Goal: Task Accomplishment & Management: Complete application form

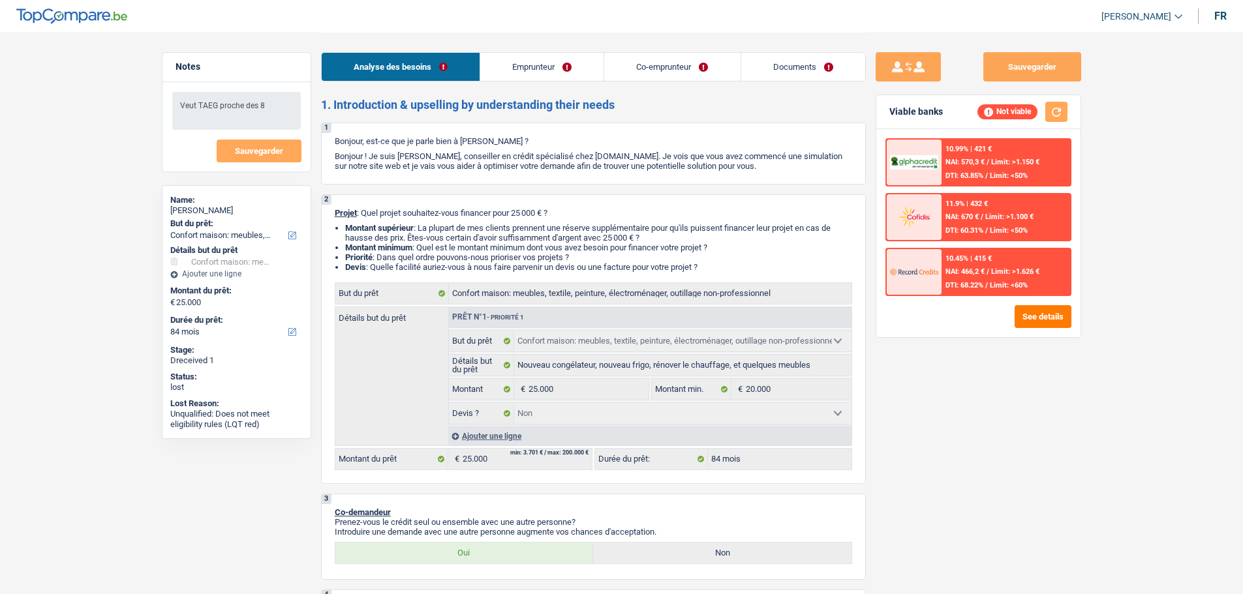
select select "household"
select select "84"
select select "household"
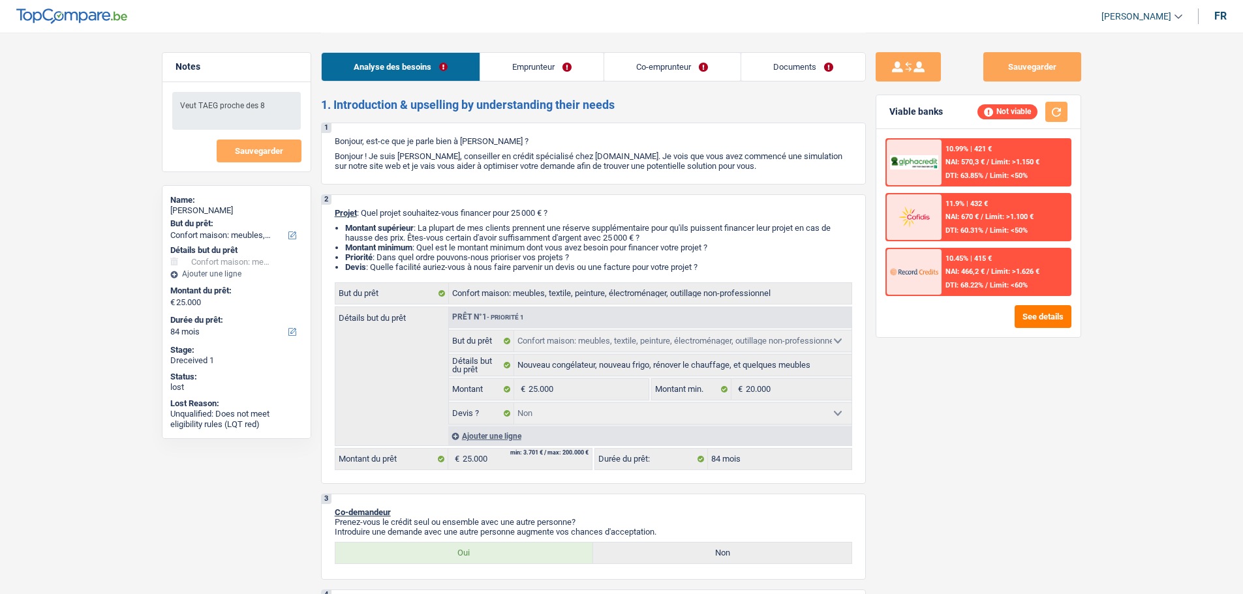
select select "false"
select select "84"
select select "mutuality"
select select "noProfession"
select select "mutualityIndemnity"
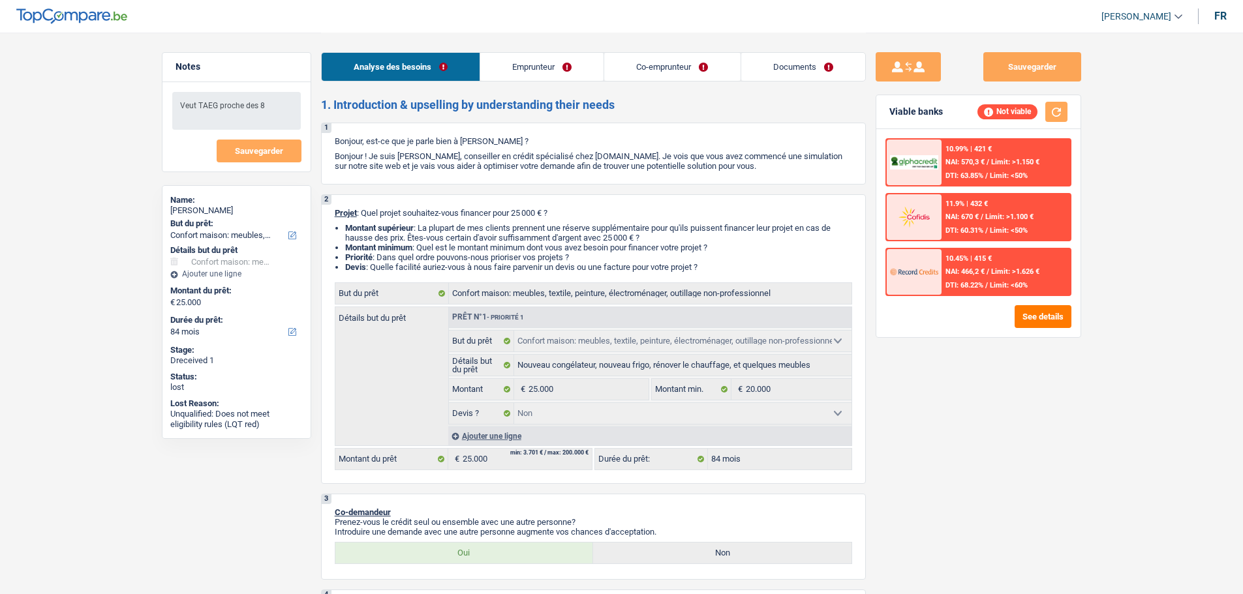
select select "familyAllowances"
select select "rents"
select select "household"
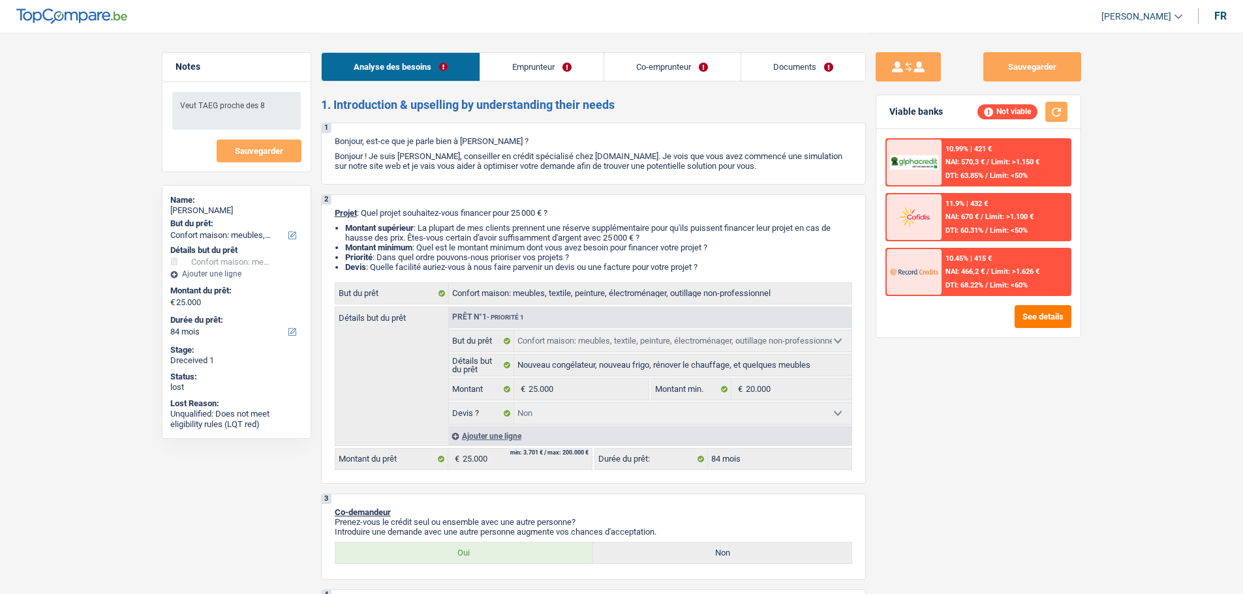
select select "false"
select select "84"
select select "noProfession"
select select "familyAllowances"
click at [589, 63] on link "Emprunteur" at bounding box center [541, 67] width 123 height 28
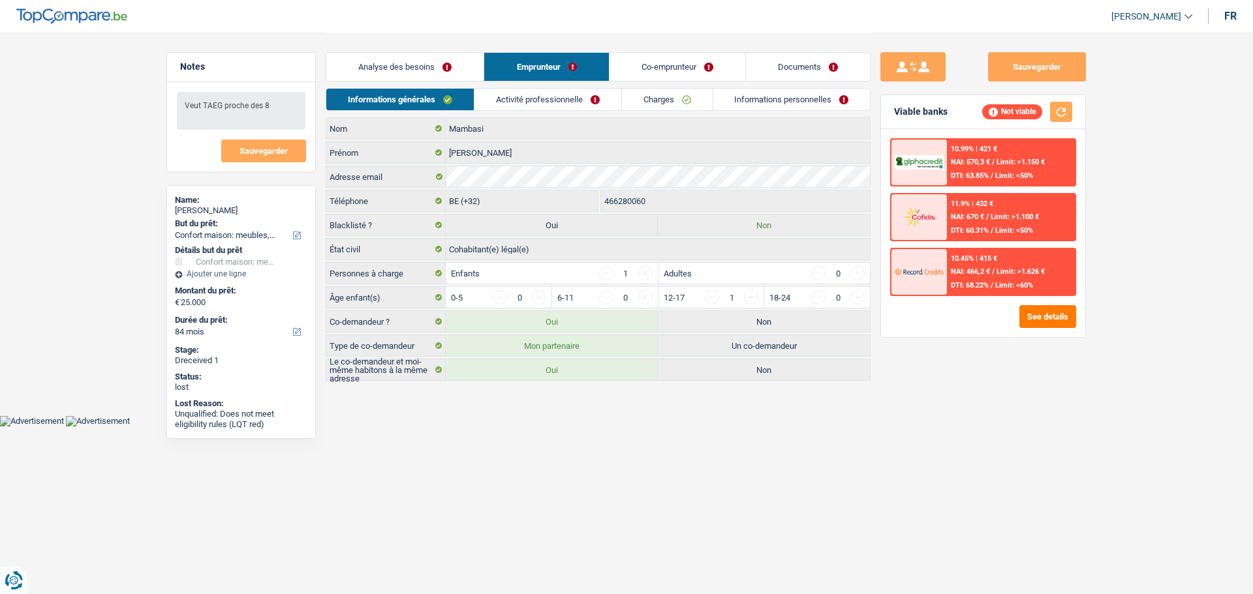
click at [650, 68] on link "Co-emprunteur" at bounding box center [677, 67] width 136 height 28
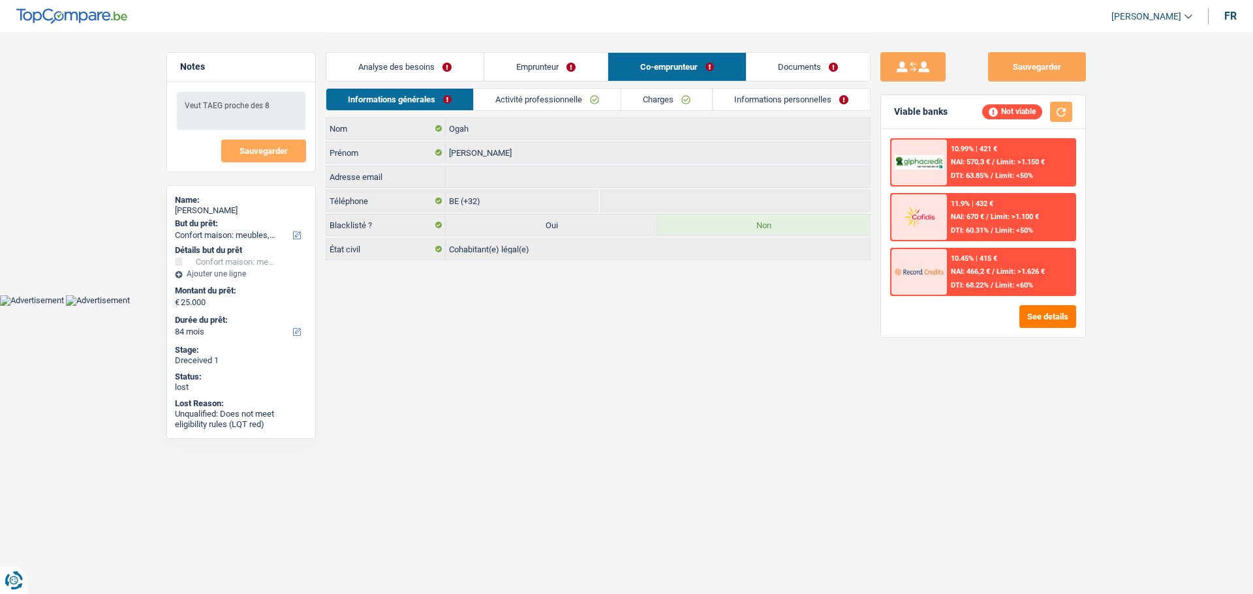
click at [578, 103] on link "Activité professionnelle" at bounding box center [547, 100] width 147 height 22
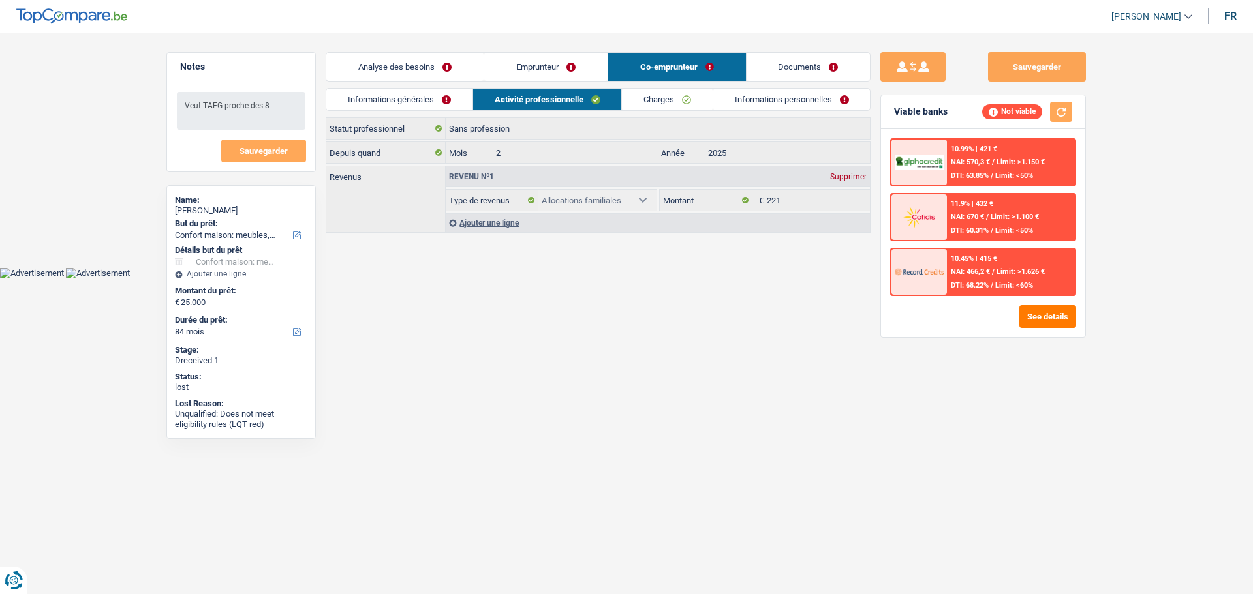
click at [538, 62] on link "Emprunteur" at bounding box center [545, 67] width 123 height 28
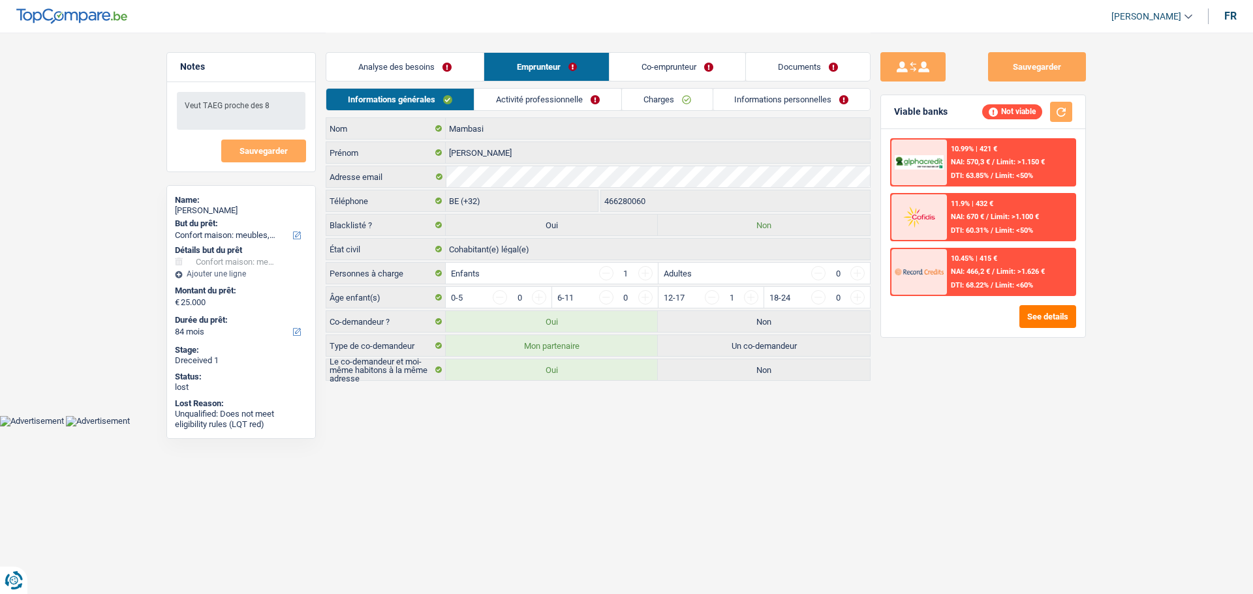
click at [559, 100] on link "Activité professionnelle" at bounding box center [547, 100] width 147 height 22
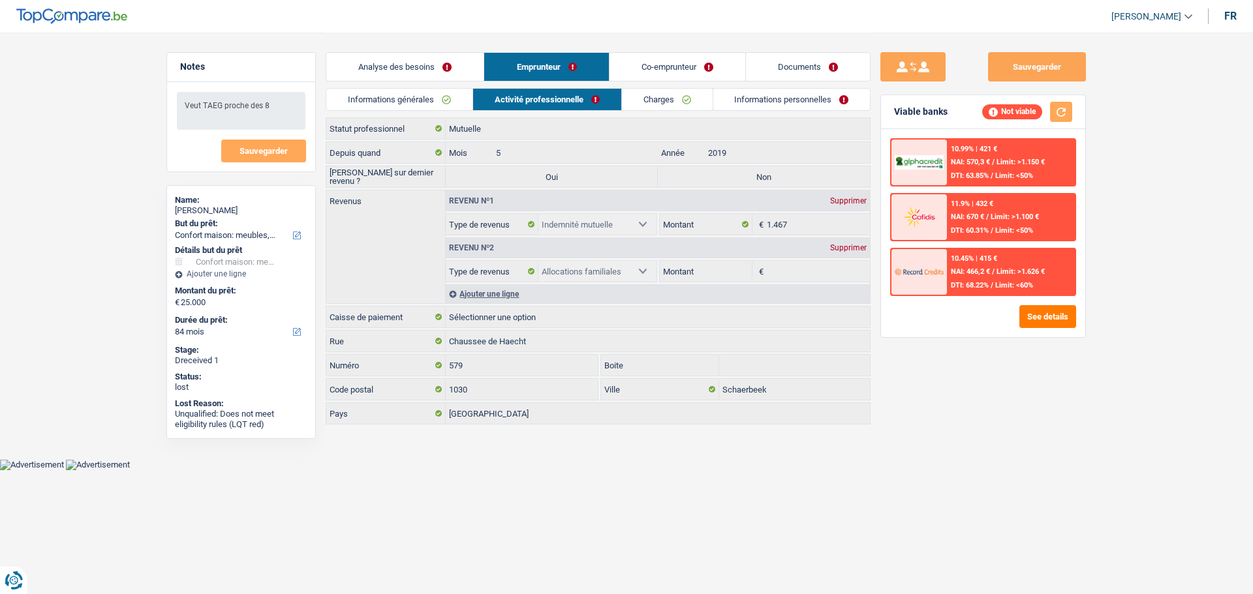
click at [658, 70] on link "Co-emprunteur" at bounding box center [677, 67] width 136 height 28
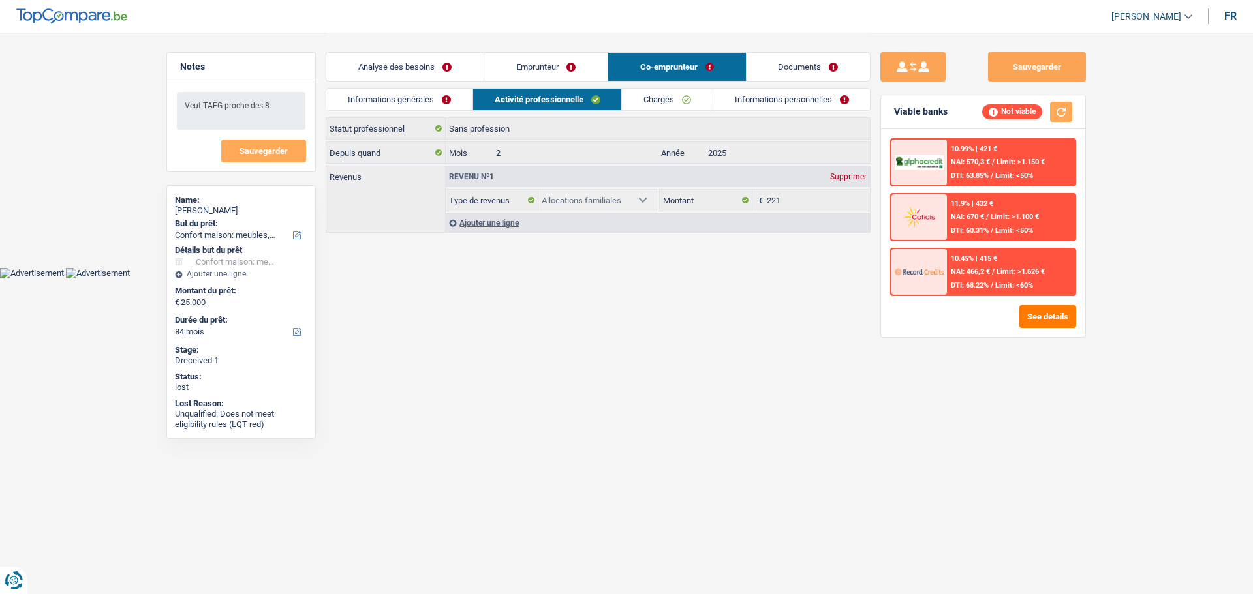
click at [533, 74] on link "Emprunteur" at bounding box center [545, 67] width 123 height 28
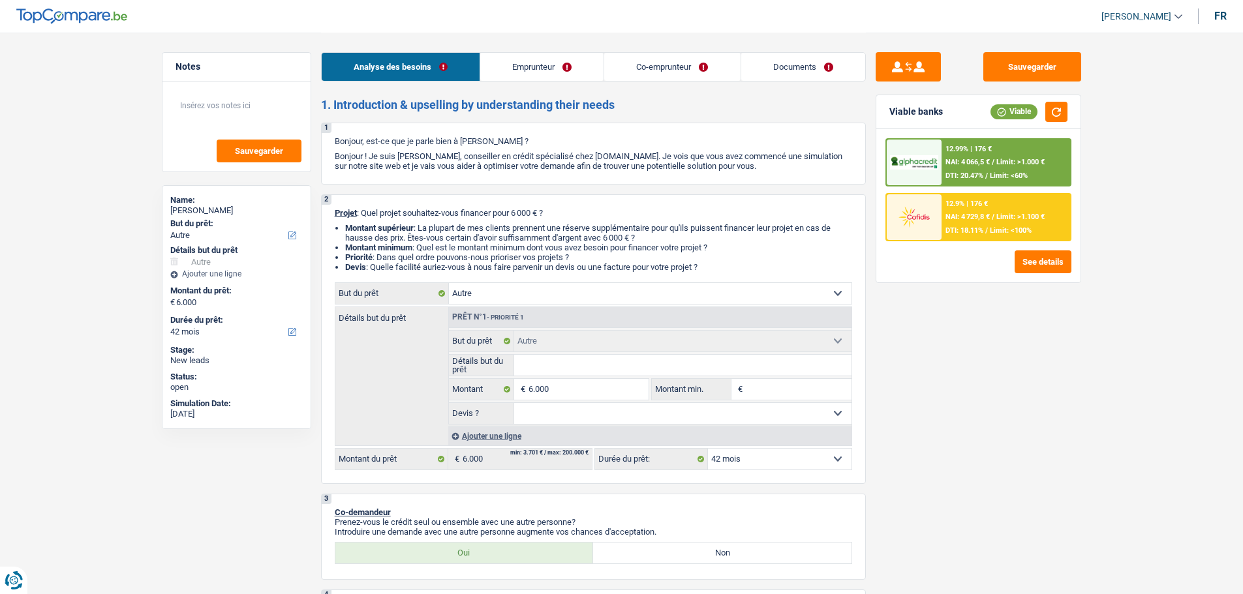
select select "other"
select select "42"
select select "other"
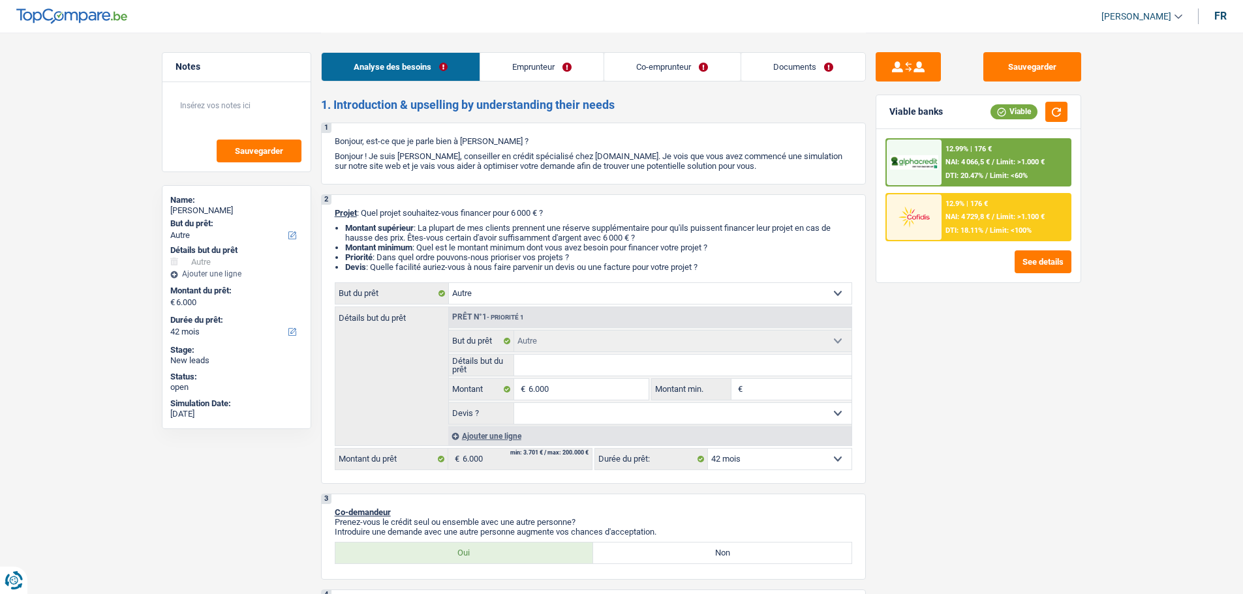
select select "42"
select select "publicEmployee"
select select "familyAllowances"
select select "netSalary"
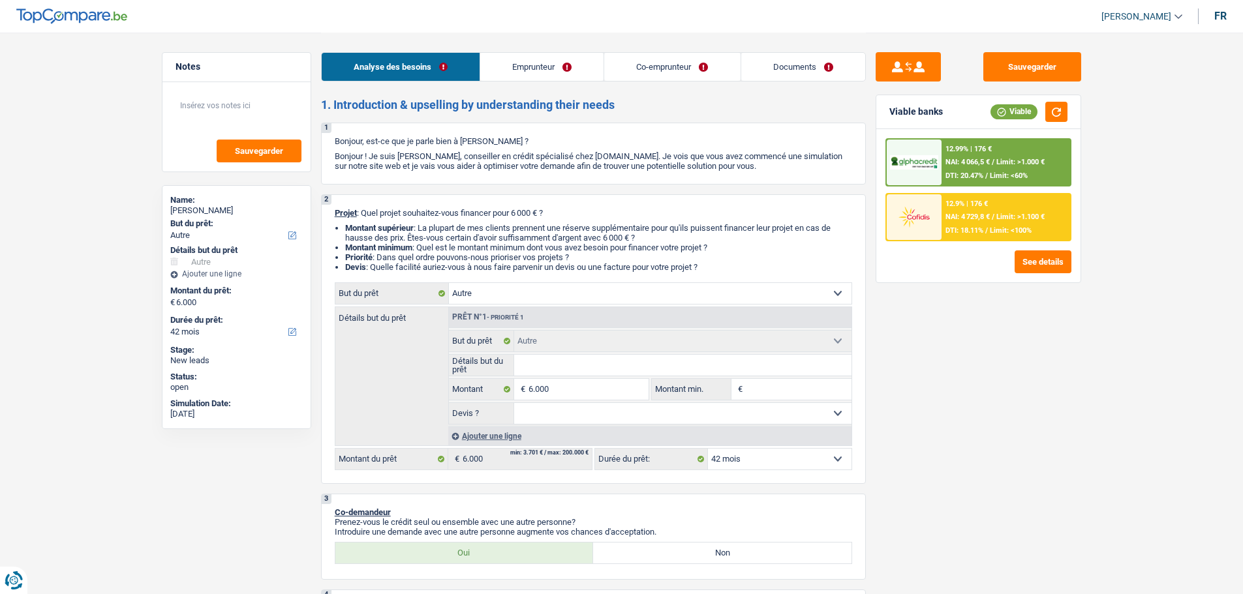
select select "mealVouchers"
select select "netSalary"
select select "mealVouchers"
select select "ownerWithMortgage"
select select "mortgage"
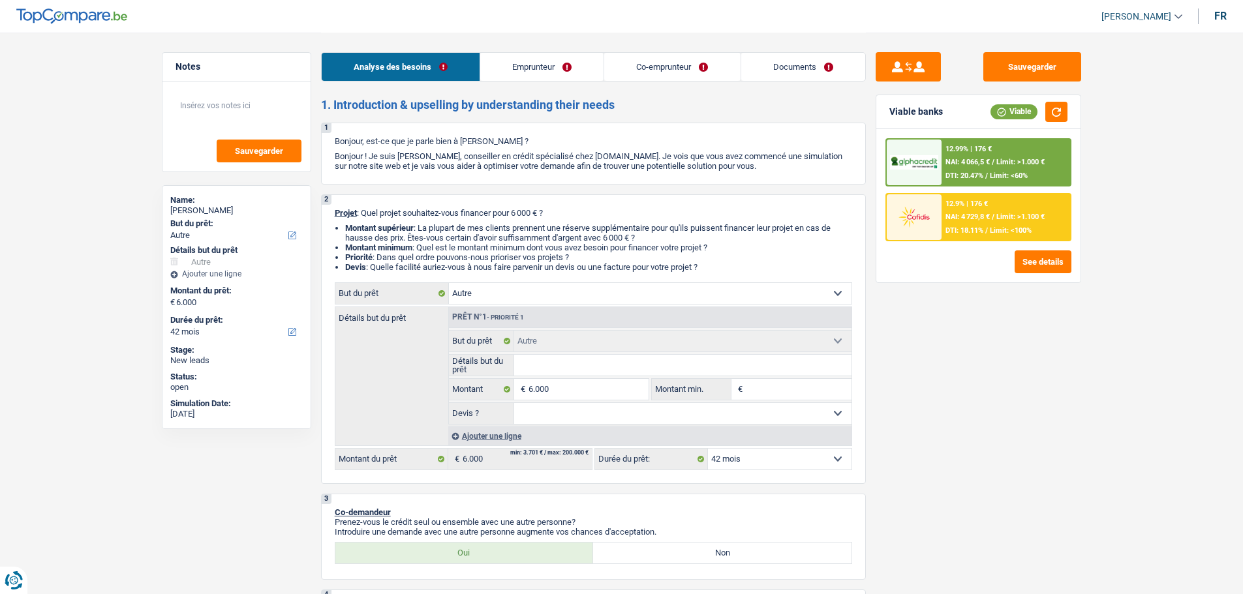
select select "300"
select select "other"
select select "42"
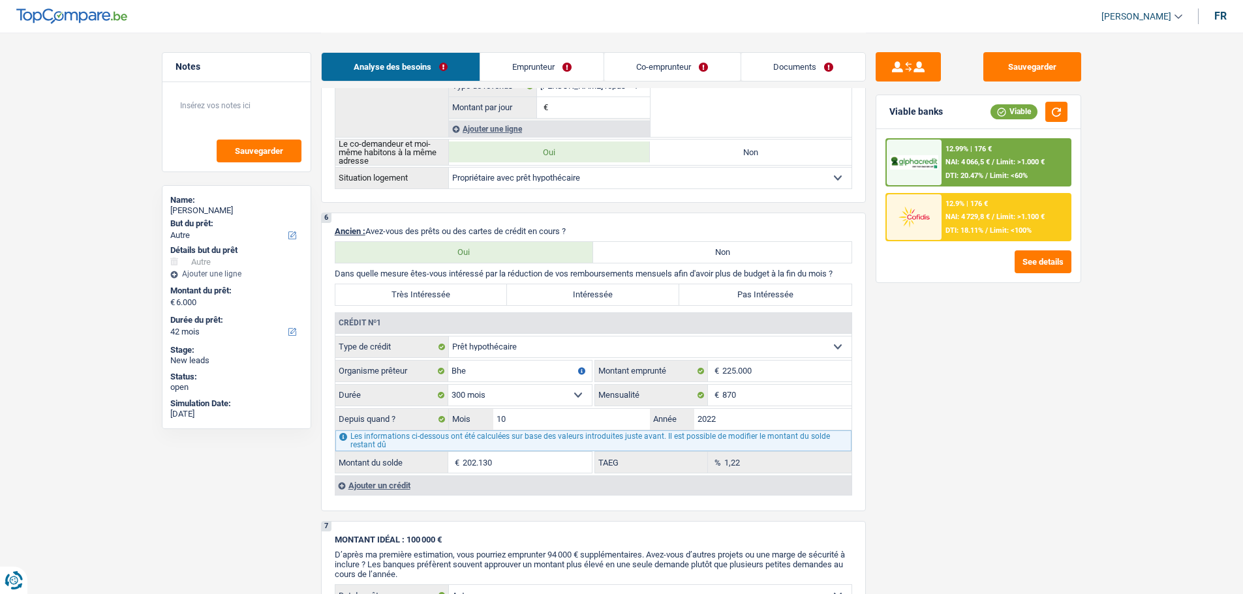
scroll to position [913, 0]
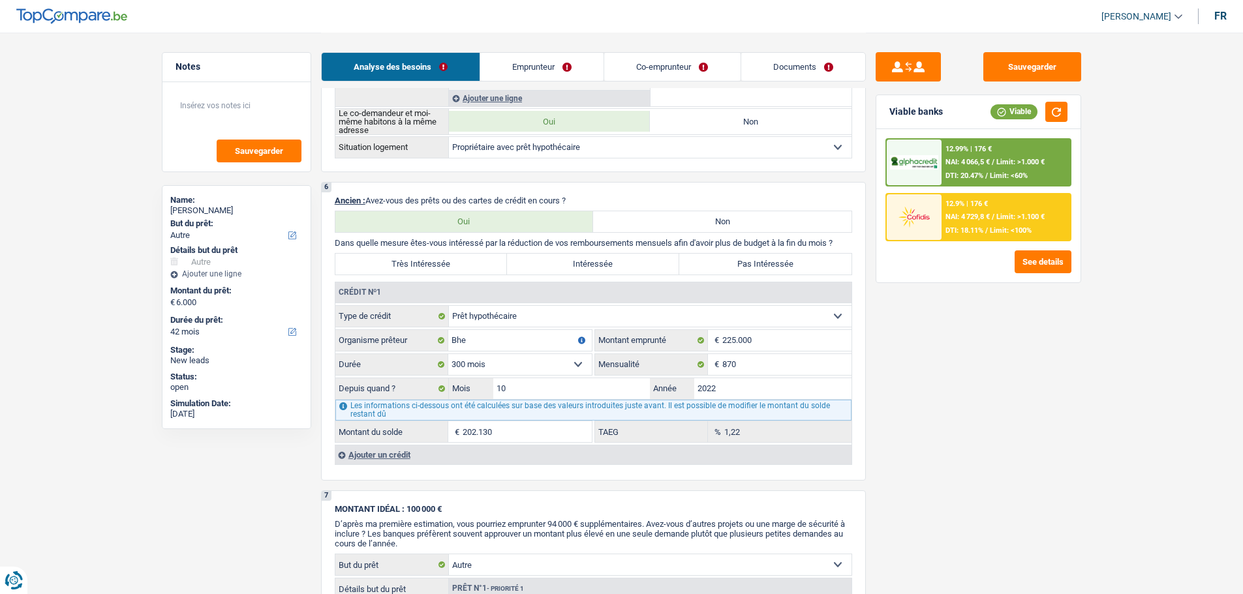
click at [373, 454] on div "Ajouter un crédit" at bounding box center [593, 455] width 517 height 20
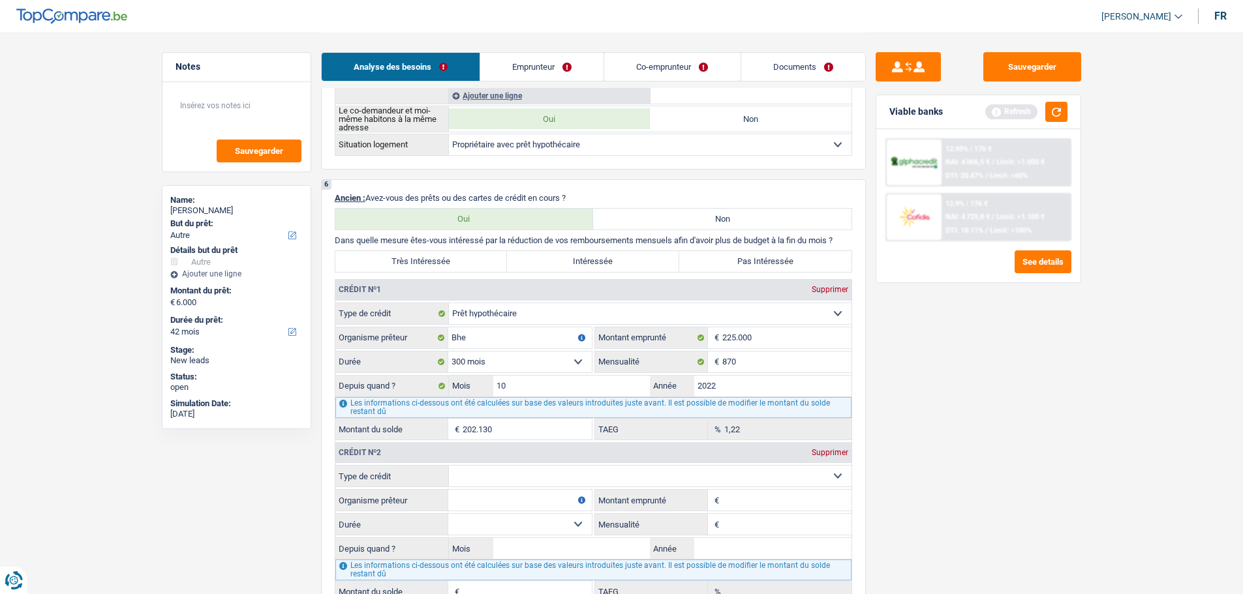
scroll to position [1044, 0]
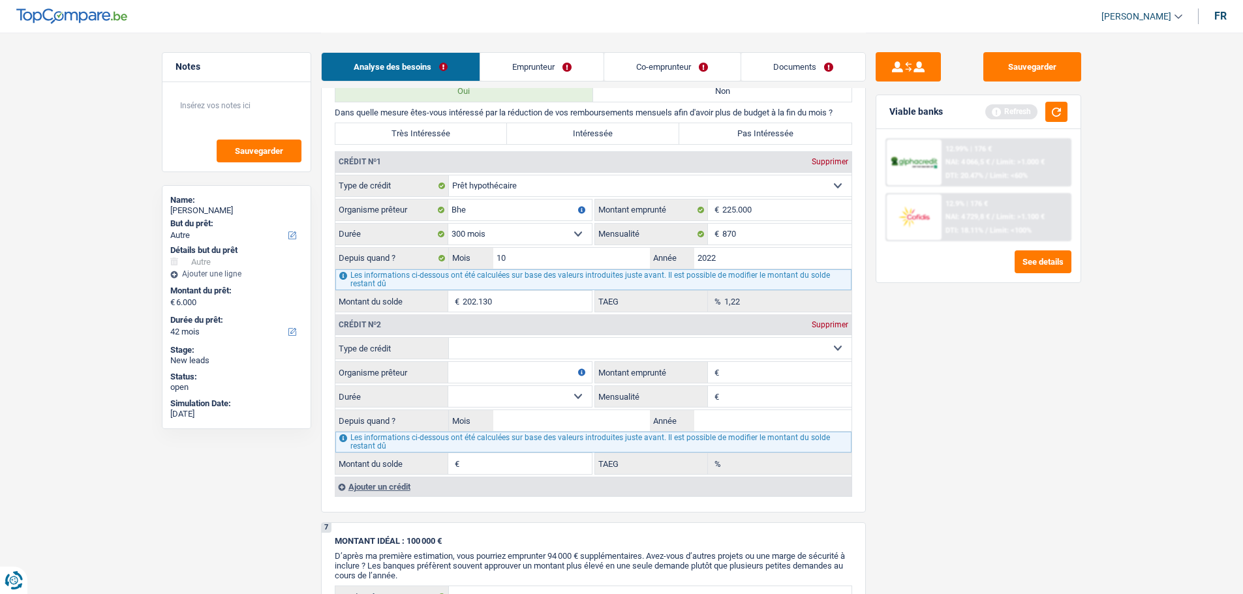
click at [574, 344] on select "Carte ou ouverture de crédit Prêt hypothécaire Vente à tempérament Prêt à tempé…" at bounding box center [650, 348] width 403 height 21
select select "cardOrCredit"
type input "0"
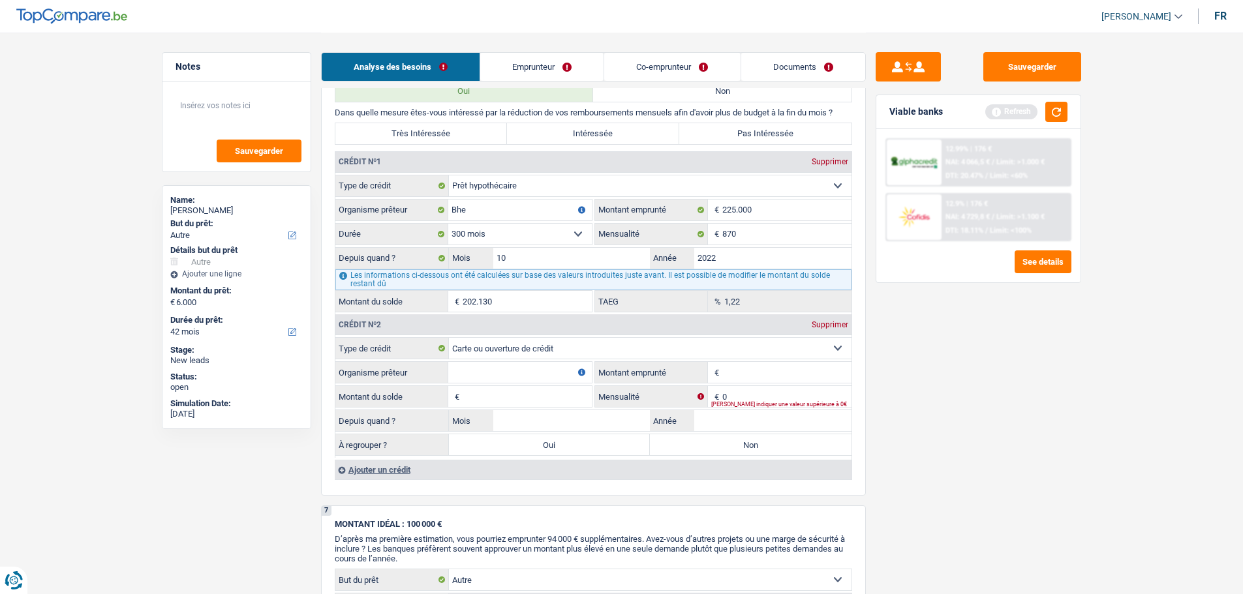
click at [520, 365] on input "Organisme prêteur" at bounding box center [520, 372] width 144 height 21
type input "Santander"
click at [382, 472] on div "Ajouter un crédit" at bounding box center [593, 470] width 517 height 20
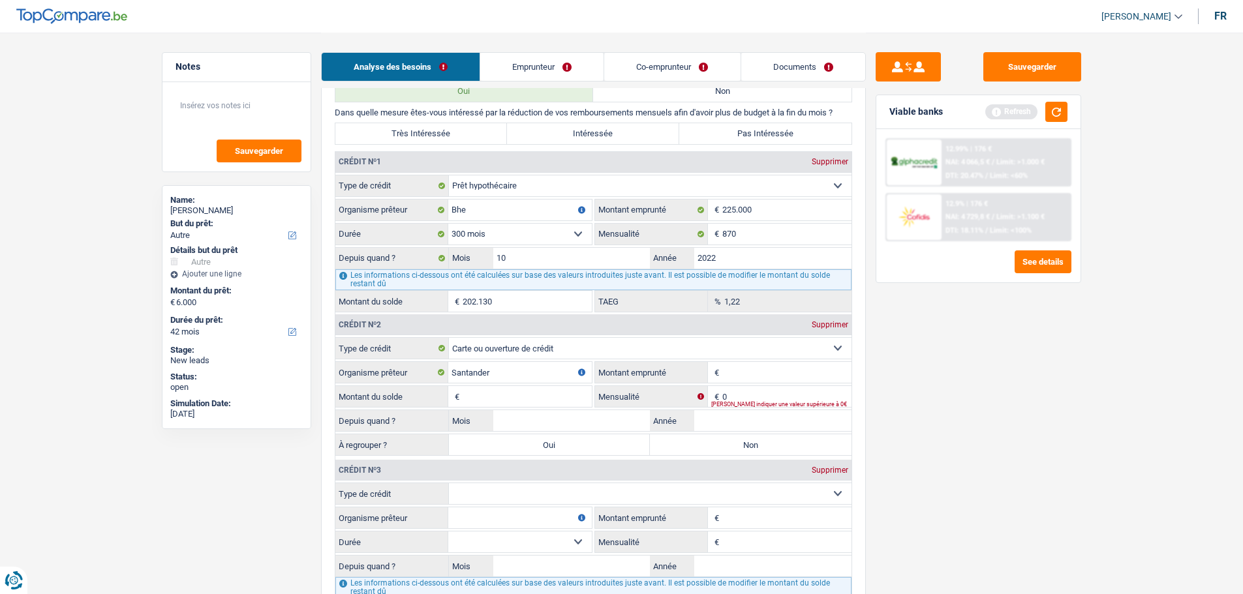
click at [508, 527] on input "Organisme prêteur" at bounding box center [520, 518] width 144 height 21
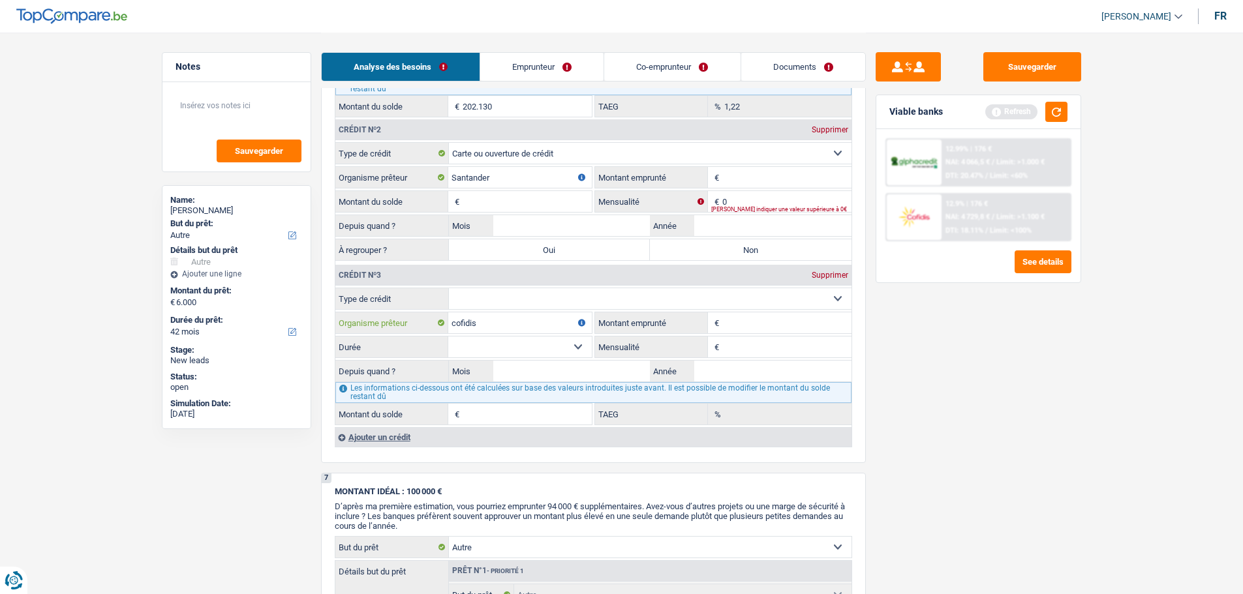
scroll to position [1240, 0]
type input "cofidis"
click at [403, 440] on div "Ajouter un crédit" at bounding box center [593, 437] width 517 height 20
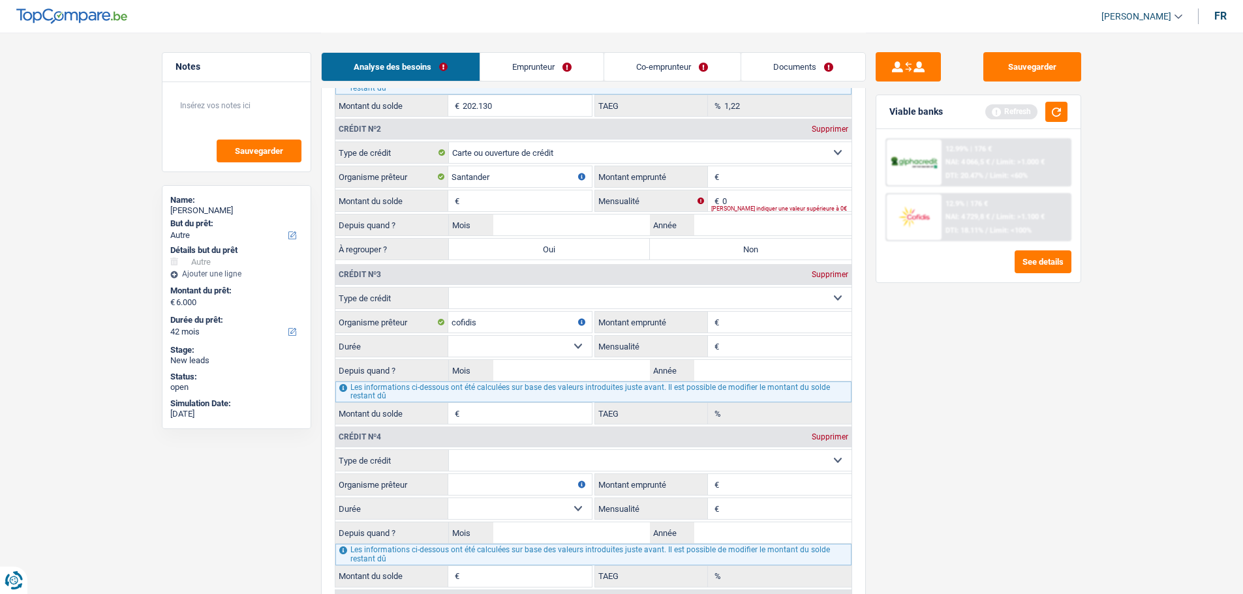
click at [487, 495] on input "Organisme prêteur" at bounding box center [520, 484] width 144 height 21
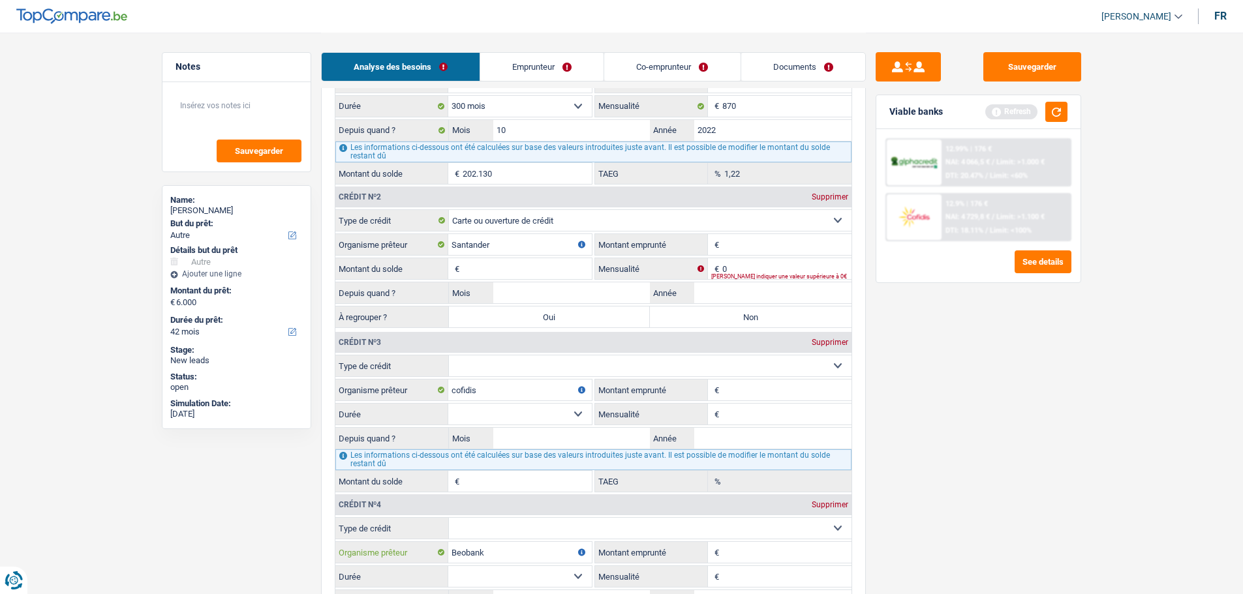
scroll to position [1044, 0]
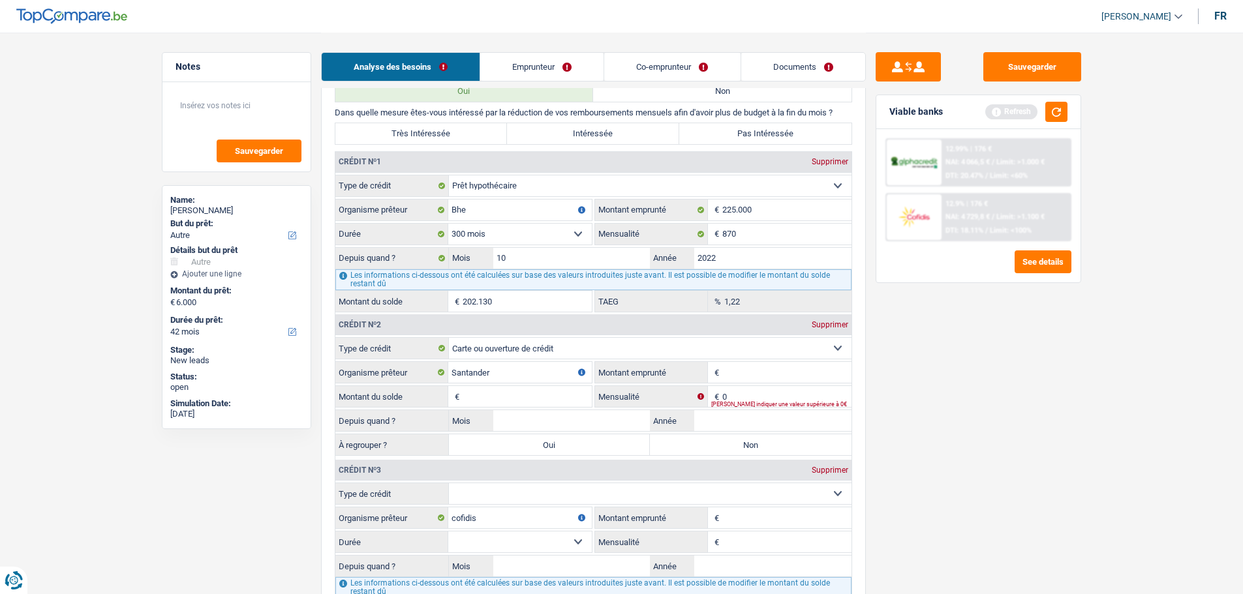
type input "Beobank"
click at [744, 375] on input "Montant emprunté" at bounding box center [786, 372] width 129 height 21
type input "2.000"
click at [750, 516] on input "Montant emprunté" at bounding box center [786, 518] width 129 height 21
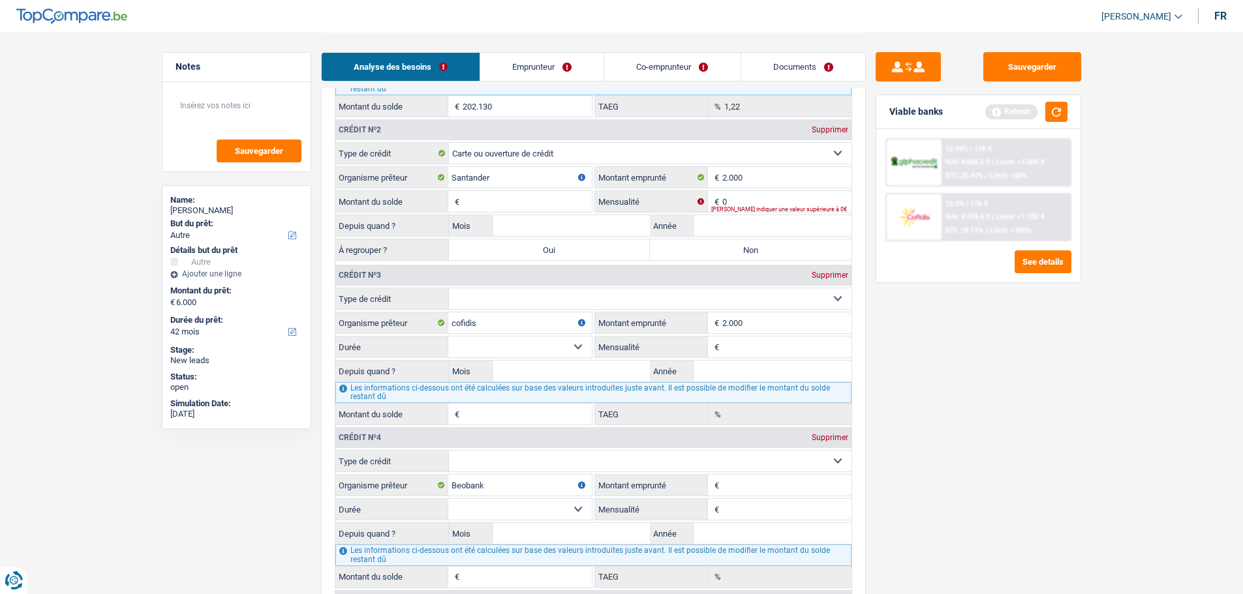
scroll to position [1240, 0]
type input "2.000"
click at [507, 347] on select "12 mois 18 mois 24 mois Sélectionner une option" at bounding box center [520, 346] width 144 height 21
click at [538, 299] on select "Carte ou ouverture de crédit Prêt hypothécaire Vente à tempérament Prêt à tempé…" at bounding box center [650, 298] width 403 height 21
click at [947, 425] on div "Sauvegarder Viable banks Refresh 12.99% | 176 € NAI: 4 066,5 € / Limit: >1.000 …" at bounding box center [978, 312] width 225 height 521
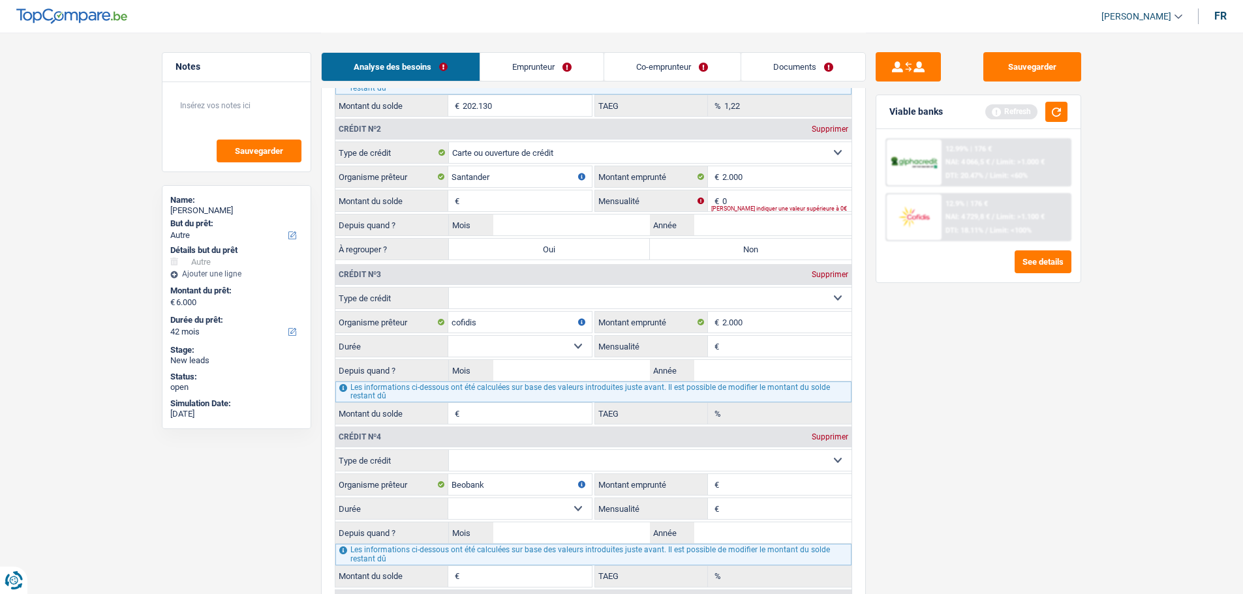
click at [742, 490] on input "Montant emprunté" at bounding box center [786, 484] width 129 height 21
type input "2.000"
click at [737, 470] on select "Carte ou ouverture de crédit Prêt hypothécaire Vente à tempérament Prêt à tempé…" at bounding box center [650, 460] width 403 height 21
select select "cardOrCredit"
type input "0"
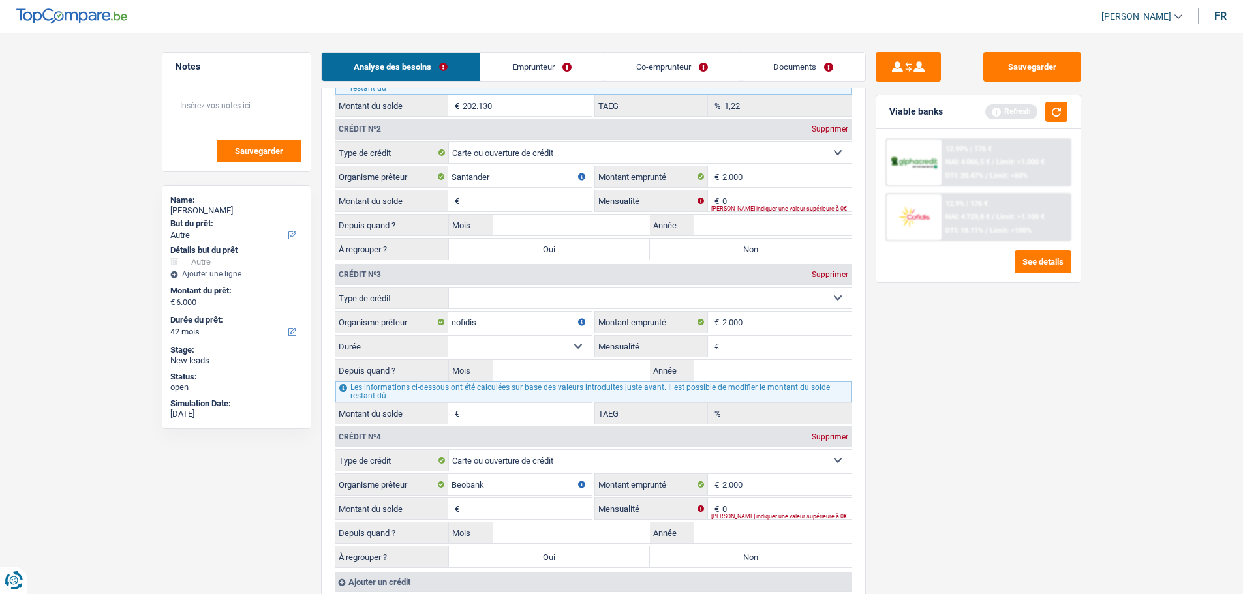
click at [548, 293] on select "Carte ou ouverture de crédit Prêt hypothécaire Vente à tempérament Prêt à tempé…" at bounding box center [650, 298] width 403 height 21
select select "cardOrCredit"
type input "0"
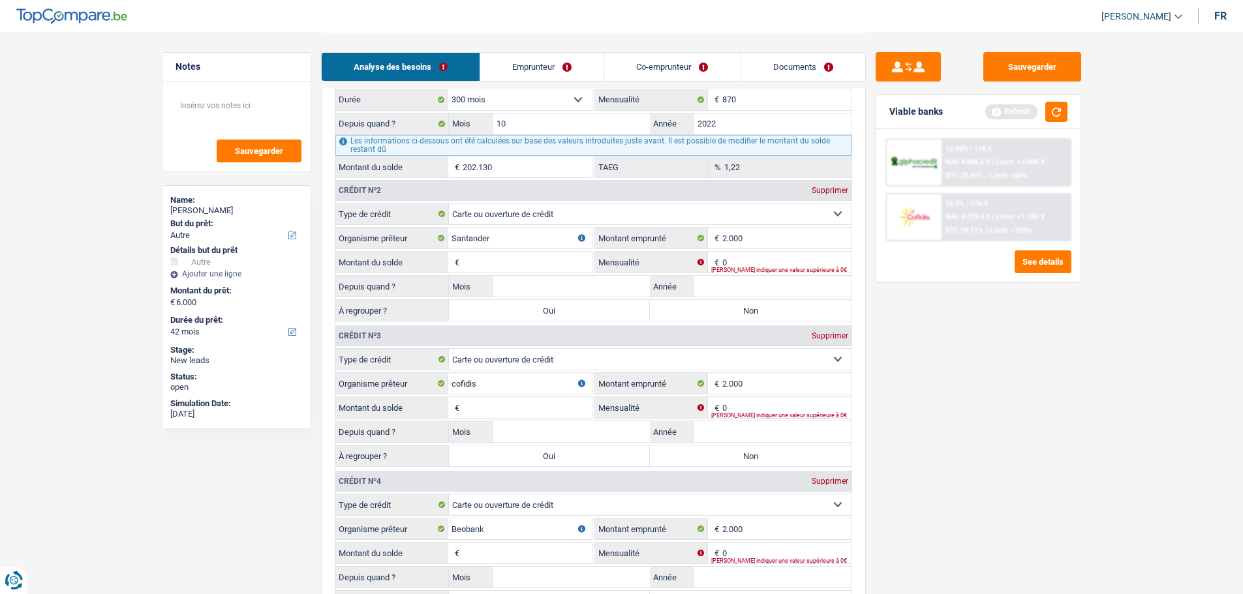
scroll to position [1174, 0]
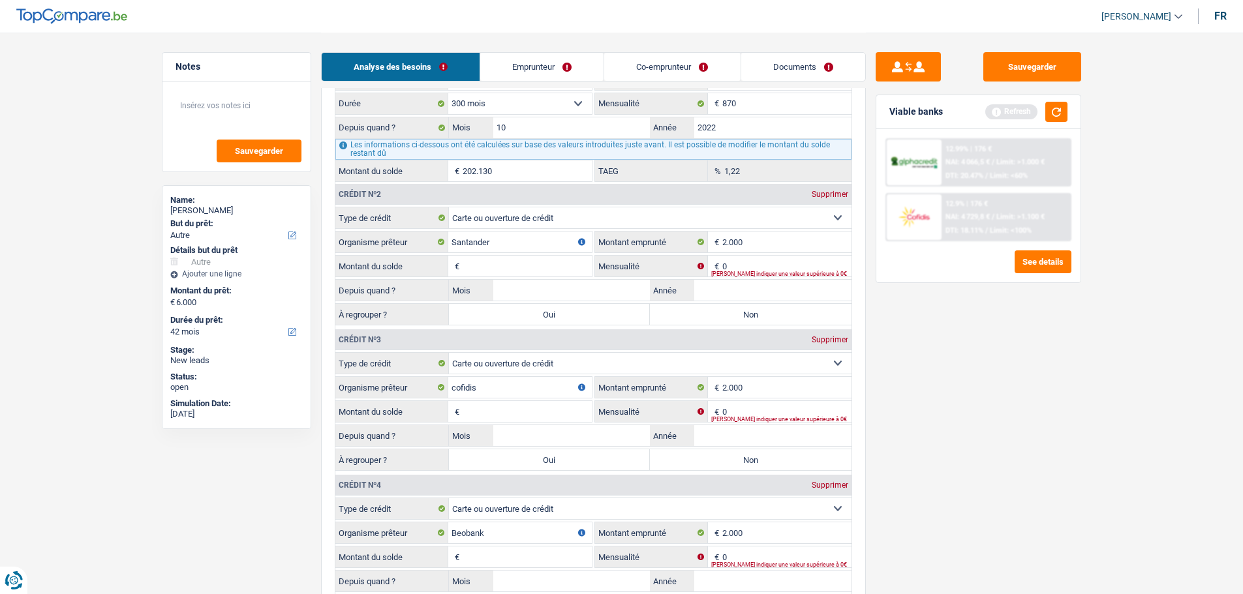
click at [527, 418] on input "Montant du solde" at bounding box center [527, 411] width 129 height 21
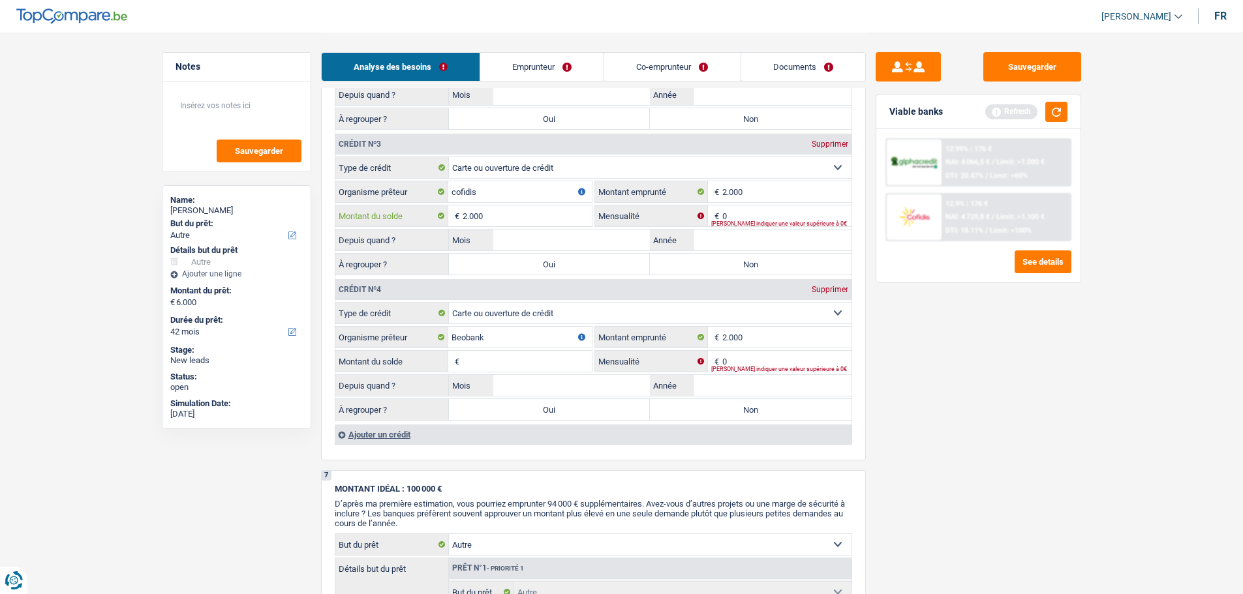
type input "2.000"
click at [524, 365] on input "Montant du solde" at bounding box center [527, 361] width 129 height 21
type input "2.000"
click at [763, 365] on input "0" at bounding box center [786, 361] width 129 height 21
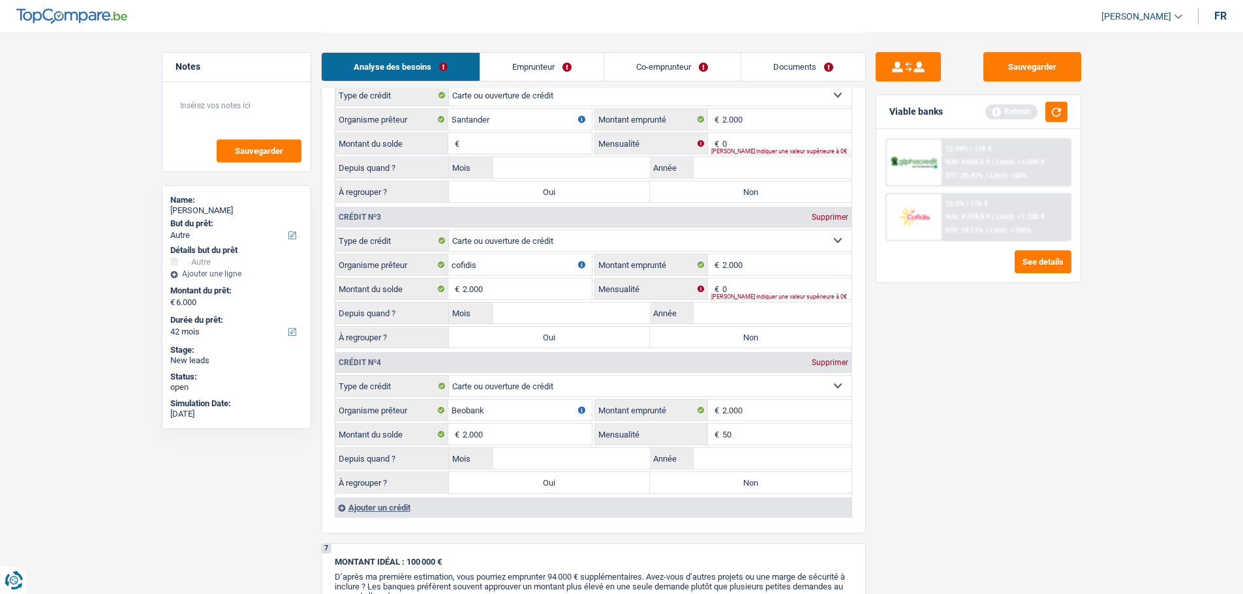
scroll to position [1240, 0]
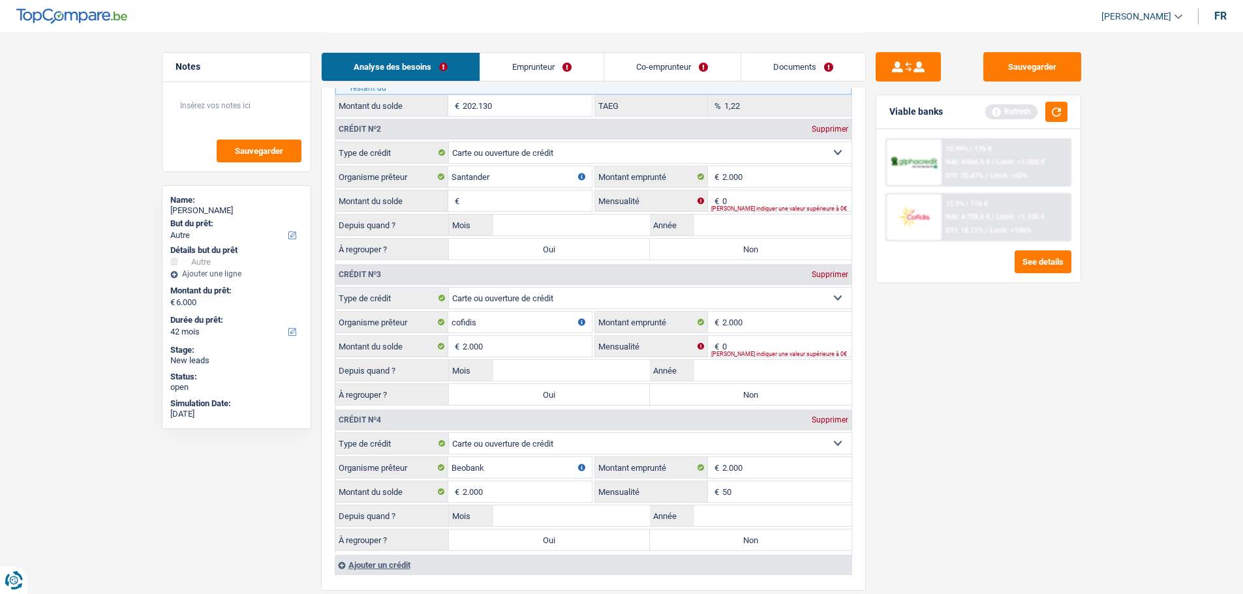
type input "50"
click at [765, 345] on input "0" at bounding box center [786, 346] width 129 height 21
type input "50"
click at [745, 201] on input "0" at bounding box center [786, 201] width 129 height 21
type input "50"
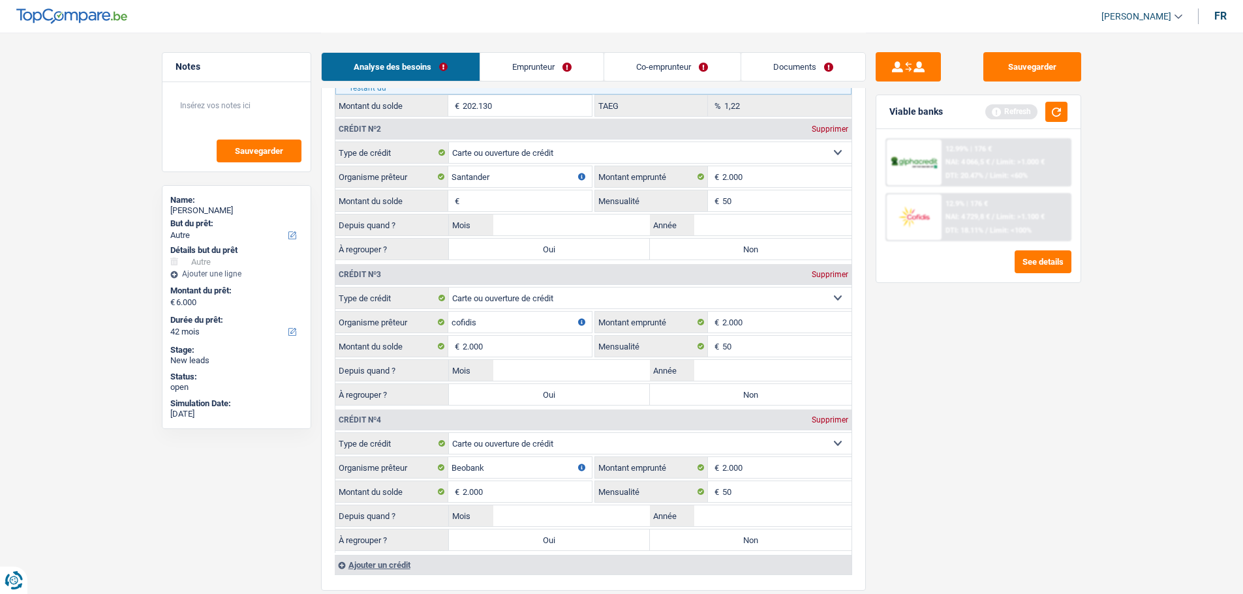
click at [500, 195] on input "Montant du solde" at bounding box center [527, 201] width 129 height 21
type input "2.000"
click at [718, 224] on input "Année" at bounding box center [772, 225] width 157 height 21
type input "2023"
click at [762, 376] on input "Année" at bounding box center [772, 370] width 157 height 21
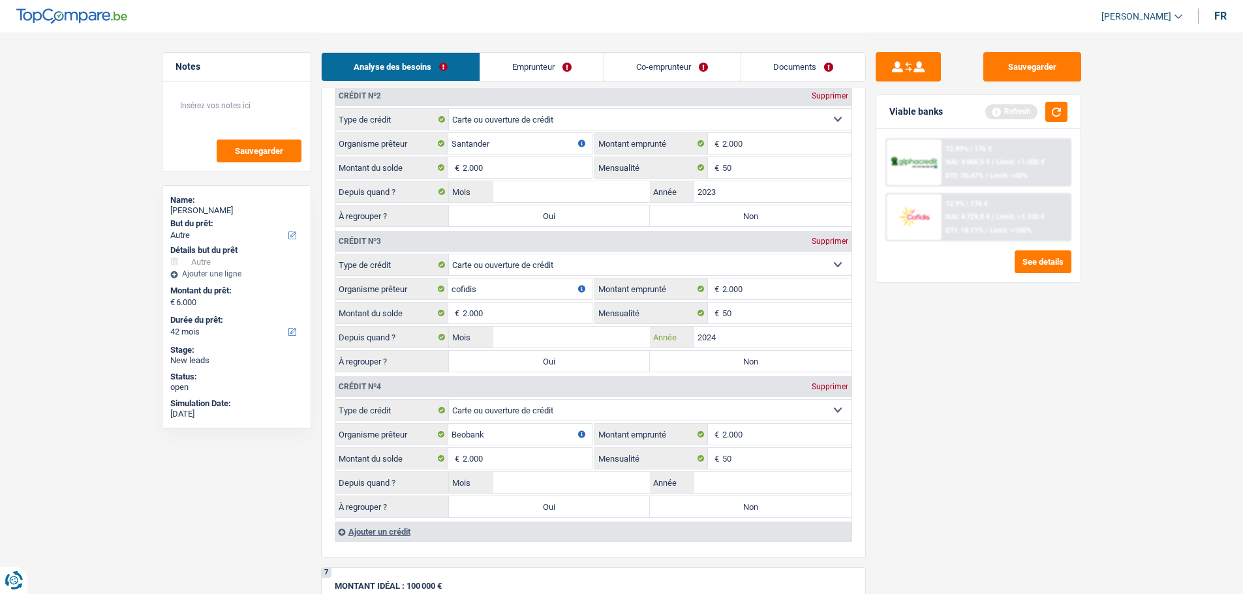
scroll to position [1305, 0]
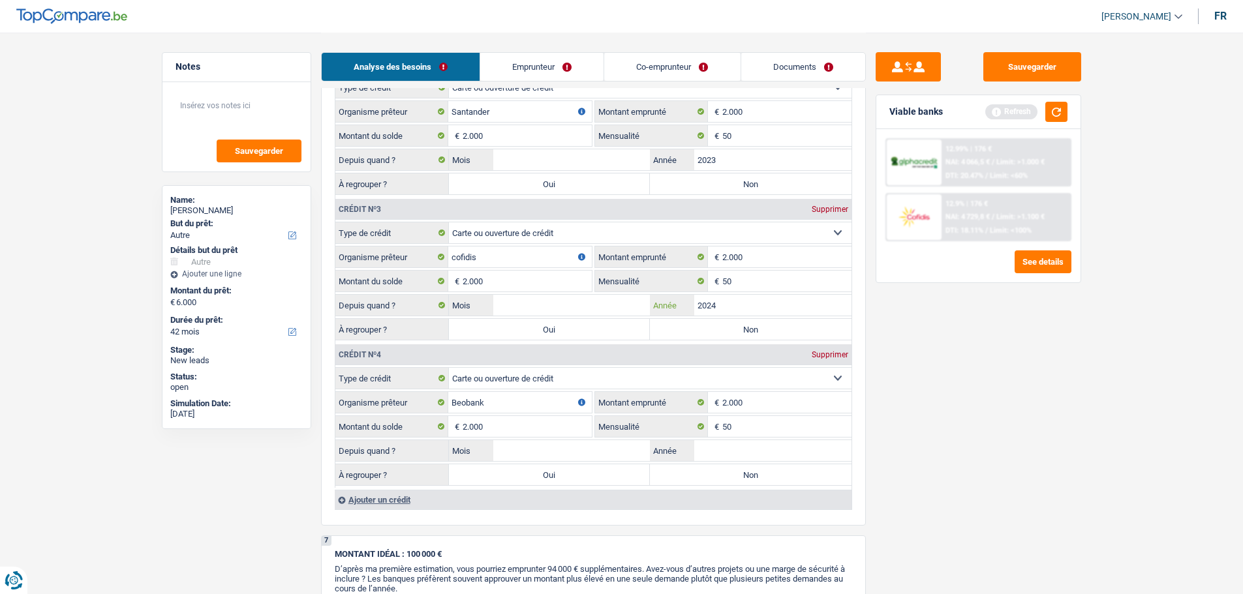
type input "2024"
click at [780, 449] on input "Année" at bounding box center [772, 450] width 157 height 21
type input "2024"
click at [589, 159] on input "Mois" at bounding box center [571, 159] width 157 height 21
type input "1"
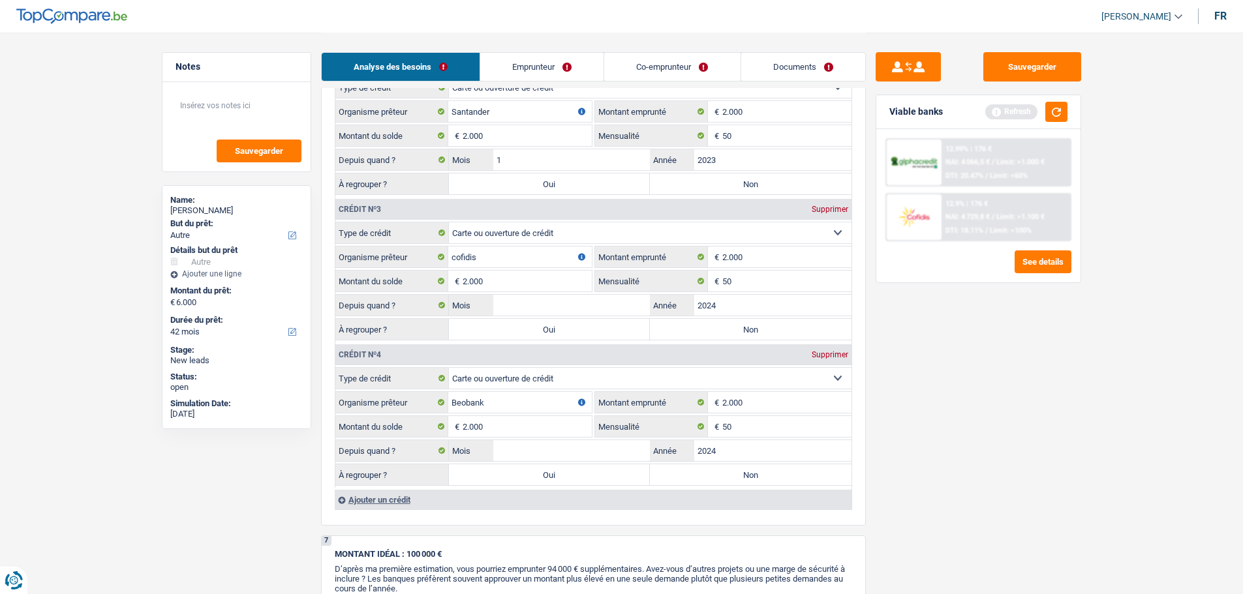
click at [549, 185] on label "Oui" at bounding box center [550, 184] width 202 height 21
click at [534, 195] on fieldset "Carte ou ouverture de crédit Prêt hypothécaire Vente à tempérament Prêt à tempé…" at bounding box center [593, 136] width 516 height 121
click at [522, 176] on label "Oui" at bounding box center [550, 184] width 202 height 21
click at [522, 176] on input "Oui" at bounding box center [550, 184] width 202 height 21
radio input "true"
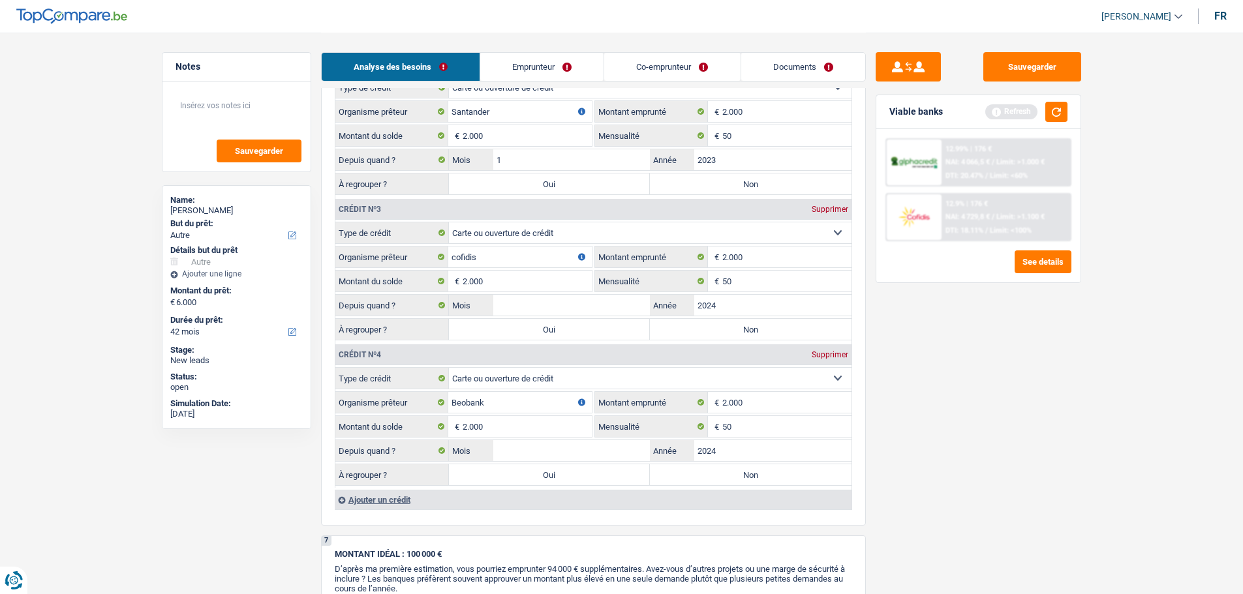
type input "8.000"
type input "2.000"
select select "refinancing"
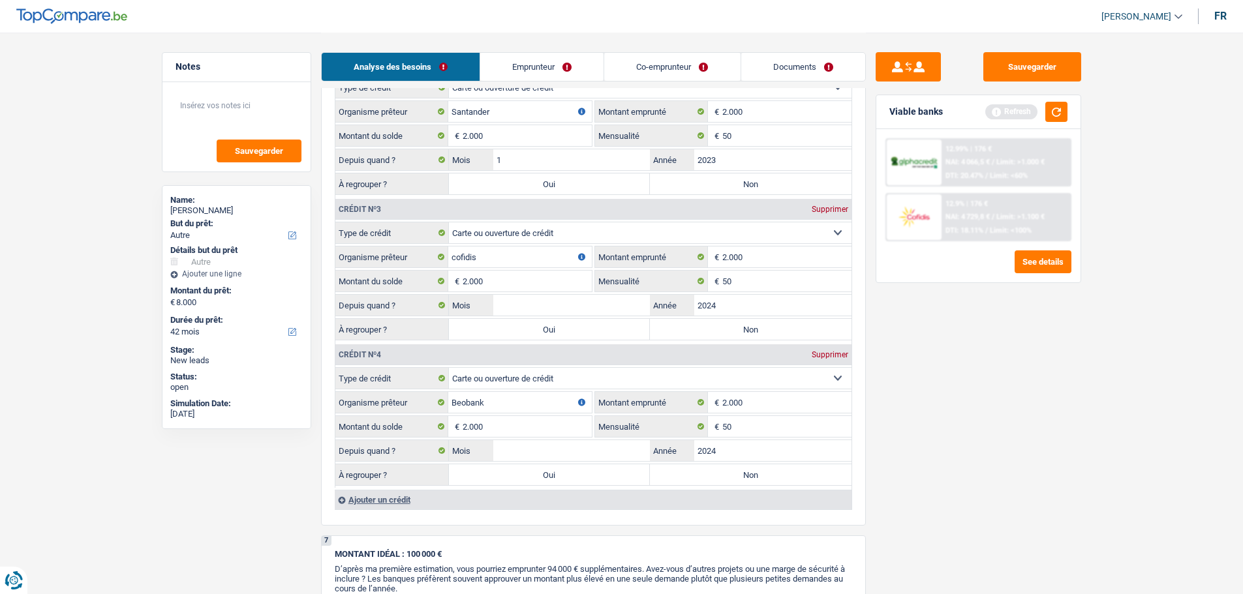
select select "48"
select select "refinancing"
select select "48"
select select "refinancing"
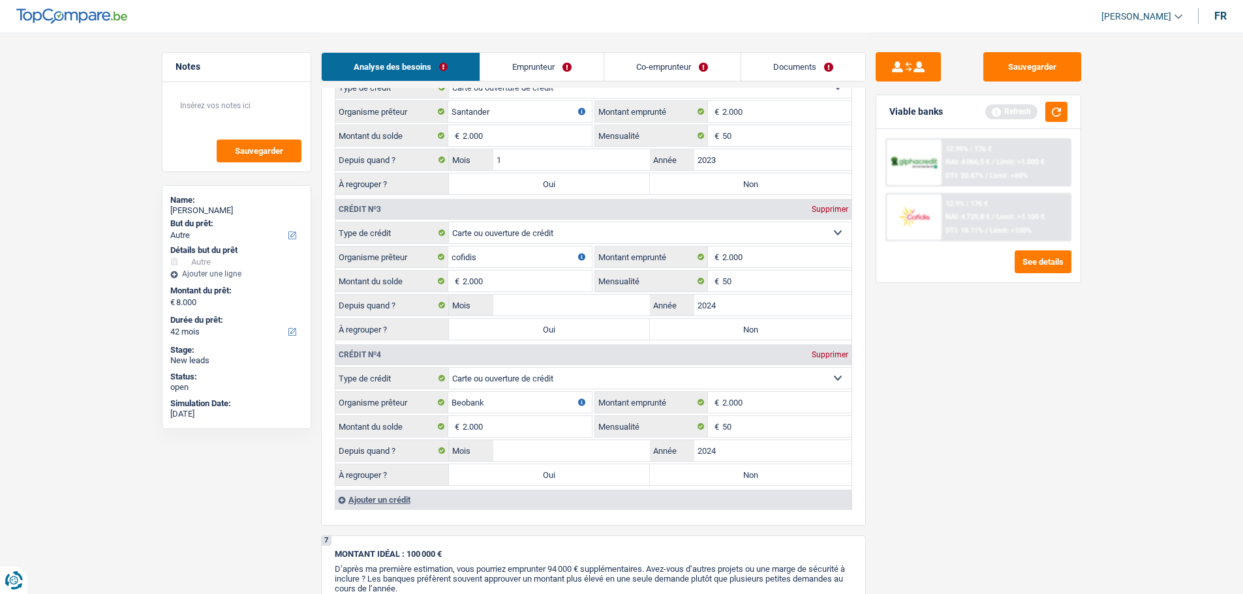
select select "refinancing"
select select "48"
select select "other"
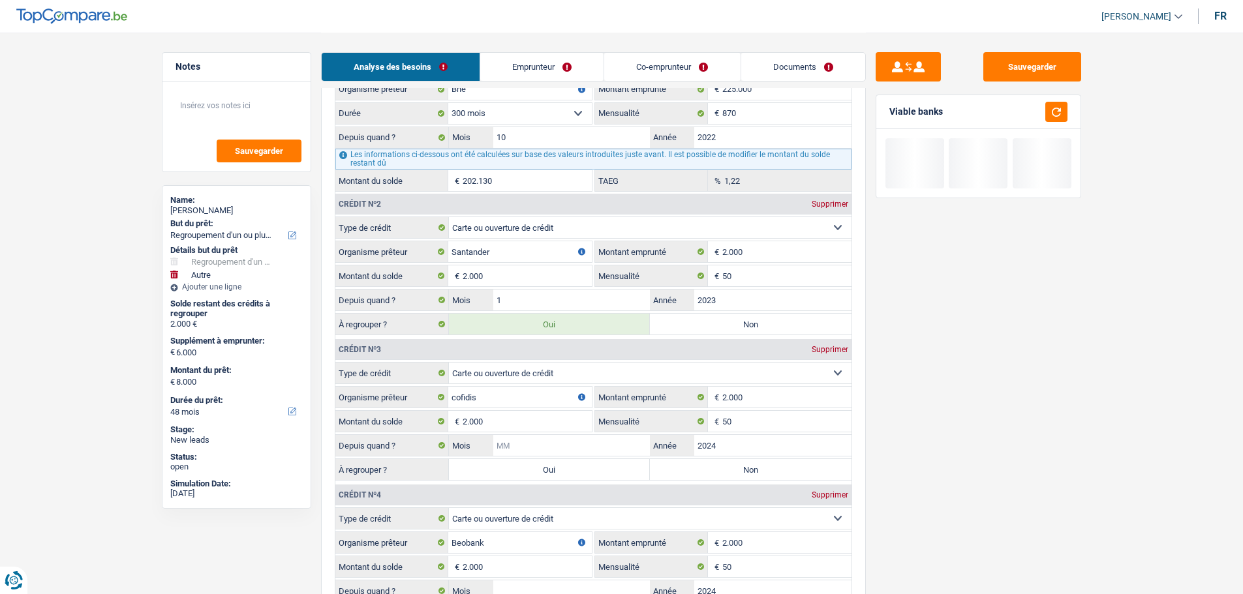
click at [545, 446] on input "Mois" at bounding box center [571, 445] width 157 height 21
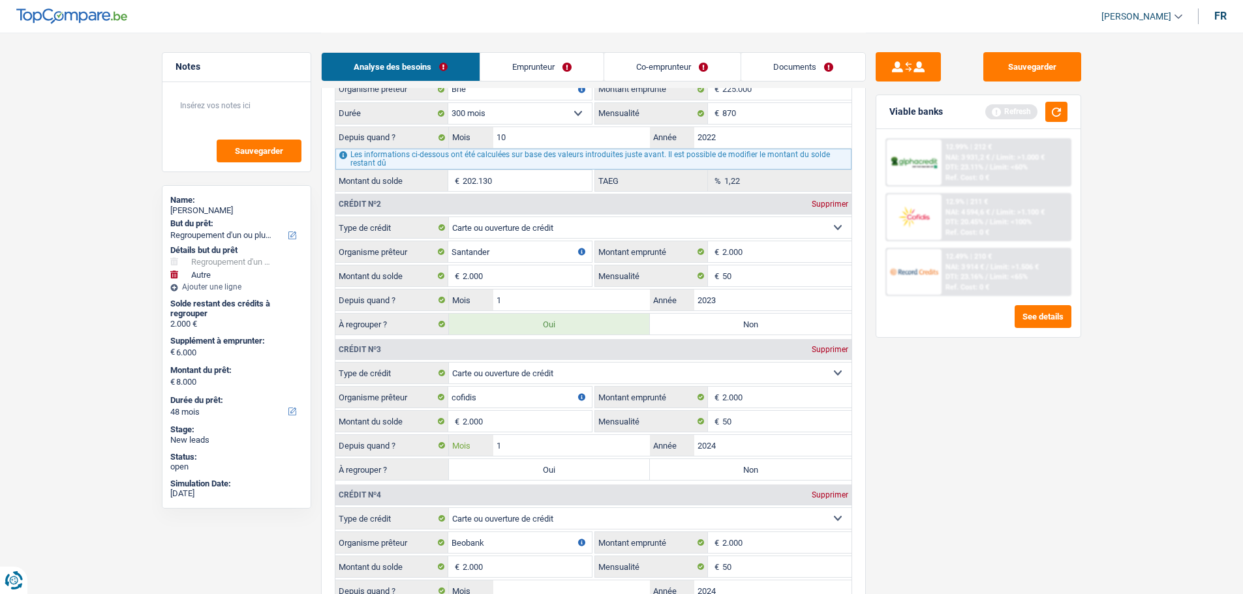
type input "11"
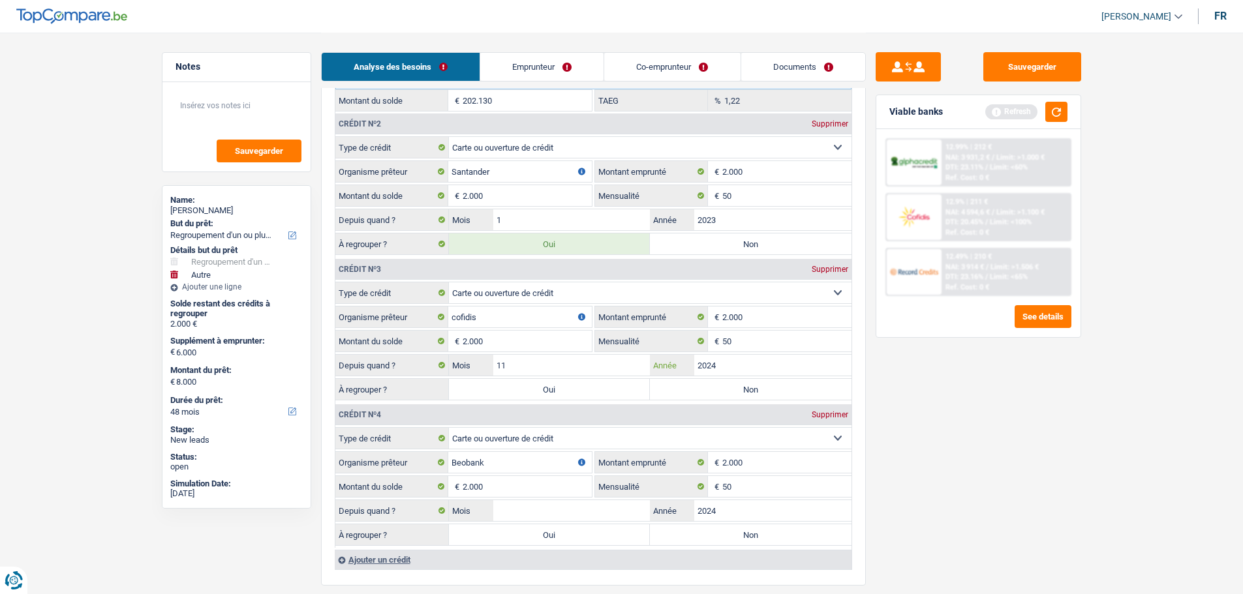
scroll to position [1501, 0]
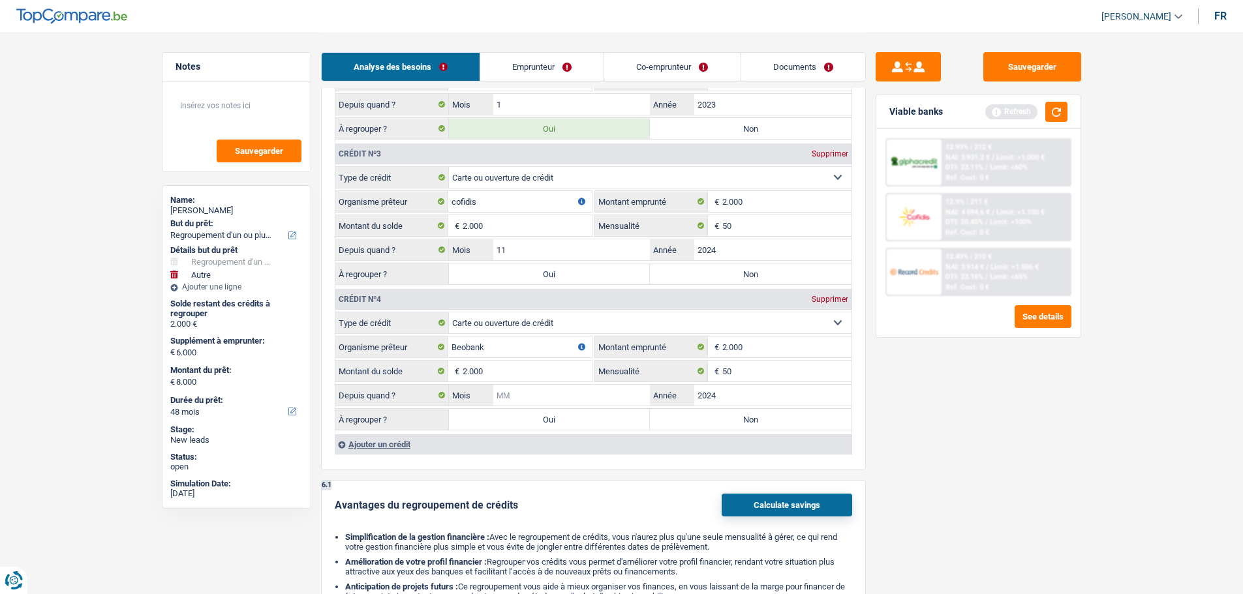
click at [558, 388] on input "Mois" at bounding box center [571, 395] width 157 height 21
type input "11"
click at [489, 269] on label "Oui" at bounding box center [550, 274] width 202 height 21
click at [489, 269] on input "Oui" at bounding box center [550, 274] width 202 height 21
radio input "true"
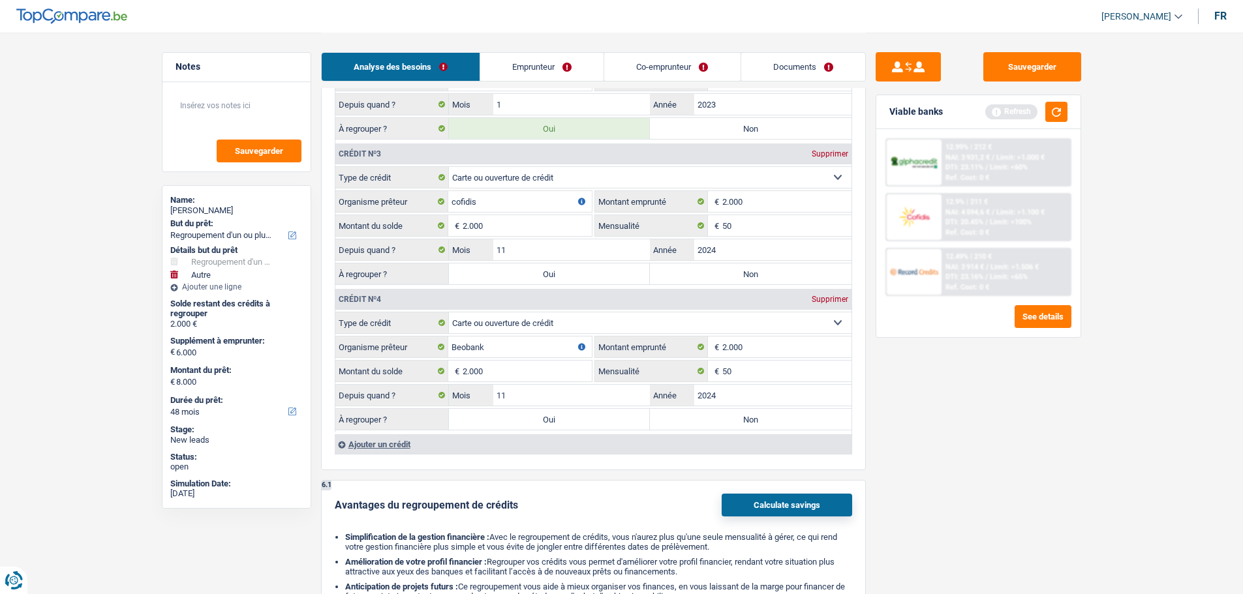
type input "4.000"
type input "10.000"
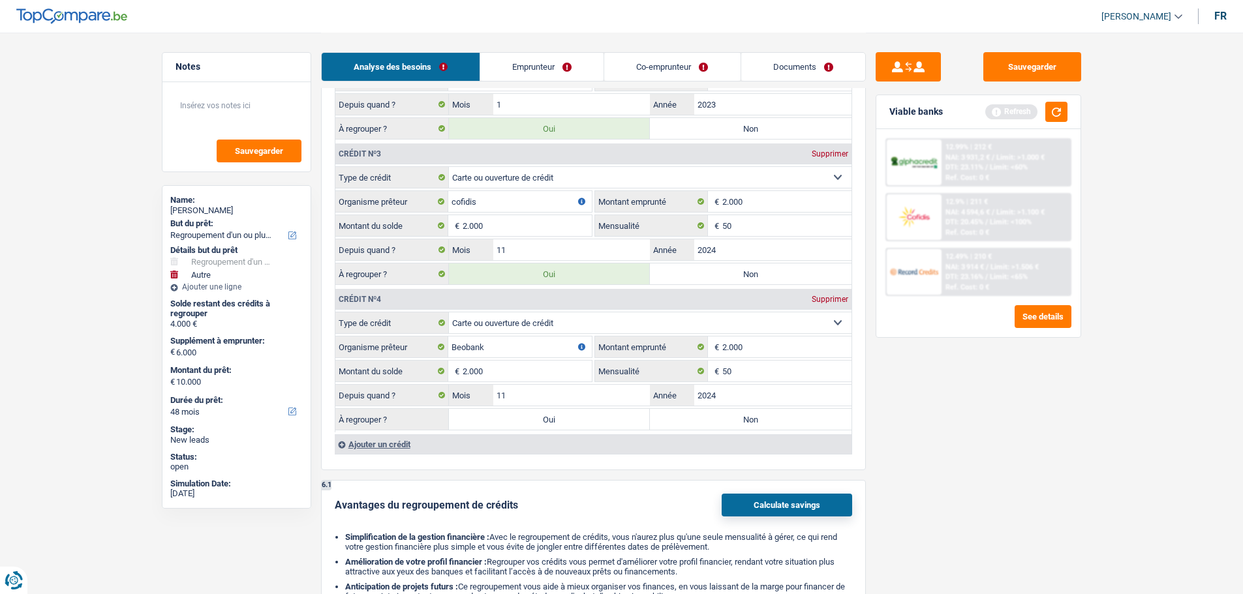
click at [546, 423] on label "Oui" at bounding box center [550, 419] width 202 height 21
click at [546, 423] on input "Oui" at bounding box center [550, 419] width 202 height 21
radio input "true"
type input "6.000"
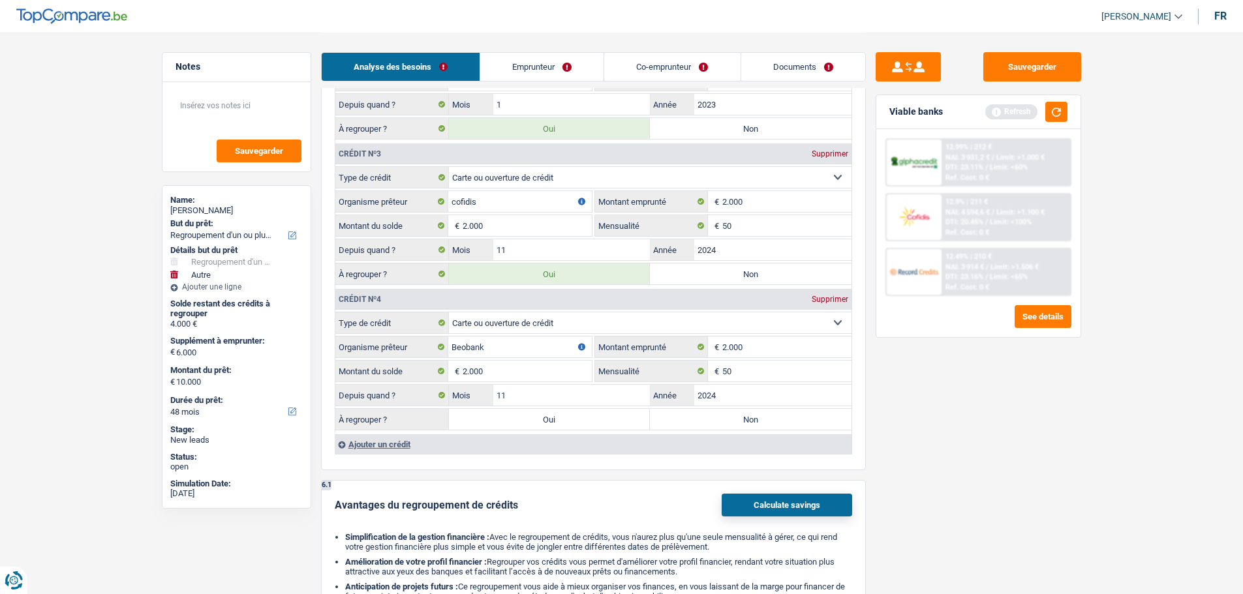
type input "12.000"
select select "60"
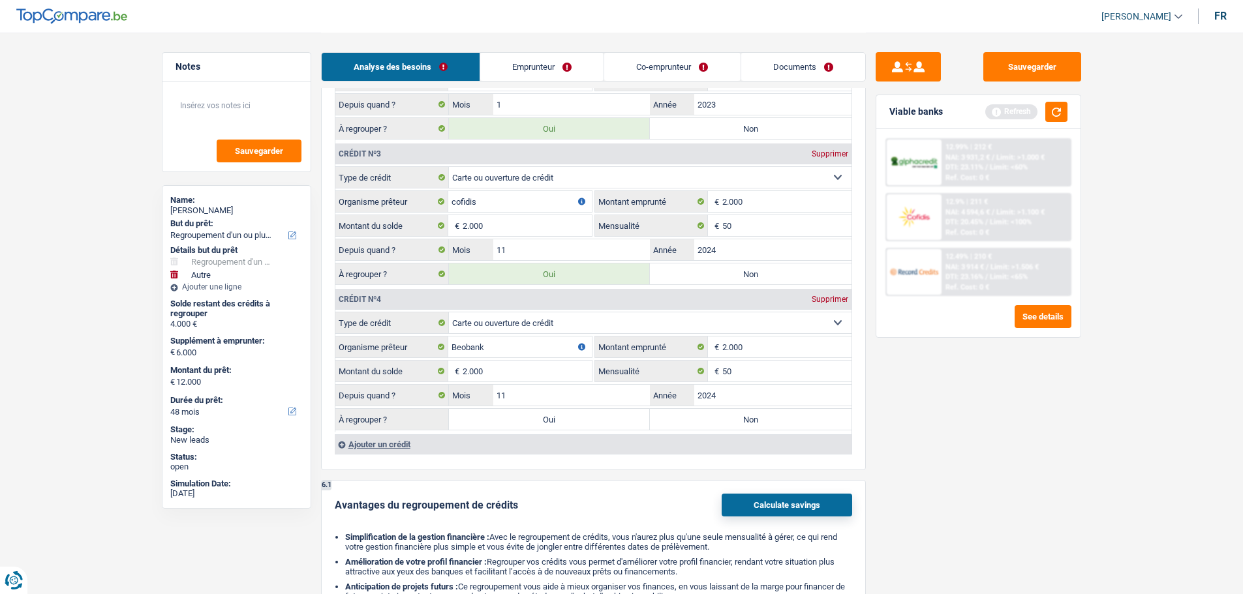
select select "60"
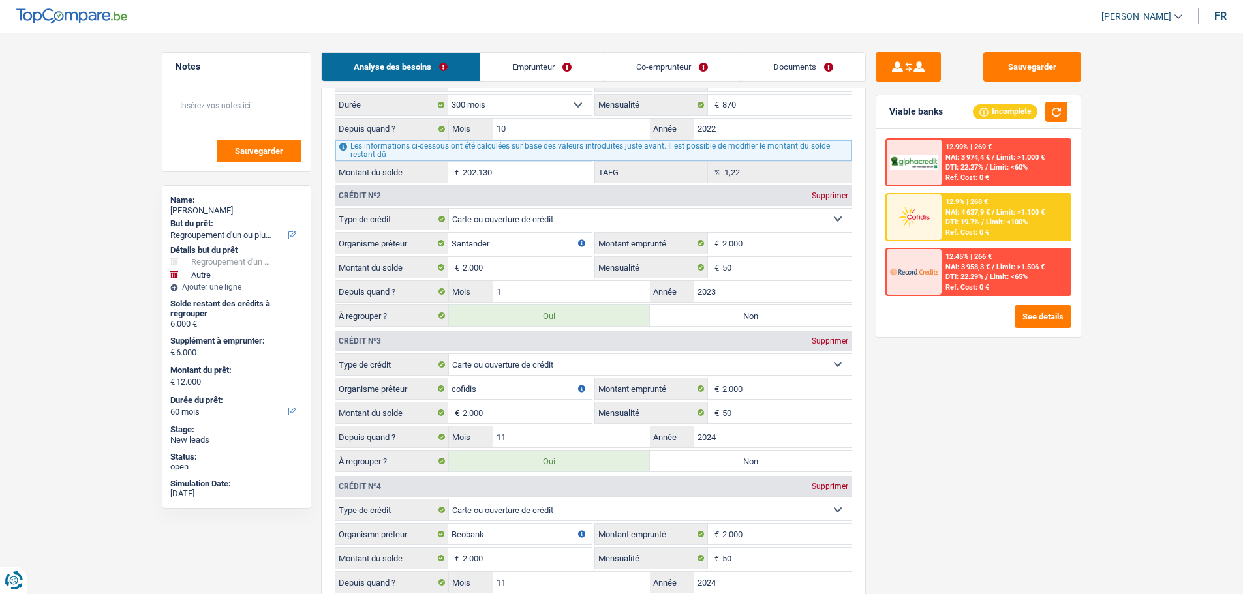
scroll to position [1435, 0]
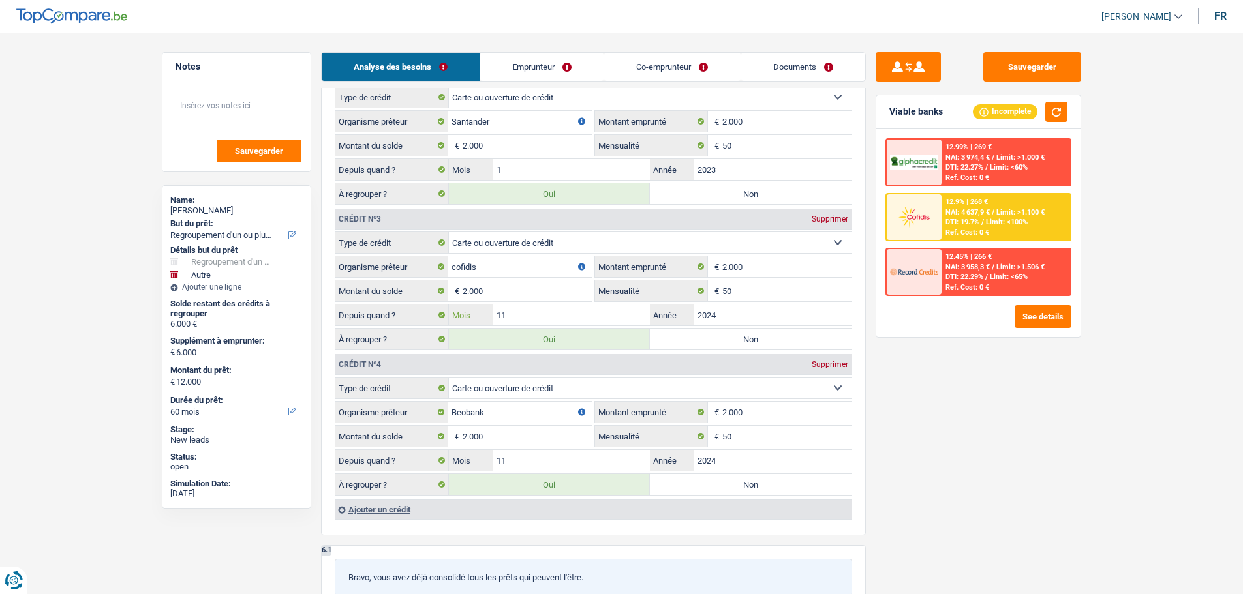
click at [547, 315] on input "11" at bounding box center [571, 315] width 157 height 21
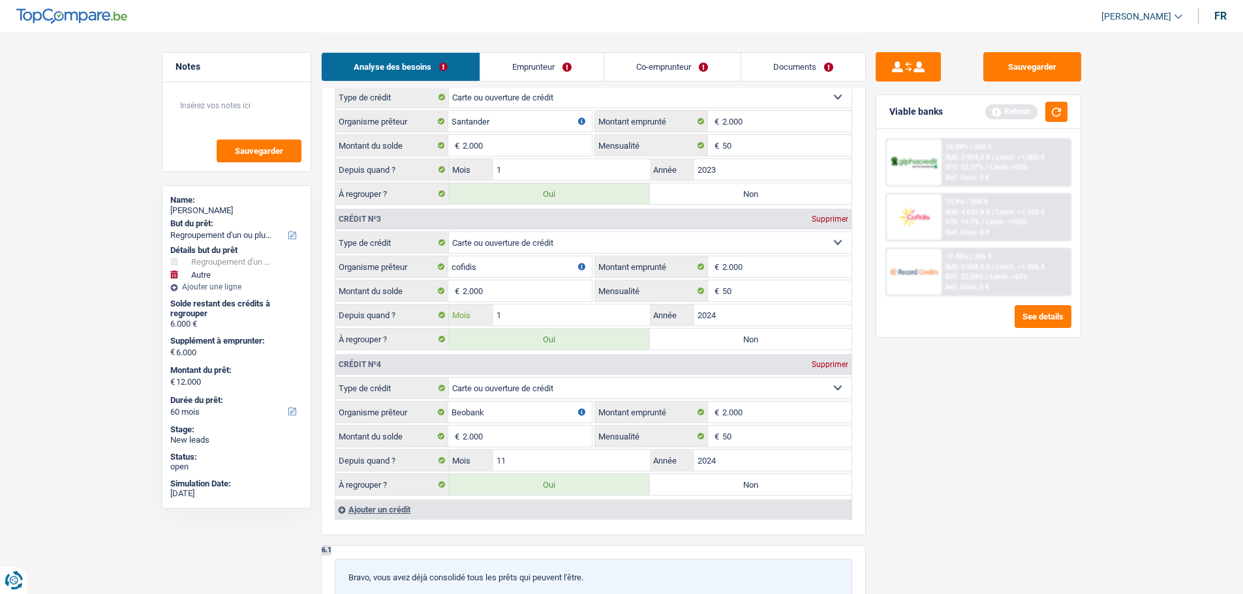
type input "10"
click at [535, 468] on input "11" at bounding box center [571, 460] width 157 height 21
type input "10"
click at [1056, 112] on button "button" at bounding box center [1056, 112] width 22 height 20
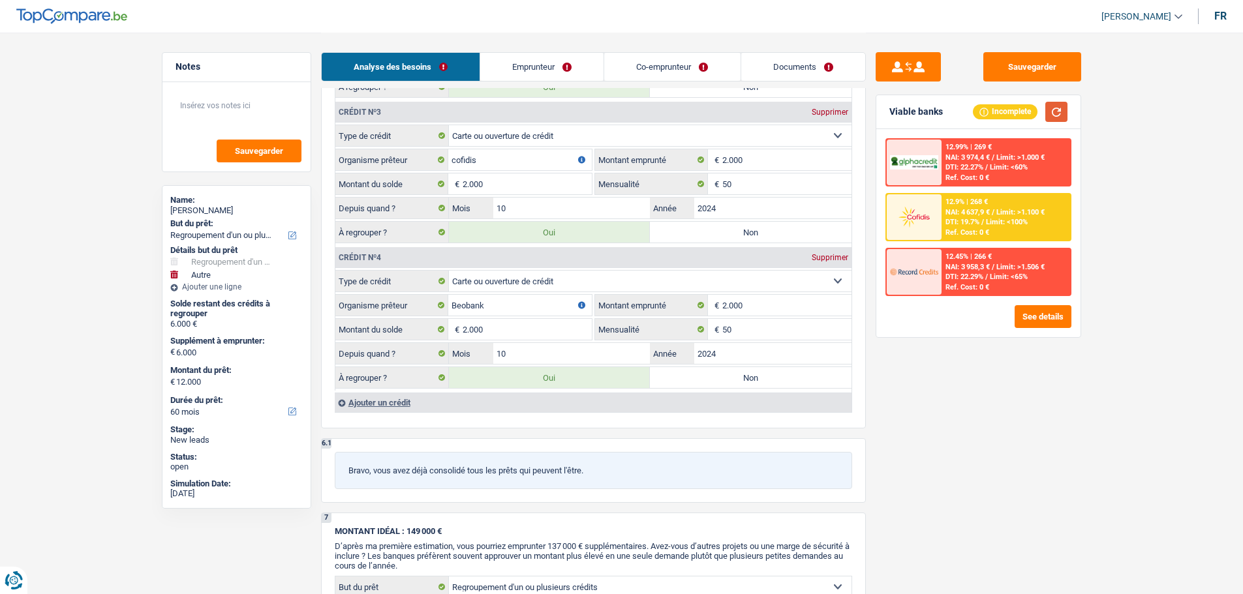
scroll to position [1566, 0]
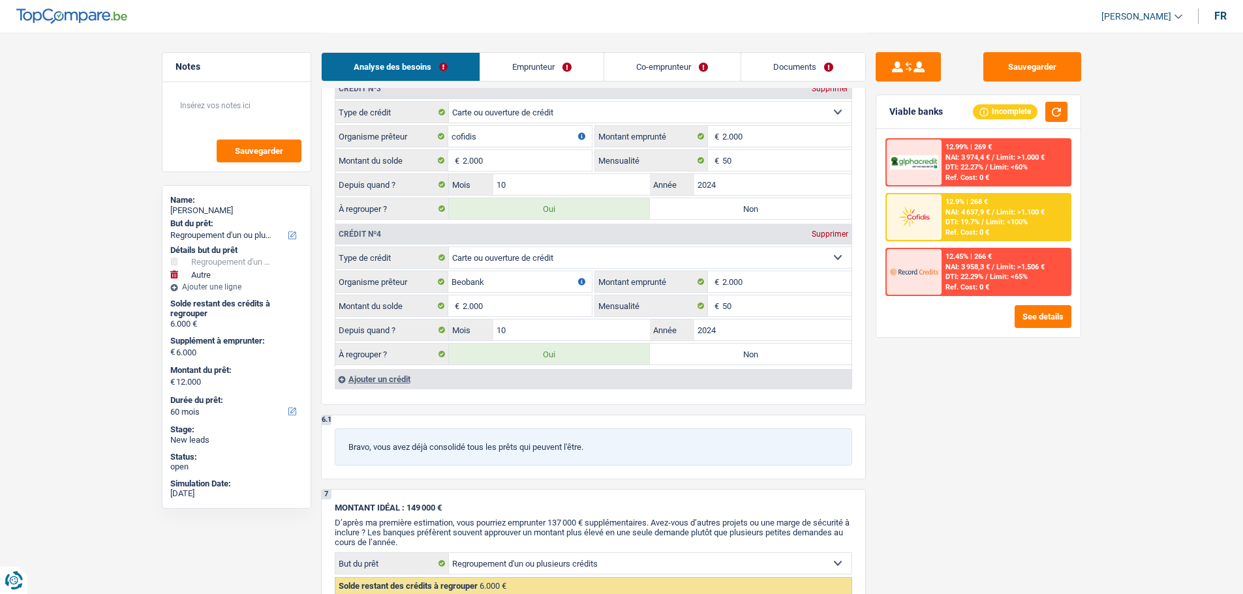
click at [390, 373] on div "Ajouter un crédit" at bounding box center [593, 379] width 517 height 20
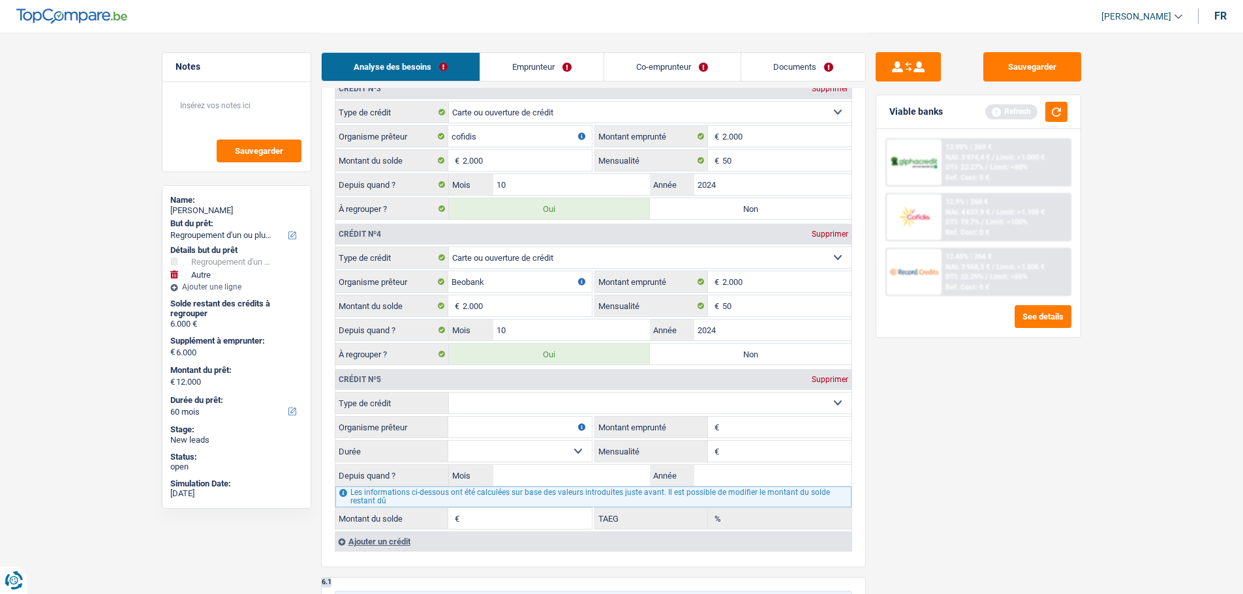
click at [554, 405] on select "Carte ou ouverture de crédit Prêt hypothécaire Vente à tempérament Prêt à tempé…" at bounding box center [650, 403] width 403 height 21
select select "carLoan"
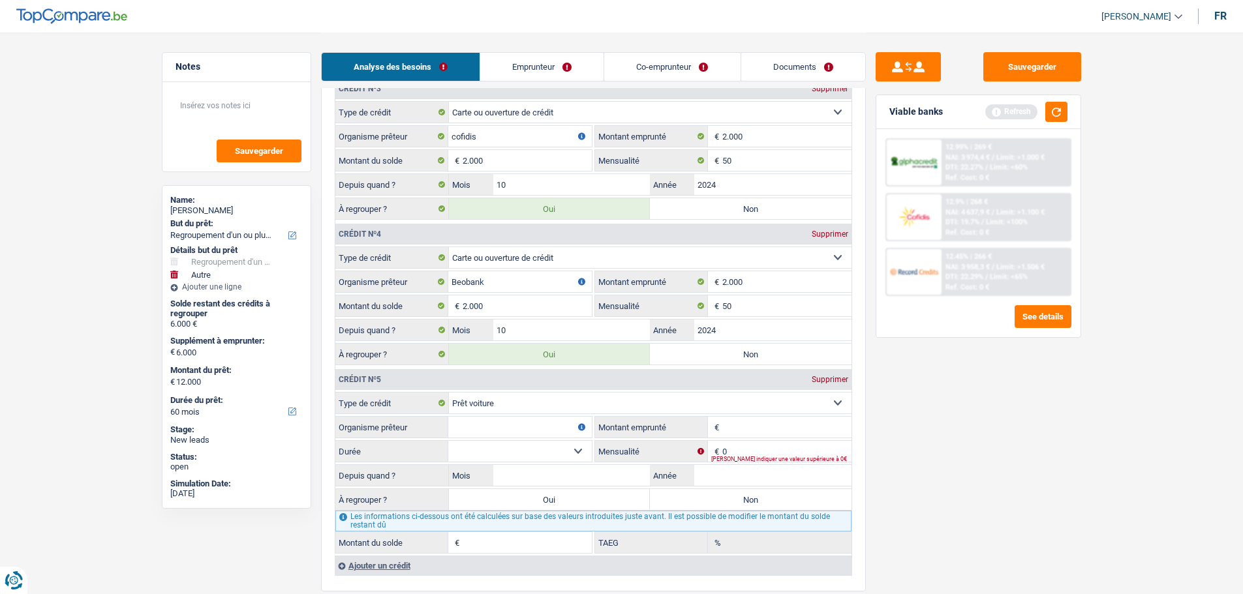
click at [527, 427] on input "Organisme prêteur" at bounding box center [520, 427] width 144 height 21
click at [776, 457] on div "[PERSON_NAME] indiquer une valeur supérieure à 0€" at bounding box center [781, 459] width 140 height 5
click at [774, 457] on div "[PERSON_NAME] indiquer une valeur supérieure à 0€" at bounding box center [781, 459] width 140 height 5
click at [743, 457] on div "[PERSON_NAME] indiquer une valeur supérieure à 0€" at bounding box center [781, 459] width 140 height 5
click at [746, 447] on input "0" at bounding box center [786, 451] width 129 height 21
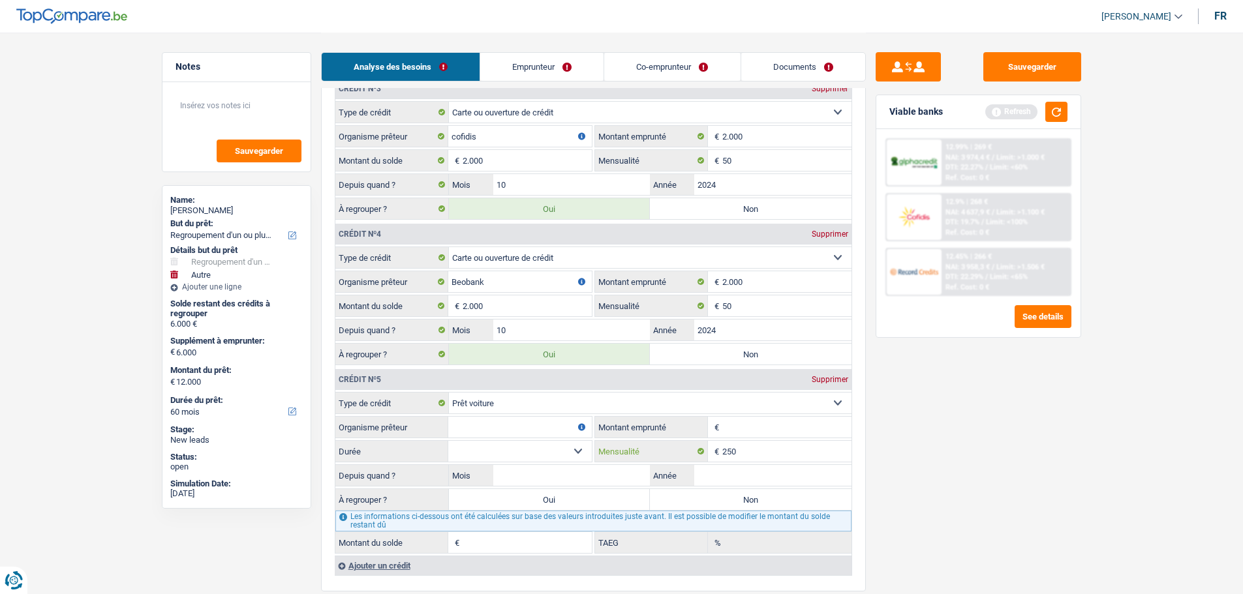
type input "250"
click at [467, 431] on input "Organisme prêteur" at bounding box center [520, 427] width 144 height 21
type input "Alpha"
click at [775, 429] on input "Montant emprunté" at bounding box center [786, 427] width 129 height 21
click at [590, 448] on select "12 mois 18 mois 24 mois Sélectionner une option" at bounding box center [520, 451] width 144 height 21
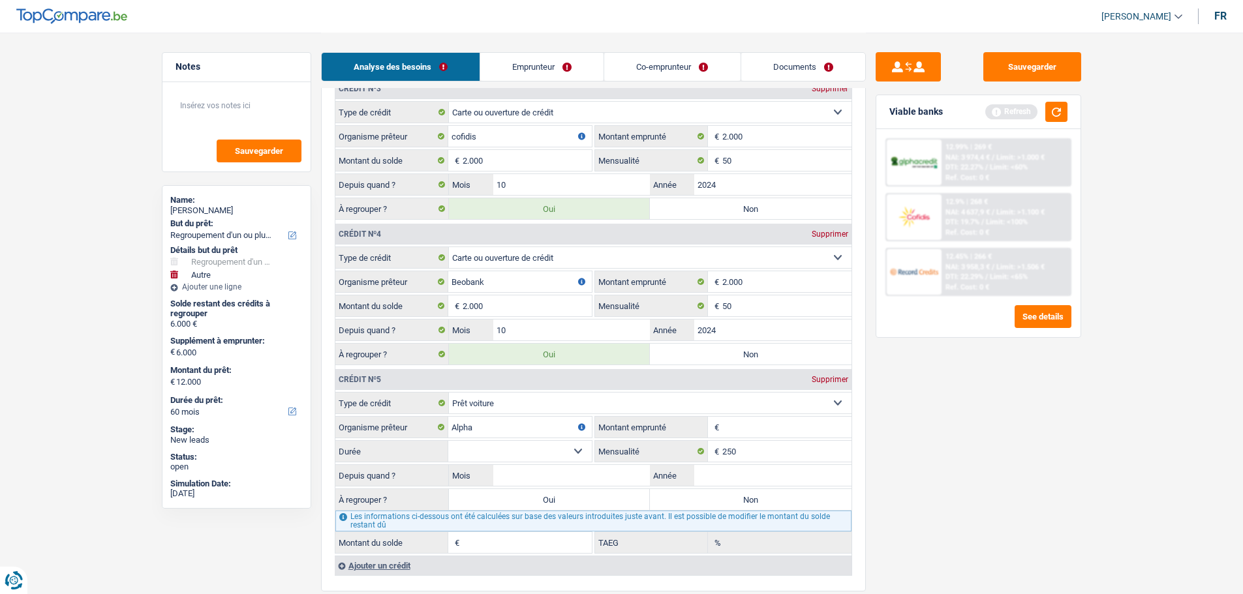
click at [746, 424] on input "Montant emprunté" at bounding box center [786, 427] width 129 height 21
type input "14.000"
click at [566, 461] on select "12 mois 18 mois 24 mois 30 mois 36 mois 42 mois 48 mois 60 mois Sélectionner un…" at bounding box center [520, 451] width 144 height 21
select select "60"
click at [448, 441] on select "12 mois 18 mois 24 mois 30 mois 36 mois 42 mois 48 mois 60 mois Sélectionner un…" at bounding box center [520, 451] width 144 height 21
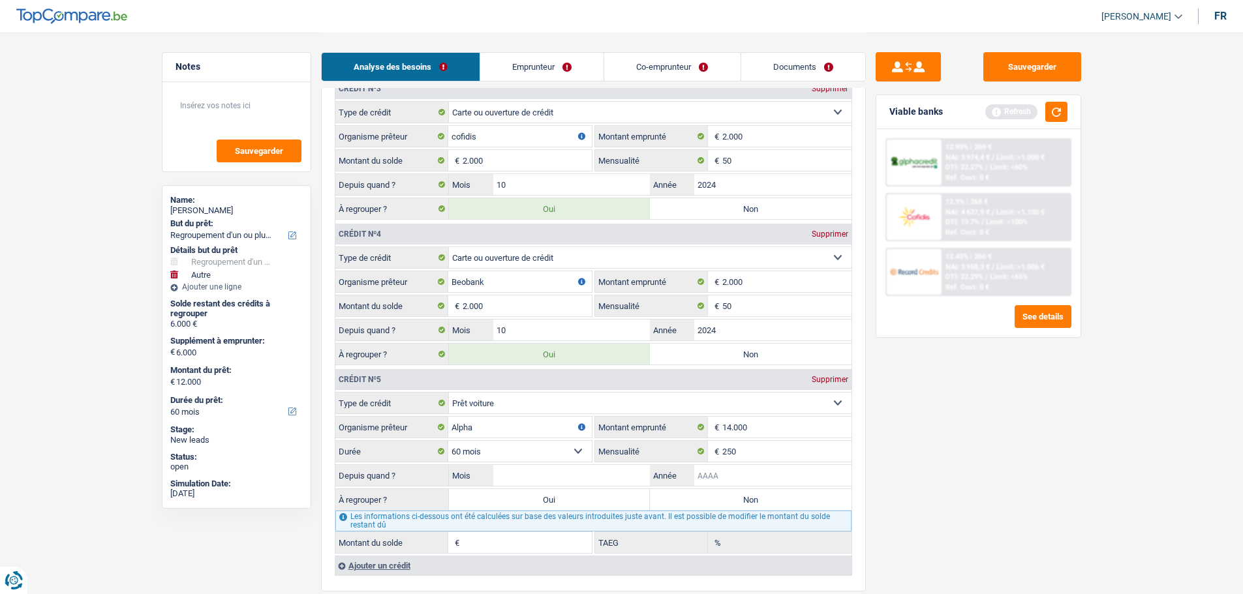
click at [729, 472] on input "Année" at bounding box center [772, 475] width 157 height 21
type input "2021"
click at [572, 461] on select "12 mois 18 mois 24 mois 30 mois 36 mois 42 mois 48 mois 60 mois Sélectionner un…" at bounding box center [520, 451] width 144 height 21
click at [604, 474] on input "Mois" at bounding box center [571, 475] width 157 height 21
type input "6"
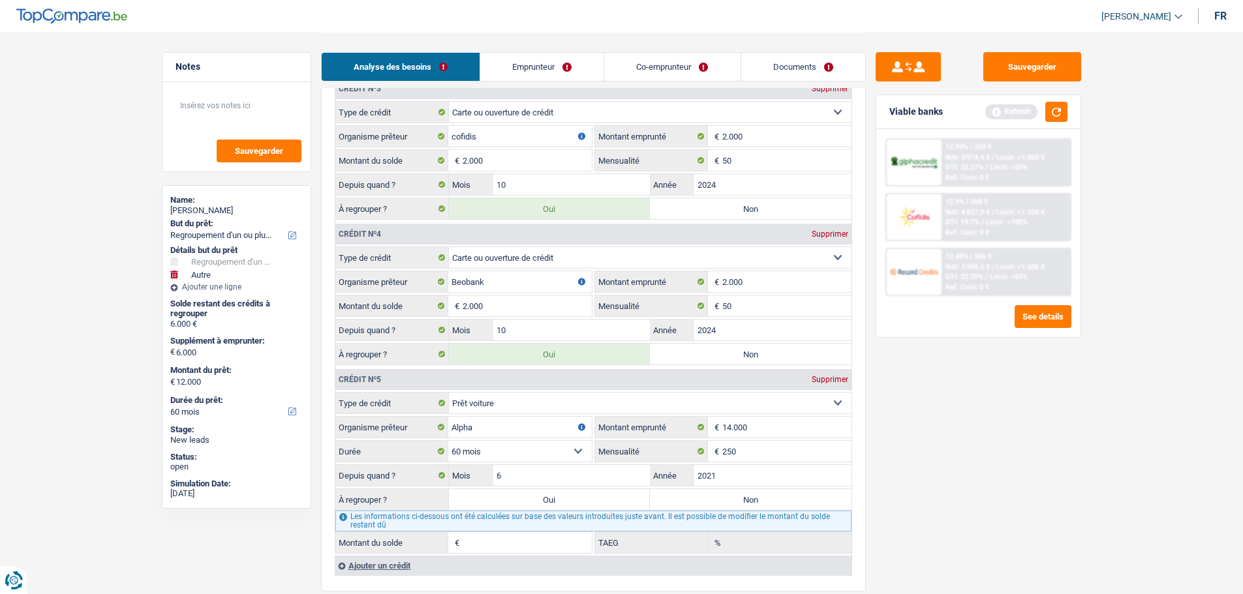
type input "2.225"
type input "2,78"
click at [1125, 428] on main "Notes Sauvegarder Name: Aurelie Bouchat But du prêt: Confort maison: meubles, t…" at bounding box center [621, 4] width 1243 height 3141
click at [687, 493] on label "Non" at bounding box center [751, 499] width 202 height 21
click at [687, 493] on input "Non" at bounding box center [751, 499] width 202 height 21
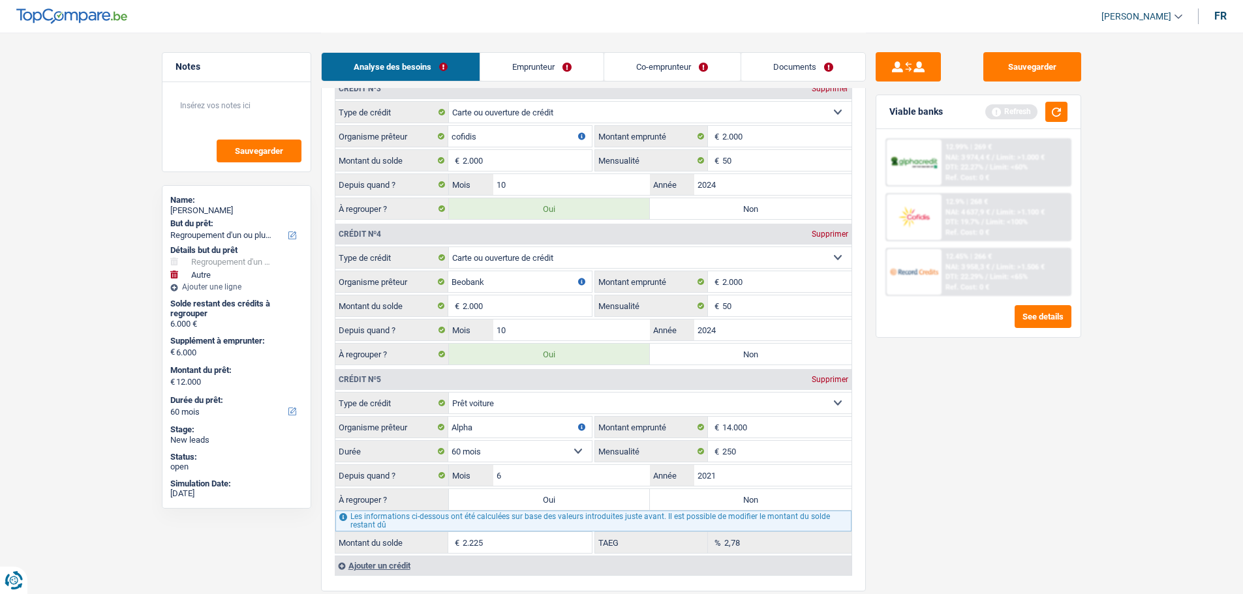
radio input "true"
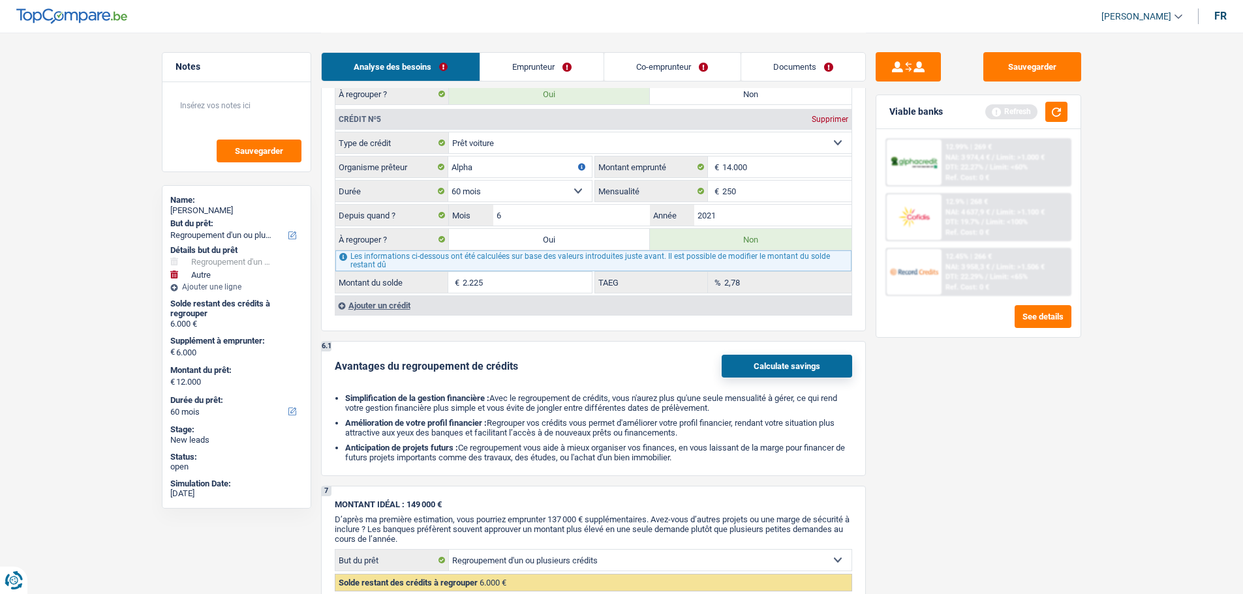
scroll to position [1827, 0]
click at [388, 298] on div "Ajouter un crédit" at bounding box center [593, 305] width 517 height 20
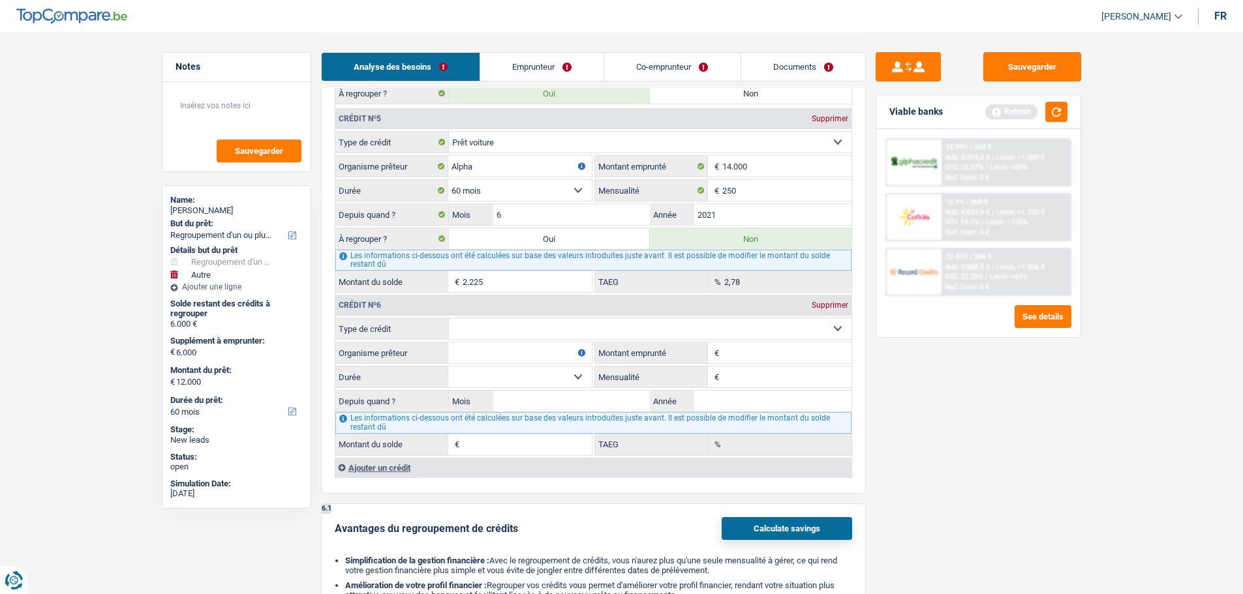
click at [502, 328] on select "Carte ou ouverture de crédit Prêt hypothécaire Vente à tempérament Prêt à tempé…" at bounding box center [650, 328] width 403 height 21
select select "renovationLoan"
type input "0"
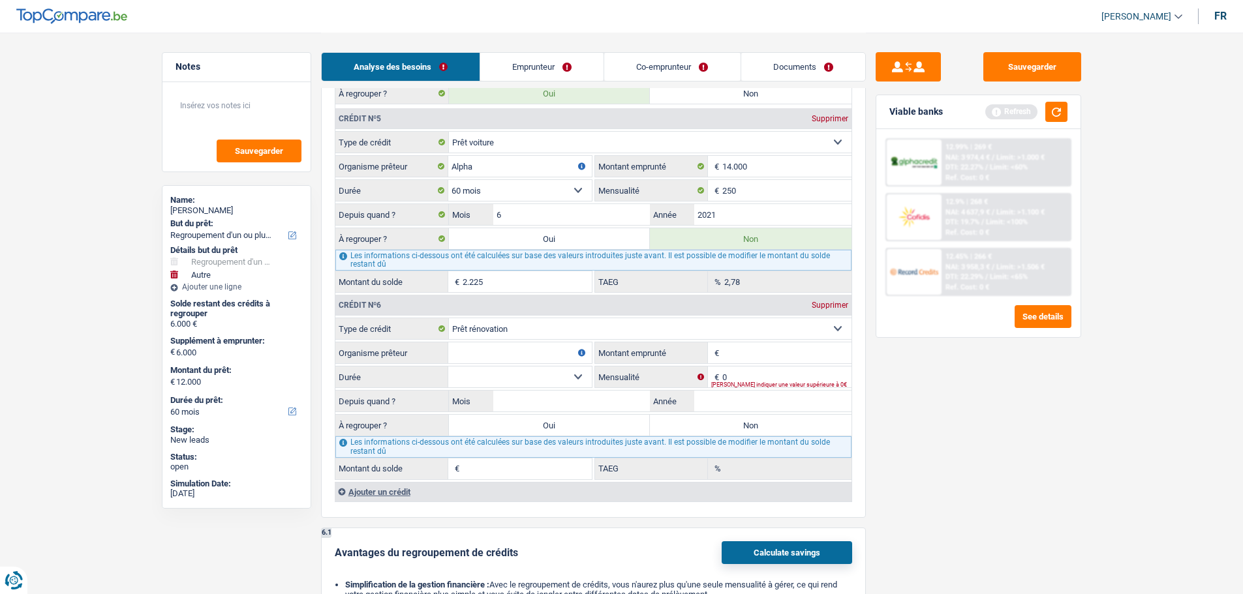
click at [518, 353] on input "Organisme prêteur" at bounding box center [520, 353] width 144 height 21
type input "Alpha"
click at [742, 348] on input "Montant emprunté" at bounding box center [786, 353] width 129 height 21
click at [738, 382] on div "[PERSON_NAME] indiquer une valeur supérieure à 0€" at bounding box center [781, 384] width 140 height 5
click at [749, 350] on input "Montant emprunté" at bounding box center [786, 353] width 129 height 21
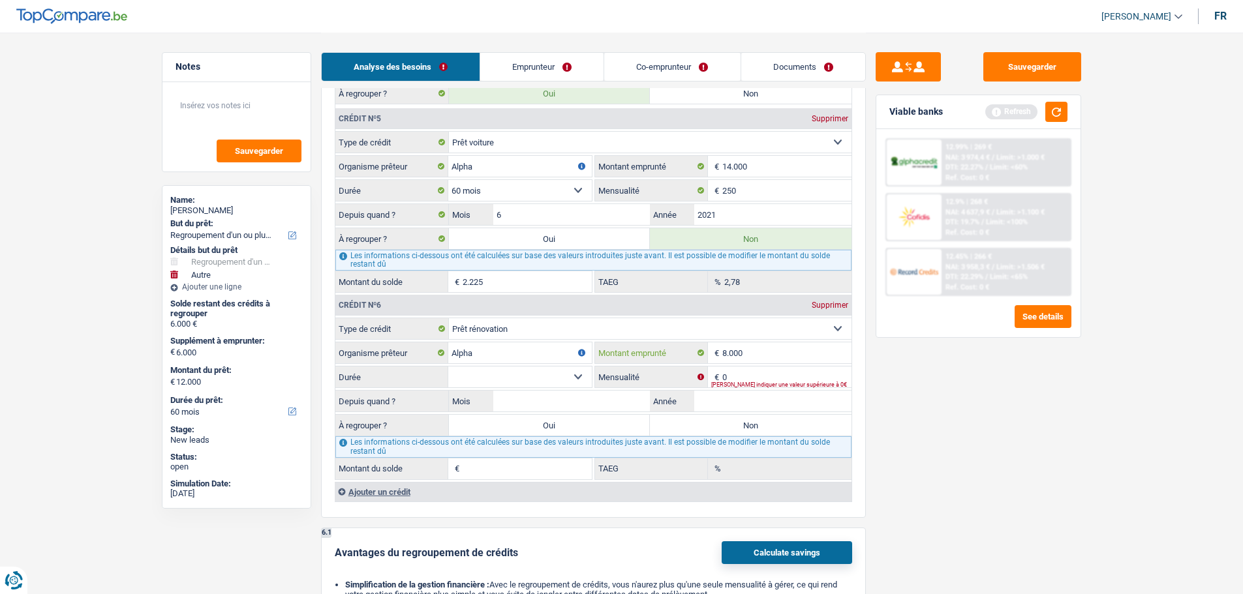
type input "8.000"
click at [815, 386] on div "[PERSON_NAME] indiquer une valeur supérieure à 0€" at bounding box center [781, 384] width 140 height 5
click at [749, 386] on div "[PERSON_NAME] indiquer une valeur supérieure à 0€" at bounding box center [781, 384] width 140 height 5
click at [739, 378] on input "0" at bounding box center [786, 377] width 129 height 21
type input "142"
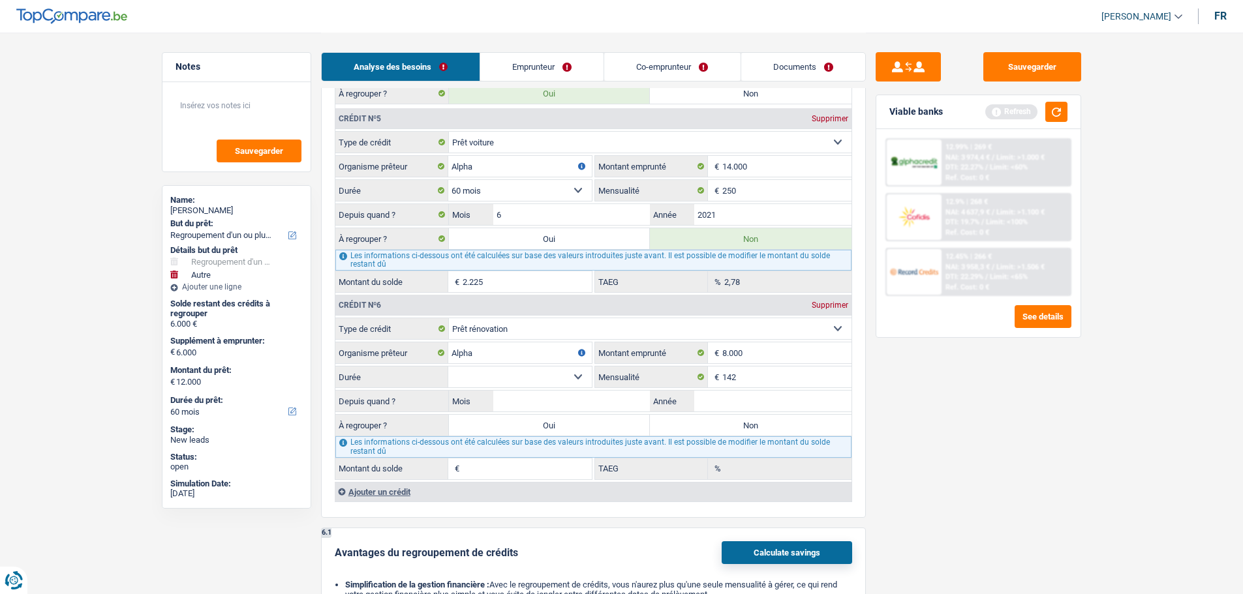
click at [1080, 441] on div "Sauvegarder Viable banks Refresh 12.99% | 269 € NAI: 3 974,4 € / Limit: >1.000 …" at bounding box center [978, 312] width 225 height 521
click at [565, 378] on select "12 mois 18 mois 24 mois 30 mois 36 mois 42 mois 48 mois Sélectionner une option" at bounding box center [520, 377] width 144 height 21
select select "48"
click at [448, 367] on select "12 mois 18 mois 24 mois 30 mois 36 mois 42 mois 48 mois Sélectionner une option" at bounding box center [520, 377] width 144 height 21
click at [722, 399] on input "Année" at bounding box center [772, 401] width 157 height 21
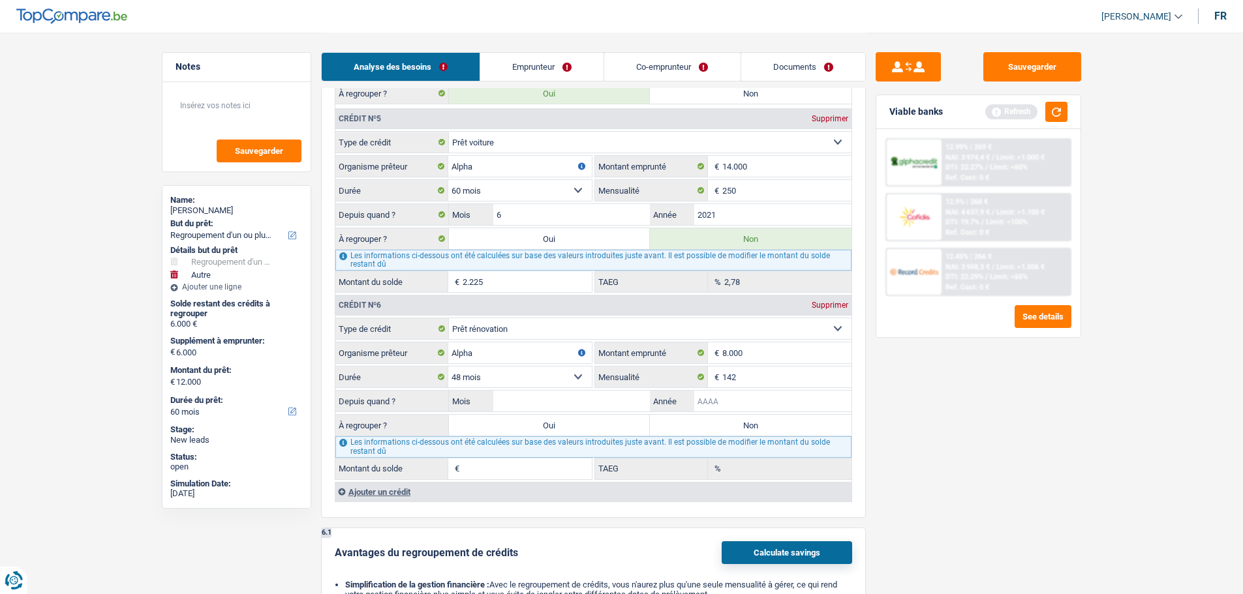
click at [731, 401] on input "Année" at bounding box center [772, 401] width 157 height 21
type input "2022"
click at [586, 404] on input "Mois" at bounding box center [571, 401] width 157 height 21
type input "11"
type input "2.087"
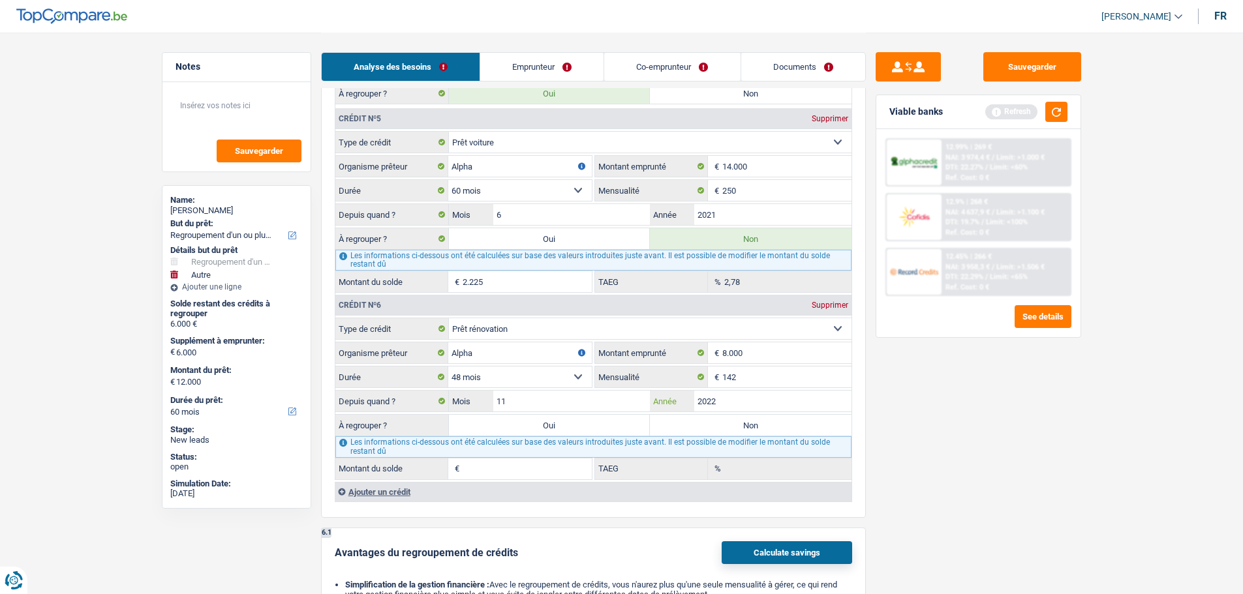
type input "0,00"
click at [968, 429] on div "Sauvegarder Viable banks Refresh 12.99% | 269 € NAI: 3 974,4 € / Limit: >1.000 …" at bounding box center [978, 312] width 225 height 521
click at [718, 431] on label "Non" at bounding box center [751, 425] width 202 height 21
click at [718, 431] on input "Non" at bounding box center [751, 425] width 202 height 21
radio input "true"
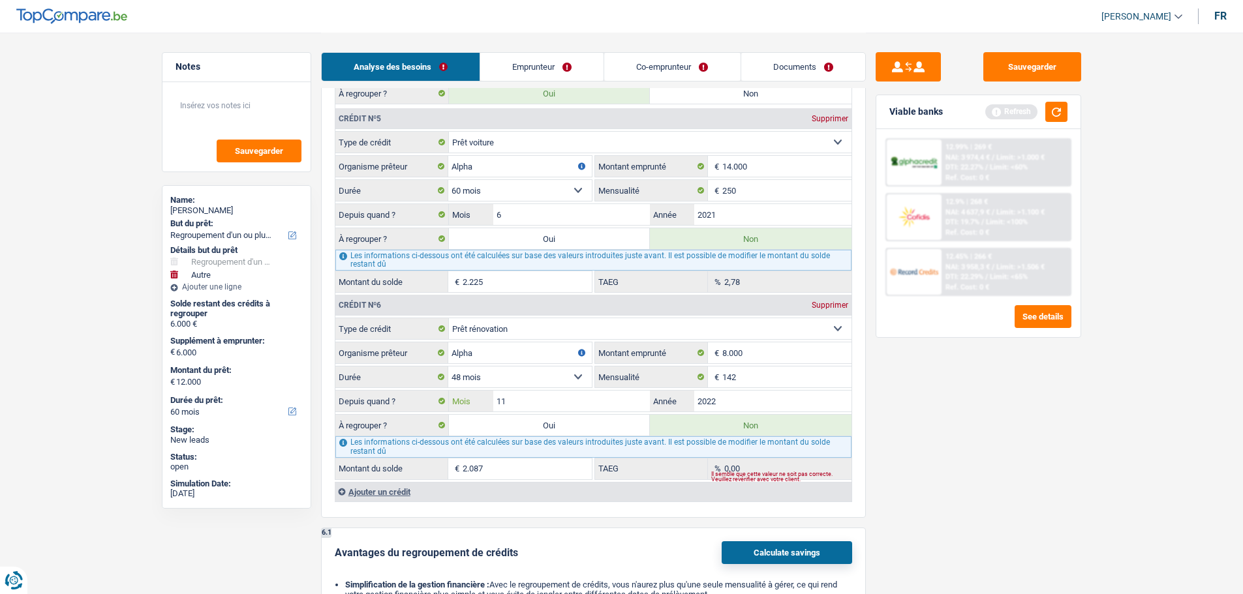
click at [554, 406] on input "11" at bounding box center [571, 401] width 157 height 21
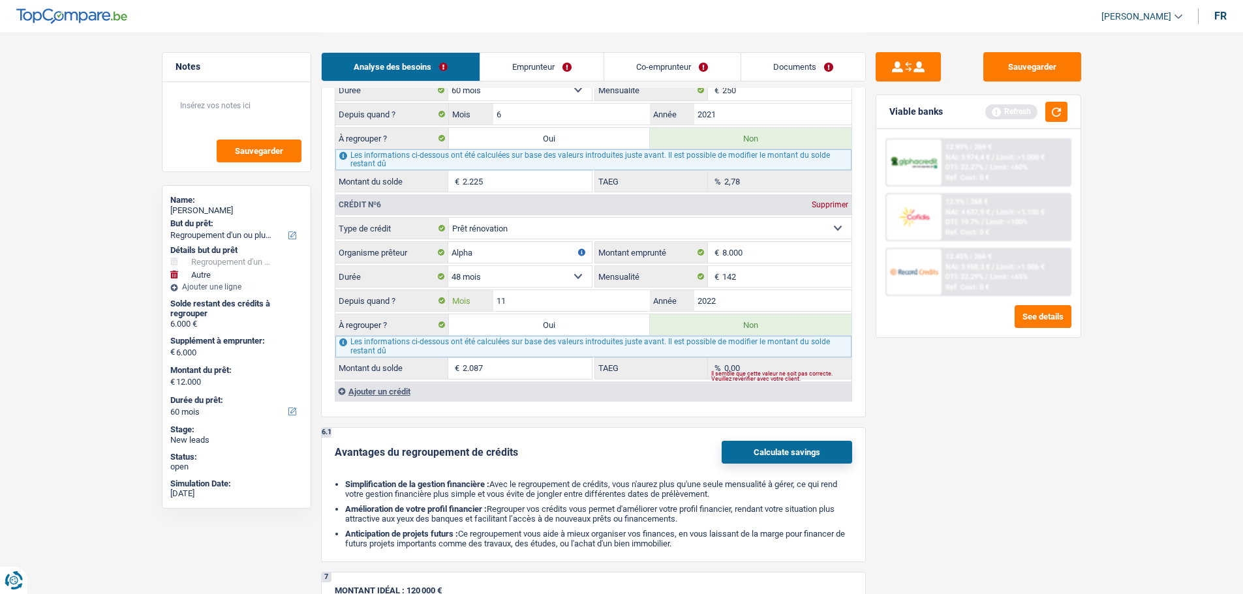
scroll to position [1957, 0]
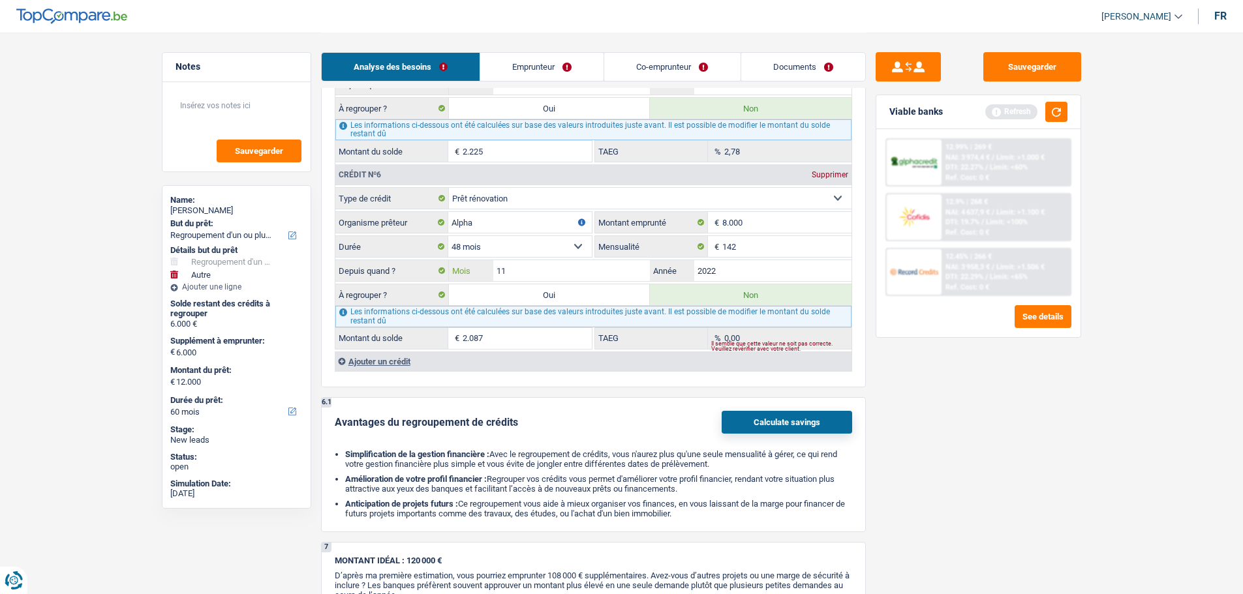
click at [527, 268] on input "11" at bounding box center [571, 270] width 157 height 21
click at [502, 241] on select "12 mois 18 mois 24 mois 30 mois 36 mois 42 mois 48 mois Sélectionner une option" at bounding box center [520, 246] width 144 height 21
click at [602, 271] on input "11" at bounding box center [571, 270] width 157 height 21
click at [567, 243] on select "12 mois 18 mois 24 mois 30 mois 36 mois 42 mois 48 mois Sélectionner une option" at bounding box center [520, 246] width 144 height 21
select select "42"
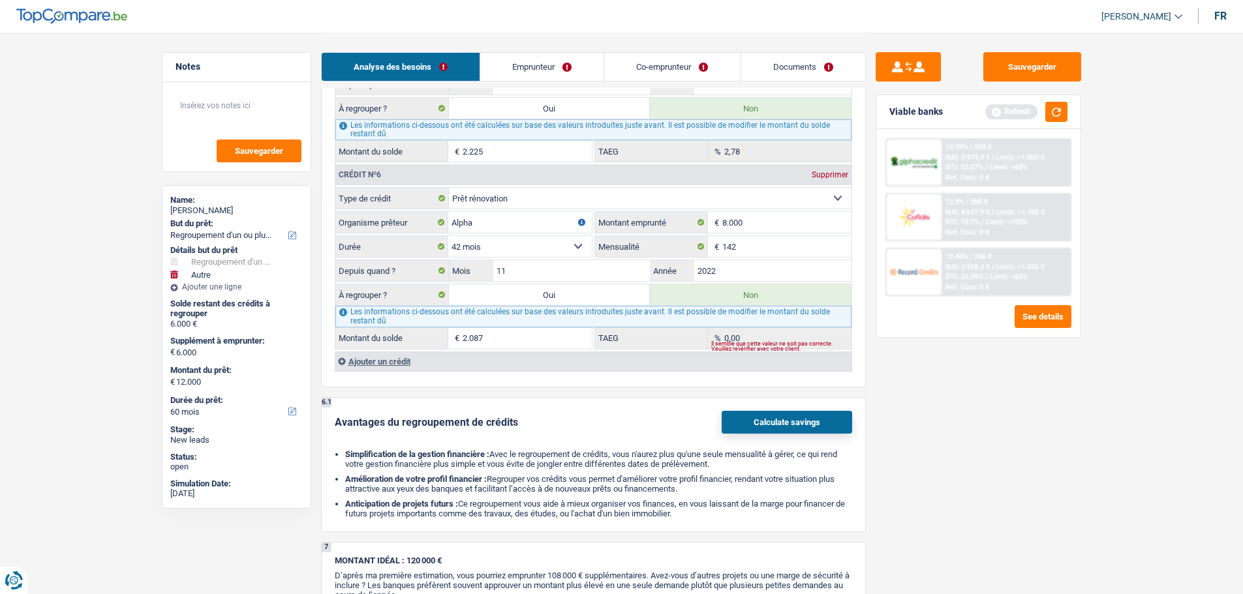
click at [448, 236] on select "12 mois 18 mois 24 mois 30 mois 36 mois 42 mois 48 mois Sélectionner une option" at bounding box center [520, 246] width 144 height 21
type input "1.206"
click at [539, 264] on input "11" at bounding box center [571, 270] width 157 height 21
click at [741, 262] on input "2022" at bounding box center [772, 270] width 157 height 21
type input "2023"
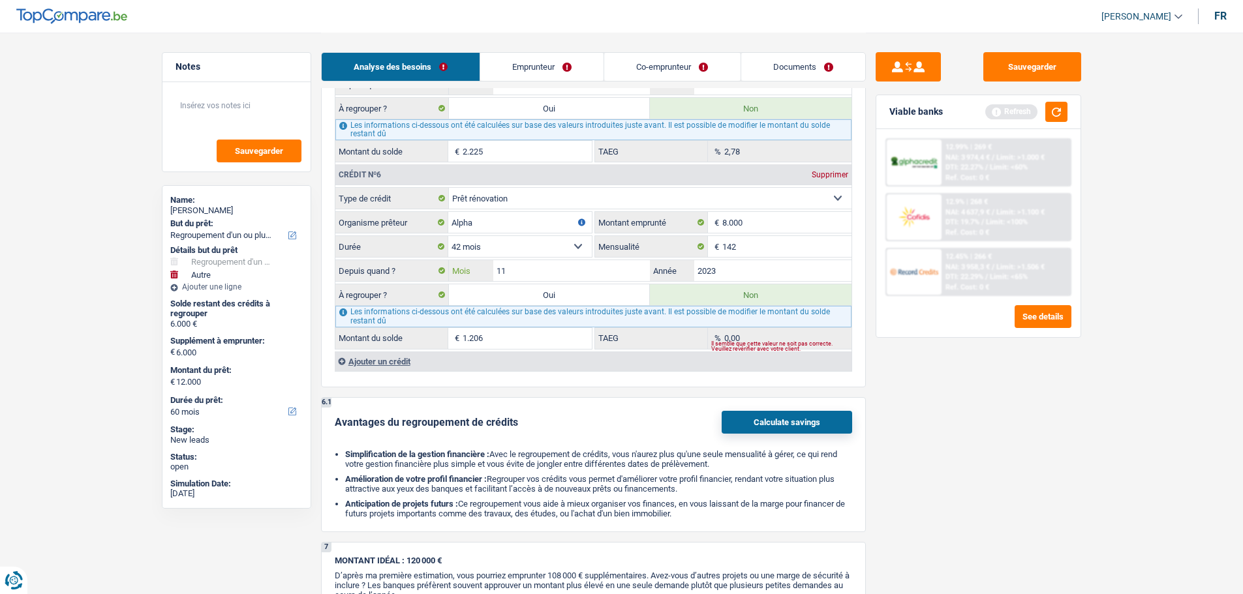
type input "3.268"
click at [602, 274] on input "11" at bounding box center [571, 270] width 157 height 21
type input "1"
type input "5"
click at [920, 372] on div "Sauvegarder Viable banks Refresh 12.99% | 269 € NAI: 3 974,4 € / Limit: >1.000 …" at bounding box center [978, 312] width 225 height 521
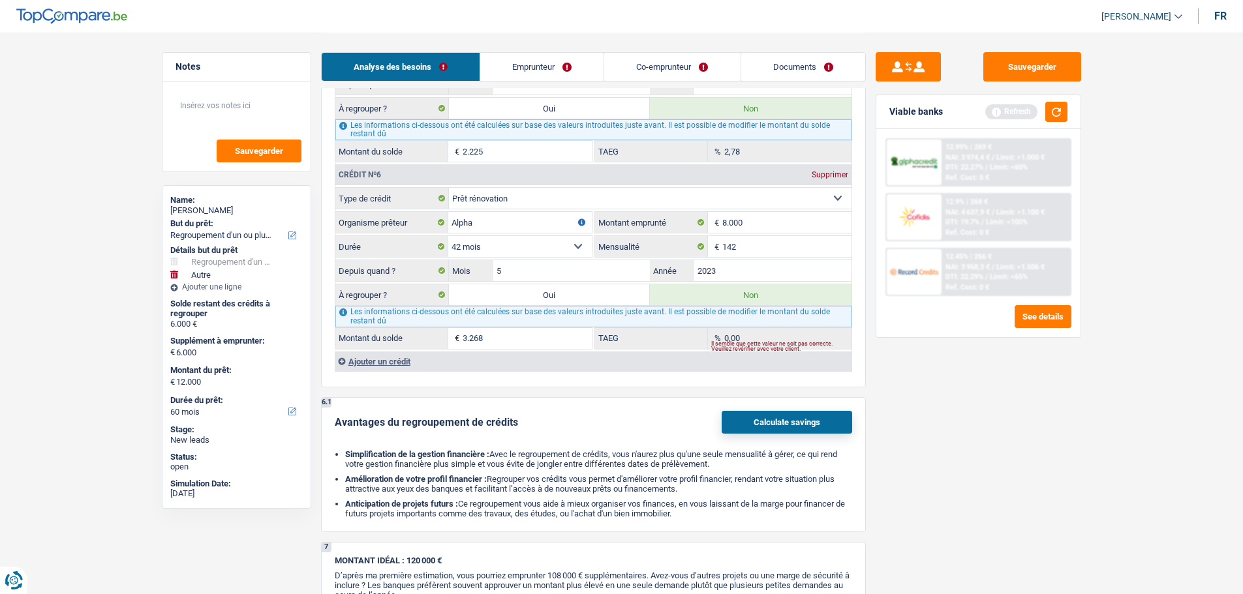
type input "2.196"
click at [529, 275] on input "5" at bounding box center [571, 270] width 157 height 21
type input "4"
click at [990, 356] on div "Sauvegarder Viable banks Refresh 12.99% | 269 € NAI: 3 974,4 € / Limit: >1.000 …" at bounding box center [978, 312] width 225 height 521
type input "2.026"
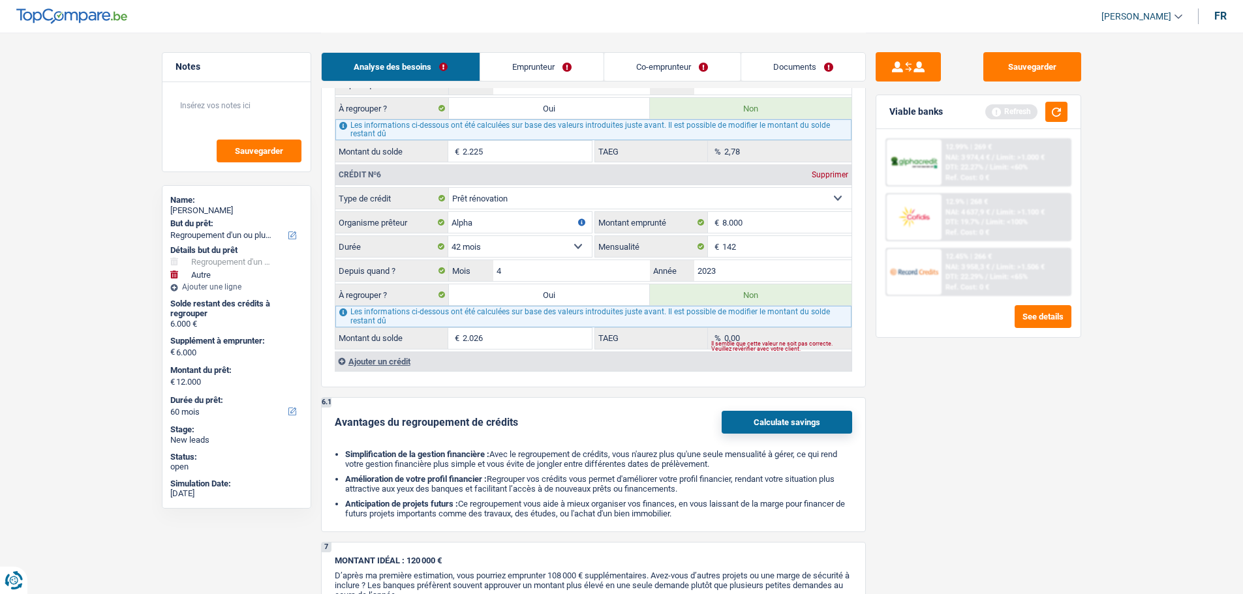
click at [525, 251] on select "12 mois 18 mois 24 mois 30 mois 36 mois 42 mois 48 mois Sélectionner une option" at bounding box center [520, 246] width 144 height 21
select select "48"
click at [448, 236] on select "12 mois 18 mois 24 mois 30 mois 36 mois 42 mois 48 mois Sélectionner une option" at bounding box center [520, 246] width 144 height 21
type input "2.878"
click at [540, 262] on input "4" at bounding box center [571, 270] width 157 height 21
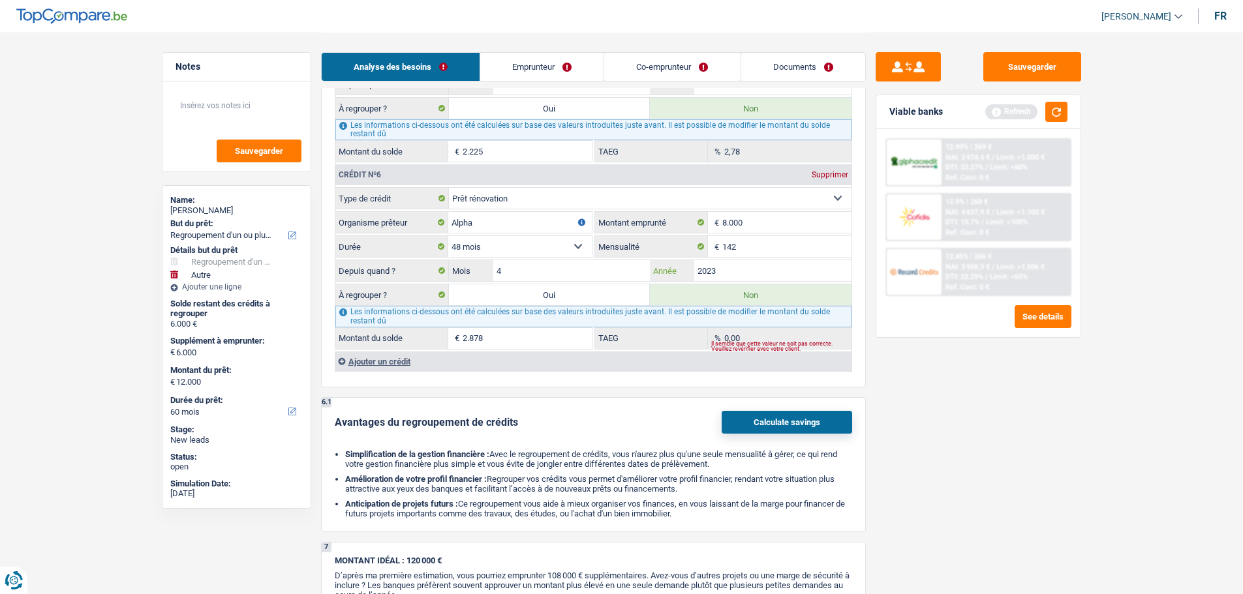
drag, startPoint x: 732, startPoint y: 275, endPoint x: 738, endPoint y: 270, distance: 7.9
click at [738, 270] on input "2023" at bounding box center [772, 270] width 157 height 21
type input "2021"
type input "1"
click at [566, 271] on input "4" at bounding box center [571, 270] width 157 height 21
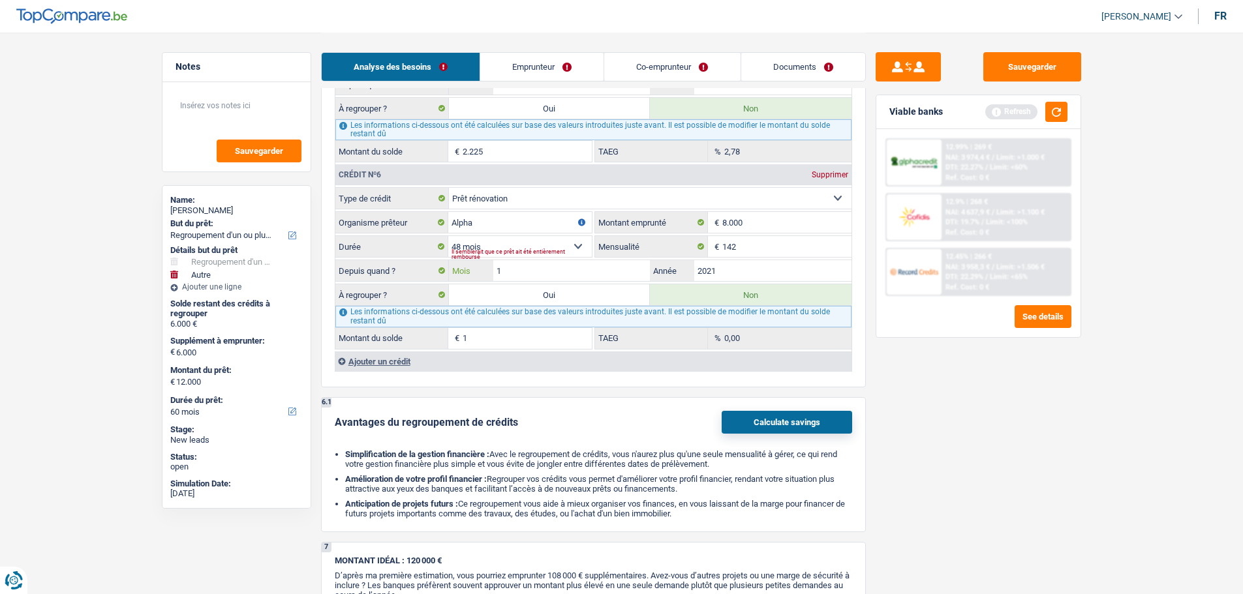
type input "11"
type input "287"
click at [945, 380] on div "Sauvegarder Viable banks Refresh 12.99% | 269 € NAI: 3 974,4 € / Limit: >1.000 …" at bounding box center [978, 312] width 225 height 521
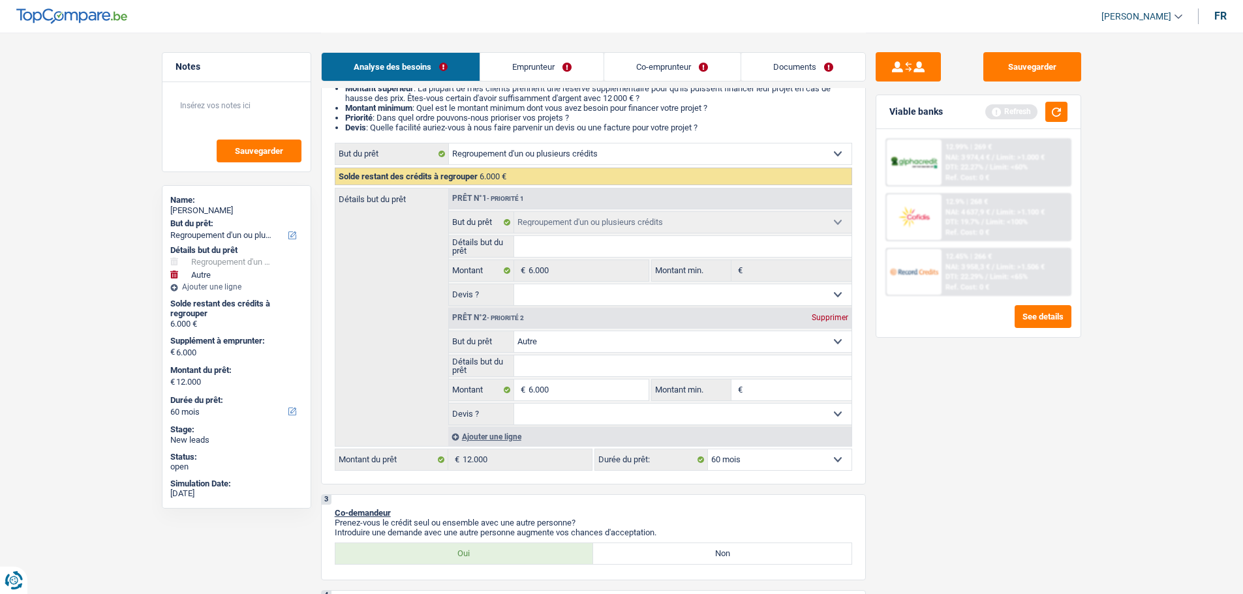
scroll to position [130, 0]
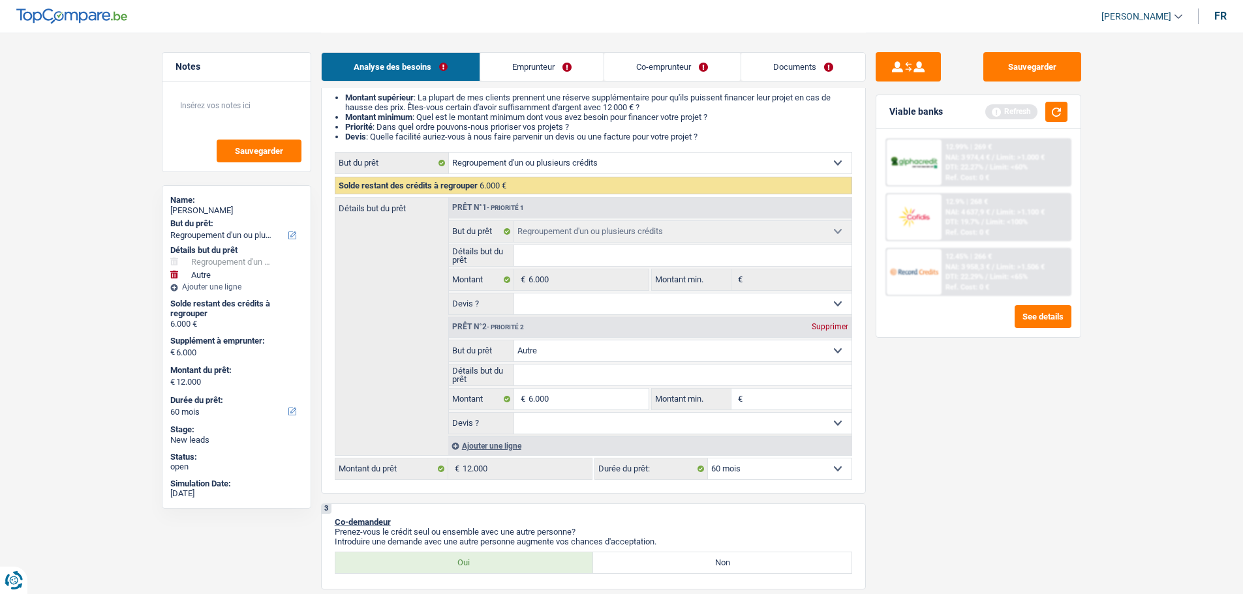
click at [826, 314] on span "Prêt n°1 - Priorité 1 Confort maison: meubles, textile, peinture, électroménage…" at bounding box center [649, 316] width 403 height 237
click at [823, 328] on div "Supprimer" at bounding box center [829, 327] width 43 height 8
select select "42"
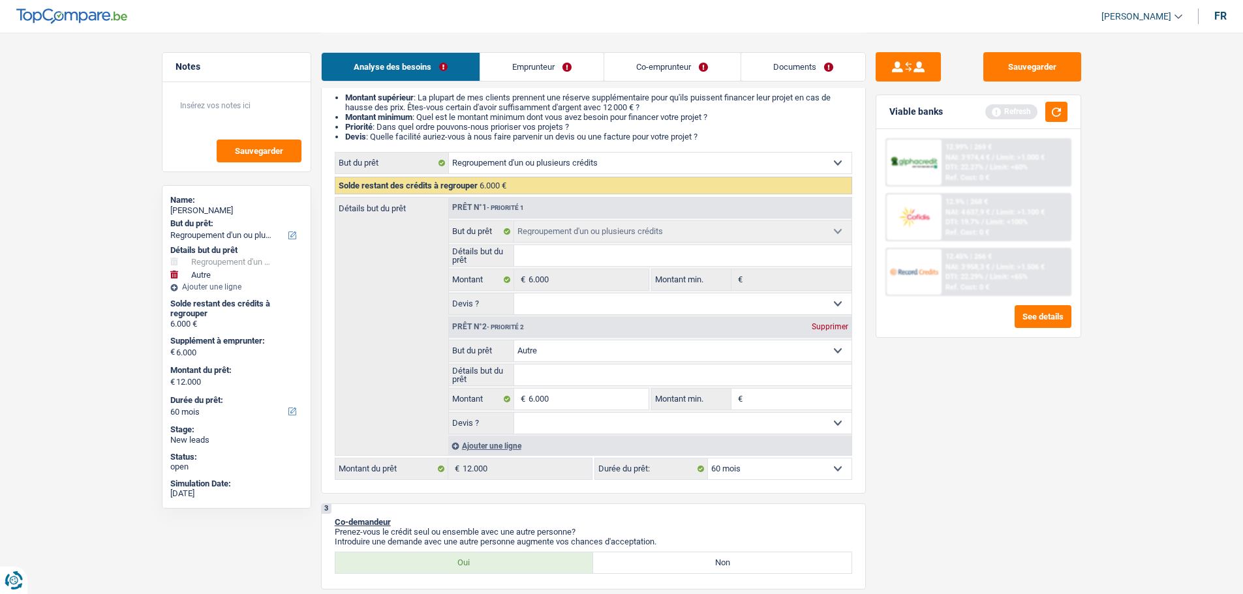
type input "0"
type input "6.000"
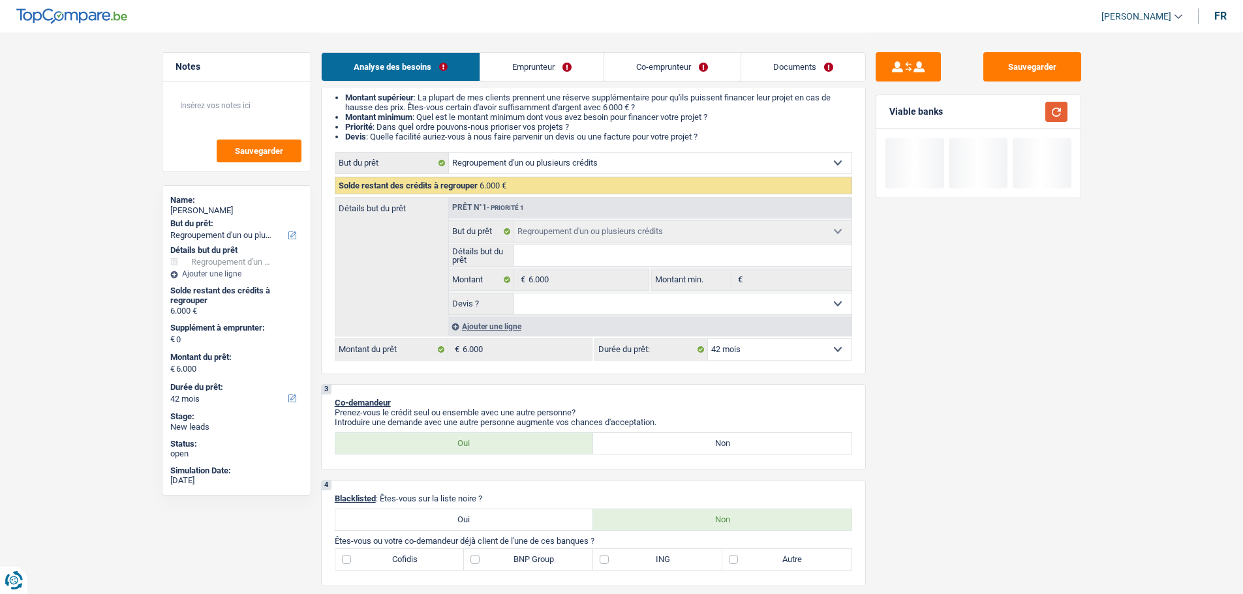
click at [1058, 114] on button "button" at bounding box center [1056, 112] width 22 height 20
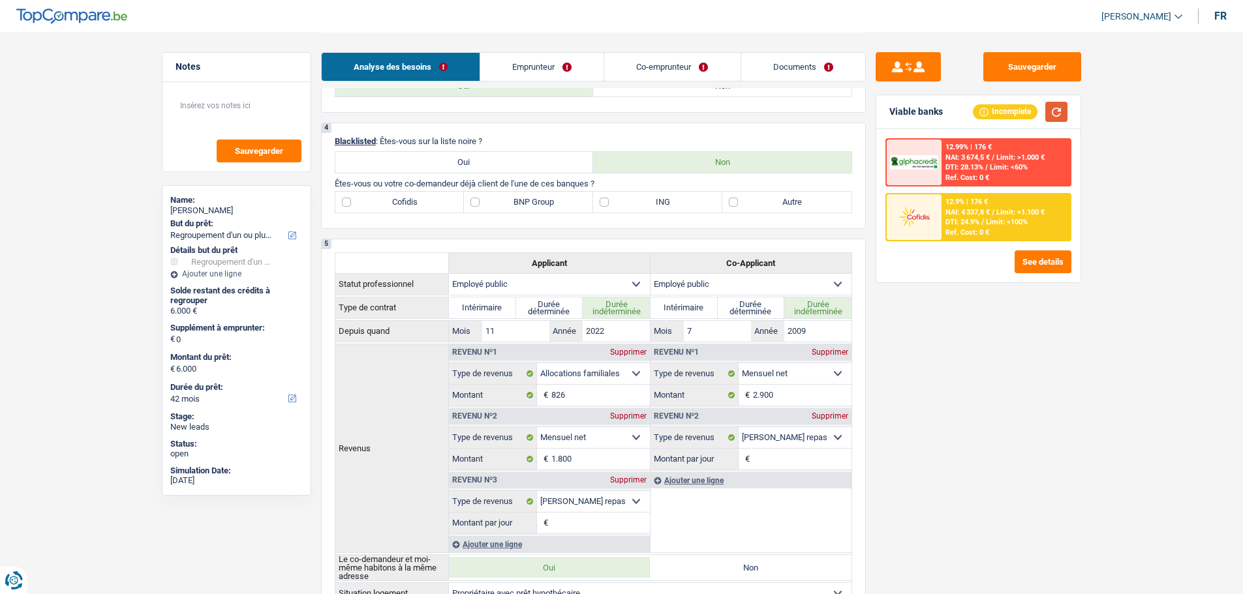
scroll to position [326, 0]
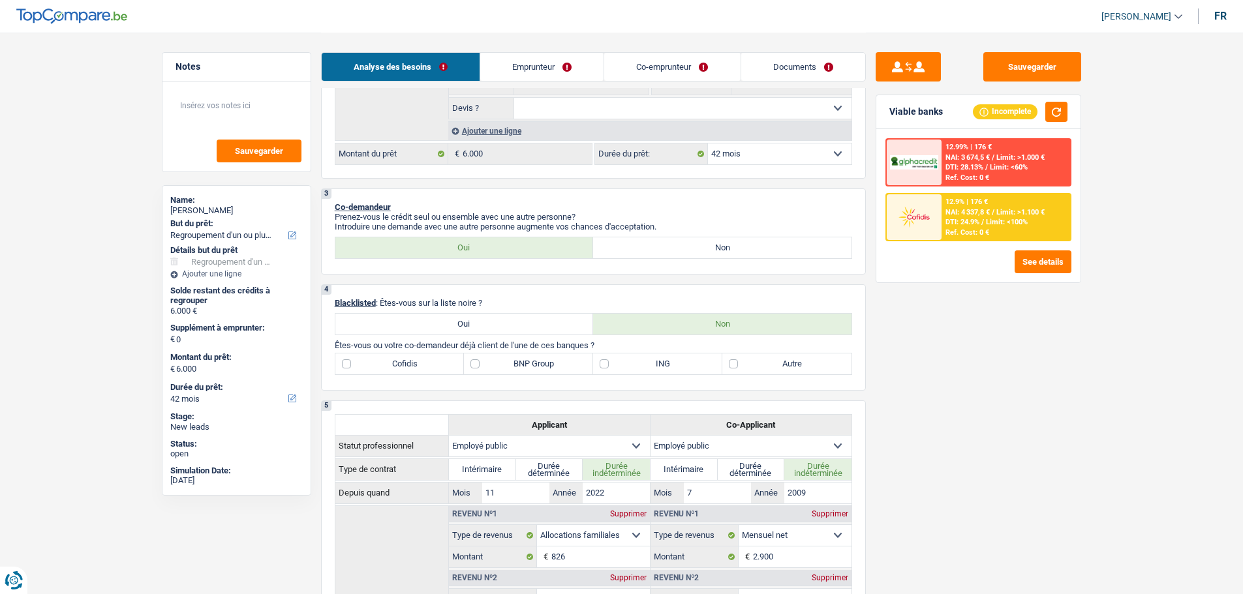
click at [493, 362] on label "BNP Group" at bounding box center [528, 364] width 129 height 21
click at [493, 362] on input "BNP Group" at bounding box center [528, 364] width 129 height 21
checkbox input "true"
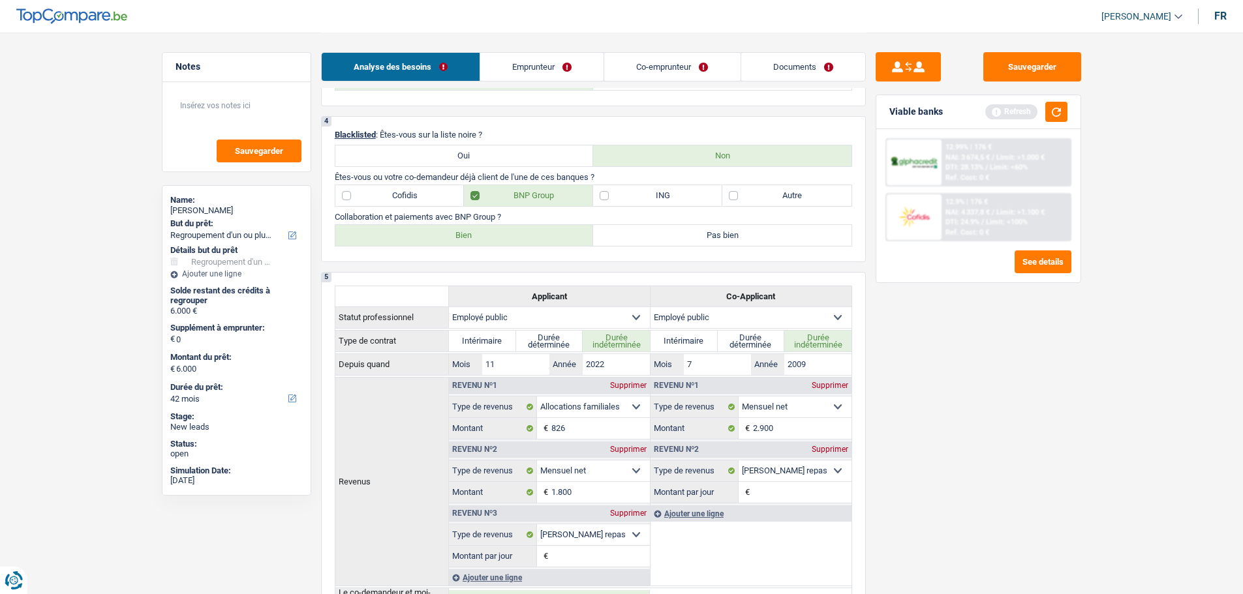
scroll to position [457, 0]
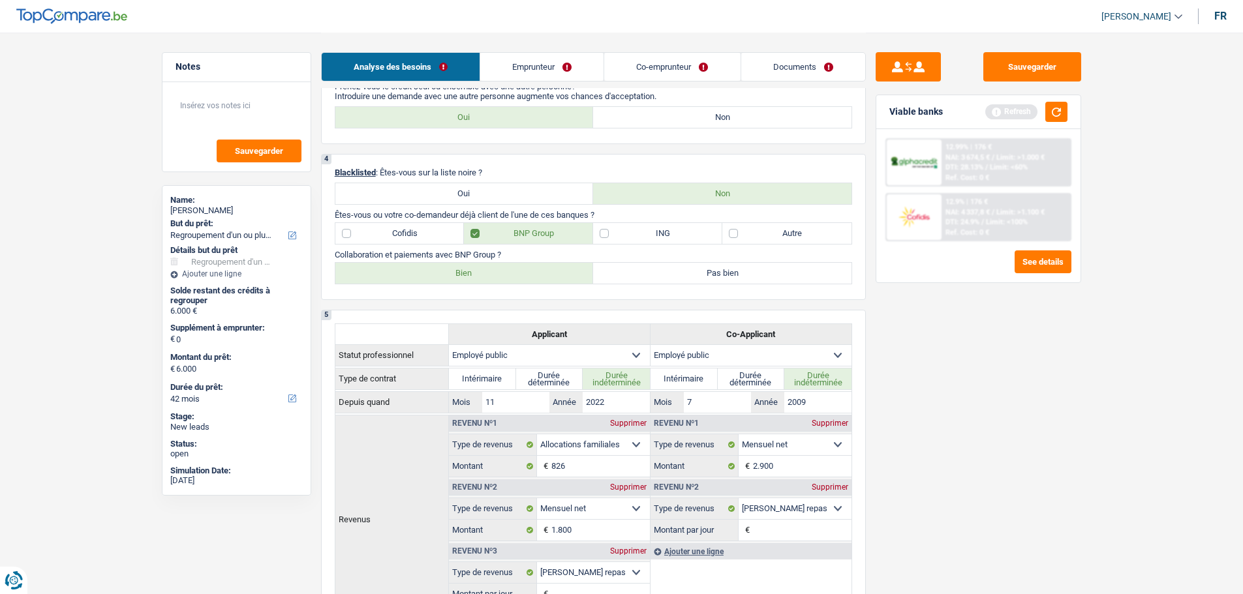
click at [360, 233] on label "Cofidis" at bounding box center [399, 233] width 129 height 21
click at [360, 233] on input "Cofidis" at bounding box center [399, 233] width 129 height 21
checkbox input "true"
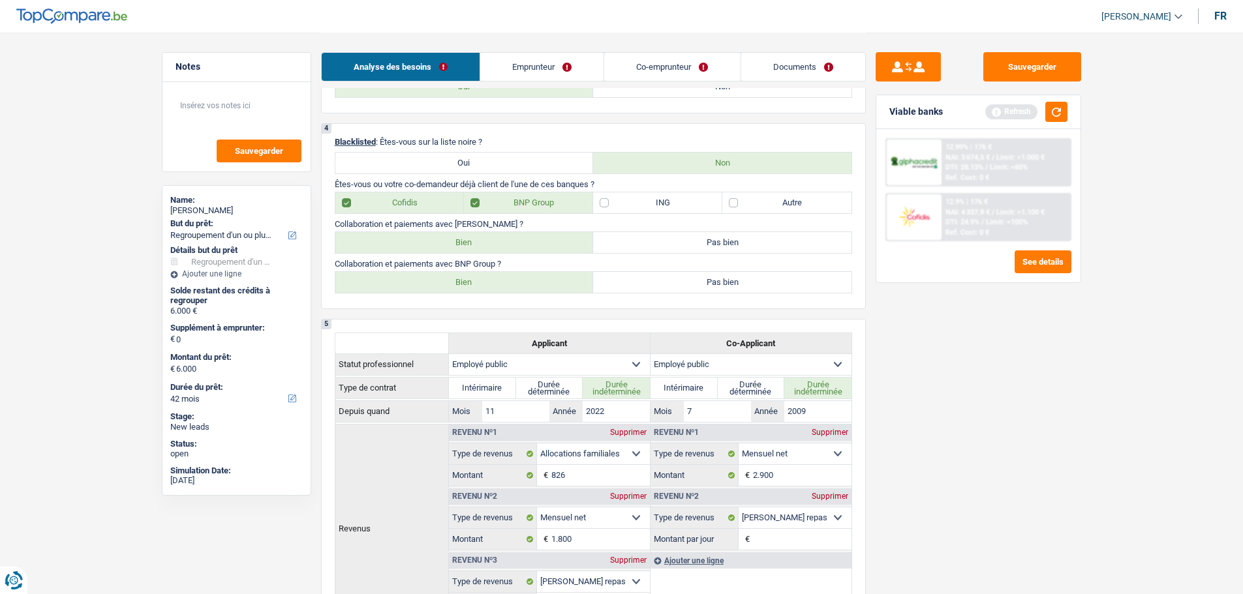
scroll to position [391, 0]
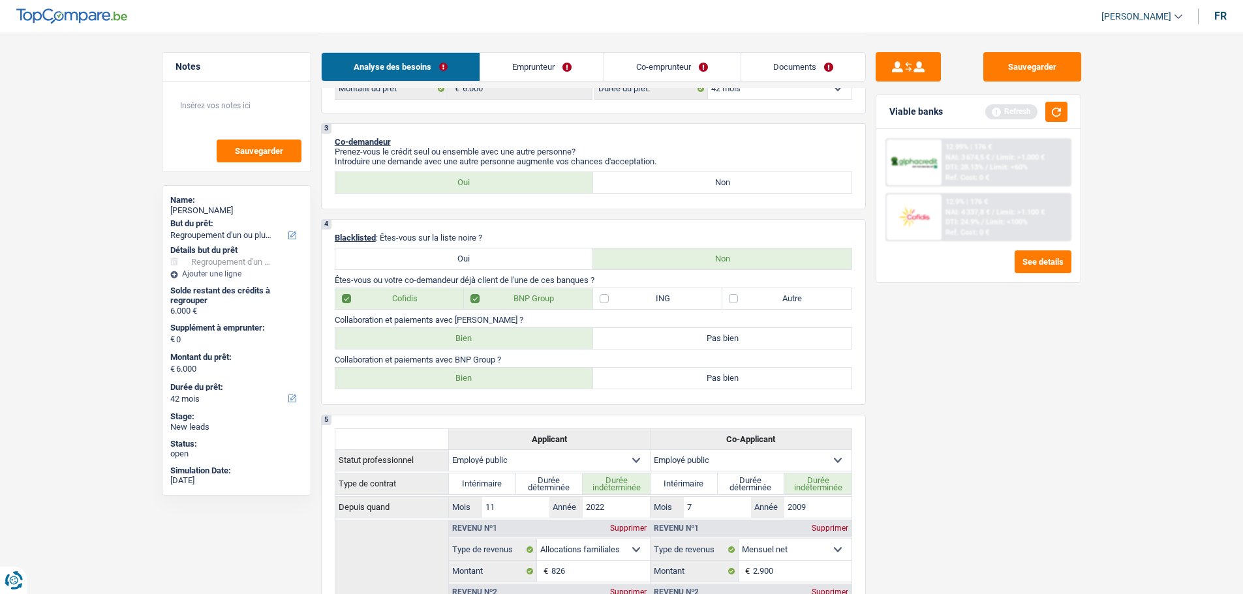
drag, startPoint x: 813, startPoint y: 302, endPoint x: 657, endPoint y: 330, distance: 158.4
click at [812, 302] on label "Autre" at bounding box center [786, 298] width 129 height 21
click at [812, 302] on input "Autre" at bounding box center [786, 298] width 129 height 21
checkbox input "true"
click at [494, 335] on label "Bien" at bounding box center [464, 338] width 258 height 21
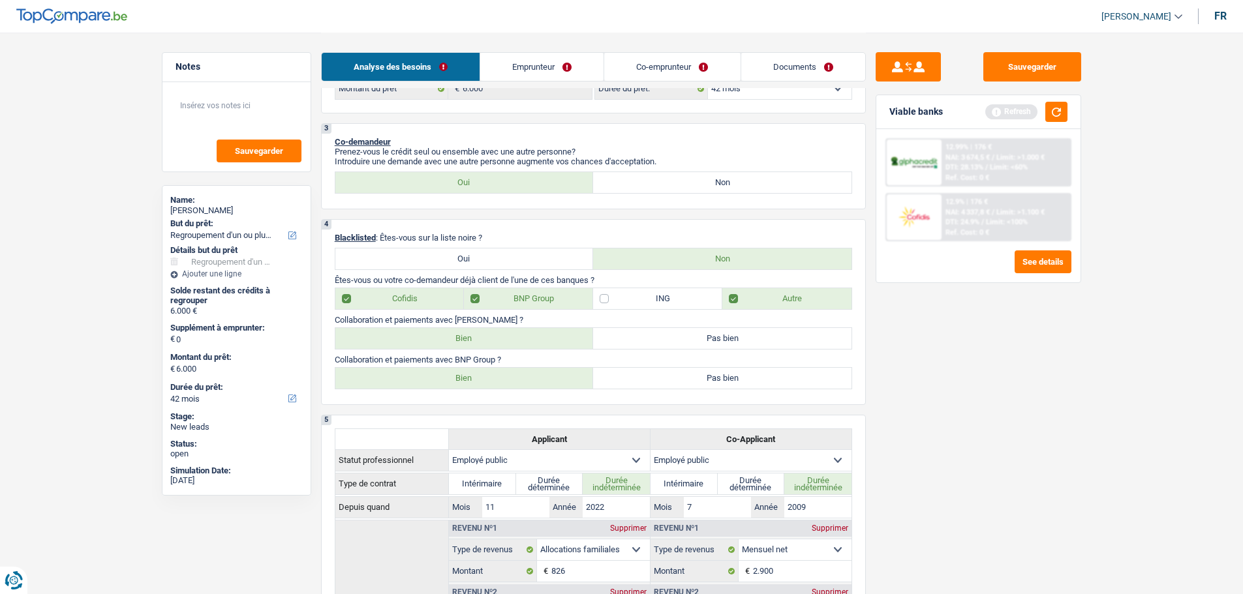
click at [494, 335] on input "Bien" at bounding box center [464, 338] width 258 height 21
radio input "true"
click at [498, 375] on label "Bien" at bounding box center [464, 378] width 258 height 21
click at [498, 375] on input "Bien" at bounding box center [464, 378] width 258 height 21
radio input "true"
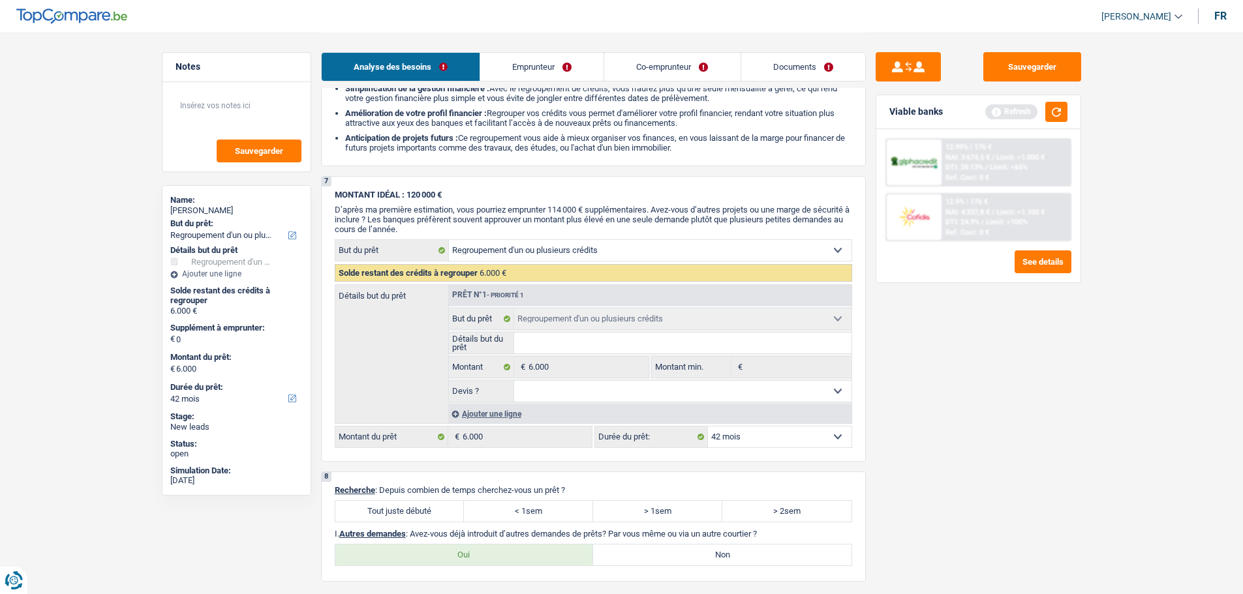
scroll to position [2479, 0]
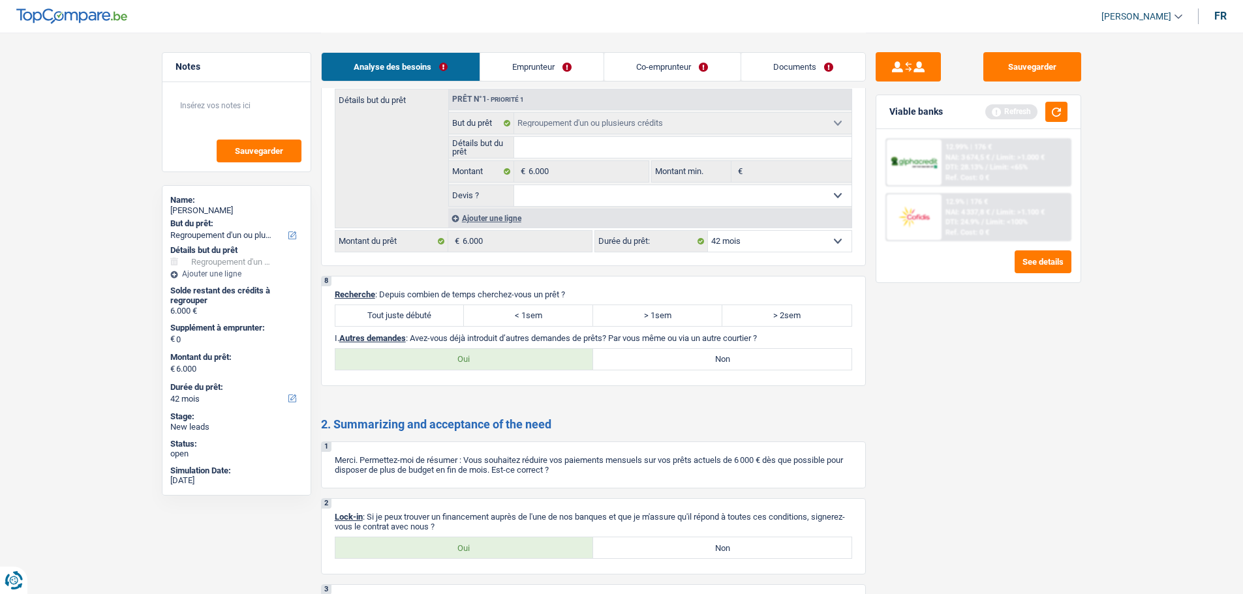
click at [427, 315] on label "Tout juste débuté" at bounding box center [399, 315] width 129 height 21
click at [427, 315] on input "Tout juste débuté" at bounding box center [399, 315] width 129 height 21
radio input "true"
click at [694, 369] on label "Non" at bounding box center [722, 359] width 258 height 21
click at [694, 369] on input "Non" at bounding box center [722, 359] width 258 height 21
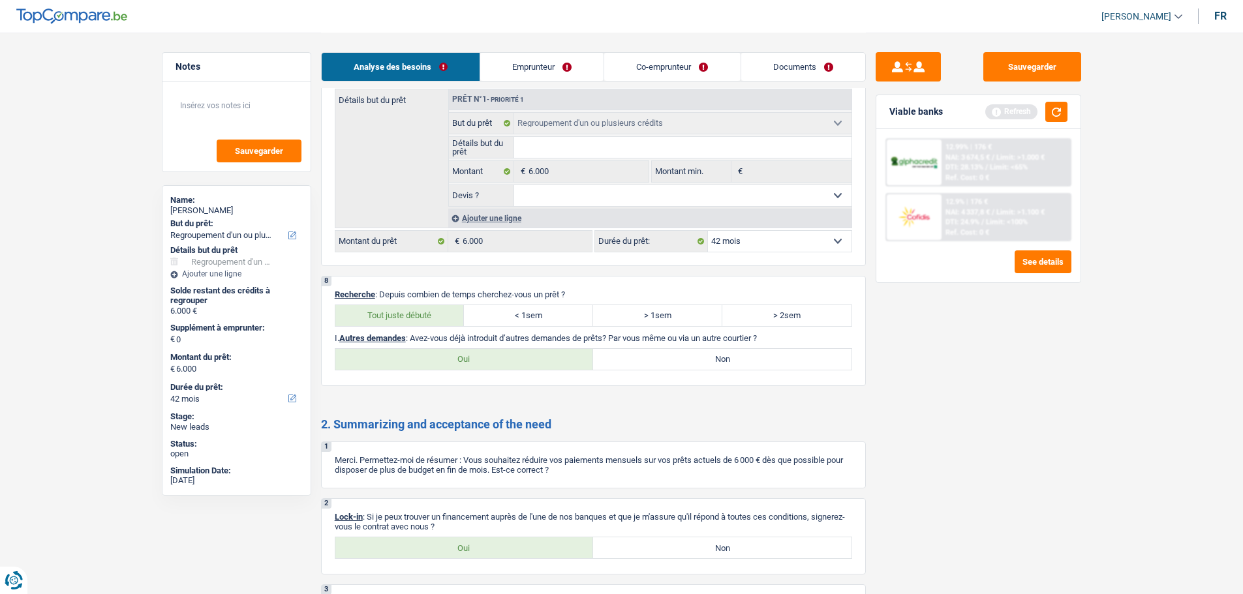
radio input "true"
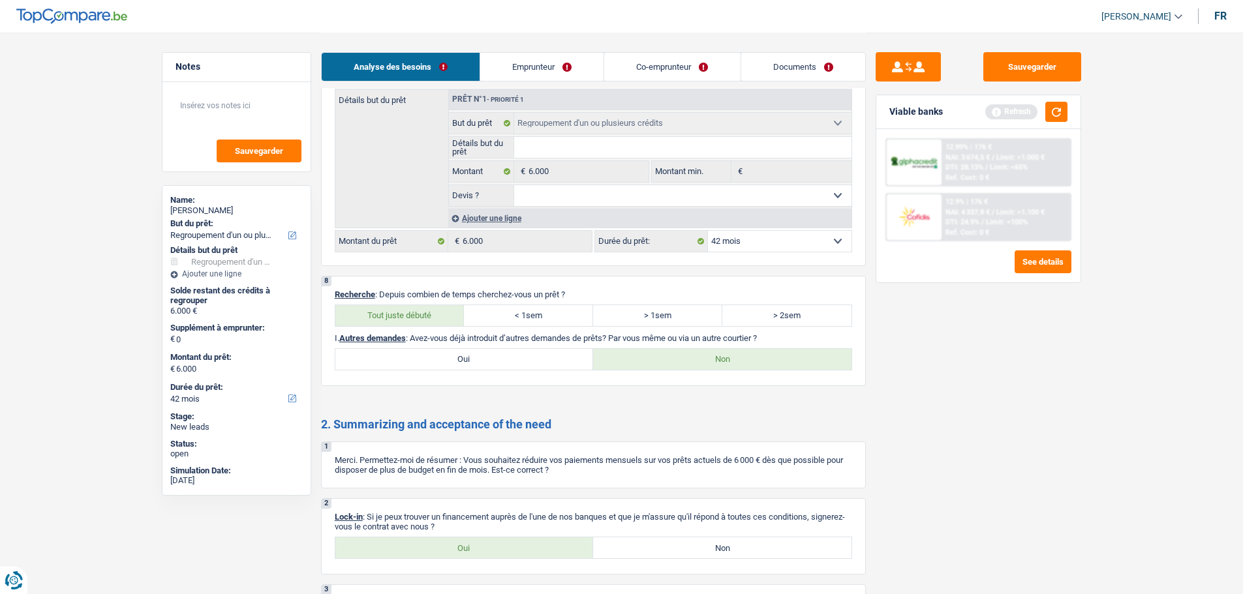
drag, startPoint x: 515, startPoint y: 59, endPoint x: 519, endPoint y: 70, distance: 11.6
click at [515, 59] on link "Emprunteur" at bounding box center [541, 67] width 123 height 28
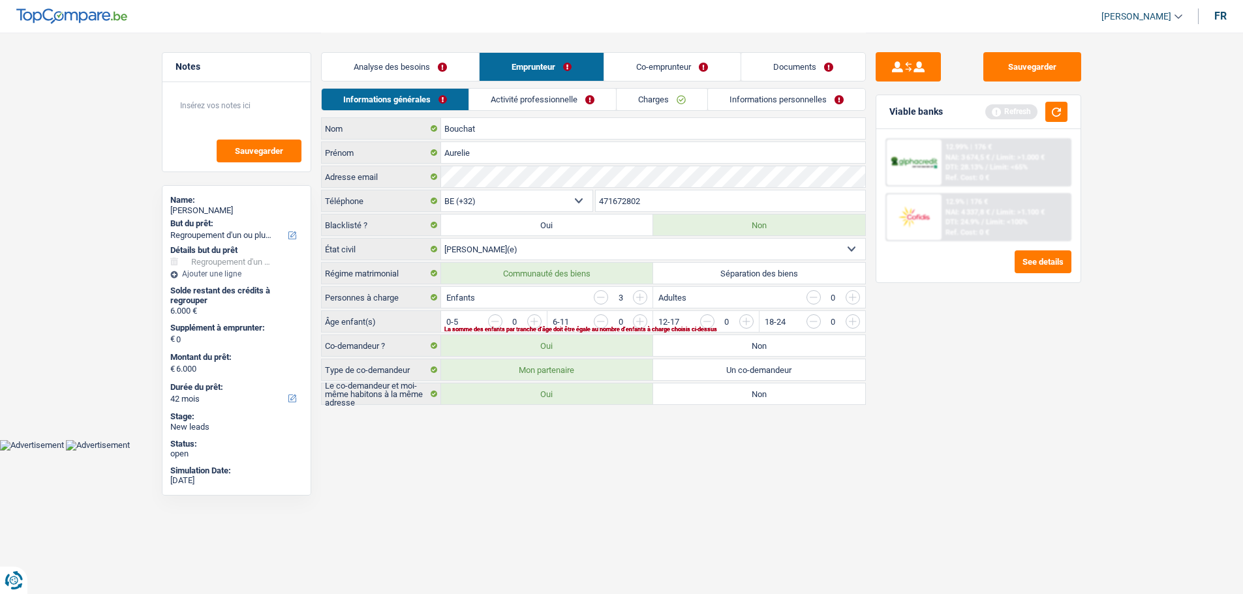
scroll to position [0, 0]
click at [752, 321] on input "button" at bounding box center [1015, 324] width 543 height 21
click at [754, 318] on input "button" at bounding box center [1015, 324] width 543 height 21
click at [753, 319] on input "button" at bounding box center [1015, 324] width 543 height 21
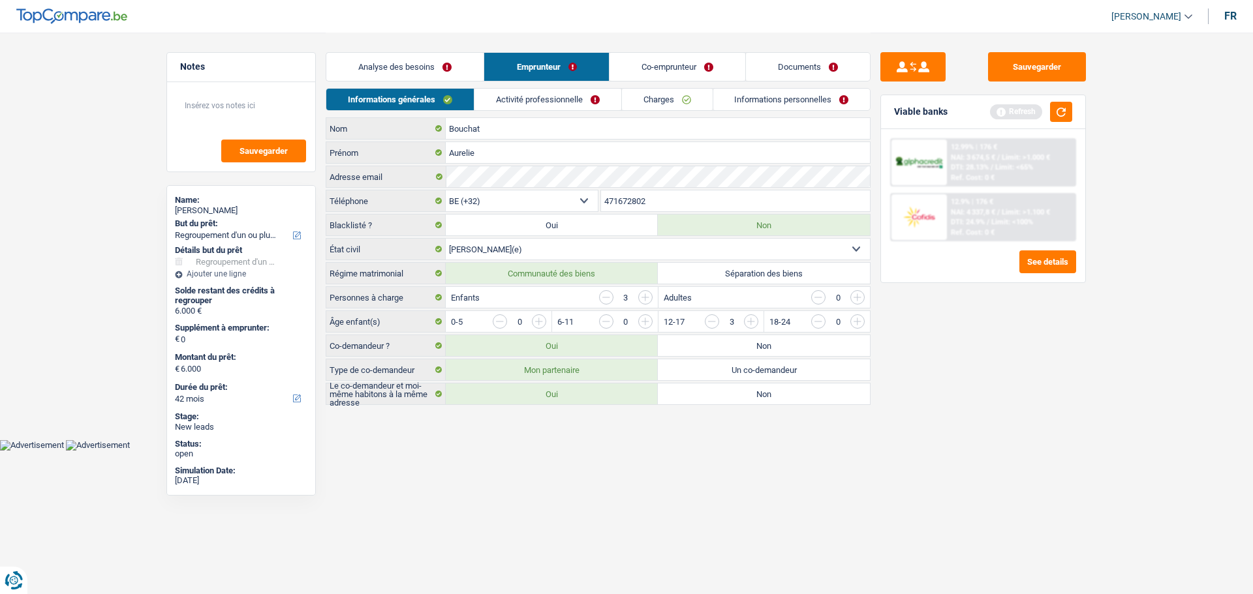
click at [555, 91] on link "Activité professionnelle" at bounding box center [547, 100] width 147 height 22
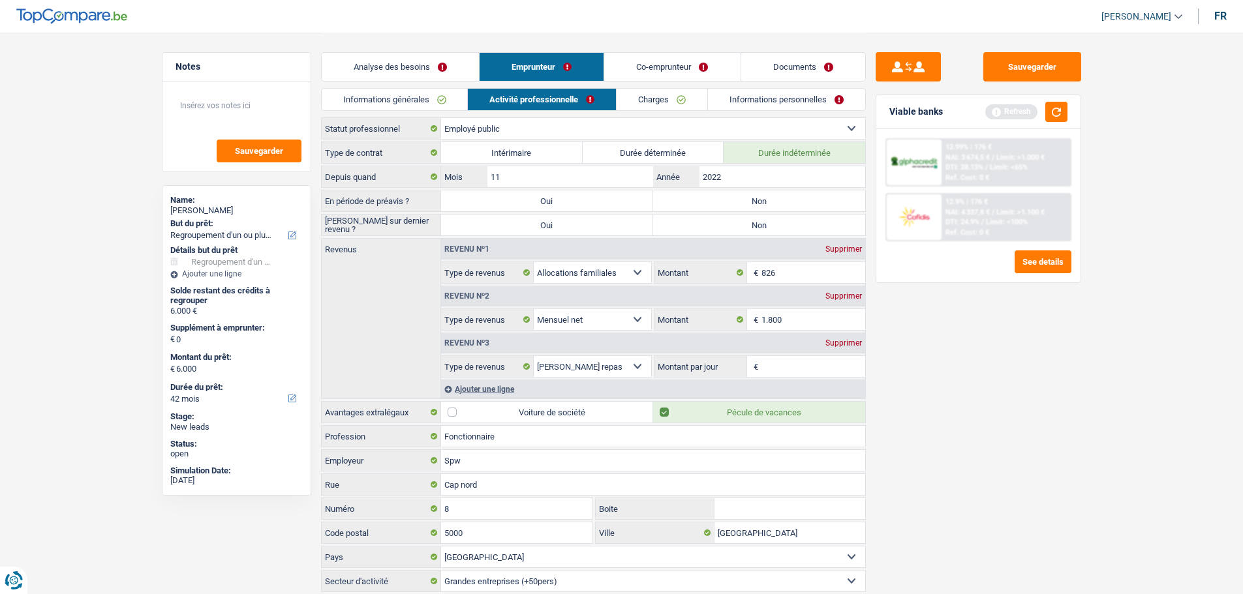
click at [715, 198] on label "Non" at bounding box center [759, 201] width 212 height 21
click at [715, 198] on input "Non" at bounding box center [759, 201] width 212 height 21
radio input "true"
click at [708, 219] on label "Non" at bounding box center [759, 225] width 212 height 21
click at [708, 219] on input "Non" at bounding box center [759, 225] width 212 height 21
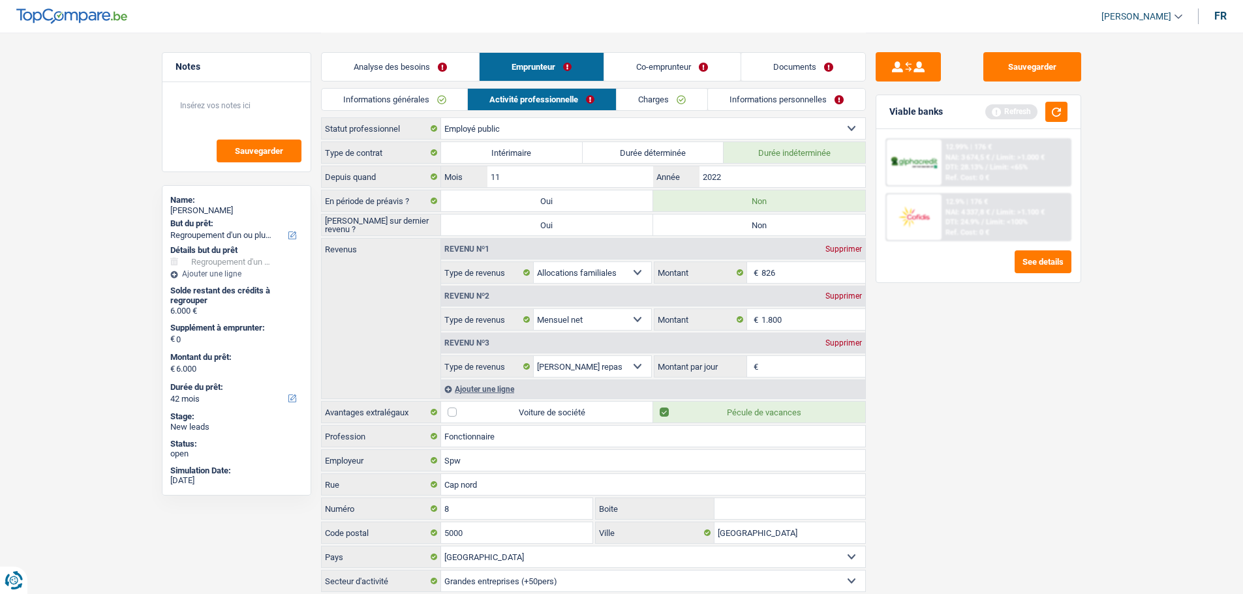
radio input "true"
click at [788, 367] on input "Montant par jour" at bounding box center [813, 366] width 104 height 21
click at [951, 406] on div "Sauvegarder Viable banks Refresh 12.99% | 176 € NAI: 3 674,5 € / Limit: >1.000 …" at bounding box center [978, 312] width 225 height 521
click at [788, 366] on input "6,0" at bounding box center [813, 366] width 104 height 21
type input "6,6"
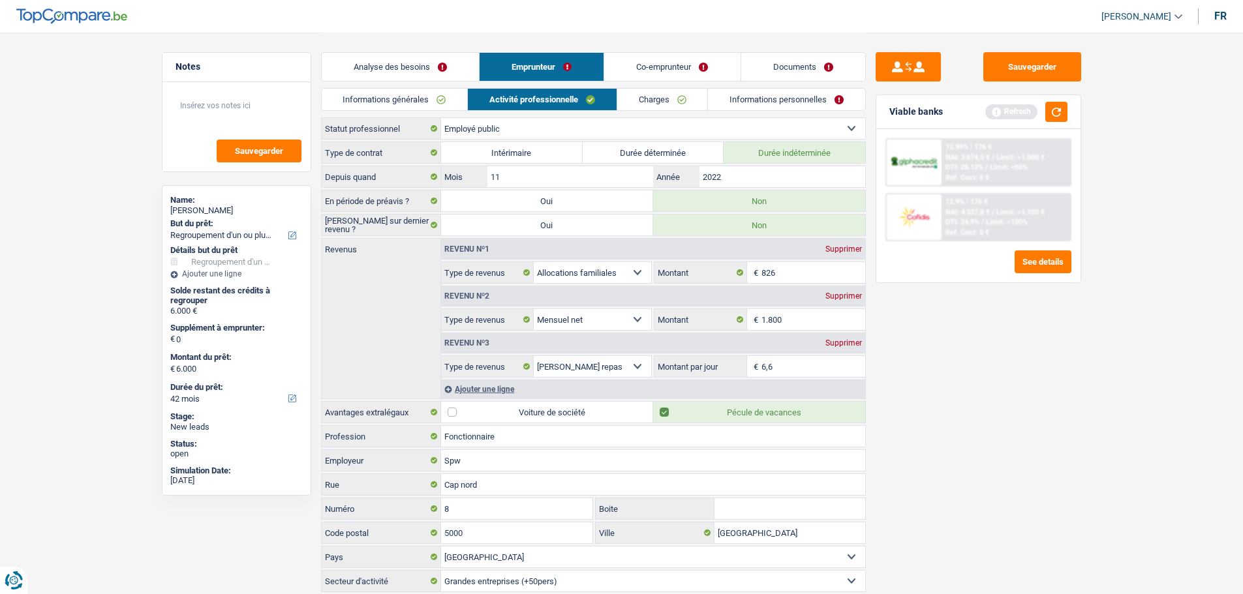
click at [1073, 423] on div "Sauvegarder Viable banks Refresh 12.99% | 176 € NAI: 3 674,5 € / Limit: >1.000 …" at bounding box center [978, 312] width 225 height 521
click at [633, 99] on link "Charges" at bounding box center [662, 100] width 91 height 22
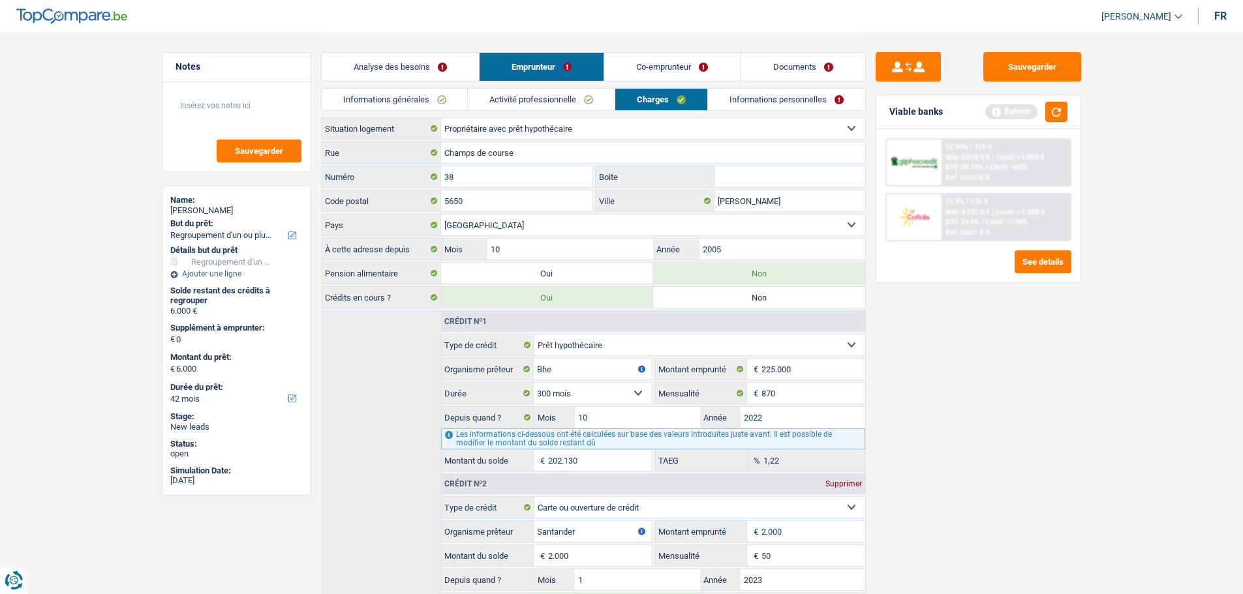
click at [761, 101] on link "Informations personnelles" at bounding box center [786, 100] width 157 height 22
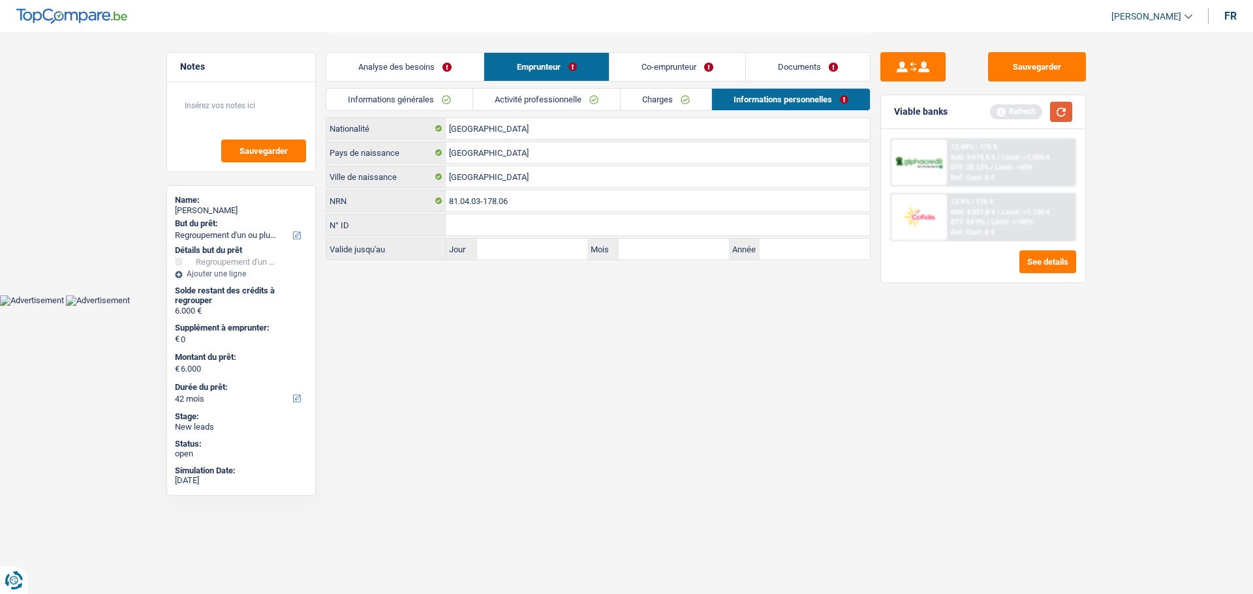
click at [1060, 112] on button "button" at bounding box center [1061, 112] width 22 height 20
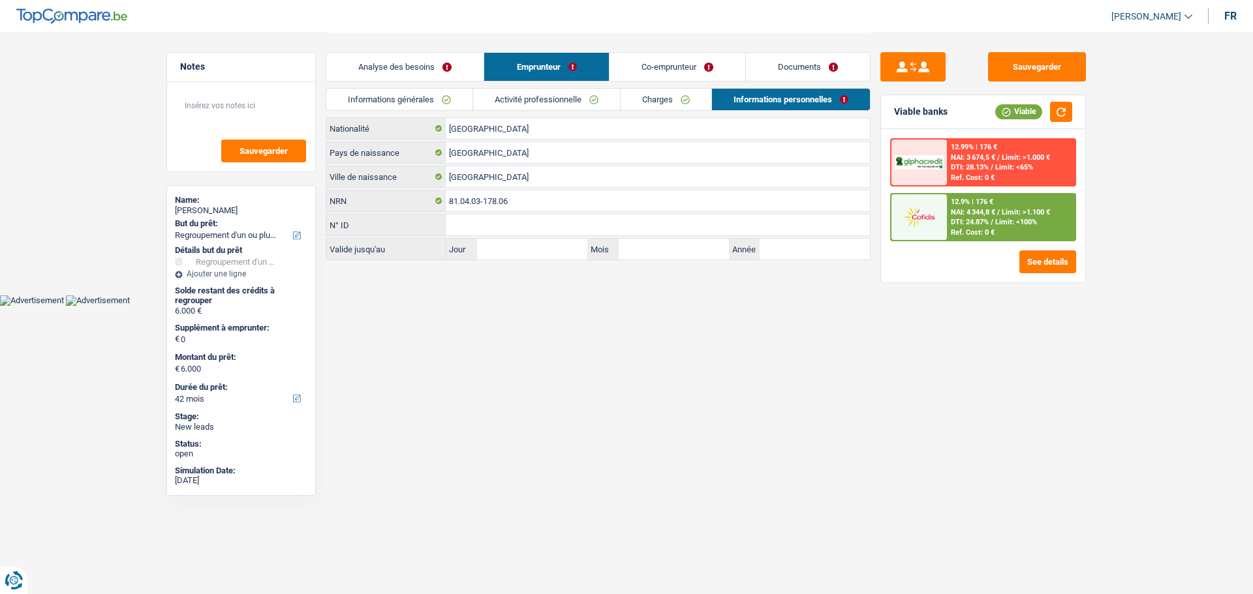
click at [658, 67] on link "Co-emprunteur" at bounding box center [677, 67] width 136 height 28
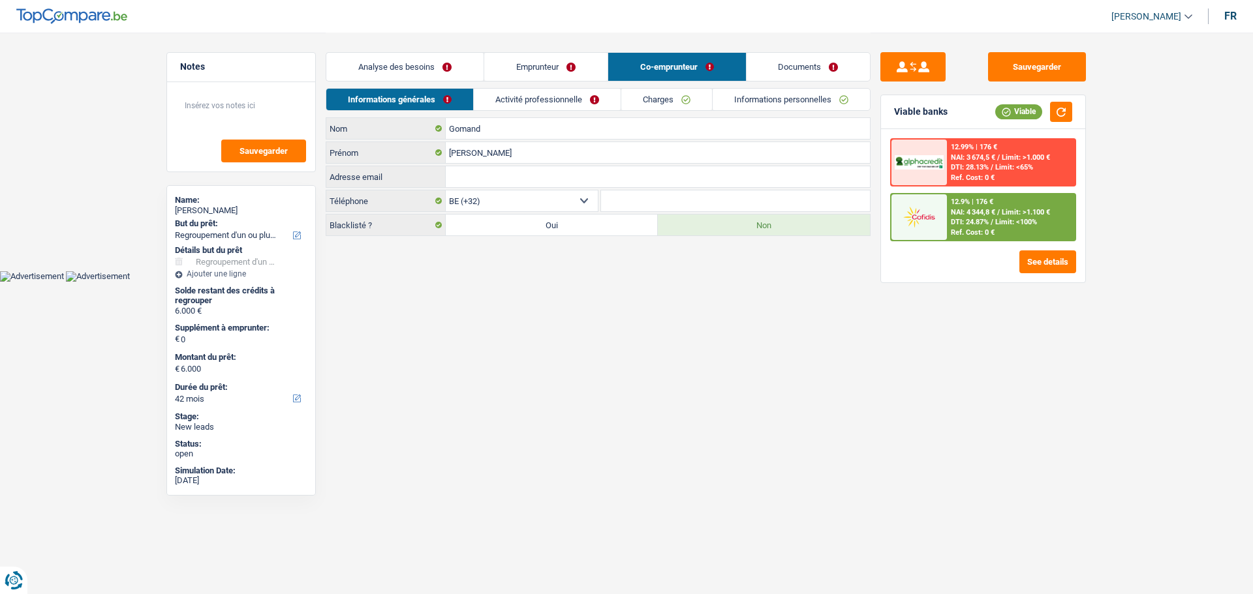
click at [493, 108] on link "Activité professionnelle" at bounding box center [547, 100] width 147 height 22
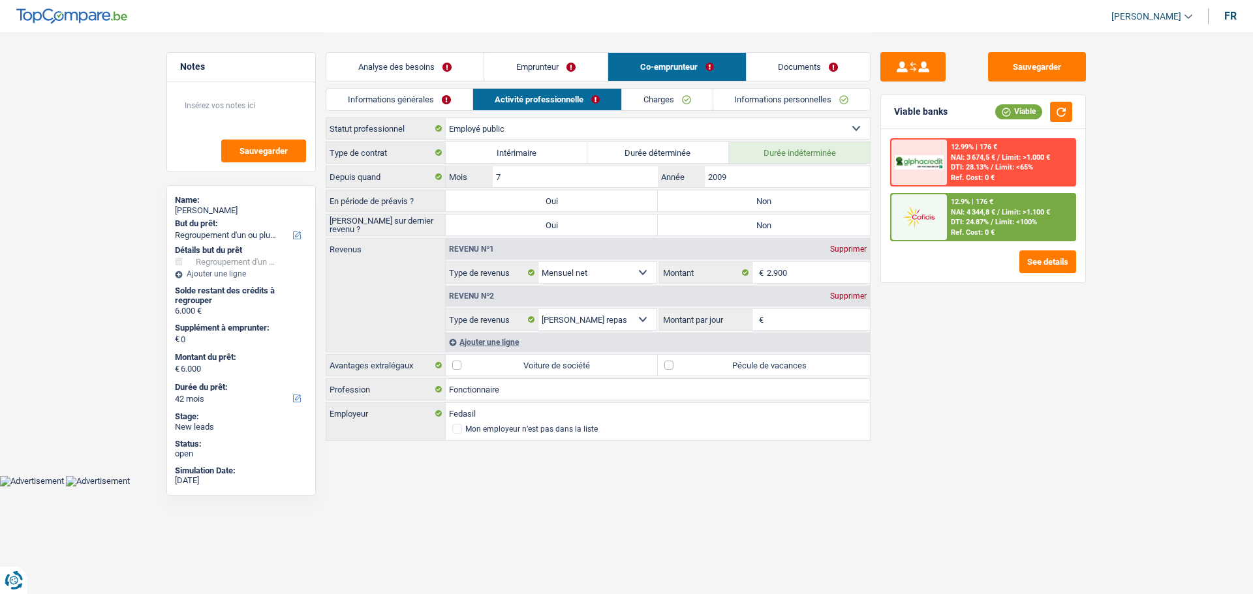
click at [777, 202] on label "Non" at bounding box center [764, 201] width 212 height 21
click at [777, 202] on input "Non" at bounding box center [764, 201] width 212 height 21
radio input "true"
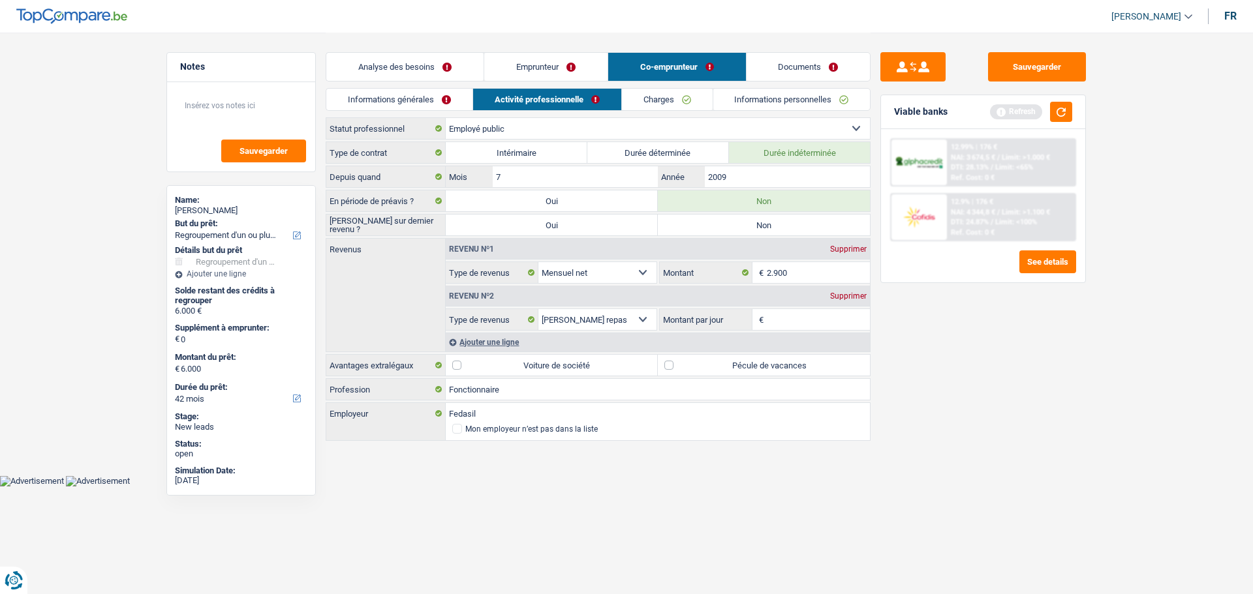
click at [761, 228] on label "Non" at bounding box center [764, 225] width 212 height 21
click at [761, 228] on input "Non" at bounding box center [764, 225] width 212 height 21
radio input "true"
click at [760, 371] on label "Pécule de vacances" at bounding box center [764, 365] width 212 height 21
click at [760, 371] on input "Pécule de vacances" at bounding box center [764, 365] width 212 height 21
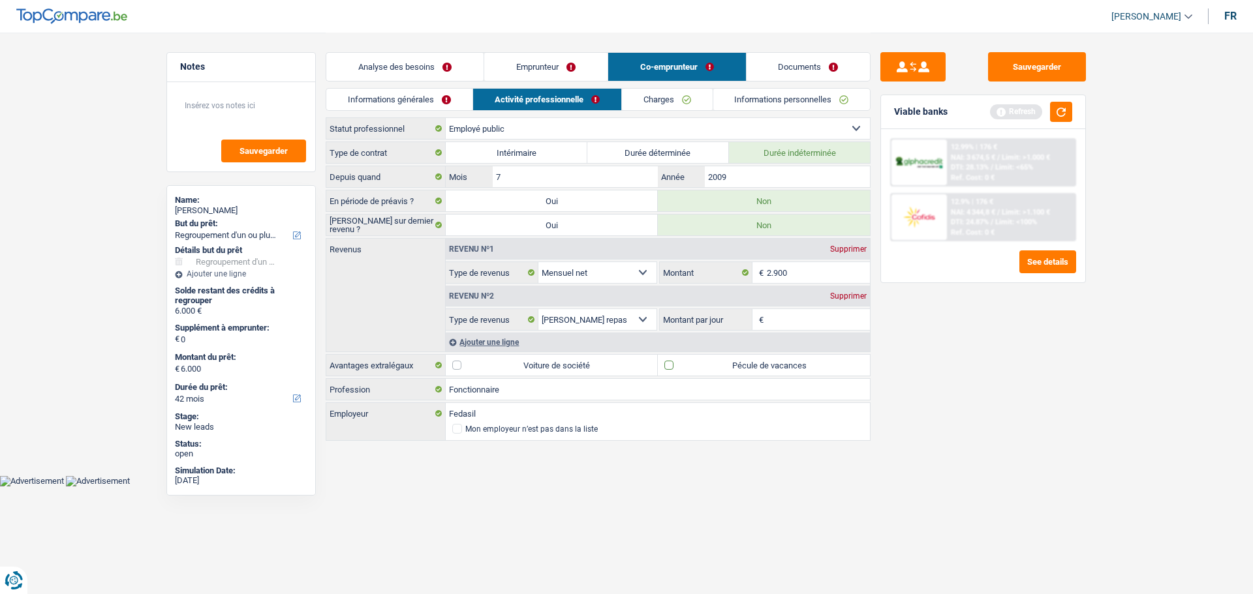
checkbox input "true"
click at [827, 276] on input "2.900" at bounding box center [819, 272] width 104 height 21
click at [805, 314] on input "Montant par jour" at bounding box center [819, 319] width 104 height 21
type input "6"
type input "7,0"
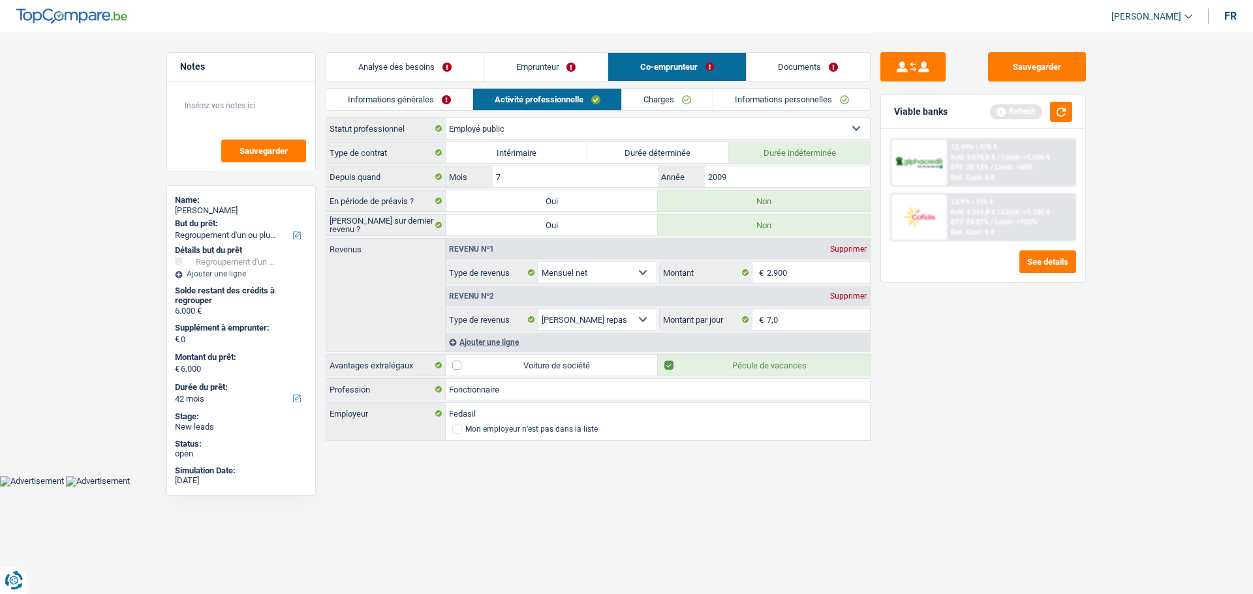
click at [930, 406] on div "Sauvegarder Viable banks Refresh 12.99% | 176 € NAI: 3 674,5 € / Limit: >1.000 …" at bounding box center [982, 312] width 225 height 521
click at [560, 70] on link "Emprunteur" at bounding box center [545, 67] width 123 height 28
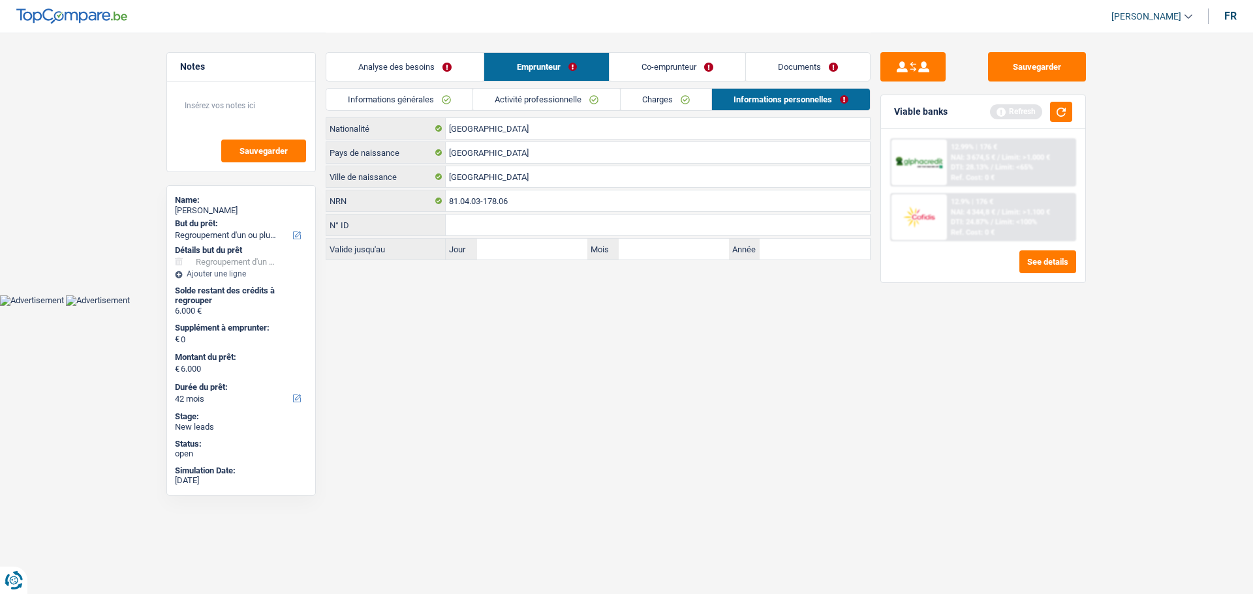
click at [598, 101] on link "Activité professionnelle" at bounding box center [546, 100] width 147 height 22
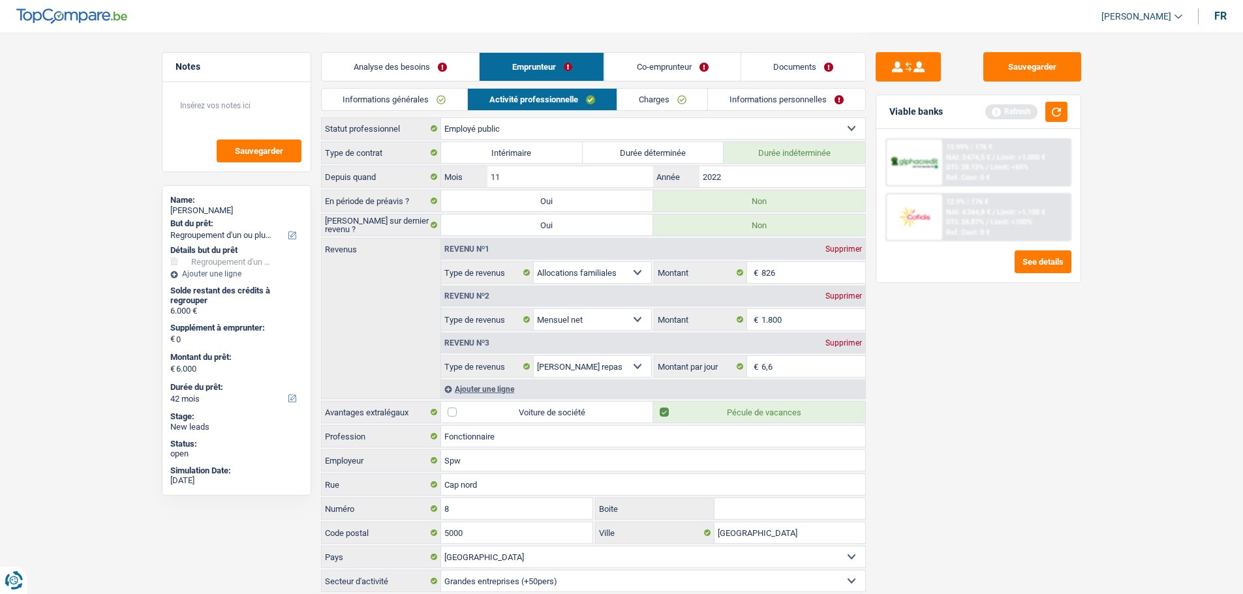
click at [658, 67] on link "Co-emprunteur" at bounding box center [672, 67] width 136 height 28
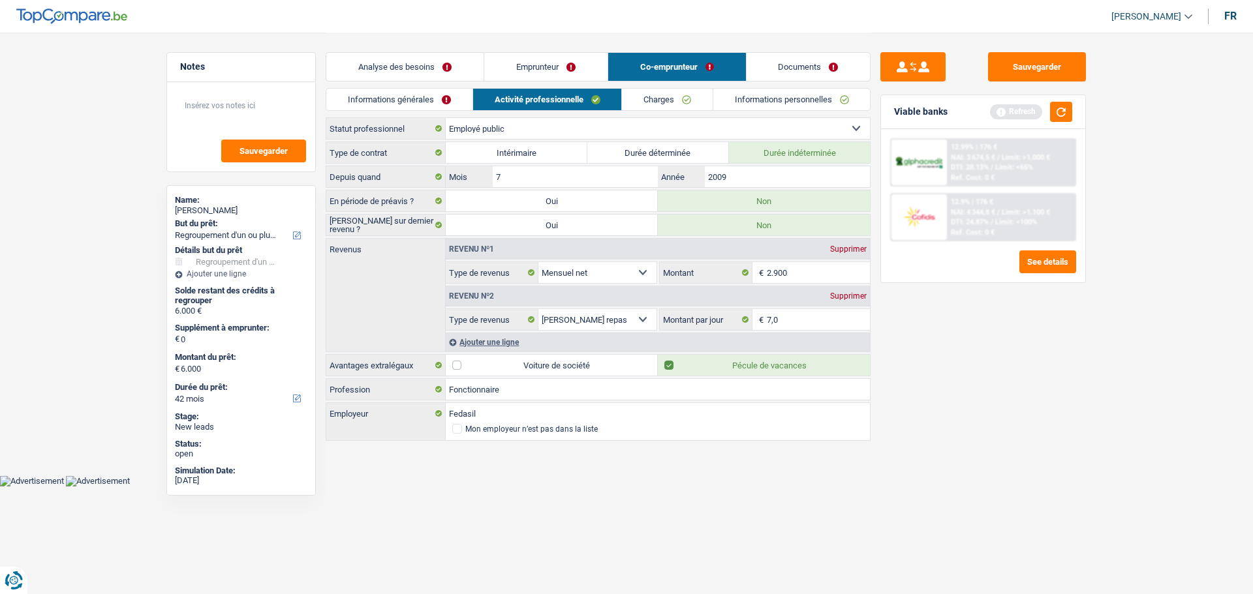
click at [654, 104] on link "Charges" at bounding box center [667, 100] width 91 height 22
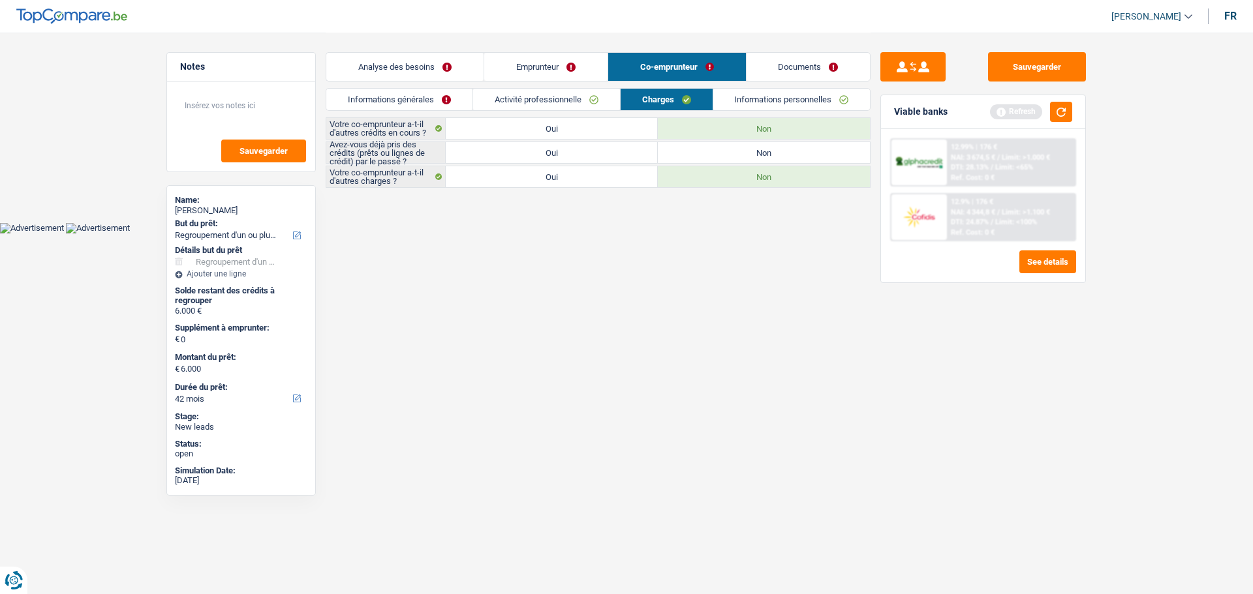
click at [485, 150] on label "Oui" at bounding box center [552, 152] width 212 height 21
click at [485, 150] on input "Oui" at bounding box center [552, 152] width 212 height 21
radio input "true"
click at [748, 94] on link "Informations personnelles" at bounding box center [791, 100] width 157 height 22
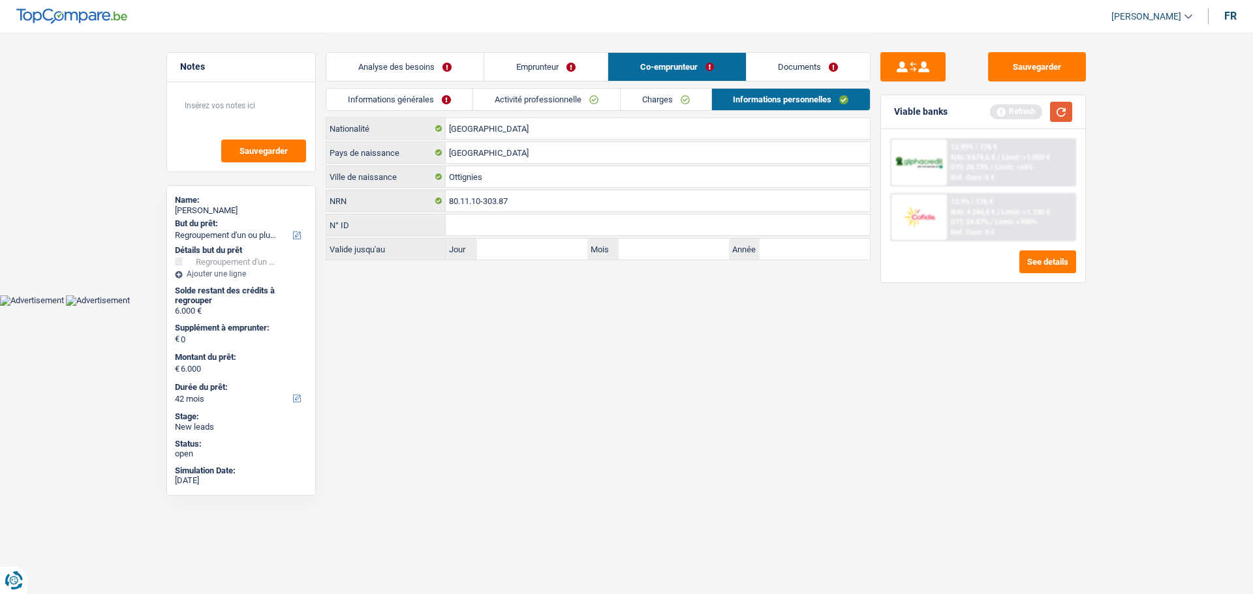
click at [1051, 117] on button "button" at bounding box center [1061, 112] width 22 height 20
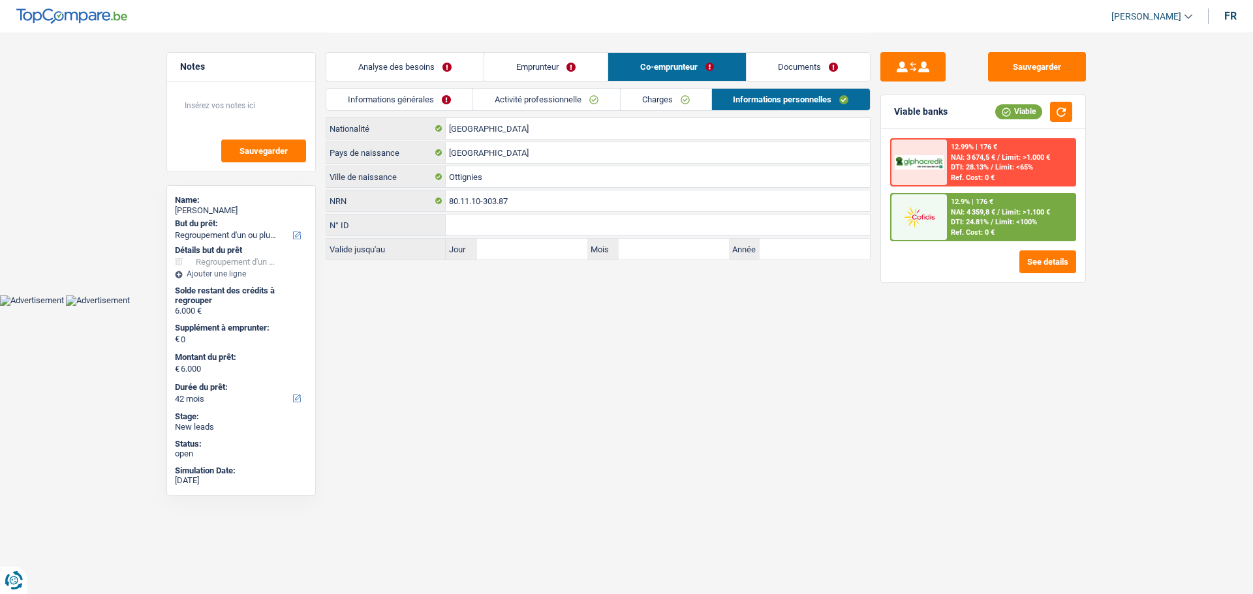
click at [534, 101] on link "Activité professionnelle" at bounding box center [546, 100] width 147 height 22
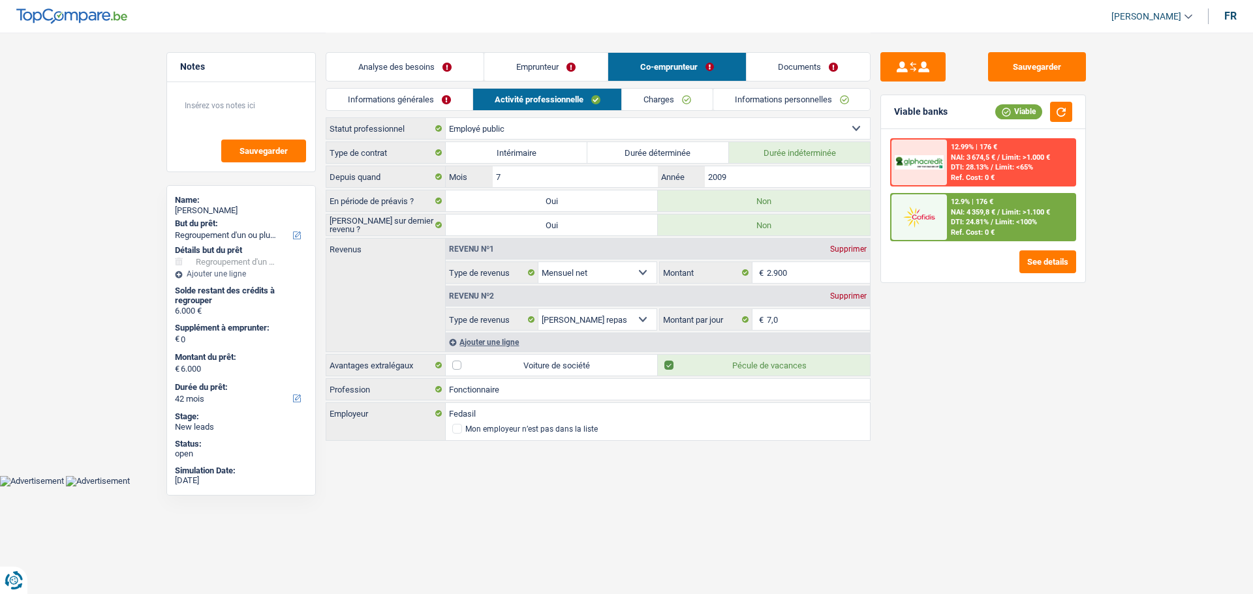
click at [427, 102] on link "Informations générales" at bounding box center [399, 100] width 146 height 22
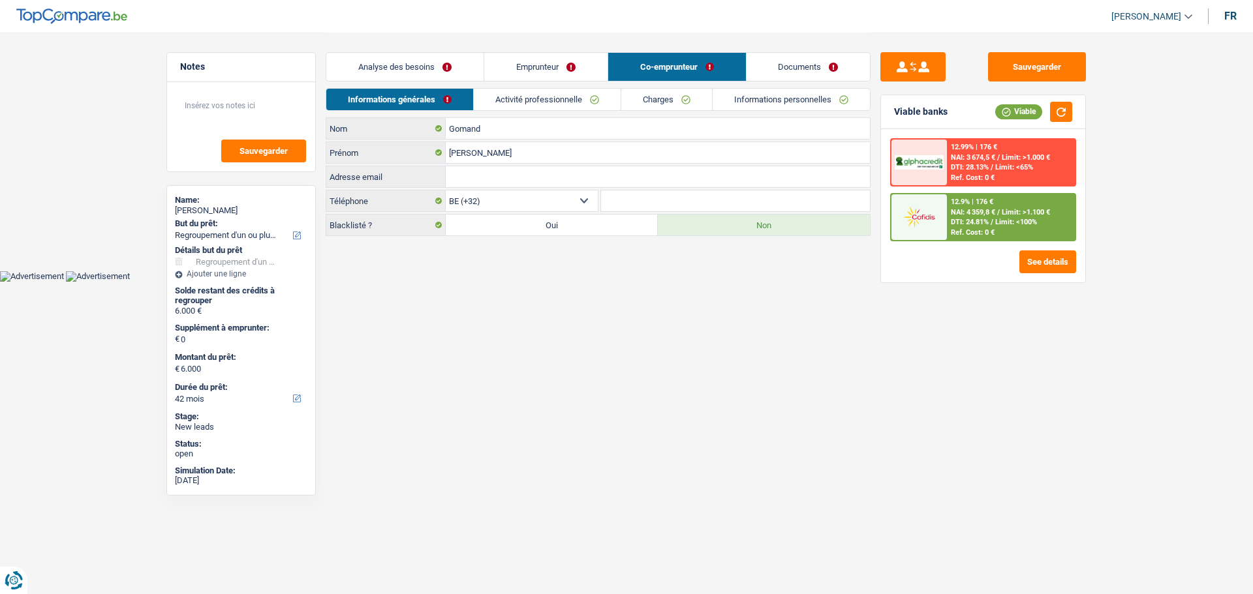
click at [771, 108] on link "Informations personnelles" at bounding box center [790, 100] width 157 height 22
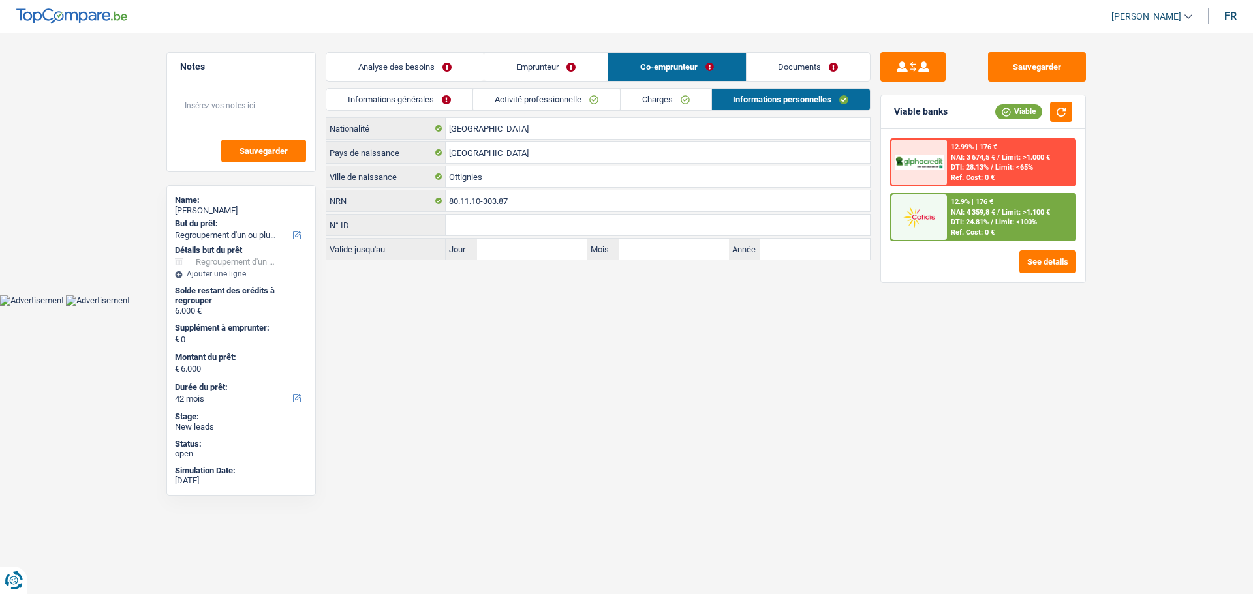
click at [829, 63] on link "Documents" at bounding box center [808, 67] width 124 height 28
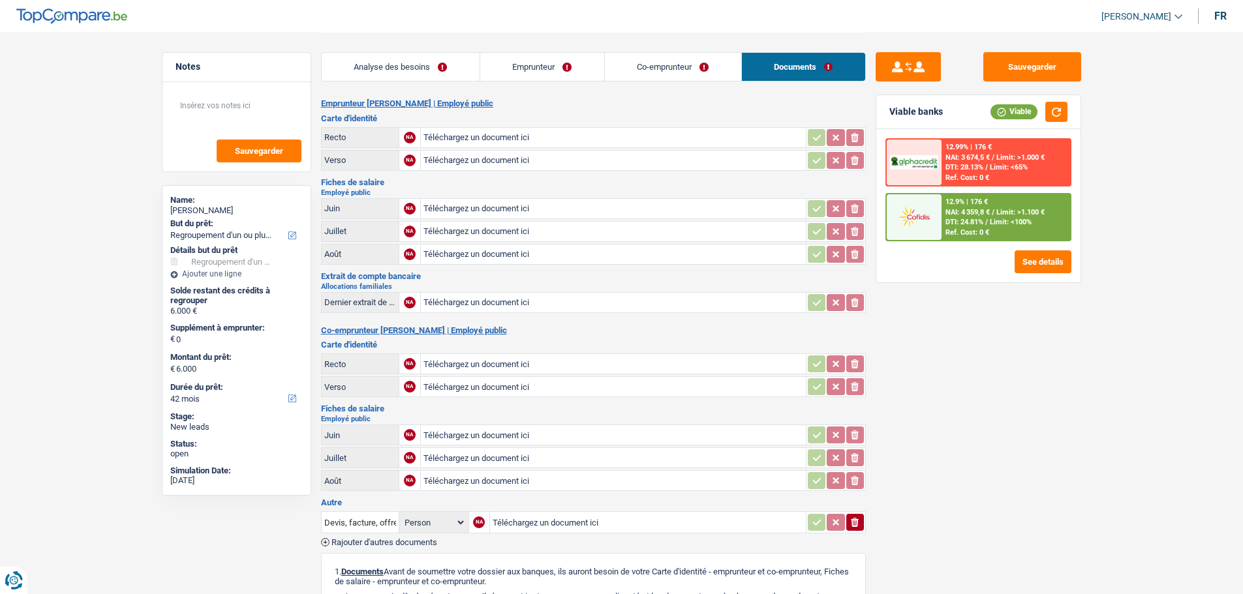
click at [447, 58] on link "Analyse des besoins" at bounding box center [401, 67] width 158 height 28
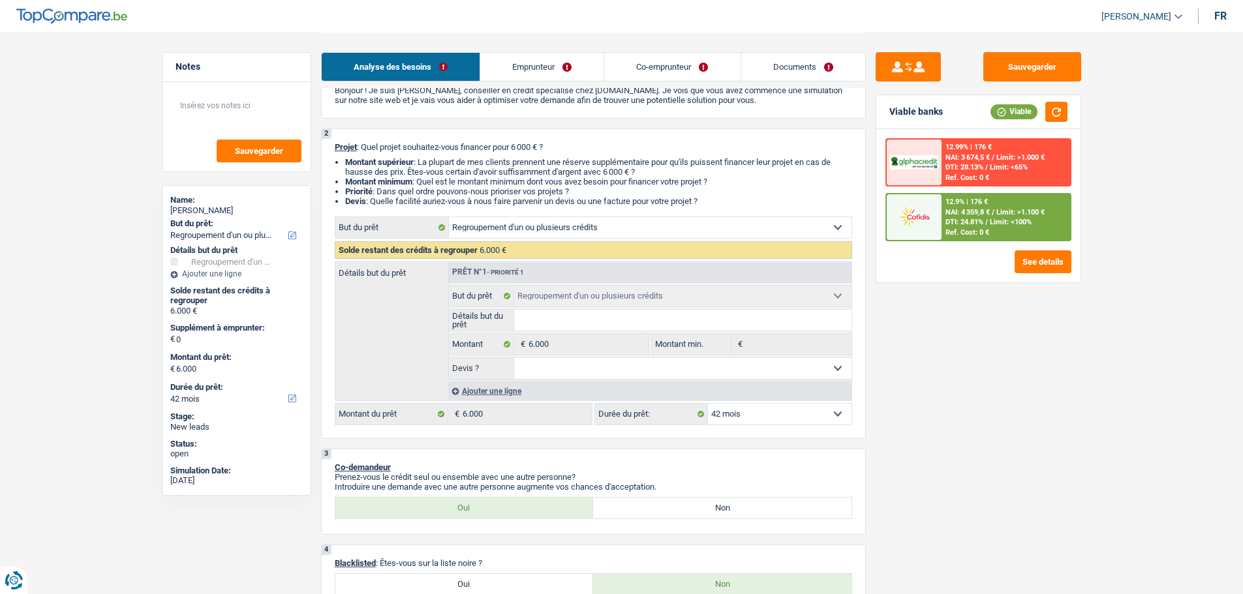
scroll to position [65, 0]
click at [992, 216] on span "/" at bounding box center [993, 212] width 3 height 8
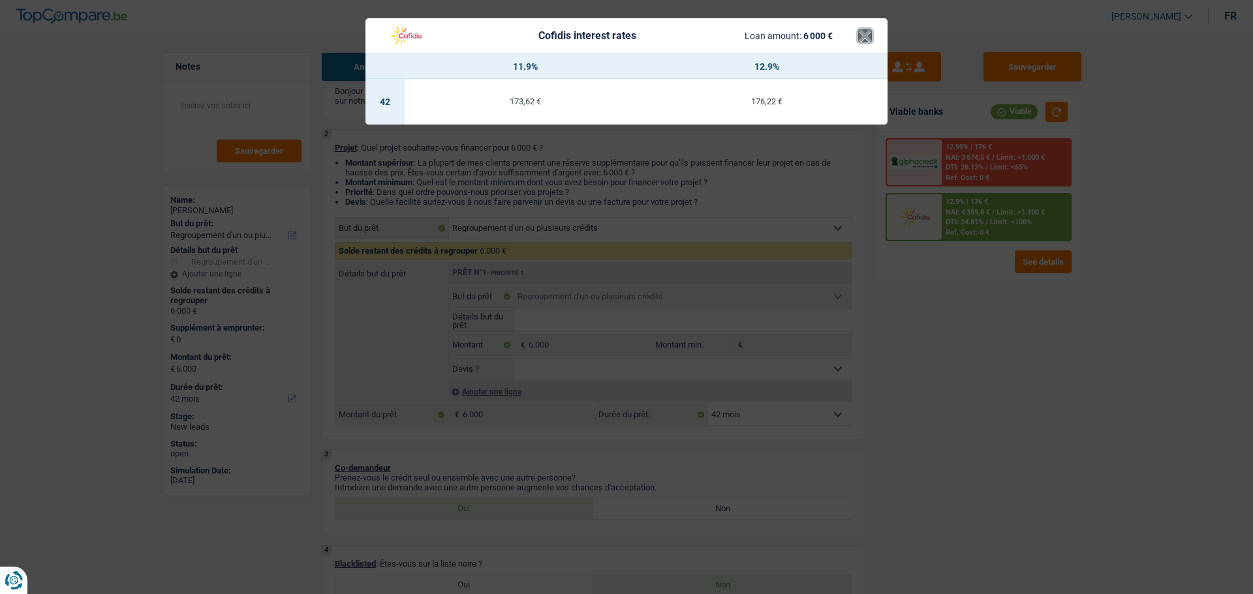
click at [866, 41] on button "×" at bounding box center [865, 35] width 14 height 13
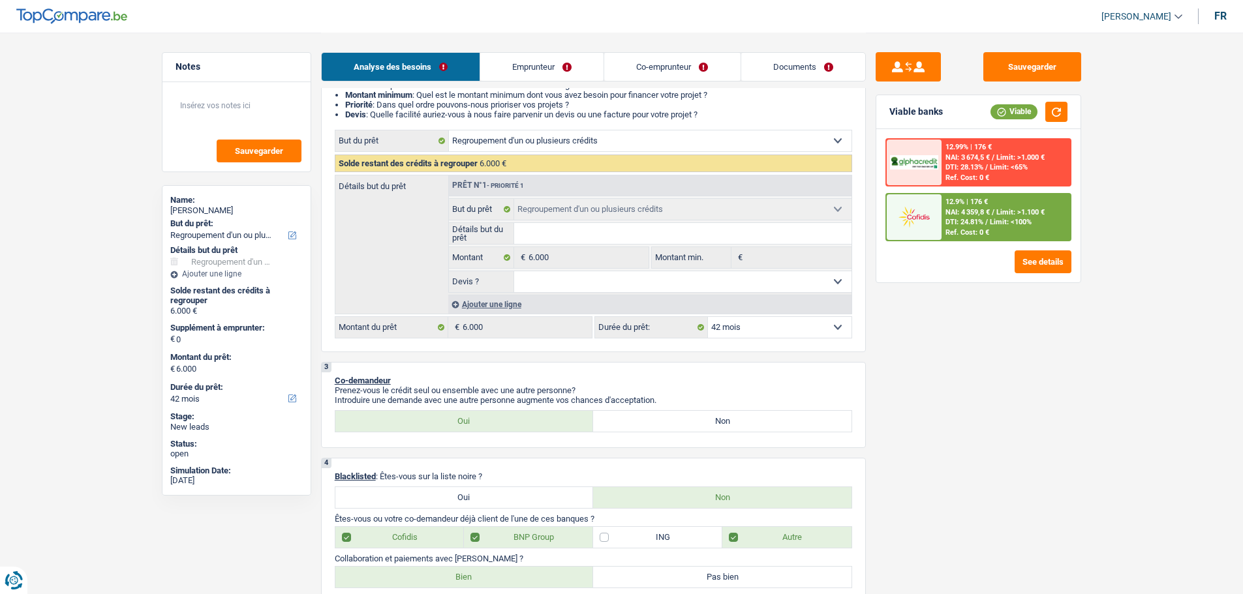
scroll to position [0, 0]
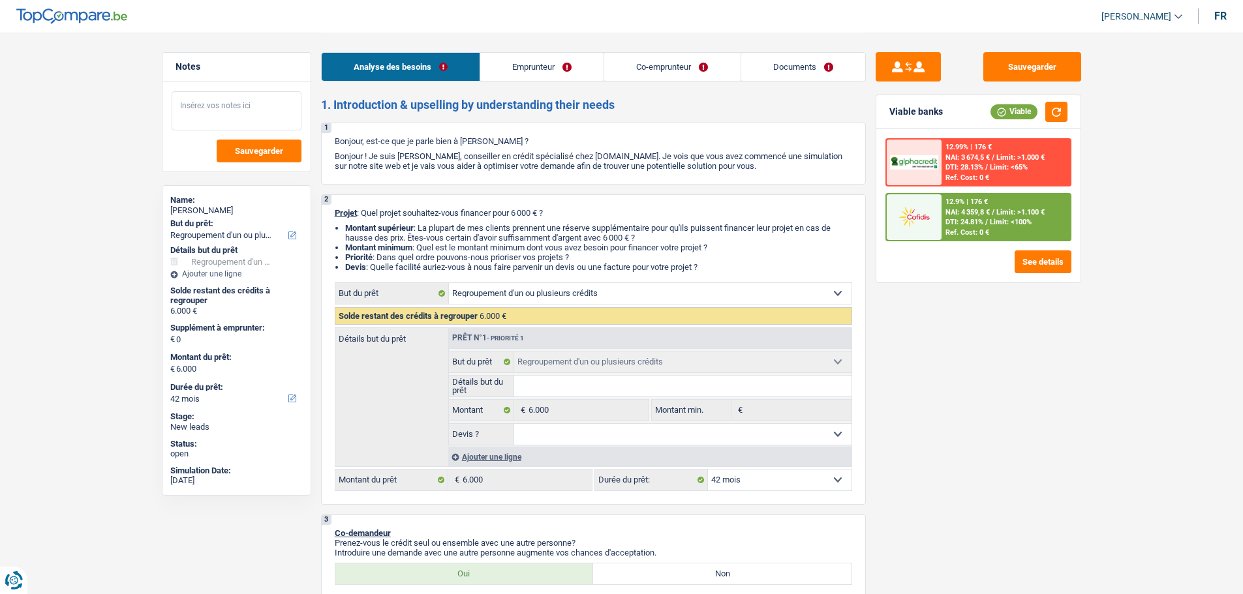
click at [224, 110] on textarea at bounding box center [237, 110] width 130 height 39
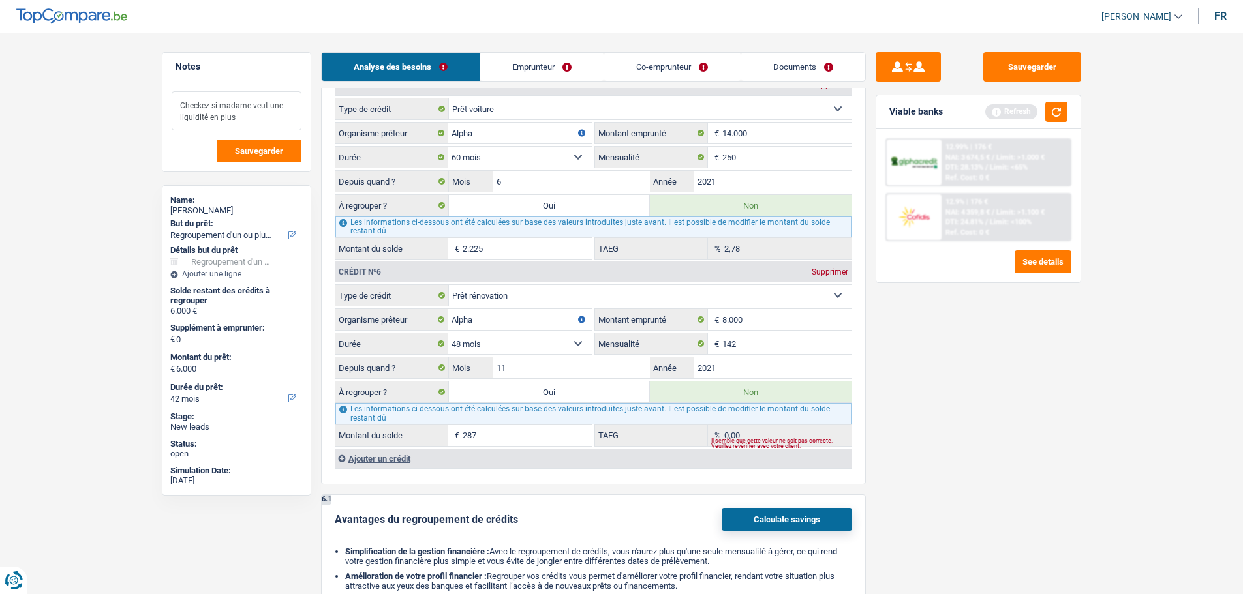
scroll to position [1892, 0]
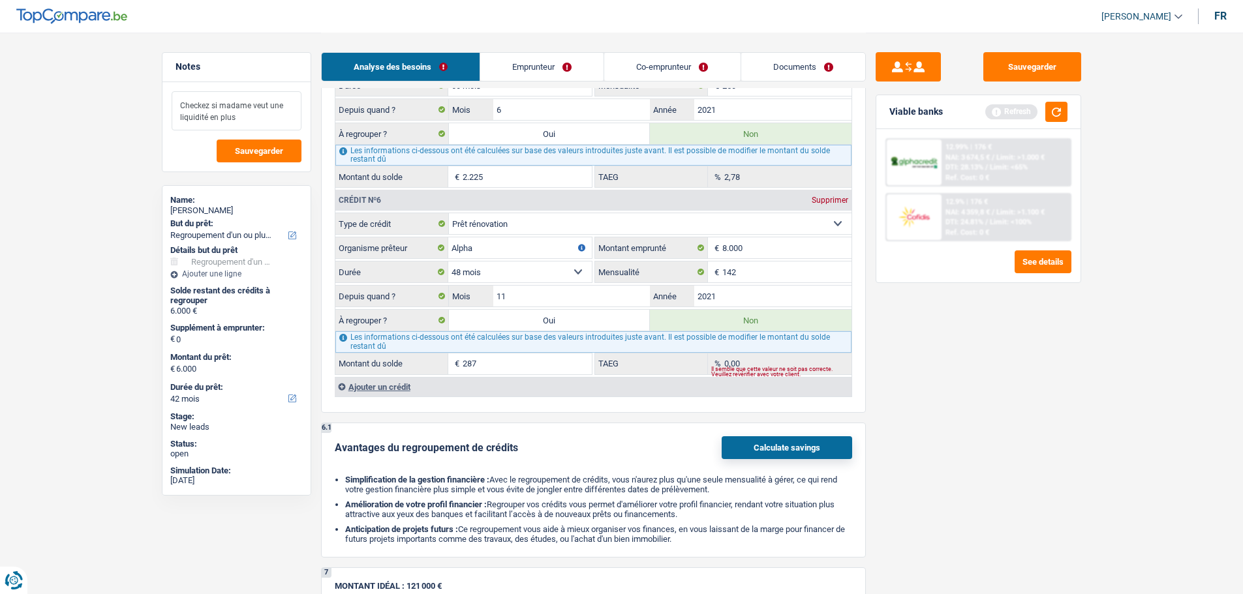
type textarea "Checkez si madame veut une liquidité en plus"
click at [385, 384] on div "Ajouter un crédit" at bounding box center [593, 387] width 517 height 20
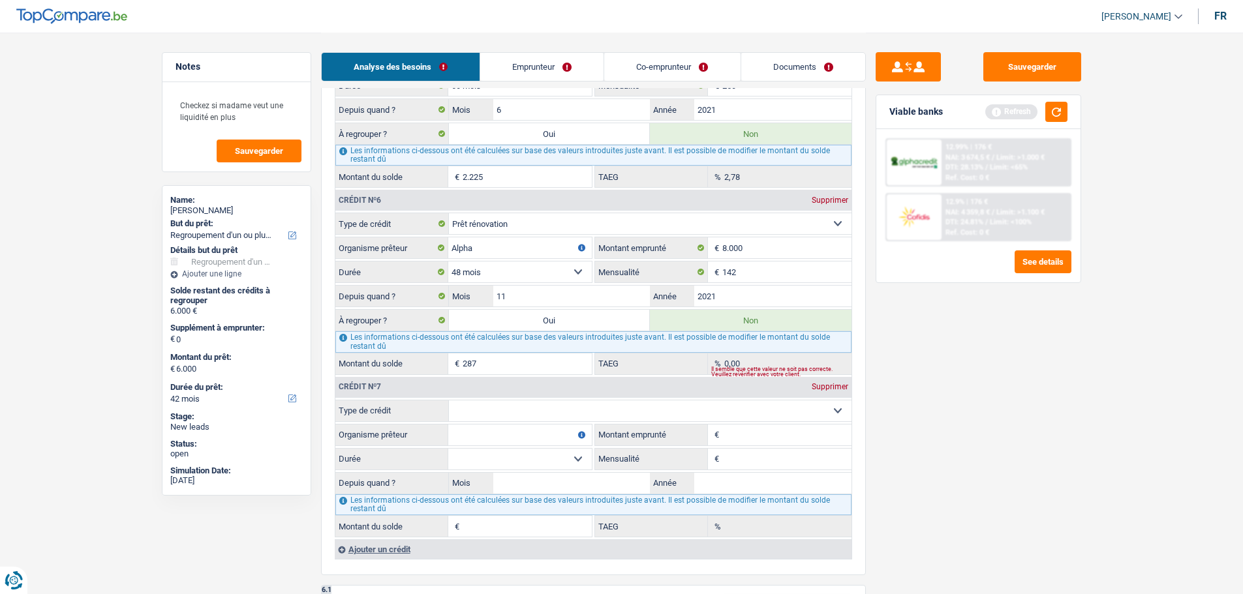
click at [476, 415] on select "Carte ou ouverture de crédit Prêt hypothécaire Vente à tempérament Prêt à tempé…" at bounding box center [650, 411] width 403 height 21
select select "personalLoan"
type input "0"
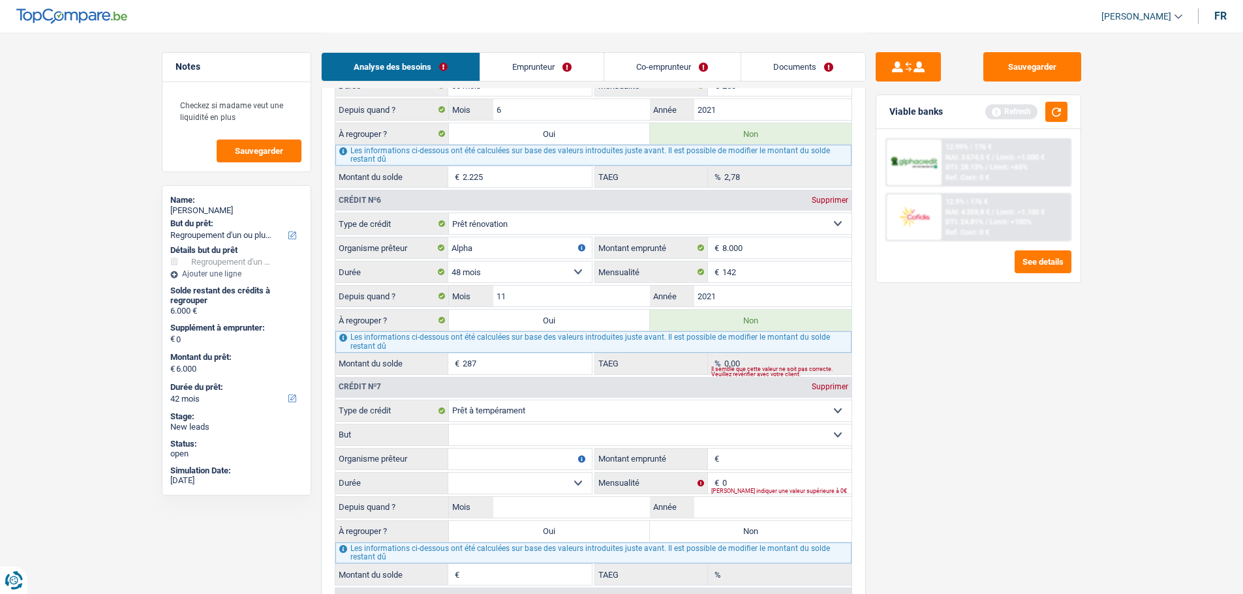
click at [533, 438] on select "Confort maison: meubles, textile, peinture, électroménager, outillage non-profe…" at bounding box center [650, 435] width 403 height 21
select select "smallWorks"
click at [449, 425] on select "Confort maison: meubles, textile, peinture, électroménager, outillage non-profe…" at bounding box center [650, 435] width 403 height 21
click at [528, 455] on input "Organisme prêteur" at bounding box center [520, 459] width 144 height 21
type input "Beobank"
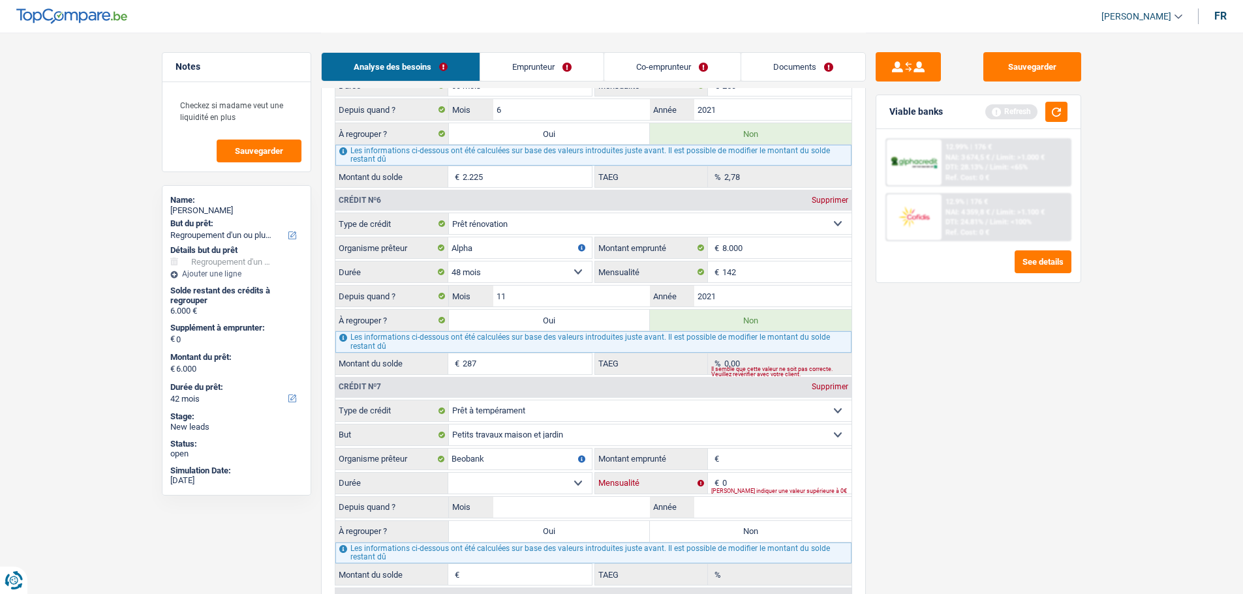
click at [735, 476] on input "0" at bounding box center [786, 483] width 129 height 21
click at [739, 465] on input "Montant emprunté" at bounding box center [786, 459] width 129 height 21
type input "6.000"
click at [524, 487] on select "12 mois 18 mois 24 mois 30 mois 36 mois 42 mois Sélectionner une option" at bounding box center [520, 483] width 144 height 21
select select "42"
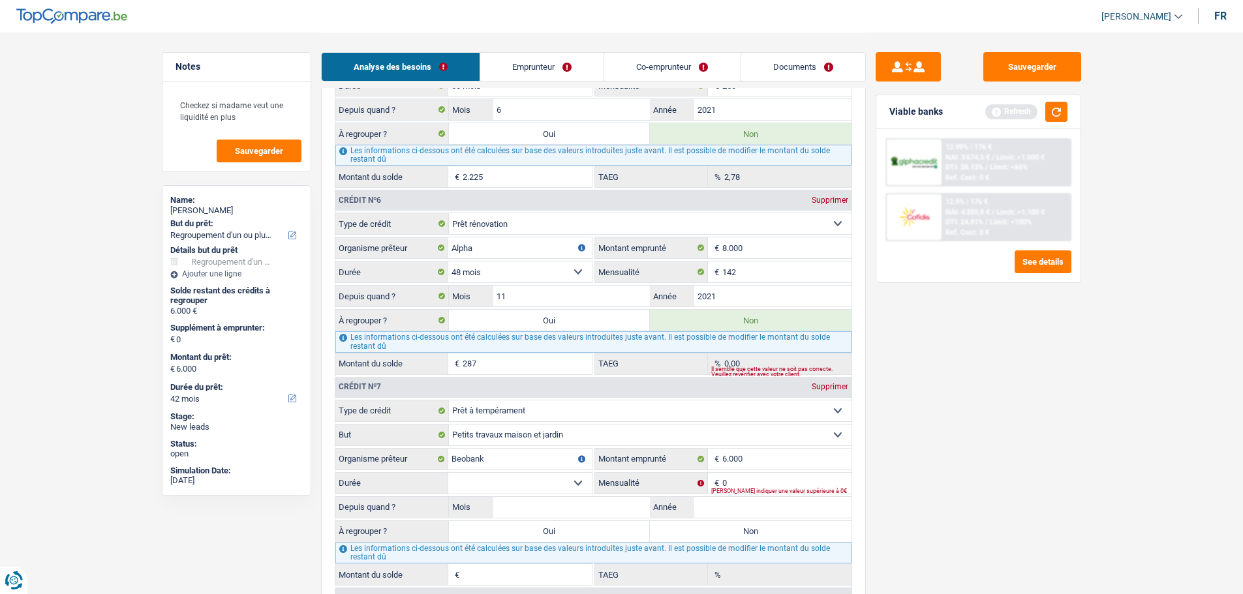
click at [448, 473] on select "12 mois 18 mois 24 mois 30 mois 36 mois 42 mois Sélectionner une option" at bounding box center [520, 483] width 144 height 21
click at [739, 474] on input "0" at bounding box center [786, 483] width 129 height 21
click at [716, 508] on input "Année" at bounding box center [772, 507] width 157 height 21
click at [751, 480] on input "0" at bounding box center [786, 483] width 129 height 21
click at [735, 501] on input "Année" at bounding box center [772, 507] width 157 height 21
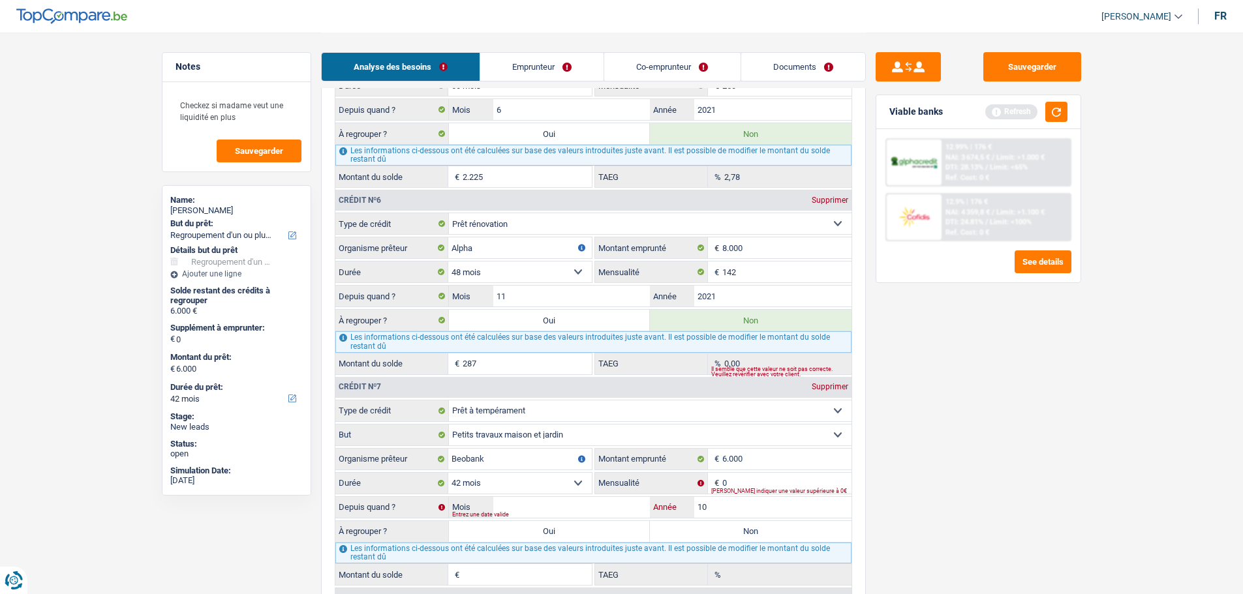
type input "1"
type input "2024"
click at [558, 502] on input "Mois" at bounding box center [571, 507] width 157 height 21
type input "10"
type input "1"
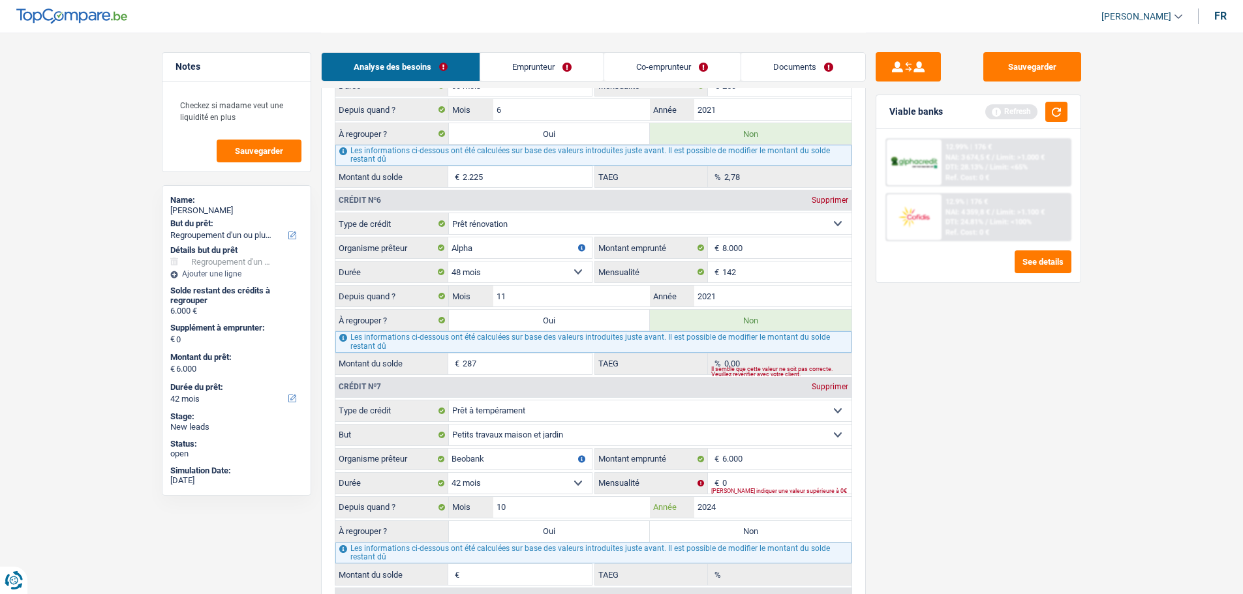
type input "0,00"
click at [598, 525] on label "Oui" at bounding box center [550, 531] width 202 height 21
click at [598, 525] on input "Oui" at bounding box center [550, 531] width 202 height 21
radio input "true"
type input "6.001"
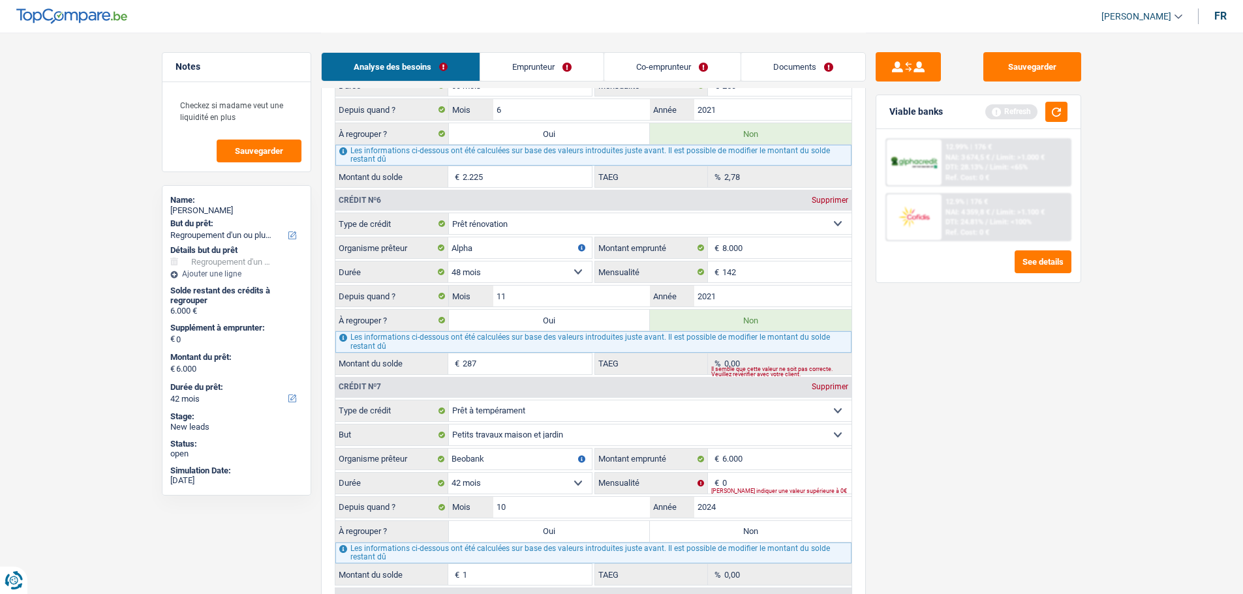
type input "6.001"
click at [756, 489] on div "Veuillez indiquer une valeur supérieure à 0€" at bounding box center [781, 491] width 140 height 5
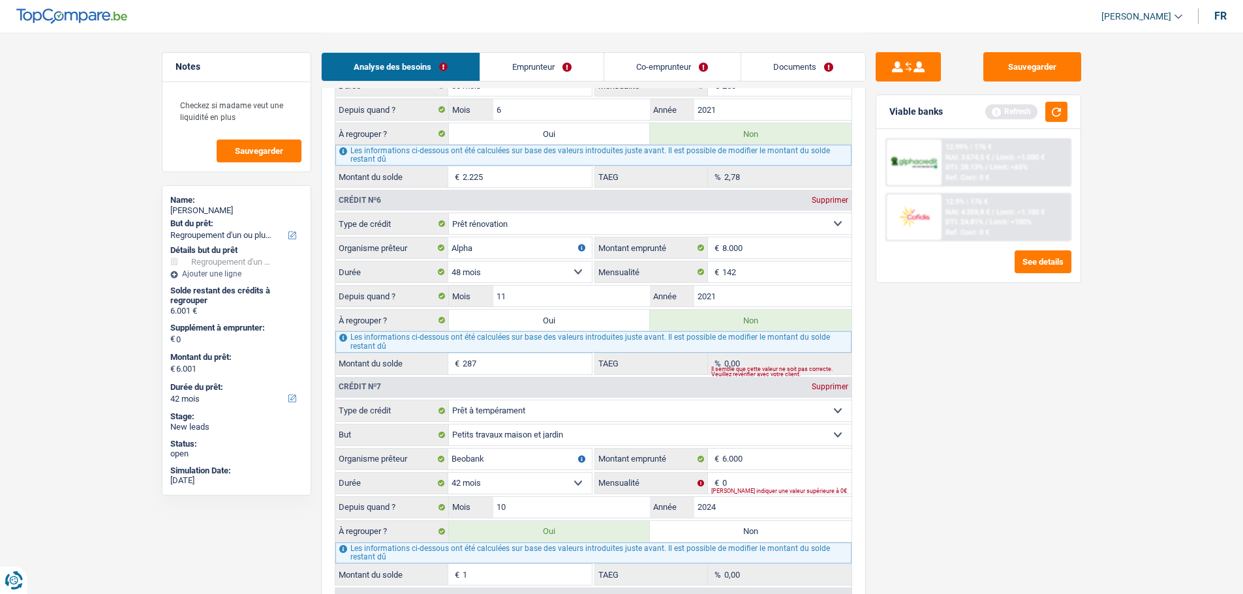
click at [756, 470] on fieldset "6.000 € Montant emprunté" at bounding box center [723, 459] width 256 height 22
click at [756, 479] on input "0" at bounding box center [786, 483] width 129 height 21
type input "275"
click at [981, 478] on div "Sauvegarder Viable banks Refresh 12.99% | 176 € NAI: 3 674,5 € / Limit: >1.000 …" at bounding box center [978, 312] width 225 height 521
type input "11.150"
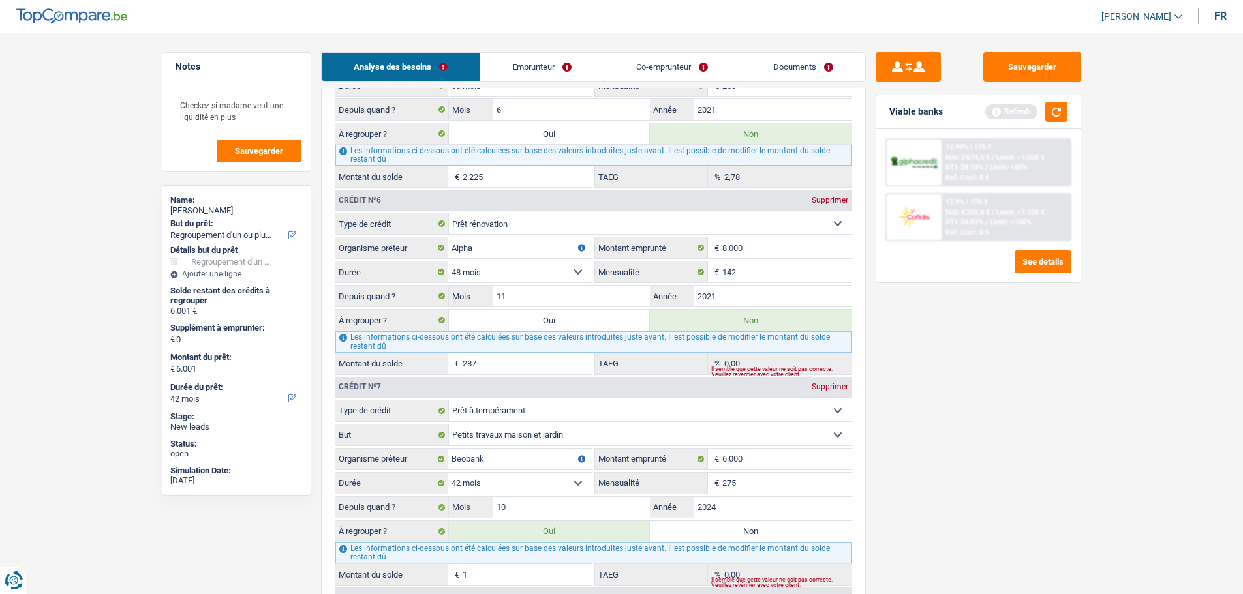
type input "11.150"
type input "5.150"
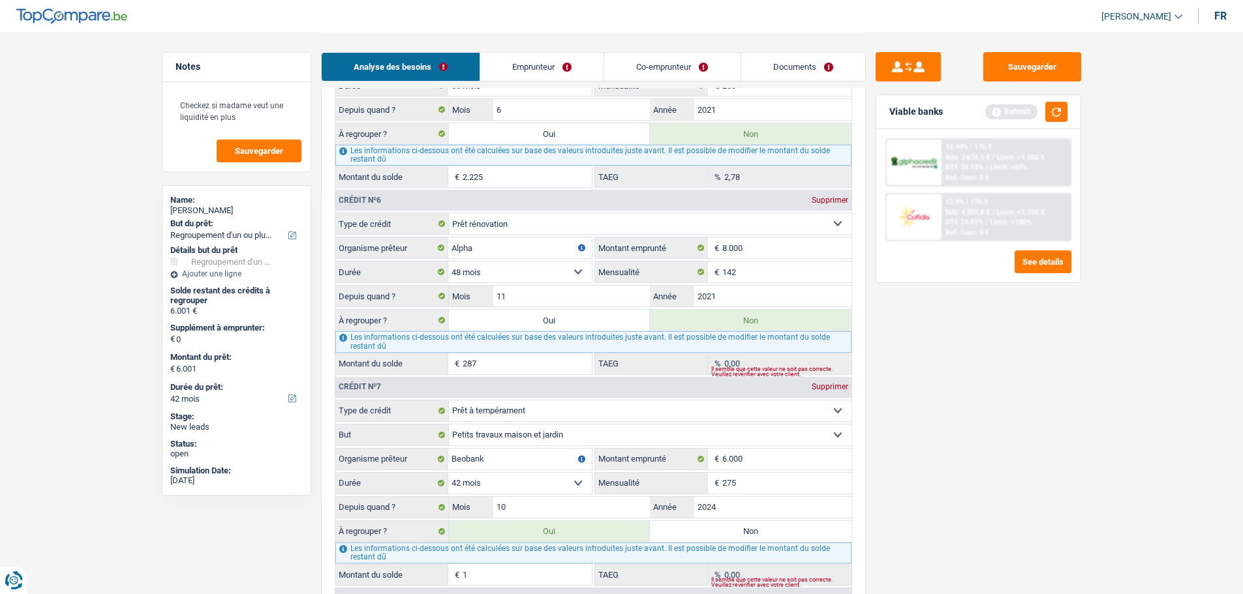
type input "51,19"
select select "60"
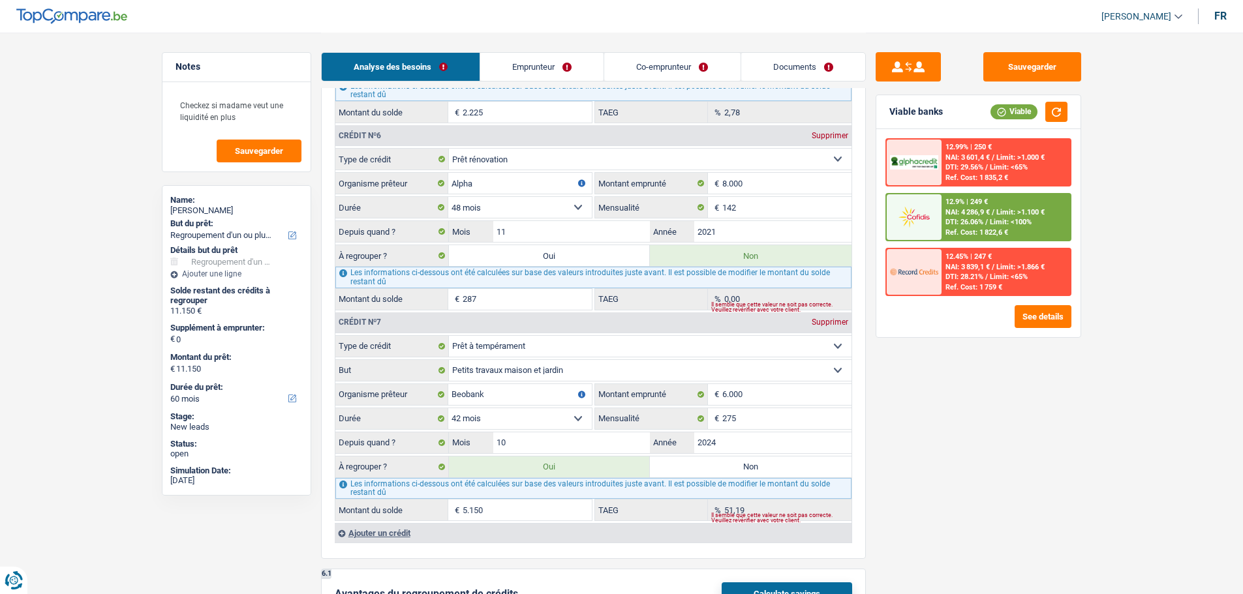
scroll to position [1957, 0]
click at [785, 393] on input "6.000" at bounding box center [786, 394] width 129 height 21
type input "600"
select select
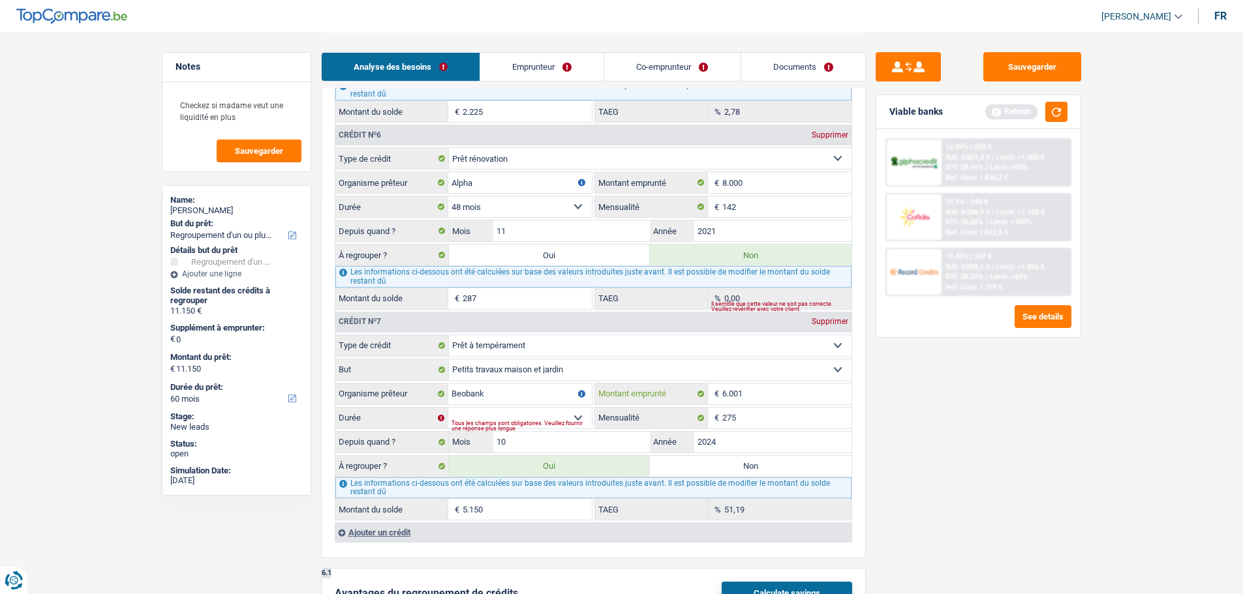
type input "6.001"
click at [561, 427] on div "Tous les champs sont obligatoires. Veuillez fournir une réponse plus longue" at bounding box center [521, 425] width 140 height 5
click at [571, 413] on select "12 mois 18 mois 24 mois 30 mois 36 mois 42 mois Sélectionner une option" at bounding box center [520, 418] width 144 height 21
select select "42"
click at [448, 408] on select "12 mois 18 mois 24 mois 30 mois 36 mois 42 mois Sélectionner une option" at bounding box center [520, 418] width 144 height 21
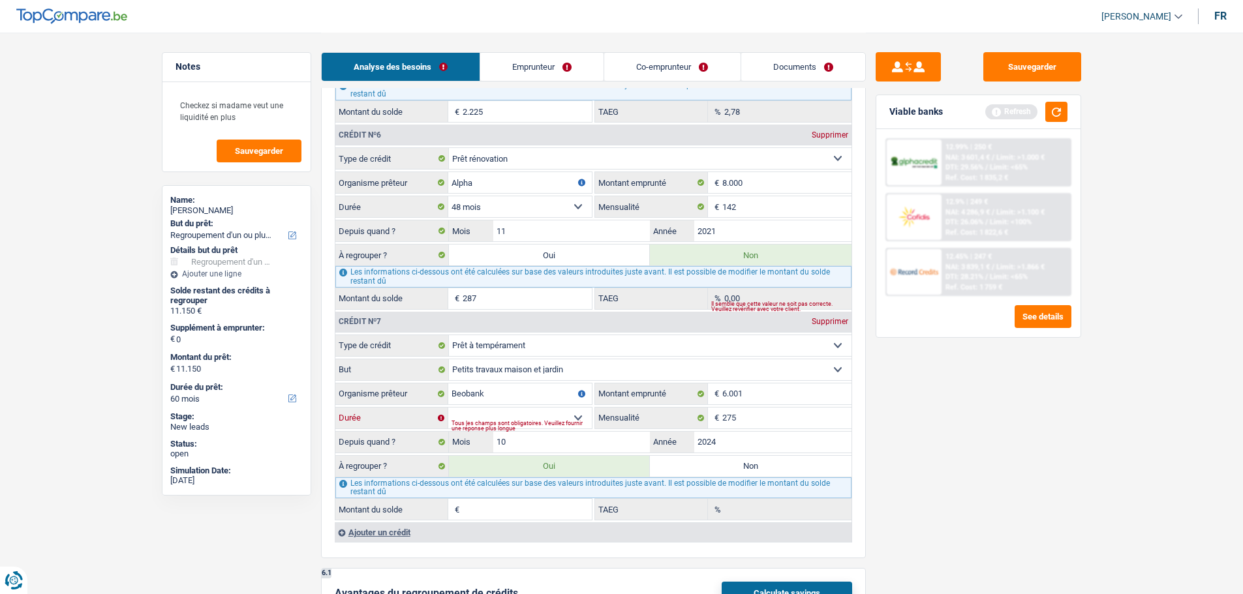
type input "11.151"
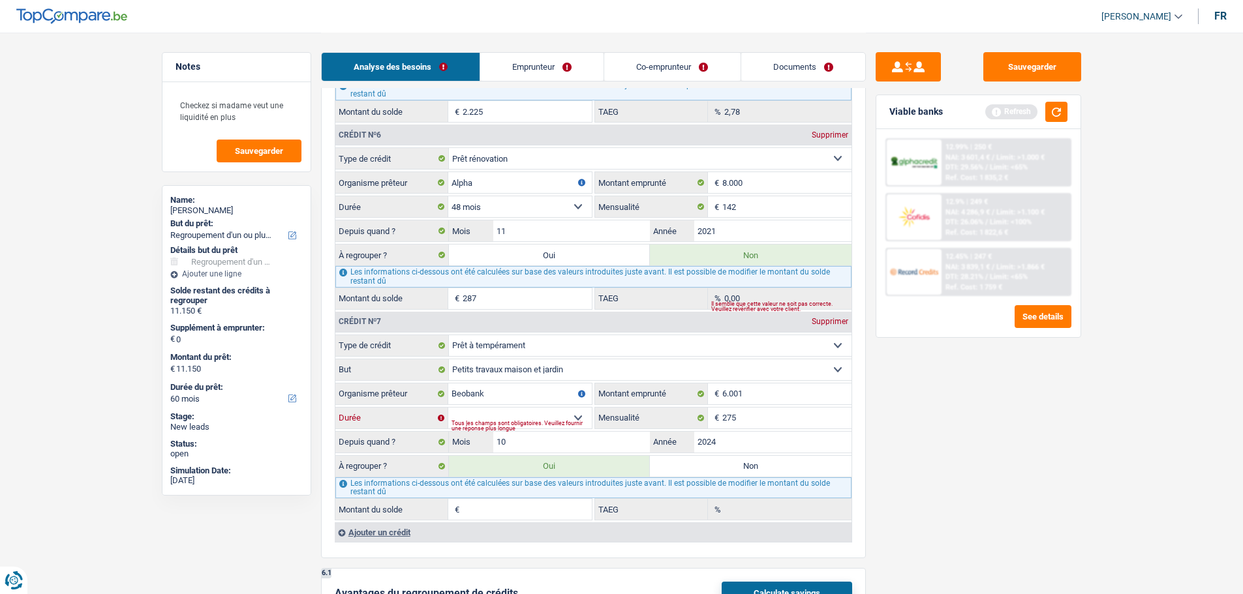
type input "5.151"
type input "51,17"
click at [773, 391] on input "6.001" at bounding box center [786, 394] width 129 height 21
type input "600"
select select
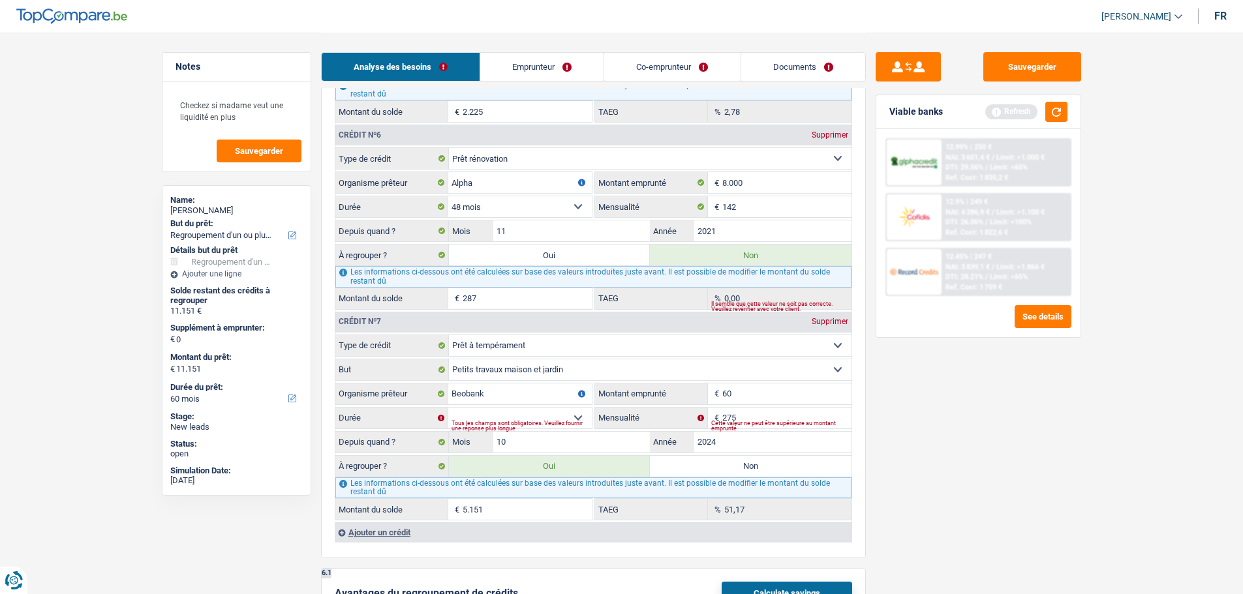
type input "6"
type input "7.500"
click at [553, 424] on div "Tous les champs sont obligatoires. Veuillez fournir une réponse plus longue" at bounding box center [521, 425] width 140 height 5
click at [555, 418] on select "12 mois 18 mois 24 mois 30 mois 36 mois 42 mois Sélectionner une option" at bounding box center [520, 418] width 144 height 21
select select "42"
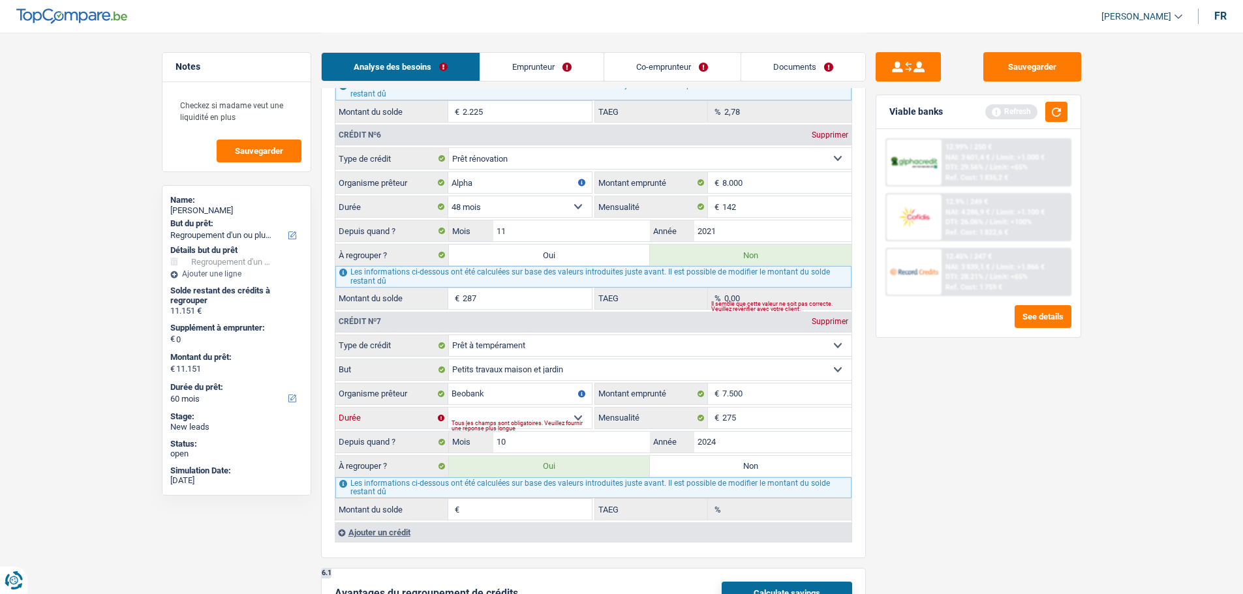
click at [448, 408] on select "12 mois 18 mois 24 mois 30 mois 36 mois 42 mois Sélectionner une option" at bounding box center [520, 418] width 144 height 21
type input "12.141"
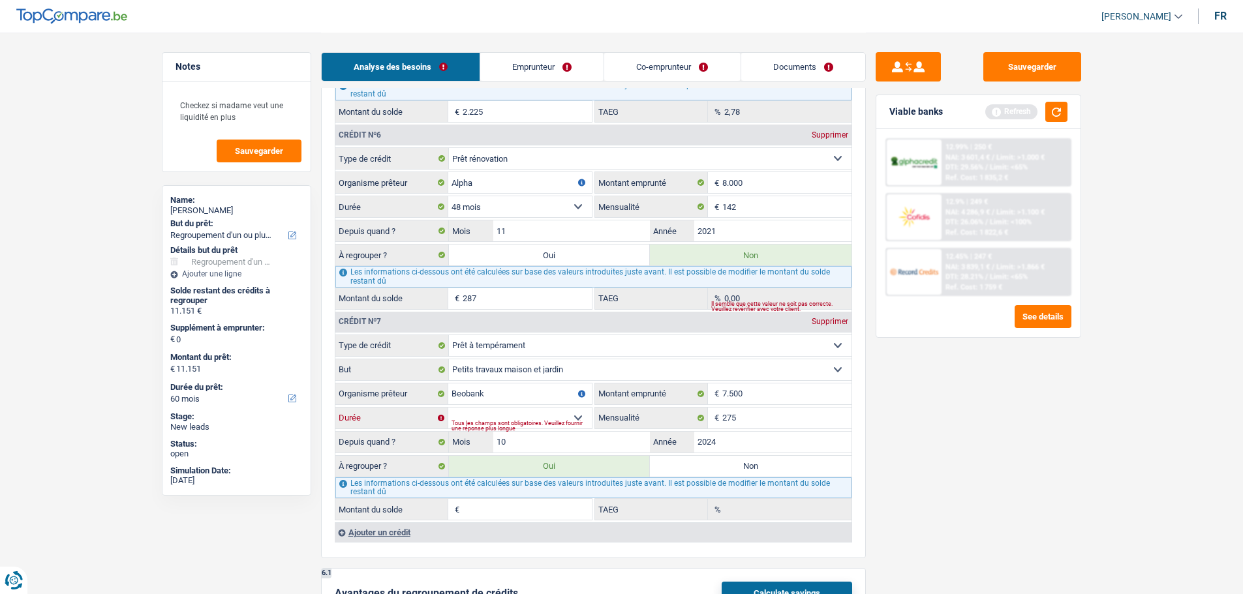
type input "12.141"
type input "6.141"
type input "29,71"
click at [765, 392] on input "7.500" at bounding box center [786, 394] width 129 height 21
type input "750"
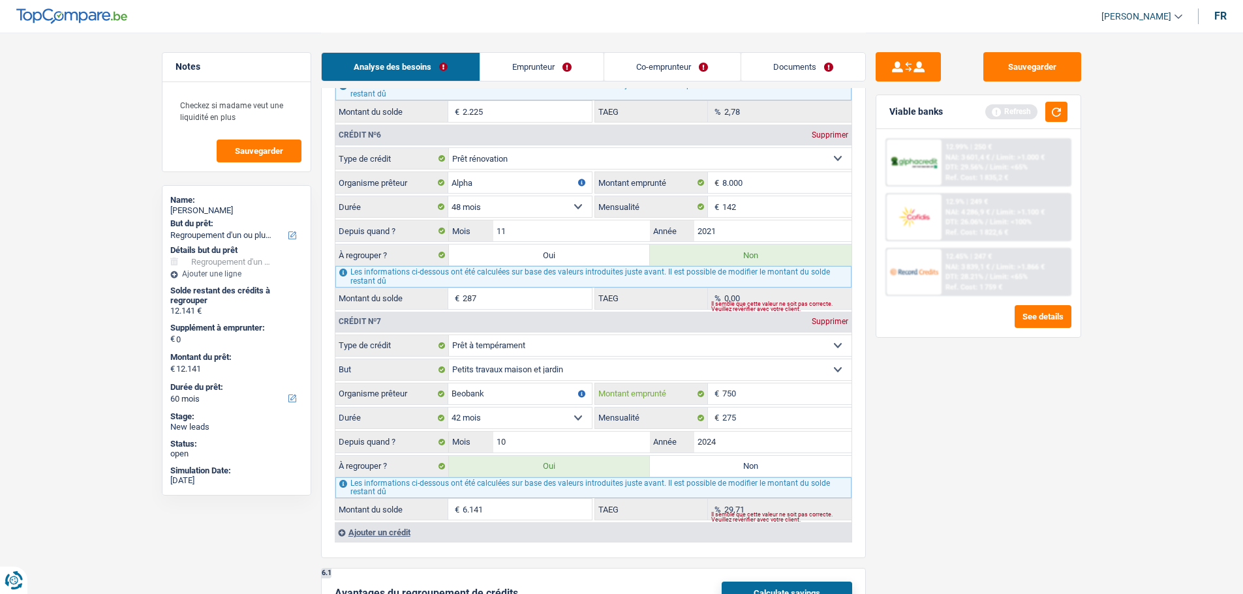
select select
type input "7.501"
click at [536, 426] on div "Tous les champs sont obligatoires. Veuillez fournir une réponse plus longue" at bounding box center [521, 425] width 140 height 5
click at [543, 412] on select "12 mois 18 mois 24 mois 30 mois 36 mois 42 mois 48 mois Sélectionner une option" at bounding box center [520, 418] width 144 height 21
select select "48"
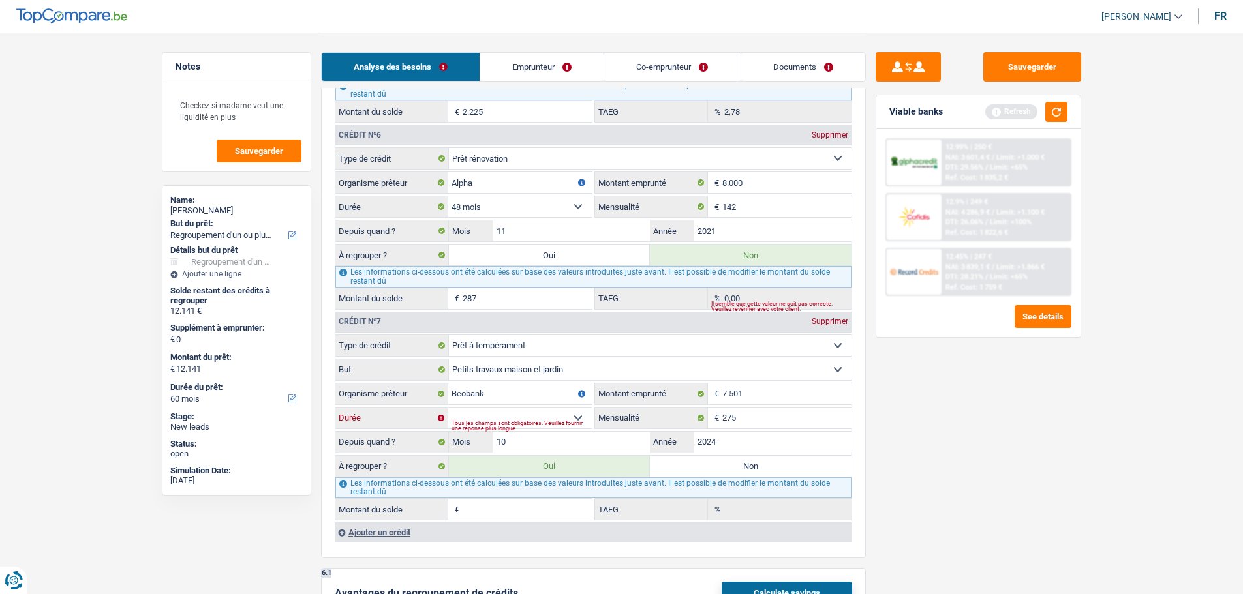
click at [448, 408] on select "12 mois 18 mois 24 mois 30 mois 36 mois 42 mois 48 mois Sélectionner une option" at bounding box center [520, 418] width 144 height 21
type input "12.492"
click at [760, 387] on input "7.501" at bounding box center [786, 394] width 129 height 21
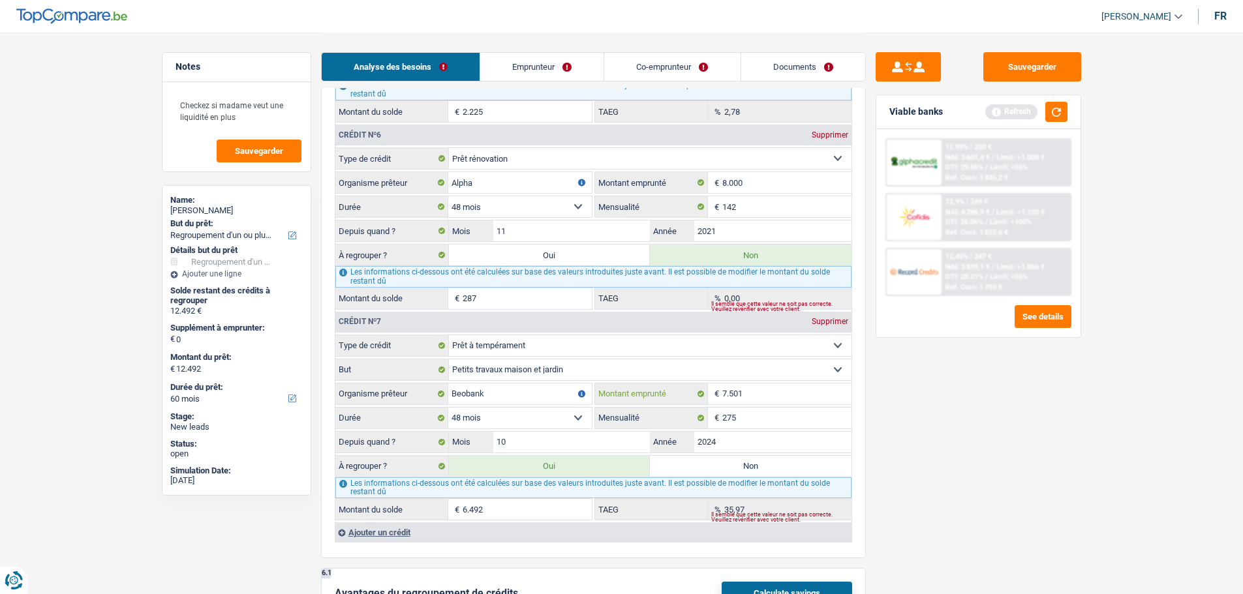
scroll to position [2088, 0]
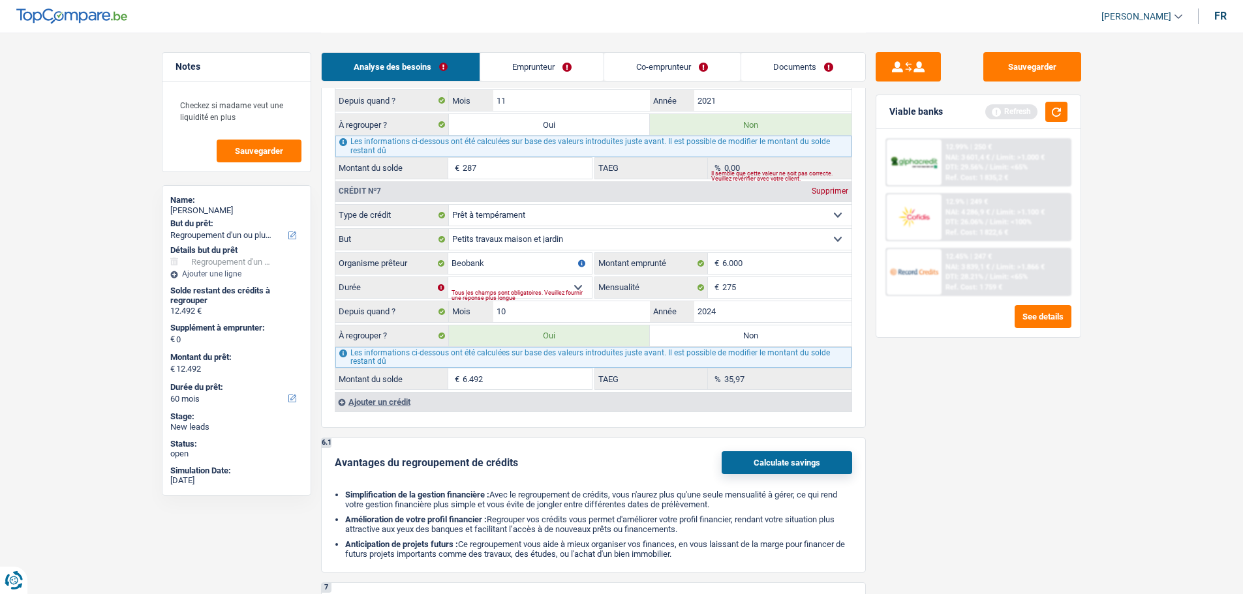
click at [978, 406] on div "Sauvegarder Viable banks Refresh 12.99% | 250 € NAI: 3 601,4 € / Limit: >1.000 …" at bounding box center [978, 312] width 225 height 521
click at [512, 305] on input "10" at bounding box center [571, 311] width 157 height 21
click at [513, 283] on select "12 mois 18 mois 24 mois 30 mois 36 mois 42 mois Sélectionner une option" at bounding box center [520, 287] width 144 height 21
click at [448, 277] on select "12 mois 18 mois 24 mois 30 mois 36 mois 42 mois Sélectionner une option" at bounding box center [520, 287] width 144 height 21
click at [776, 253] on input "6.000" at bounding box center [786, 263] width 129 height 21
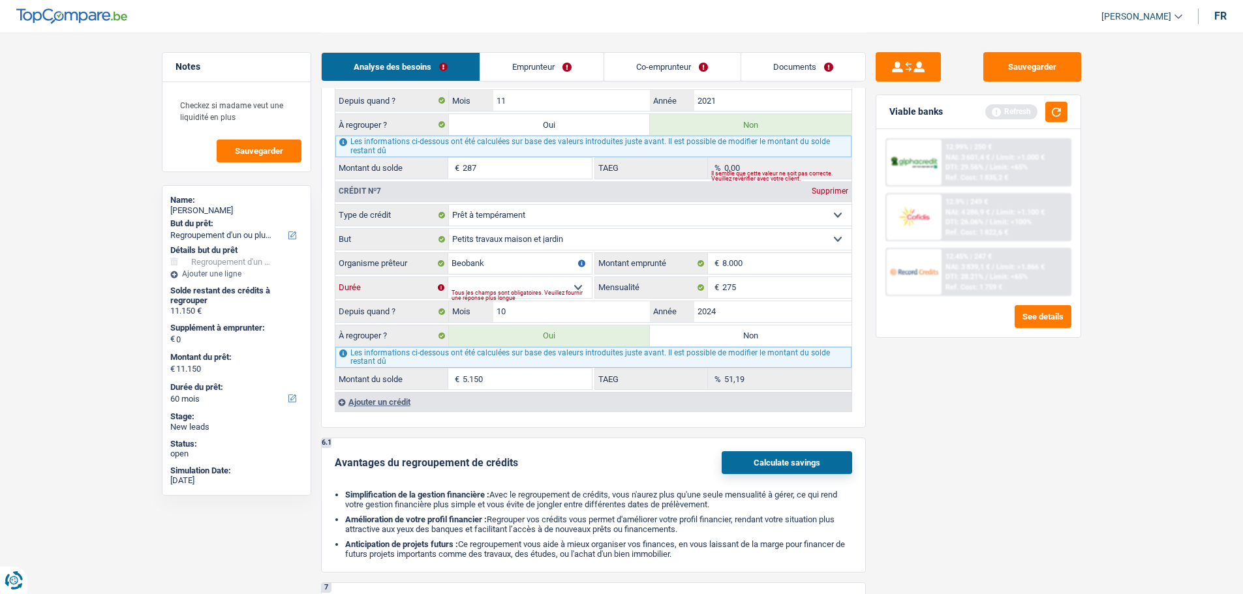
click at [564, 288] on select "12 mois 18 mois 24 mois 30 mois 36 mois 42 mois 48 mois Sélectionner une option" at bounding box center [520, 287] width 144 height 21
click at [448, 277] on select "12 mois 18 mois 24 mois 30 mois 36 mois 42 mois 48 mois Sélectionner une option" at bounding box center [520, 287] width 144 height 21
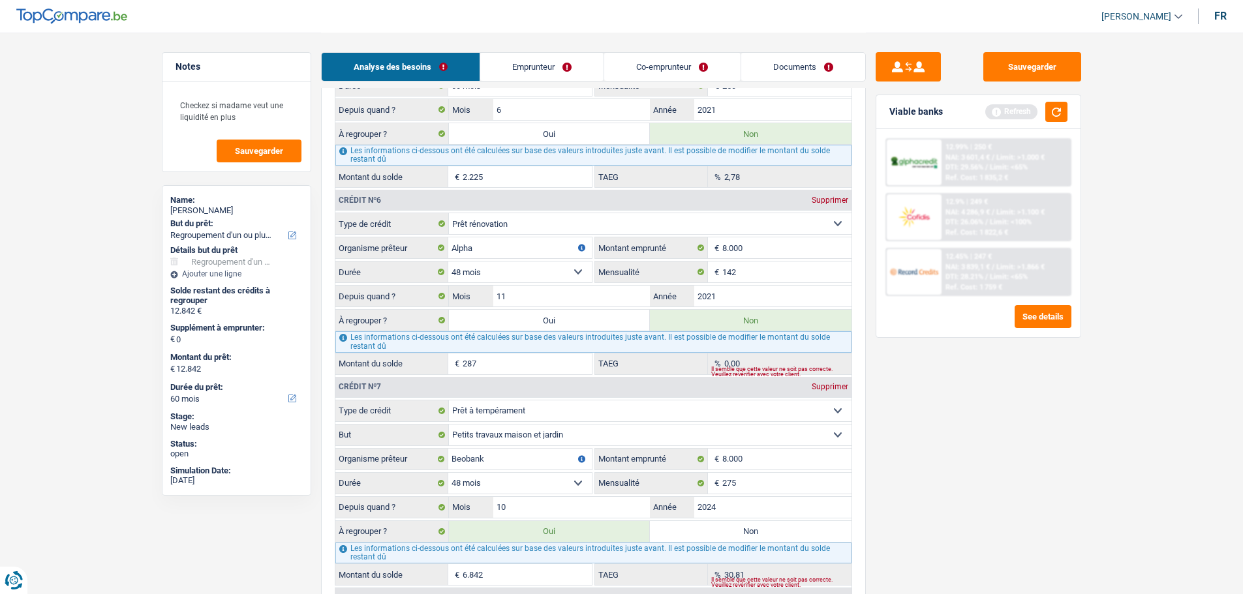
scroll to position [2023, 0]
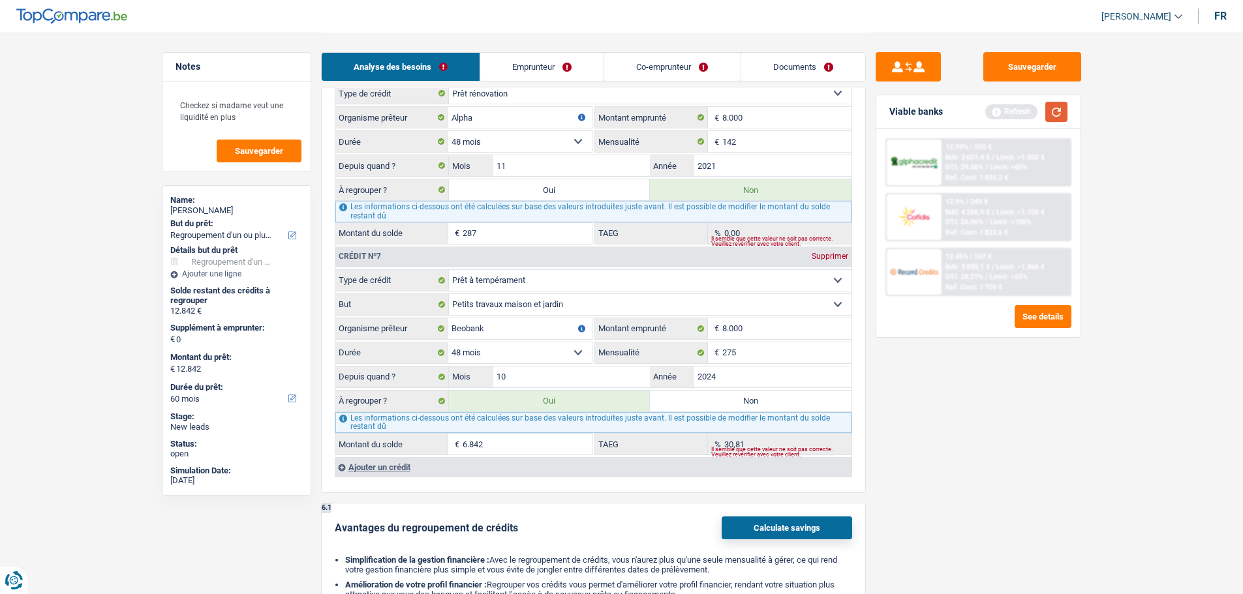
click at [1053, 112] on button "button" at bounding box center [1056, 112] width 22 height 20
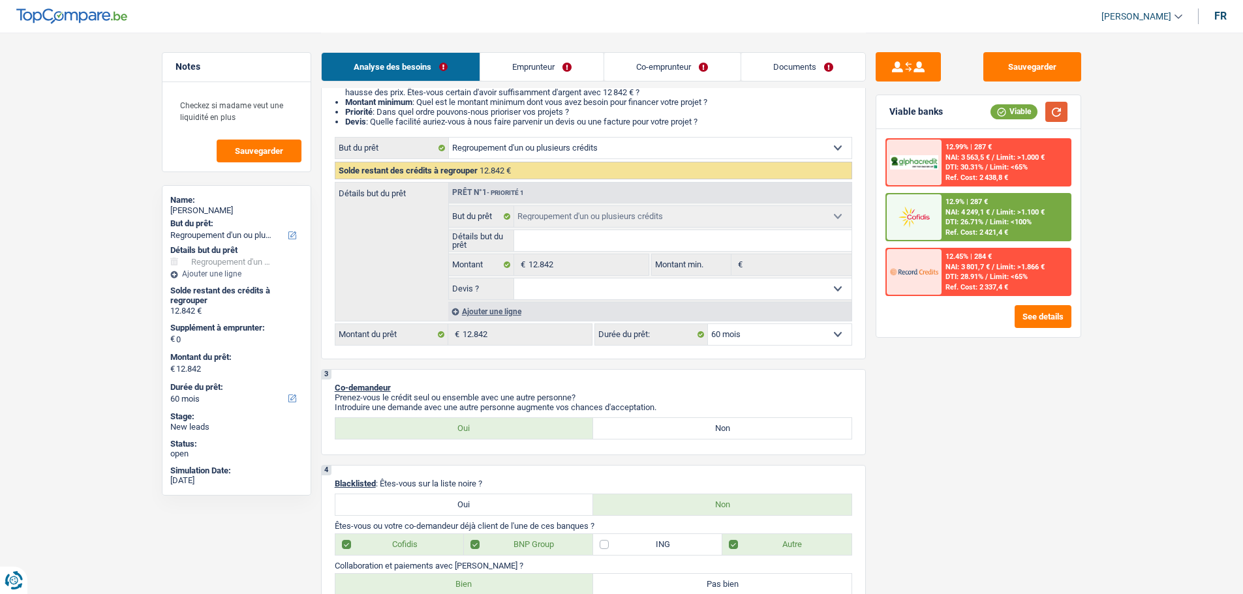
scroll to position [130, 0]
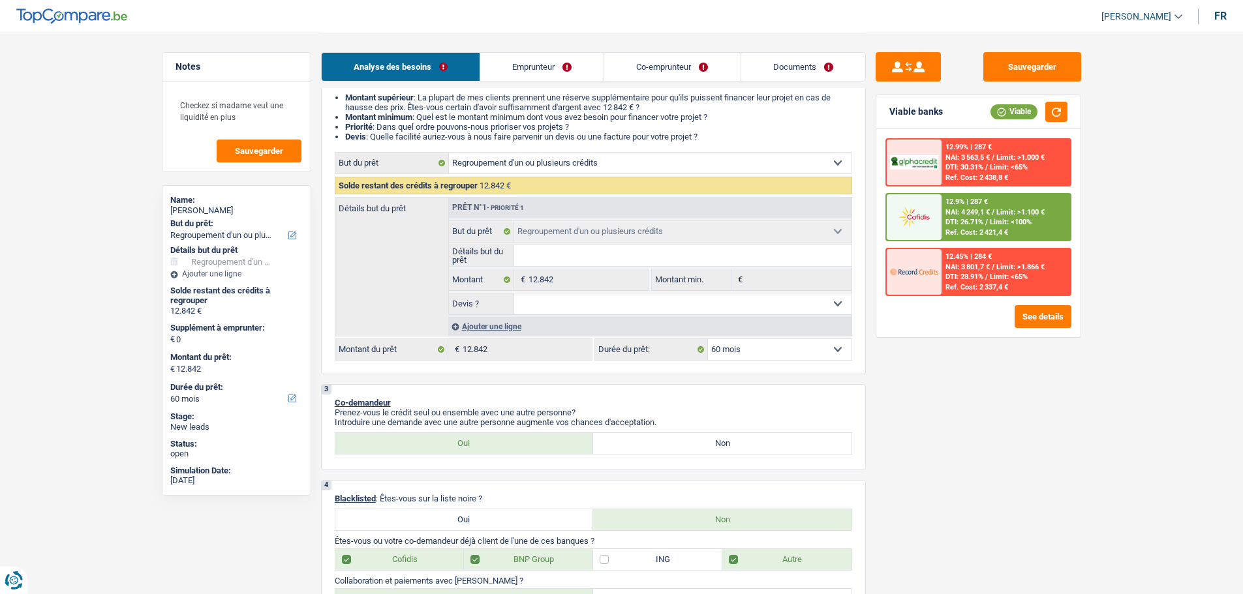
click at [1015, 216] on span "Limit: >1.100 €" at bounding box center [1020, 212] width 48 height 8
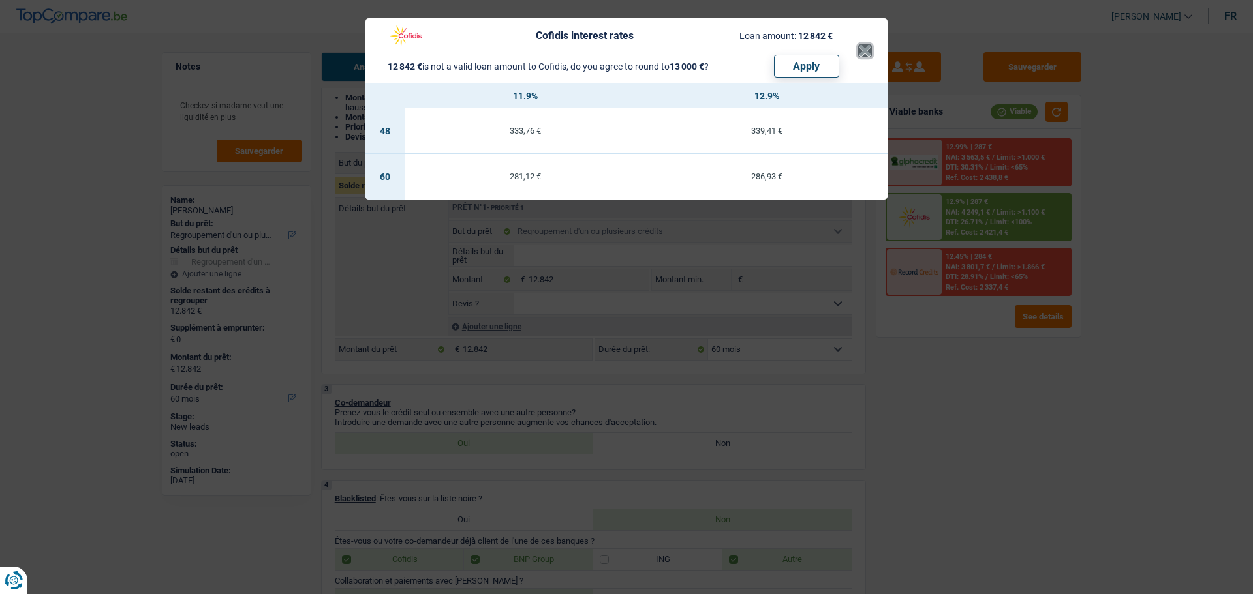
click at [862, 52] on button "×" at bounding box center [865, 50] width 14 height 13
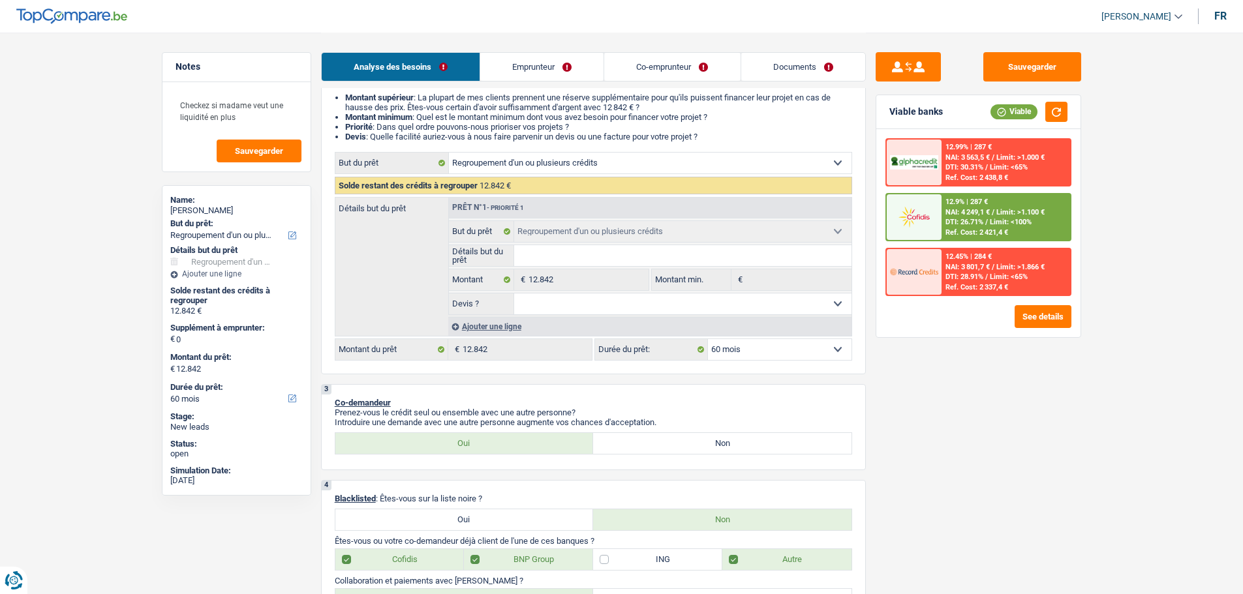
click at [1013, 215] on span "Limit: >1.100 €" at bounding box center [1020, 212] width 48 height 8
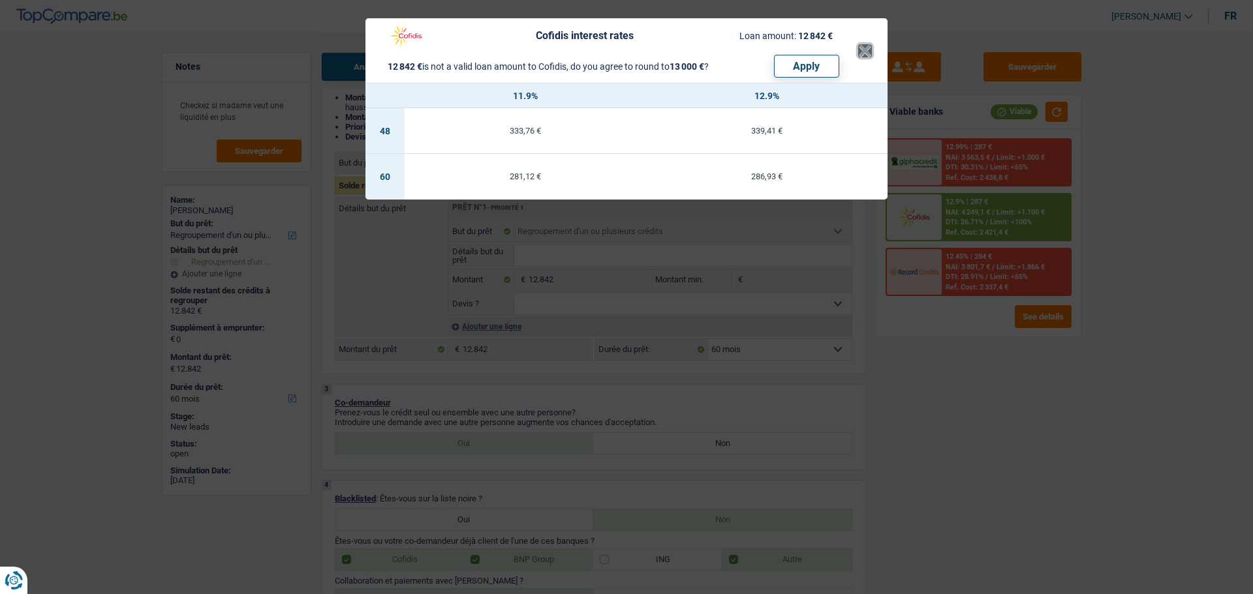
click at [865, 54] on button "×" at bounding box center [865, 50] width 14 height 13
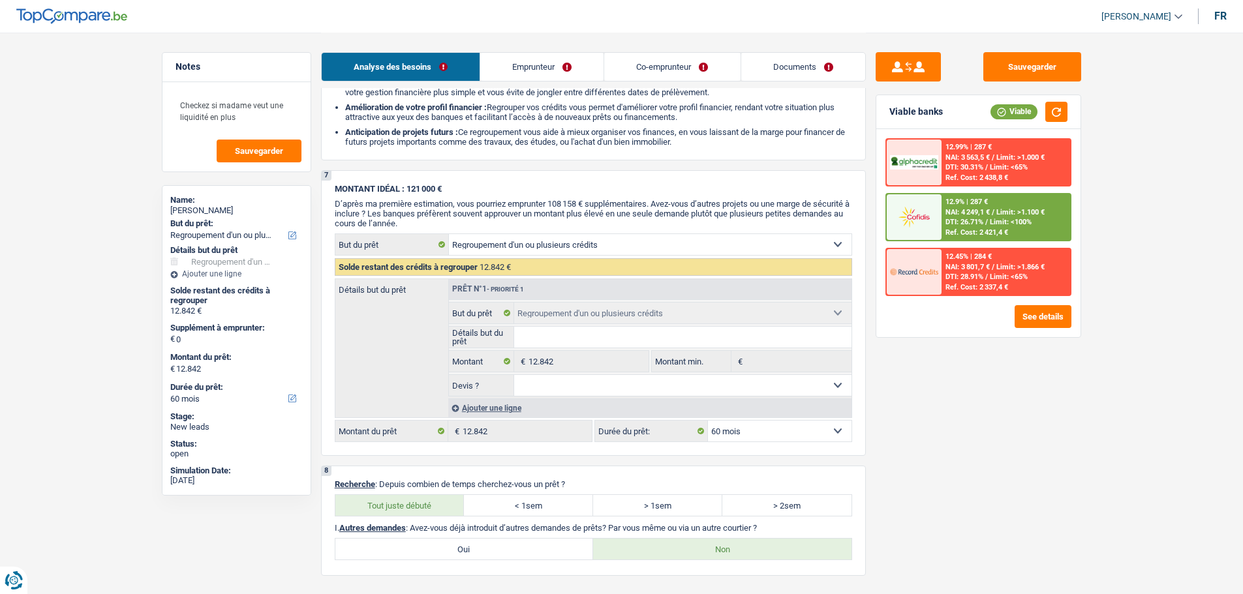
scroll to position [2469, 0]
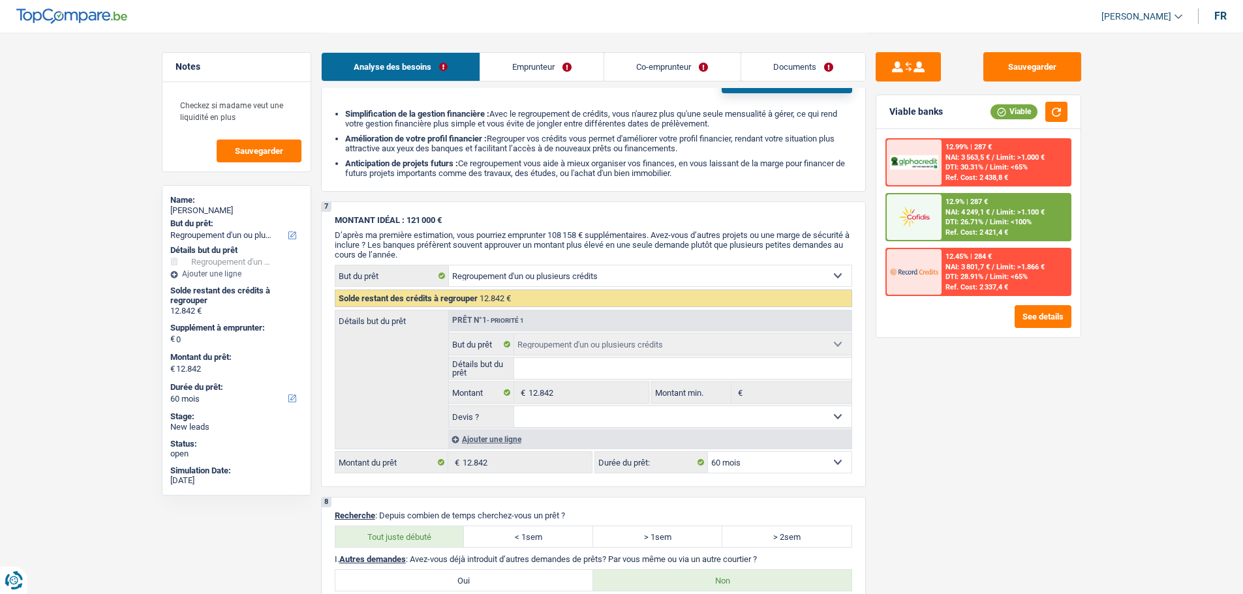
click at [913, 414] on div "Sauvegarder Viable banks Viable 12.99% | 287 € NAI: 3 563,5 € / Limit: >1.000 €…" at bounding box center [978, 312] width 225 height 521
click at [281, 119] on textarea "Checkez si madame veut une liquidité en plus" at bounding box center [237, 110] width 130 height 39
click at [1039, 107] on div "Viable" at bounding box center [1028, 112] width 77 height 20
click at [1053, 112] on button "button" at bounding box center [1056, 112] width 22 height 20
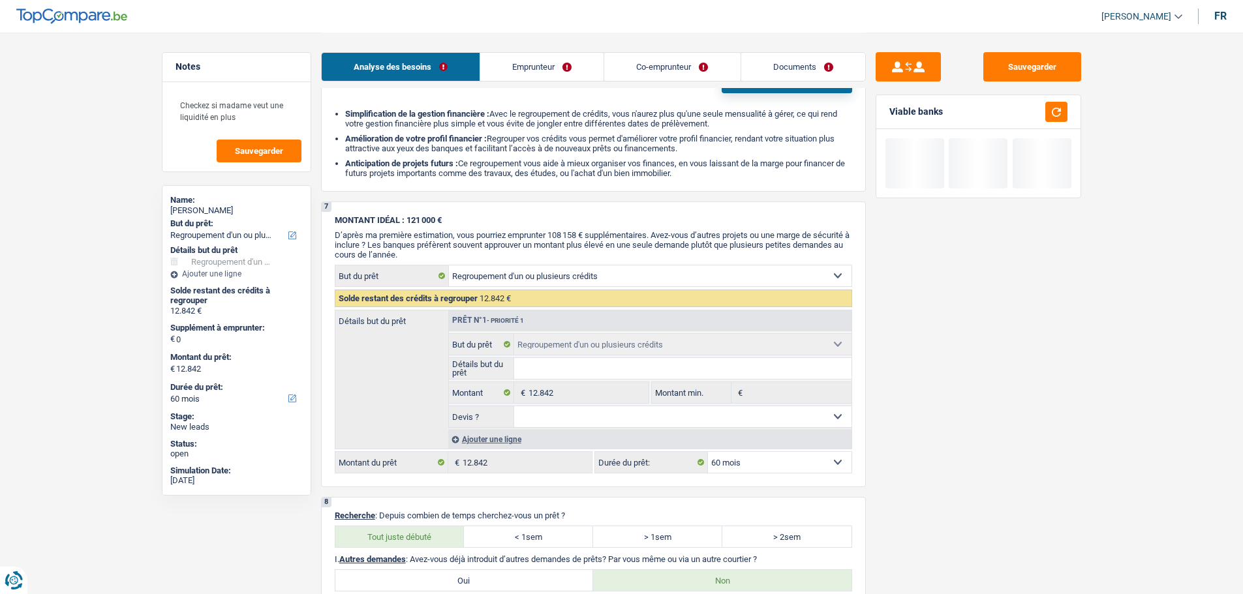
click at [547, 63] on link "Emprunteur" at bounding box center [541, 67] width 123 height 28
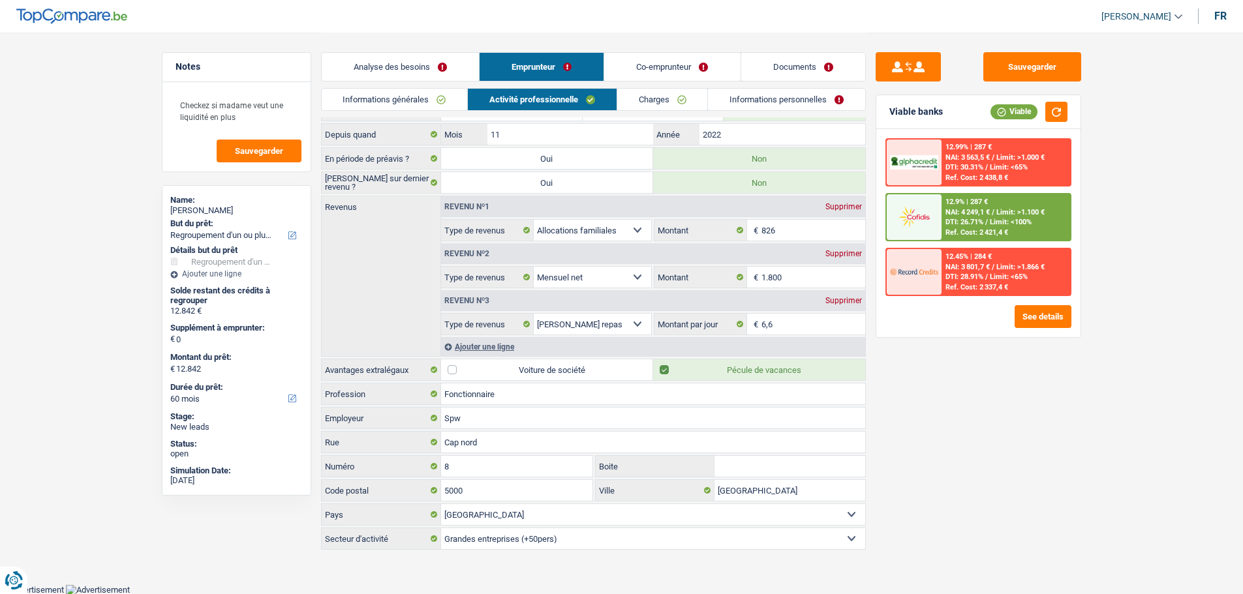
click at [750, 99] on link "Informations personnelles" at bounding box center [786, 100] width 157 height 22
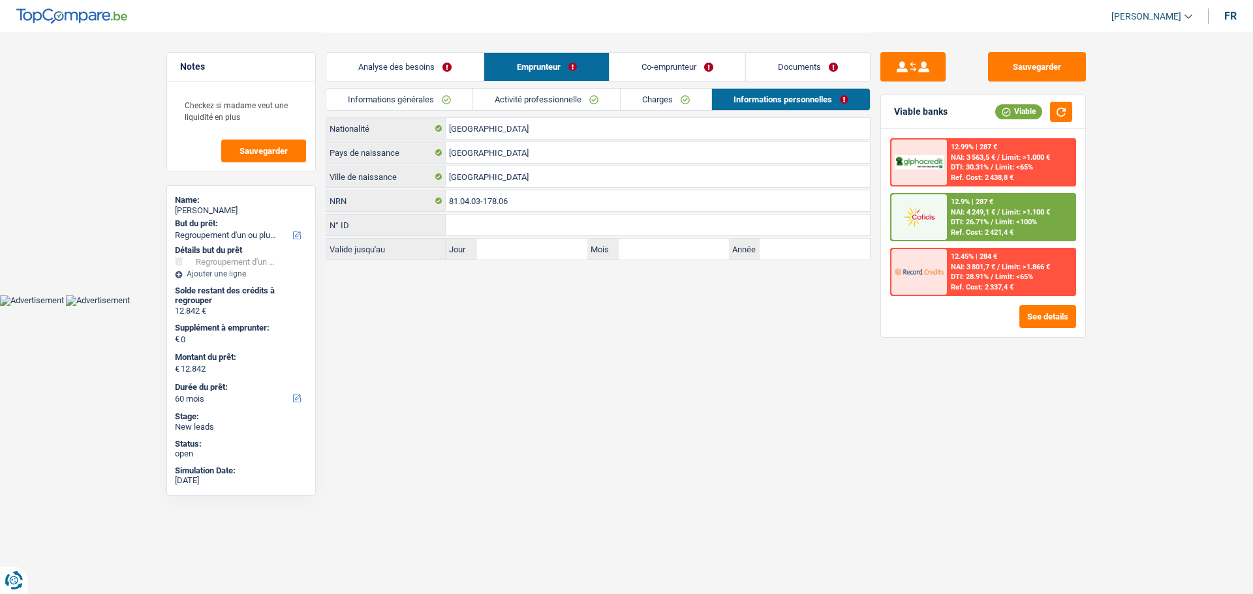
click at [436, 56] on link "Analyse des besoins" at bounding box center [404, 67] width 157 height 28
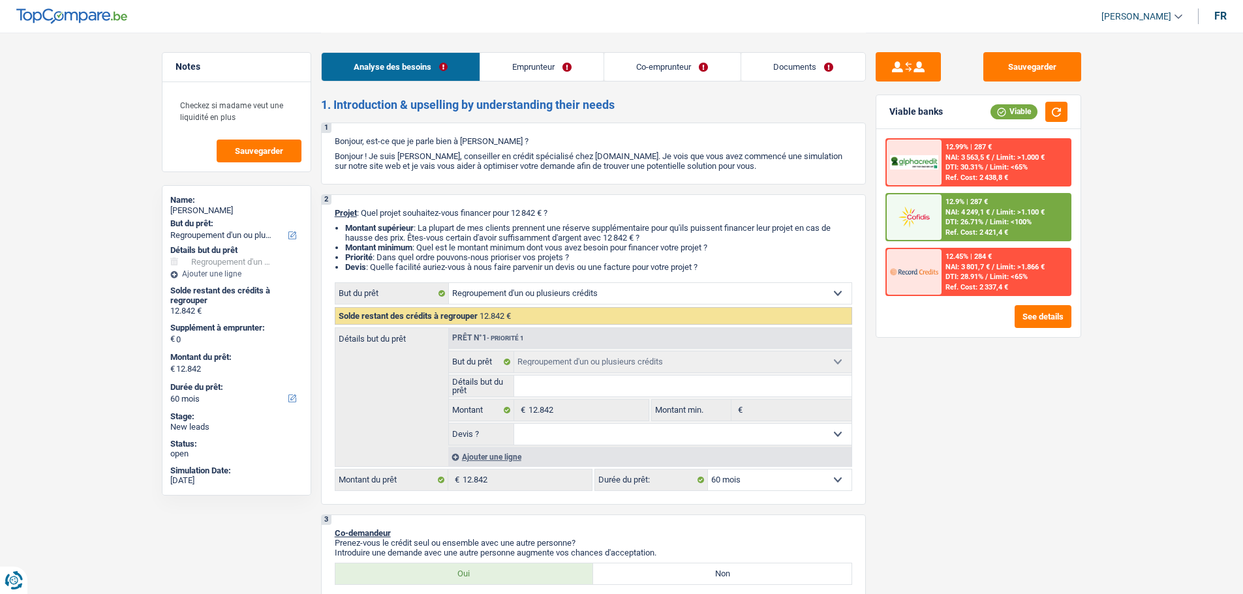
click at [773, 73] on link "Documents" at bounding box center [803, 67] width 124 height 28
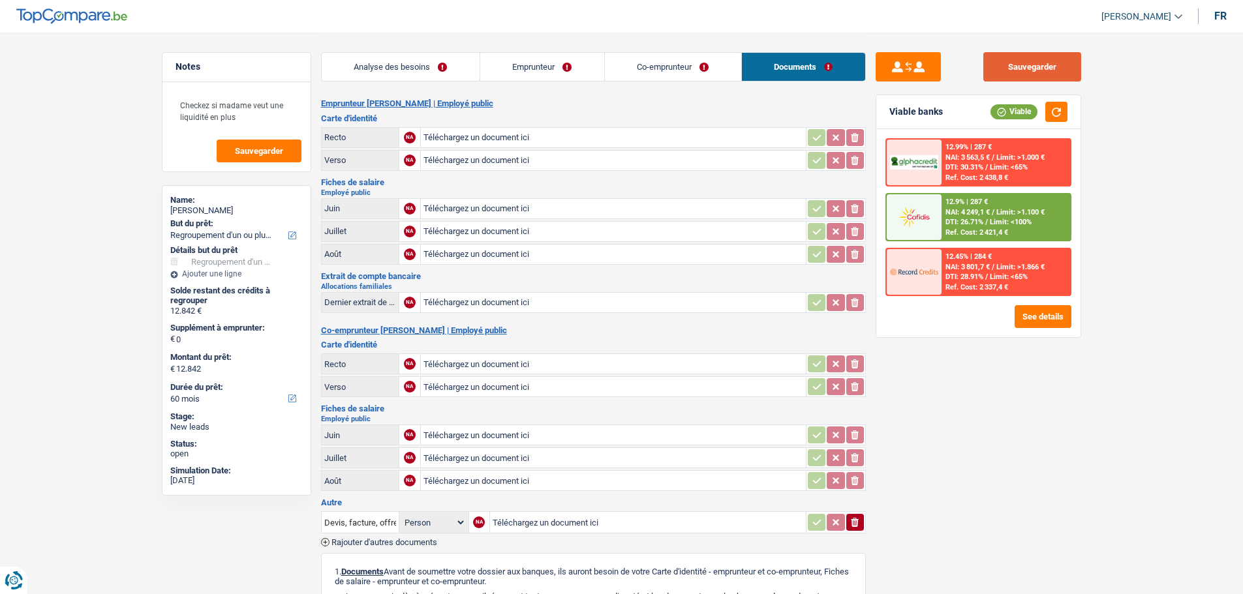
click at [1048, 61] on button "Sauvegarder" at bounding box center [1032, 66] width 98 height 29
click at [1032, 61] on button "Sauvegarder" at bounding box center [1032, 66] width 98 height 29
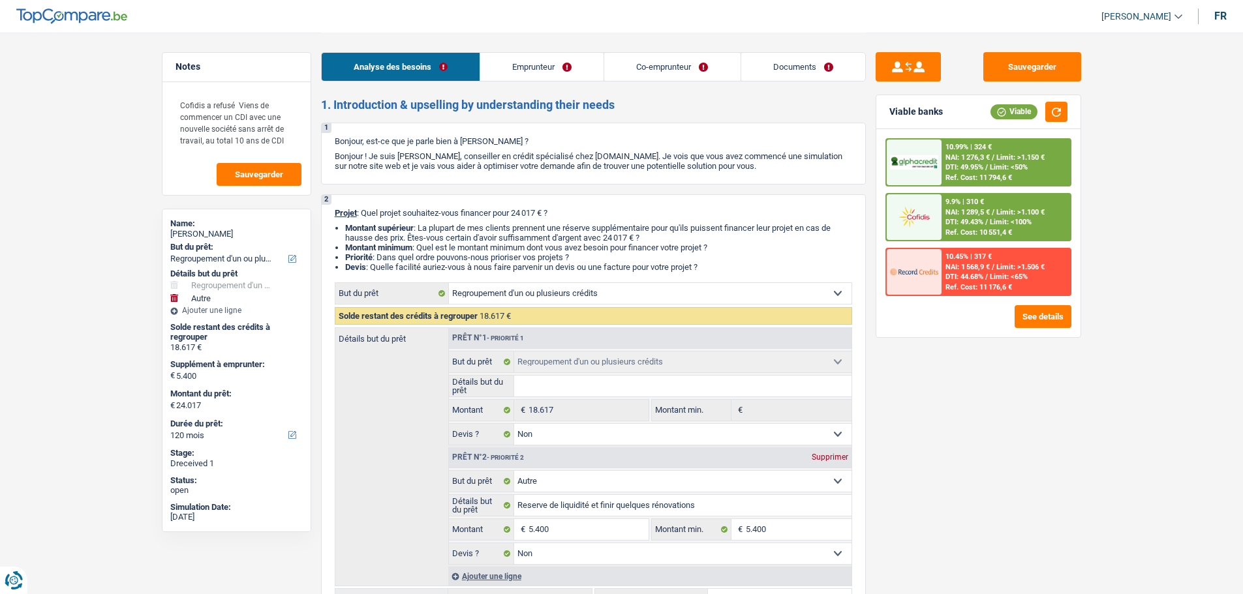
select select "refinancing"
select select "other"
select select "120"
select select "refinancing"
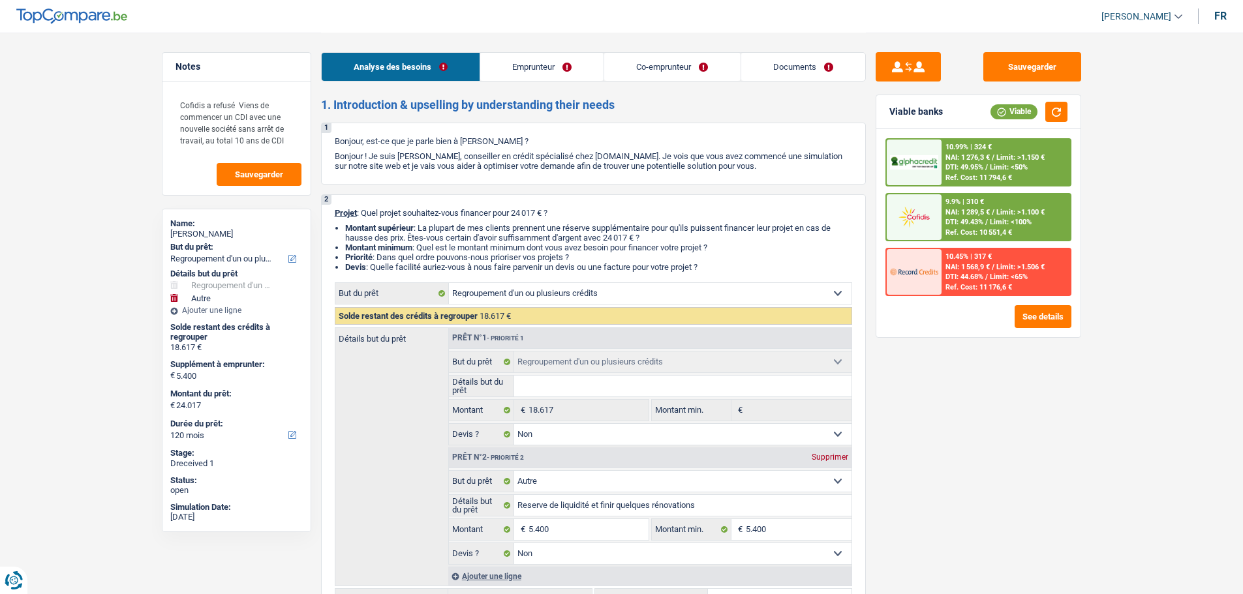
select select "refinancing"
select select "false"
select select "other"
select select "false"
select select "120"
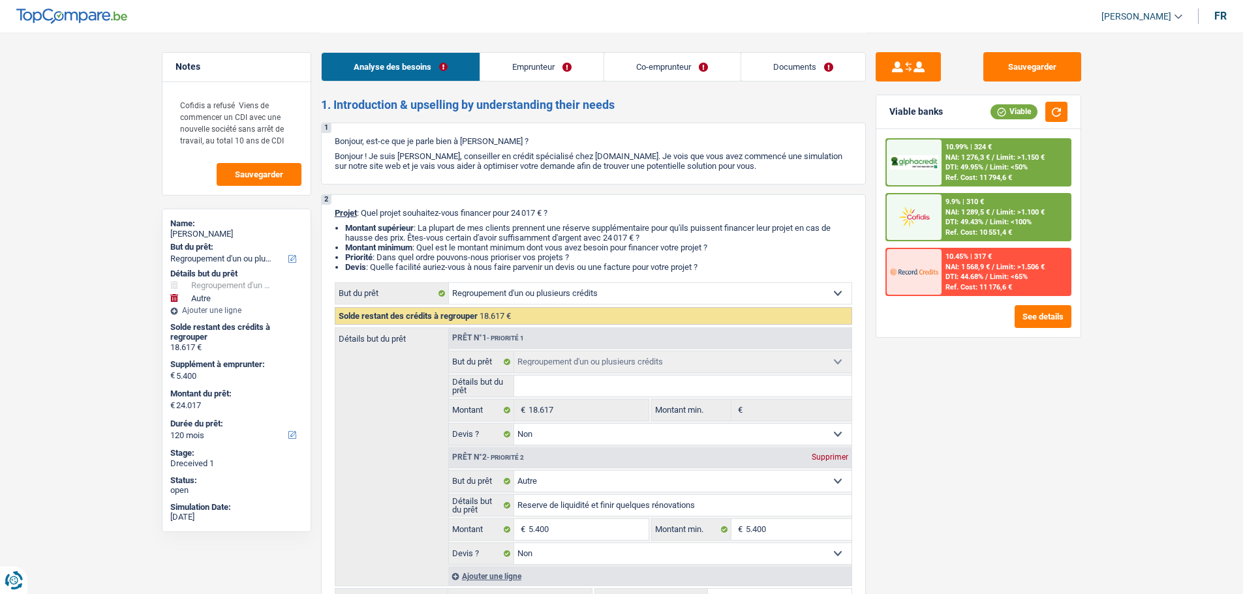
select select "privateEmployee"
select select "housewife"
select select "netSalary"
select select "mealVouchers"
select select "rents"
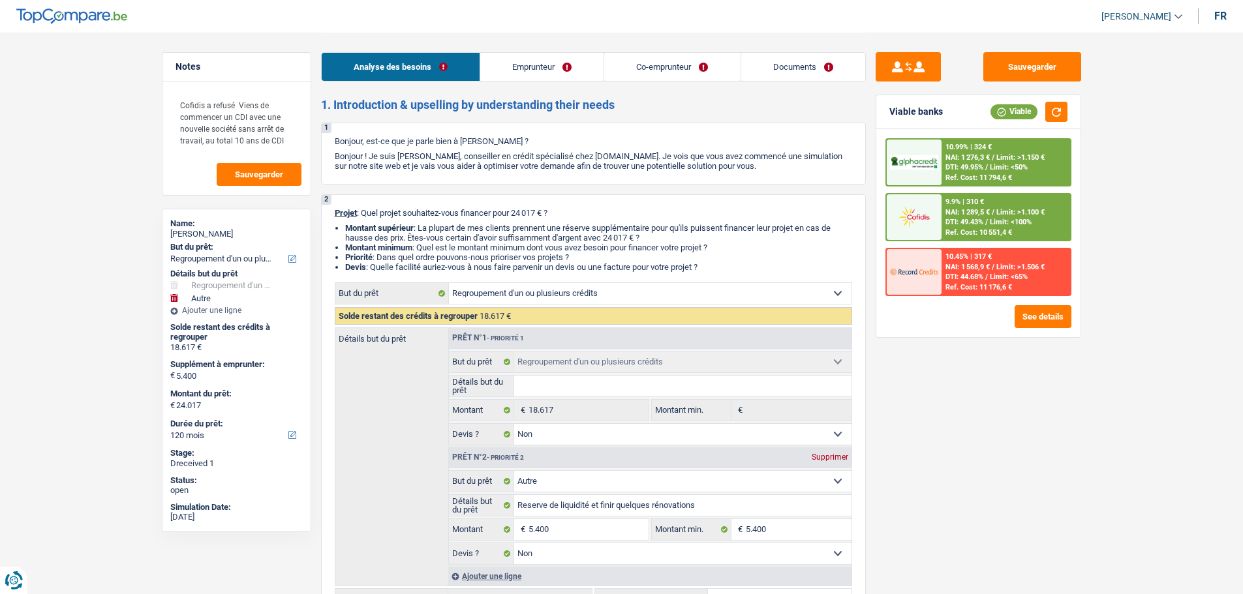
select select "personalLoan"
select select "smallWorks"
select select "84"
select select "personalSale"
select select "30"
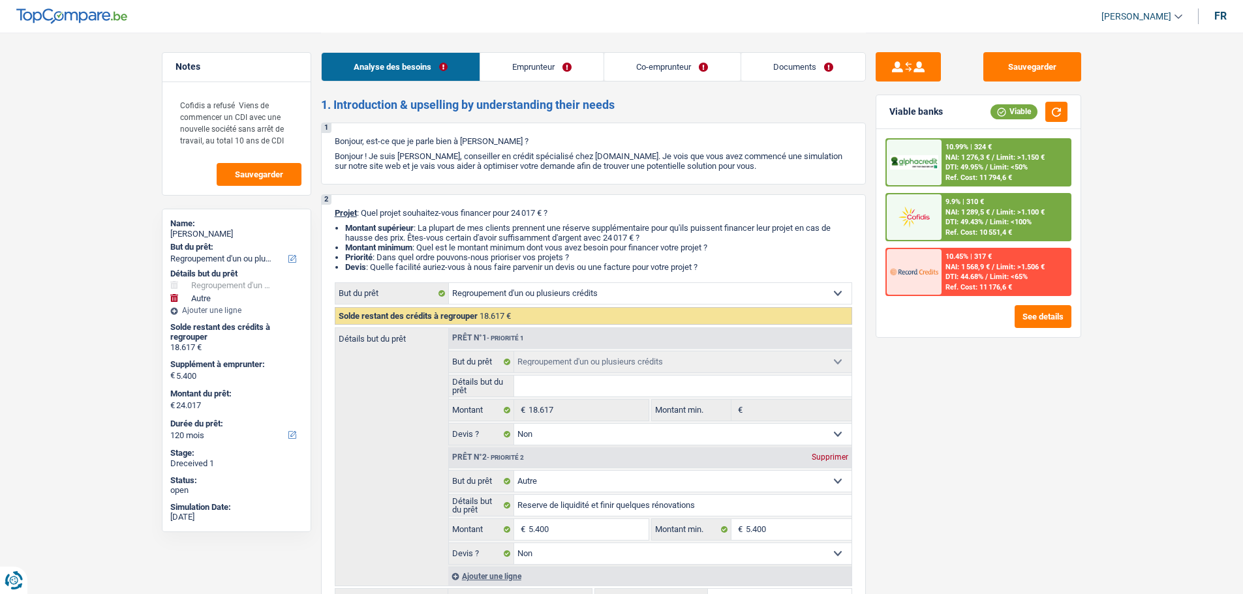
select select "cardOrCredit"
select select "refinancing"
select select "false"
select select "other"
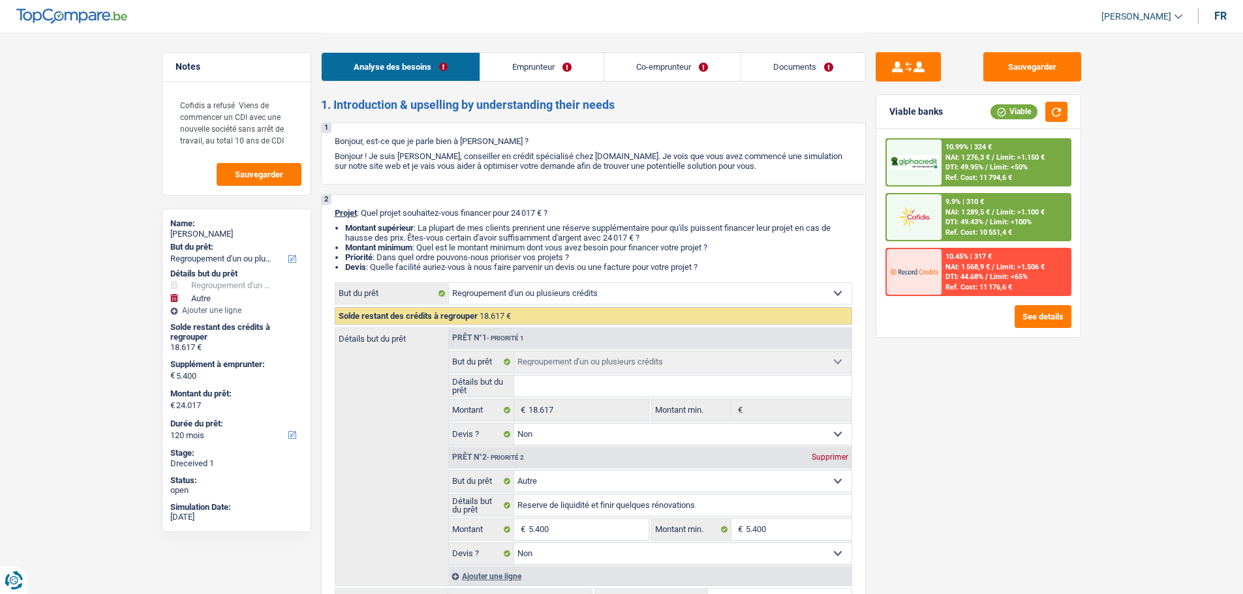
select select "false"
select select "120"
select select "privateEmployee"
select select "netSalary"
select select "mealVouchers"
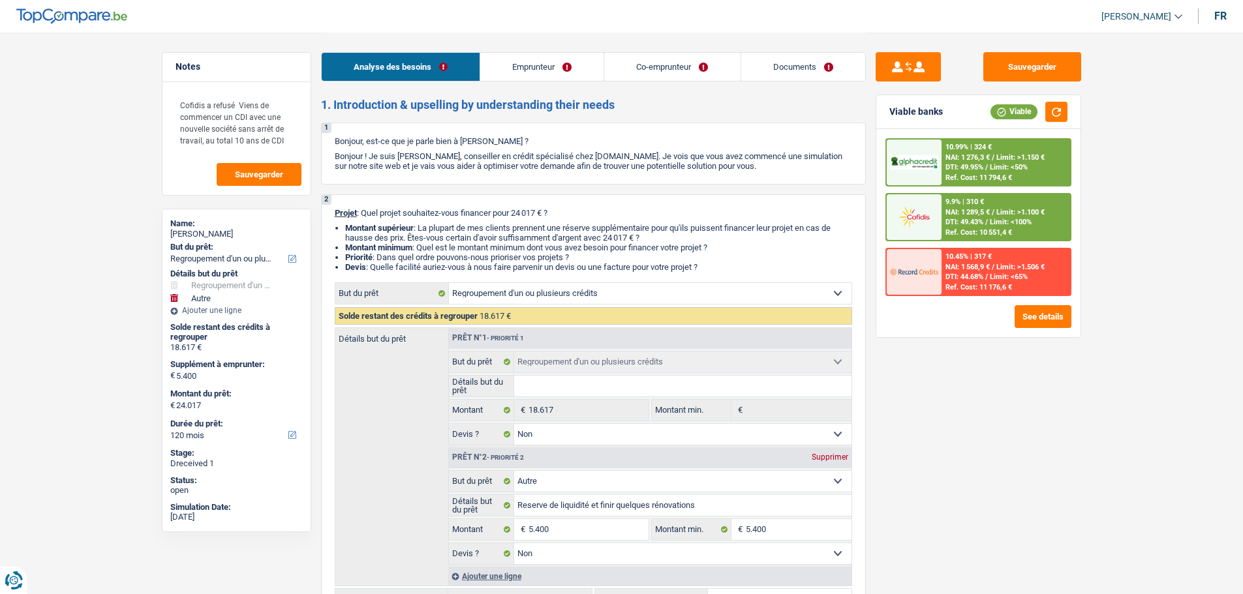
drag, startPoint x: 636, startPoint y: 69, endPoint x: 629, endPoint y: 76, distance: 9.7
click at [637, 69] on link "Co-emprunteur" at bounding box center [672, 67] width 136 height 28
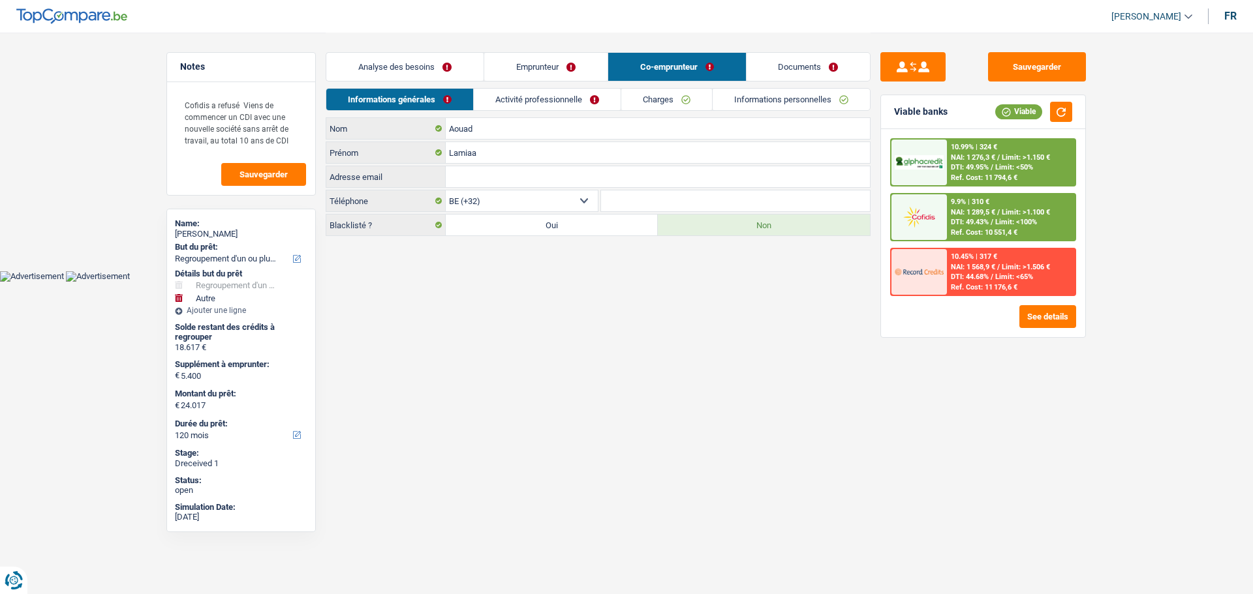
click at [548, 100] on link "Activité professionnelle" at bounding box center [547, 100] width 147 height 22
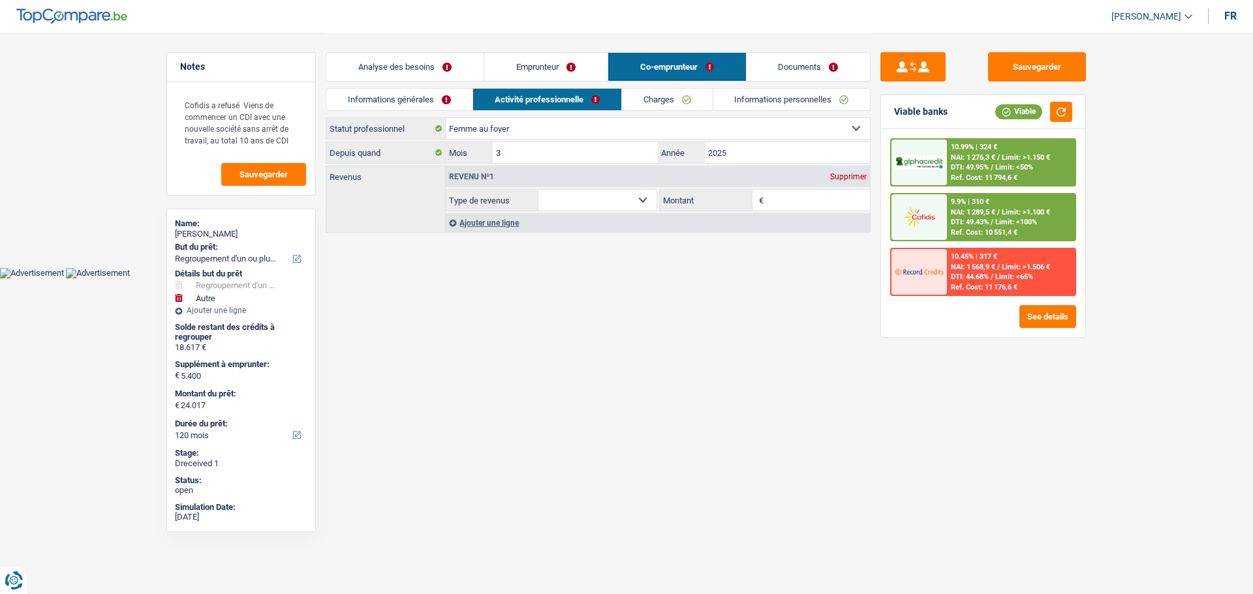
click at [835, 180] on div "Supprimer" at bounding box center [848, 177] width 43 height 8
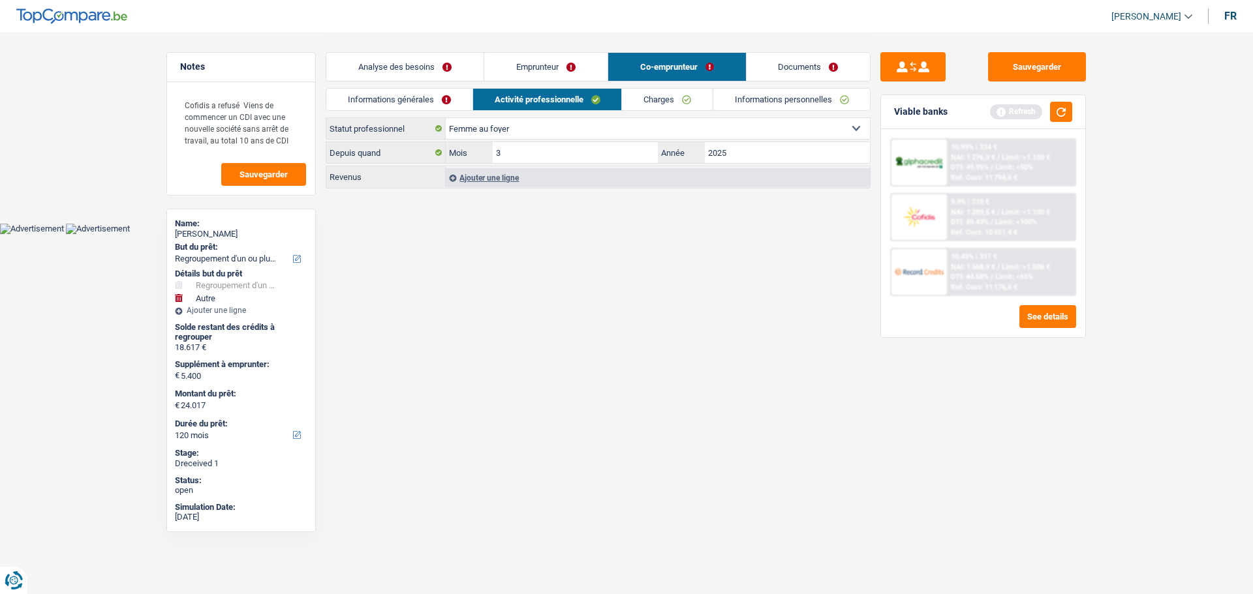
click at [575, 68] on link "Emprunteur" at bounding box center [545, 67] width 123 height 28
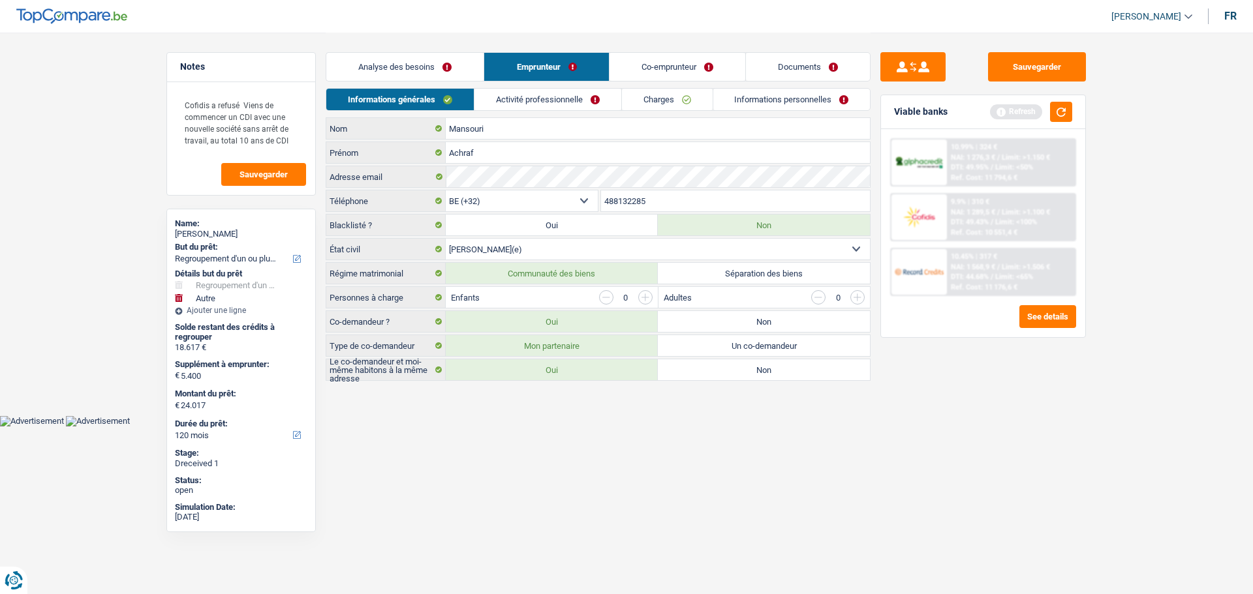
click at [541, 106] on link "Activité professionnelle" at bounding box center [547, 100] width 147 height 22
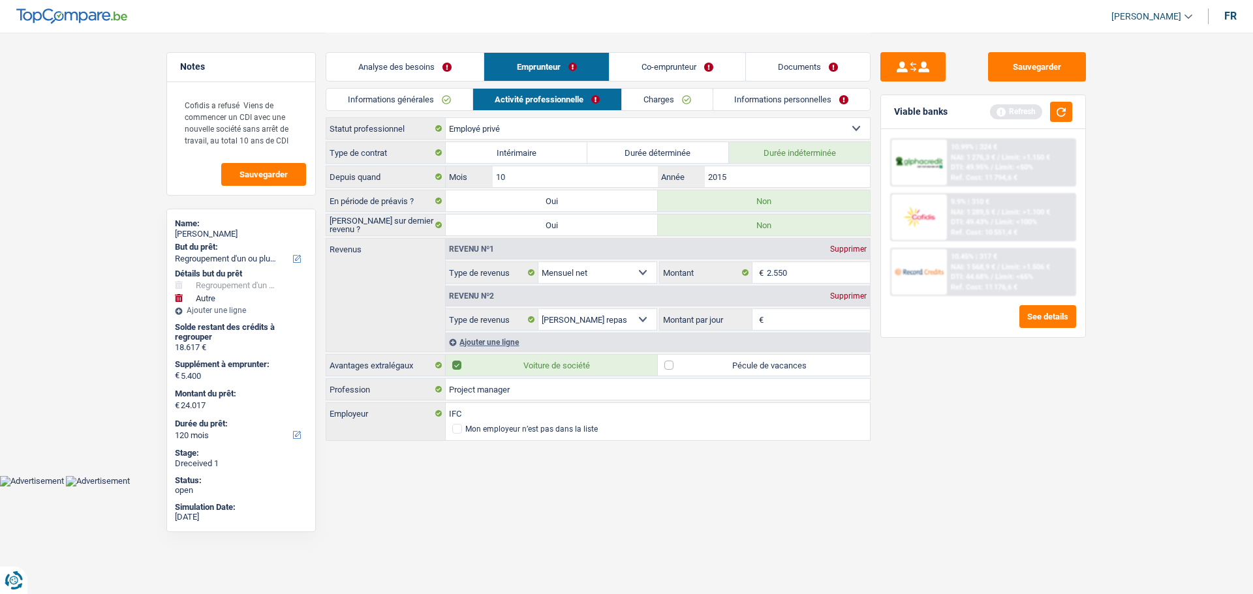
click at [660, 67] on link "Co-emprunteur" at bounding box center [677, 67] width 136 height 28
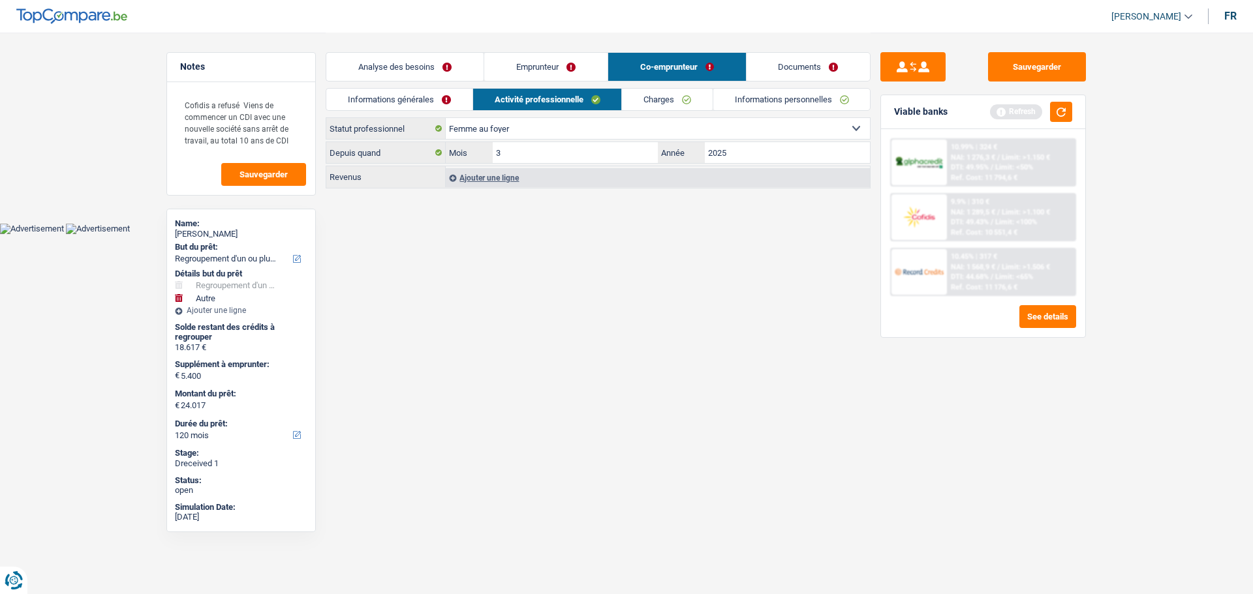
click at [584, 72] on link "Emprunteur" at bounding box center [545, 67] width 123 height 28
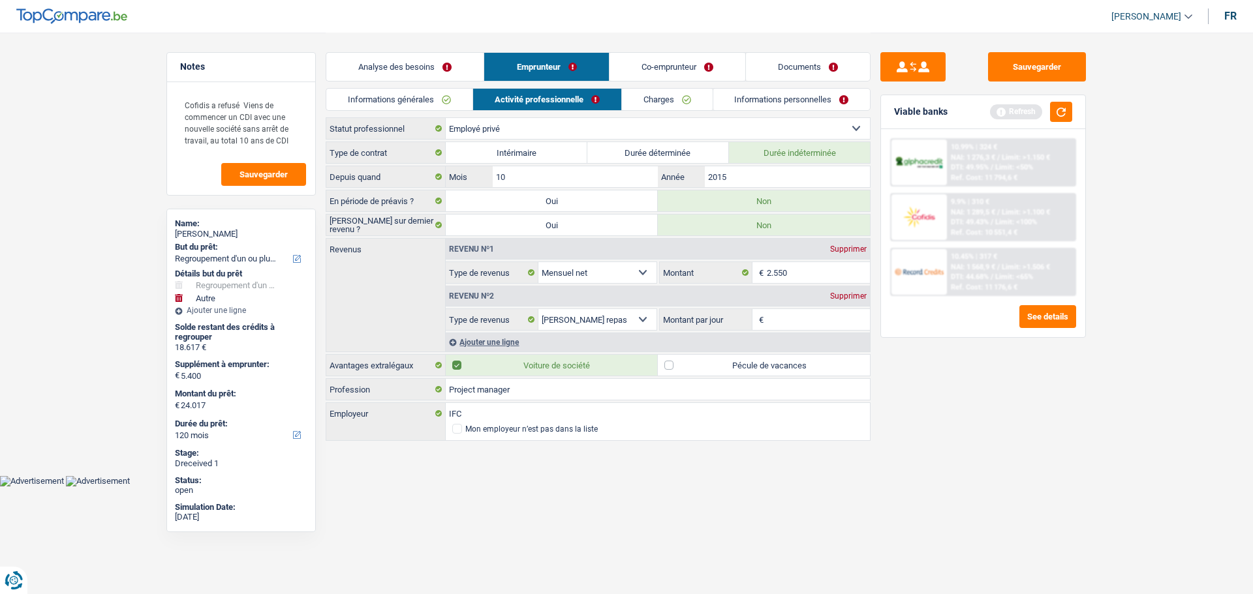
click at [686, 64] on link "Co-emprunteur" at bounding box center [677, 67] width 136 height 28
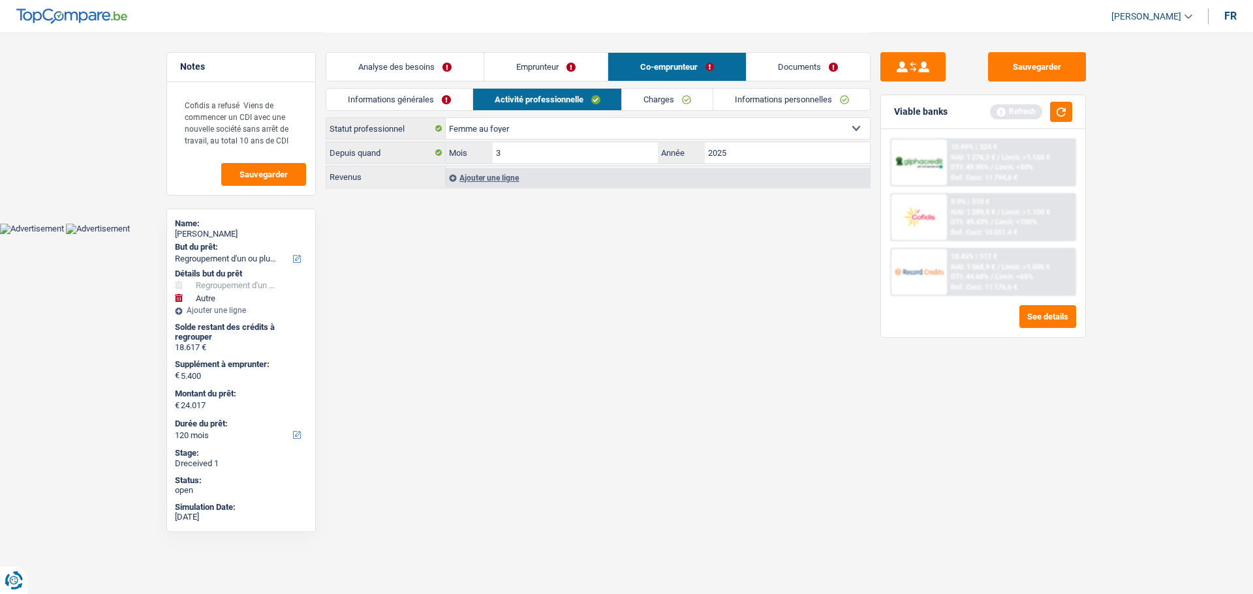
click at [574, 67] on link "Emprunteur" at bounding box center [545, 67] width 123 height 28
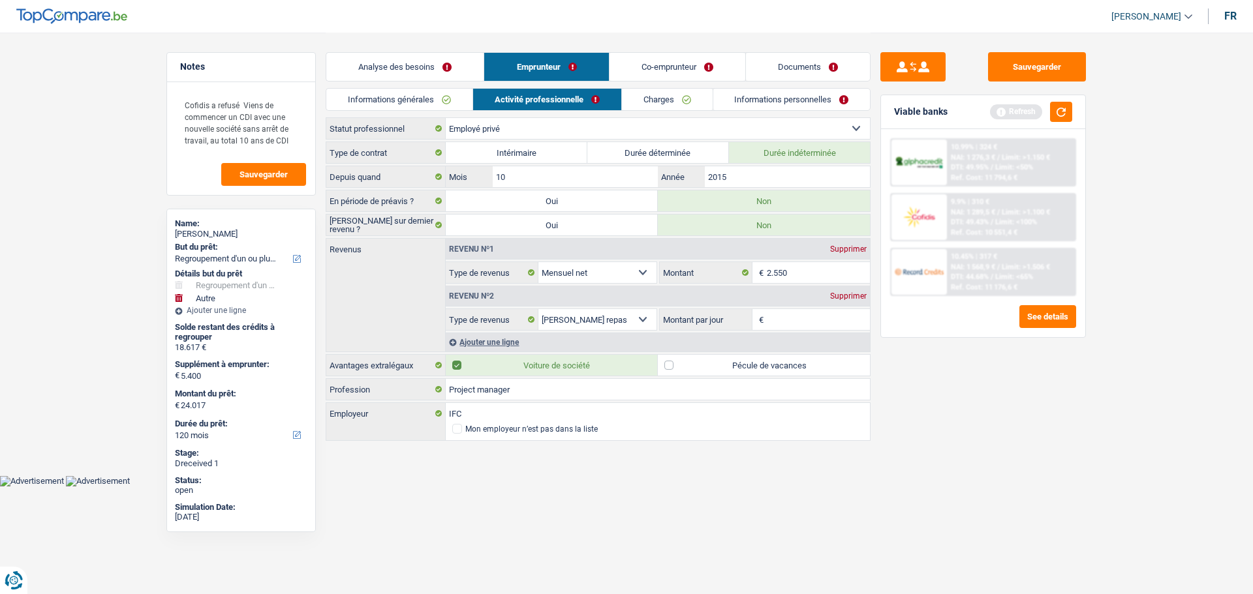
click at [87, 155] on main "Notes Cofidis a refusé Viens de commencer un CDI avec une nouvelle société sans…" at bounding box center [626, 238] width 1253 height 476
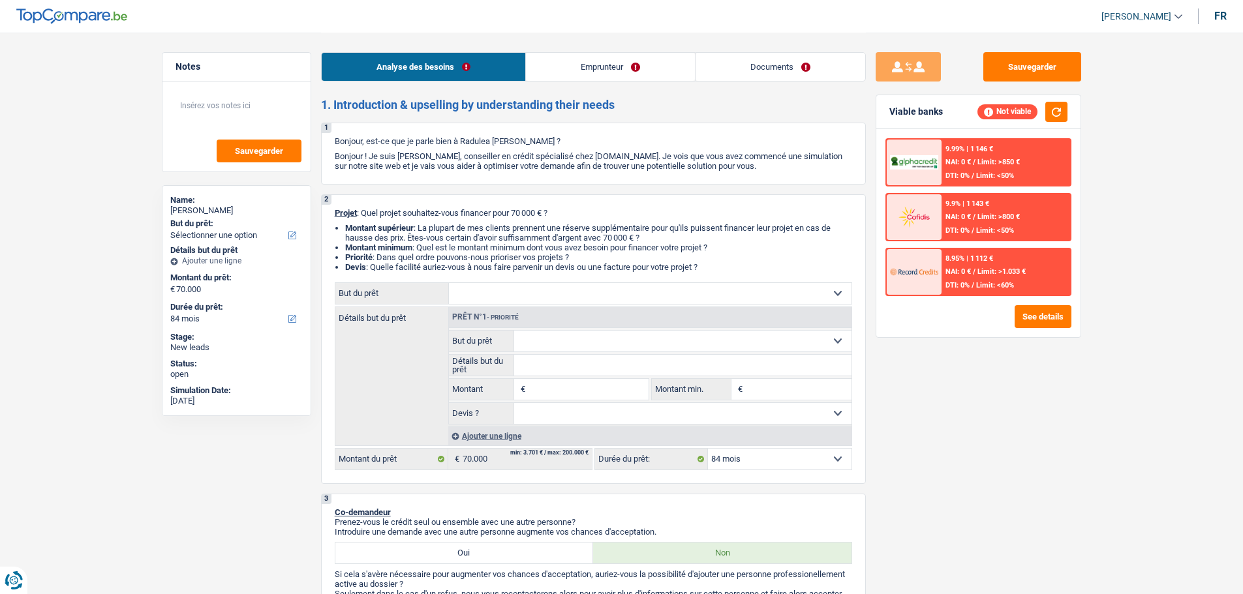
select select "84"
select select "independent"
select select "netSalary"
select select "84"
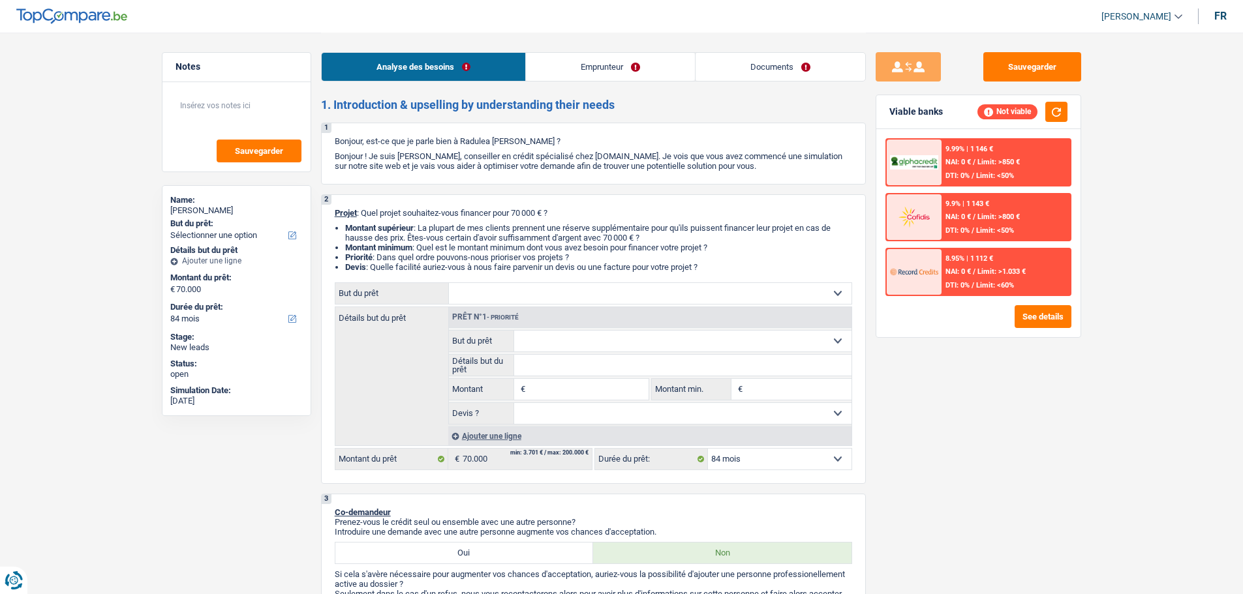
click at [524, 298] on select "Confort maison: meubles, textile, peinture, électroménager, outillage non-profe…" at bounding box center [650, 293] width 403 height 21
select select "other"
click at [449, 283] on select "Confort maison: meubles, textile, peinture, électroménager, outillage non-profe…" at bounding box center [650, 293] width 403 height 21
select select "other"
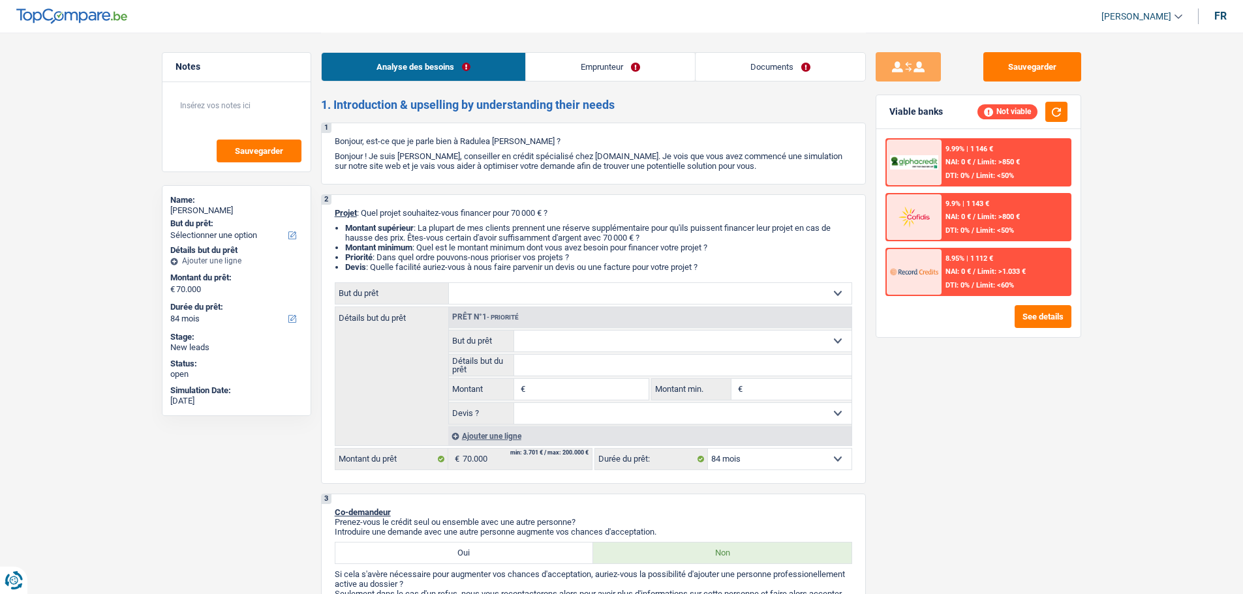
type input "70.000"
select select "other"
type input "70.000"
select select "other"
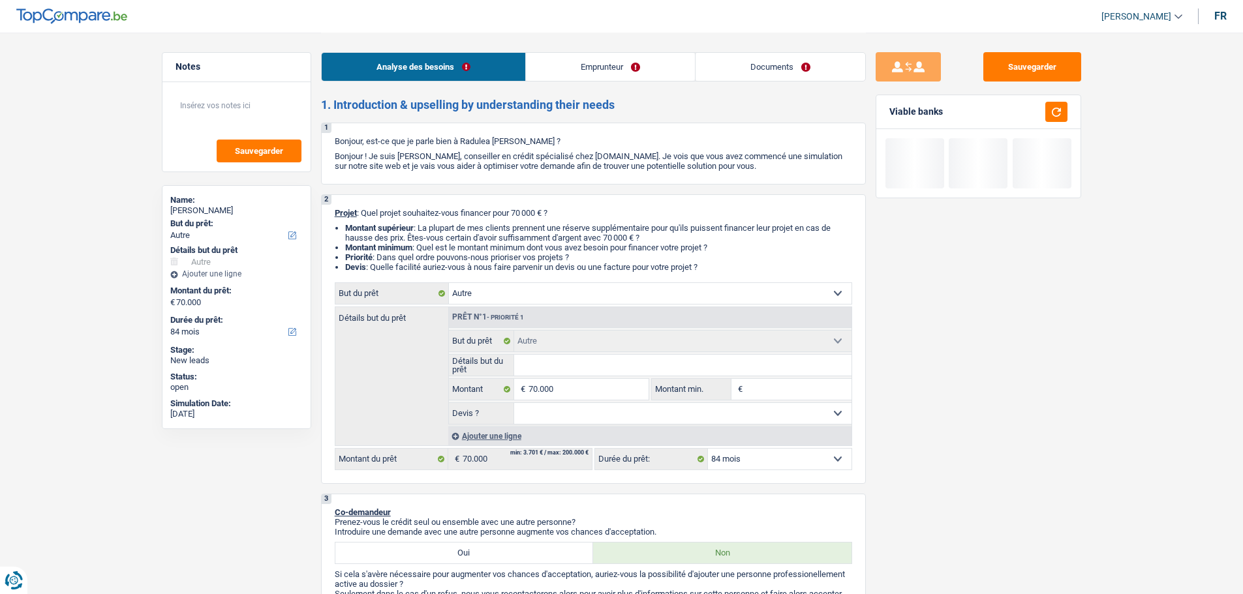
click at [563, 360] on input "Détails but du prêt" at bounding box center [682, 365] width 337 height 21
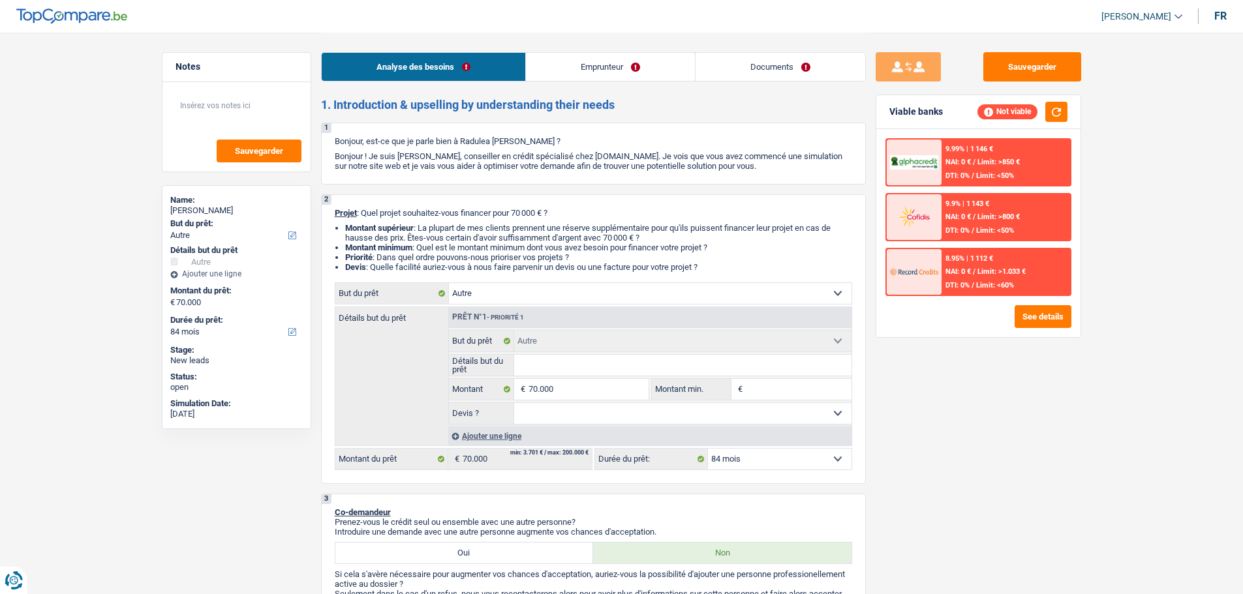
type input "V"
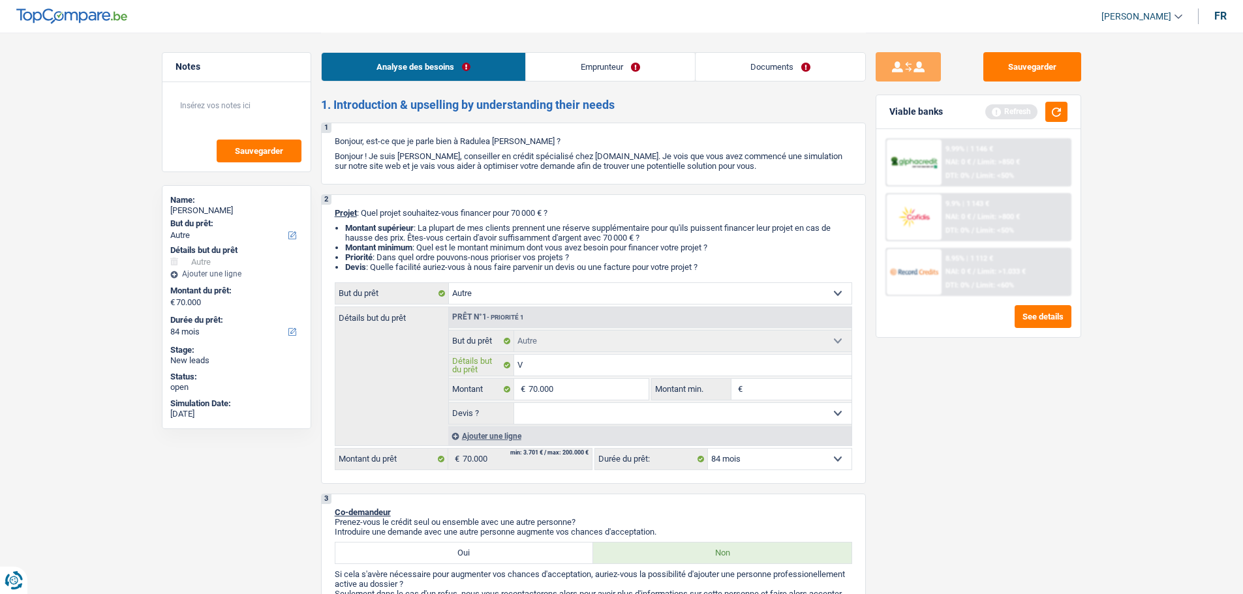
type input "Vo"
type input "Voi"
type input "Voit"
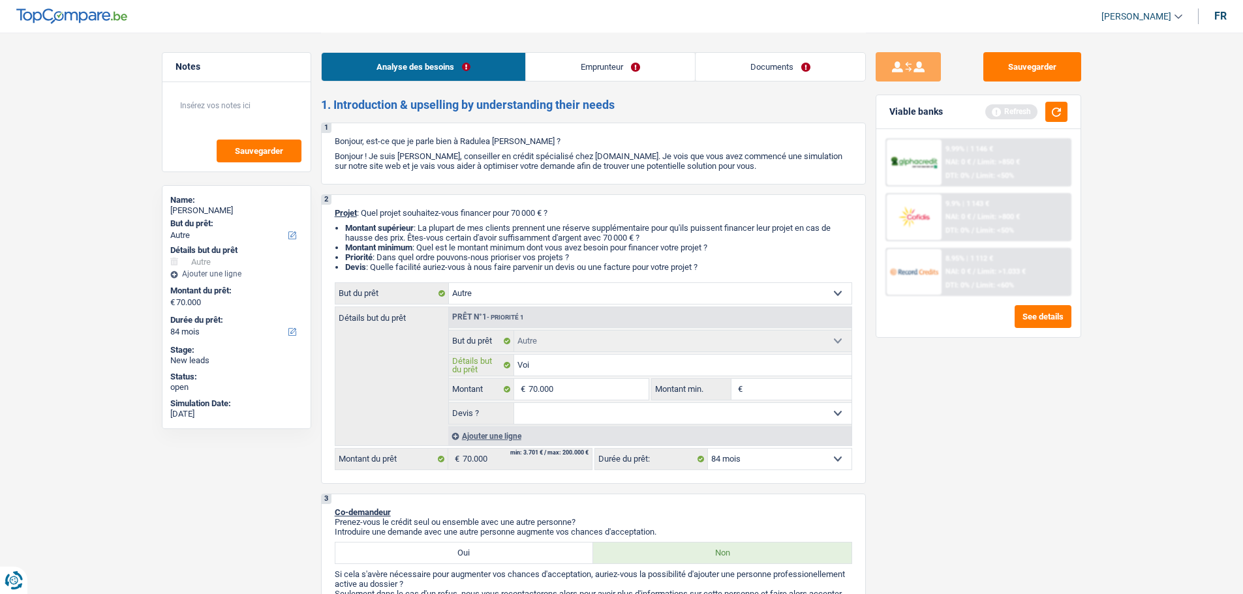
type input "Voit"
type input "Voitu"
type input "Voitur"
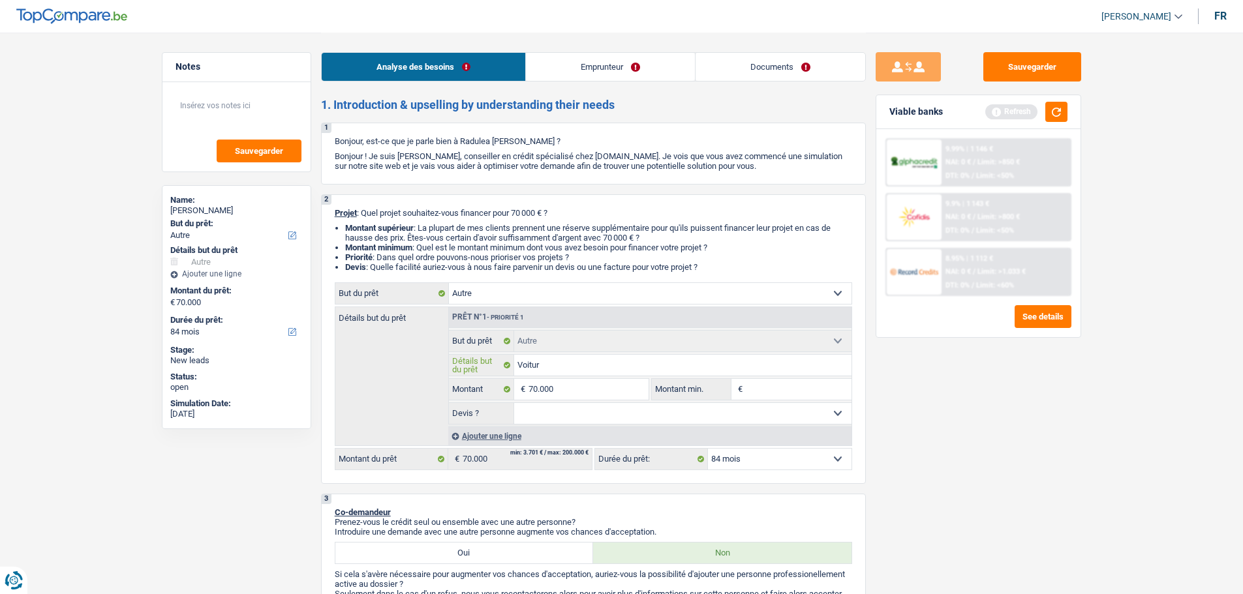
type input "Voiture"
type input "Voiture V"
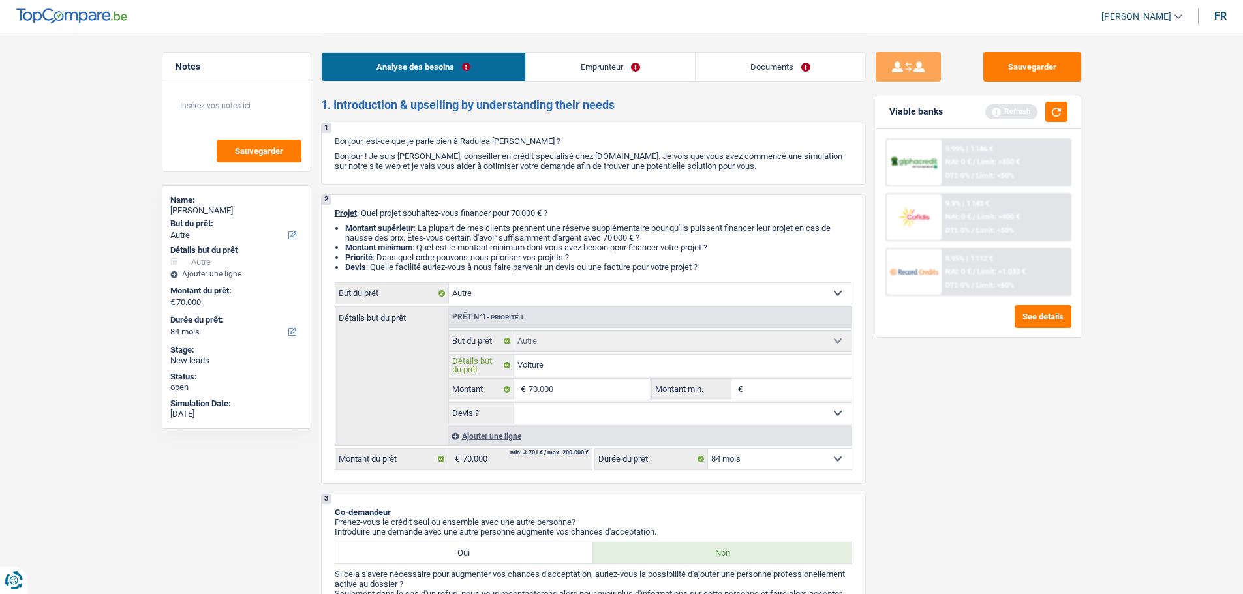
type input "Voiture V"
type input "Voiture Va"
type input "Voiture Van"
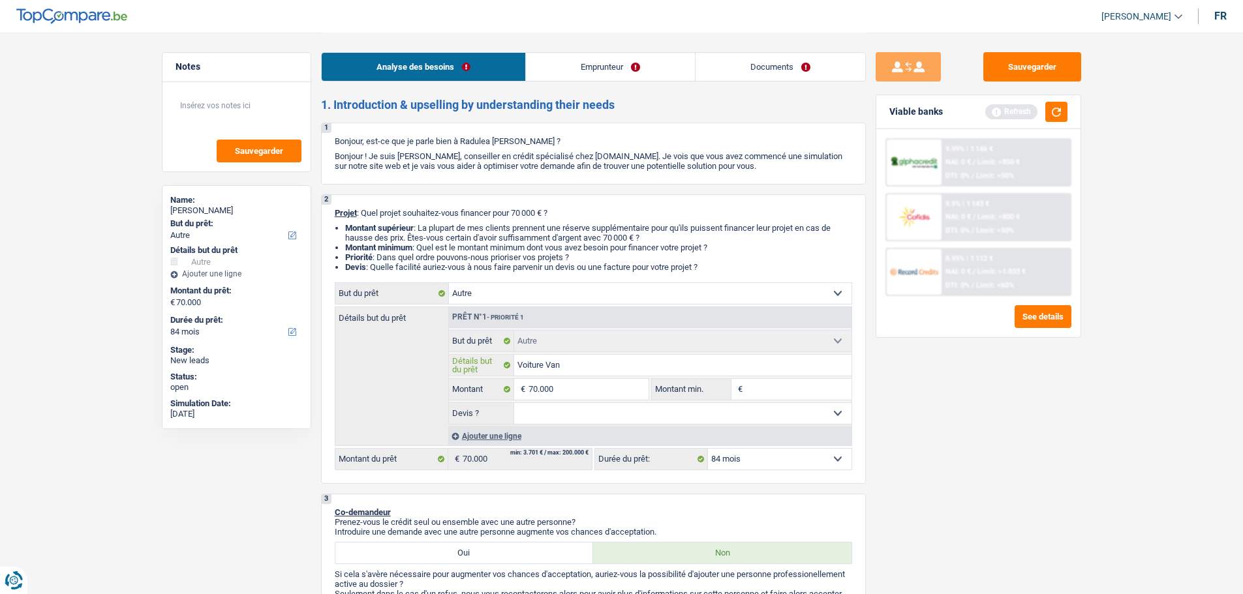
type input "Voiture Van"
type input "Voiture Van M"
type input "Voiture Van Me"
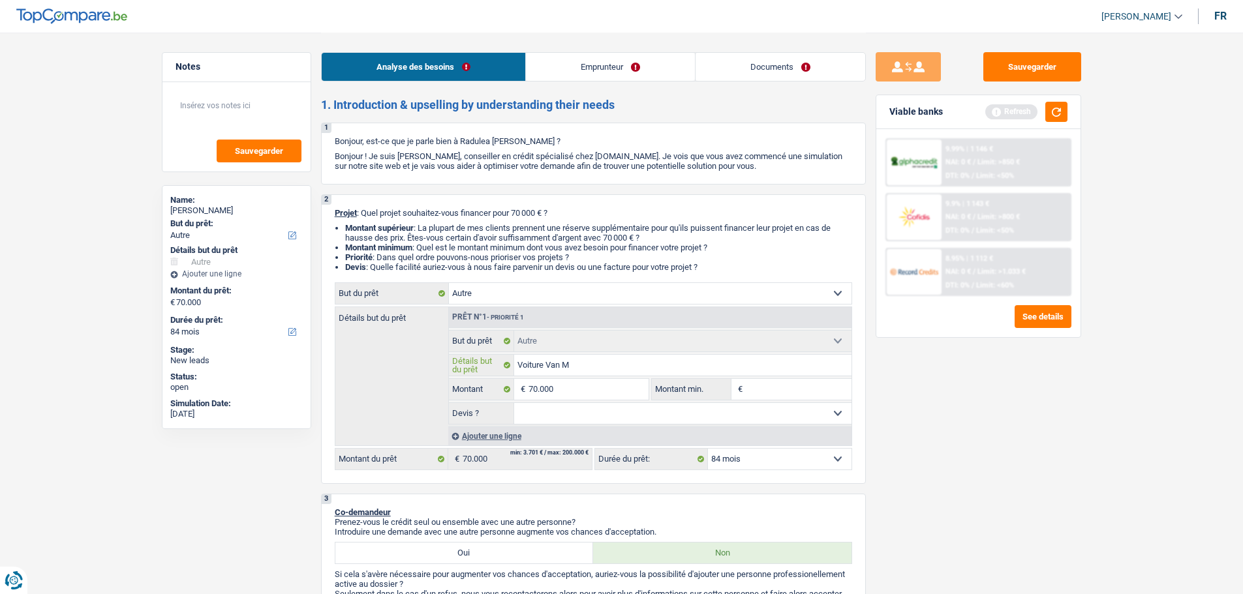
type input "Voiture Van Me"
type input "Voiture Van Mer"
type input "Voiture Van Merc"
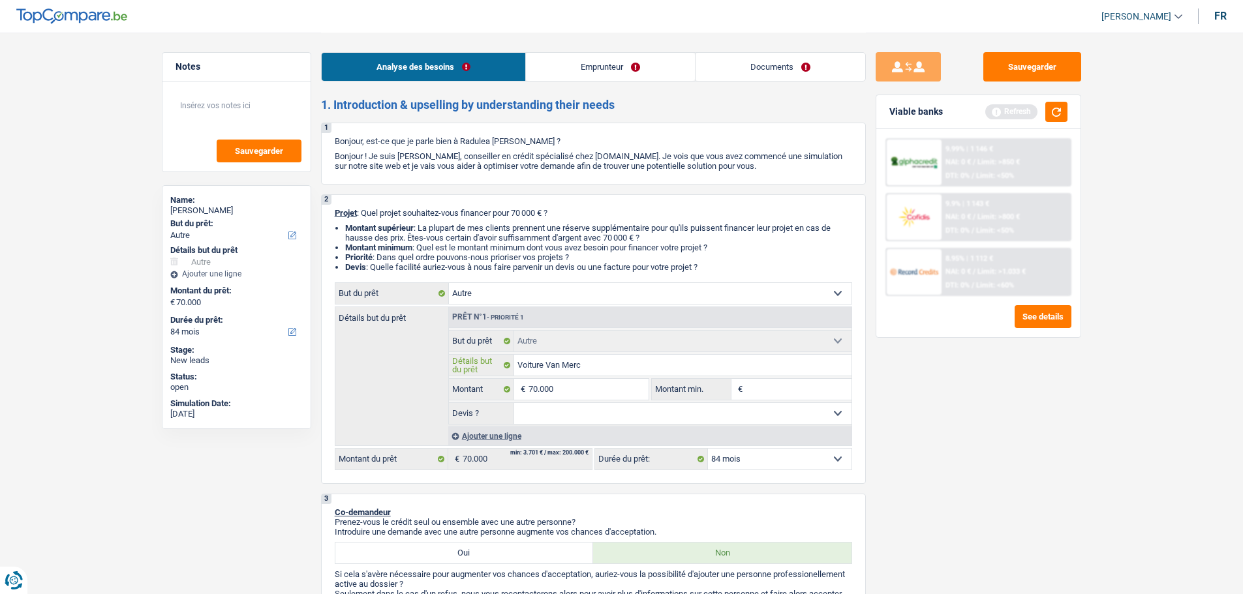
type input "Voiture Van Merce"
type input "Voiture Van Merced"
type input "Voiture Van Mercede"
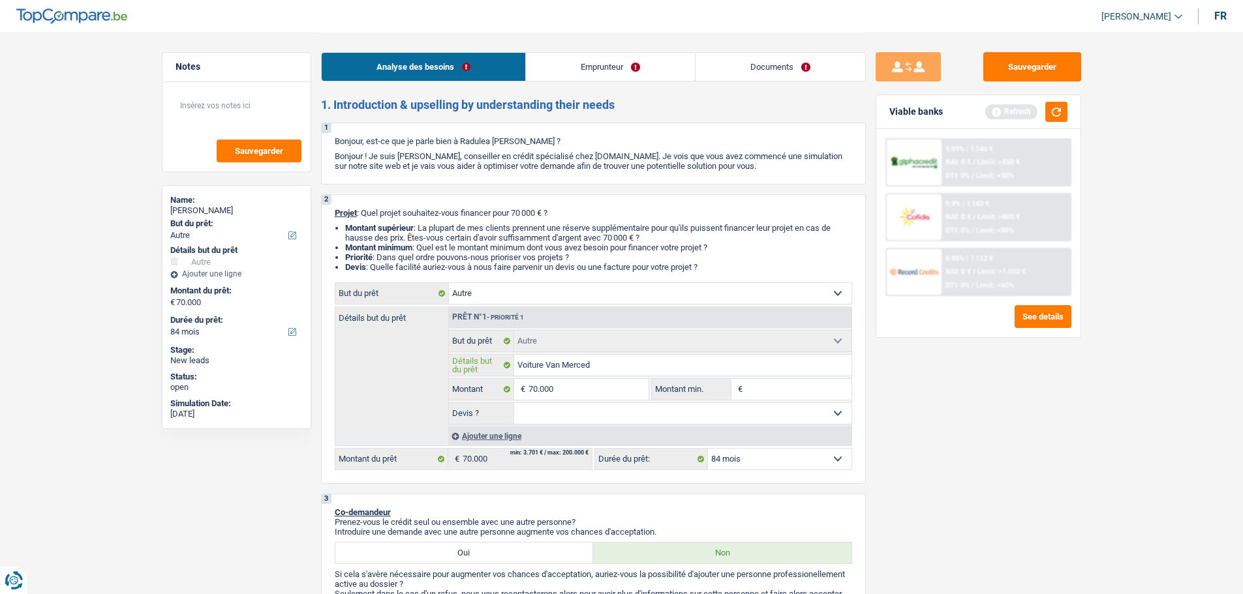
type input "Voiture Van Mercede"
type input "Voiture Van Mercedes"
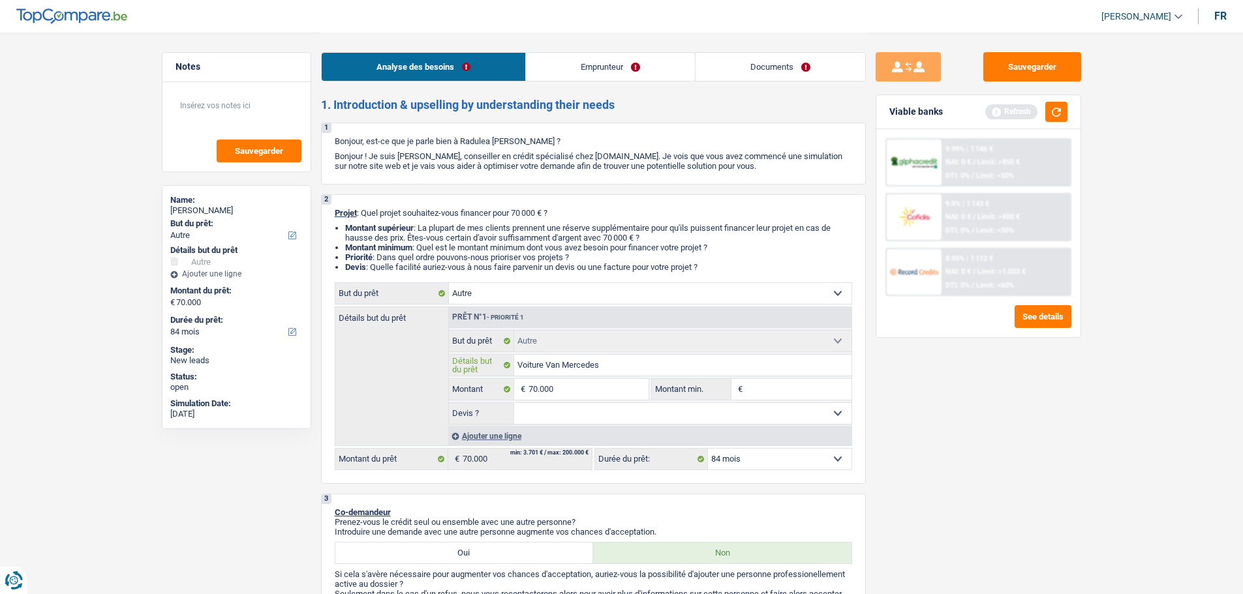
type input "Voiture Van Mercedes r"
type input "Voiture Van Mercedes ré"
type input "Voiture Van Mercedes réc"
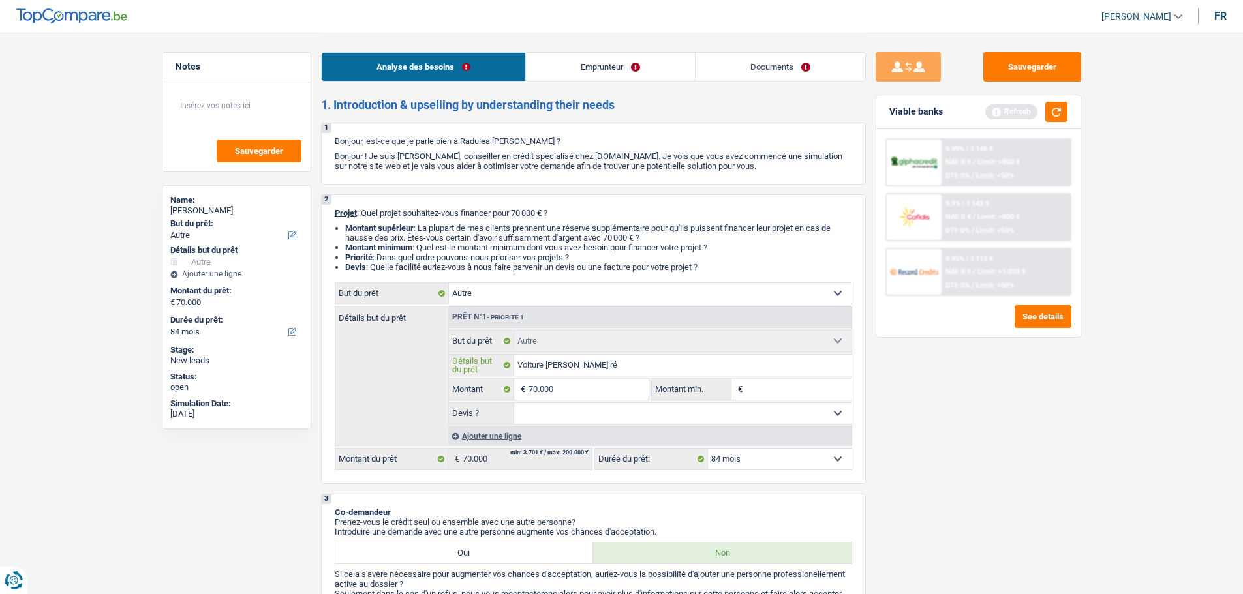
type input "Voiture Van Mercedes réc"
type input "Voiture Van Mercedes réce"
type input "Voiture Van Mercedes récen"
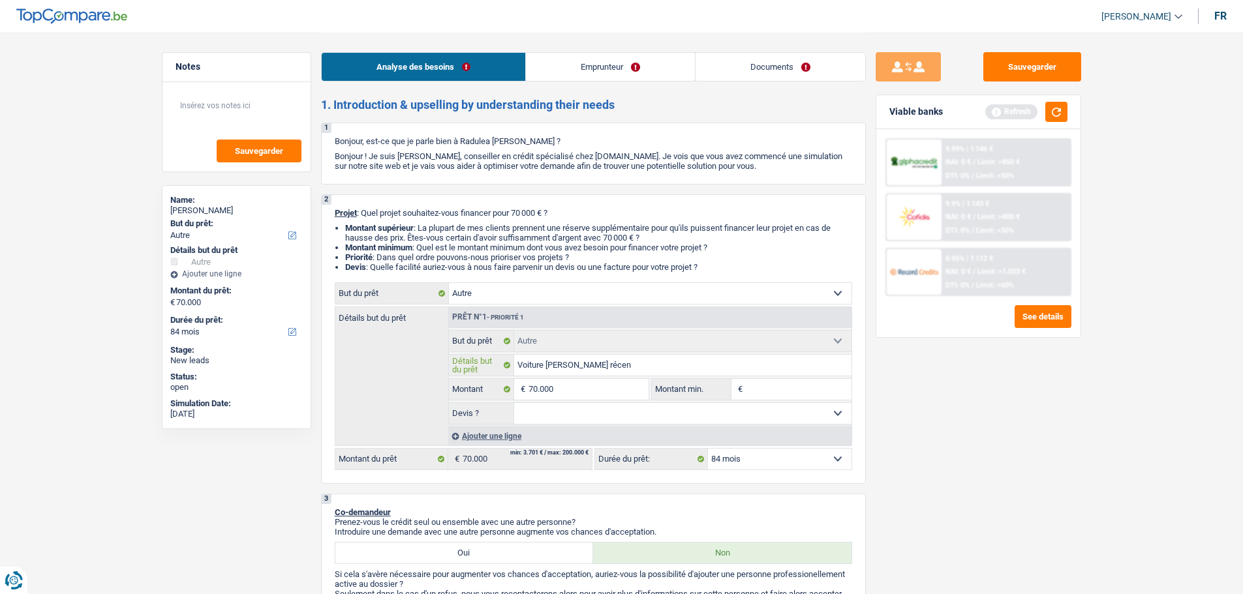
type input "Voiture Van Mercedes récent"
type input "Voiture Van Mercedes récente"
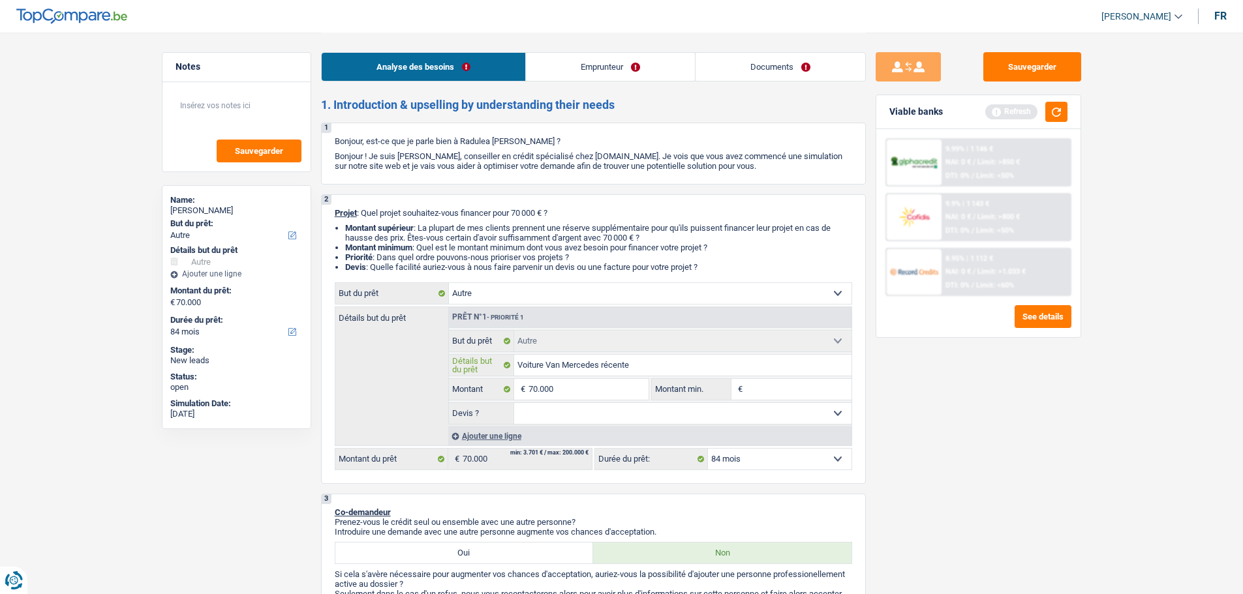
type input "Voiture Van Mercedes récente"
click at [677, 374] on input "Voiture Van Mercedes récente" at bounding box center [682, 365] width 337 height 21
click at [662, 365] on input "Voiture Van Mercedes récente" at bounding box center [682, 365] width 337 height 21
click at [663, 358] on input "Voiture Van Mercedes récente" at bounding box center [682, 365] width 337 height 21
click at [674, 370] on input "Voiture Van Mercedes récente" at bounding box center [682, 365] width 337 height 21
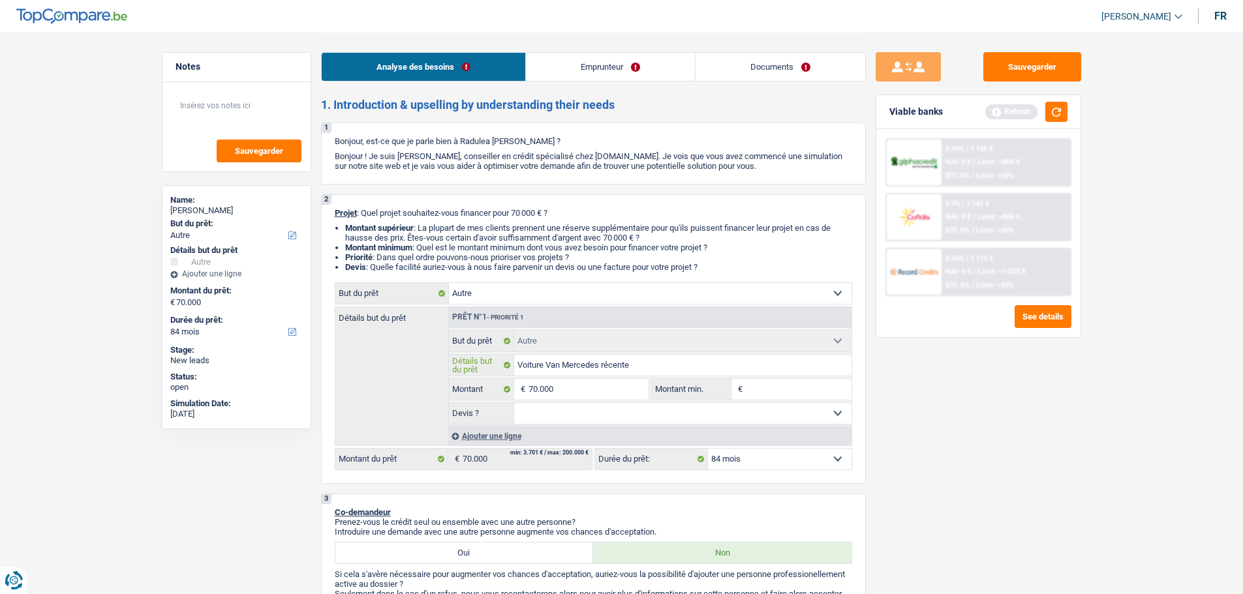
type input "Voiture Van Mercedes récente"
click at [748, 380] on input "Montant min." at bounding box center [799, 389] width 106 height 21
click at [767, 389] on input "Montant min." at bounding box center [799, 389] width 106 height 21
click at [769, 379] on input "Montant min." at bounding box center [799, 389] width 106 height 21
click at [793, 393] on input "Montant min." at bounding box center [799, 389] width 106 height 21
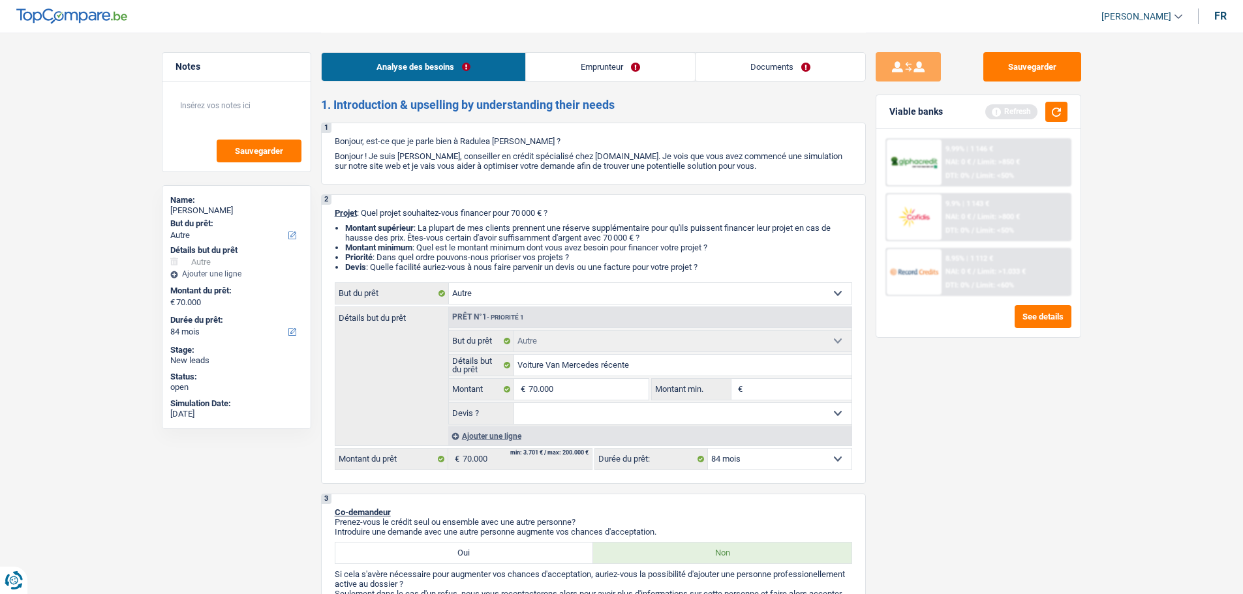
click at [784, 391] on input "Montant min." at bounding box center [799, 389] width 106 height 21
type input "7"
type input "70"
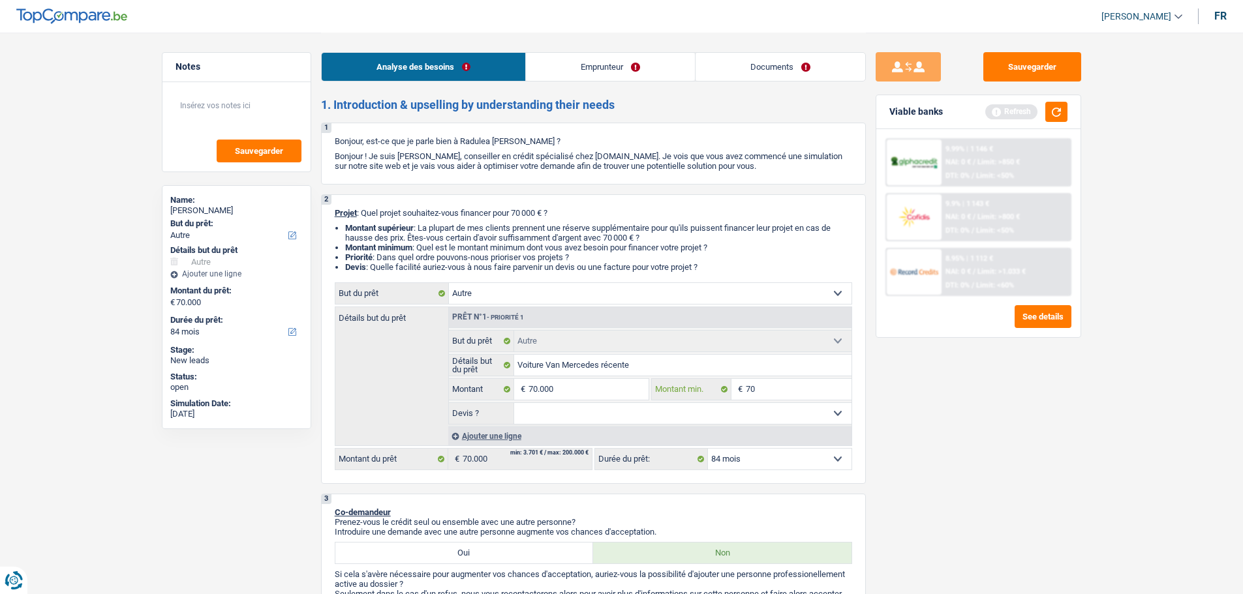
type input "700"
type input "7.000"
type input "70.000"
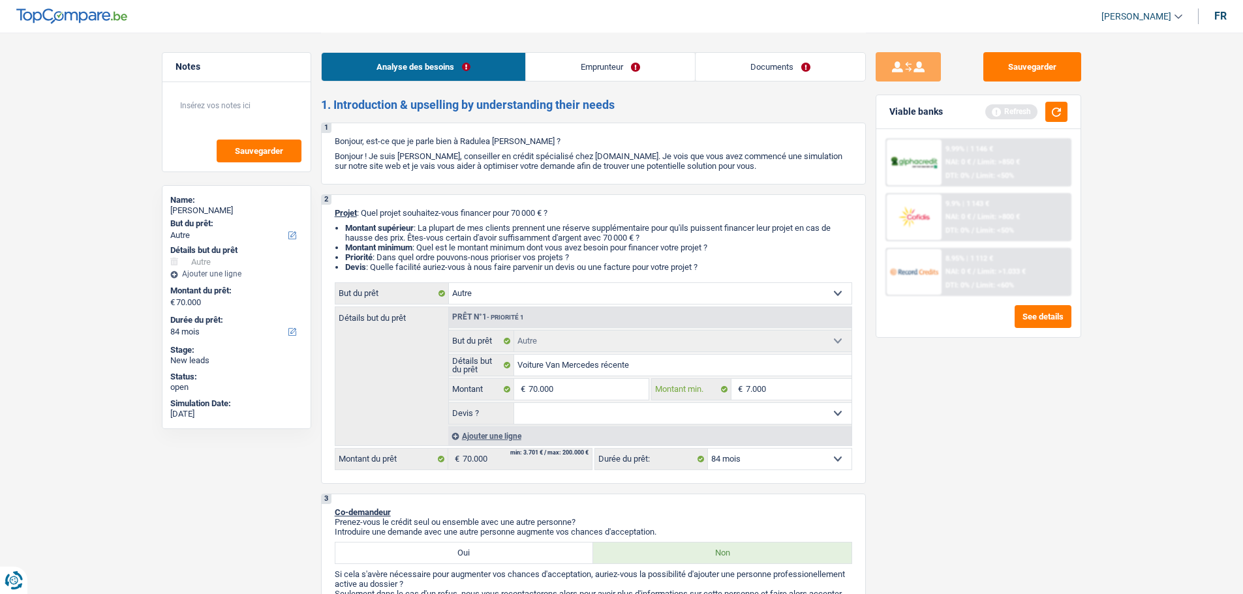
type input "70.000"
type input "7.000"
type input "700"
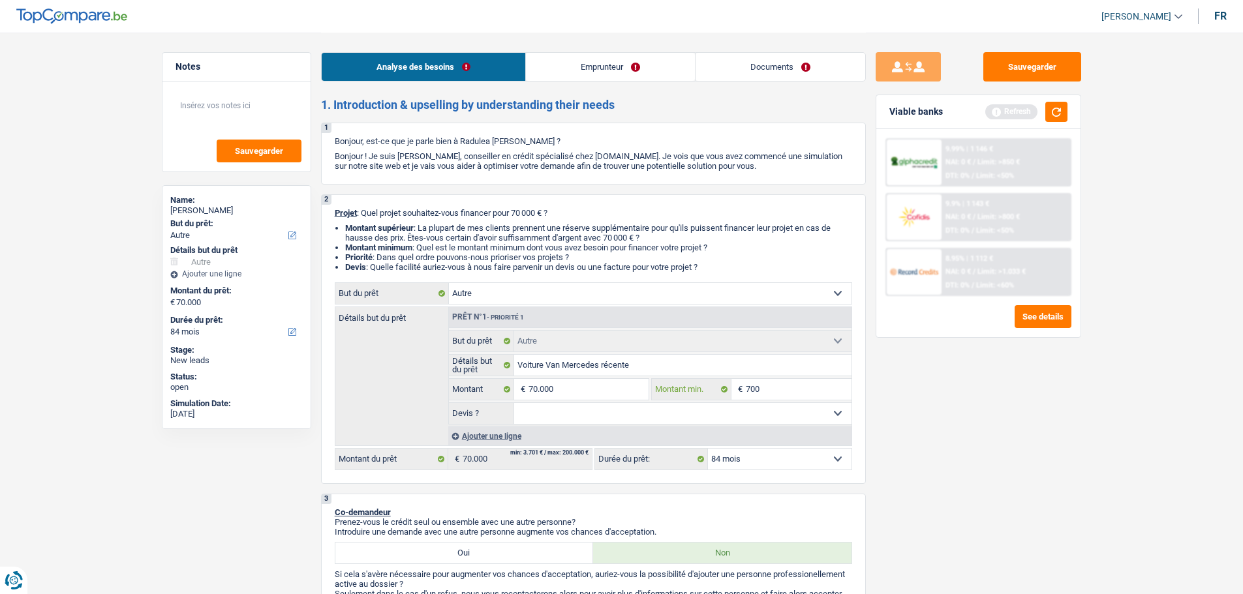
type input "70"
type input "7"
type input "6"
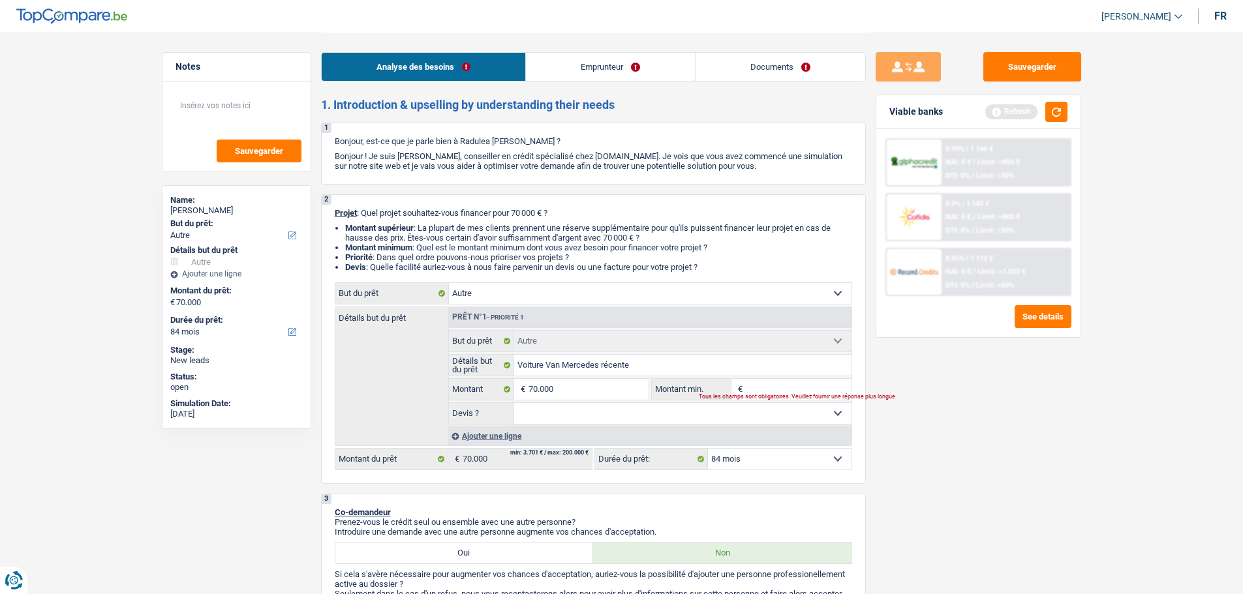
type input "6"
type input "60"
type input "600"
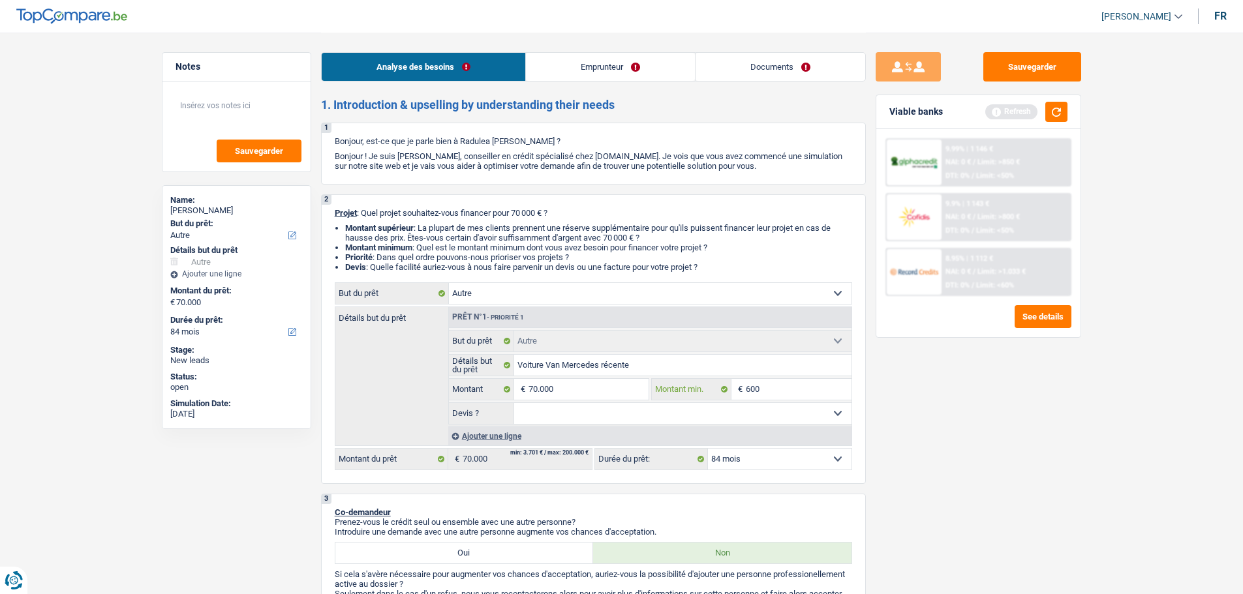
type input "6.000"
type input "60.000"
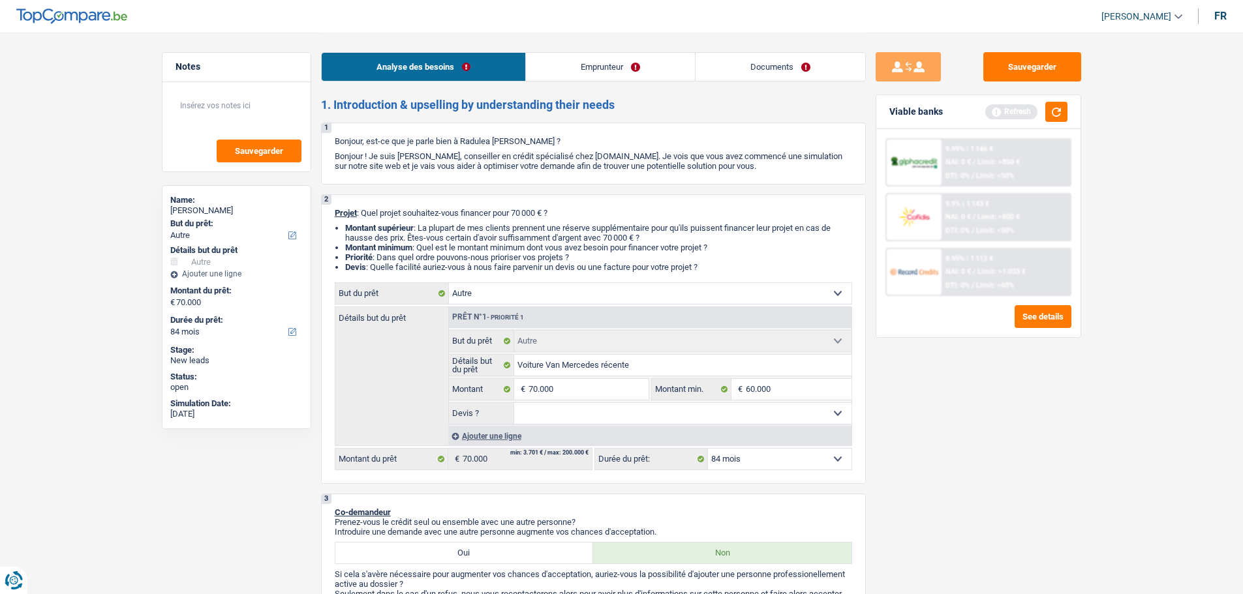
click at [986, 381] on div "Sauvegarder Viable banks Refresh 9.99% | 1 146 € NAI: 0 € / Limit: >850 € DTI: …" at bounding box center [978, 312] width 225 height 521
click at [581, 416] on select "Oui Non Non répondu Sélectionner une option" at bounding box center [682, 413] width 337 height 21
select select "false"
click at [514, 403] on select "Oui Non Non répondu Sélectionner une option" at bounding box center [682, 413] width 337 height 21
select select "false"
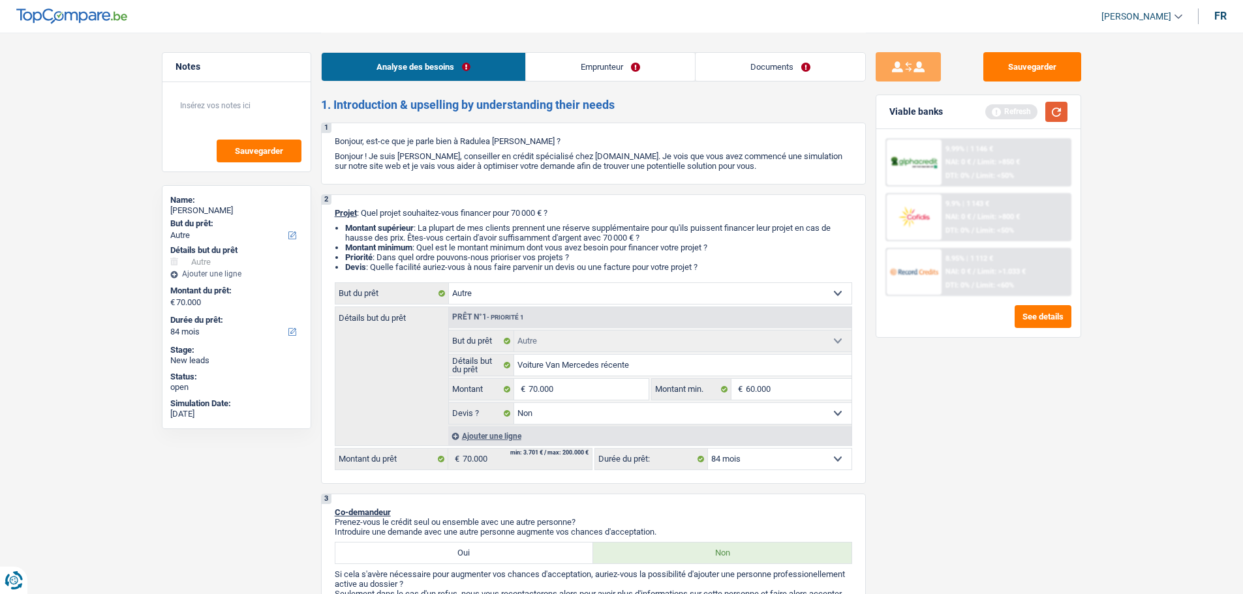
click at [1058, 111] on button "button" at bounding box center [1056, 112] width 22 height 20
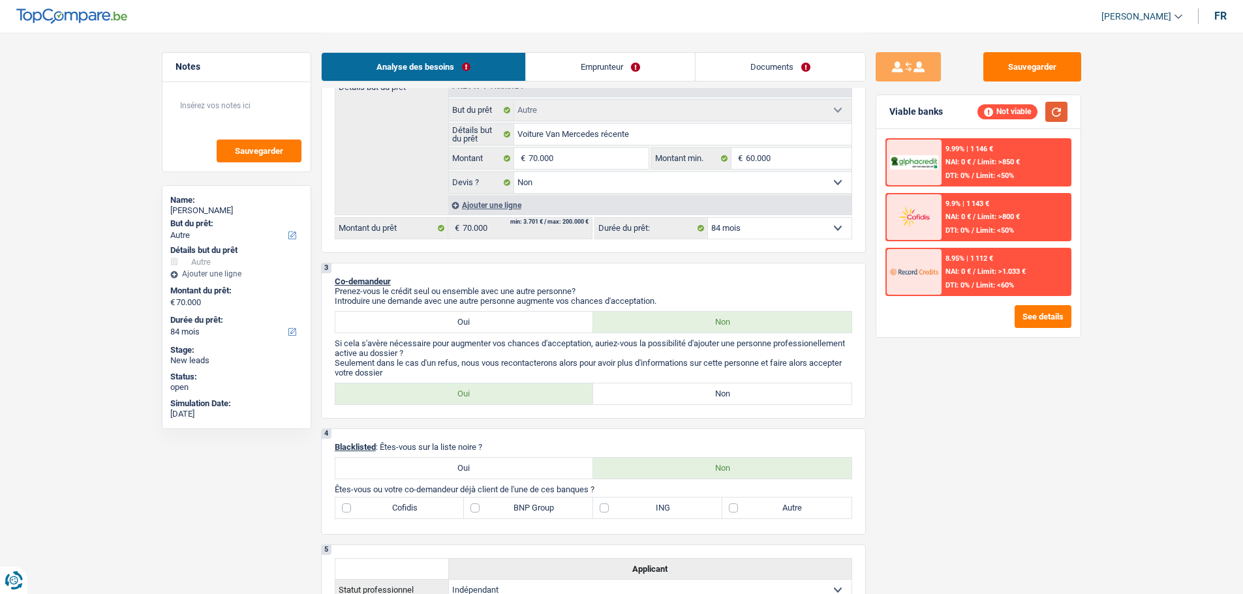
scroll to position [261, 0]
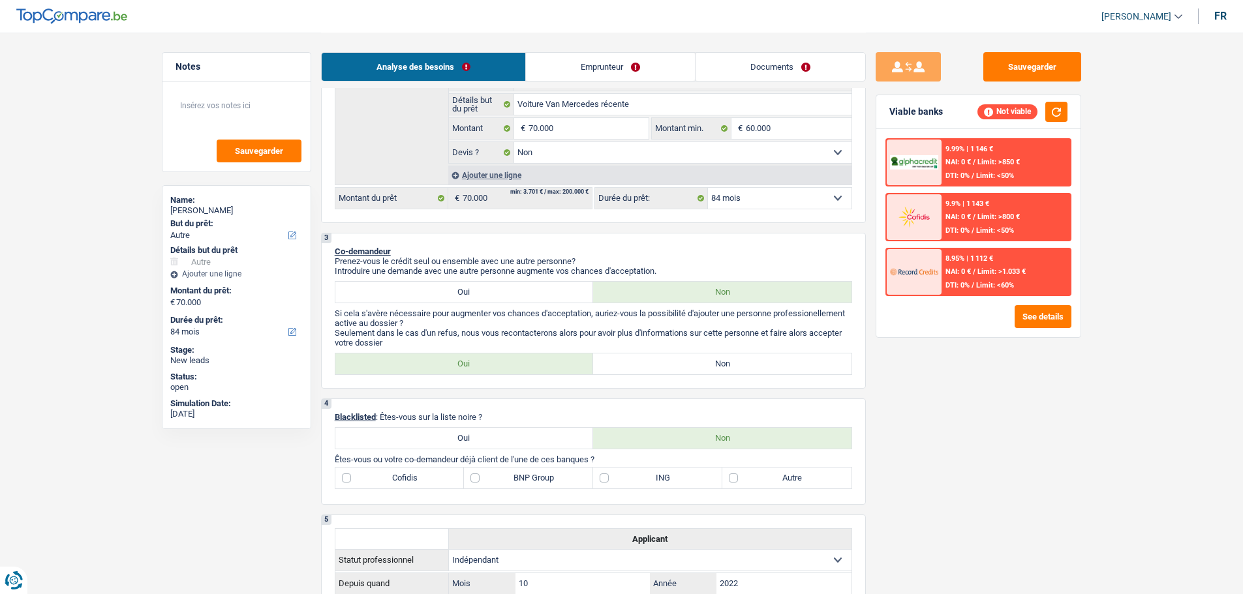
click at [689, 354] on label "Non" at bounding box center [722, 364] width 258 height 21
click at [689, 354] on input "Non" at bounding box center [722, 364] width 258 height 21
radio input "true"
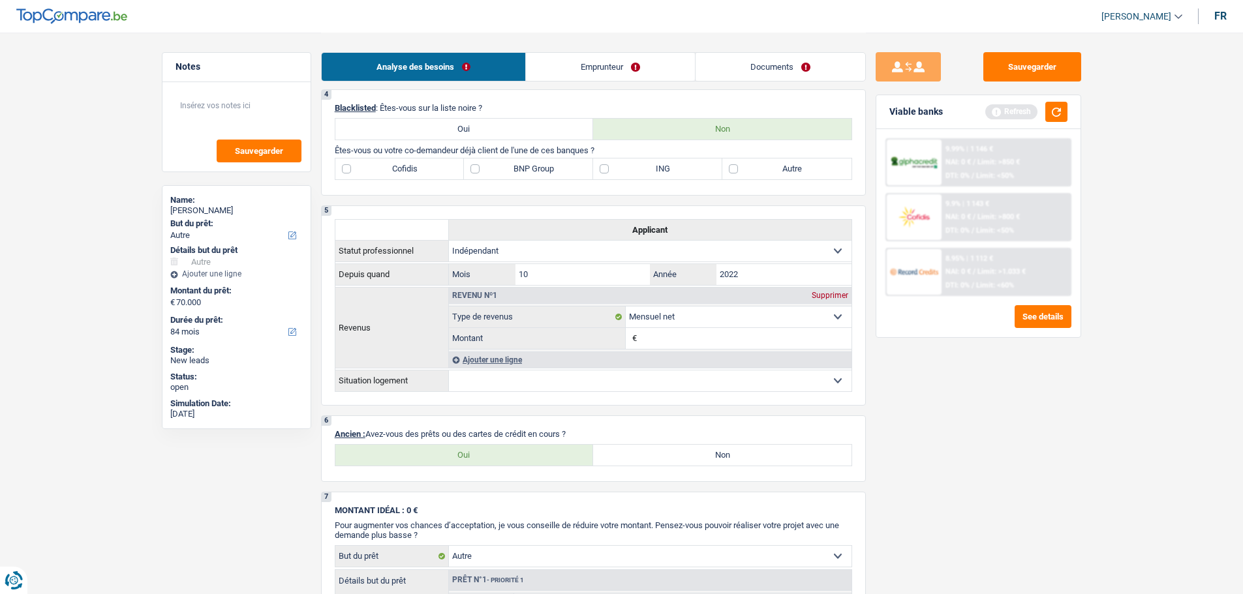
scroll to position [718, 0]
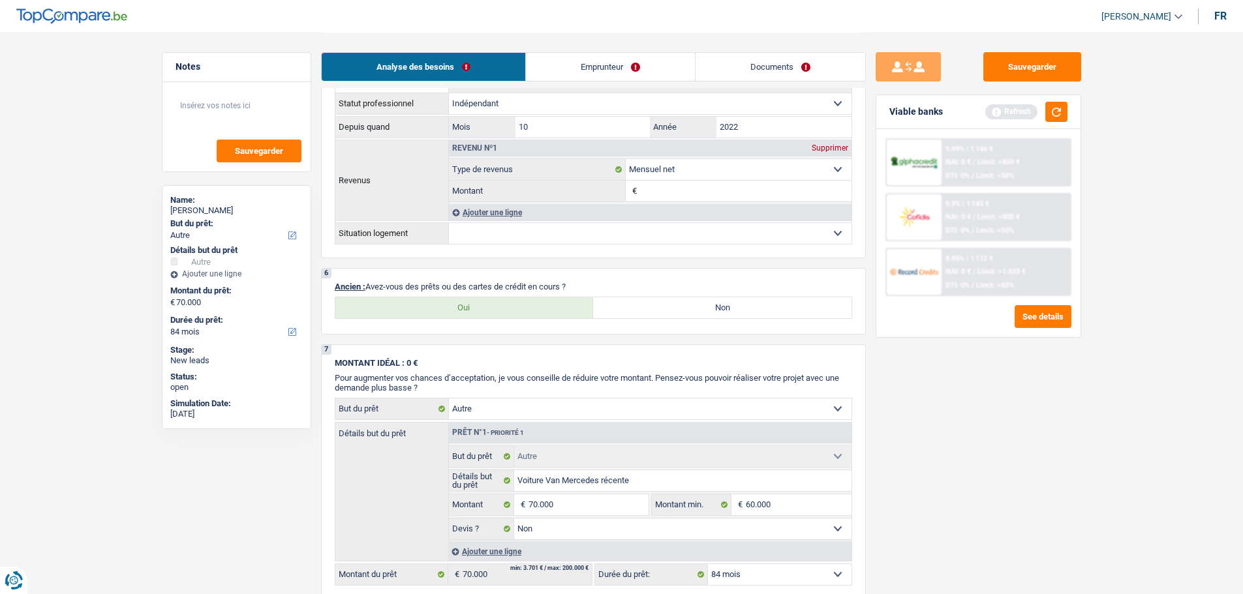
click at [545, 310] on label "Oui" at bounding box center [464, 308] width 258 height 21
click at [545, 310] on input "Oui" at bounding box center [464, 308] width 258 height 21
radio input "true"
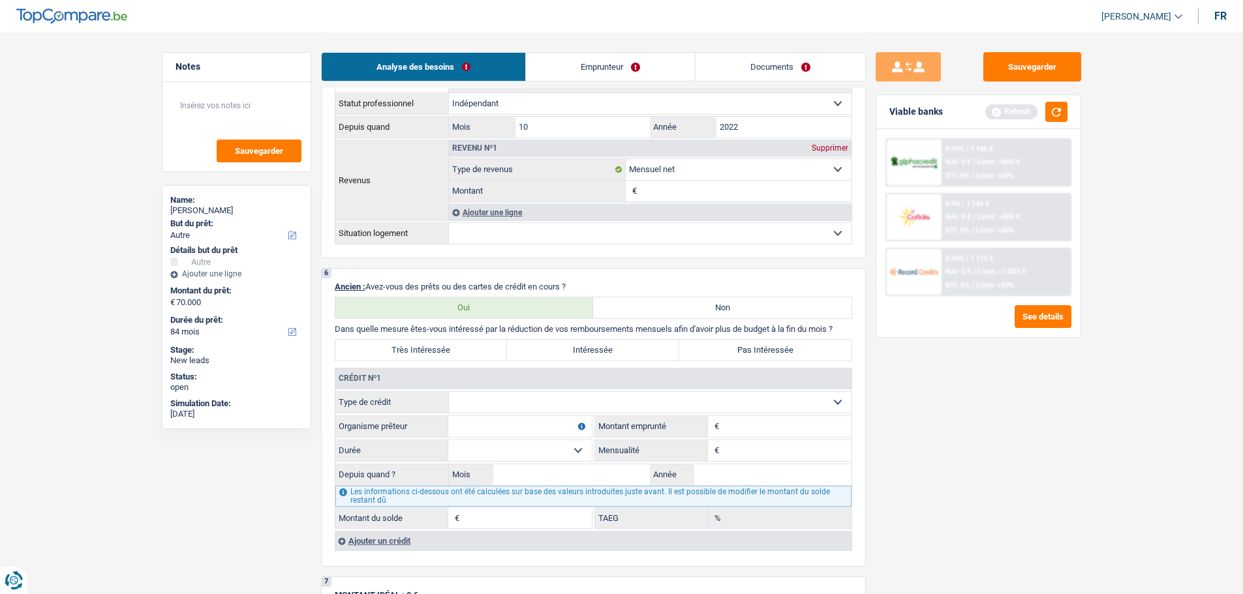
click at [534, 396] on select "Carte ou ouverture de crédit Prêt hypothécaire Vente à tempérament Prêt à tempé…" at bounding box center [650, 402] width 403 height 21
select select "carLoan"
type input "0"
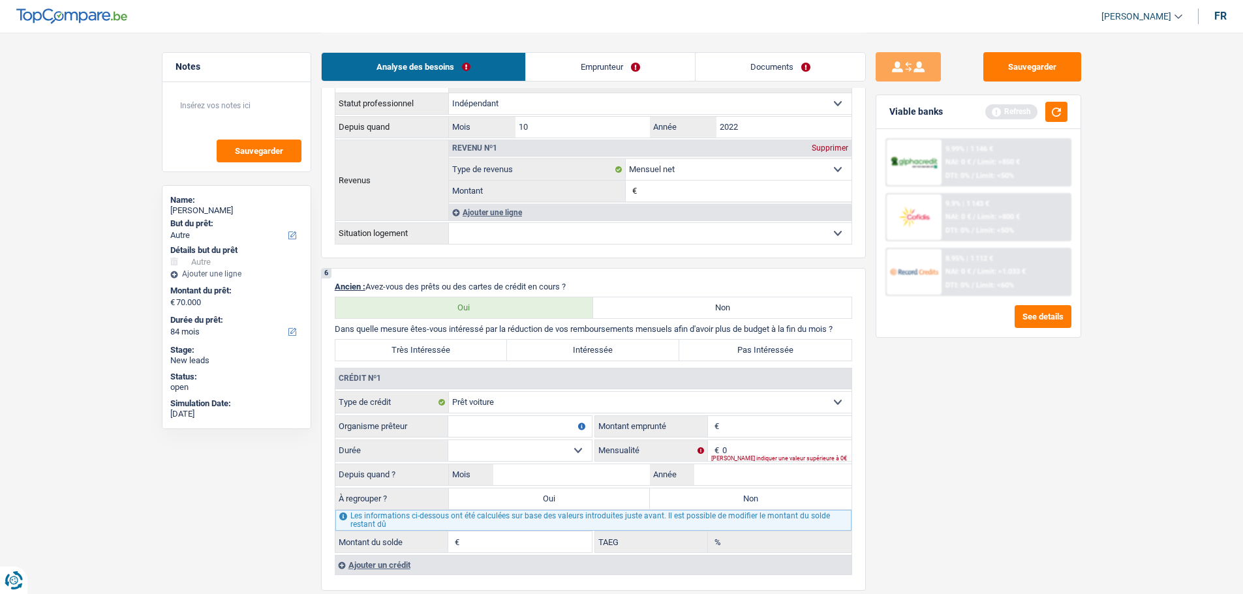
click at [504, 429] on input "Organisme prêteur" at bounding box center [520, 426] width 144 height 21
type input "Alpha"
click at [750, 423] on input "Montant" at bounding box center [786, 426] width 129 height 21
type input "55.000"
click at [515, 456] on select "12 mois 18 mois 24 mois 30 mois 36 mois 42 mois 48 mois 60 mois 72 mois 84 mois…" at bounding box center [520, 450] width 144 height 21
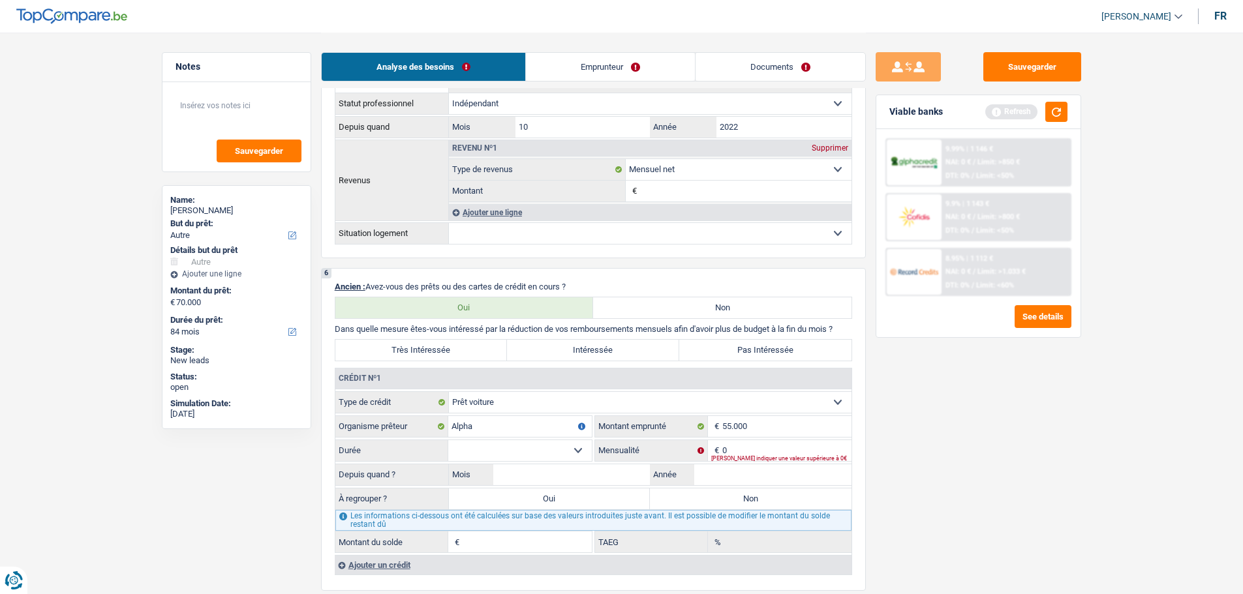
select select "60"
click at [448, 440] on select "12 mois 18 mois 24 mois 30 mois 36 mois 42 mois 48 mois 60 mois 72 mois 84 mois…" at bounding box center [520, 450] width 144 height 21
click at [797, 456] on div "[PERSON_NAME] indiquer une valeur supérieure à 0€" at bounding box center [781, 458] width 140 height 5
click at [763, 450] on input "0" at bounding box center [786, 450] width 129 height 21
click at [604, 469] on input "Mois" at bounding box center [571, 475] width 157 height 21
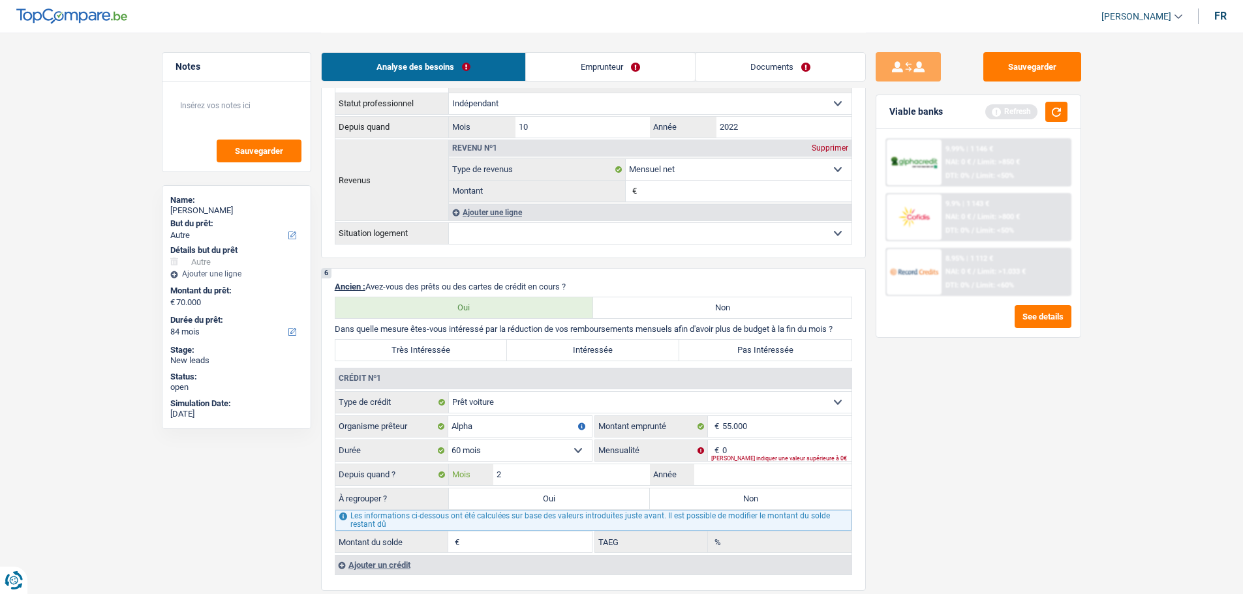
type input "2"
click at [740, 468] on input "Année" at bounding box center [772, 475] width 157 height 21
type input "2027"
type input "1"
type input "0,00"
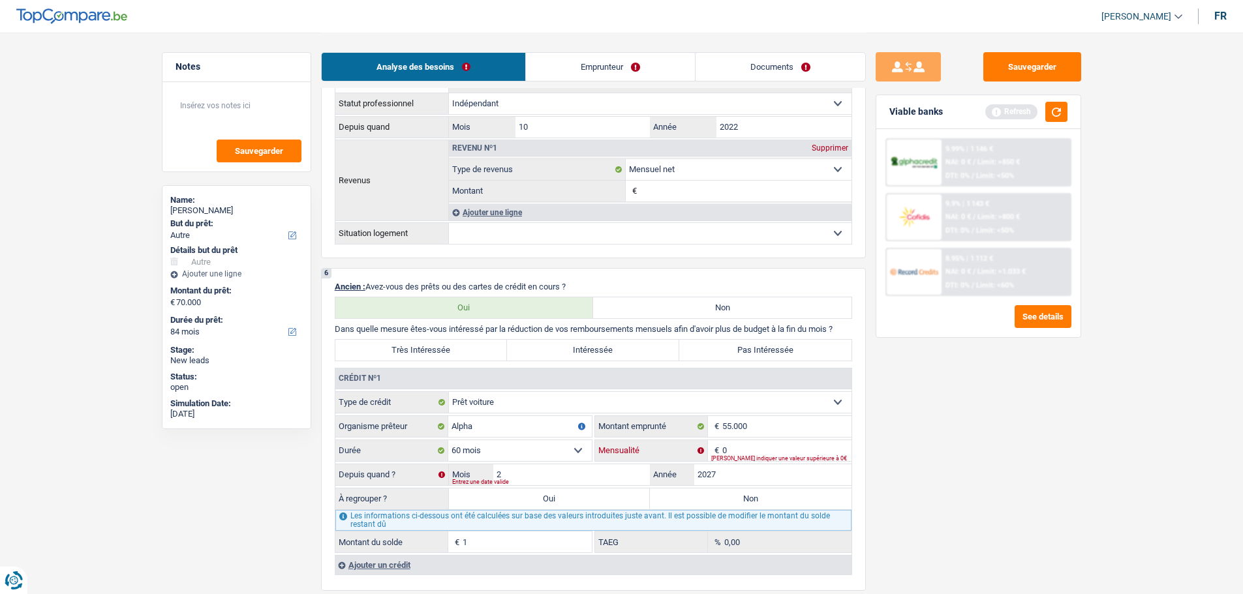
click at [768, 454] on input "0" at bounding box center [786, 450] width 129 height 21
type input "150"
type input "0"
click at [902, 475] on div "Sauvegarder Viable banks Refresh 9.99% | 1 146 € NAI: 0 € / Limit: >850 € DTI: …" at bounding box center [978, 312] width 225 height 521
click at [796, 442] on input "150" at bounding box center [786, 450] width 129 height 21
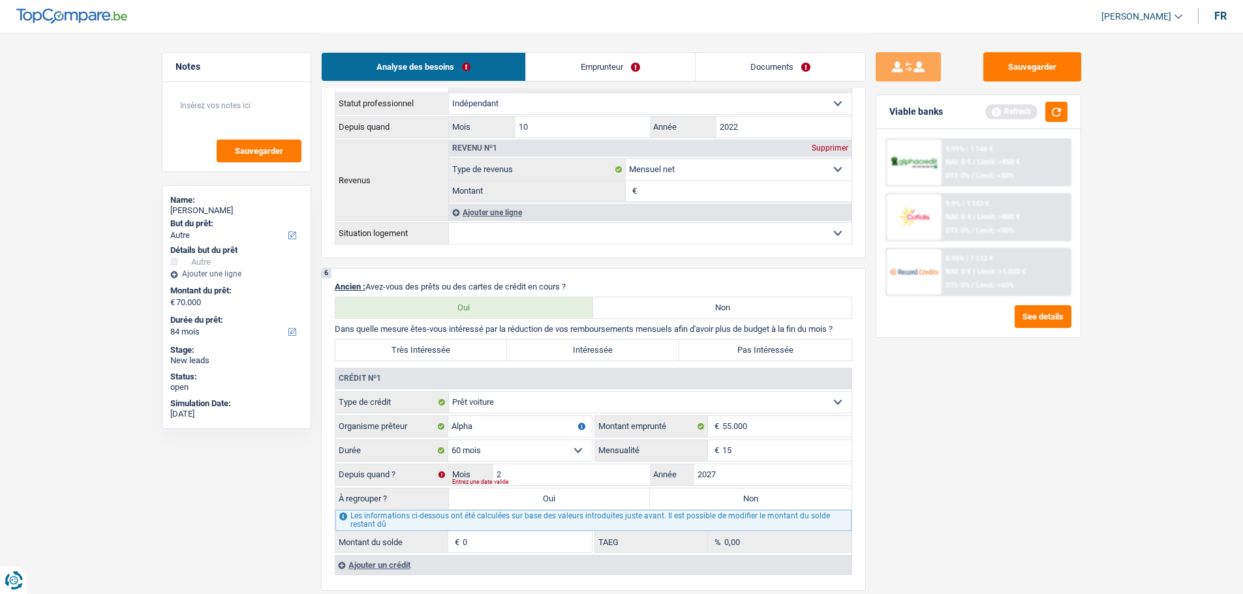
type input "1"
type input "950"
type input "69.890"
type input "1,42"
click at [899, 477] on div "Sauvegarder Viable banks Refresh 9.99% | 1 146 € NAI: 0 € / Limit: >850 € DTI: …" at bounding box center [978, 312] width 225 height 521
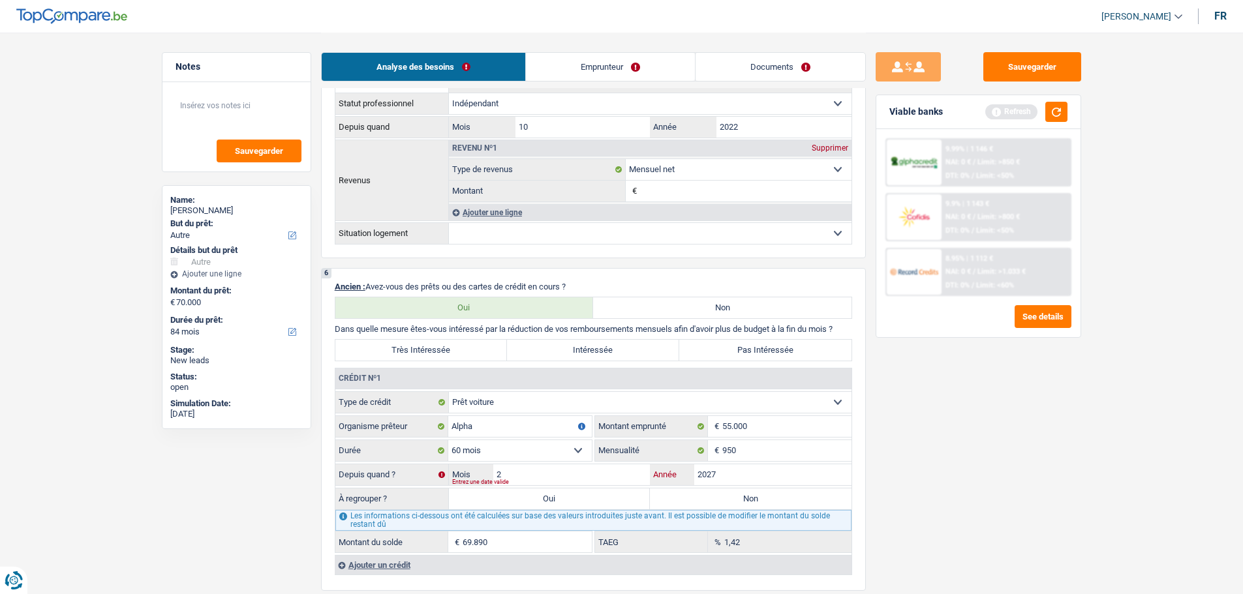
click at [729, 478] on input "2027" at bounding box center [772, 475] width 157 height 21
type input "2022"
type input "15.980"
click at [958, 472] on div "Sauvegarder Viable banks Refresh 9.99% | 1 146 € NAI: 0 € / Limit: >850 € DTI: …" at bounding box center [978, 312] width 225 height 521
click at [720, 501] on label "Non" at bounding box center [751, 499] width 202 height 21
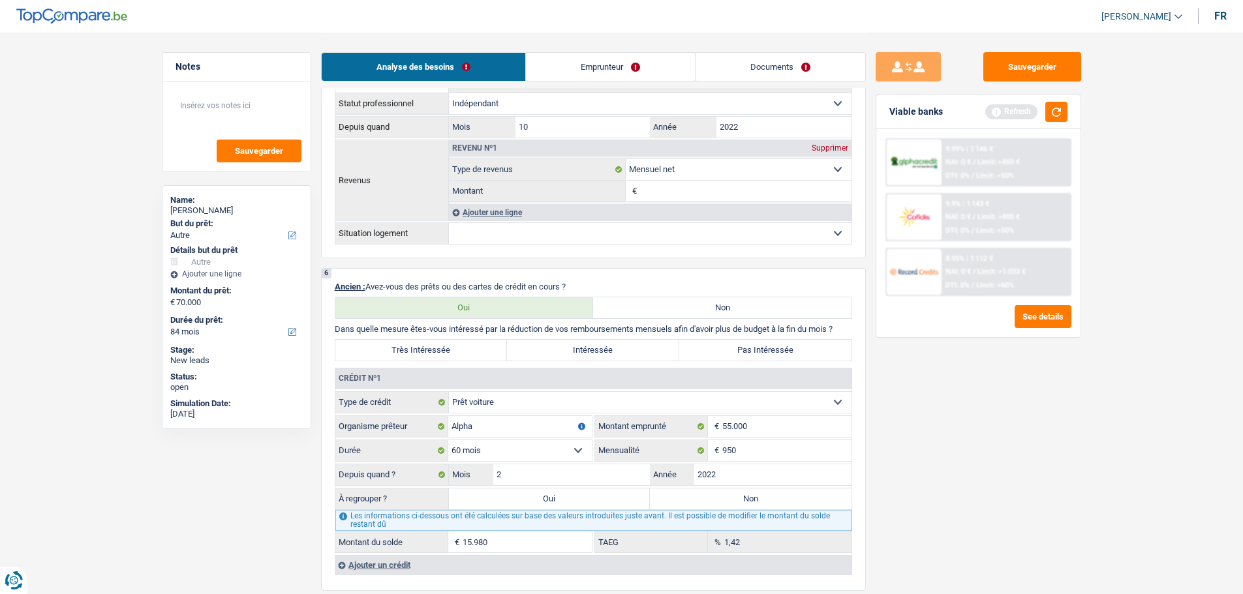
click at [720, 501] on input "Non" at bounding box center [751, 499] width 202 height 21
radio input "true"
click at [750, 352] on label "Pas Intéressée" at bounding box center [765, 350] width 172 height 21
click at [750, 352] on input "Pas Intéressée" at bounding box center [765, 350] width 172 height 21
radio input "true"
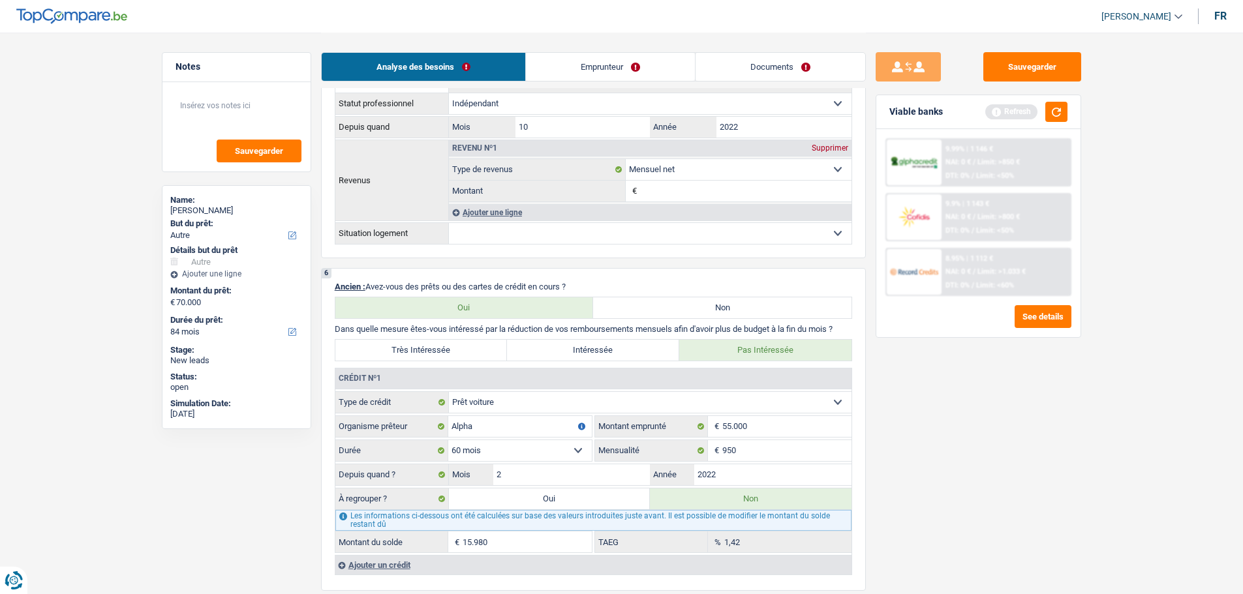
scroll to position [913, 0]
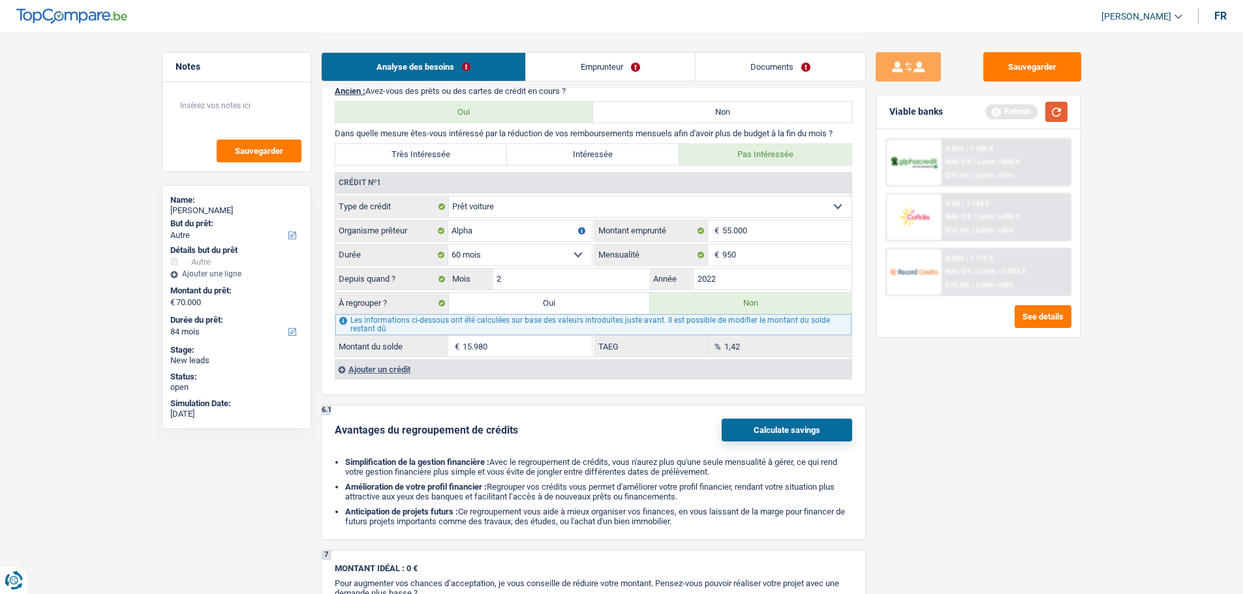
click at [1050, 107] on button "button" at bounding box center [1056, 112] width 22 height 20
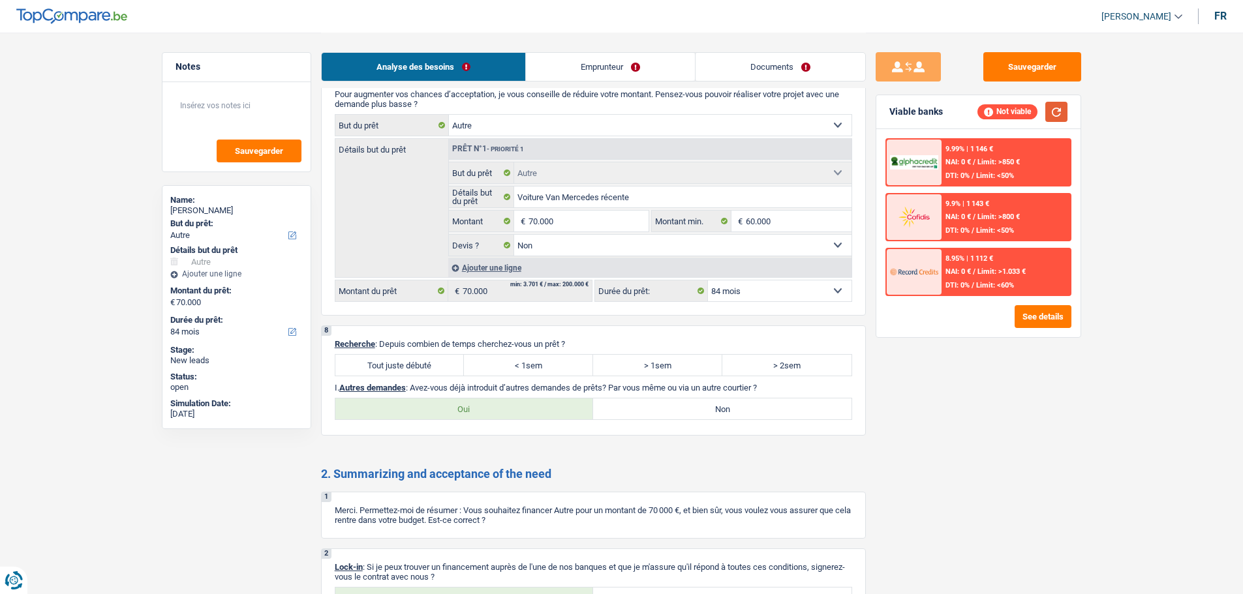
scroll to position [1362, 0]
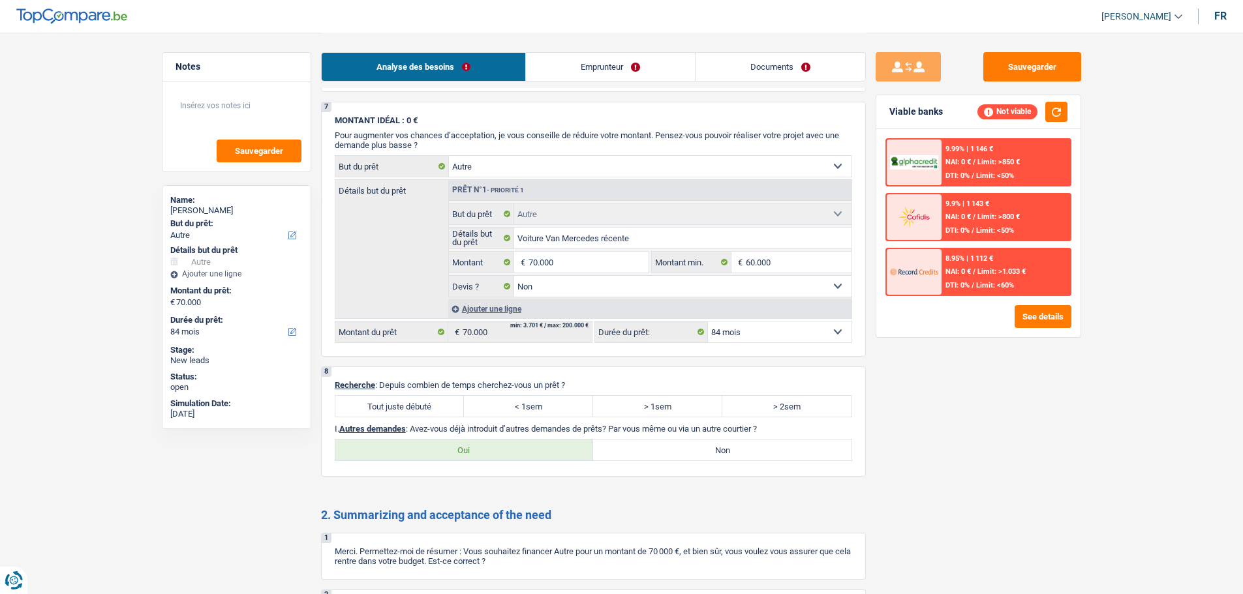
click at [449, 408] on label "Tout juste débuté" at bounding box center [399, 406] width 129 height 21
click at [449, 408] on input "Tout juste débuté" at bounding box center [399, 406] width 129 height 21
radio input "true"
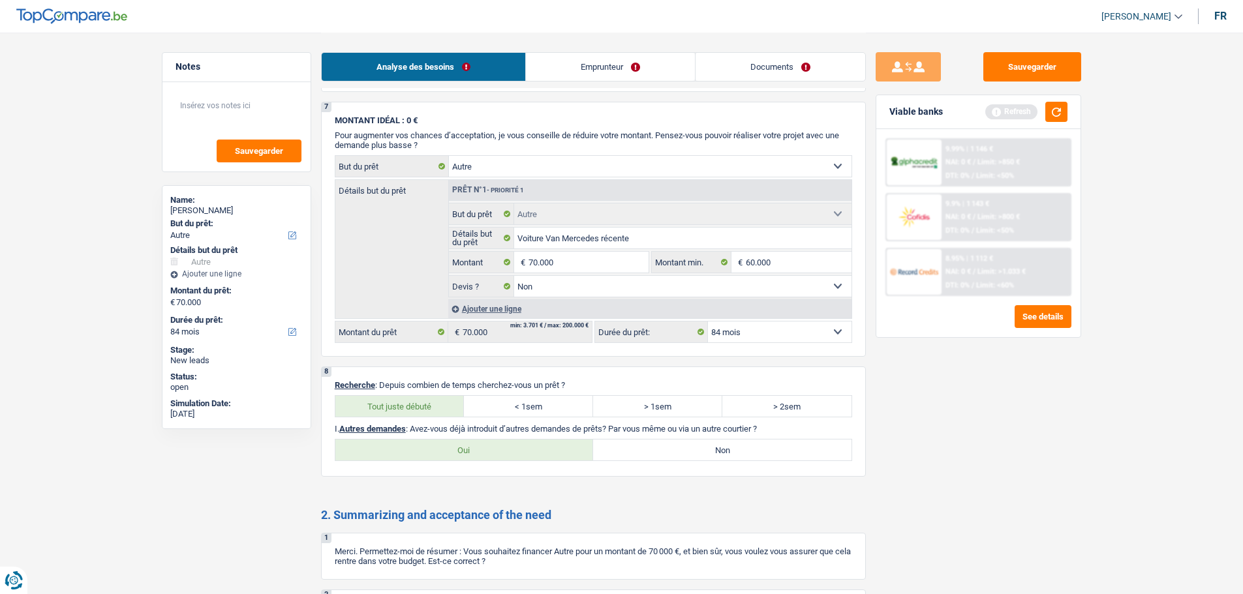
click at [676, 444] on label "Non" at bounding box center [722, 450] width 258 height 21
click at [676, 444] on input "Non" at bounding box center [722, 450] width 258 height 21
radio input "true"
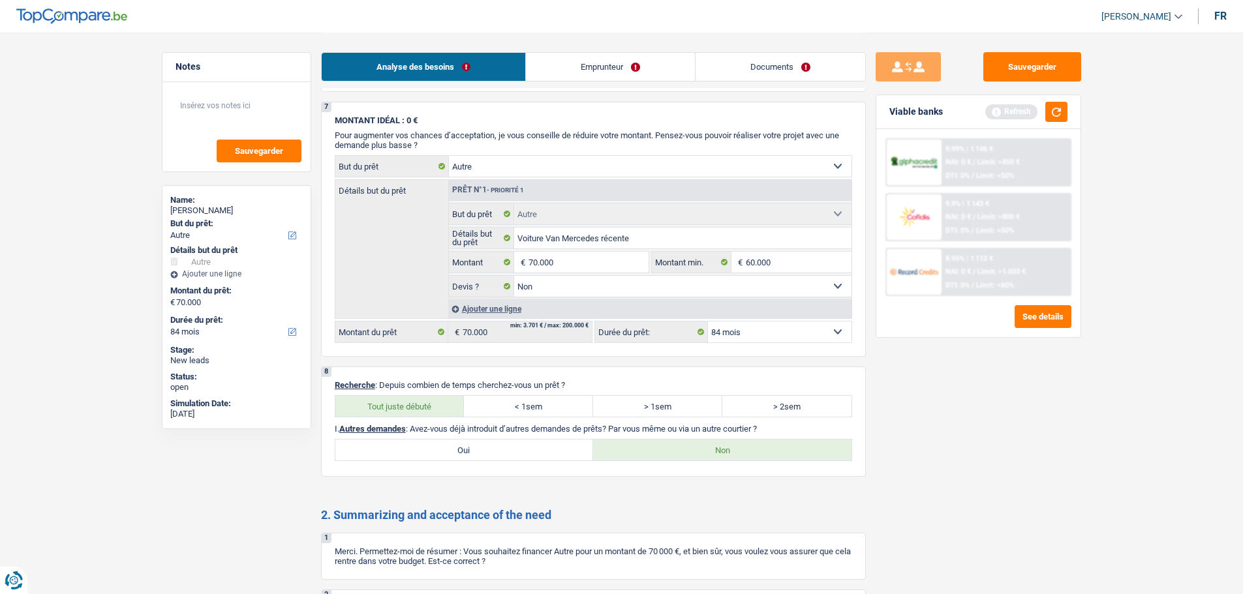
click at [631, 59] on link "Emprunteur" at bounding box center [610, 67] width 169 height 28
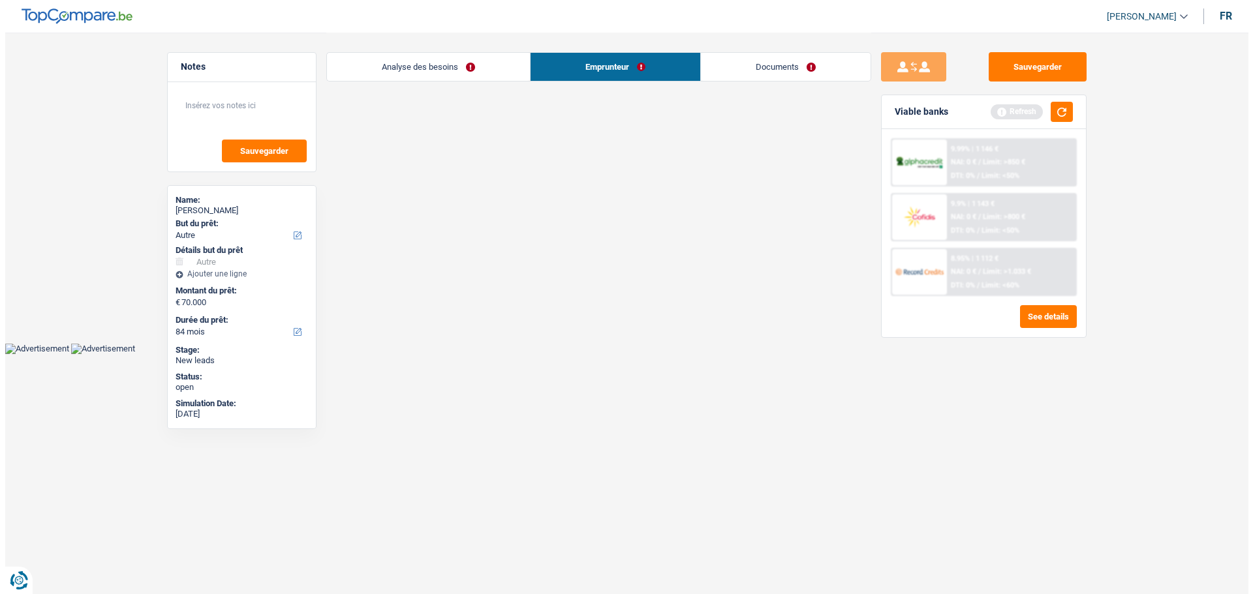
scroll to position [0, 0]
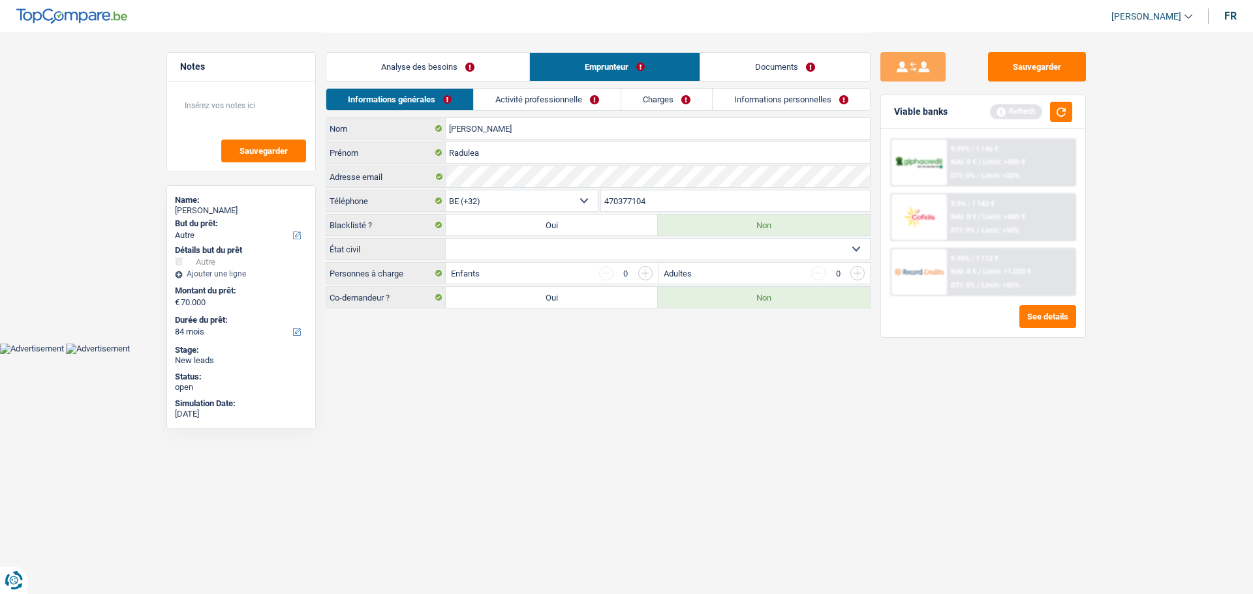
click at [562, 248] on select "Célibataire Marié(e) Cohabitant(e) légal(e) Divorcé(e) Veuf(ve) Séparé (de fait…" at bounding box center [658, 249] width 424 height 21
select select "single"
click at [446, 239] on select "Célibataire Marié(e) Cohabitant(e) légal(e) Divorcé(e) Veuf(ve) Séparé (de fait…" at bounding box center [658, 249] width 424 height 21
click at [525, 102] on link "Activité professionnelle" at bounding box center [547, 100] width 147 height 22
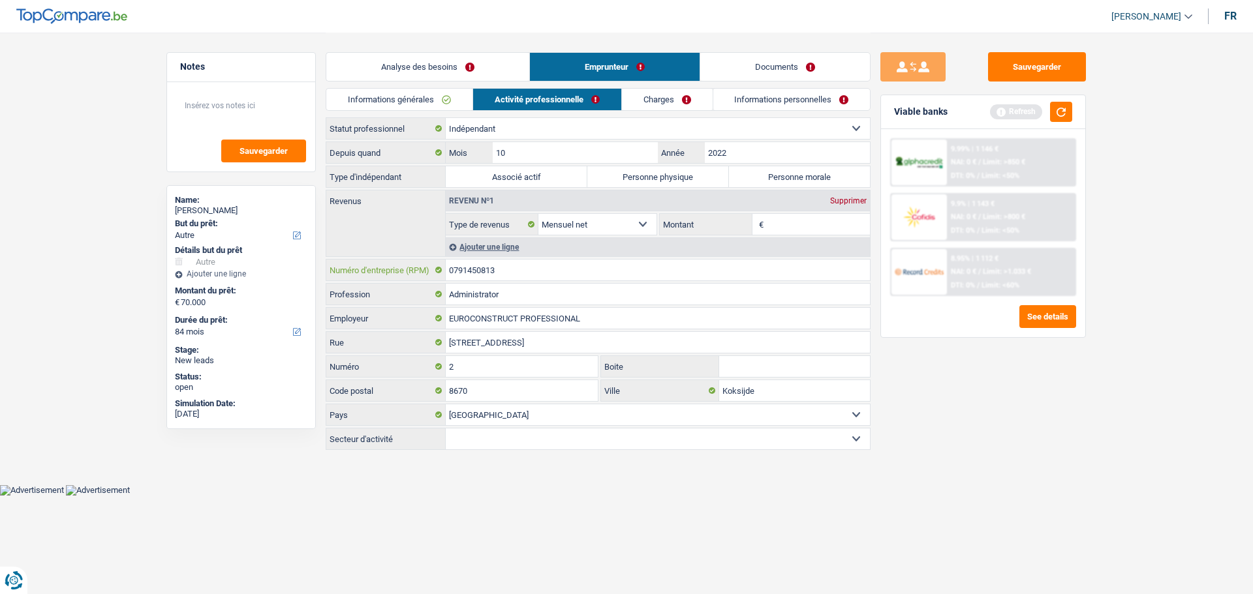
drag, startPoint x: 517, startPoint y: 268, endPoint x: 444, endPoint y: 267, distance: 72.4
click at [444, 267] on div "0791450813 Numéro d'entreprise (RPM)" at bounding box center [597, 270] width 543 height 21
drag, startPoint x: 769, startPoint y: 173, endPoint x: 769, endPoint y: 182, distance: 9.1
click at [769, 173] on label "Personne morale" at bounding box center [800, 176] width 142 height 21
click at [769, 173] on input "Personne morale" at bounding box center [800, 176] width 142 height 21
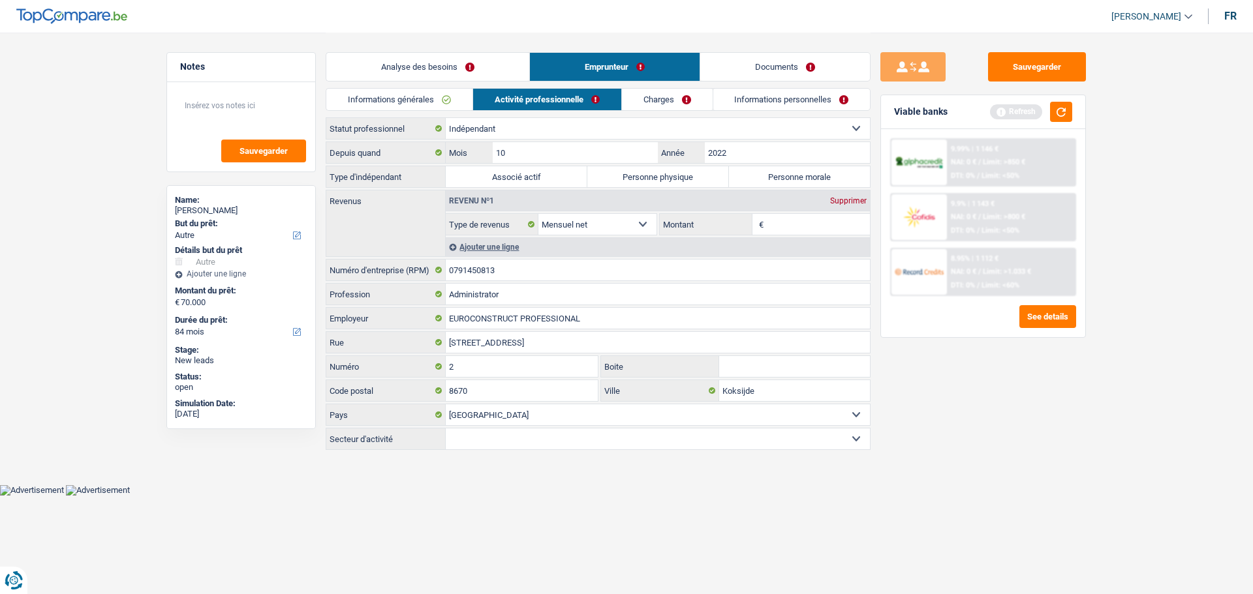
radio input "true"
click at [797, 232] on input "Montant" at bounding box center [819, 224] width 104 height 21
type input "3.000"
drag, startPoint x: 1064, startPoint y: 112, endPoint x: 1057, endPoint y: 134, distance: 23.3
click at [1064, 112] on button "button" at bounding box center [1061, 112] width 22 height 20
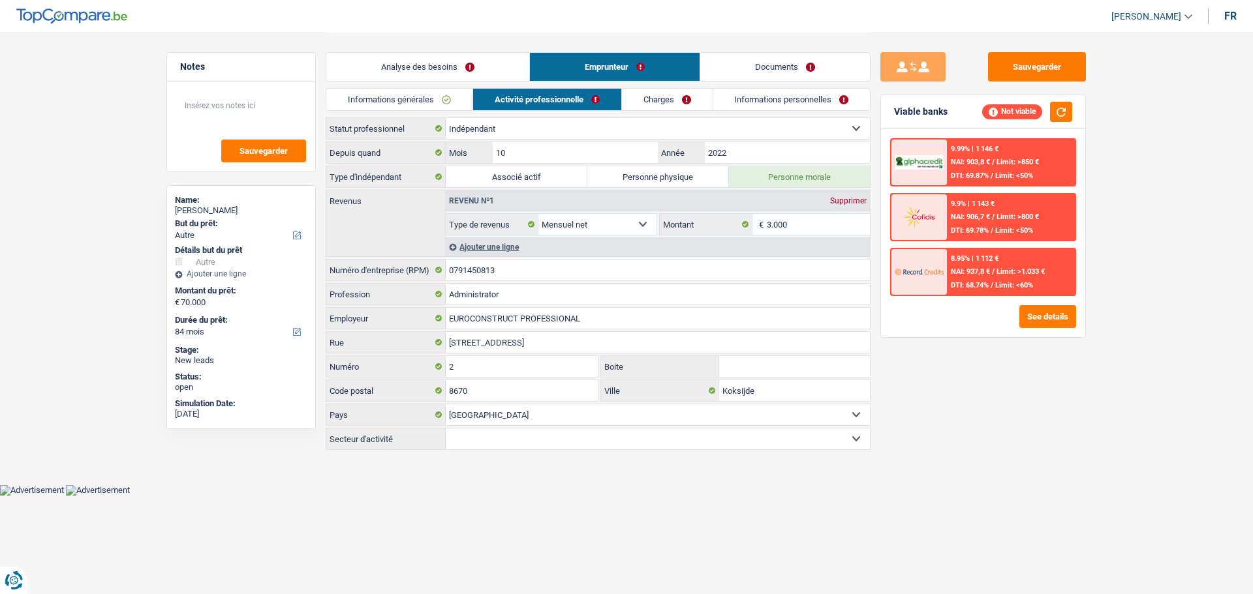
click at [514, 245] on div "Ajouter une ligne" at bounding box center [658, 246] width 424 height 19
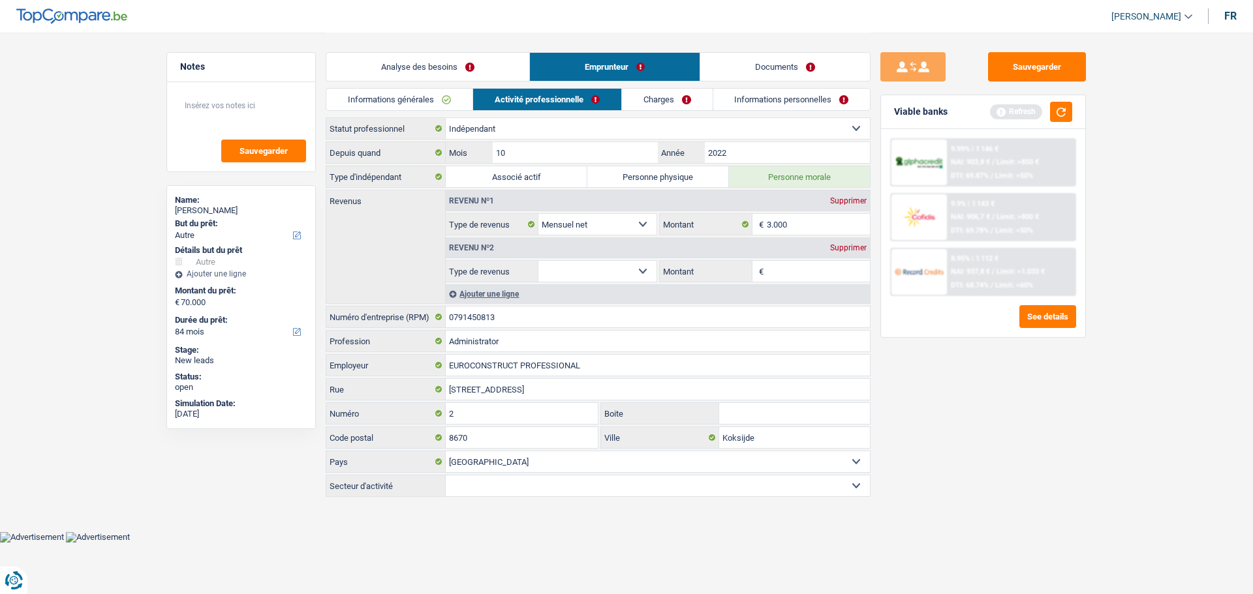
click at [648, 268] on select "Allocation d'handicap Allocations chômage Allocations familiales Chèques repas …" at bounding box center [597, 271] width 118 height 21
select select "other"
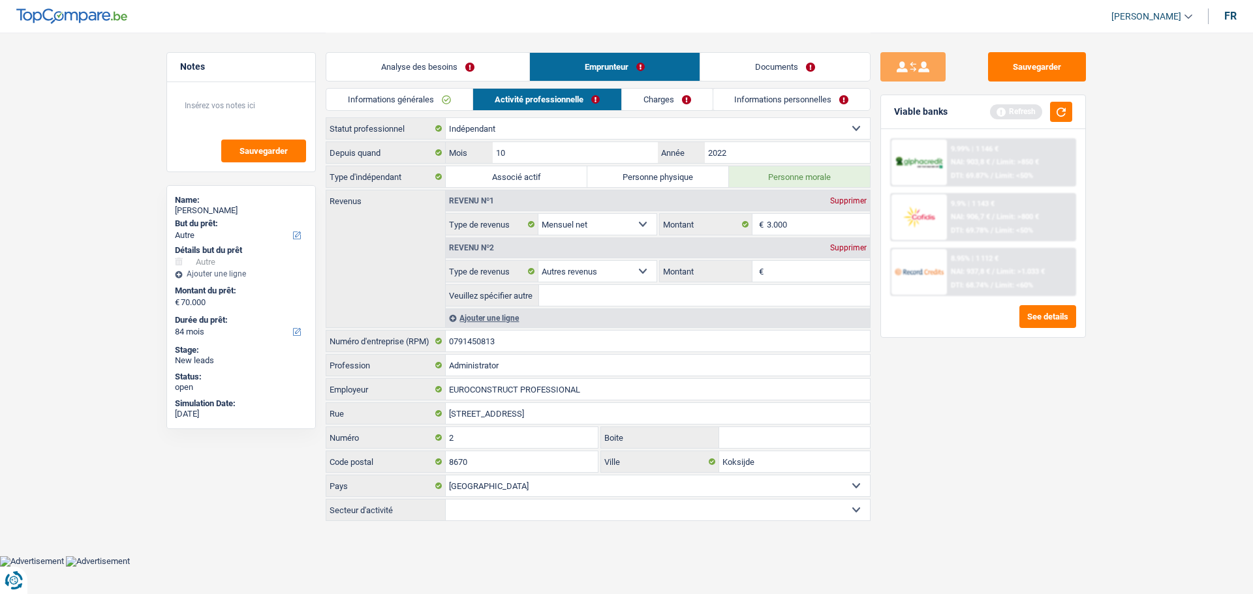
click at [804, 268] on input "Montant" at bounding box center [819, 271] width 104 height 21
type input "300"
click at [605, 304] on input "Veuillez spécifier autre" at bounding box center [704, 295] width 331 height 21
type input "De sa compagnie"
click at [1009, 397] on div "Sauvegarder Viable banks Refresh 9.99% | 1 146 € NAI: 903,8 € / Limit: >850 € D…" at bounding box center [982, 312] width 225 height 521
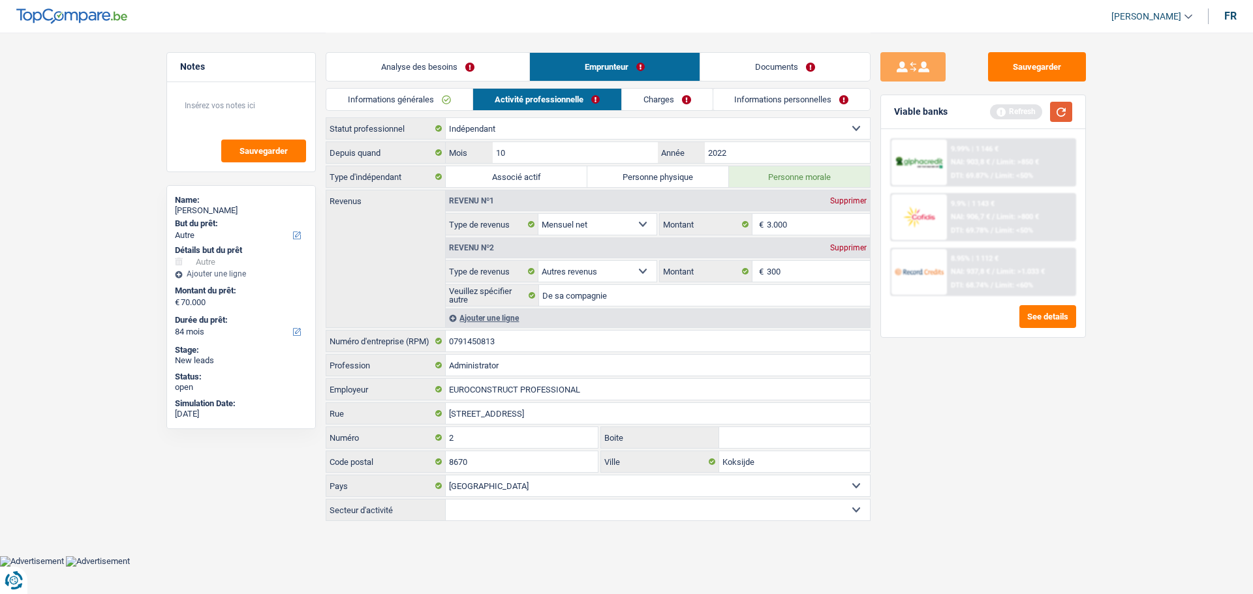
click at [1054, 112] on button "button" at bounding box center [1061, 112] width 22 height 20
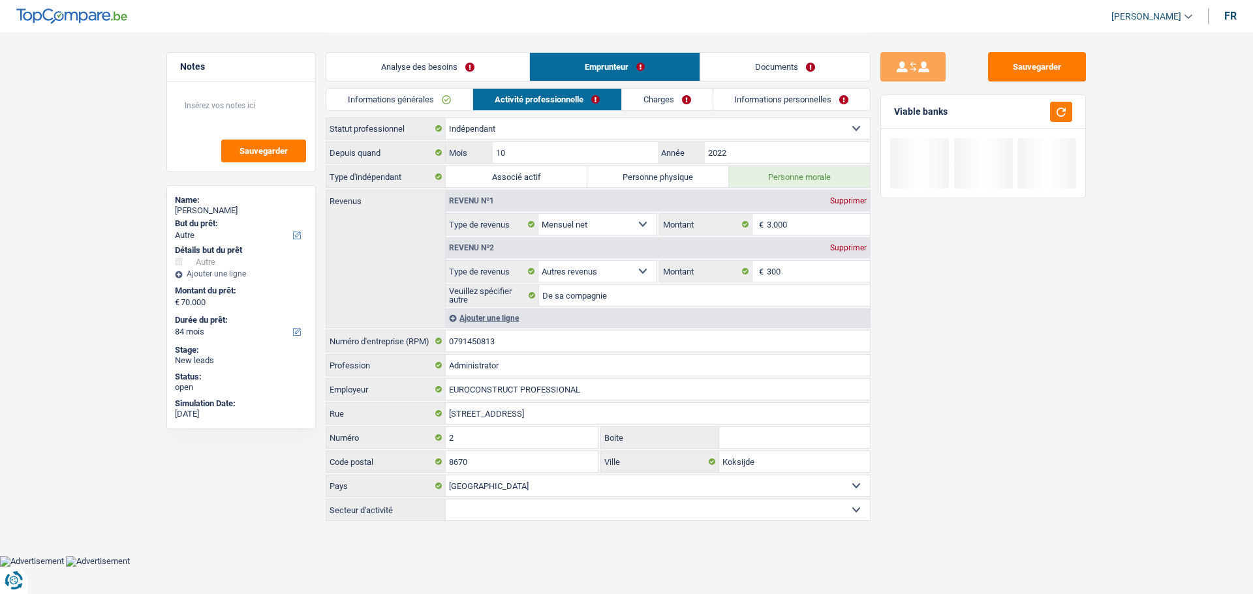
click at [680, 95] on link "Charges" at bounding box center [667, 100] width 91 height 22
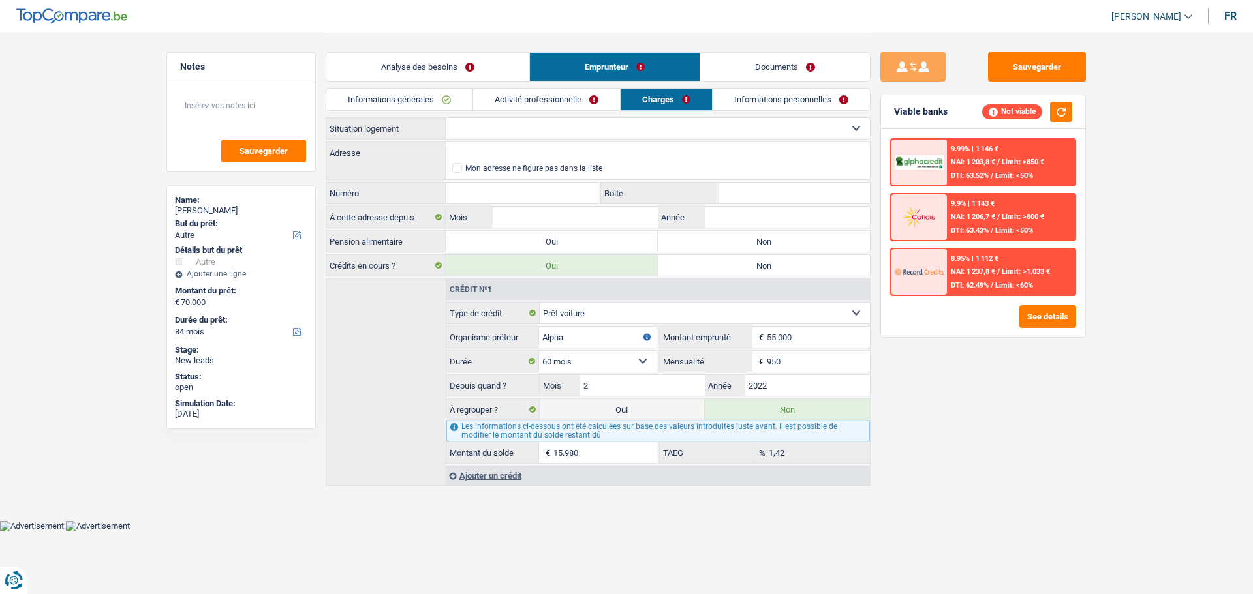
click at [508, 128] on select "Locataire Propriétaire avec prêt hypothécaire Propriétaire sans prêt hypothécai…" at bounding box center [658, 128] width 424 height 21
select select "rents"
click at [446, 118] on select "Locataire Propriétaire avec prêt hypothécaire Propriétaire sans prêt hypothécai…" at bounding box center [658, 128] width 424 height 21
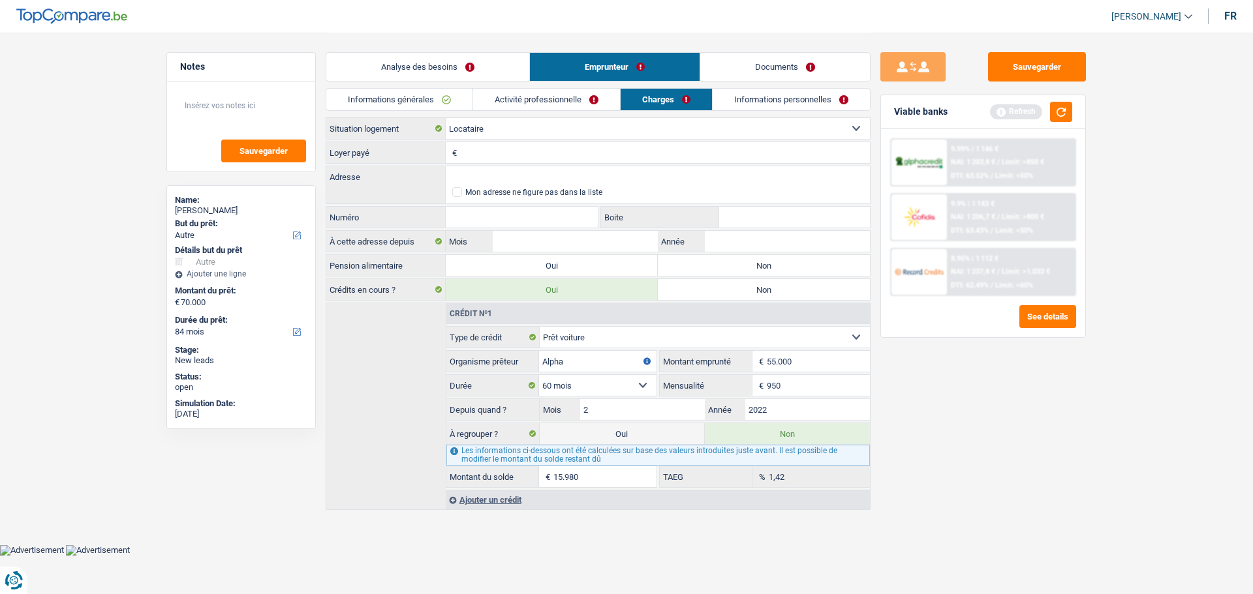
click at [494, 153] on input "Loyer payé" at bounding box center [665, 152] width 410 height 21
type input "350"
click at [520, 170] on input "Adresse" at bounding box center [658, 176] width 424 height 21
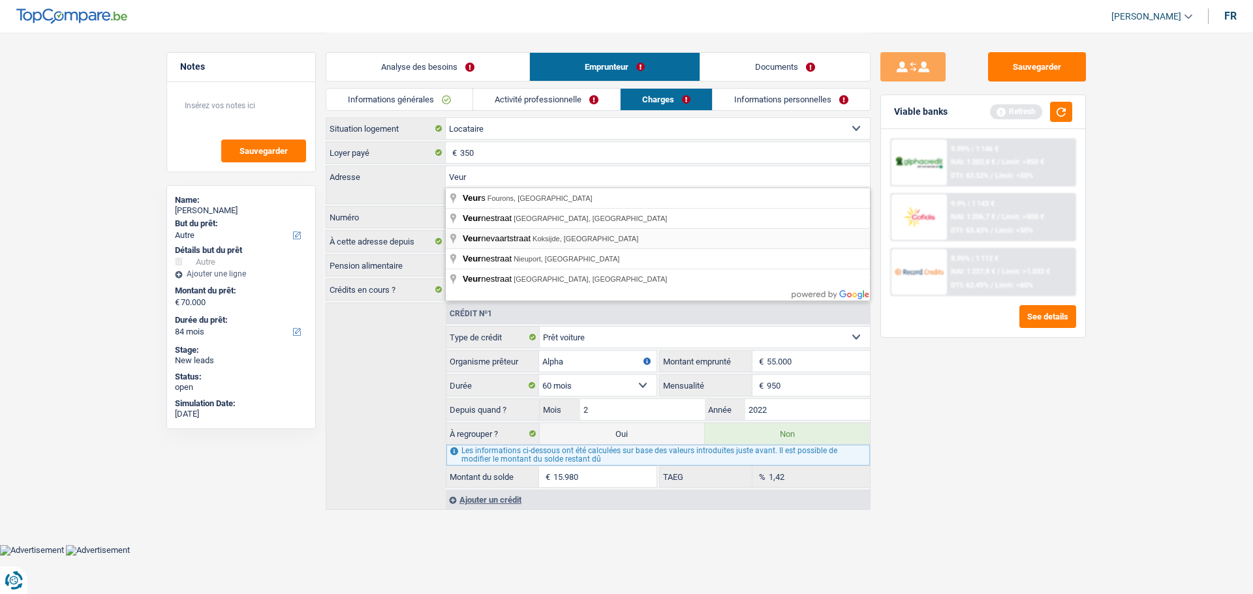
type input "Veurnevaartstraat, Koksijde, Belgique"
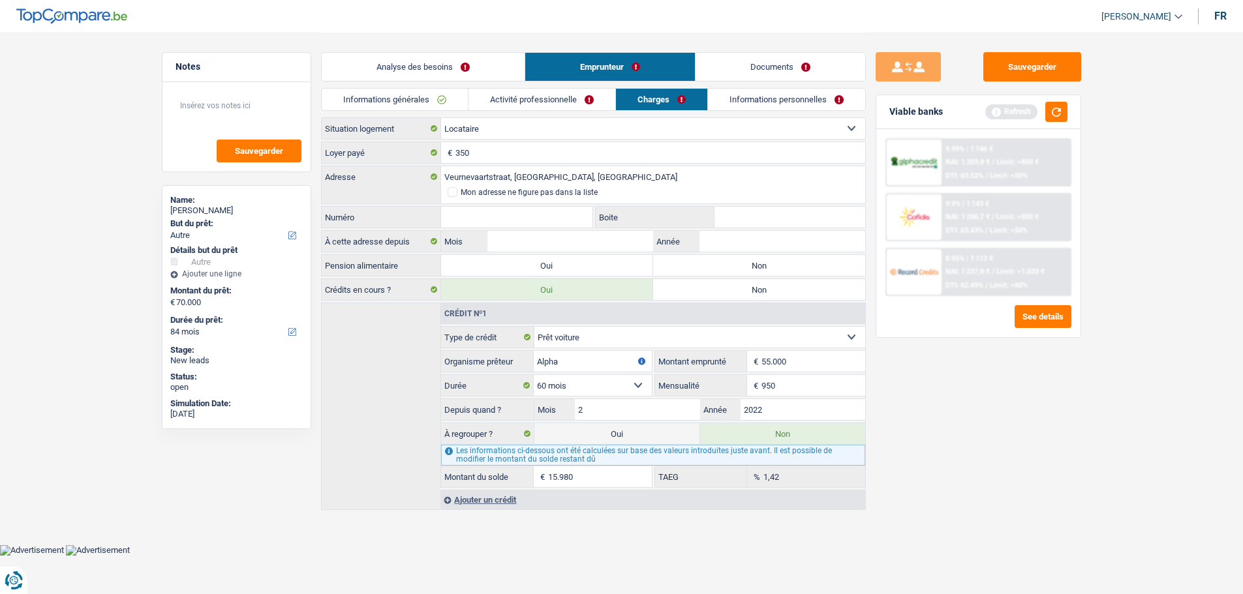
select select "BE"
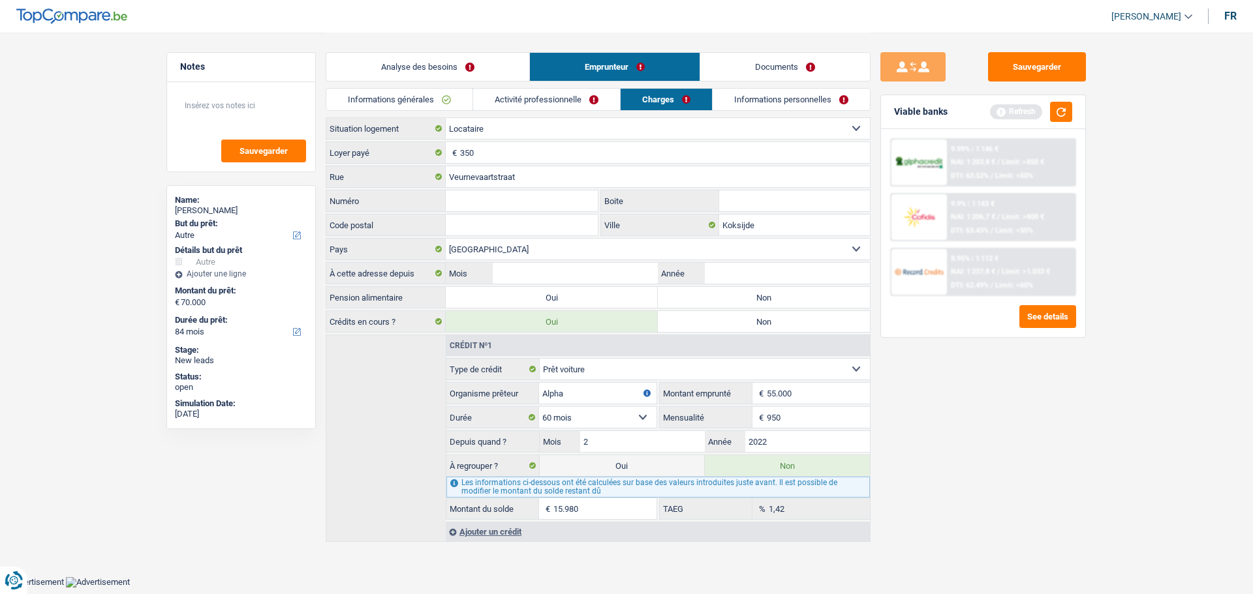
click at [551, 196] on input "Numéro" at bounding box center [522, 201] width 152 height 21
type input "2"
click at [482, 224] on input "Code postal" at bounding box center [522, 225] width 152 height 21
type input "8670"
click at [1022, 415] on div "Sauvegarder Viable banks Refresh 9.99% | 1 146 € NAI: 1 203,8 € / Limit: >850 €…" at bounding box center [982, 312] width 225 height 521
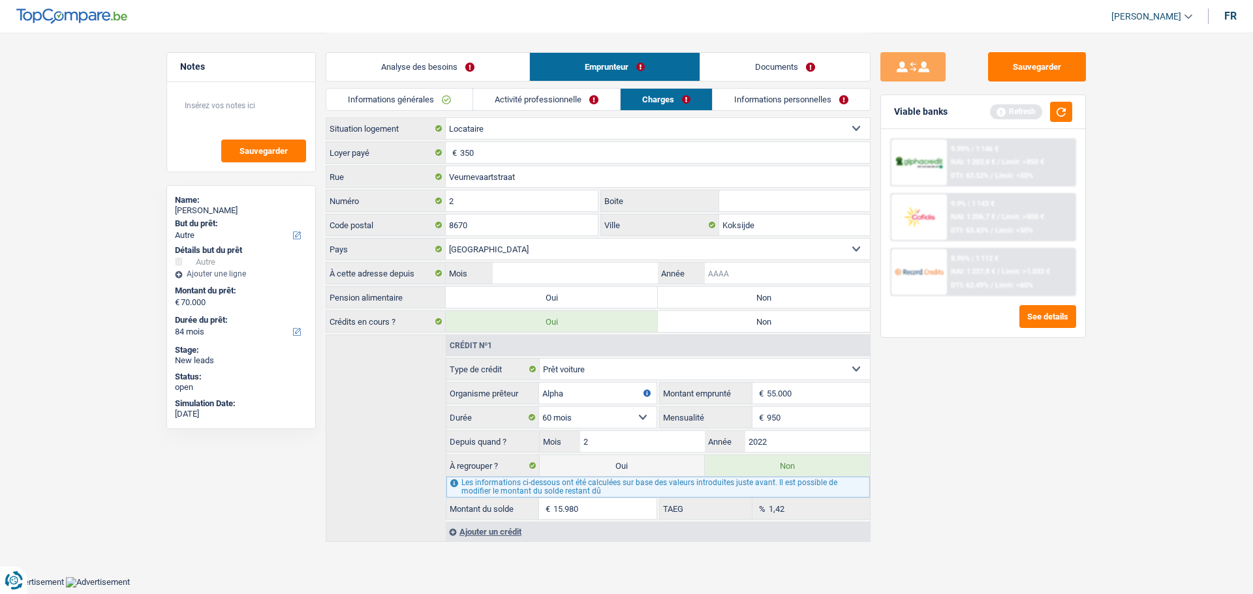
click at [727, 277] on input "Année" at bounding box center [787, 273] width 165 height 21
click at [734, 301] on label "Non" at bounding box center [764, 297] width 212 height 21
click at [734, 301] on input "Non" at bounding box center [764, 297] width 212 height 21
radio input "true"
click at [723, 273] on input "Année" at bounding box center [787, 273] width 165 height 21
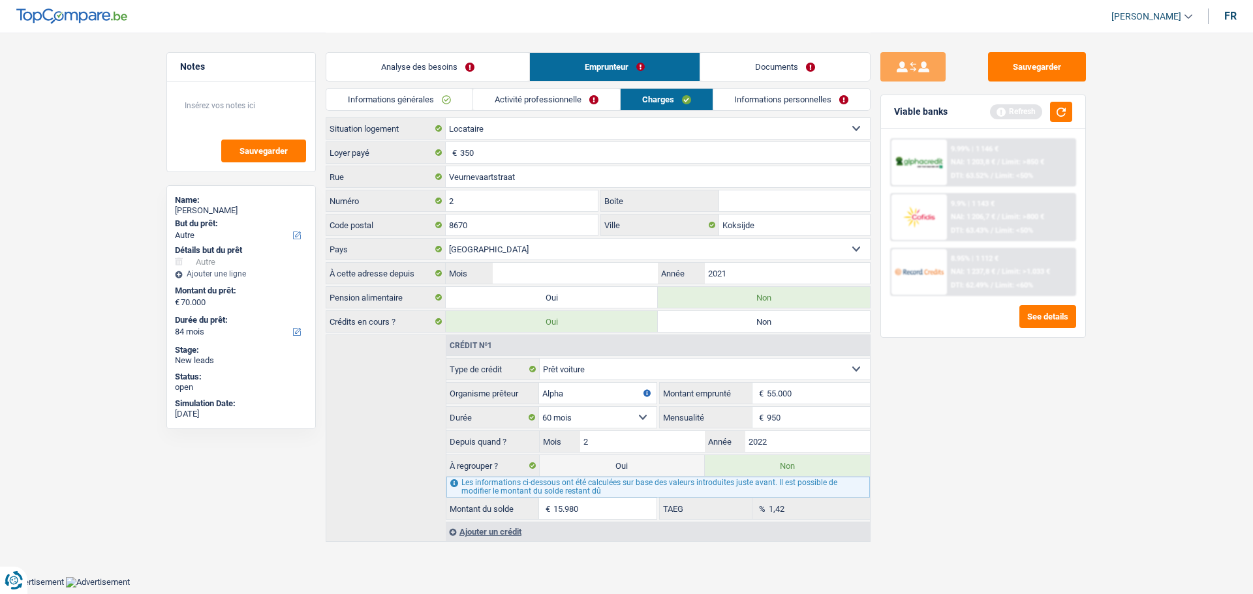
type input "2021"
click at [634, 274] on input "Mois" at bounding box center [575, 273] width 165 height 21
type input "6"
click at [1009, 405] on div "Sauvegarder Viable banks Refresh 9.99% | 1 146 € NAI: 1 203,8 € / Limit: >850 €…" at bounding box center [982, 312] width 225 height 521
drag, startPoint x: 831, startPoint y: 91, endPoint x: 821, endPoint y: 95, distance: 10.5
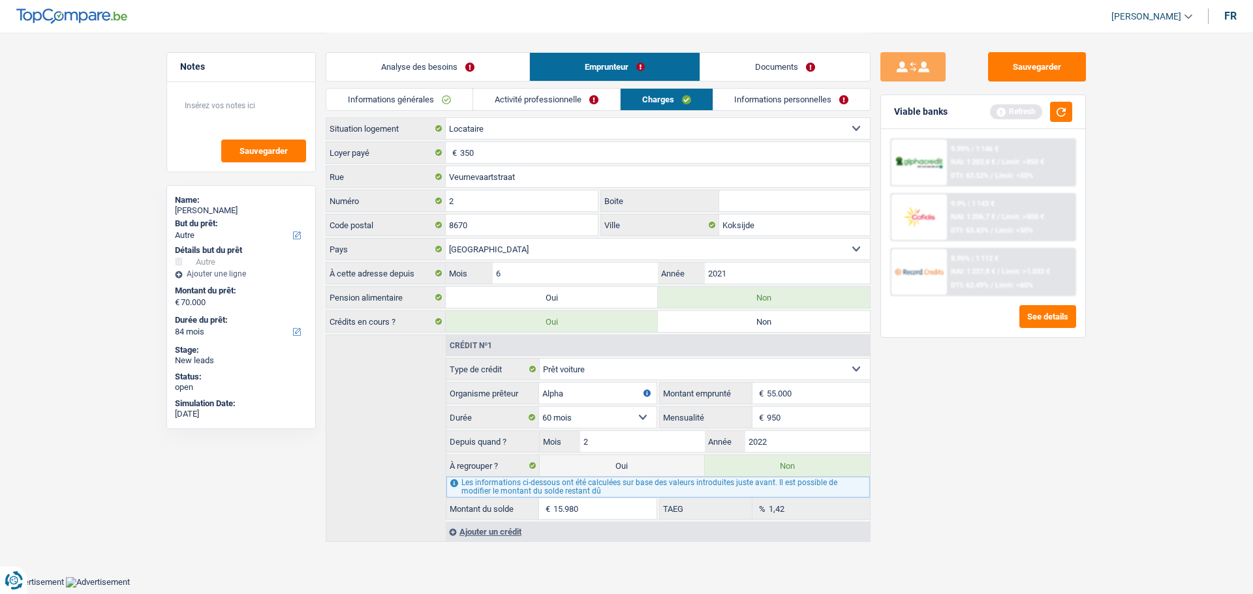
click at [831, 91] on link "Informations personnelles" at bounding box center [791, 100] width 157 height 22
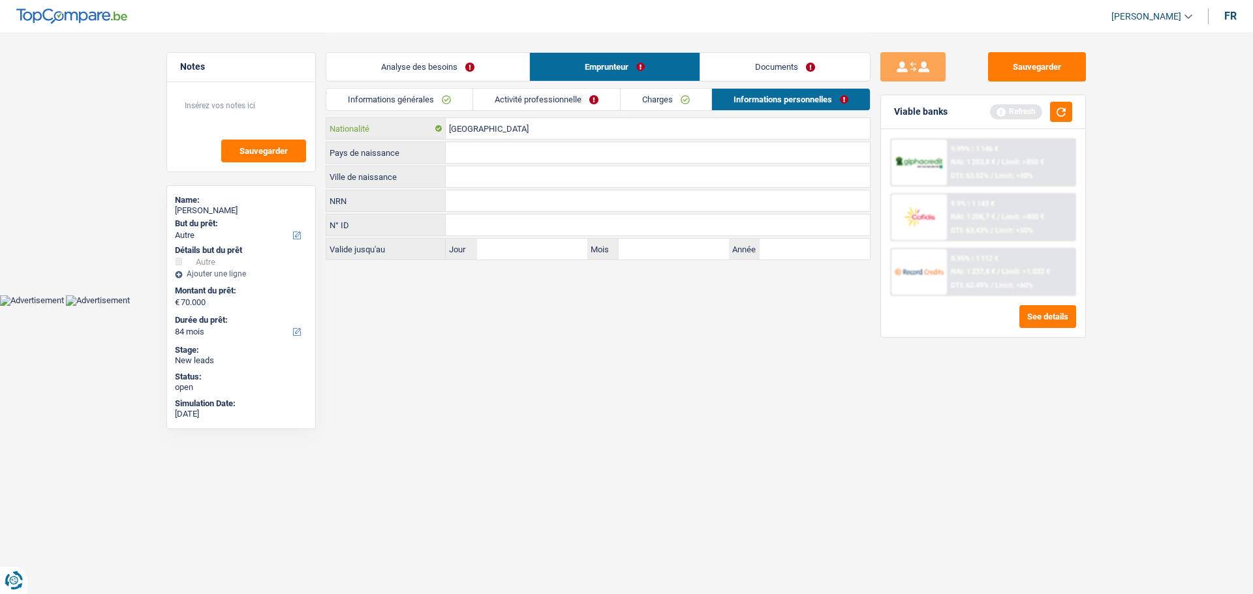
click at [555, 129] on input "[GEOGRAPHIC_DATA]" at bounding box center [658, 128] width 424 height 21
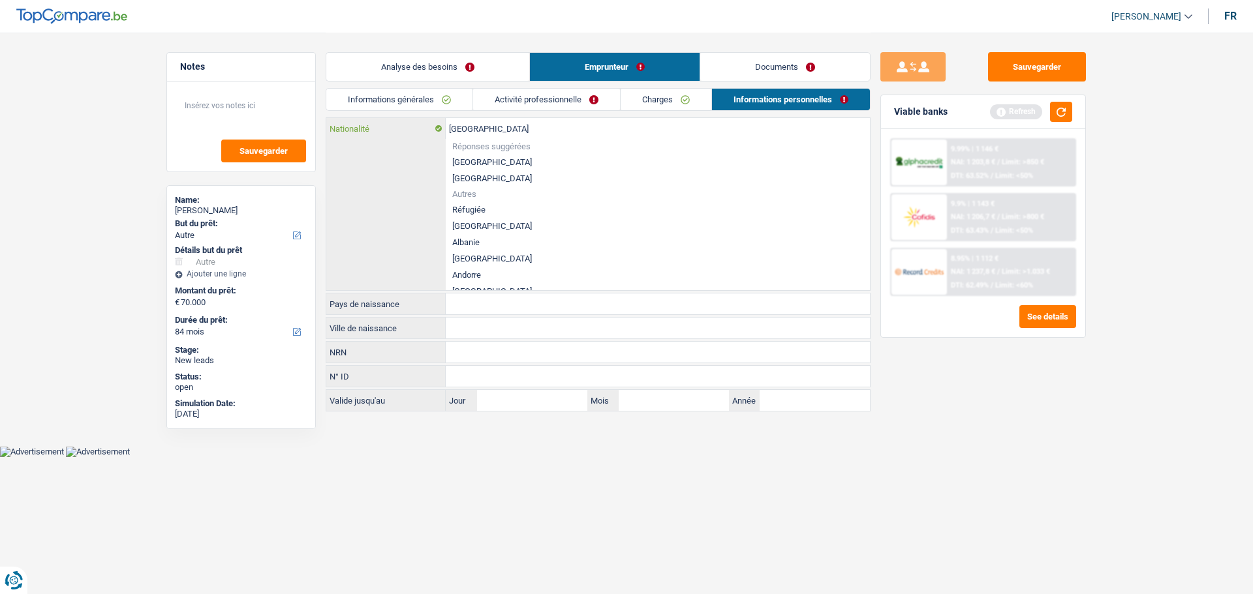
click at [555, 129] on input "[GEOGRAPHIC_DATA]" at bounding box center [658, 128] width 424 height 21
type input "R"
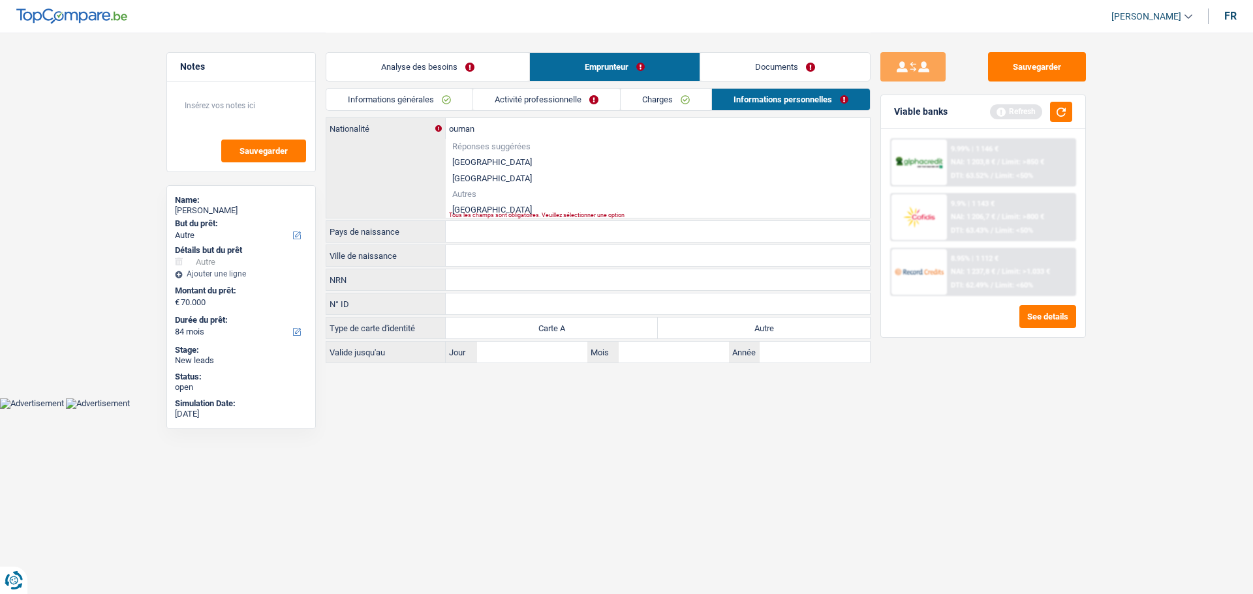
click at [468, 213] on div "Tous les champs sont obligatoires. Veuillez sélectionner une option" at bounding box center [637, 215] width 377 height 5
click at [472, 209] on li "[GEOGRAPHIC_DATA]" at bounding box center [658, 210] width 424 height 16
type input "[GEOGRAPHIC_DATA]"
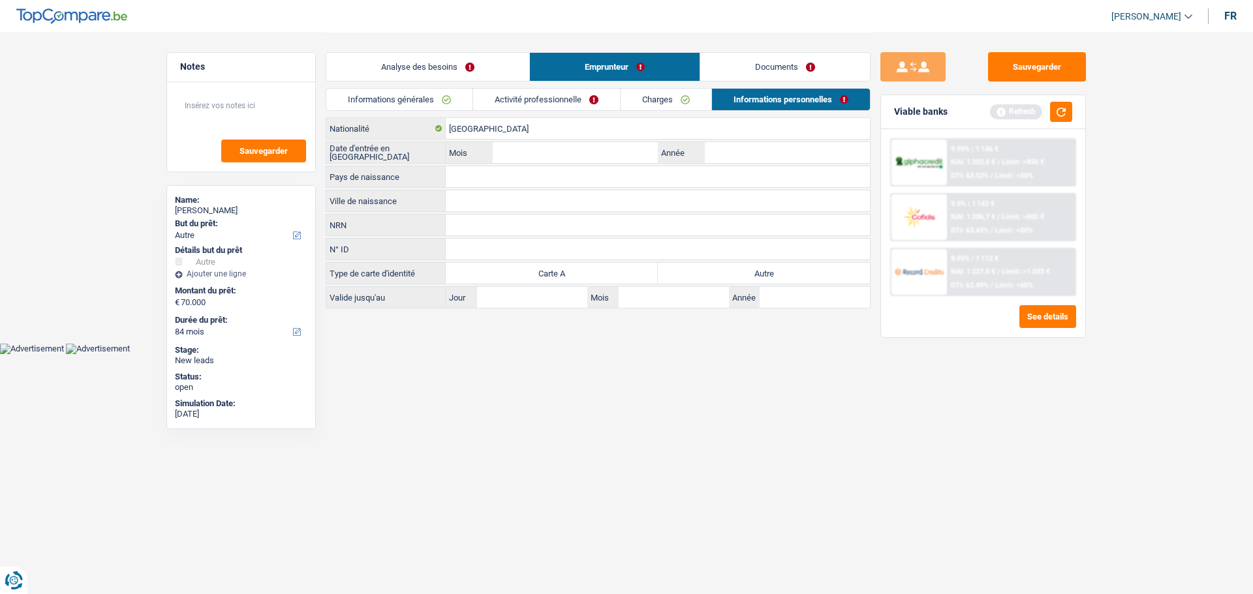
click at [818, 164] on div "Roumanie Nationalité Date d'entrée en Belgique Mois / Année Pays de naissance T…" at bounding box center [598, 212] width 545 height 191
click at [816, 157] on input "Année" at bounding box center [787, 152] width 165 height 21
type input "2021"
click at [568, 160] on input "Mois" at bounding box center [575, 152] width 165 height 21
type input "10"
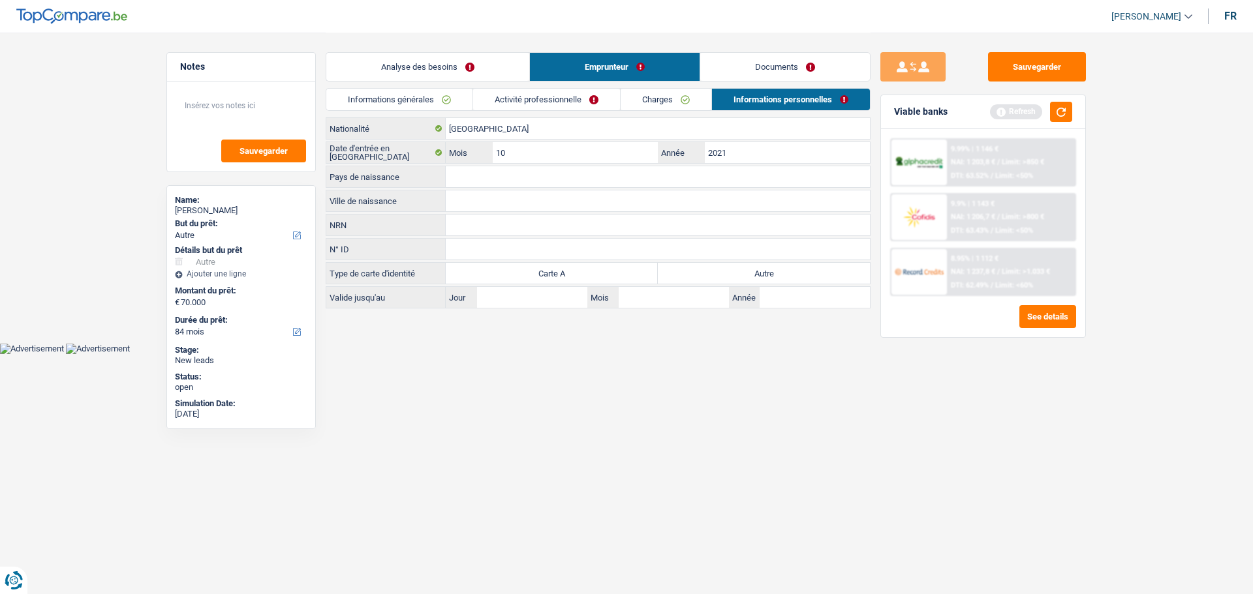
click at [532, 188] on div "Roumanie Nationalité Date d'entrée en Belgique 10 Mois / 2021 Année Pays de nai…" at bounding box center [598, 212] width 545 height 191
click at [498, 202] on input "Ville de naissance" at bounding box center [658, 201] width 424 height 21
click at [468, 204] on input "Crayova" at bounding box center [658, 201] width 424 height 21
type input "Craiova"
click at [455, 174] on input "Pays de naissance" at bounding box center [658, 176] width 424 height 21
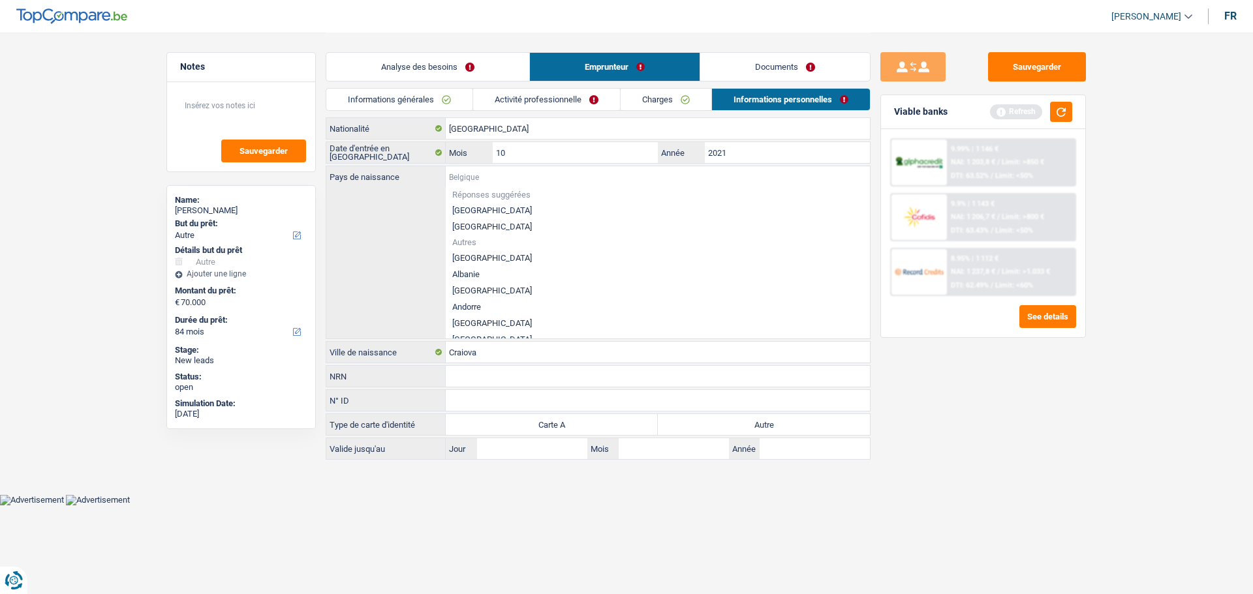
type input "r"
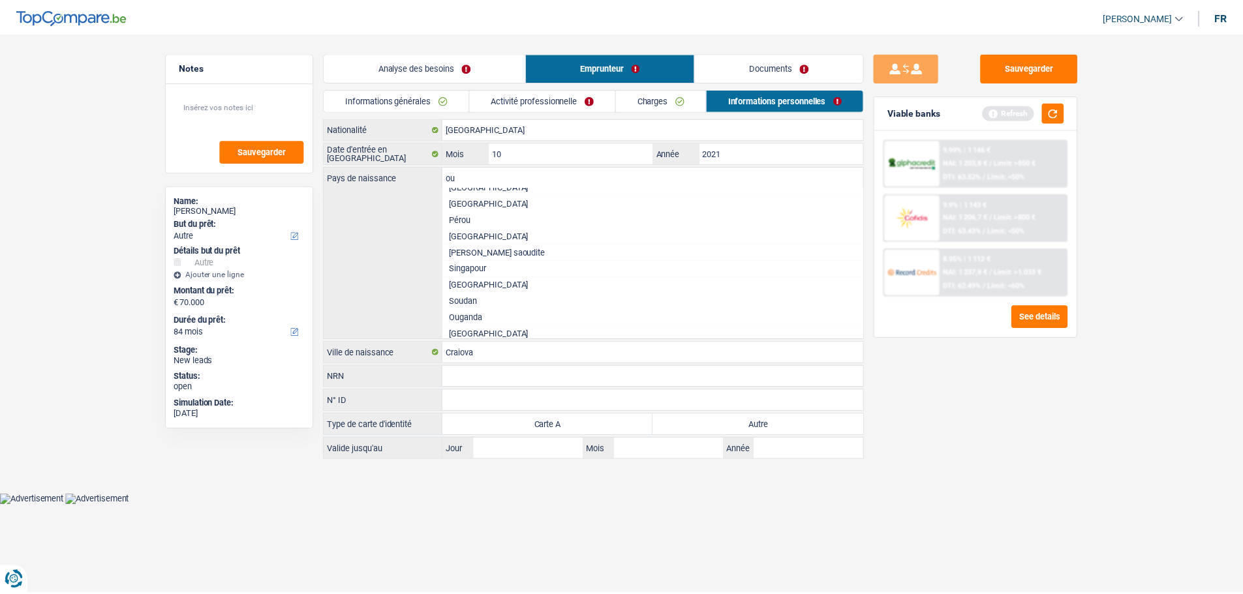
scroll to position [140, 0]
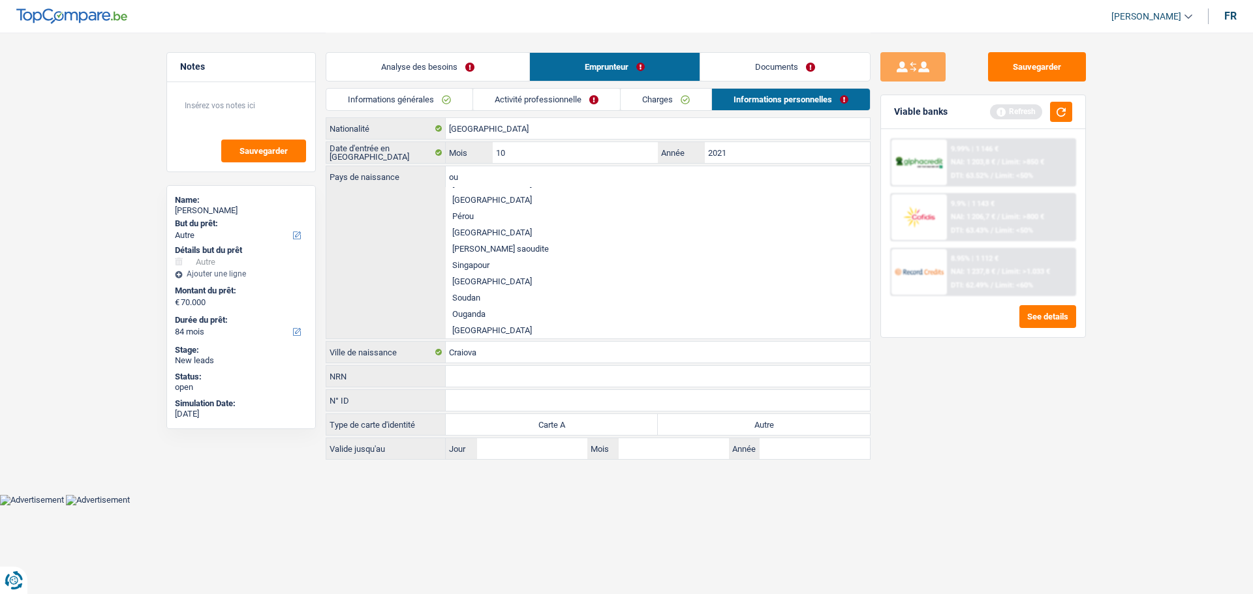
click at [474, 236] on li "[GEOGRAPHIC_DATA]" at bounding box center [658, 232] width 424 height 16
type input "[GEOGRAPHIC_DATA]"
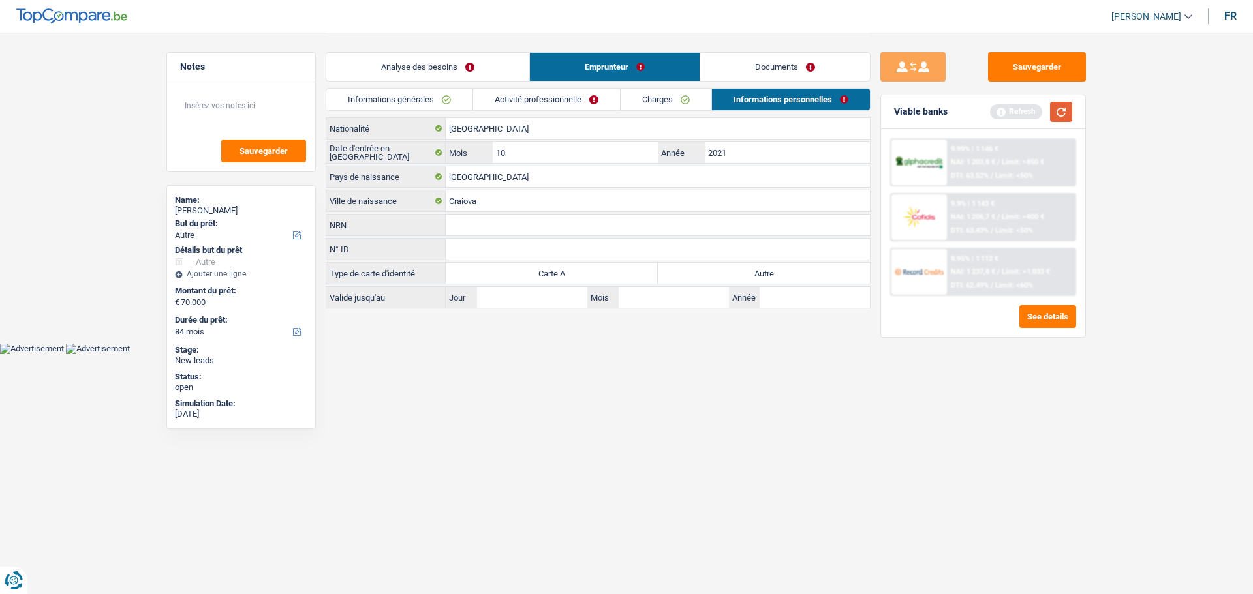
click at [1065, 108] on button "button" at bounding box center [1061, 112] width 22 height 20
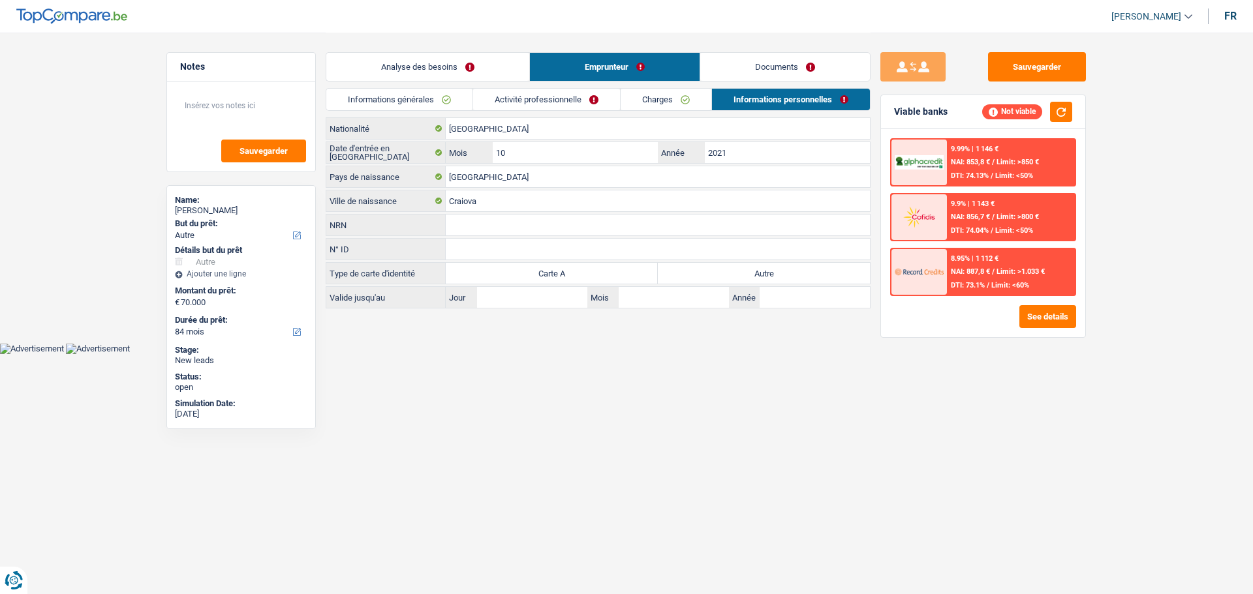
click at [466, 78] on link "Analyse des besoins" at bounding box center [427, 67] width 203 height 28
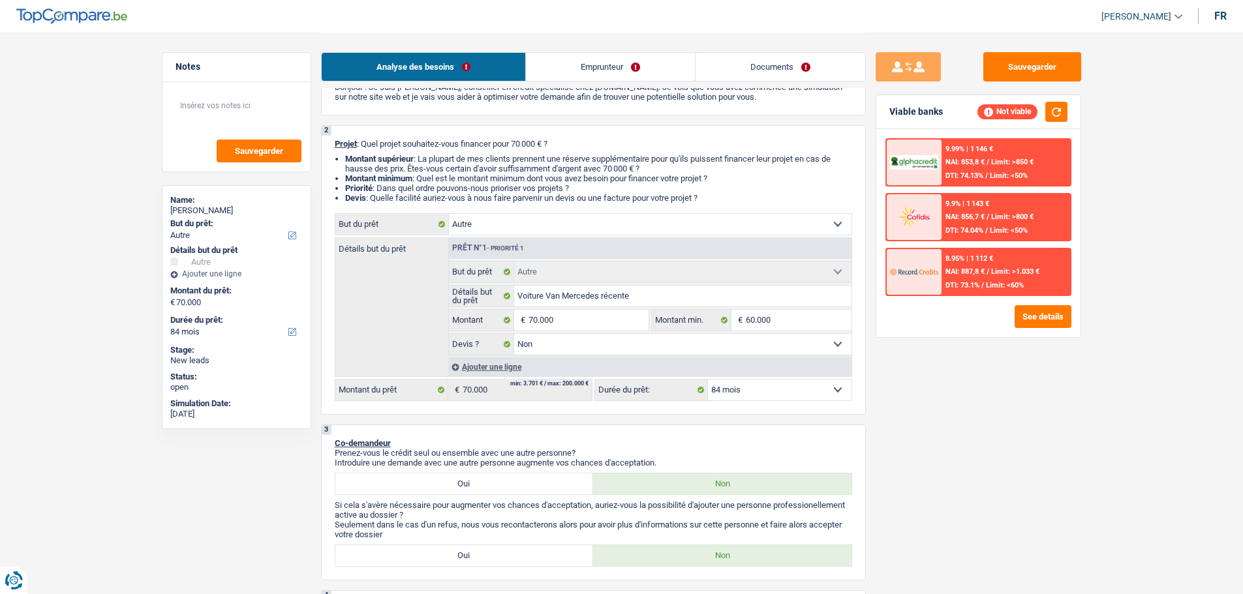
scroll to position [0, 0]
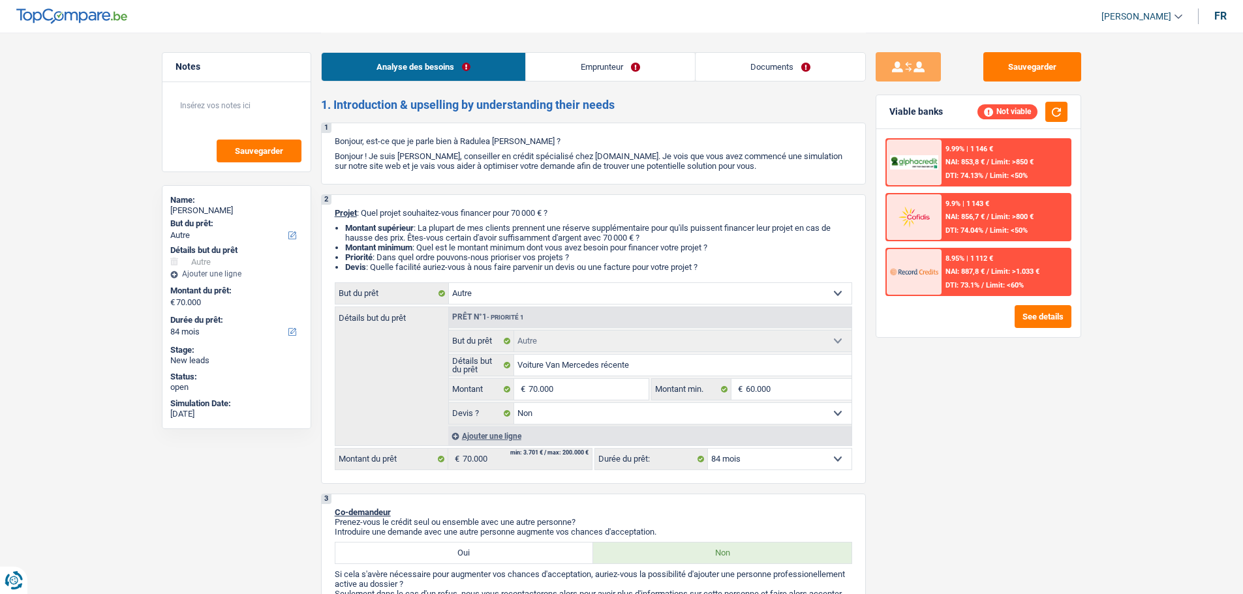
click at [758, 450] on select "12 mois 18 mois 24 mois 30 mois 36 mois 42 mois 48 mois 60 mois 72 mois 84 mois…" at bounding box center [780, 459] width 144 height 21
select select "120"
click at [708, 449] on select "12 mois 18 mois 24 mois 30 mois 36 mois 42 mois 48 mois 60 mois 72 mois 84 mois…" at bounding box center [780, 459] width 144 height 21
select select "120"
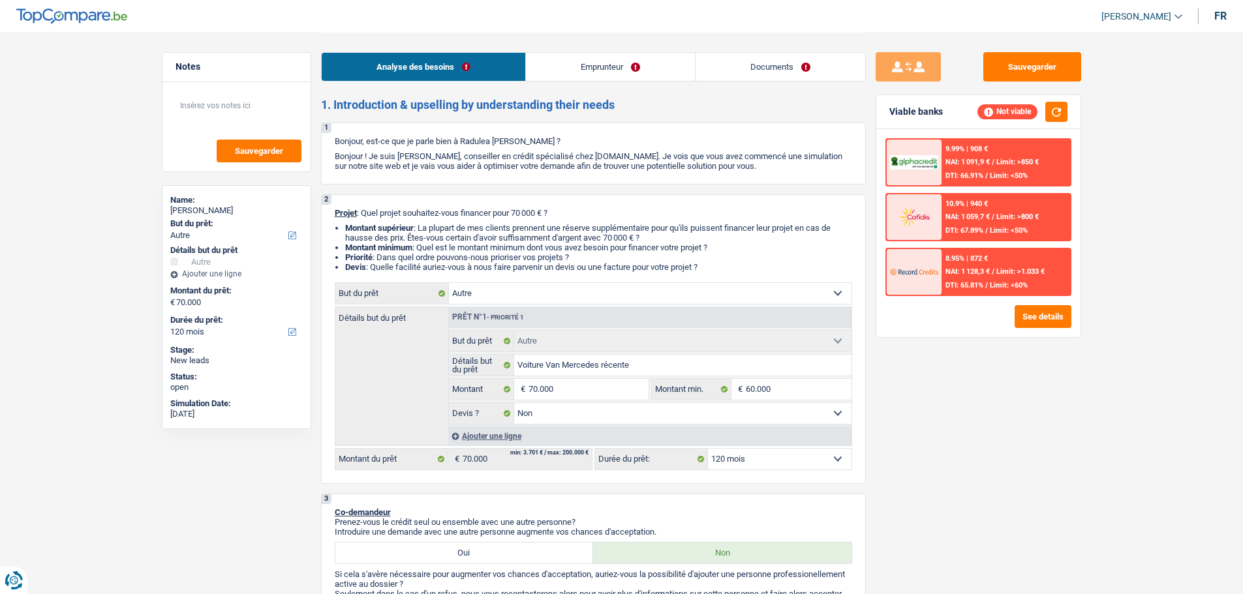
drag, startPoint x: 784, startPoint y: 451, endPoint x: 780, endPoint y: 459, distance: 9.1
click at [784, 451] on select "12 mois 18 mois 24 mois 30 mois 36 mois 42 mois 48 mois 60 mois 72 mois 84 mois…" at bounding box center [780, 459] width 144 height 21
select select "144"
click at [708, 449] on select "12 mois 18 mois 24 mois 30 mois 36 mois 42 mois 48 mois 60 mois 72 mois 84 mois…" at bounding box center [780, 459] width 144 height 21
select select "144"
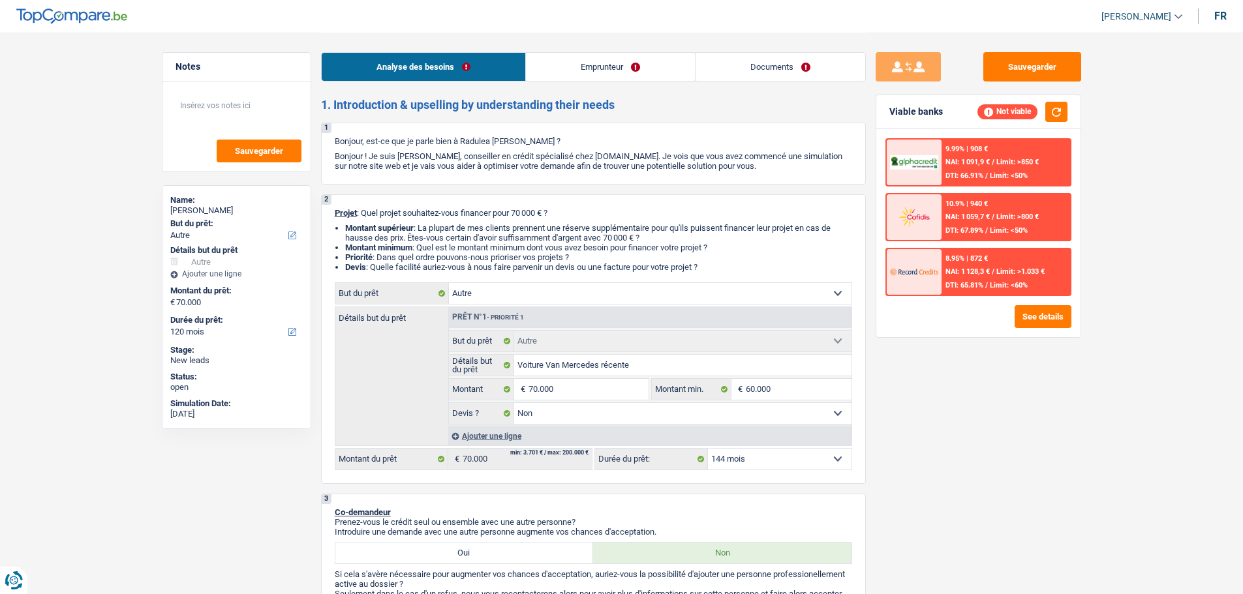
select select "144"
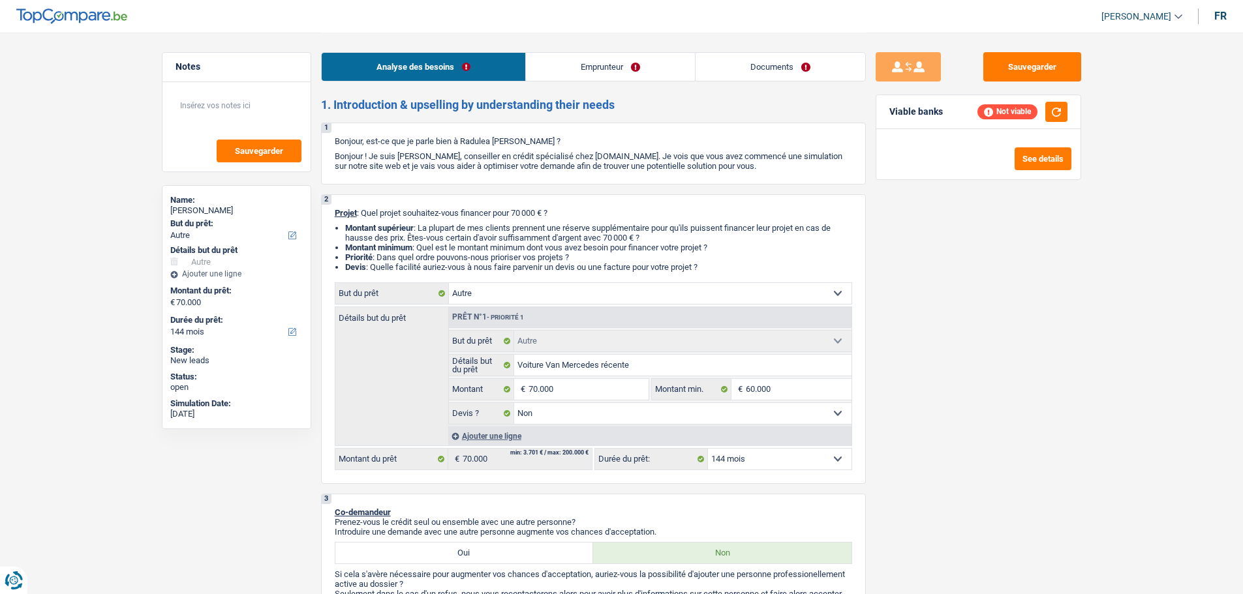
click at [782, 459] on select "12 mois 18 mois 24 mois 30 mois 36 mois 42 mois 48 mois 60 mois 72 mois 84 mois…" at bounding box center [780, 459] width 144 height 21
select select "120"
click at [708, 449] on select "12 mois 18 mois 24 mois 30 mois 36 mois 42 mois 48 mois 60 mois 72 mois 84 mois…" at bounding box center [780, 459] width 144 height 21
select select "120"
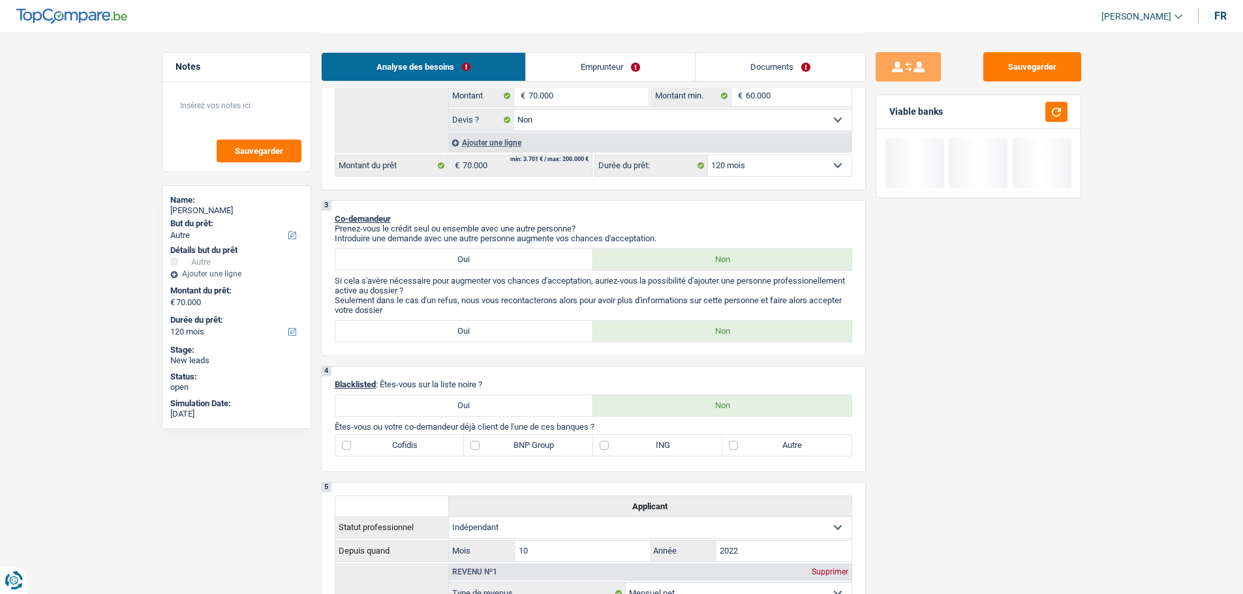
scroll to position [391, 0]
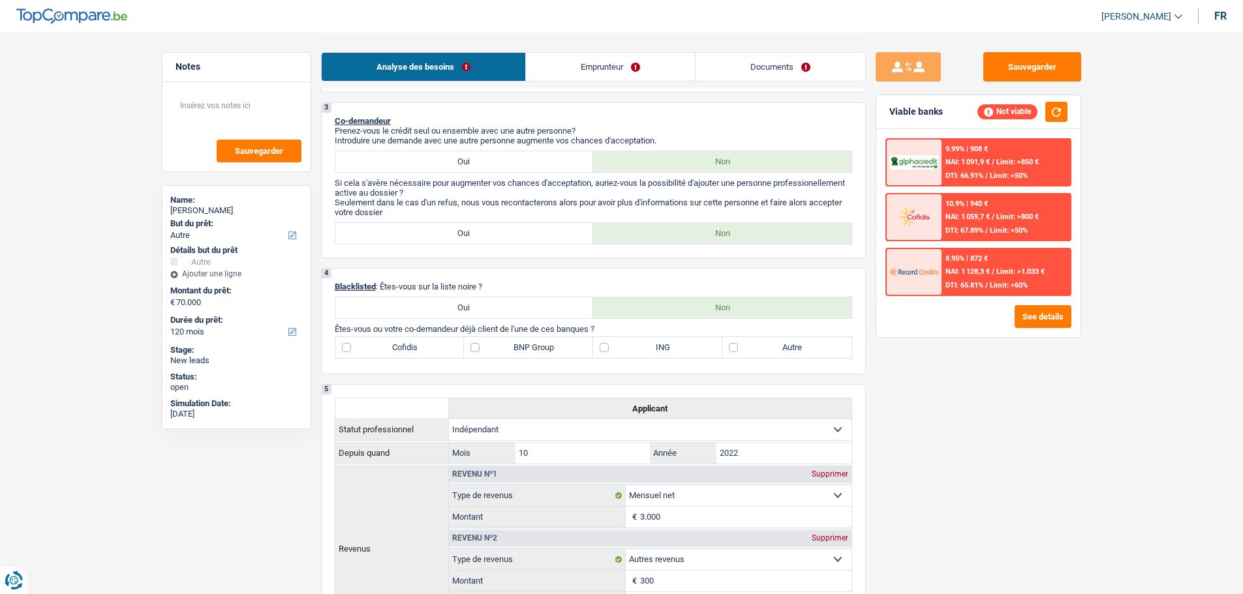
click at [542, 348] on label "BNP Group" at bounding box center [528, 347] width 129 height 21
click at [542, 348] on input "BNP Group" at bounding box center [528, 347] width 129 height 21
checkbox input "true"
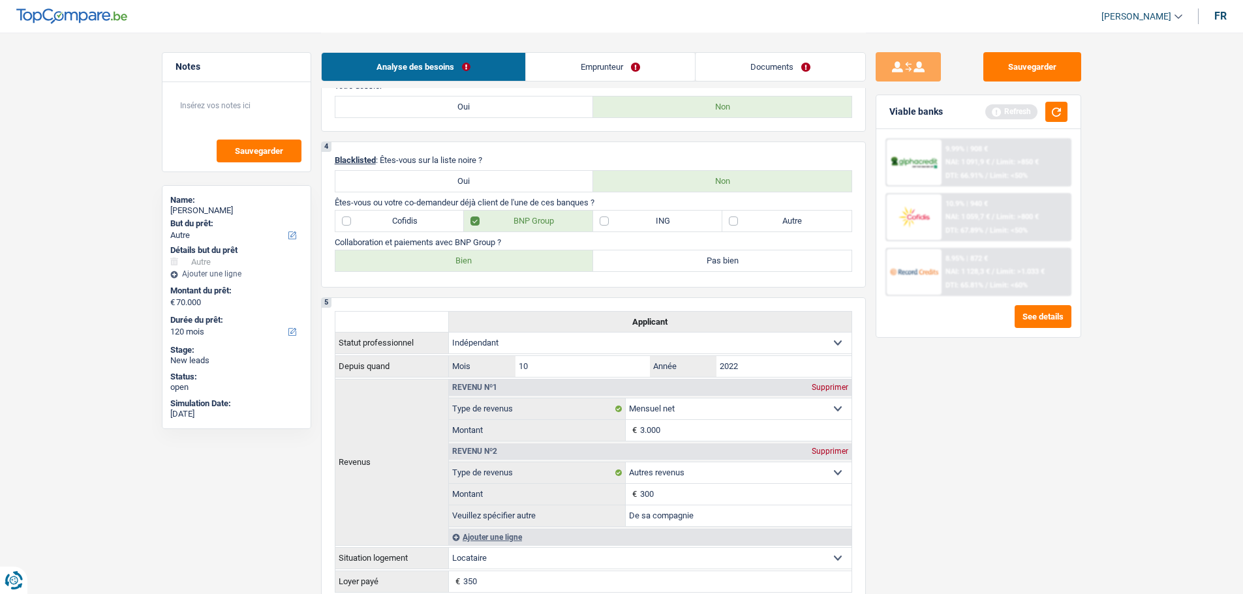
scroll to position [522, 0]
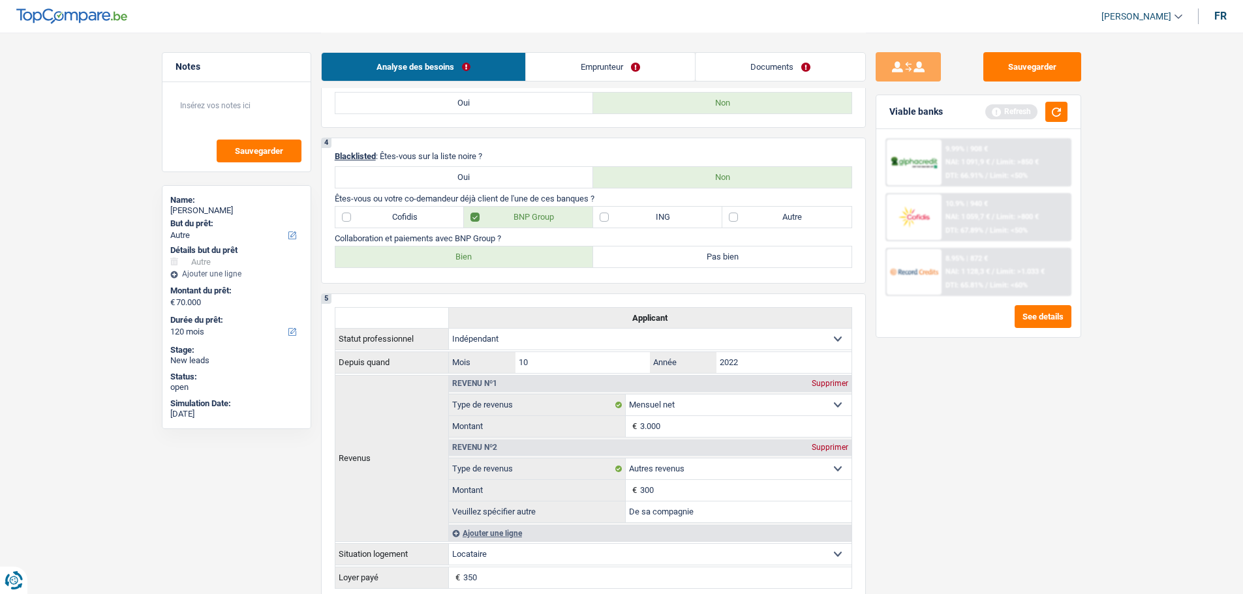
click at [491, 256] on label "Bien" at bounding box center [464, 257] width 258 height 21
click at [491, 256] on input "Bien" at bounding box center [464, 257] width 258 height 21
radio input "true"
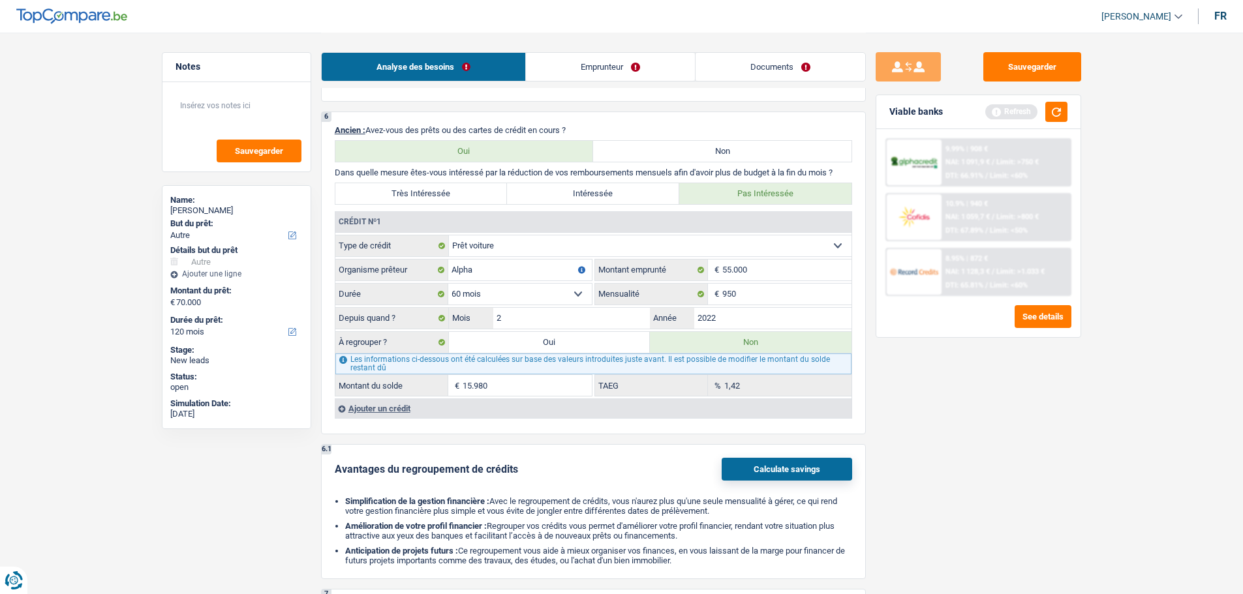
scroll to position [1109, 0]
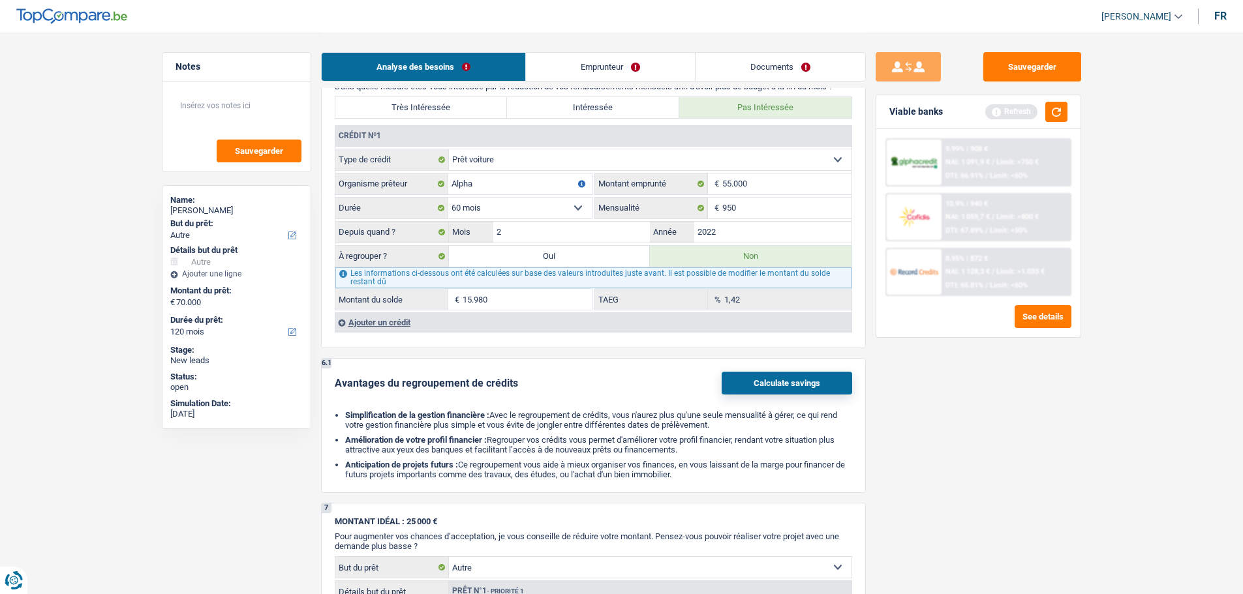
drag, startPoint x: 525, startPoint y: 255, endPoint x: 531, endPoint y: 241, distance: 15.5
click at [525, 255] on label "Oui" at bounding box center [550, 256] width 202 height 21
click at [525, 255] on input "Oui" at bounding box center [550, 256] width 202 height 21
radio input "true"
type input "85.980"
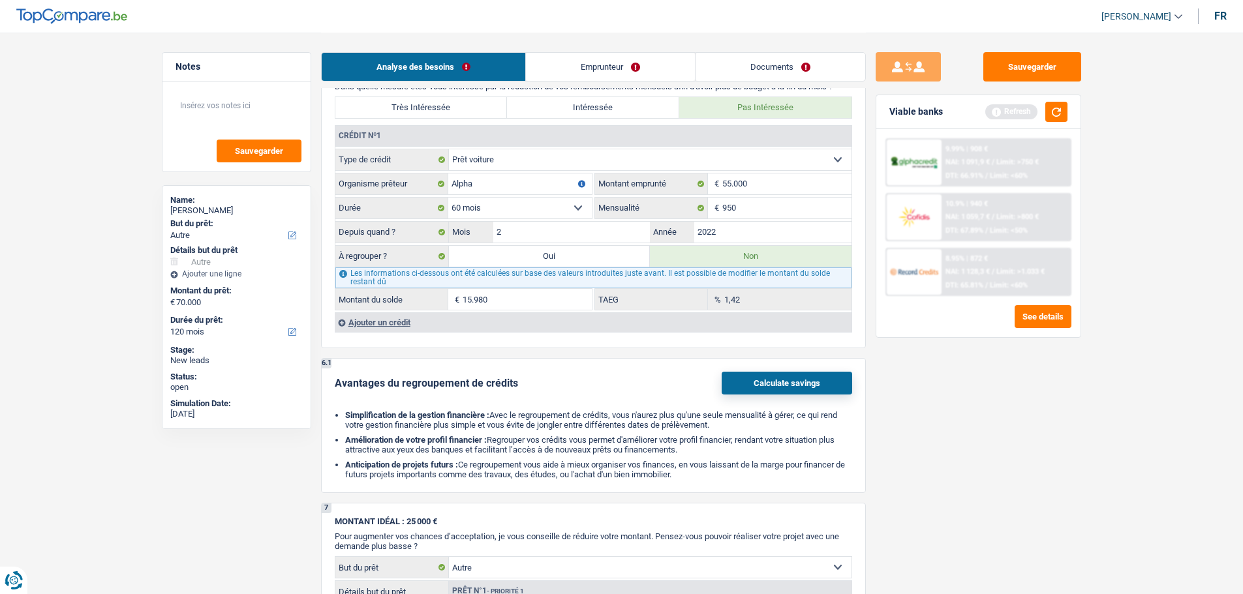
select select "144"
type input "15.980"
select select
select select "144"
type input "15.980"
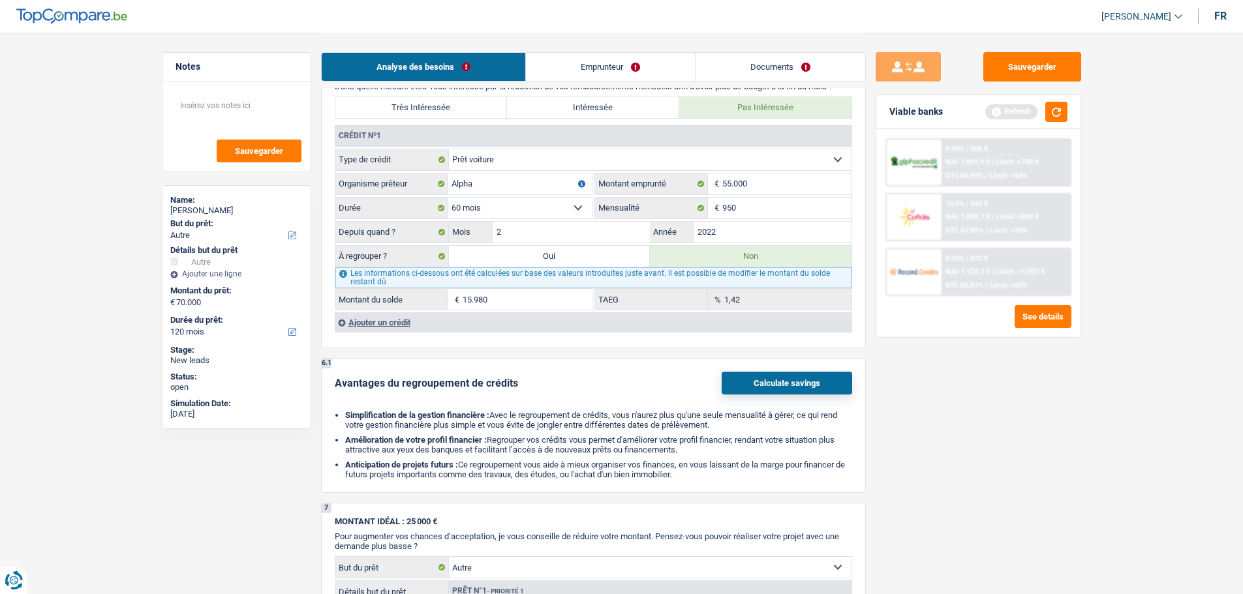
select select
select select "144"
radio input "false"
select select "refinancing"
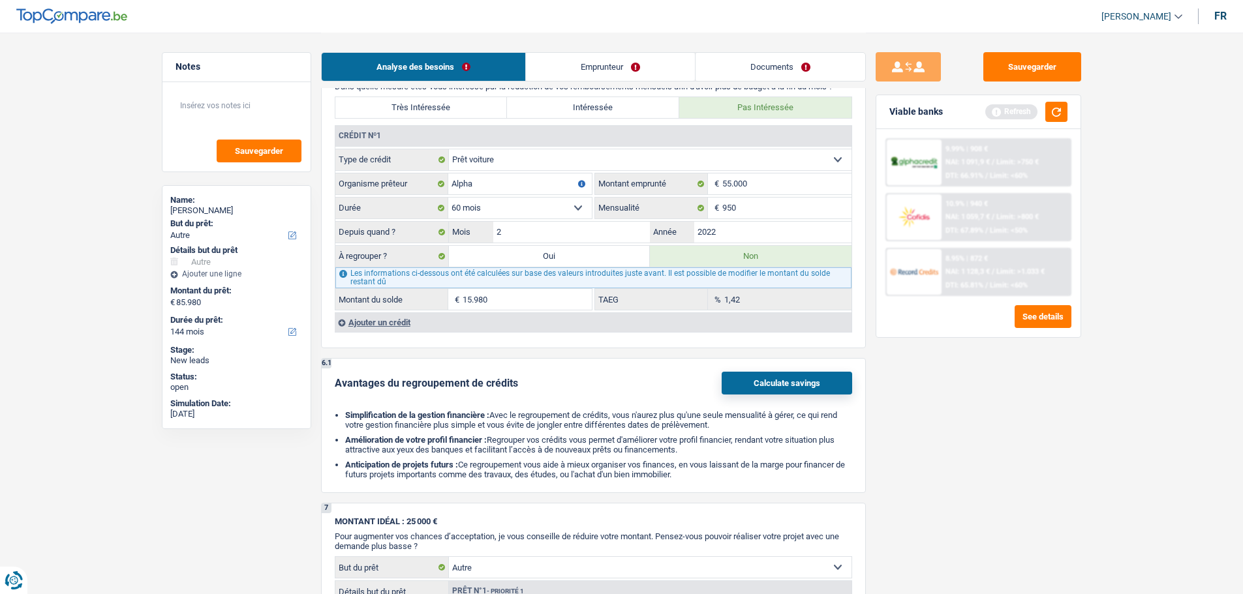
select select "refinancing"
select select "other"
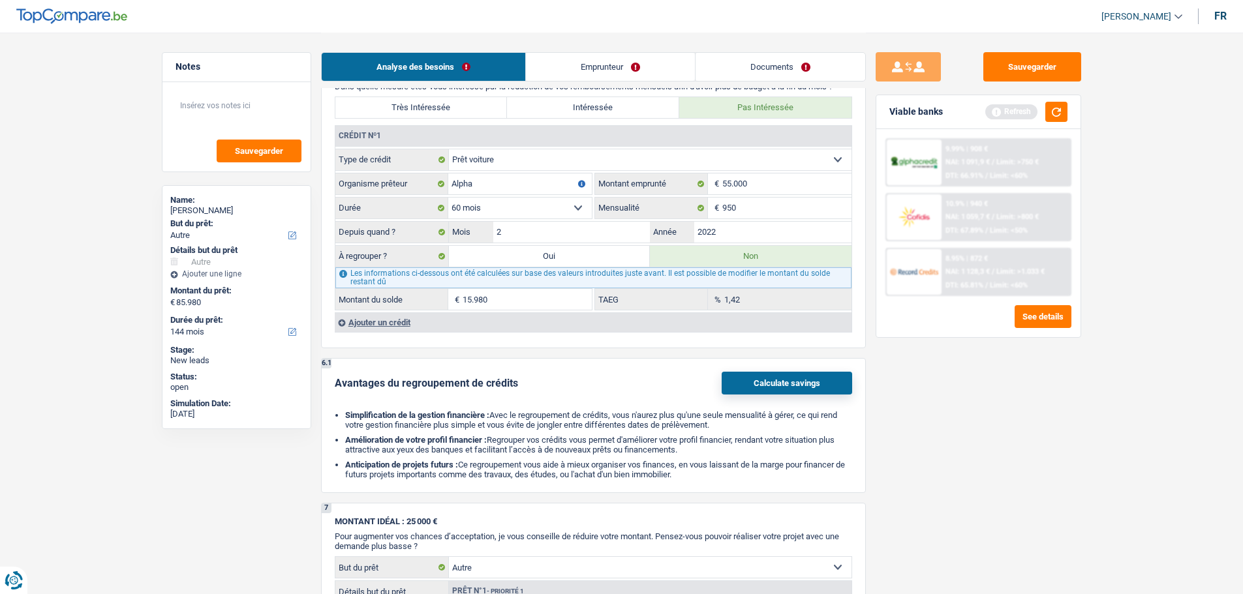
select select "other"
select select "false"
select select "other"
select select "false"
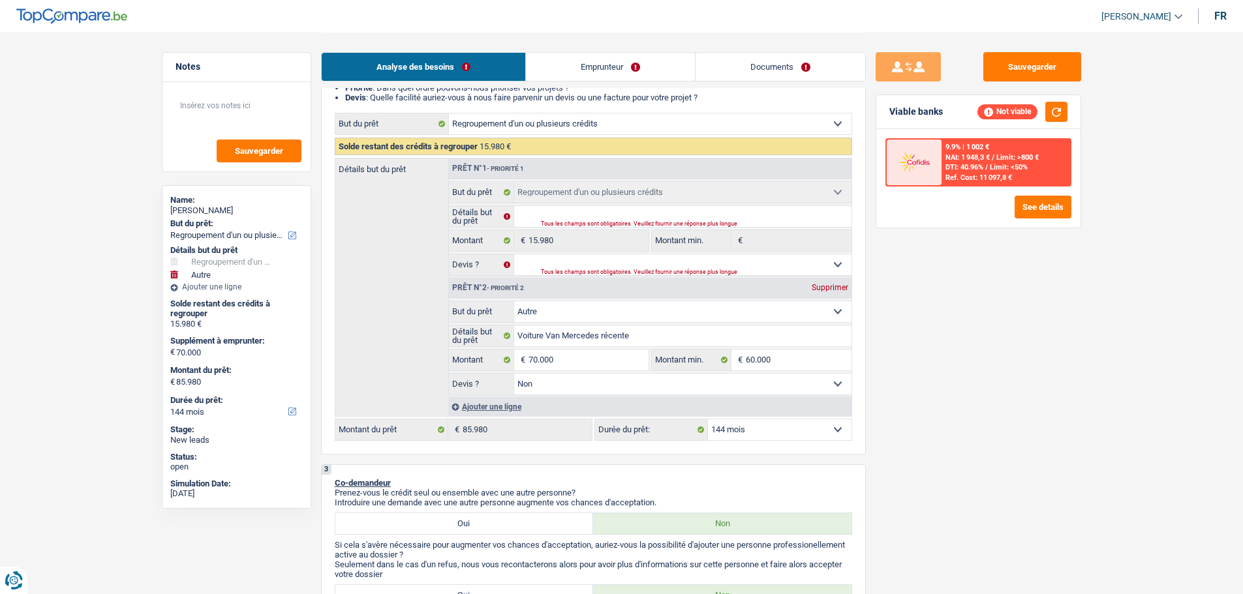
scroll to position [261, 0]
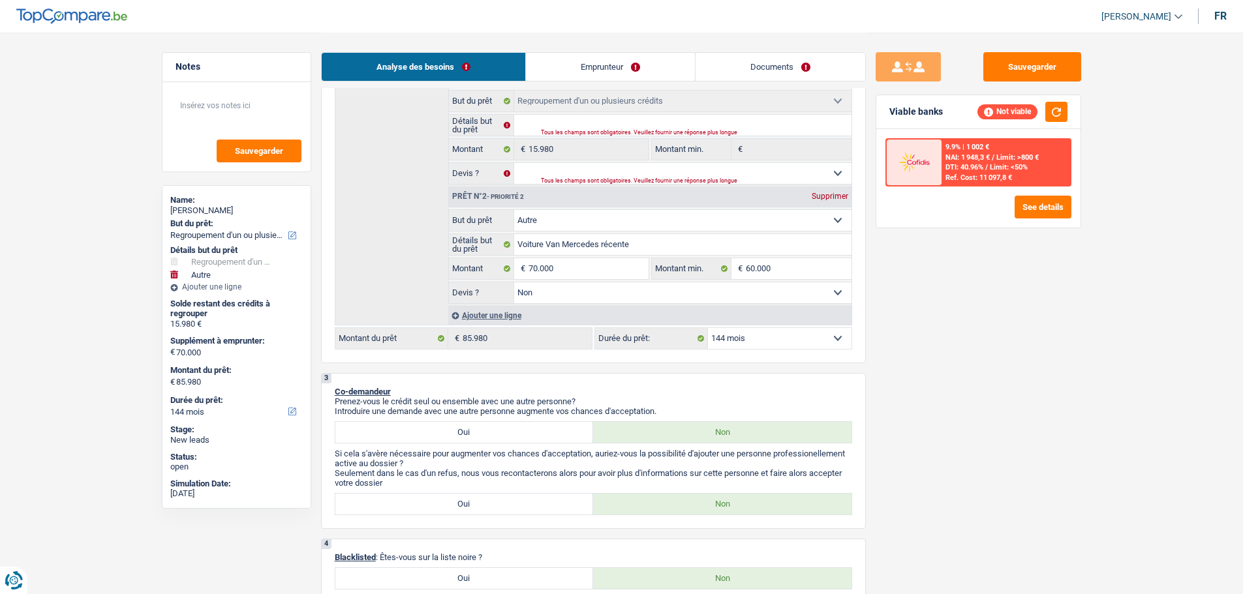
click at [797, 339] on select "12 mois 18 mois 24 mois 30 mois 36 mois 42 mois 48 mois 60 mois 72 mois 84 mois…" at bounding box center [780, 338] width 144 height 21
select select "120"
click at [708, 328] on select "12 mois 18 mois 24 mois 30 mois 36 mois 42 mois 48 mois 60 mois 72 mois 84 mois…" at bounding box center [780, 338] width 144 height 21
select select "120"
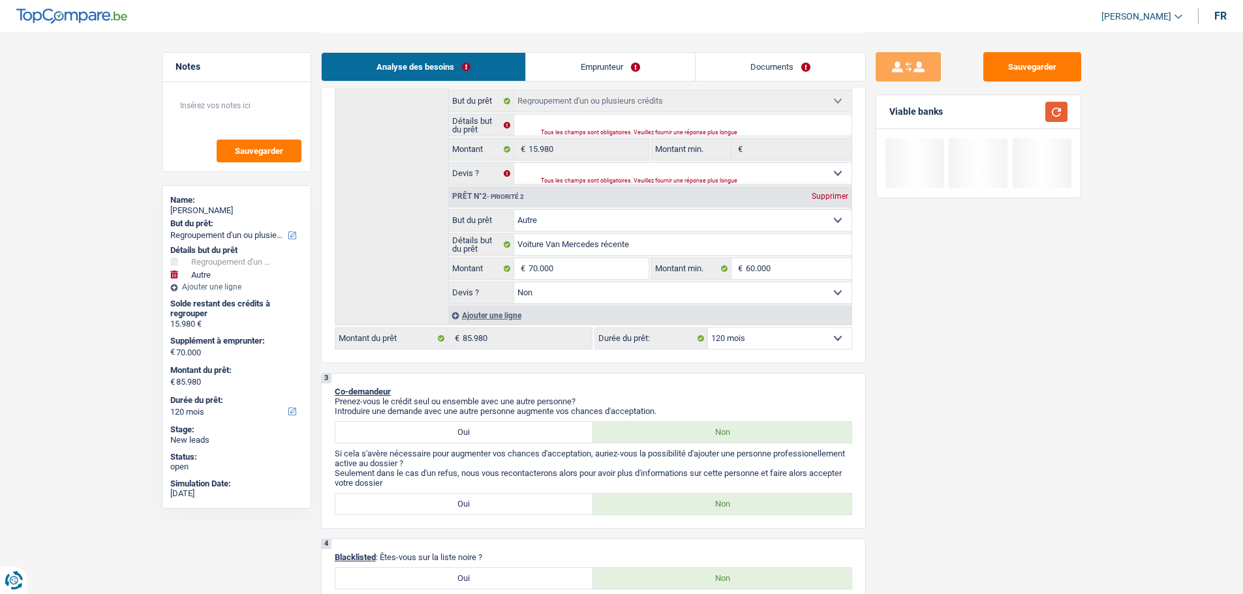
click at [1054, 116] on button "button" at bounding box center [1056, 112] width 22 height 20
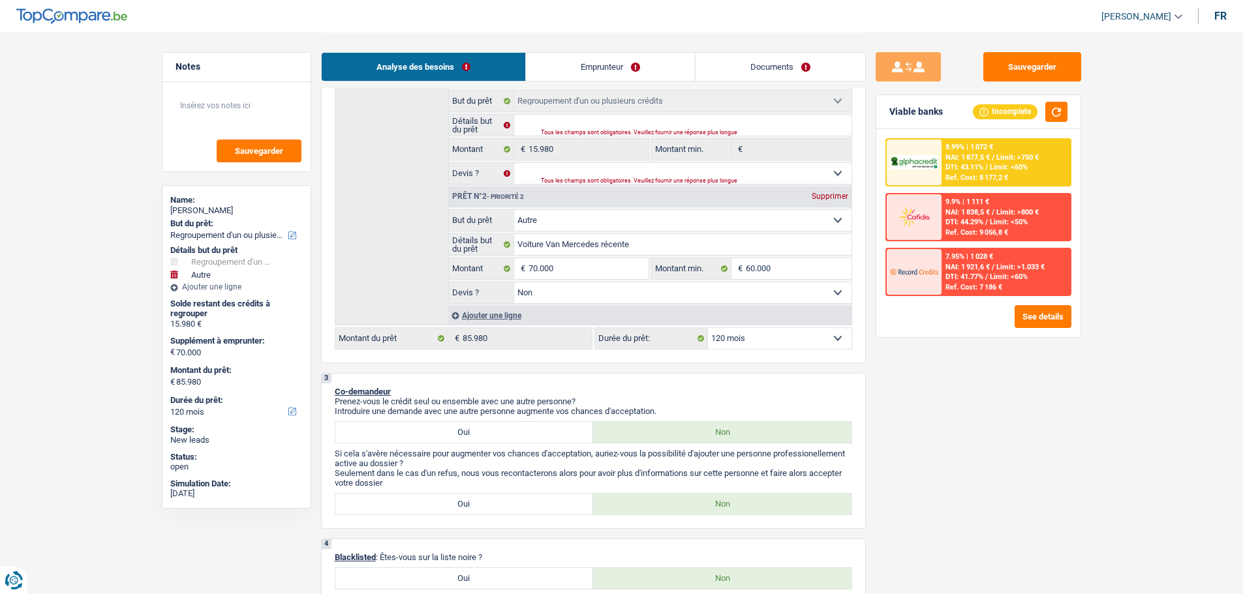
drag, startPoint x: 776, startPoint y: 331, endPoint x: 774, endPoint y: 339, distance: 8.1
click at [776, 331] on select "12 mois 18 mois 24 mois 30 mois 36 mois 42 mois 48 mois 60 mois 72 mois 84 mois…" at bounding box center [780, 338] width 144 height 21
select select "84"
click at [708, 328] on select "12 mois 18 mois 24 mois 30 mois 36 mois 42 mois 48 mois 60 mois 72 mois 84 mois…" at bounding box center [780, 338] width 144 height 21
select select "84"
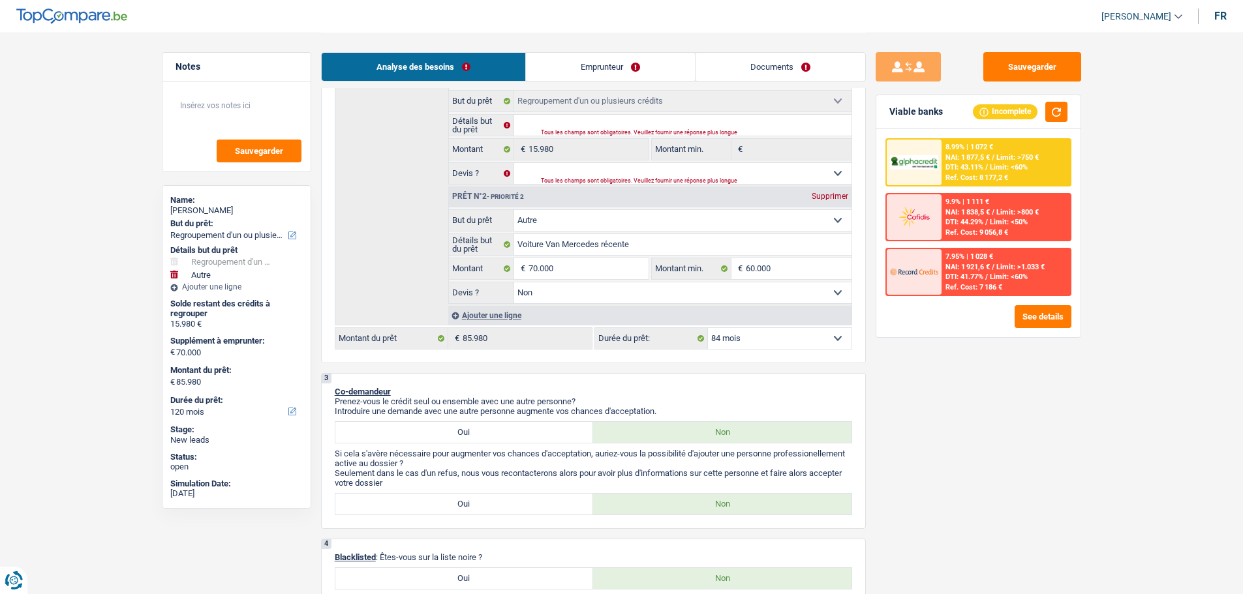
select select "84"
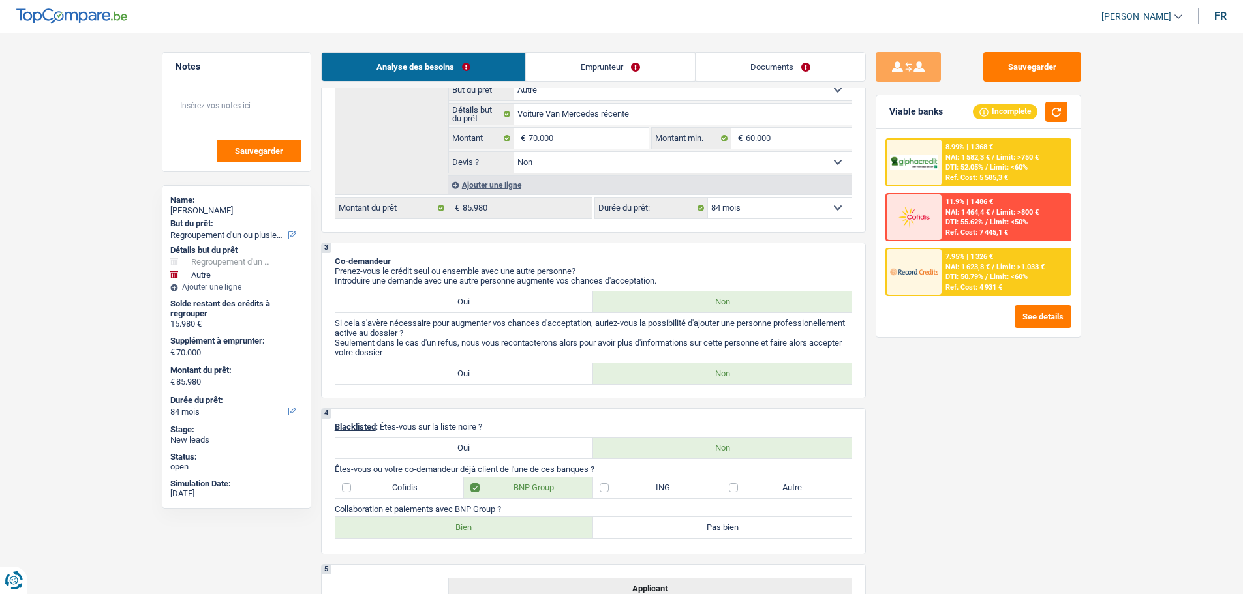
scroll to position [196, 0]
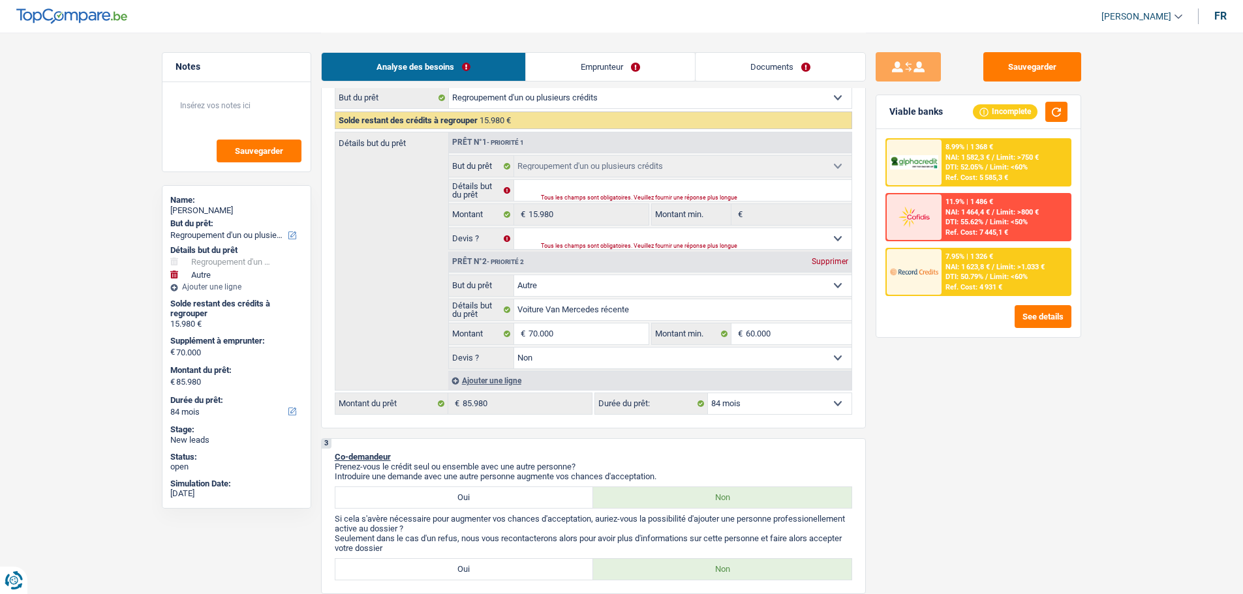
click at [999, 266] on span "Limit: >1.033 €" at bounding box center [1020, 267] width 48 height 8
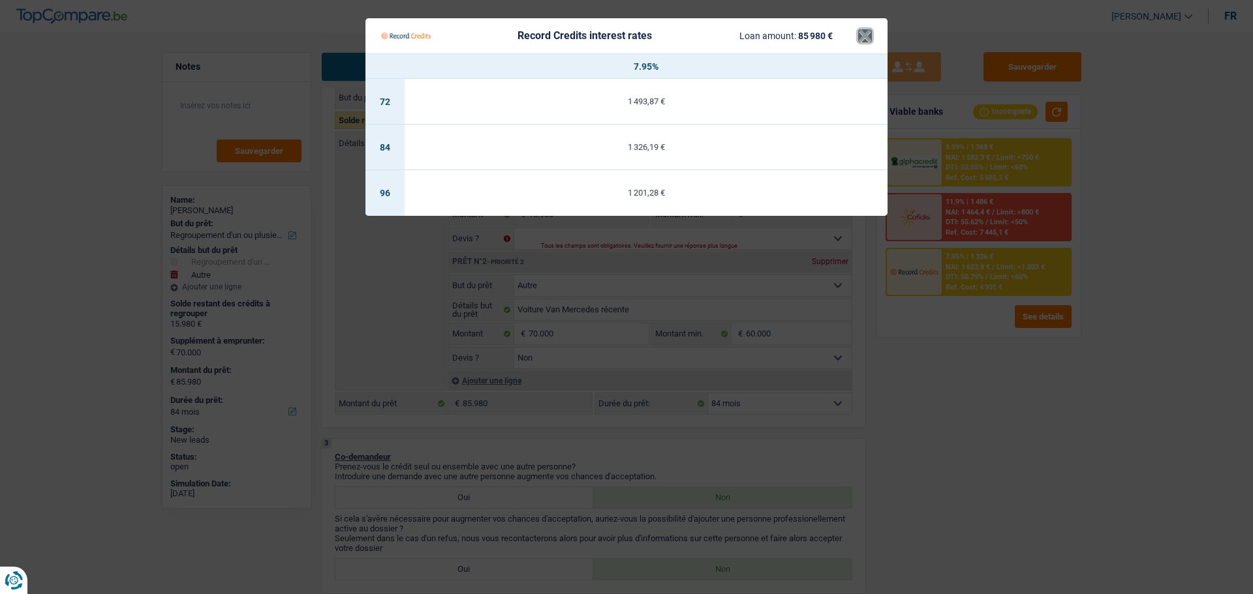
click at [868, 41] on button "×" at bounding box center [865, 35] width 14 height 13
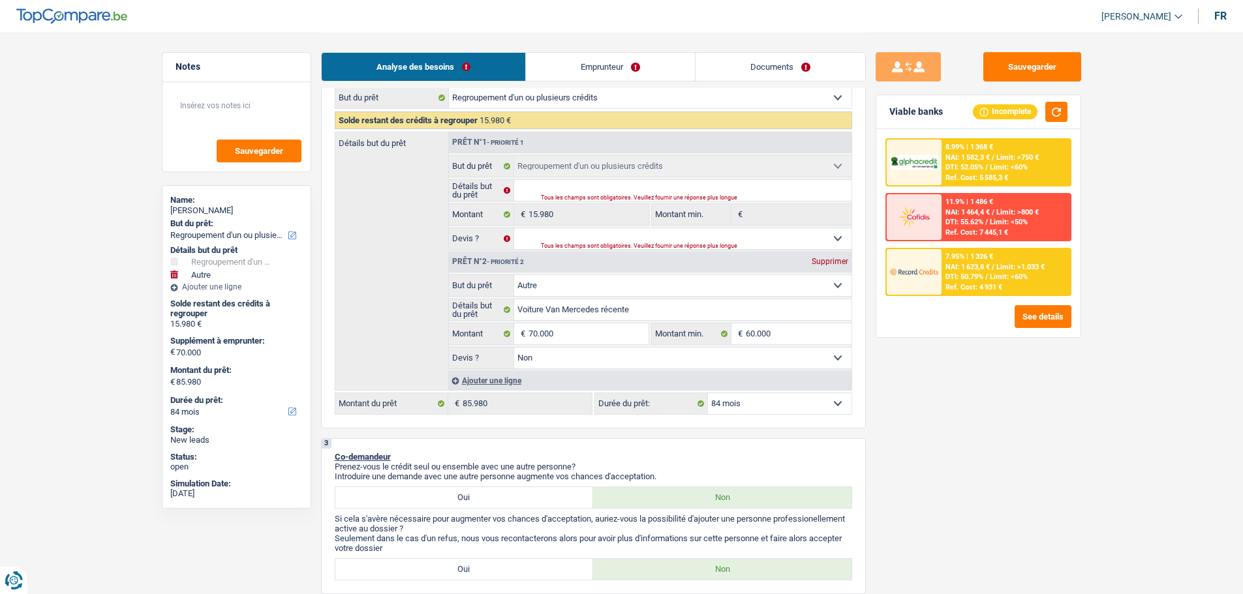
click at [988, 275] on span "/" at bounding box center [986, 277] width 3 height 8
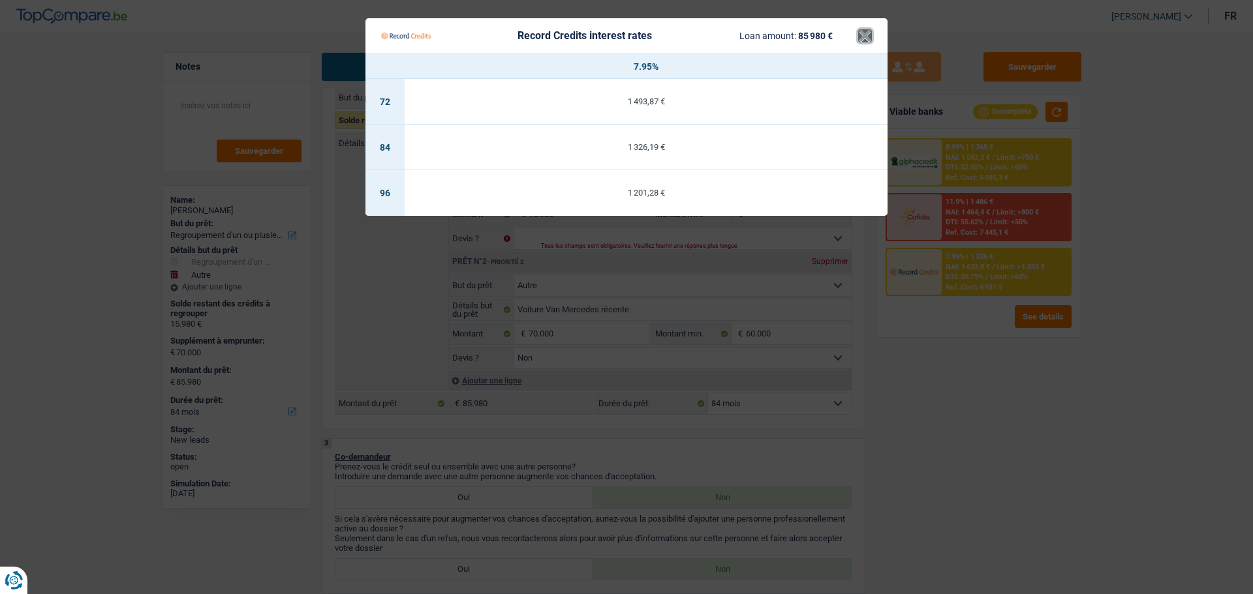
drag, startPoint x: 862, startPoint y: 36, endPoint x: 1052, endPoint y: 143, distance: 217.9
click at [899, 61] on Credits "Record Credits interest rates Loan amount: 85 980 € × 7.95% 72 1 493,87 € 84 1 …" at bounding box center [626, 297] width 1253 height 594
click at [863, 33] on button "×" at bounding box center [865, 35] width 14 height 13
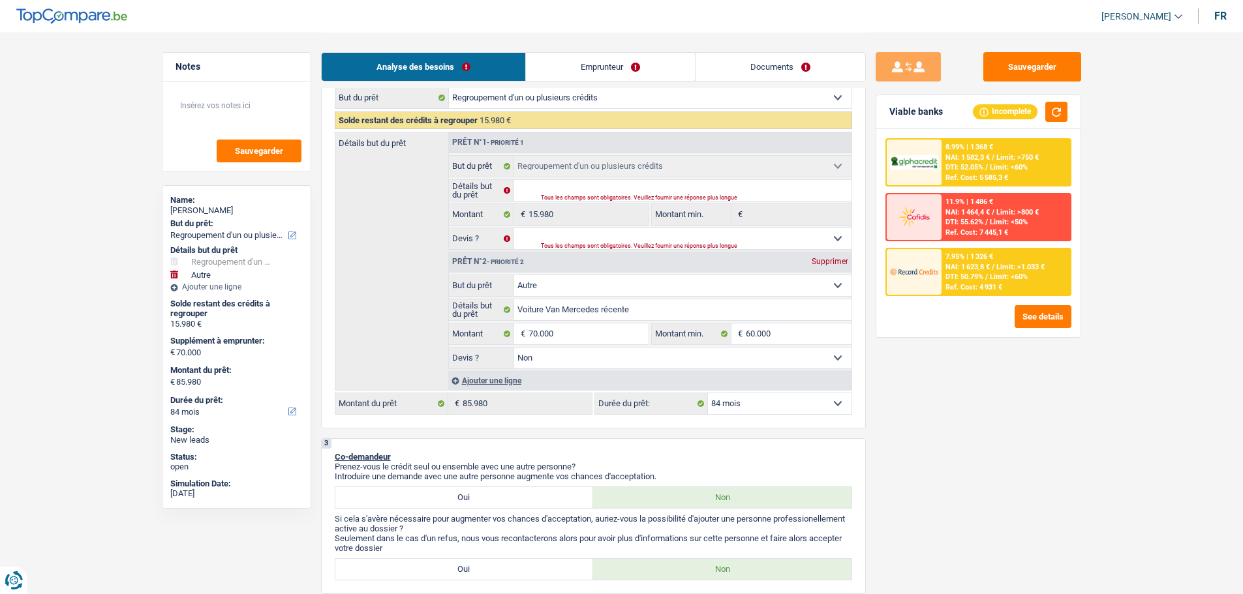
click at [997, 167] on span "Limit: <60%" at bounding box center [1009, 167] width 38 height 8
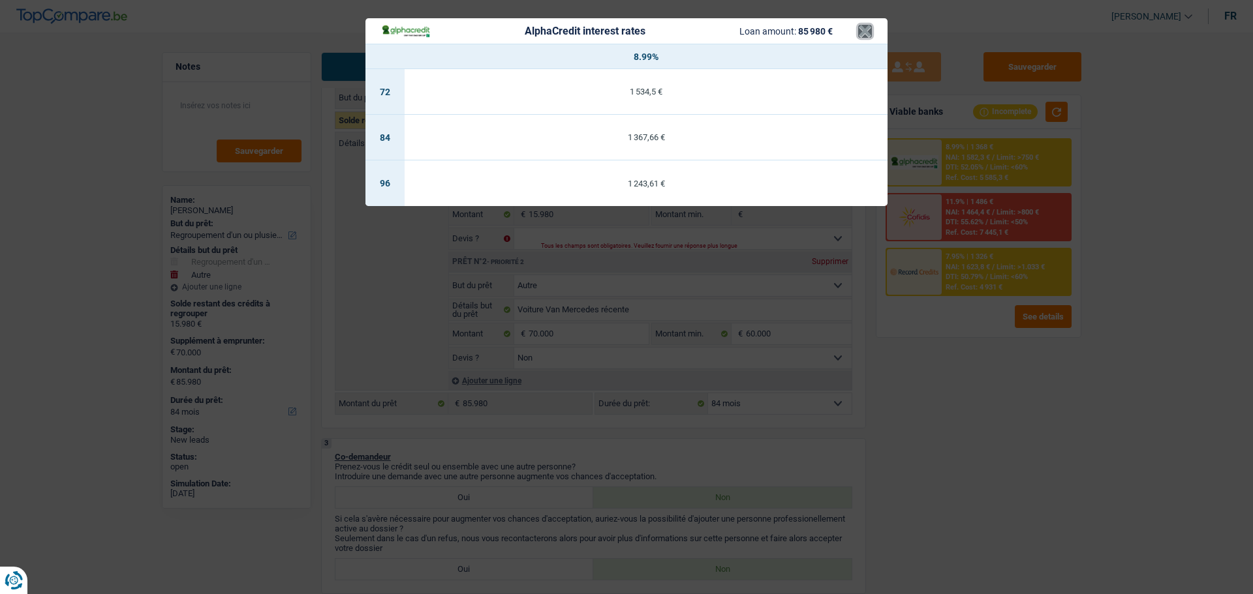
click at [863, 32] on button "×" at bounding box center [865, 31] width 14 height 13
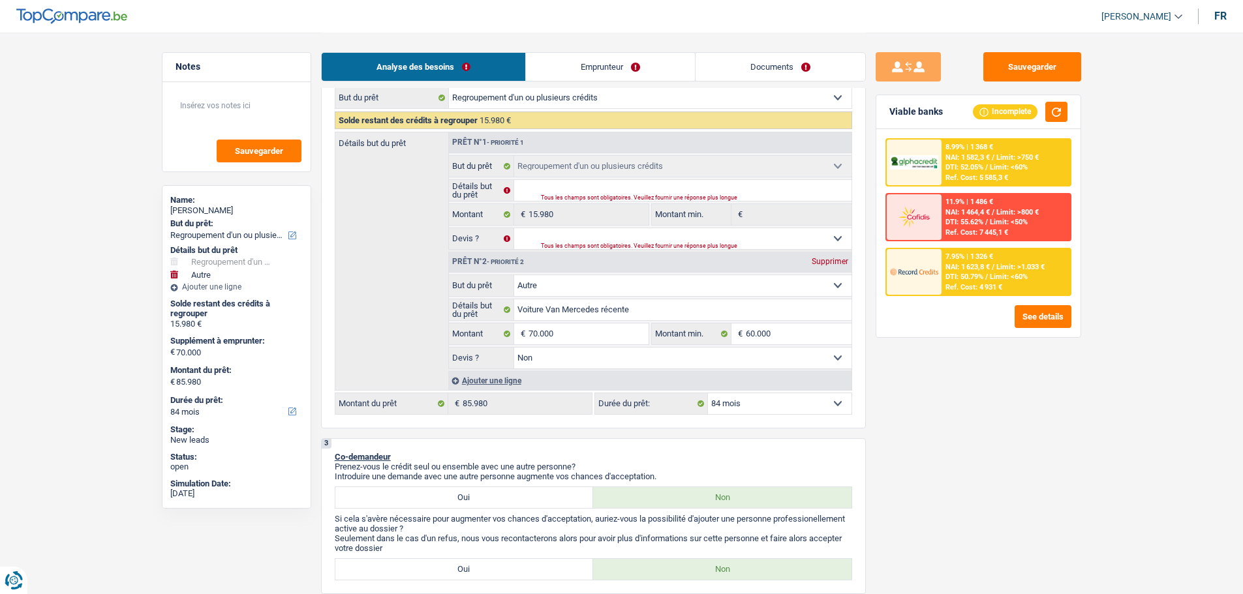
click at [954, 285] on div "Ref. Cost: 4 931 €" at bounding box center [973, 287] width 57 height 8
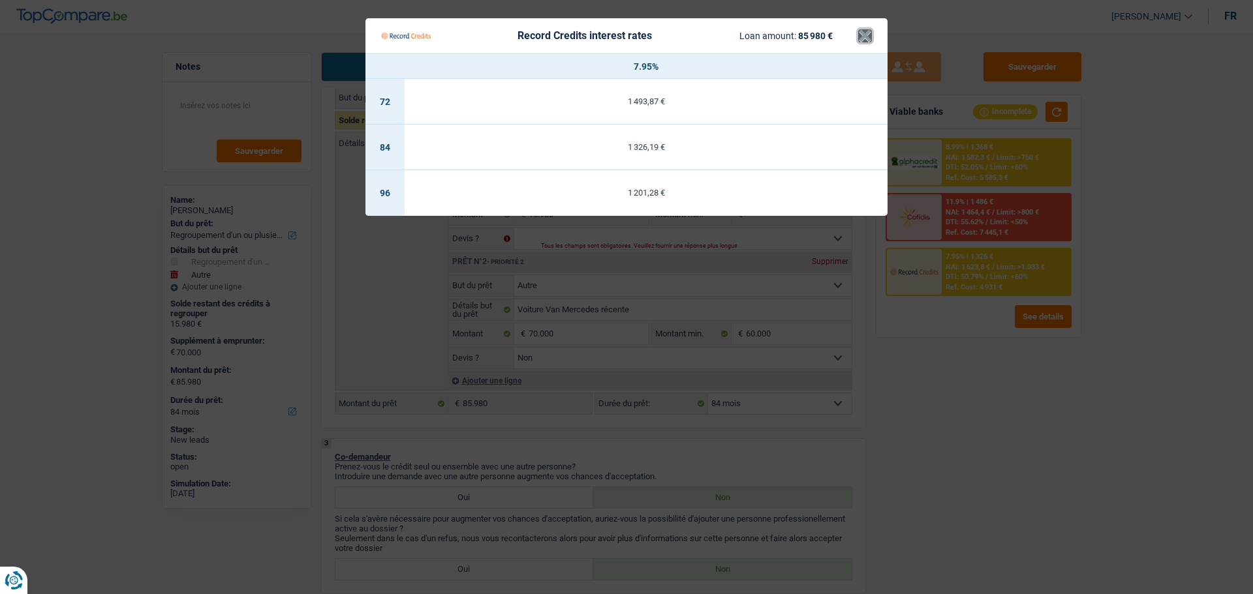
click at [869, 32] on button "×" at bounding box center [865, 35] width 14 height 13
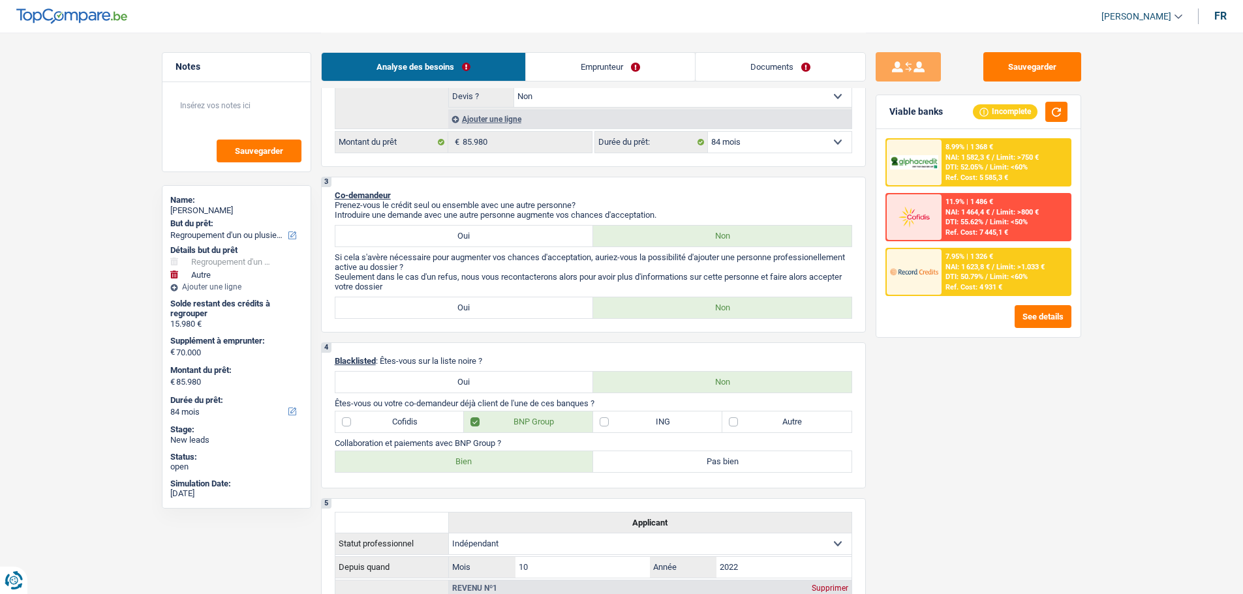
scroll to position [261, 0]
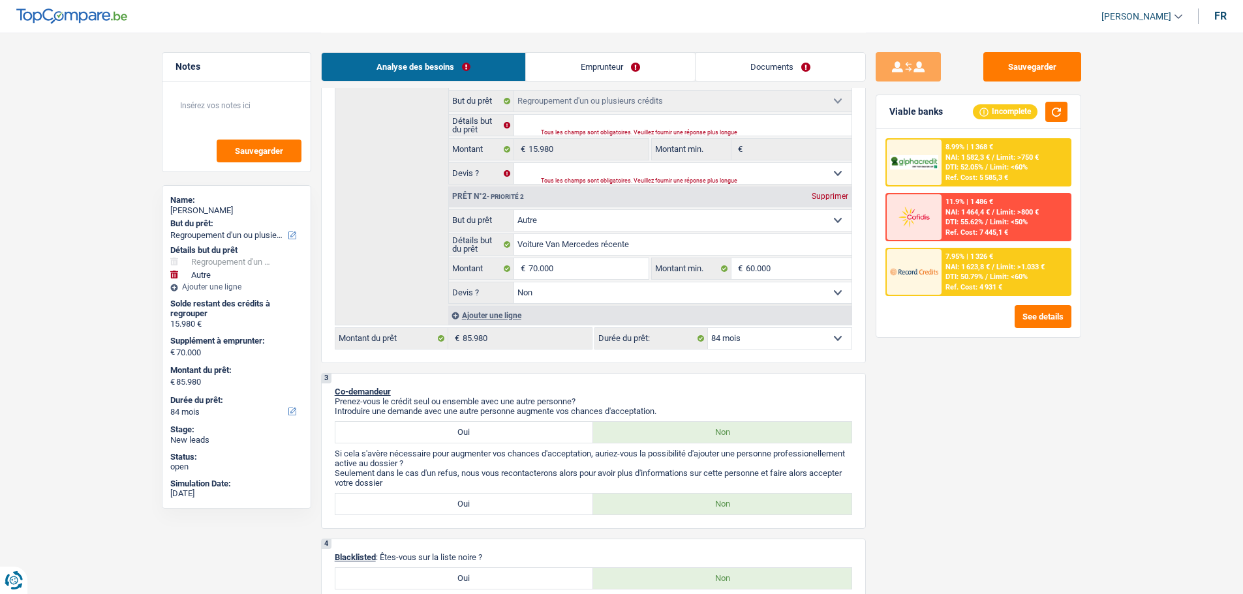
click at [981, 272] on div "7.95% | 1 326 € NAI: 1 623,8 € / Limit: >1.033 € DTI: 50.79% / Limit: <60% Ref.…" at bounding box center [1005, 272] width 129 height 46
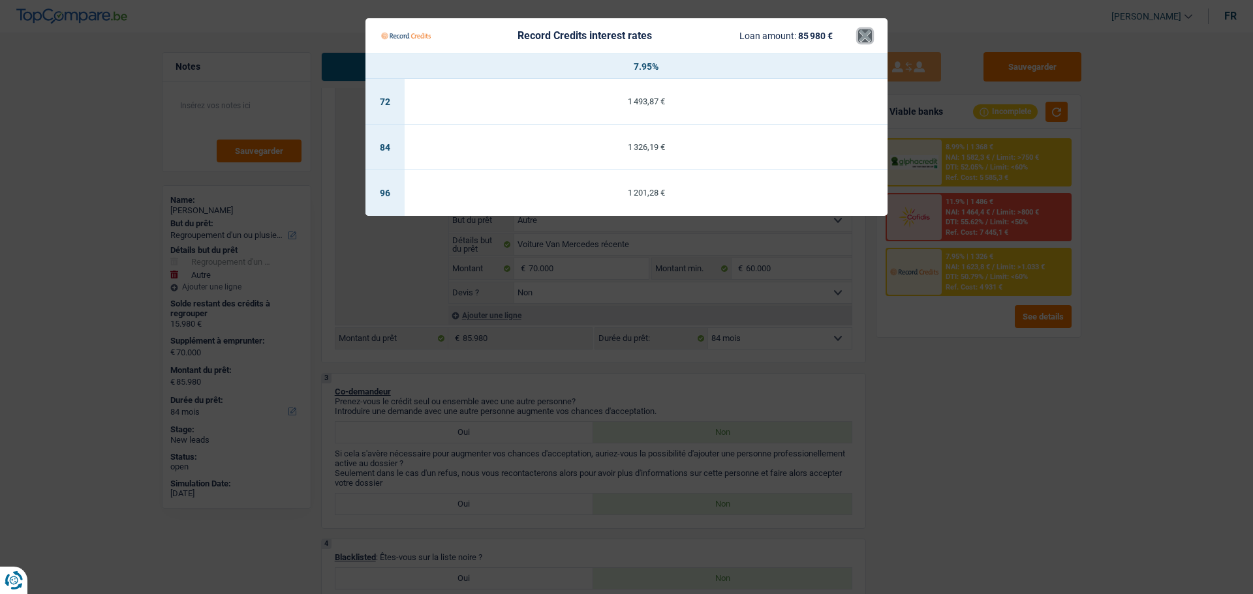
click at [865, 34] on button "×" at bounding box center [865, 35] width 14 height 13
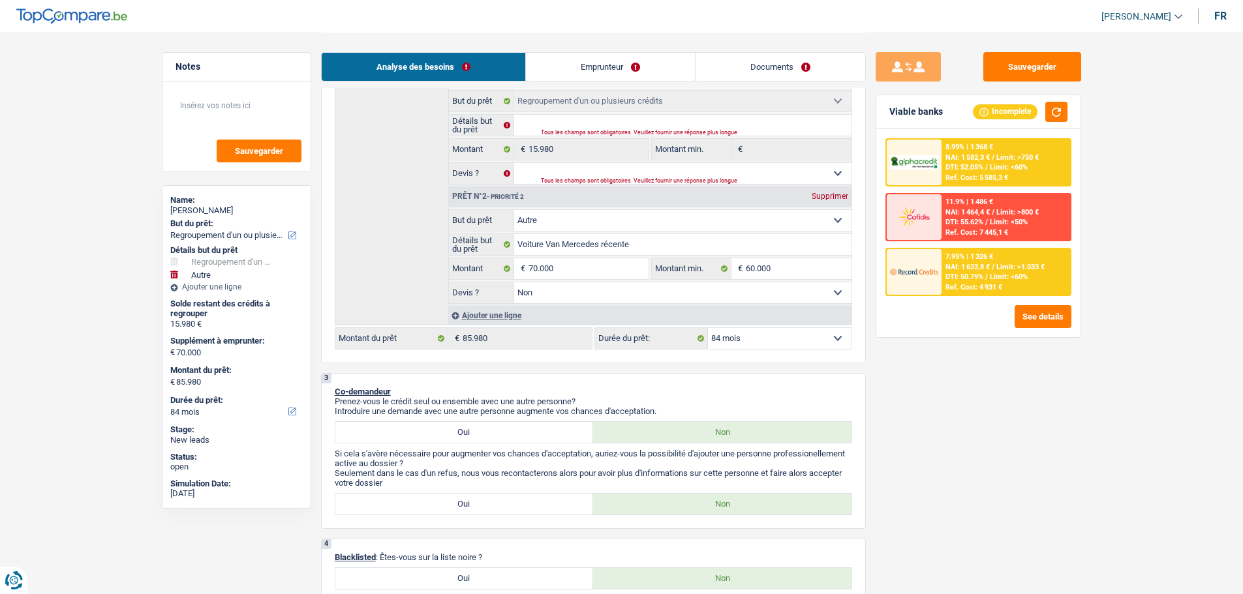
click at [1006, 274] on span "Limit: <60%" at bounding box center [1009, 277] width 38 height 8
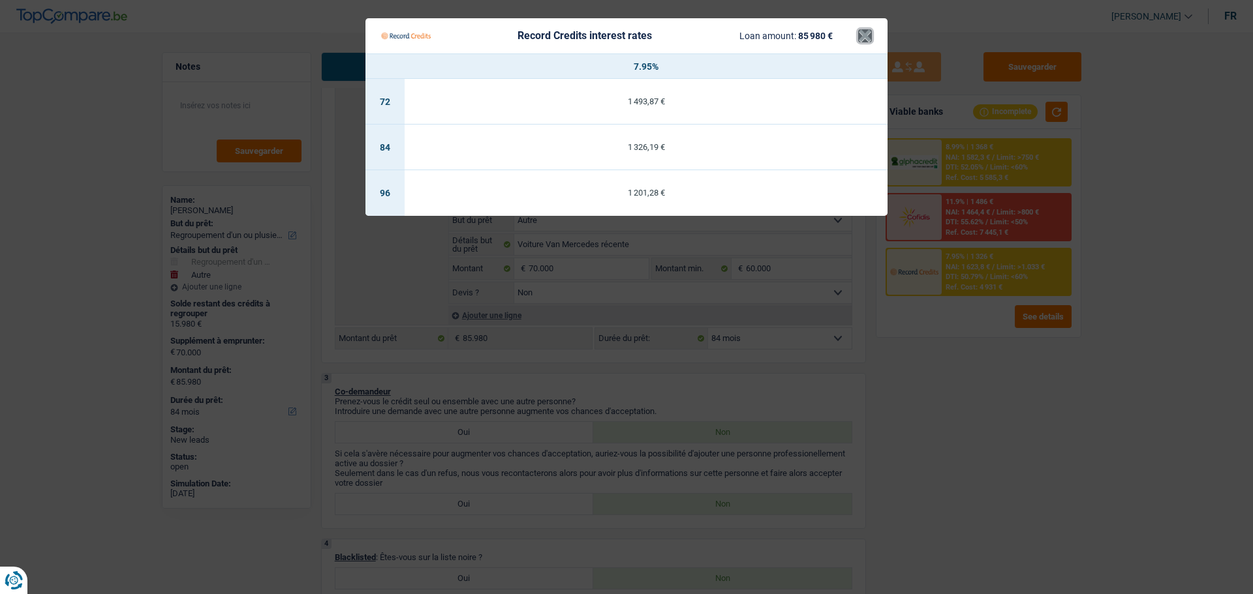
click at [870, 37] on button "×" at bounding box center [865, 35] width 14 height 13
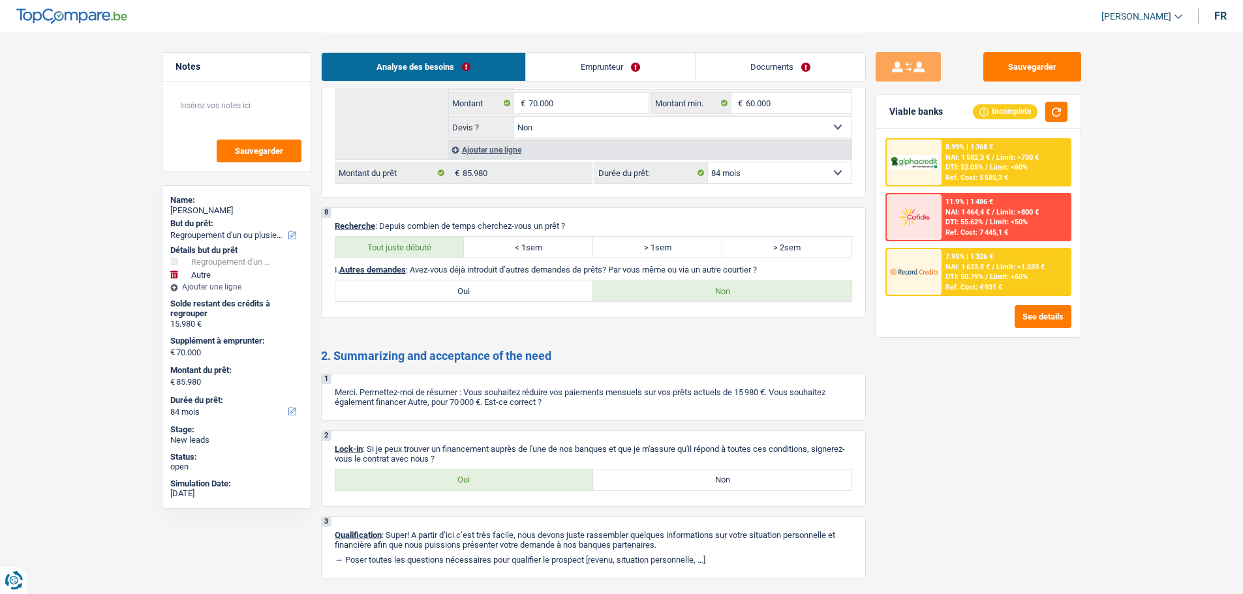
scroll to position [1926, 0]
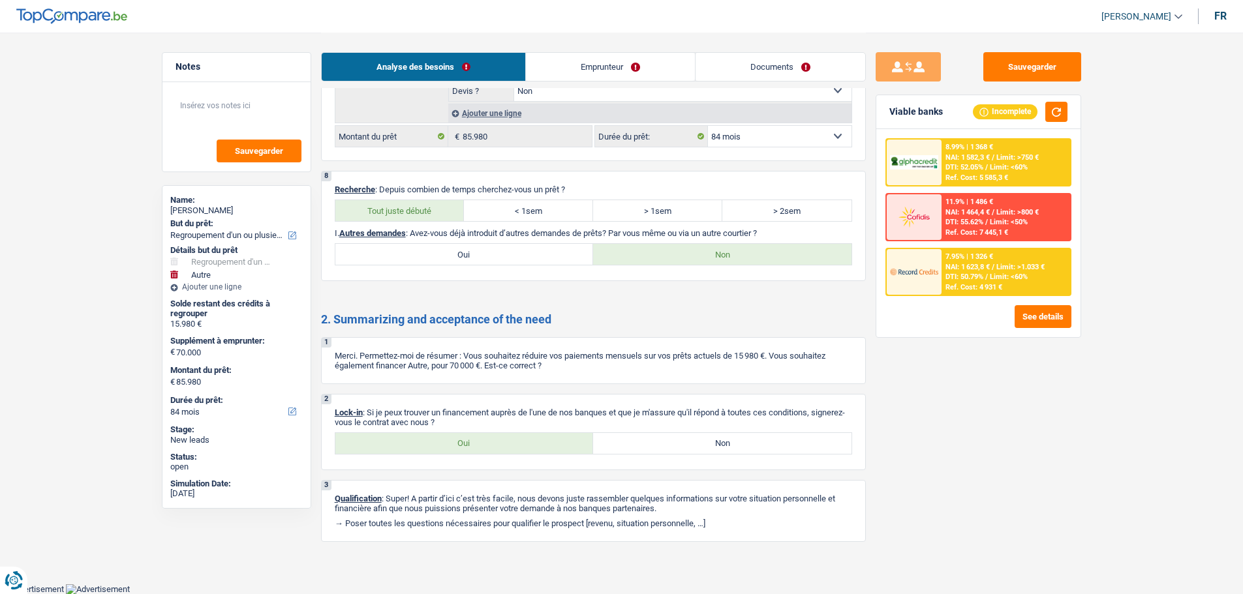
click at [450, 434] on label "Oui" at bounding box center [464, 443] width 258 height 21
click at [450, 434] on input "Oui" at bounding box center [464, 443] width 258 height 21
radio input "true"
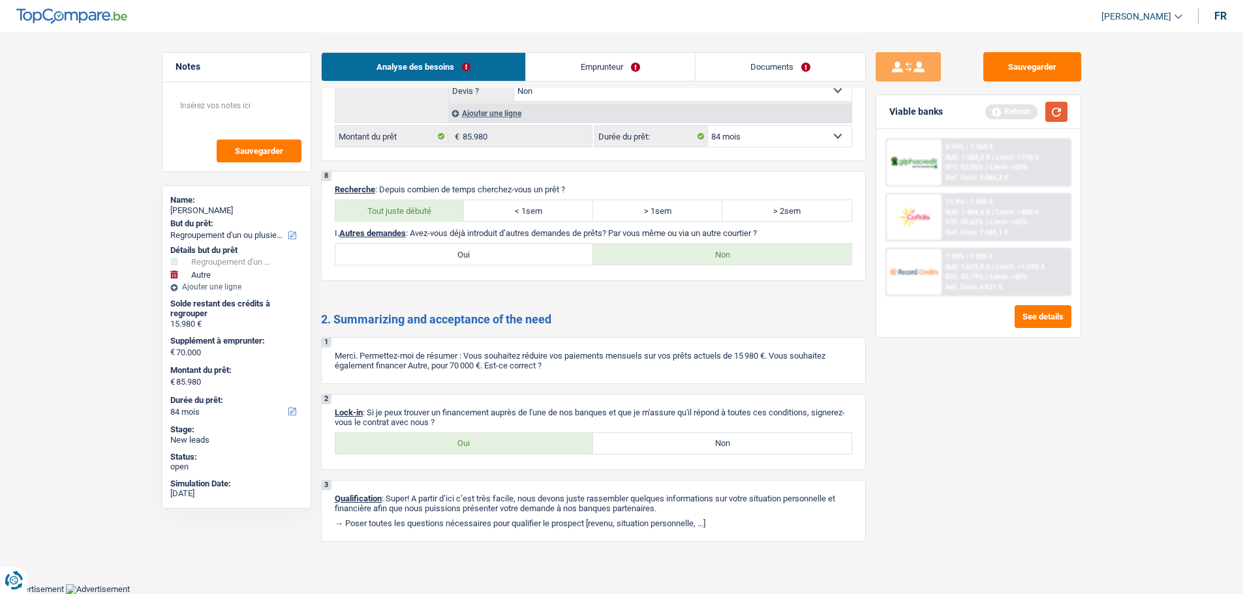
click at [1057, 114] on button "button" at bounding box center [1056, 112] width 22 height 20
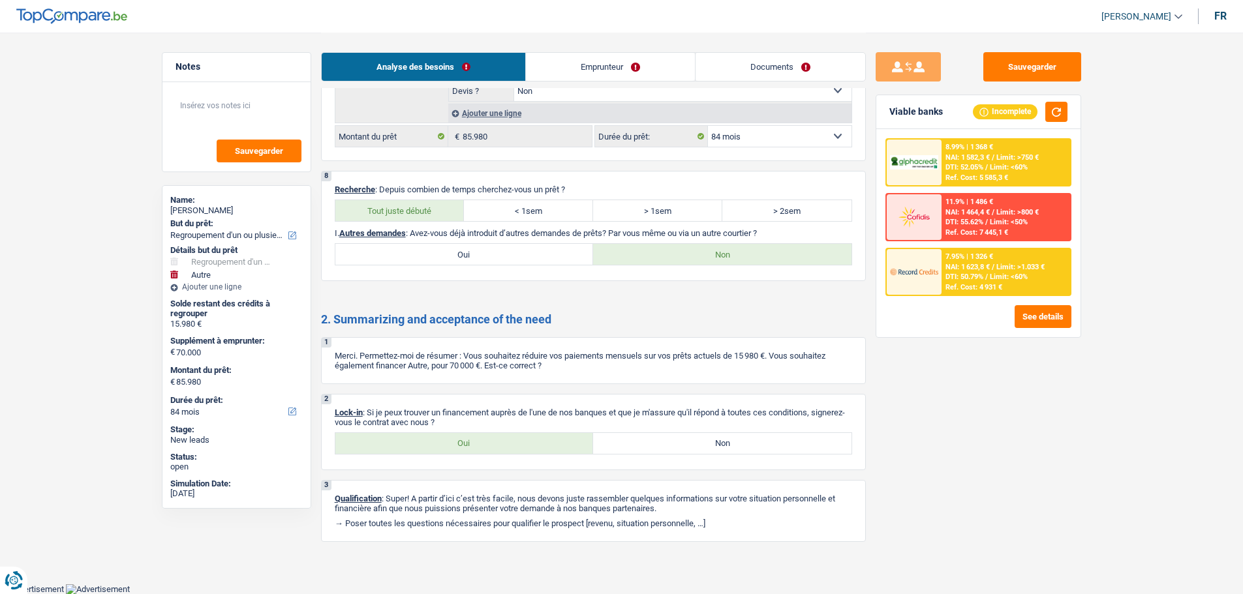
drag, startPoint x: 799, startPoint y: 60, endPoint x: 793, endPoint y: 61, distance: 6.6
click at [799, 60] on link "Documents" at bounding box center [781, 67] width 170 height 28
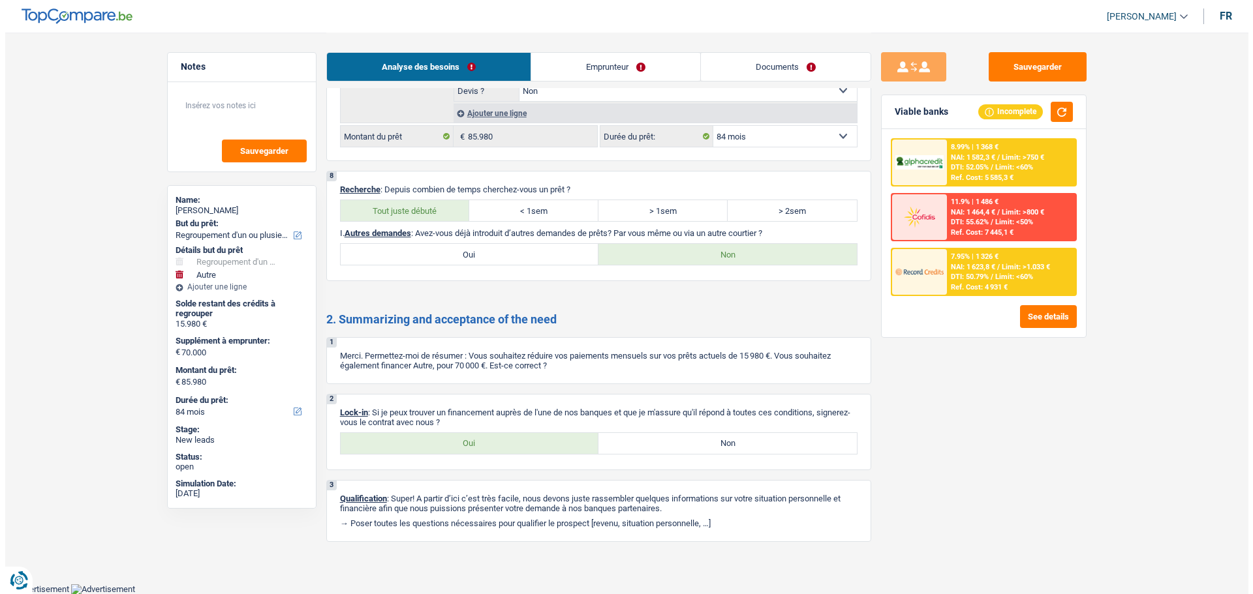
scroll to position [0, 0]
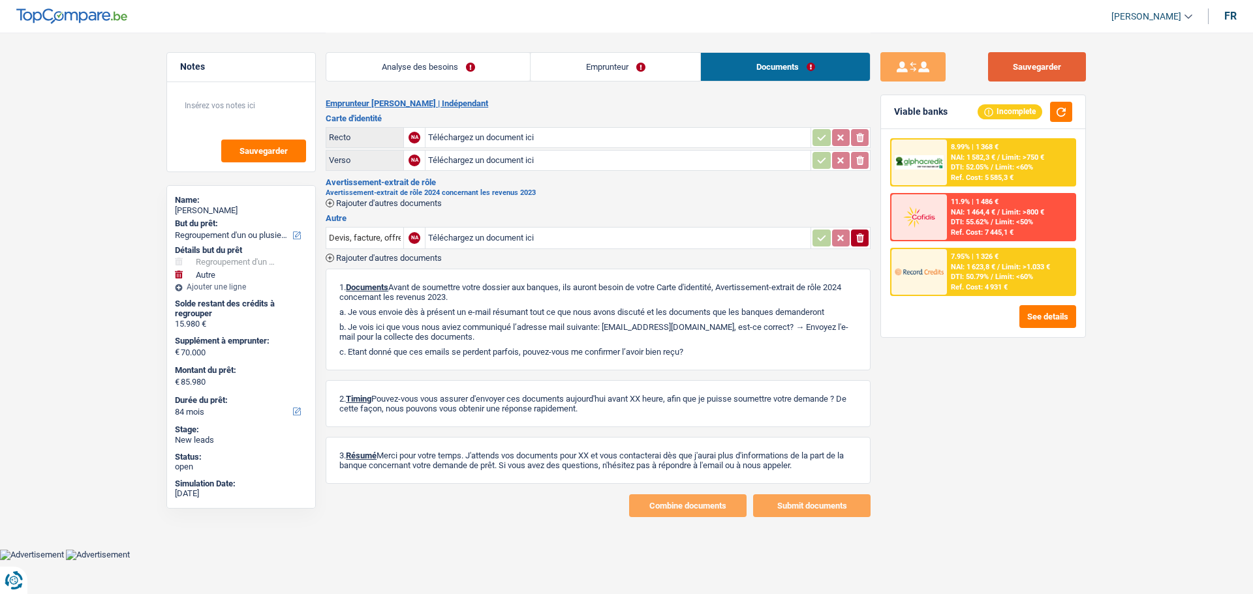
click at [1060, 72] on button "Sauvegarder" at bounding box center [1037, 66] width 98 height 29
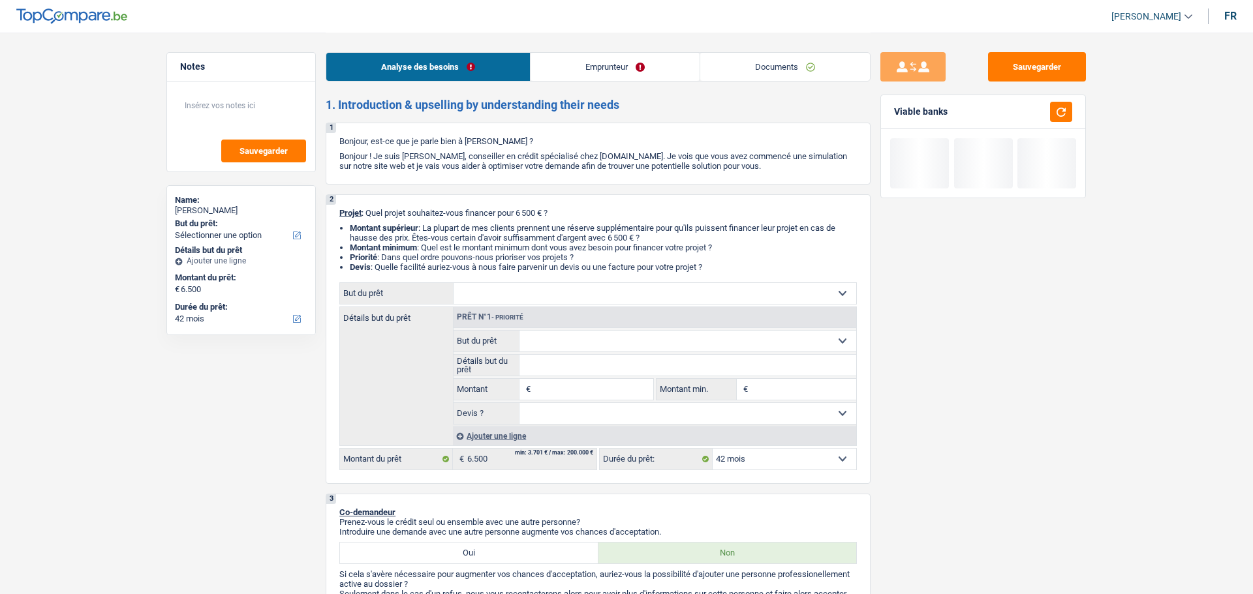
select select "42"
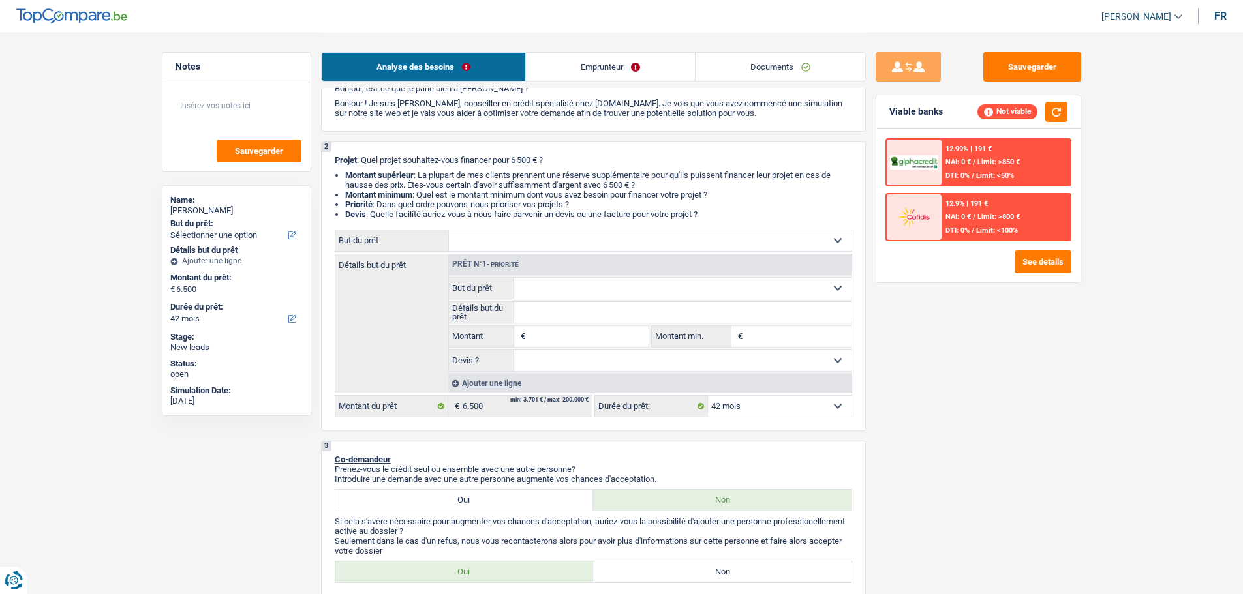
scroll to position [130, 0]
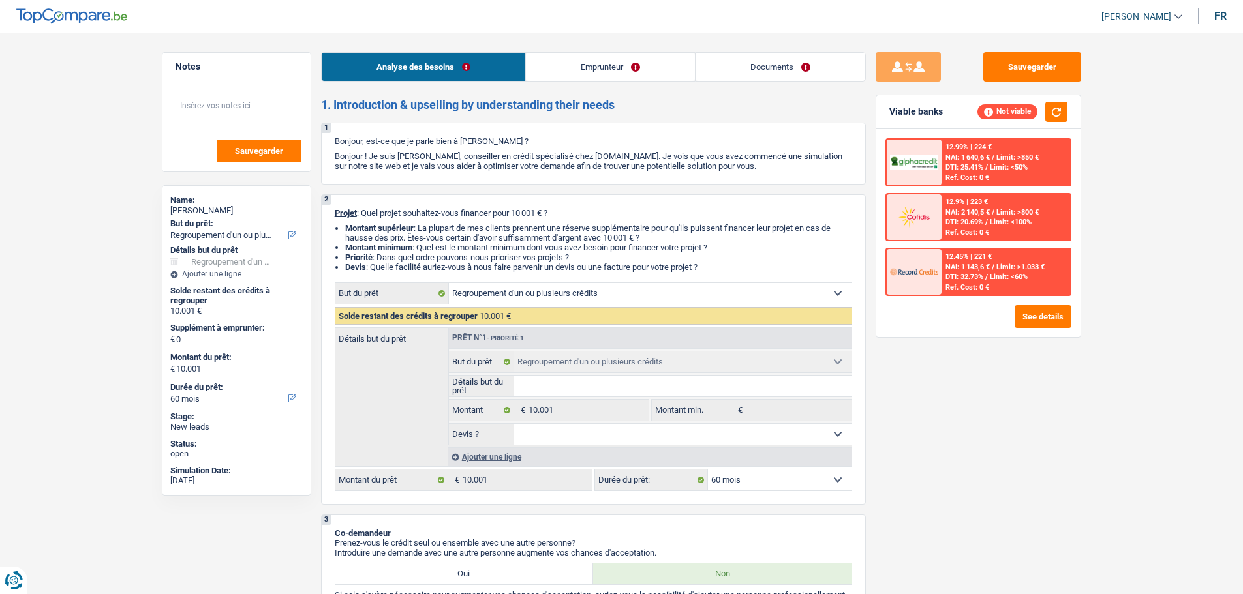
select select "refinancing"
select select "60"
select select "refinancing"
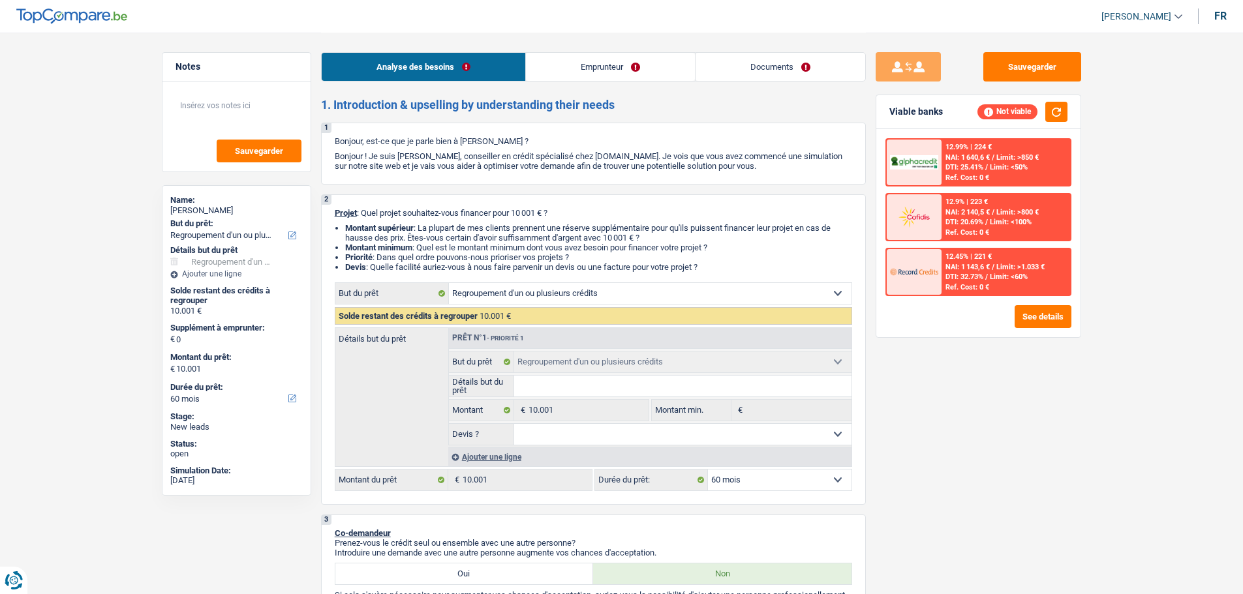
select select "60"
select select "cpasMargin"
select select "familyAllowances"
select select "socialSecurity"
select select "rents"
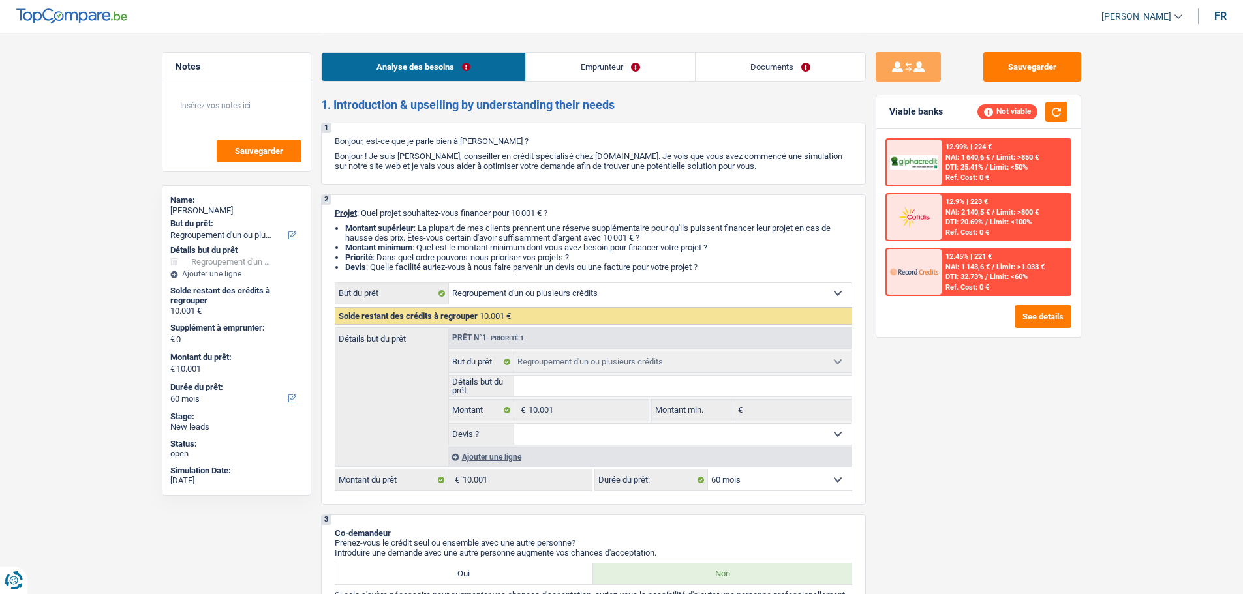
select select "refinancing"
select select "60"
click at [604, 60] on link "Emprunteur" at bounding box center [610, 67] width 169 height 28
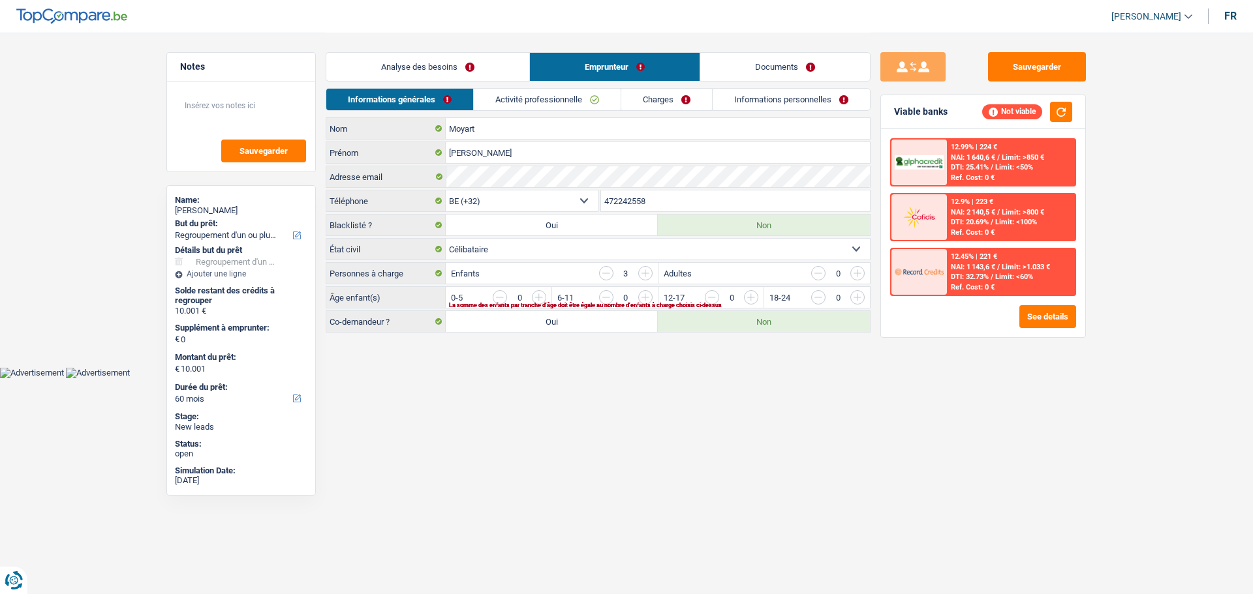
click at [375, 58] on link "Analyse des besoins" at bounding box center [427, 67] width 203 height 28
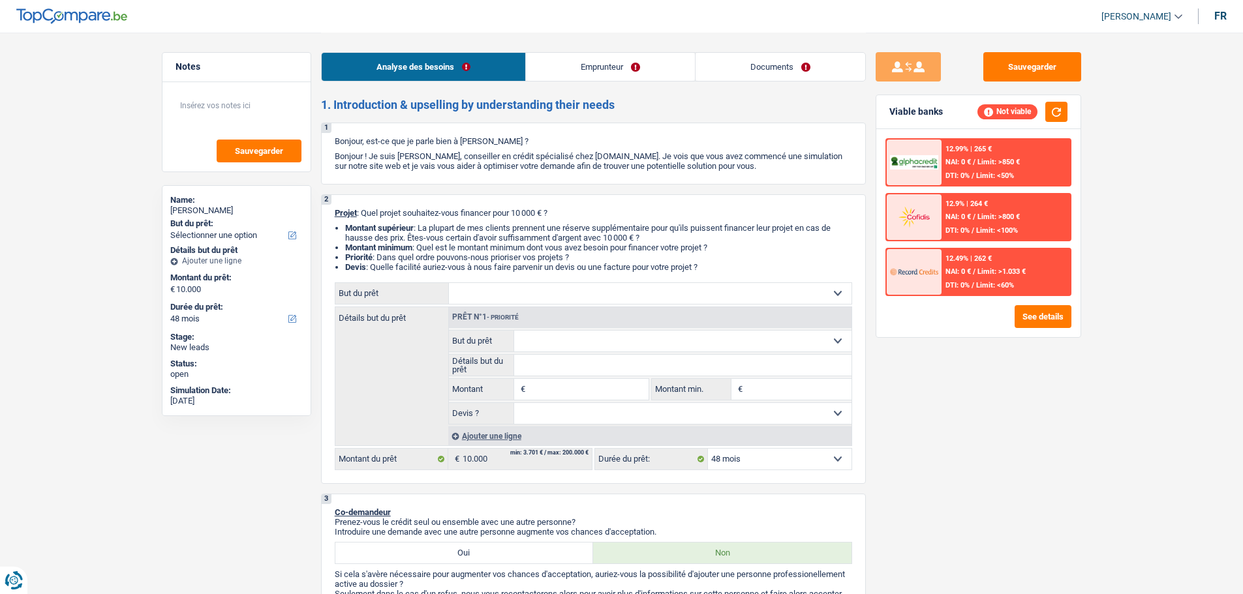
select select "48"
select select "mutuality"
select select "mutualityIndemnity"
select select "48"
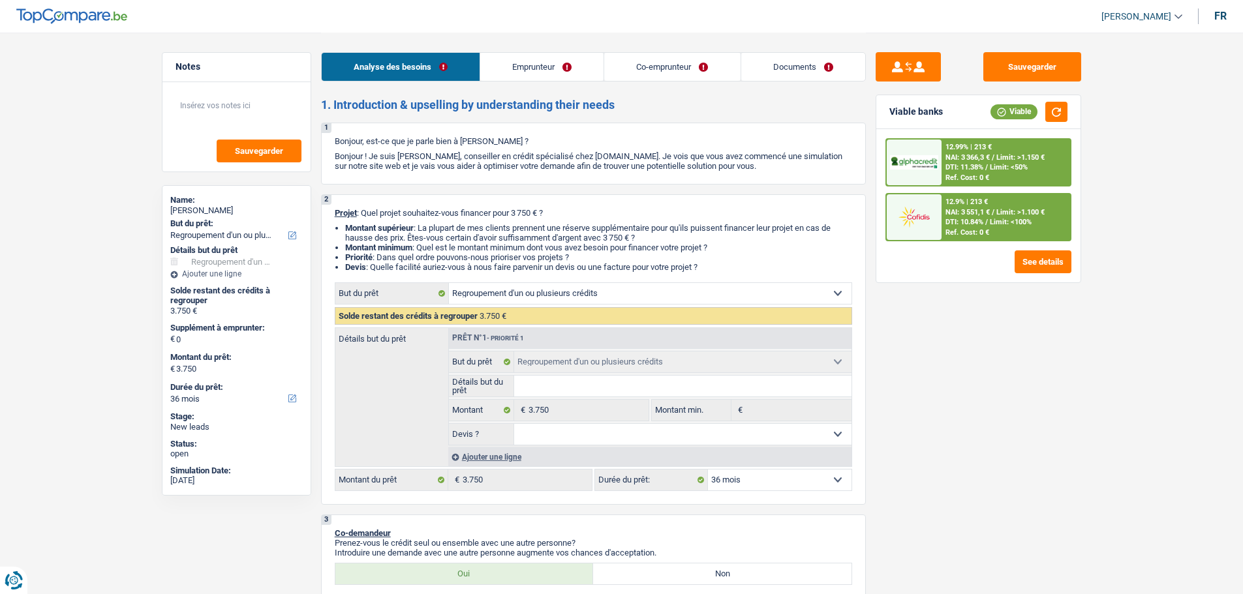
select select "refinancing"
select select "36"
select select "refinancing"
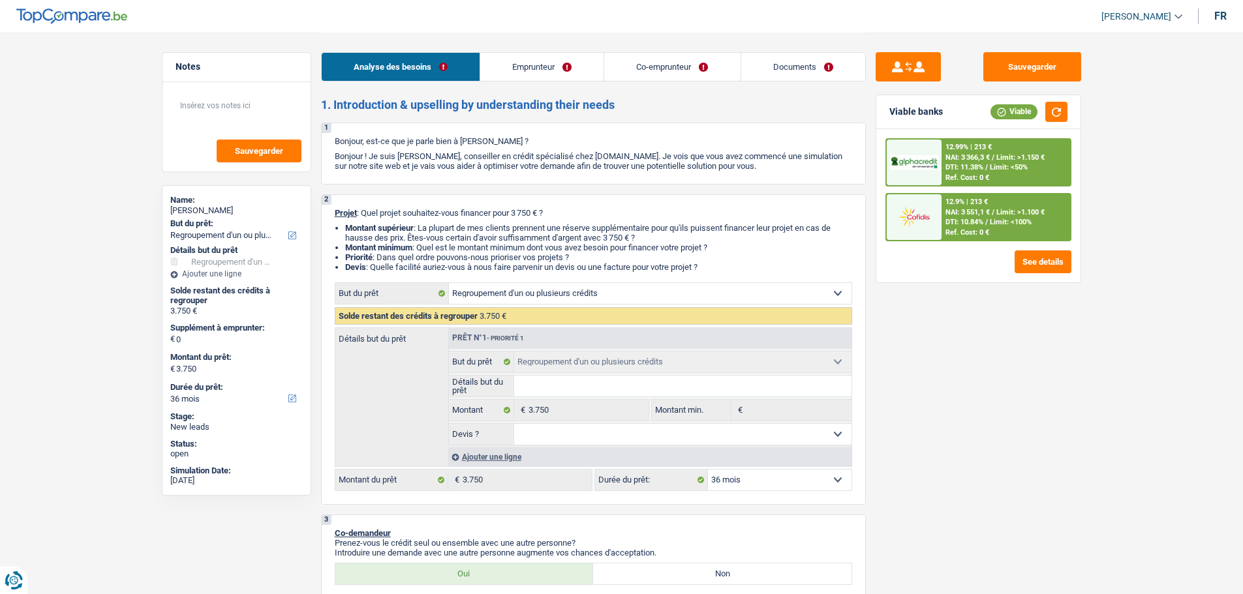
select select "36"
select select "mutuality"
select select "worker"
select select "familyAllowances"
select select "mutualityIndemnity"
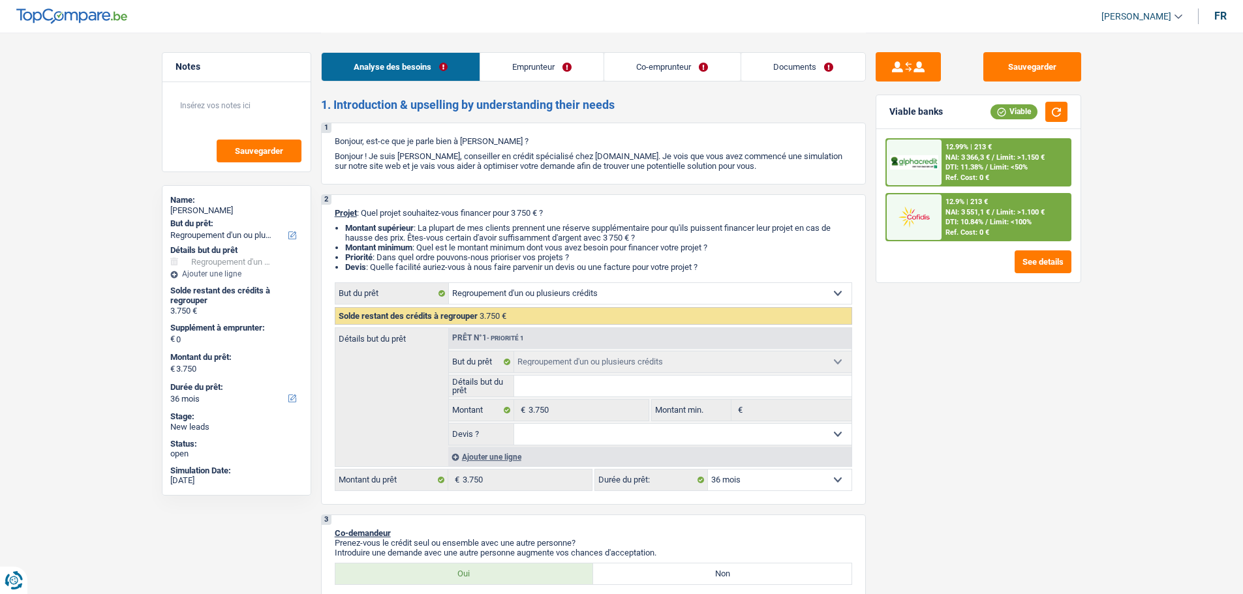
select select "netSalary"
select select "rents"
select select "cardOrCredit"
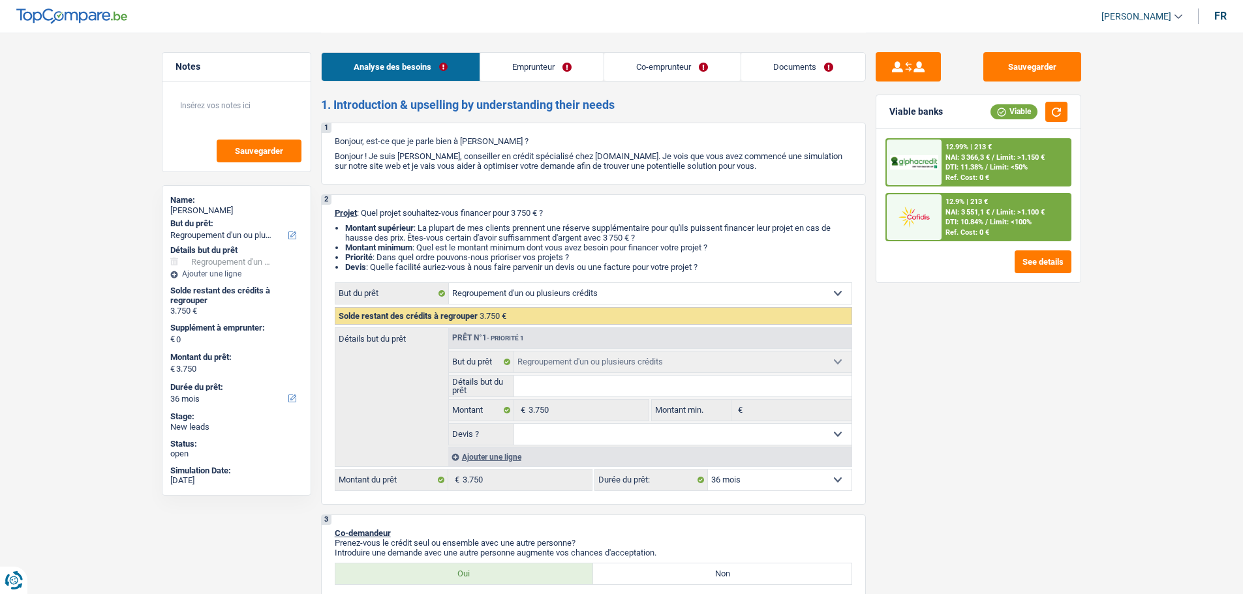
select select "refinancing"
select select "36"
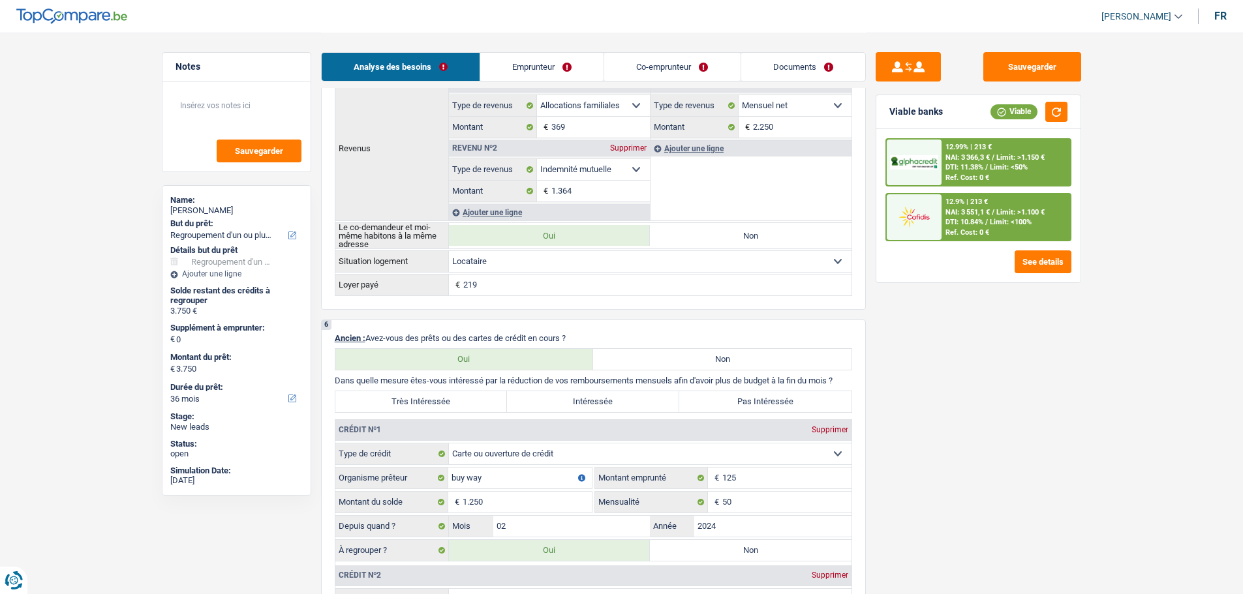
scroll to position [848, 0]
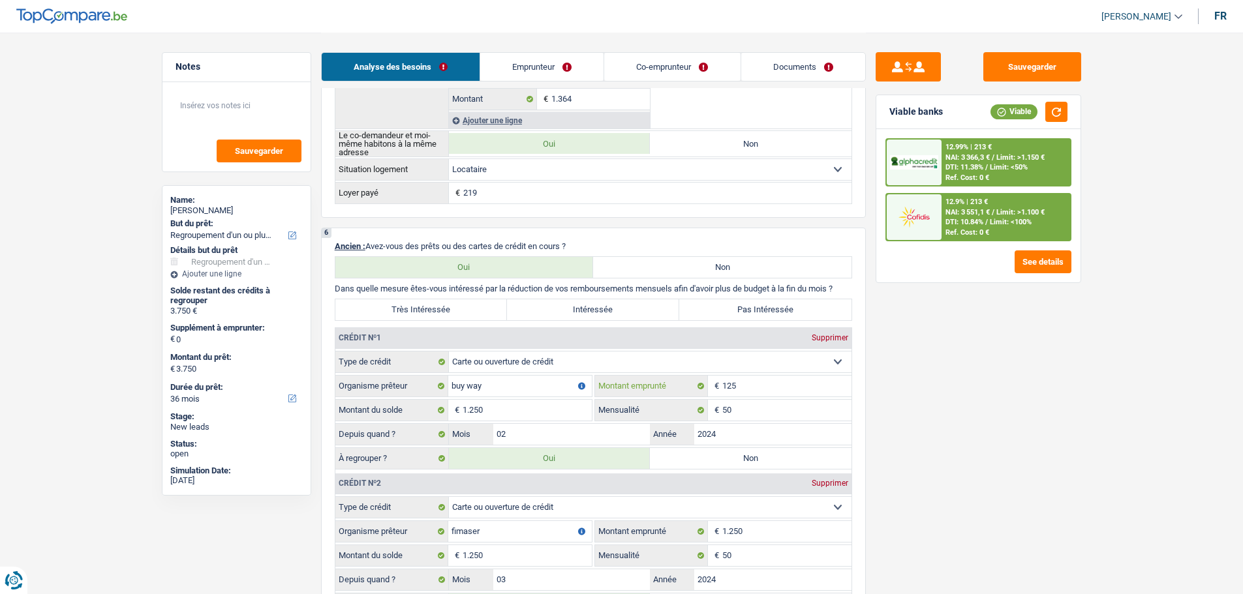
click at [780, 384] on input "125" at bounding box center [786, 386] width 129 height 21
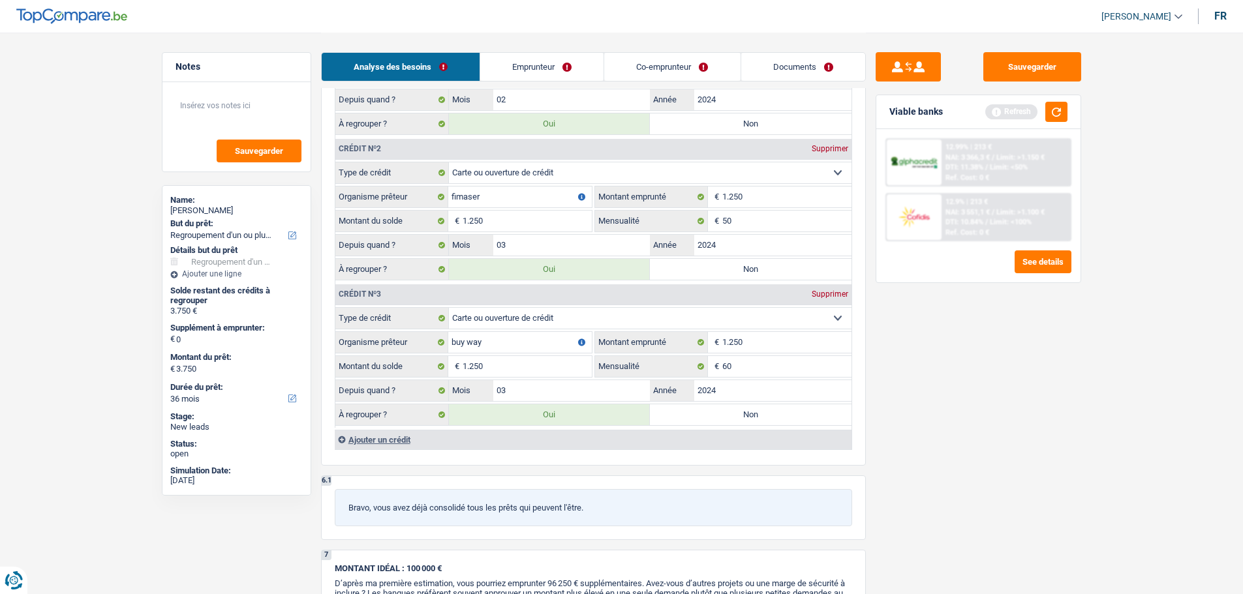
scroll to position [1305, 0]
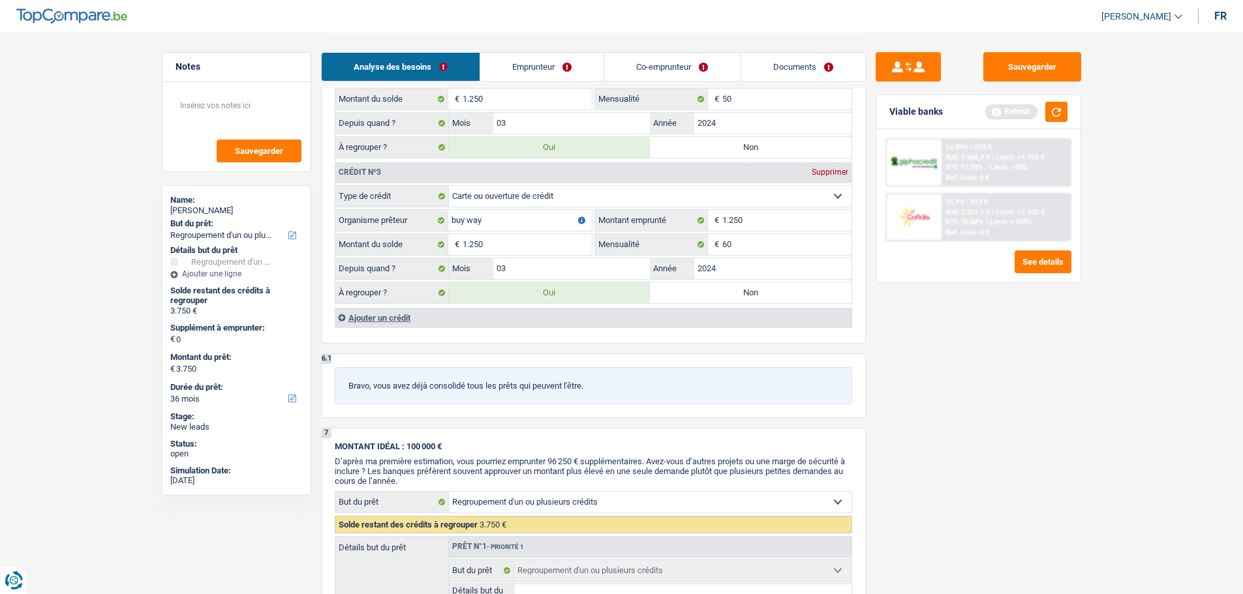
type input "1.250"
click at [566, 72] on link "Emprunteur" at bounding box center [541, 67] width 123 height 28
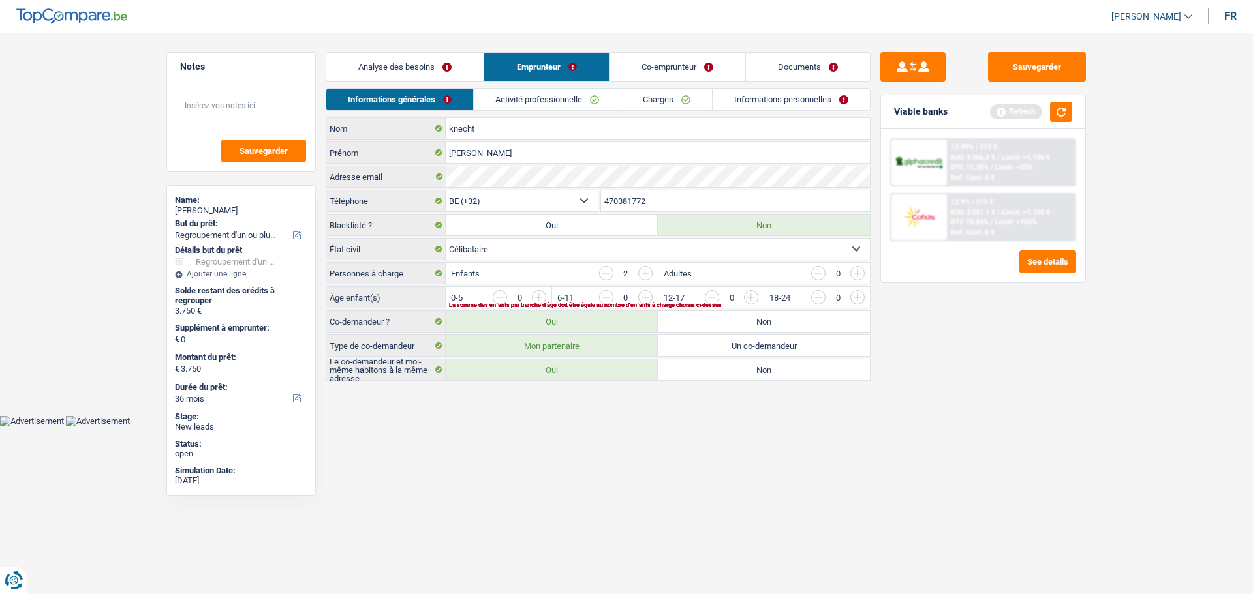
click at [435, 71] on link "Analyse des besoins" at bounding box center [404, 67] width 157 height 28
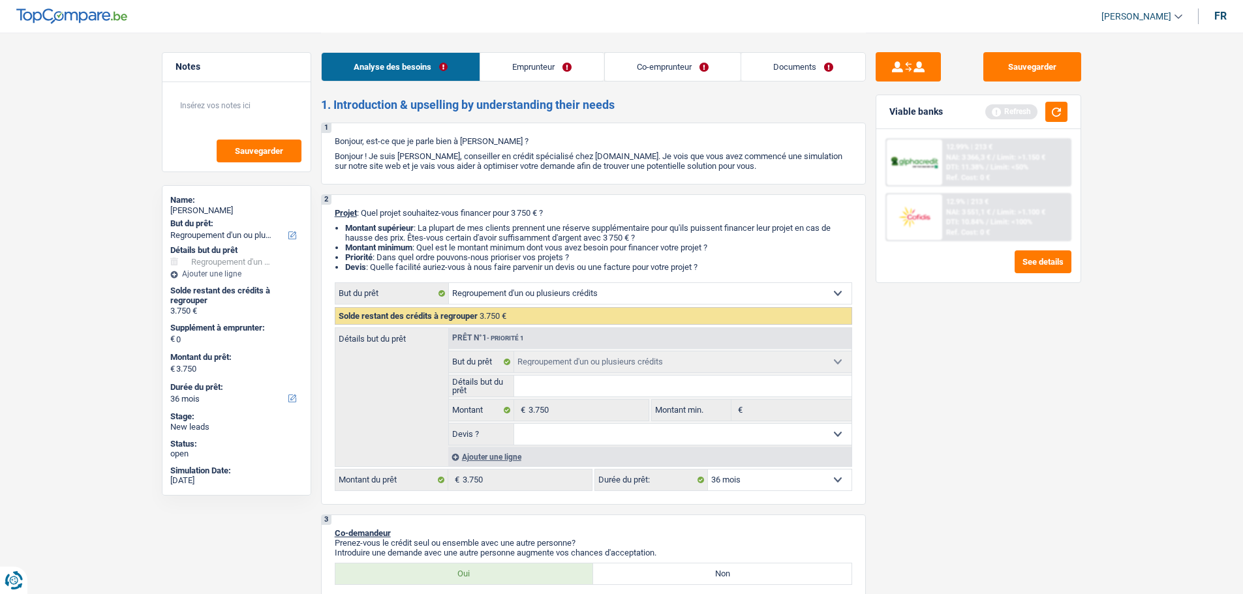
click at [547, 66] on link "Emprunteur" at bounding box center [541, 67] width 123 height 28
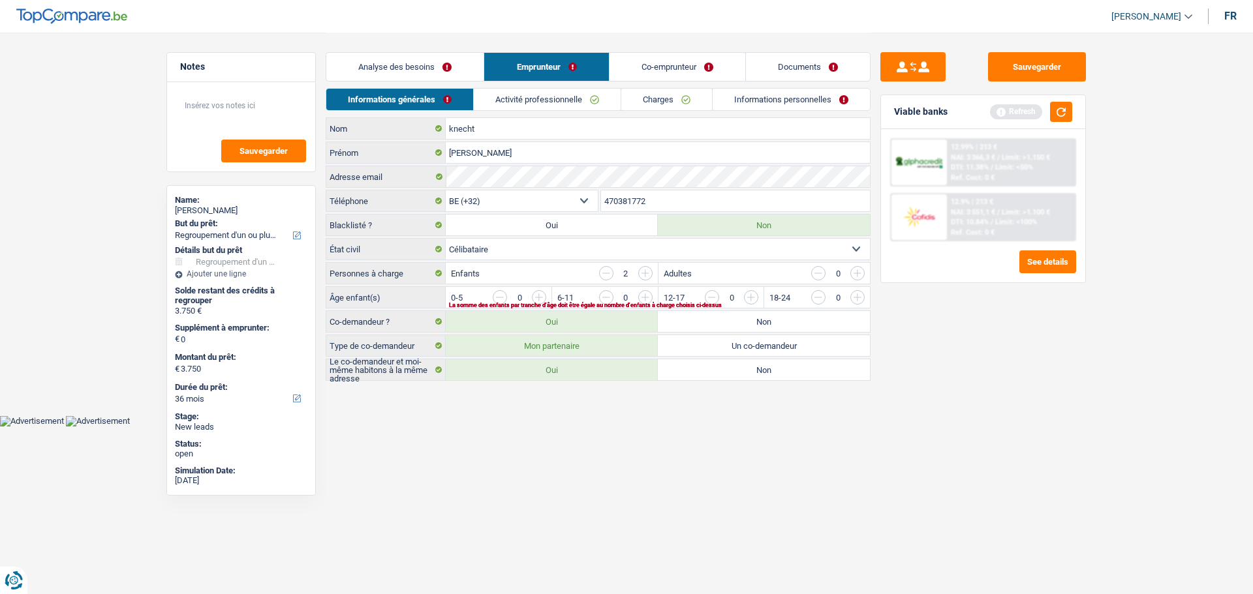
click at [434, 61] on link "Analyse des besoins" at bounding box center [404, 67] width 157 height 28
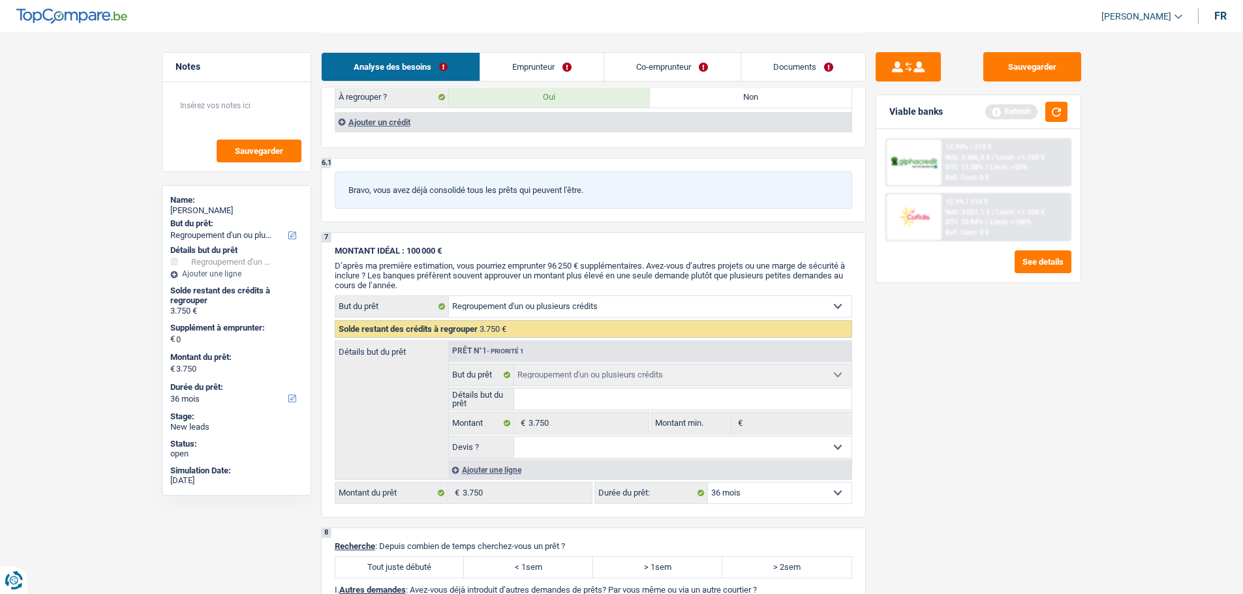
scroll to position [1174, 0]
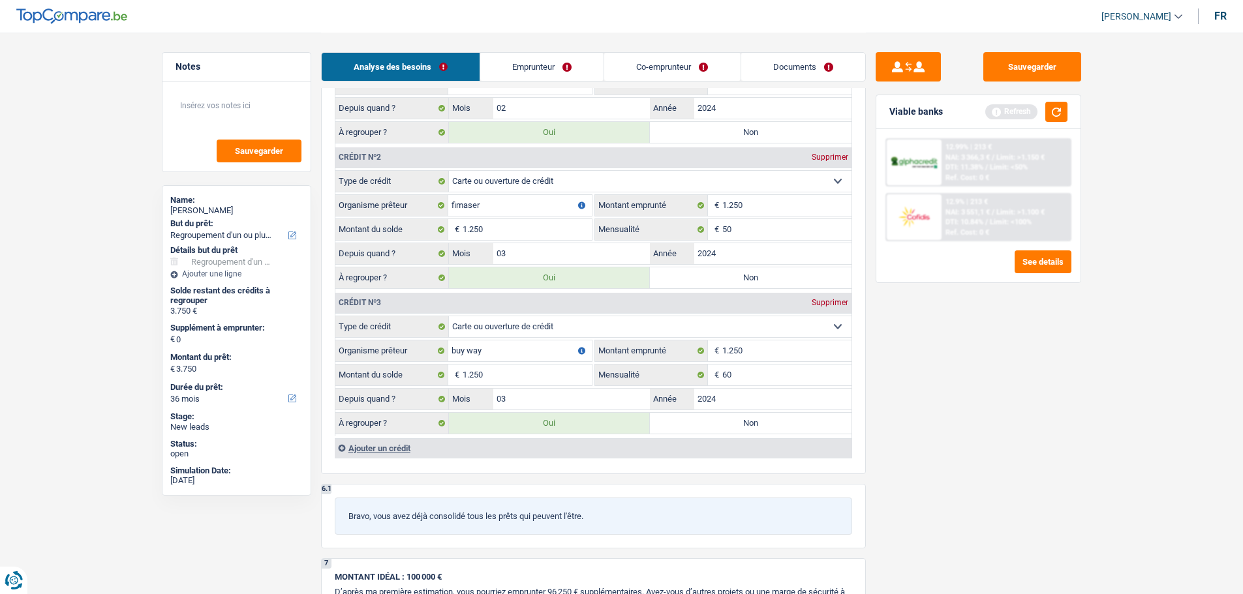
click at [825, 303] on div "Supprimer" at bounding box center [829, 303] width 43 height 8
type input "2.500"
select select "24"
type input "2.500"
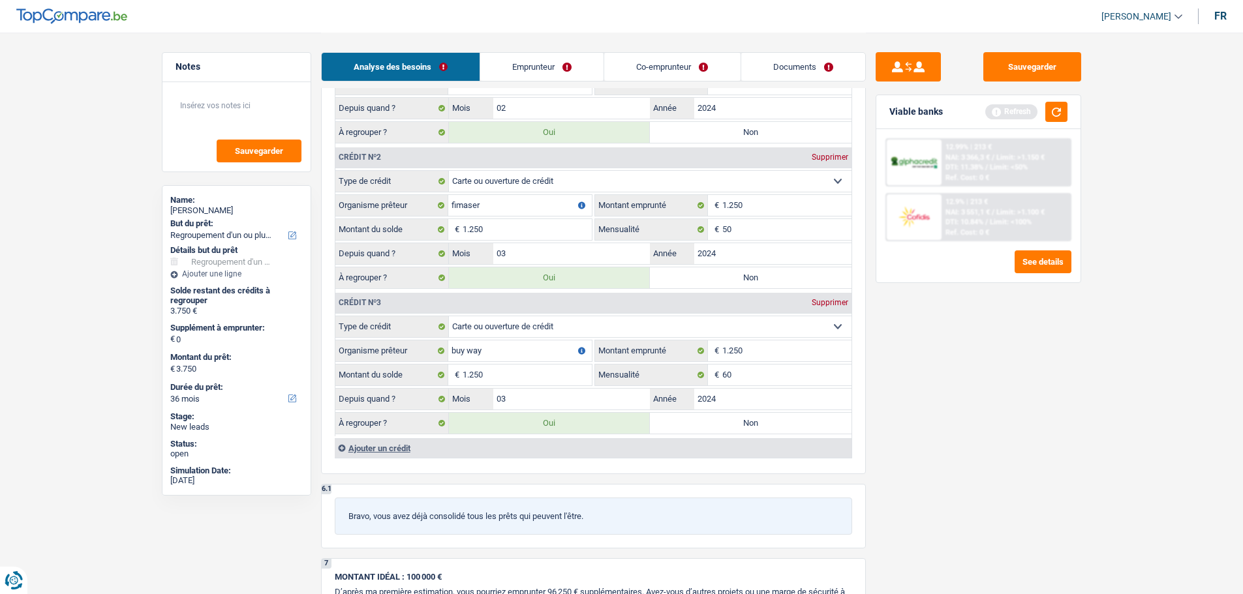
select select "24"
type input "2.500"
select select "24"
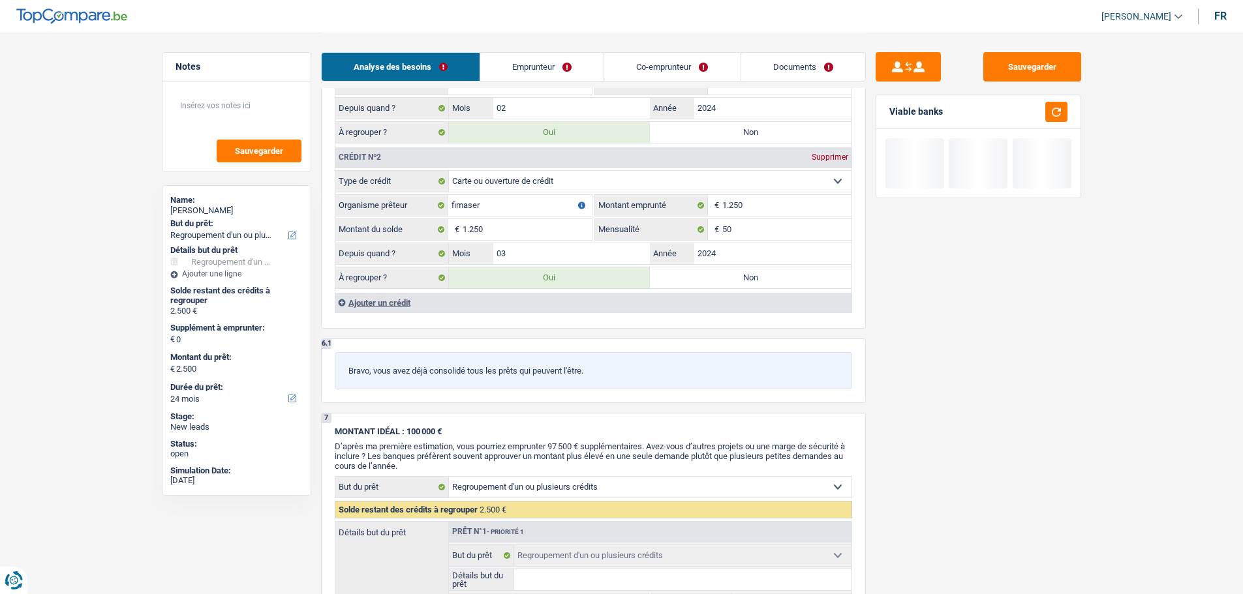
click at [656, 68] on link "Co-emprunteur" at bounding box center [672, 67] width 136 height 28
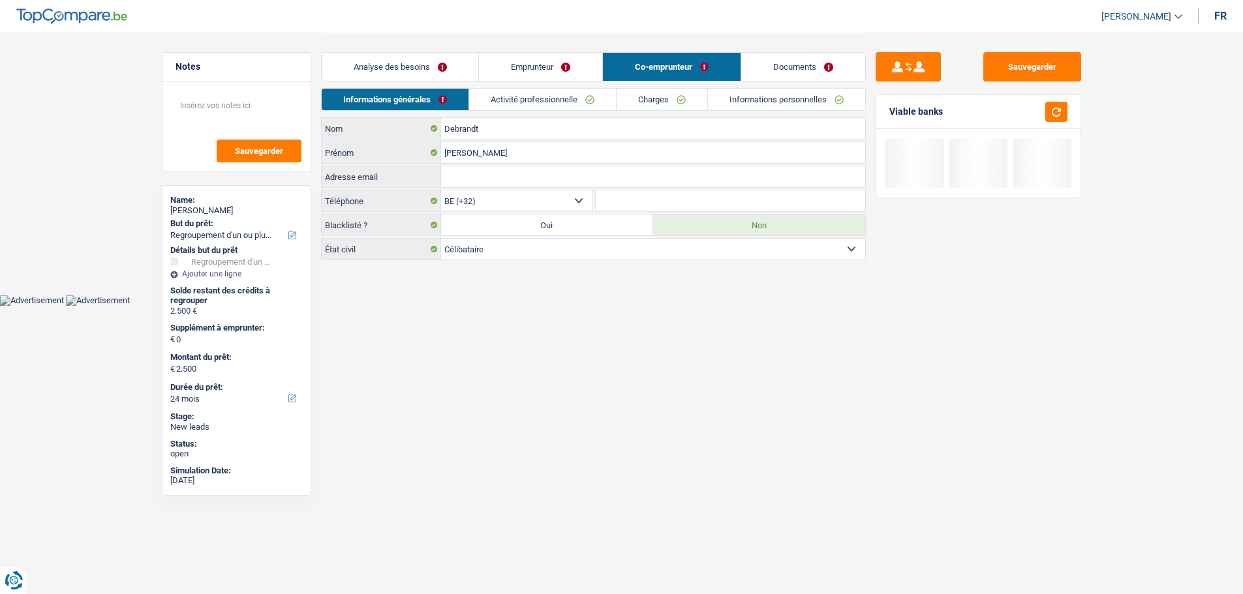
scroll to position [0, 0]
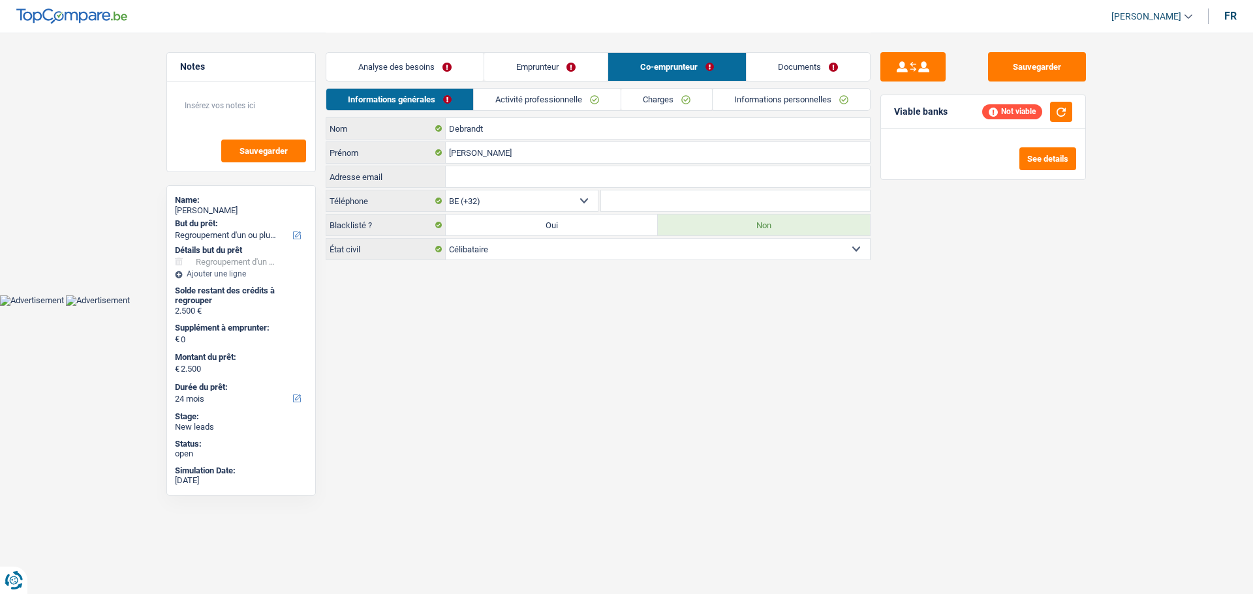
click at [647, 97] on link "Charges" at bounding box center [666, 100] width 91 height 22
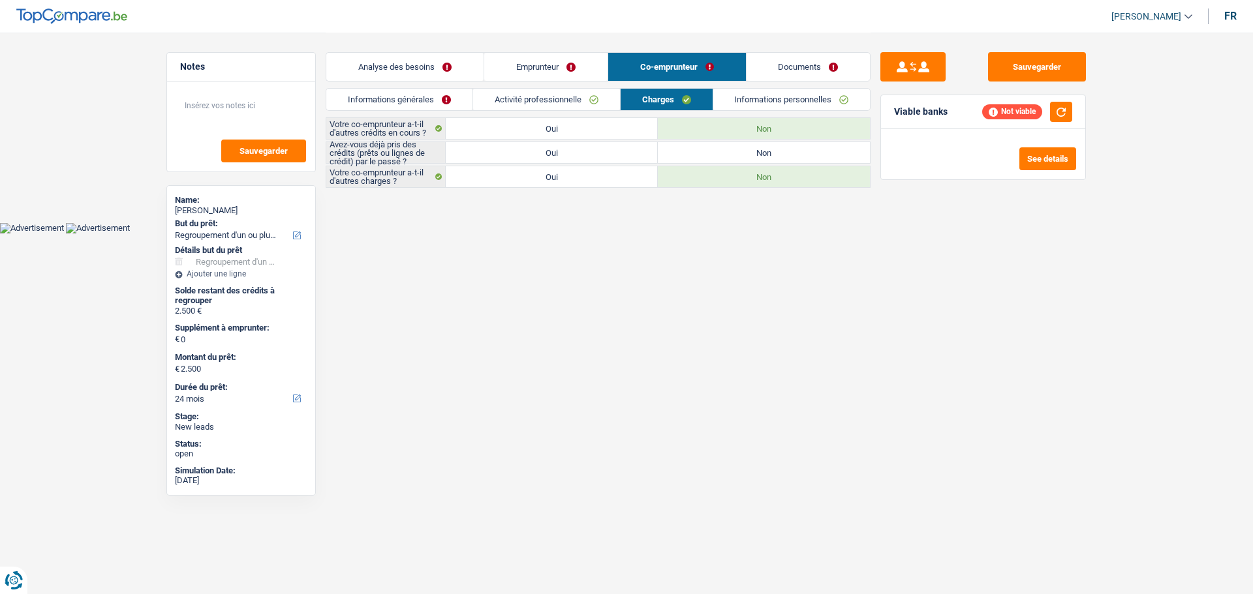
click at [523, 132] on label "Oui" at bounding box center [552, 128] width 212 height 21
click at [523, 132] on input "Oui" at bounding box center [552, 128] width 212 height 21
radio input "true"
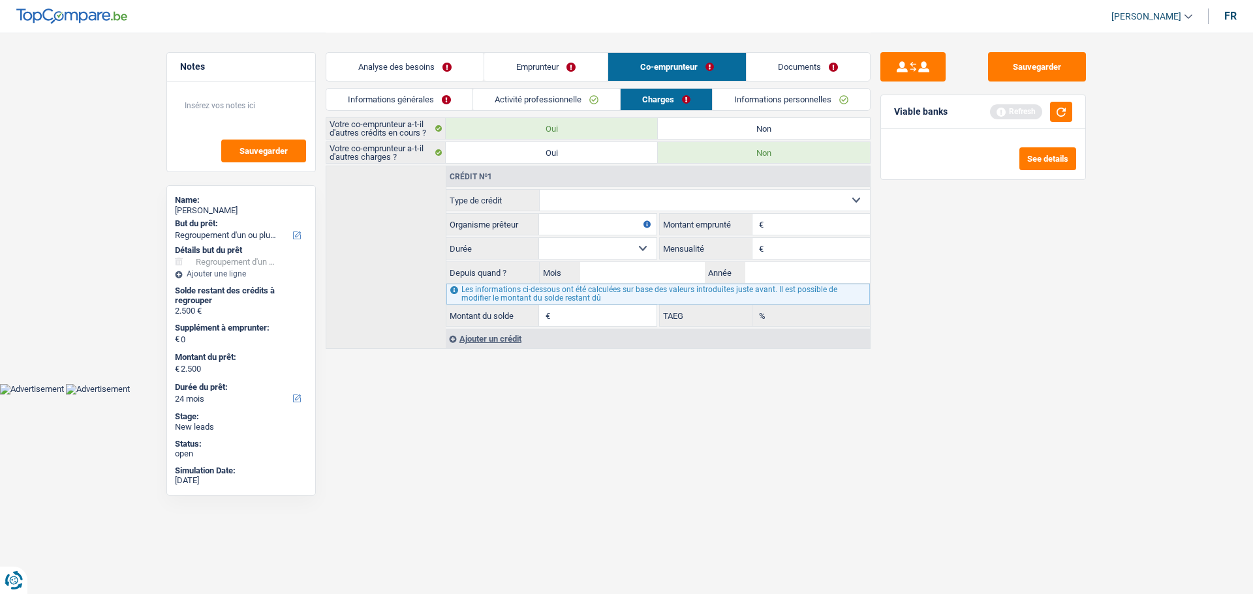
drag, startPoint x: 574, startPoint y: 196, endPoint x: 574, endPoint y: 182, distance: 14.4
click at [574, 196] on select "Carte ou ouverture de crédit Prêt hypothécaire Vente à tempérament Prêt à tempé…" at bounding box center [705, 200] width 331 height 21
select select "cardOrCredit"
type input "0"
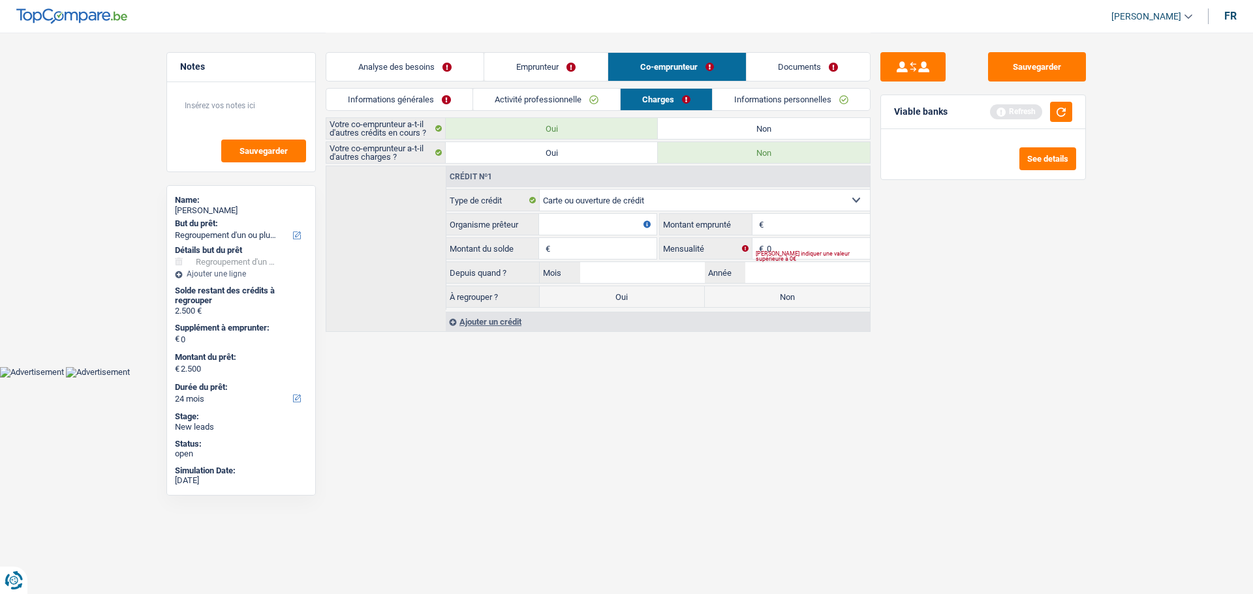
click at [590, 228] on input "Organisme prêteur" at bounding box center [597, 224] width 117 height 21
type input "Bye Way"
click at [770, 217] on input "Montant" at bounding box center [818, 224] width 103 height 21
type input "1.250"
click at [612, 260] on fieldset "Carte ou ouverture de crédit Prêt hypothécaire Vente à tempérament Prêt à tempé…" at bounding box center [657, 249] width 423 height 121
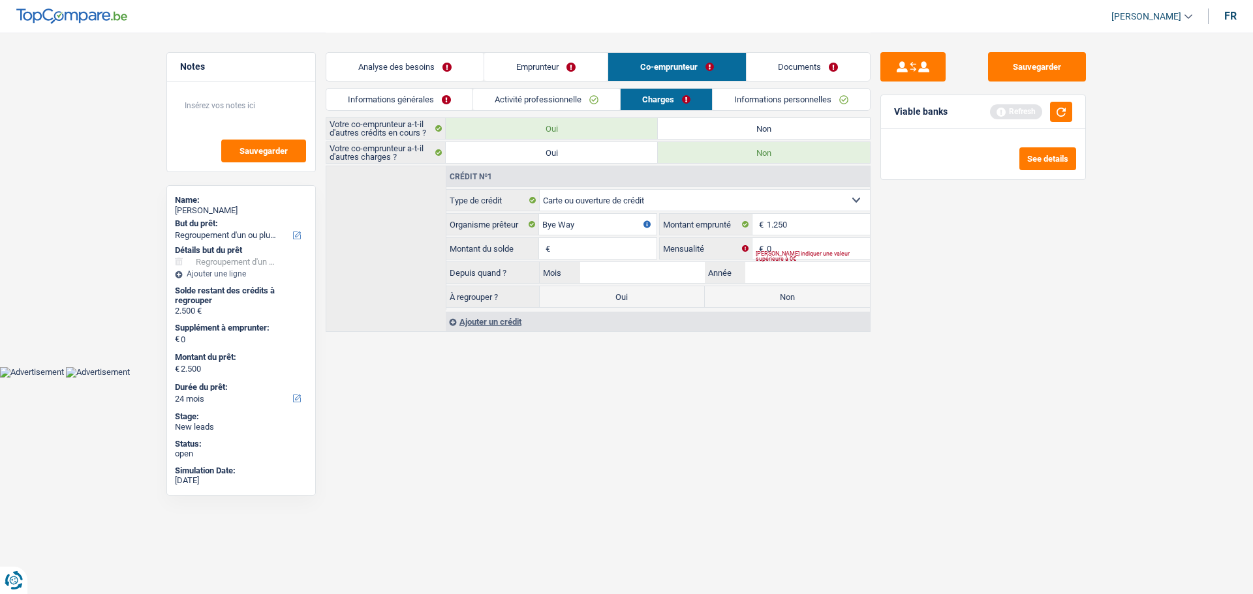
click at [612, 247] on input "Montant du solde" at bounding box center [604, 248] width 103 height 21
type input "1.250"
click at [831, 243] on input "0" at bounding box center [818, 248] width 103 height 21
type input "60"
click at [816, 269] on input "Année" at bounding box center [807, 272] width 125 height 21
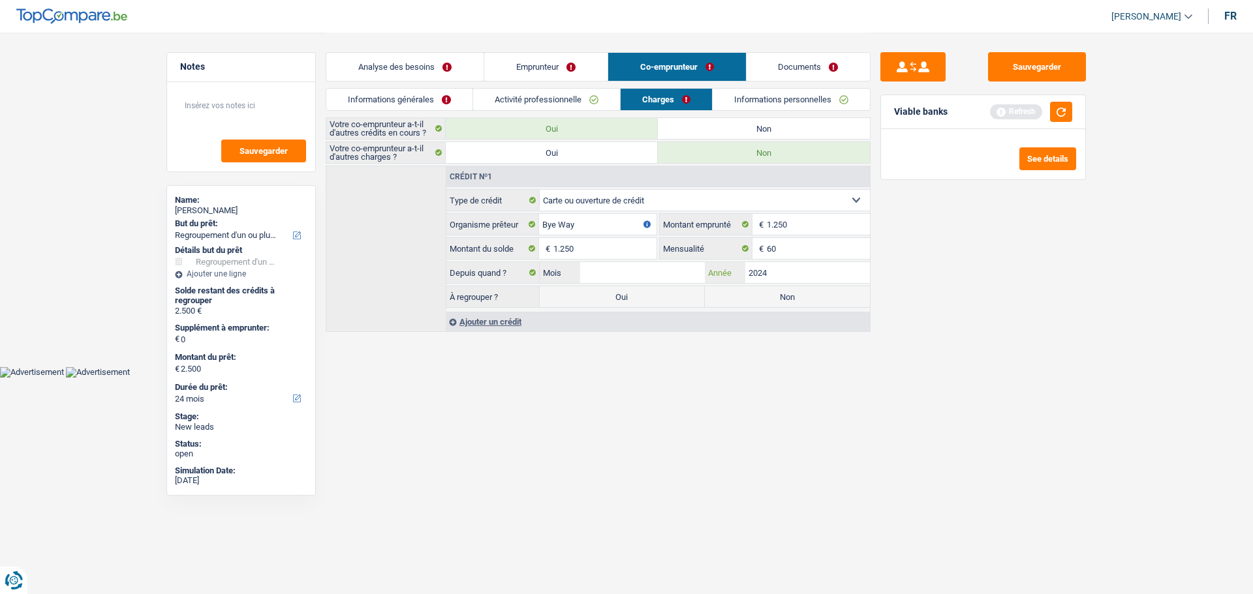
type input "2024"
click at [615, 273] on input "Mois" at bounding box center [642, 272] width 125 height 21
type input "7"
click at [631, 294] on label "Oui" at bounding box center [622, 296] width 165 height 21
click at [631, 294] on input "Oui" at bounding box center [622, 296] width 165 height 21
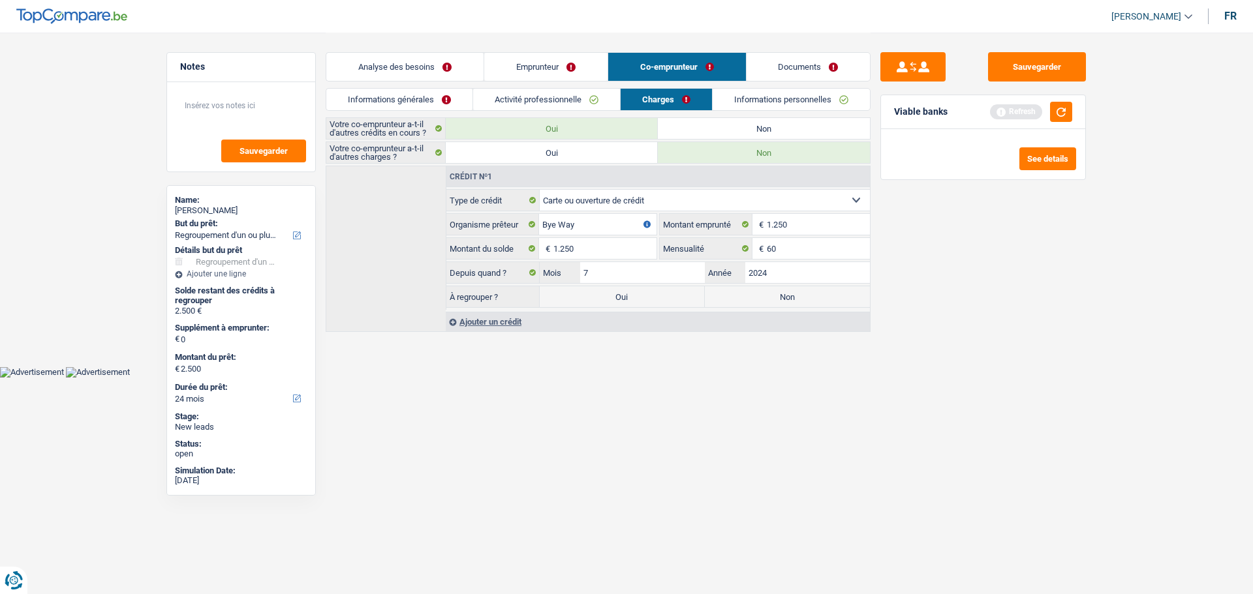
radio input "true"
type input "3.750"
select select "36"
type input "3.750"
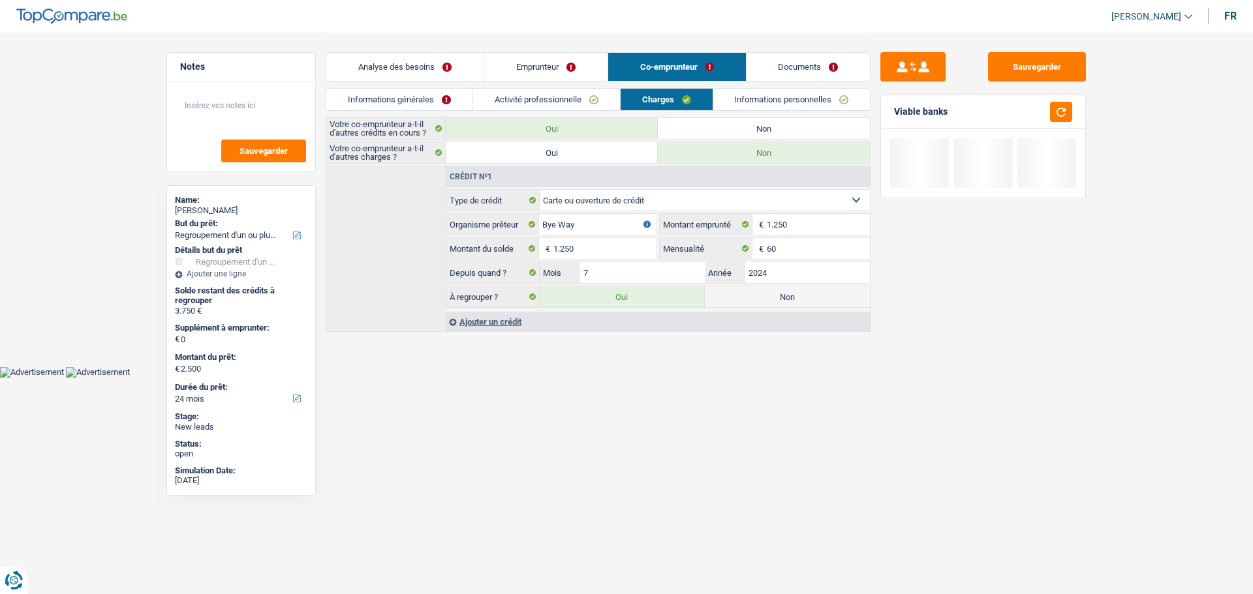
select select "36"
type input "3.750"
select select "36"
click at [406, 57] on link "Analyse des besoins" at bounding box center [404, 67] width 157 height 28
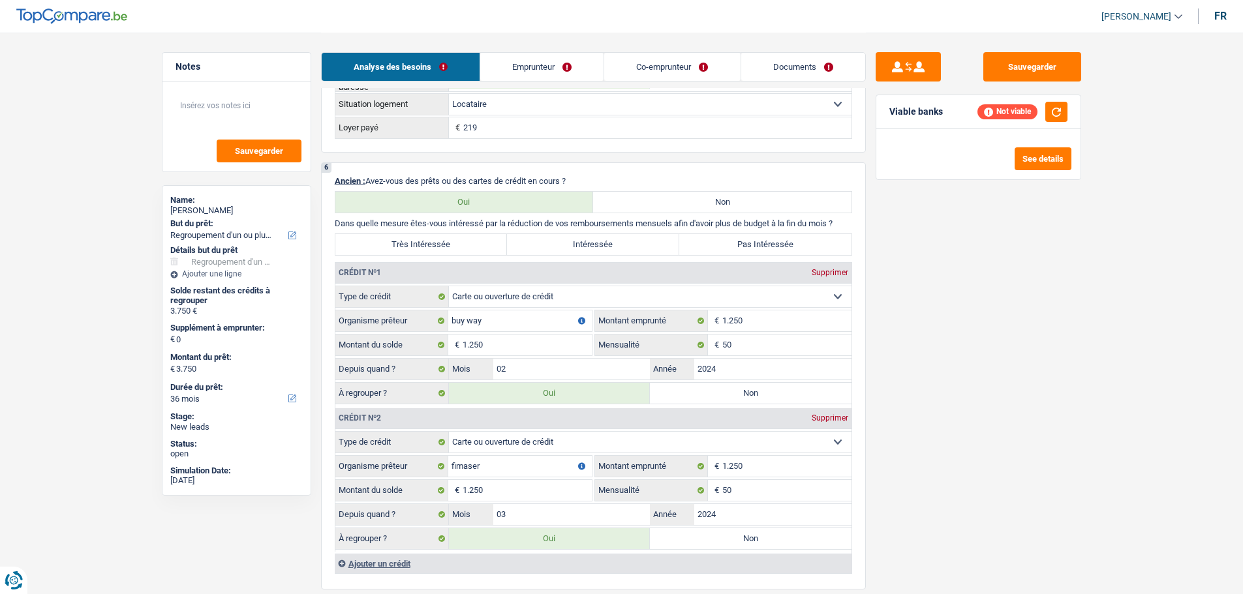
scroll to position [1174, 0]
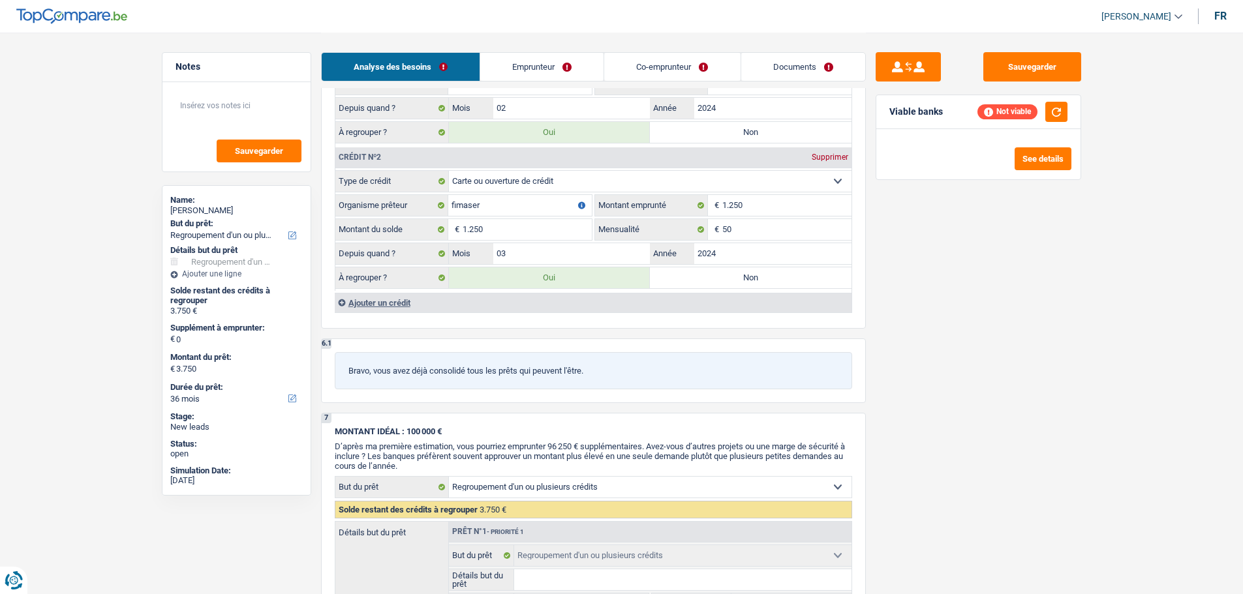
click at [375, 302] on div "Ajouter un crédit" at bounding box center [593, 303] width 517 height 20
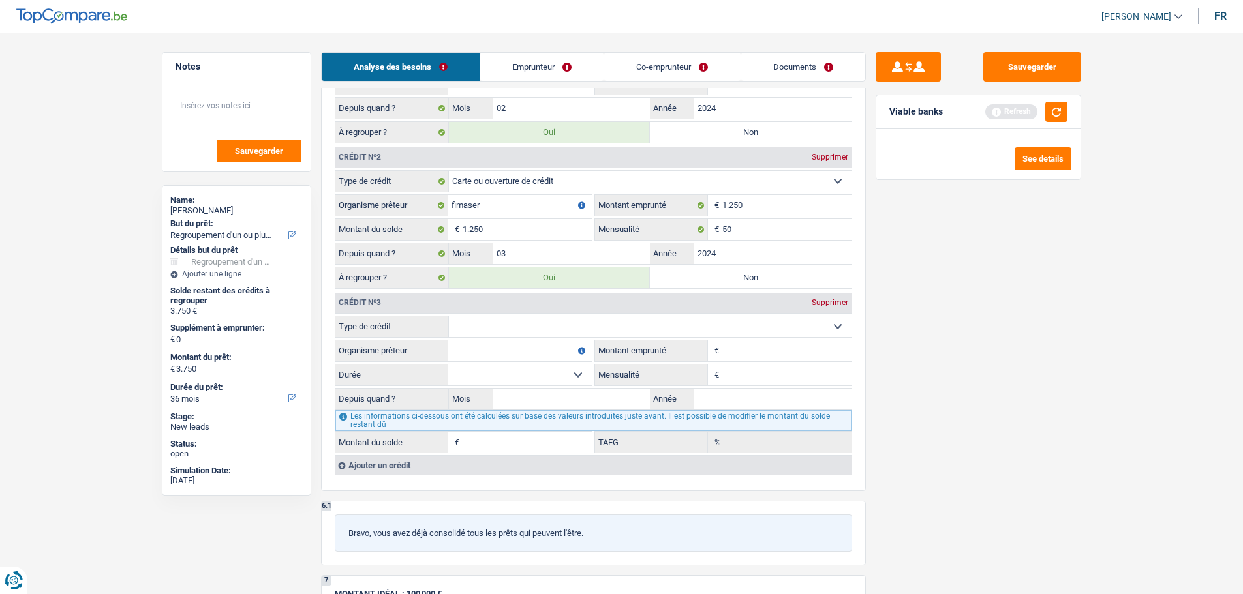
click at [838, 303] on div "Supprimer" at bounding box center [829, 303] width 43 height 8
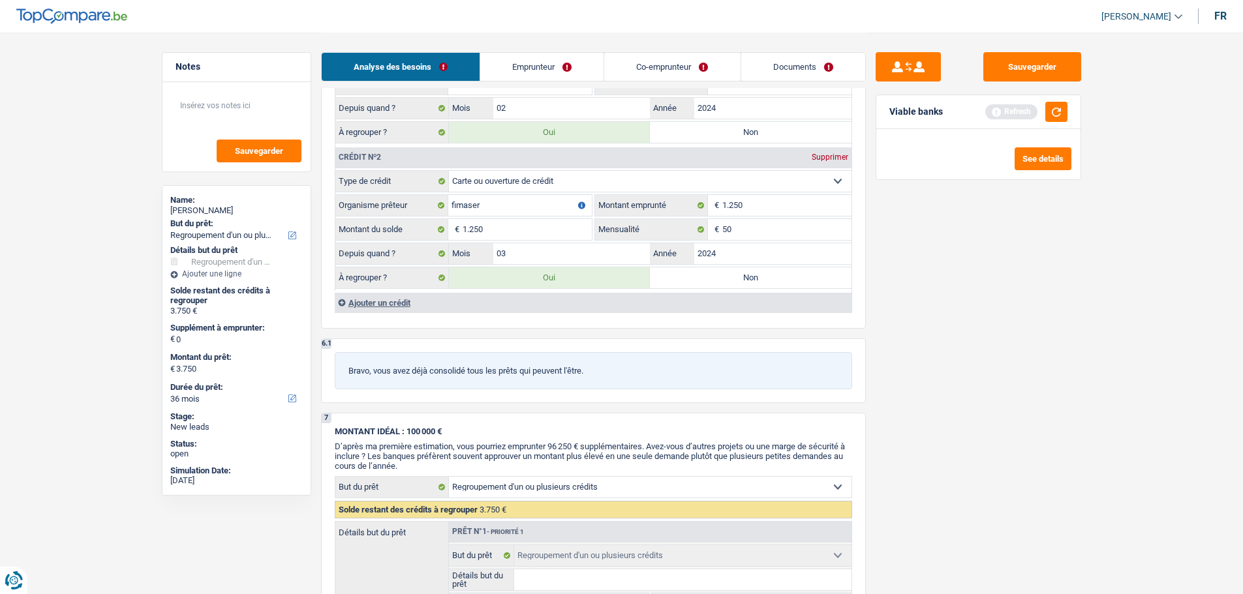
click at [690, 59] on link "Co-emprunteur" at bounding box center [672, 67] width 136 height 28
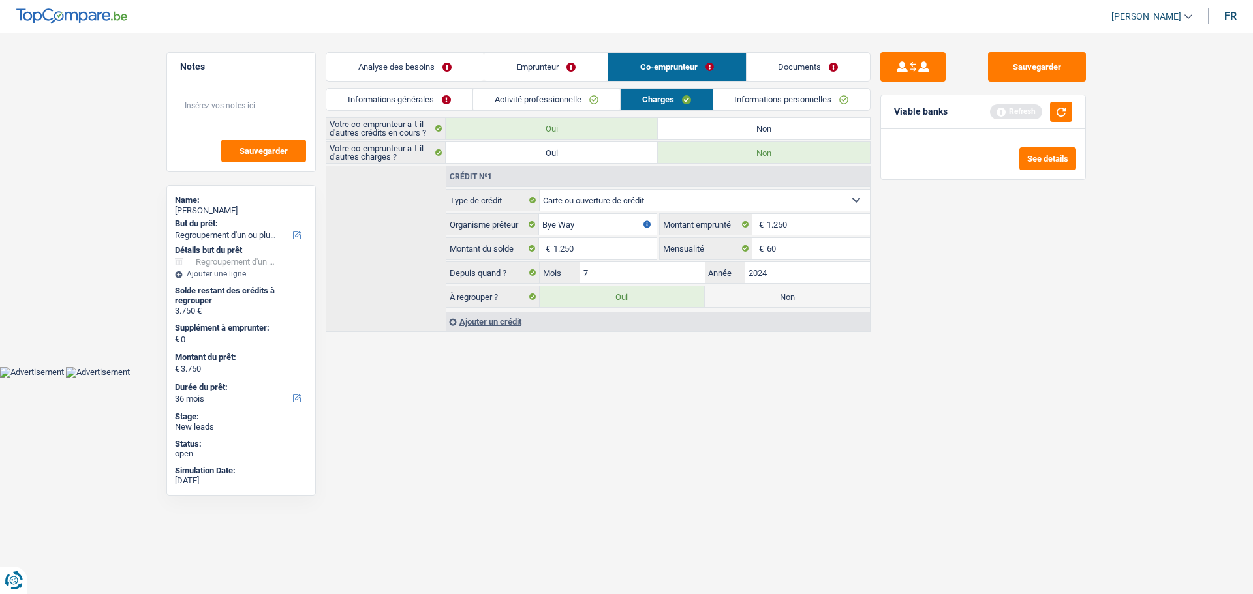
click at [489, 326] on div "Ajouter un crédit" at bounding box center [658, 322] width 424 height 20
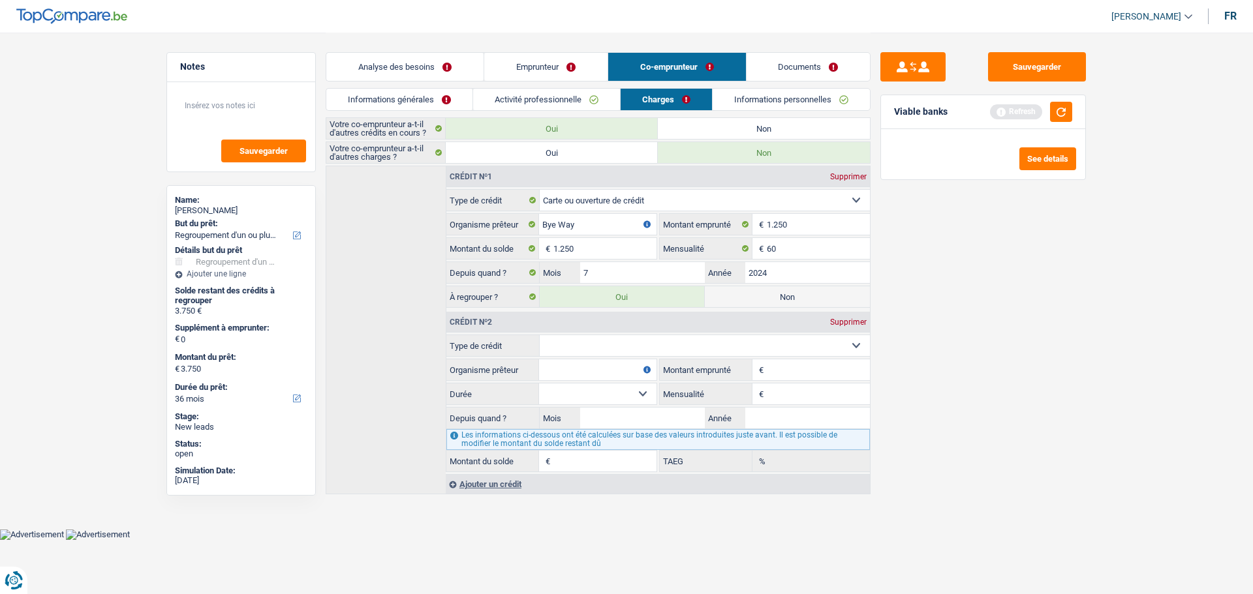
click at [596, 345] on select "Carte ou ouverture de crédit Prêt hypothécaire Vente à tempérament Prêt à tempé…" at bounding box center [705, 345] width 331 height 21
select select "carLoan"
type input "0"
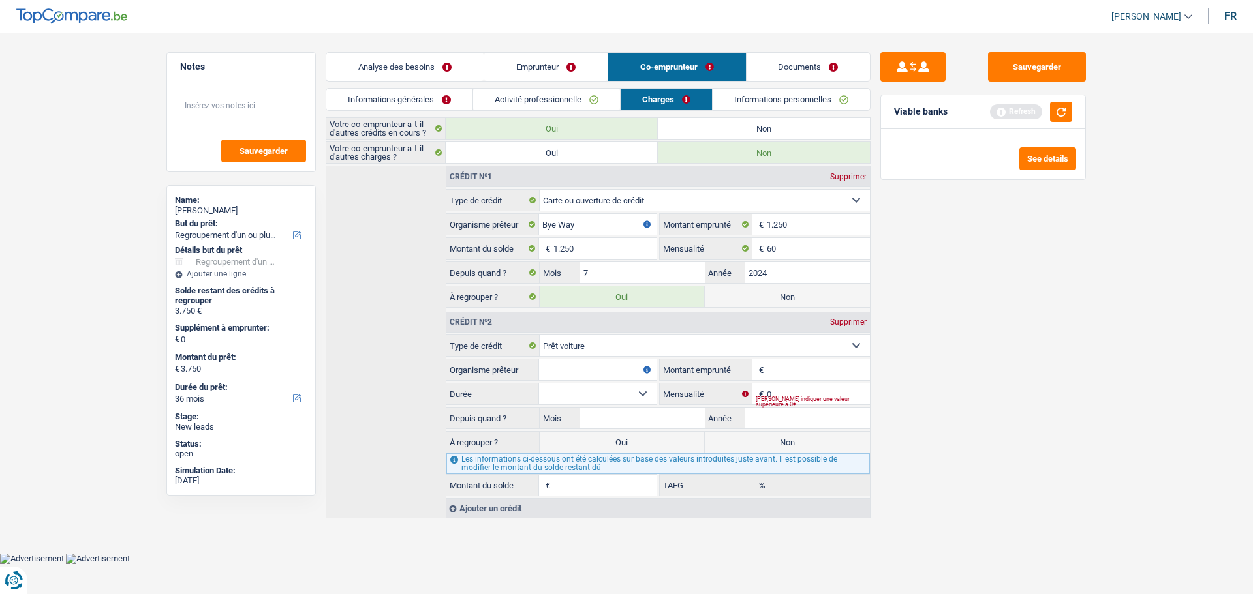
click at [604, 358] on fieldset "Carte ou ouverture de crédit Prêt hypothécaire Vente à tempérament Prêt à tempé…" at bounding box center [657, 416] width 423 height 162
drag, startPoint x: 603, startPoint y: 365, endPoint x: 596, endPoint y: 373, distance: 10.2
click at [599, 371] on input "Organisme prêteur" at bounding box center [597, 370] width 117 height 21
click at [564, 372] on input "Stellantis" at bounding box center [597, 370] width 117 height 21
click at [559, 375] on input "Stellantis" at bounding box center [597, 370] width 117 height 21
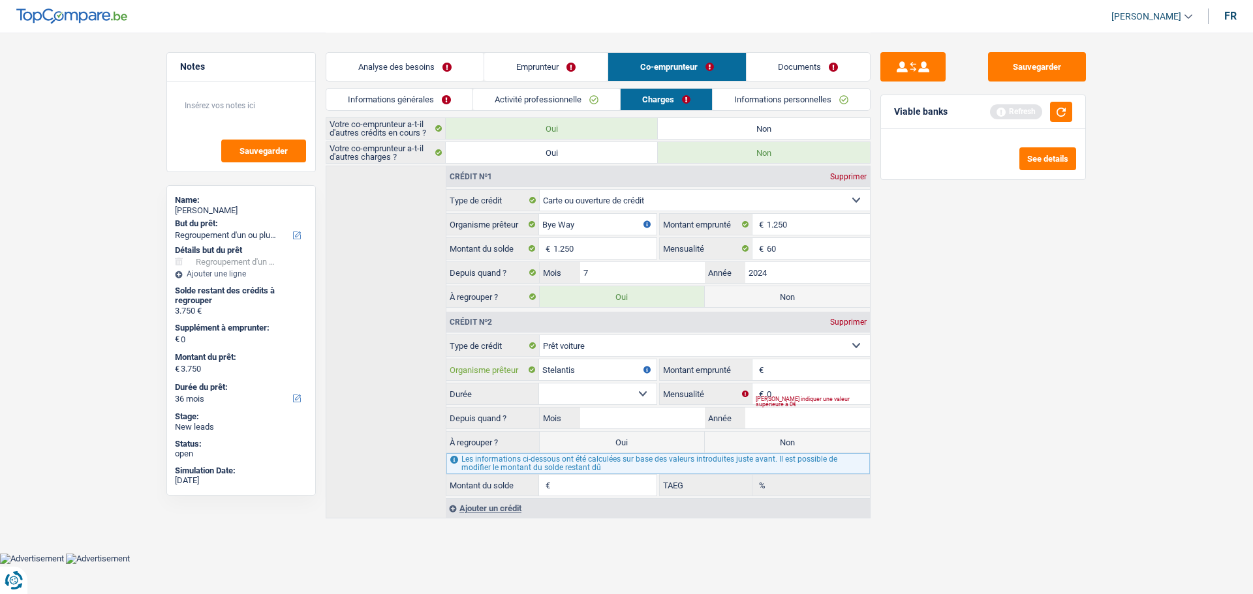
type input "Stelantis"
click at [772, 367] on input "Montant emprunté" at bounding box center [818, 370] width 103 height 21
type input "39.935"
click at [626, 391] on select "12 mois 18 mois 24 mois 30 mois 36 mois 42 mois 48 mois 60 mois 72 mois 84 mois…" at bounding box center [597, 394] width 117 height 21
select select "96"
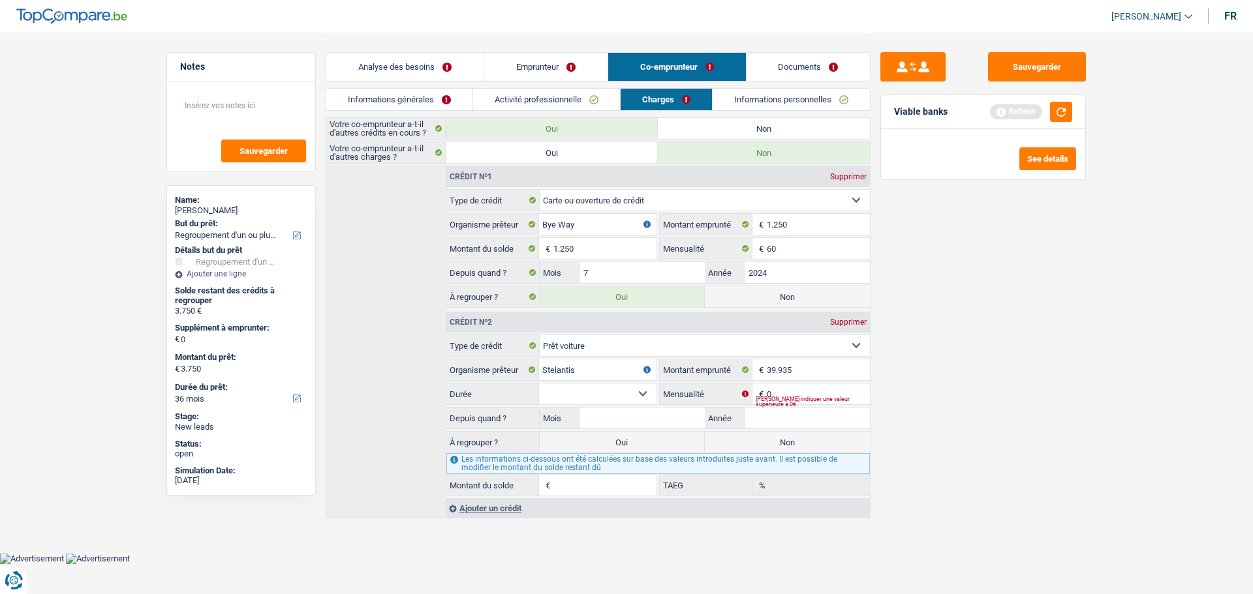
click at [539, 384] on select "12 mois 18 mois 24 mois 30 mois 36 mois 42 mois 48 mois 60 mois 72 mois 84 mois…" at bounding box center [597, 394] width 117 height 21
click at [628, 386] on select "12 mois 18 mois 24 mois 30 mois 36 mois 42 mois 48 mois 60 mois 72 mois 84 mois…" at bounding box center [597, 394] width 117 height 21
click at [996, 502] on div "Sauvegarder Viable banks Refresh See details" at bounding box center [982, 312] width 225 height 521
click at [623, 400] on select "12 mois 18 mois 24 mois 30 mois 36 mois 42 mois 48 mois 60 mois 72 mois 84 mois…" at bounding box center [597, 394] width 117 height 21
drag, startPoint x: 1073, startPoint y: 501, endPoint x: 1004, endPoint y: 474, distance: 73.8
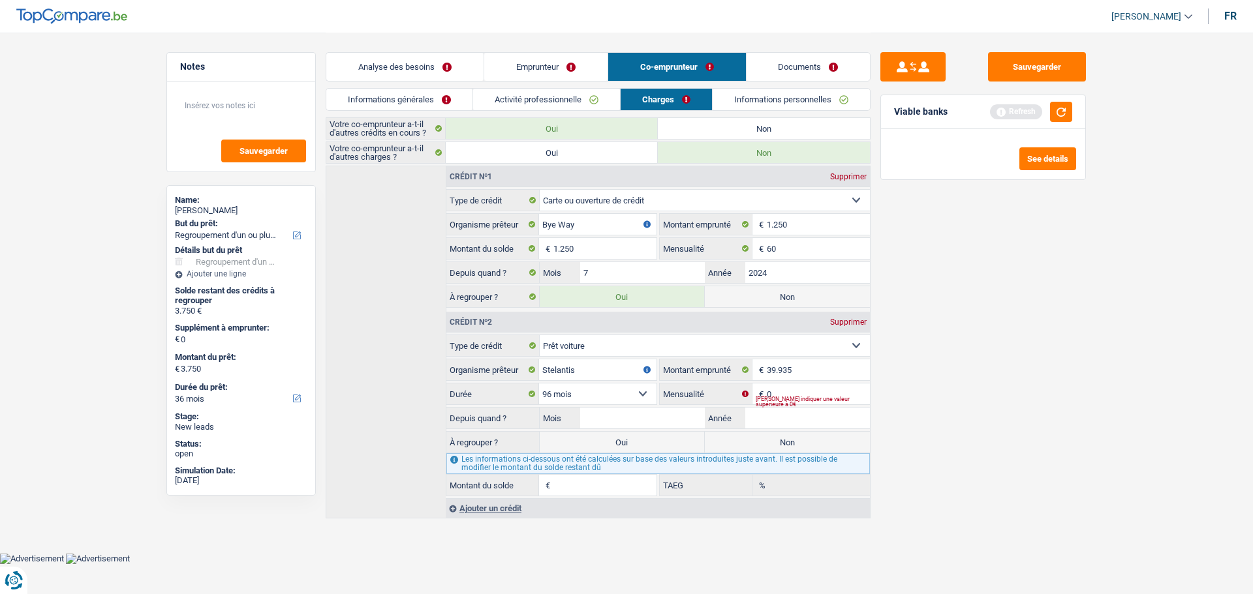
click at [1062, 495] on div "Sauvegarder Viable banks Refresh See details" at bounding box center [982, 312] width 225 height 521
click at [804, 399] on div "[PERSON_NAME] indiquer une valeur supérieure à 0€" at bounding box center [813, 401] width 114 height 5
drag, startPoint x: 810, startPoint y: 376, endPoint x: 810, endPoint y: 386, distance: 9.1
click at [810, 378] on input "39.935" at bounding box center [818, 370] width 103 height 21
click at [810, 386] on input "0" at bounding box center [818, 394] width 103 height 21
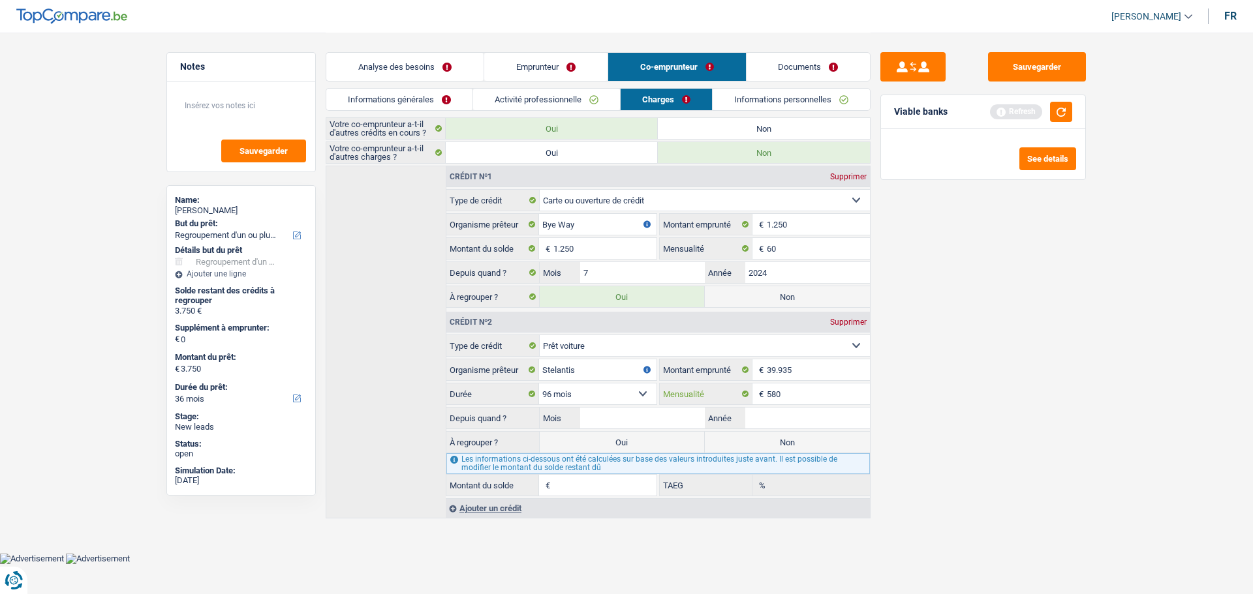
type input "580"
click at [792, 426] on input "Année" at bounding box center [807, 418] width 125 height 21
type input "2025"
click at [668, 415] on input "Mois" at bounding box center [642, 418] width 125 height 21
type input "7"
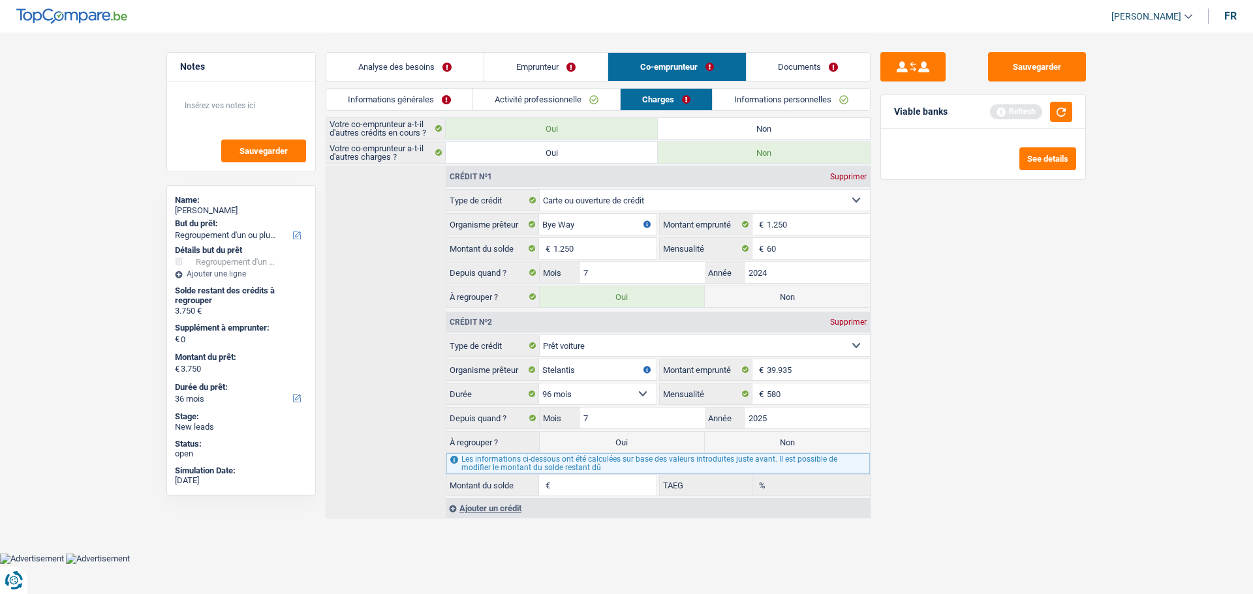
type input "39.356"
type input "9,12"
click at [755, 446] on label "Non" at bounding box center [787, 442] width 165 height 21
click at [755, 446] on input "Non" at bounding box center [787, 442] width 165 height 21
radio input "true"
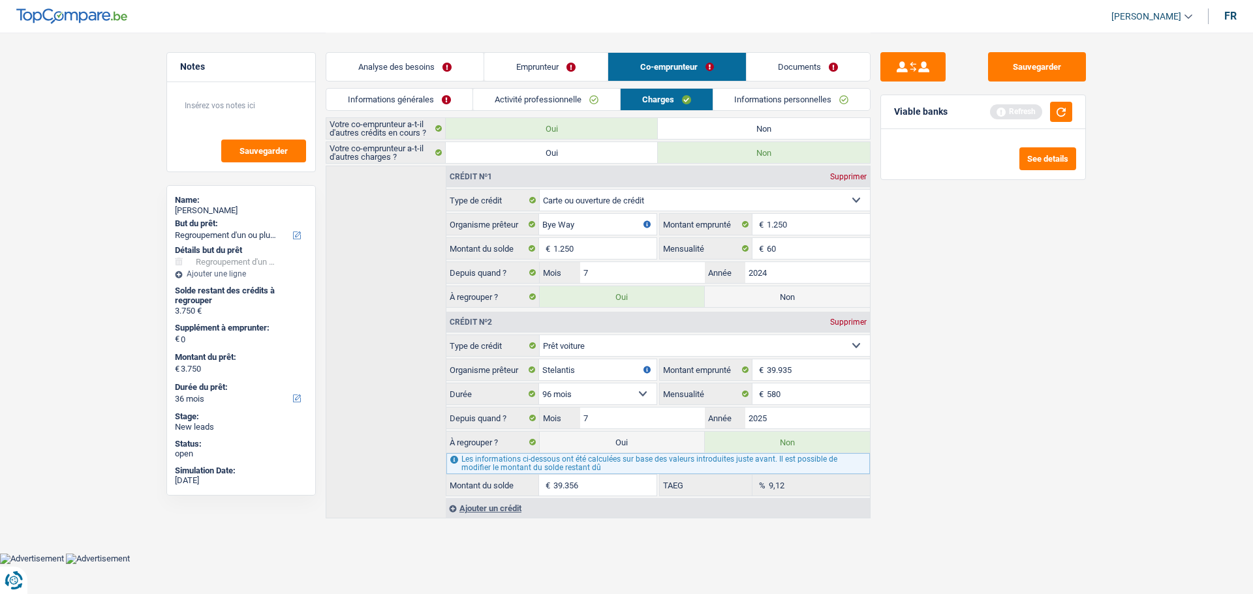
click at [435, 59] on link "Analyse des besoins" at bounding box center [404, 67] width 157 height 28
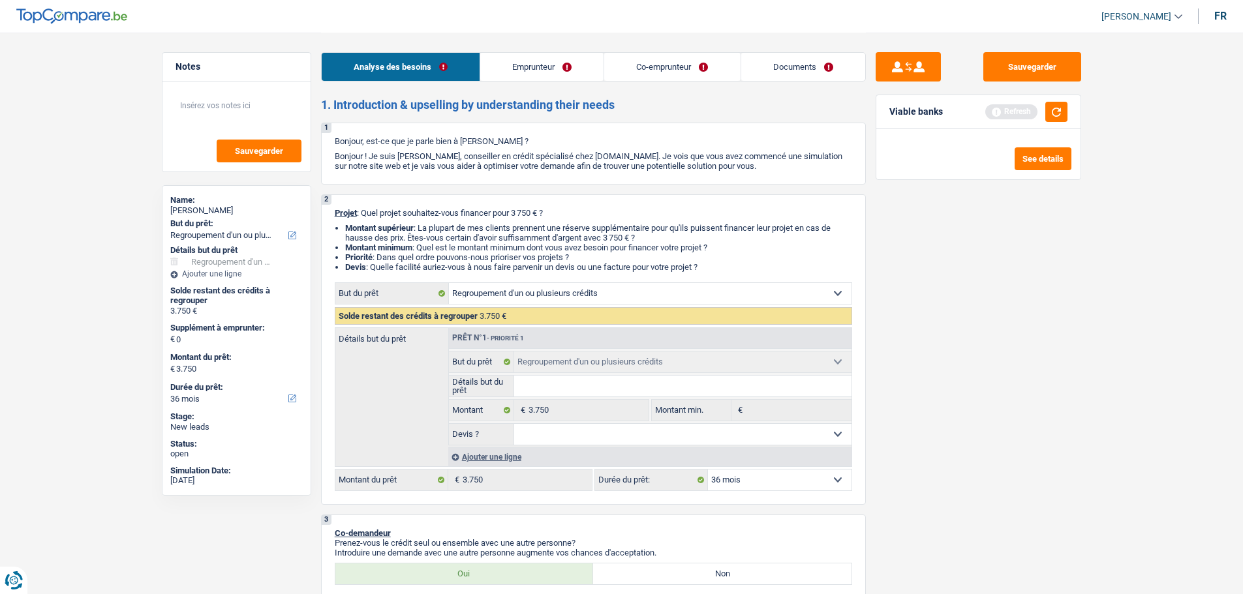
click at [485, 451] on div "Ajouter une ligne" at bounding box center [649, 457] width 403 height 19
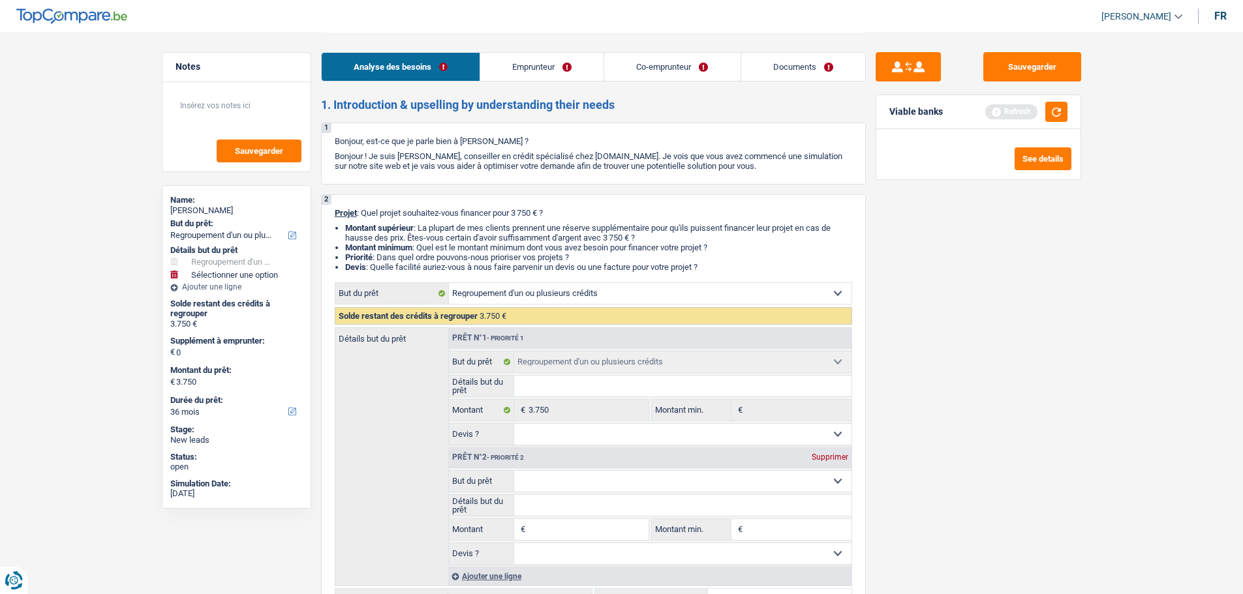
scroll to position [130, 0]
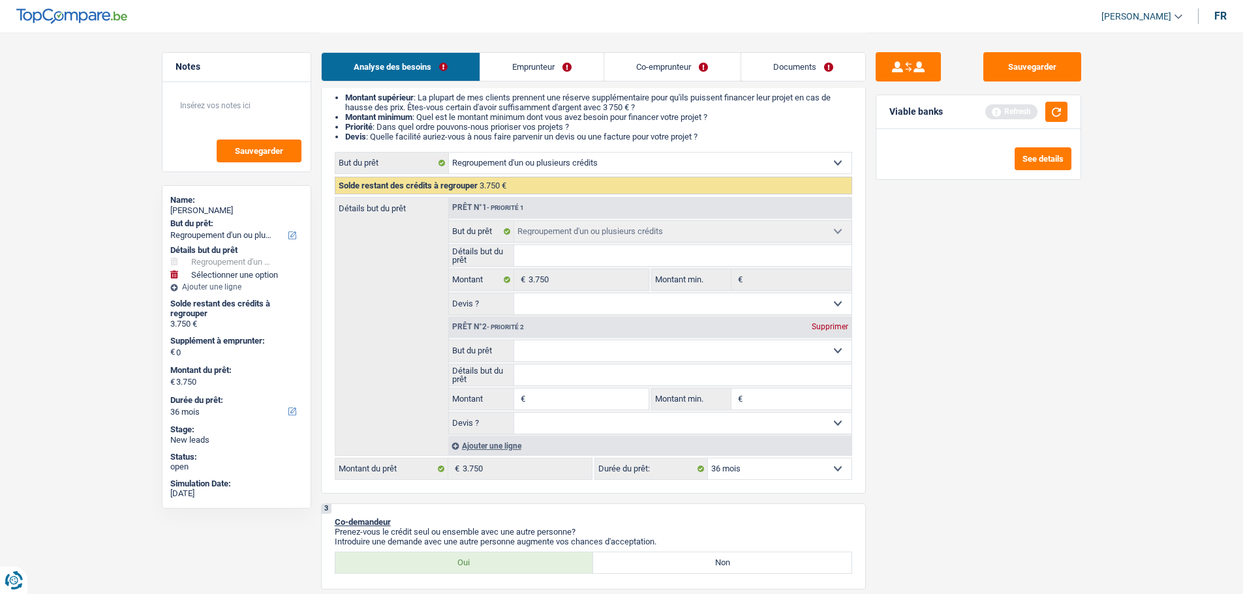
click at [545, 397] on input "Montant" at bounding box center [587, 399] width 119 height 21
type input "7"
type input "70"
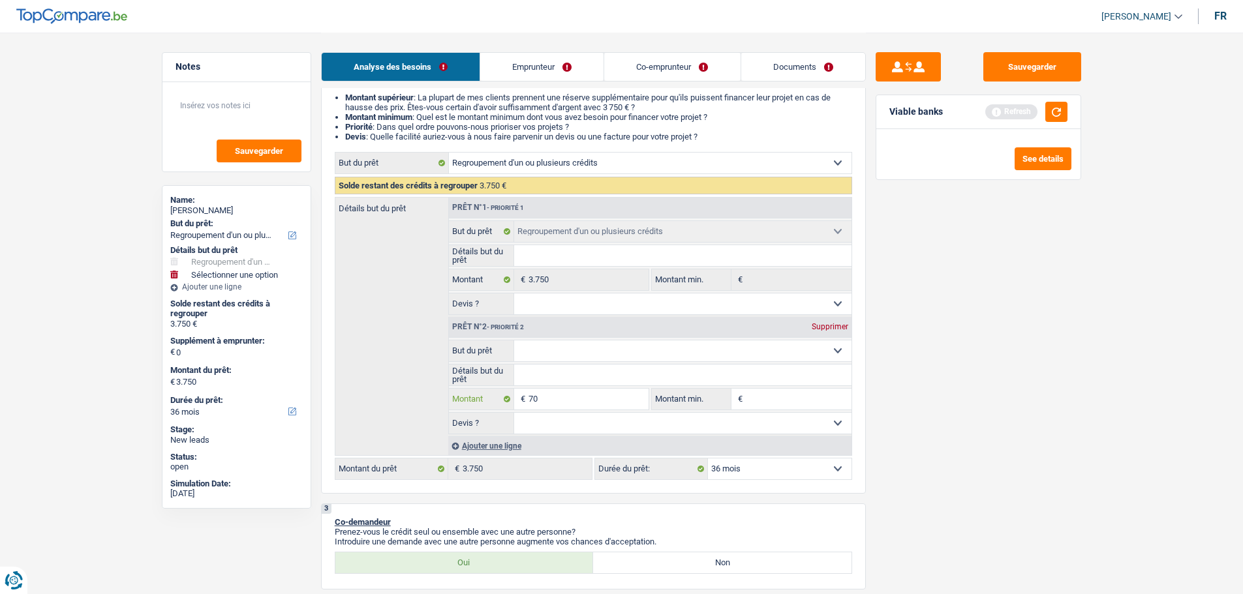
type input "700"
type input "7.000"
type input "700"
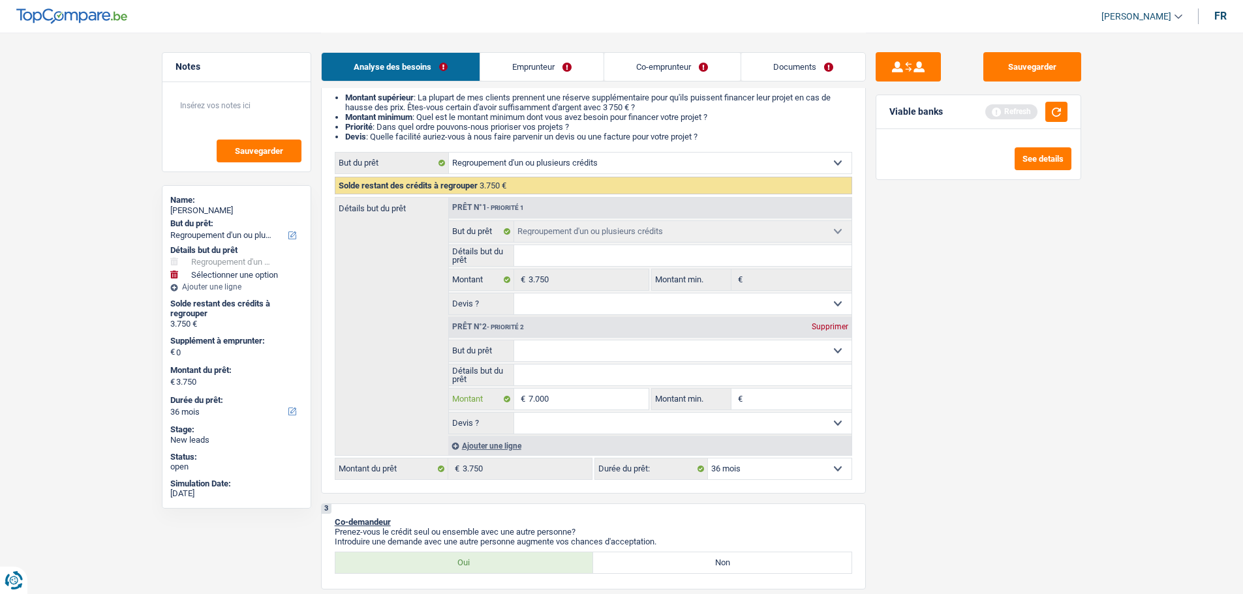
type input "700"
type input "70"
type input "7"
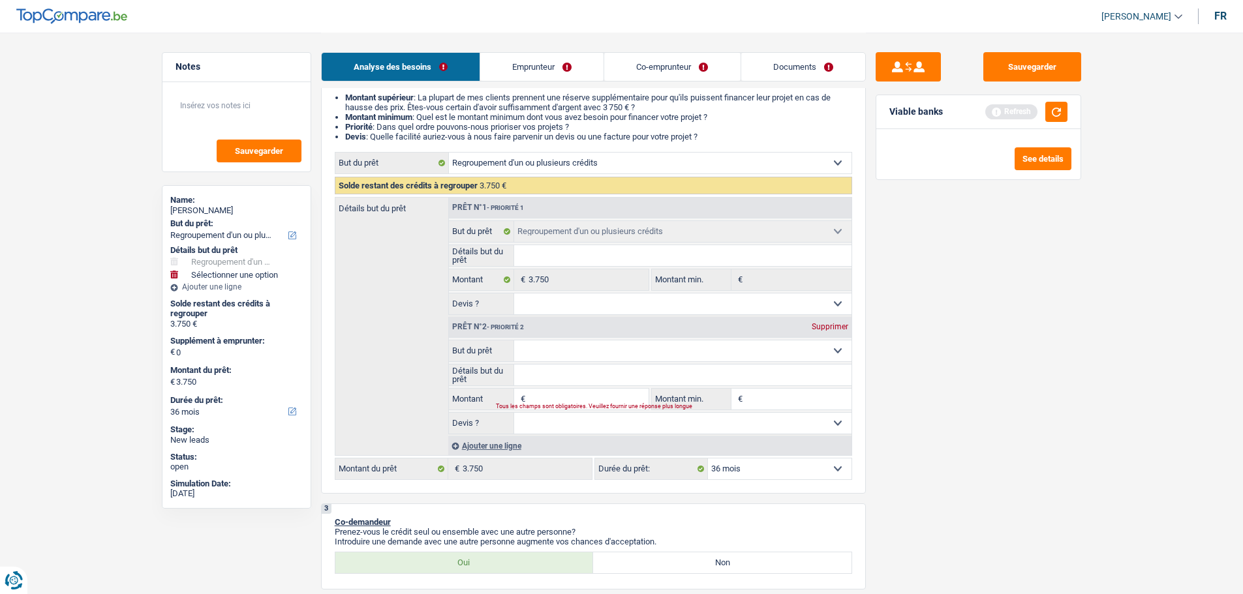
type input "4"
type input "40"
type input "400"
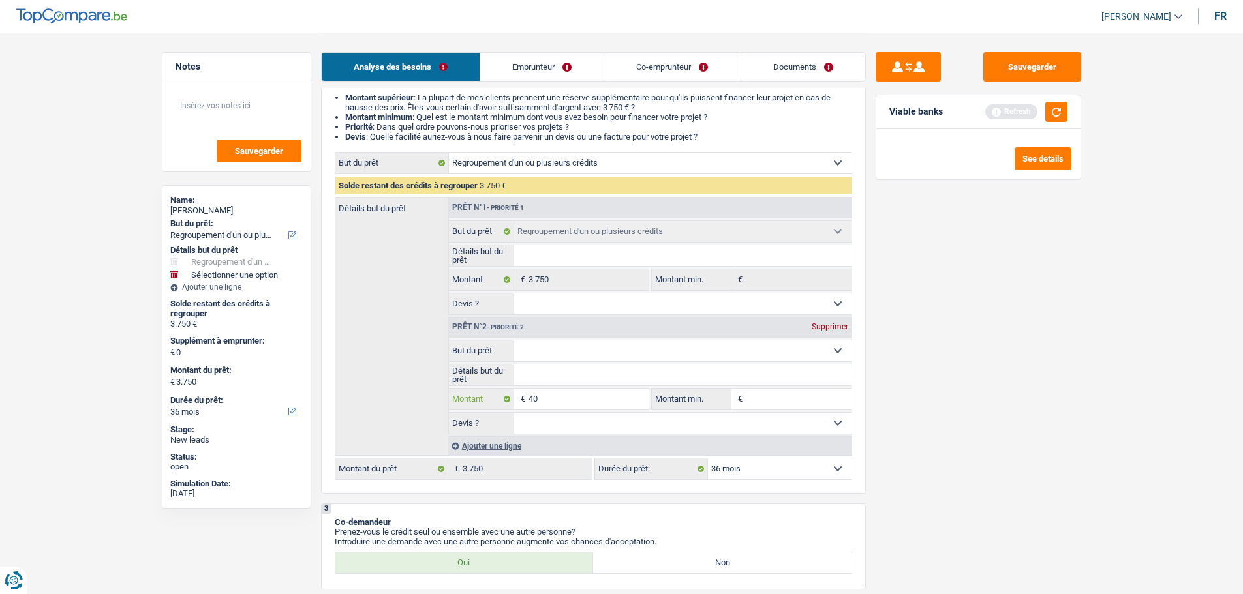
type input "400"
type input "4.000"
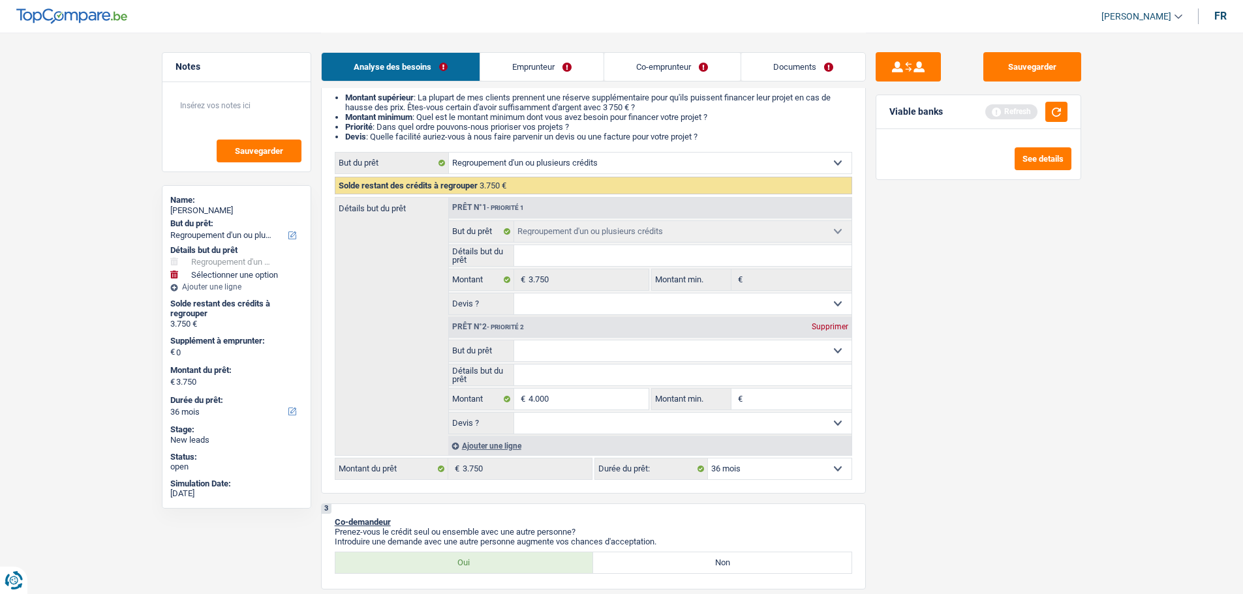
type input "7.750"
select select "48"
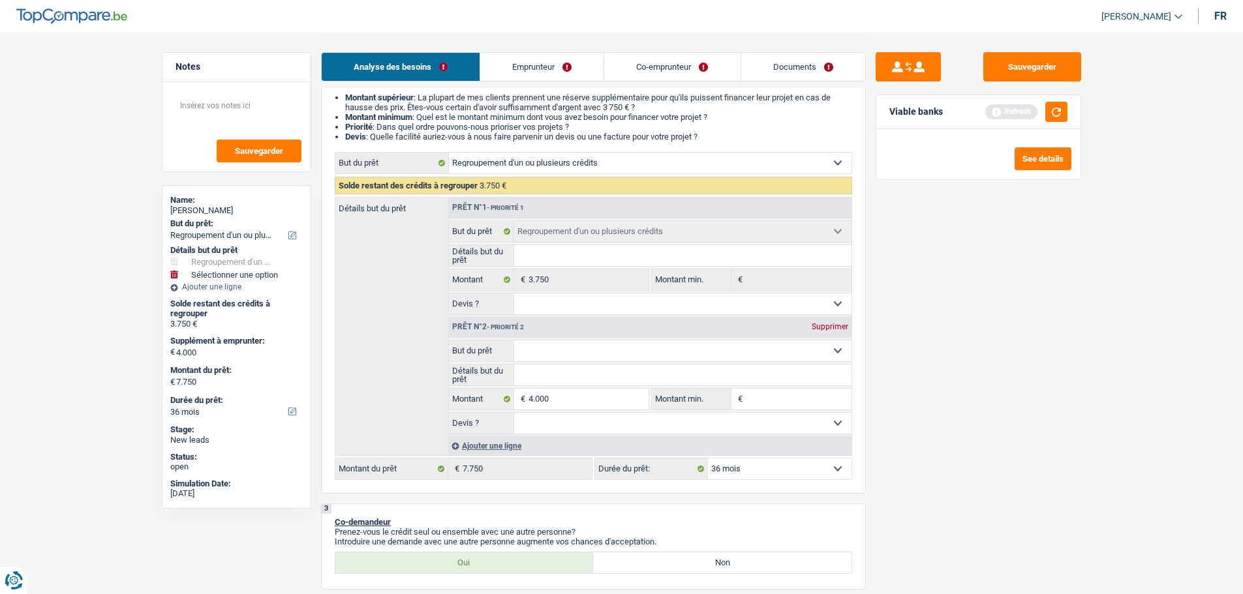
select select "48"
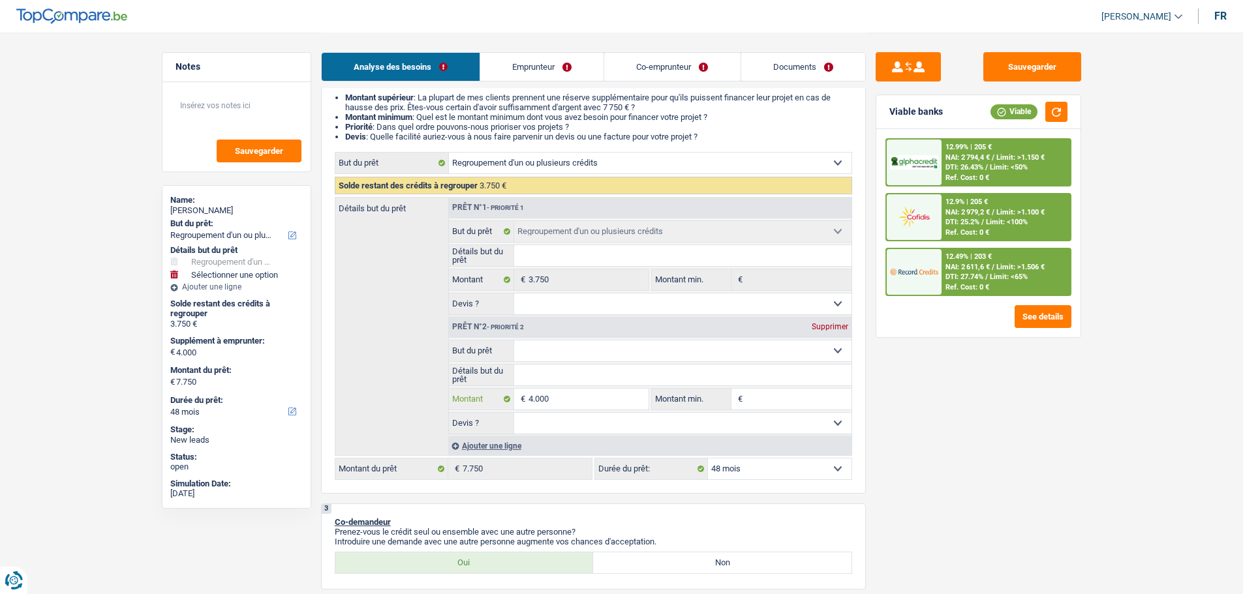
click at [574, 401] on input "4.000" at bounding box center [587, 399] width 119 height 21
click at [619, 346] on select "Confort maison: meubles, textile, peinture, électroménager, outillage non-profe…" at bounding box center [682, 351] width 337 height 21
select select "other"
click at [514, 341] on select "Confort maison: meubles, textile, peinture, électroménager, outillage non-profe…" at bounding box center [682, 351] width 337 height 21
select select "other"
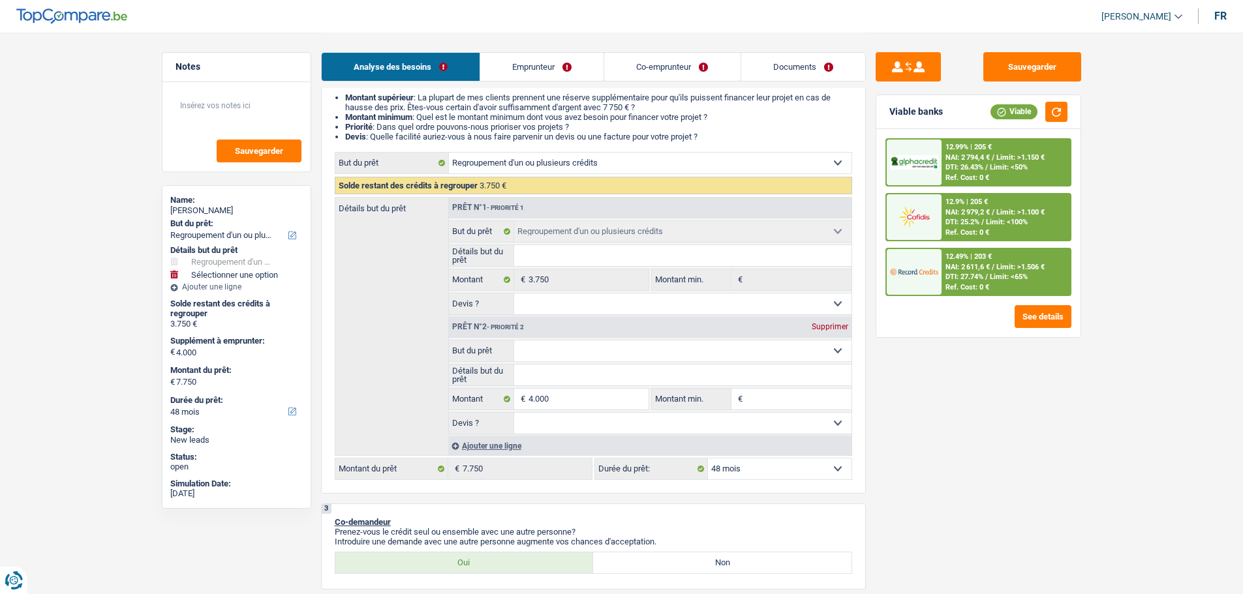
select select "other"
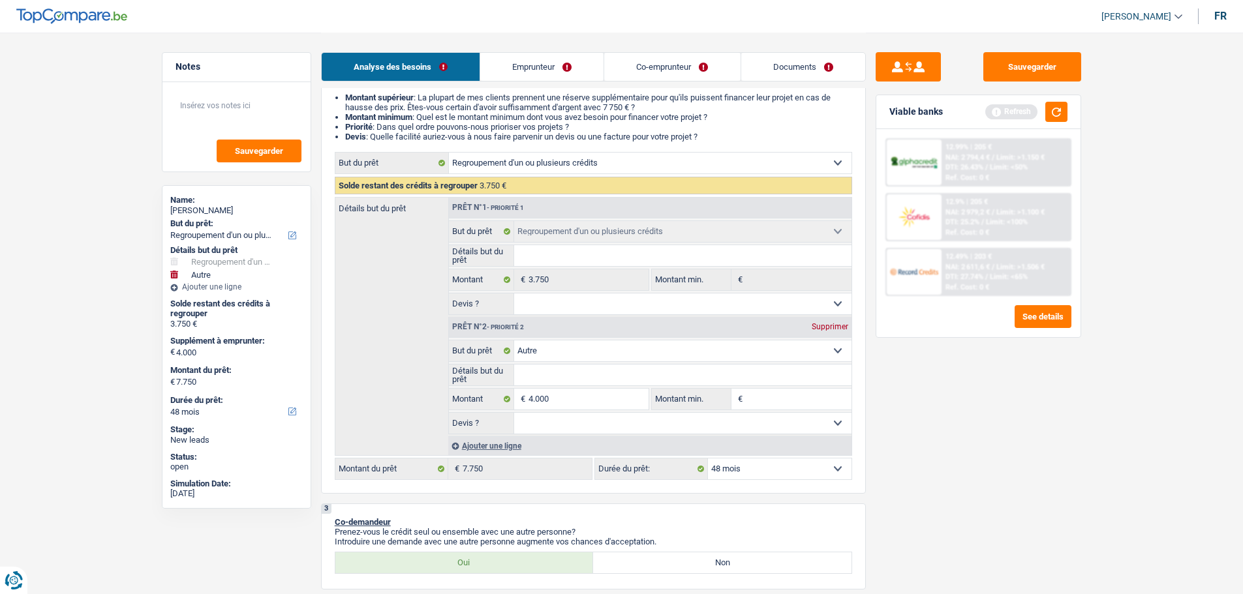
click at [581, 378] on input "Détails but du prêt" at bounding box center [682, 375] width 337 height 21
click at [564, 350] on select "Confort maison: meubles, textile, peinture, électroménager, outillage non-profe…" at bounding box center [682, 351] width 337 height 21
select select "carRepair"
click at [514, 341] on select "Confort maison: meubles, textile, peinture, électroménager, outillage non-profe…" at bounding box center [682, 351] width 337 height 21
select select "carRepair"
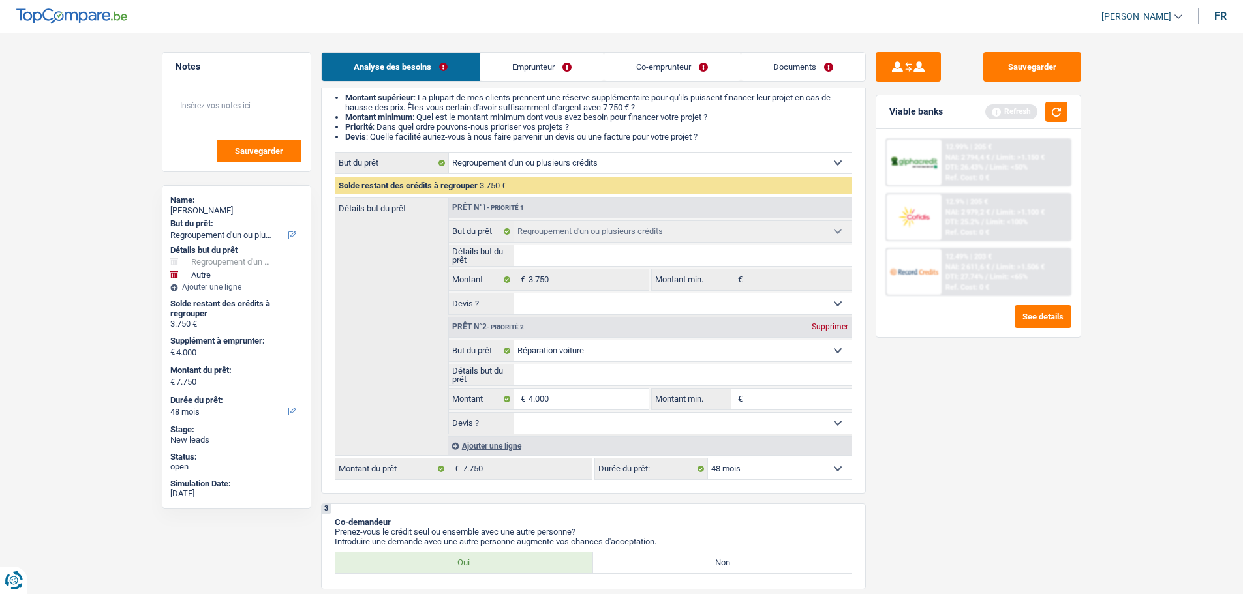
select select "carRepair"
click at [564, 373] on input "Détails but du prêt" at bounding box center [682, 375] width 337 height 21
type input "L"
type input "Le"
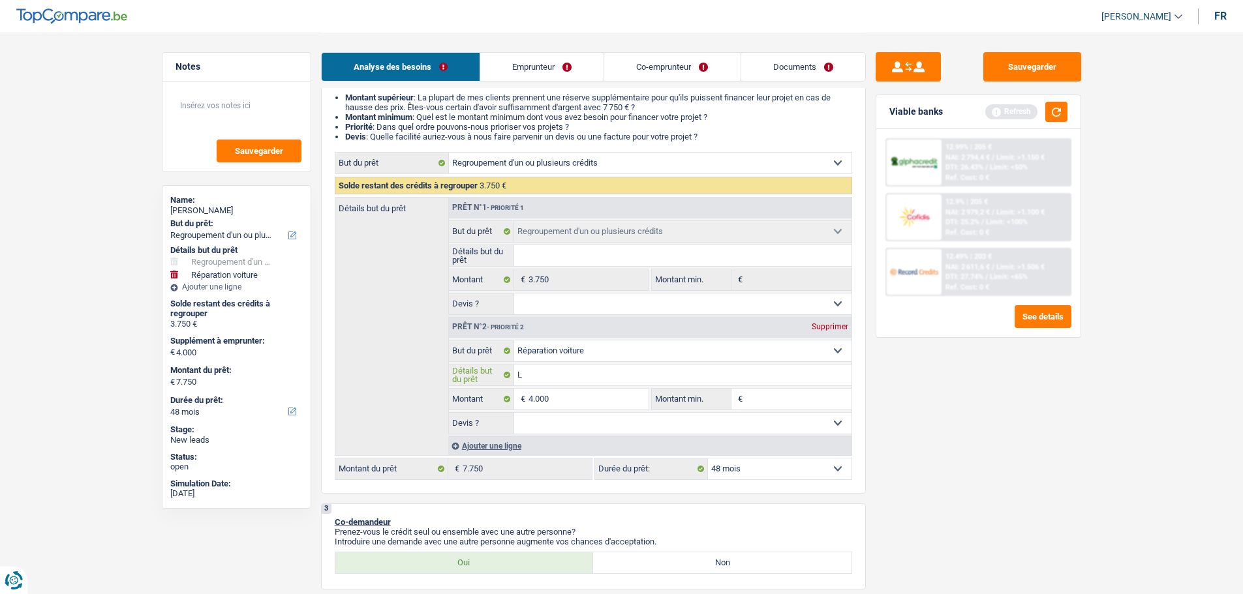
type input "Le"
type input "Les"
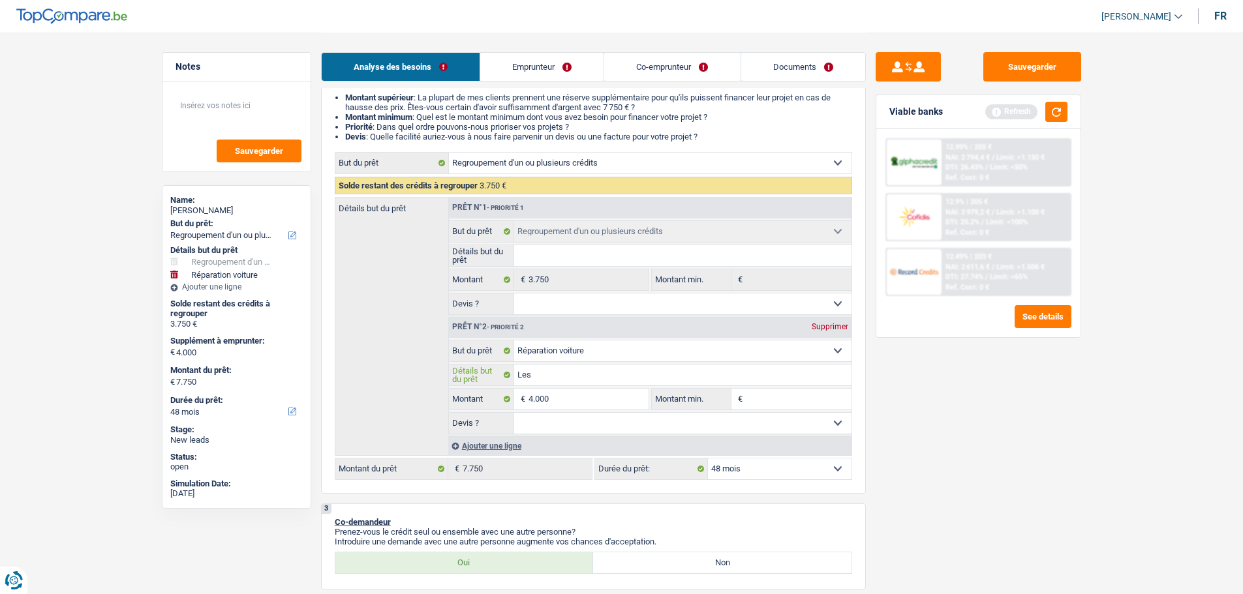
type input "Les a"
type input "Les am"
type input "Les amo"
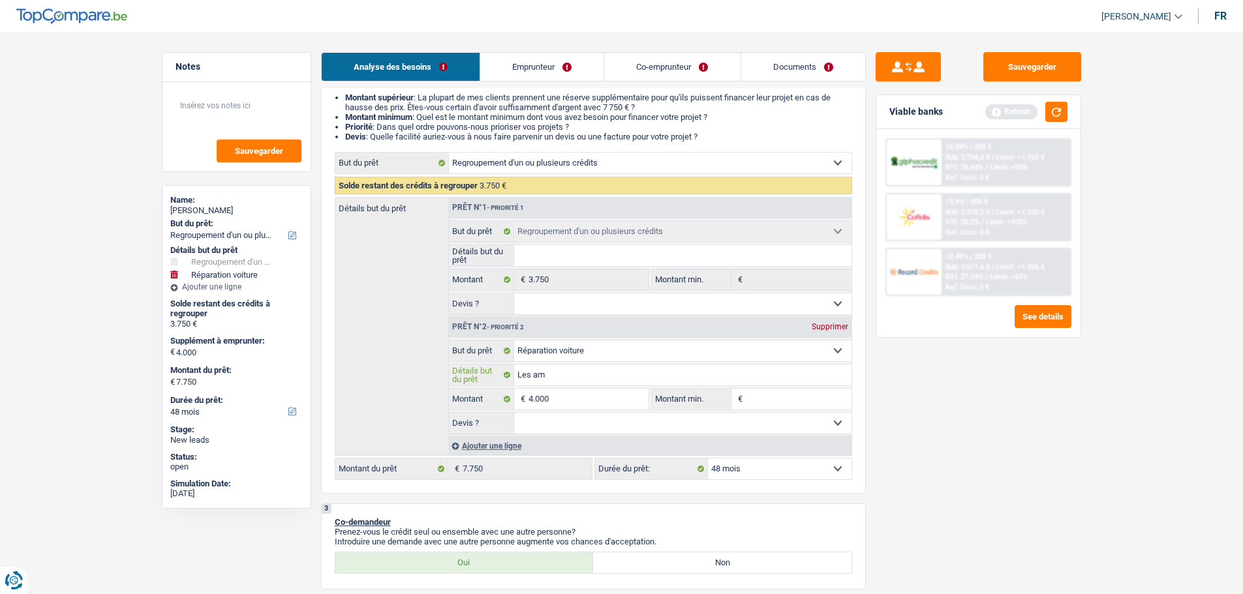
type input "Les amo"
type input "Les amor"
type input "Les amort"
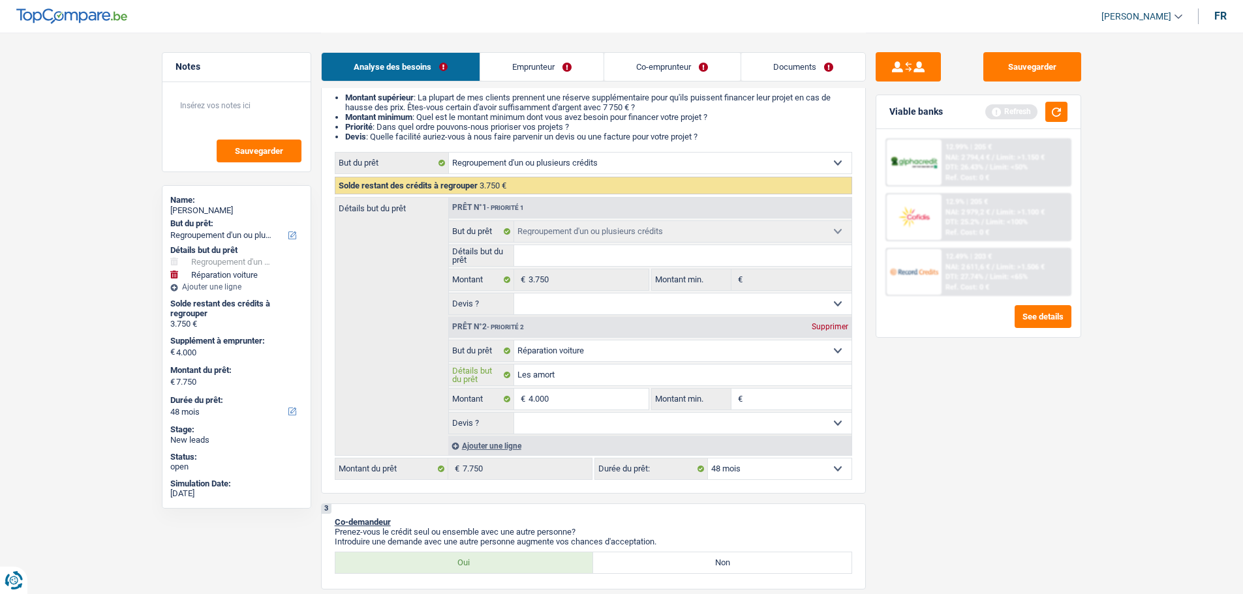
type input "Les amorti"
type input "Les amortis"
type input "Les amortiss"
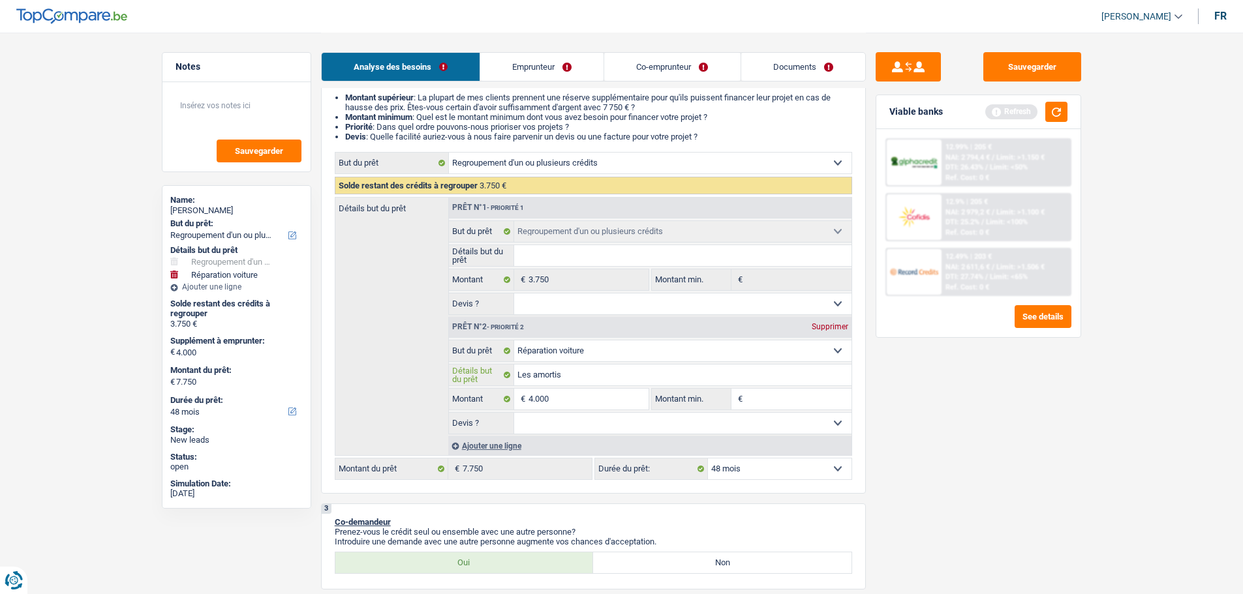
type input "Les amortiss"
type input "Les amortisse"
type input "Les amortisseu"
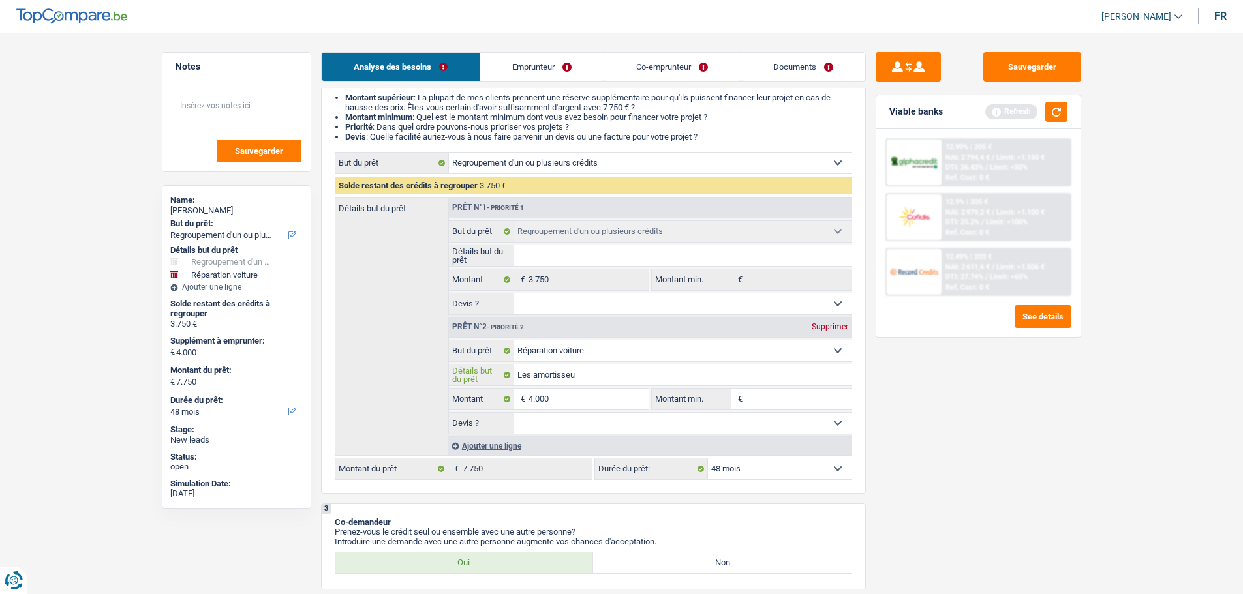
type input "Les amortisseur"
type input "Les amortisseurs"
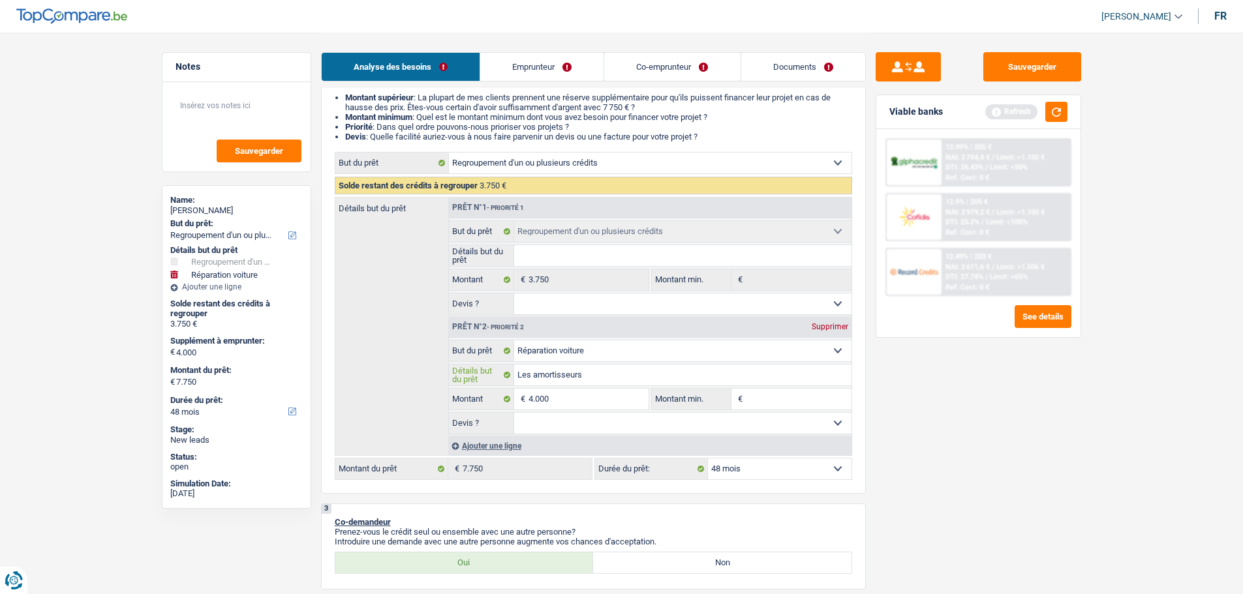
type input "Les amortisseurs"
type input "Les amortisseurs e"
type input "Les amortisseurs et"
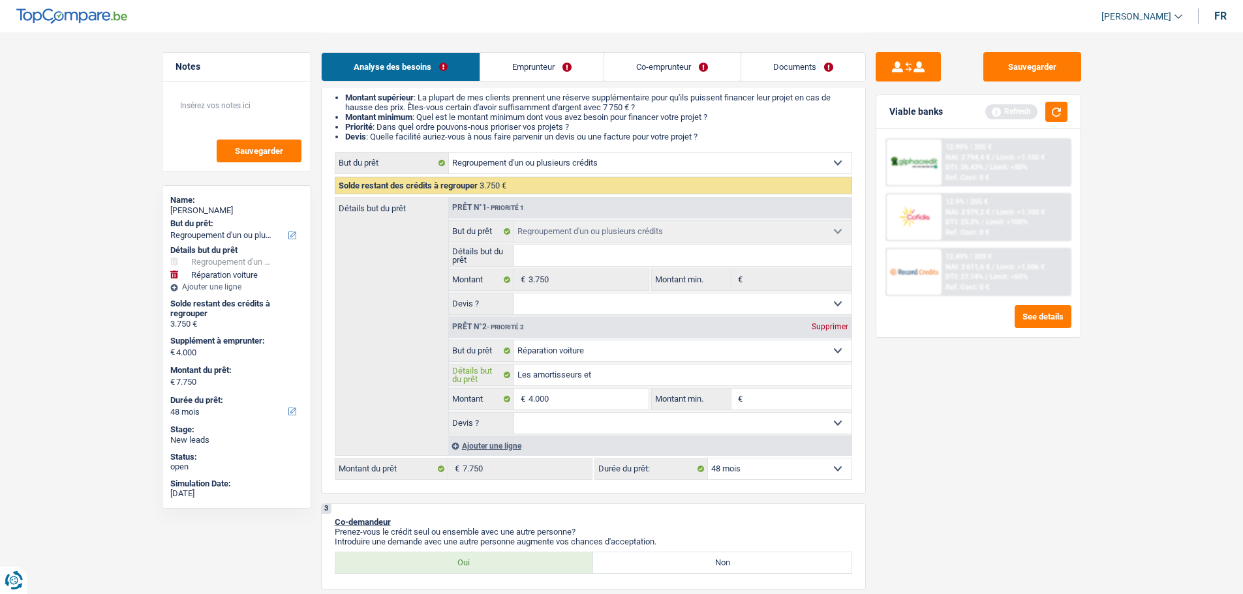
type input "Les amortisseurs et"
type input "Les amortisseurs et l"
type input "Les amortisseurs et le"
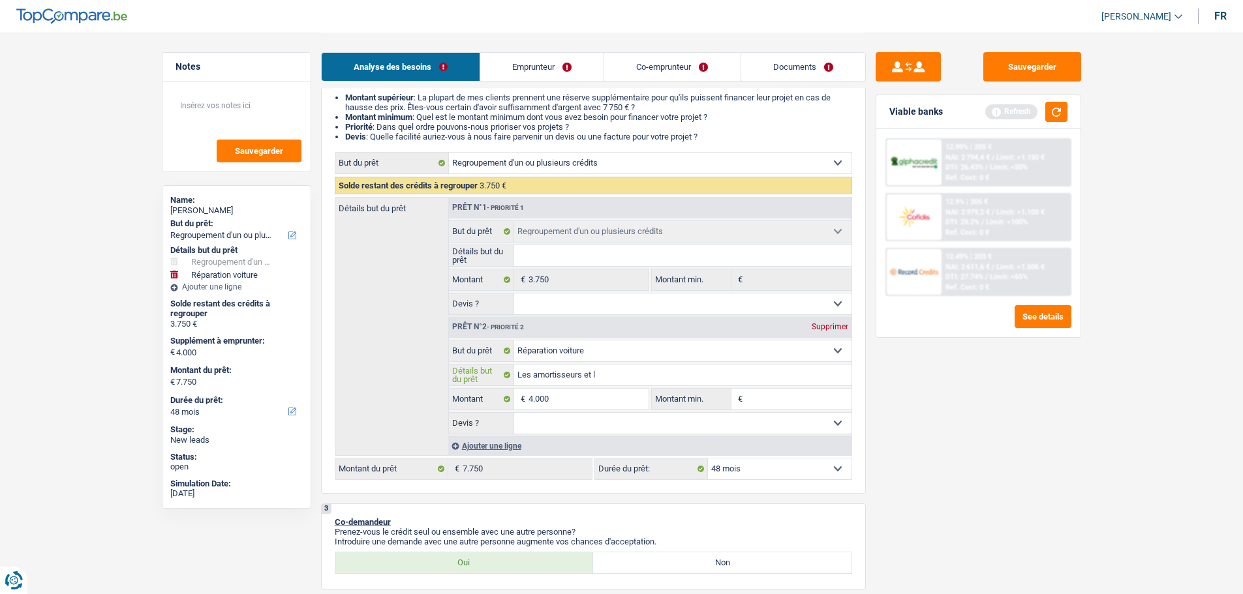
type input "Les amortisseurs et le"
type input "Les amortisseurs et le c"
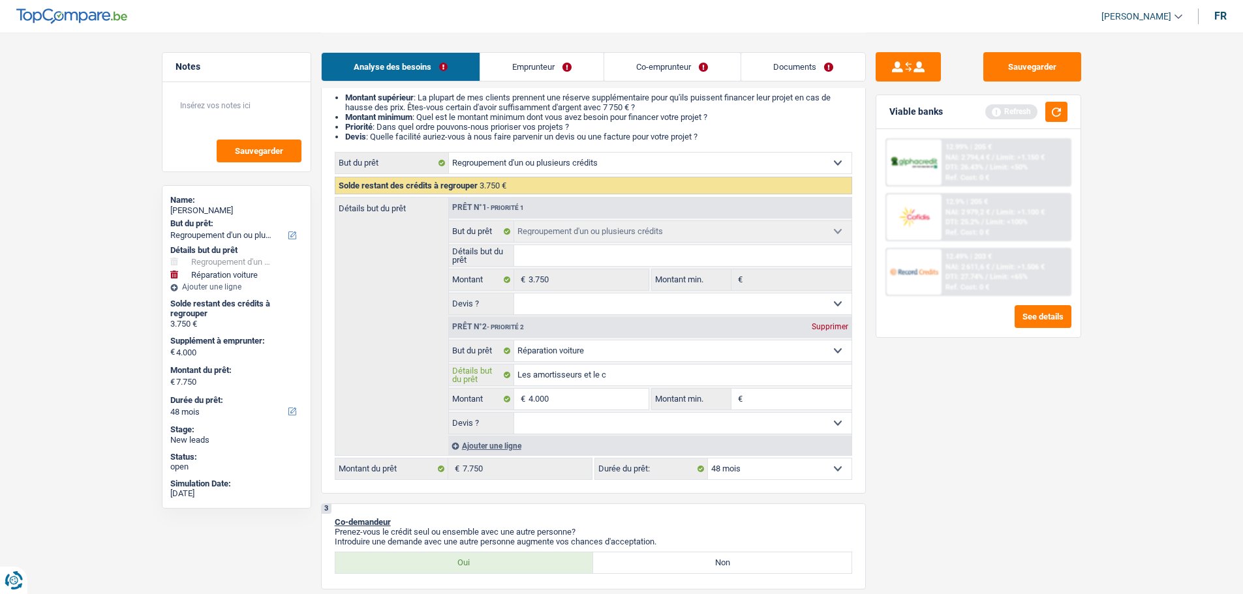
type input "Les amortisseurs et le ca"
type input "Les amortisseurs et le cat"
type input "Les amortisseurs et le cata"
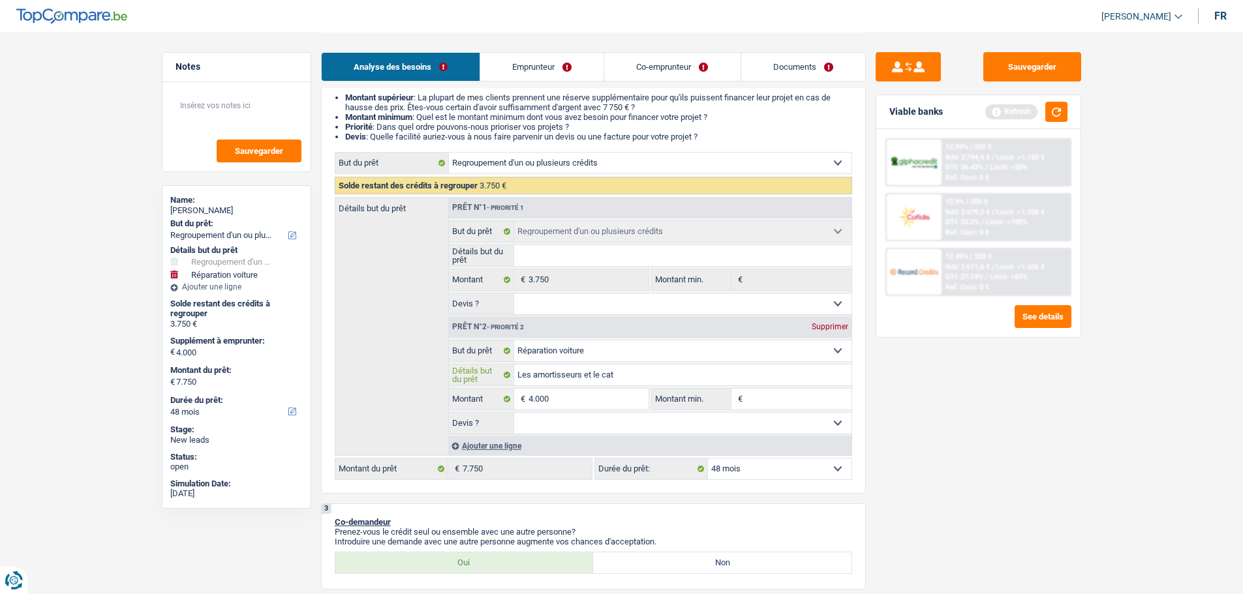
type input "Les amortisseurs et le cata"
type input "Les amortisseurs et le catal"
type input "Les amortisseurs et le catali"
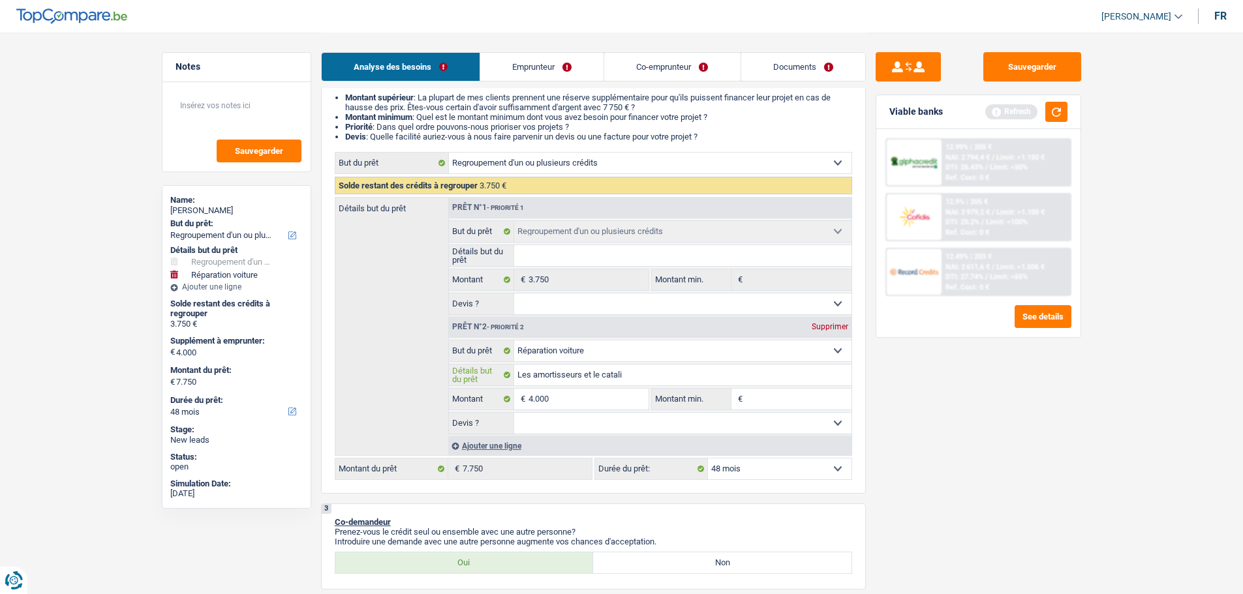
type input "Les amortisseurs et le catalis"
type input "Les amortisseurs et le catalise"
type input "Les amortisseurs et le cataliseu"
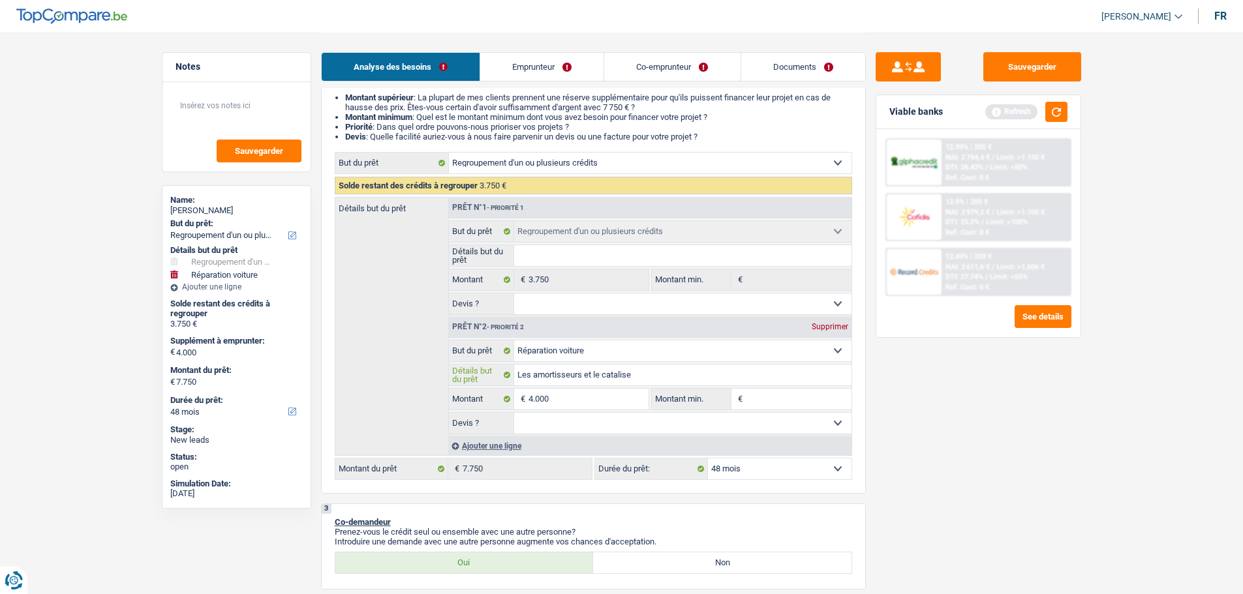
type input "Les amortisseurs et le cataliseu"
type input "Les amortisseurs et le cataliseur"
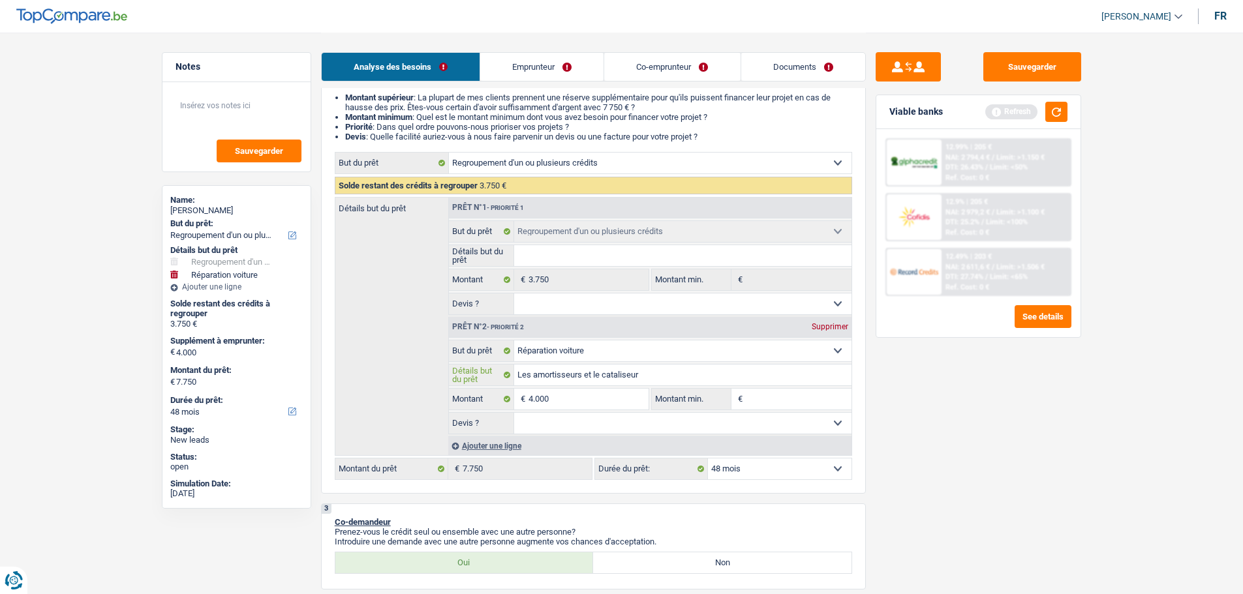
type input "Les amortisseurs et le cataliseur"
type input "Les amortisseurs et le cataliseurs"
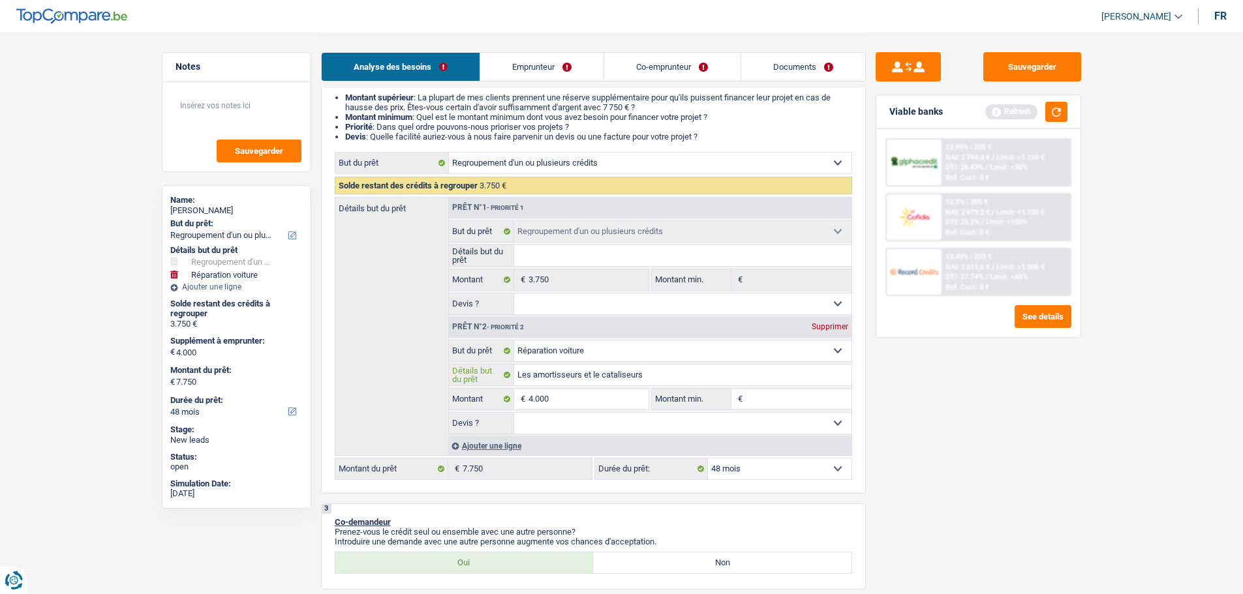
type input "Les amortisseurs et le cataliseurs"
type input "Les amortisseurs et le cataliseur"
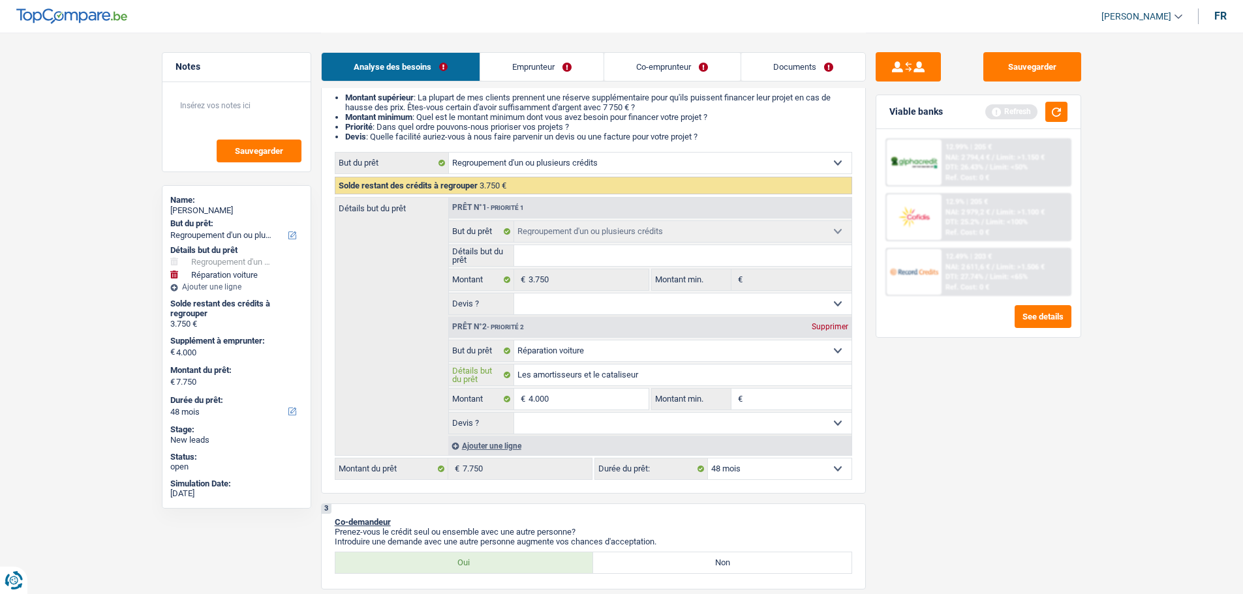
type input "Les amortisseurs et le cataliseur"
click at [810, 403] on input "Montant min." at bounding box center [799, 399] width 106 height 21
click at [726, 433] on select "Oui Non Non répondu Sélectionner une option" at bounding box center [682, 423] width 337 height 21
select select "false"
click at [514, 413] on select "Oui Non Non répondu Sélectionner une option" at bounding box center [682, 423] width 337 height 21
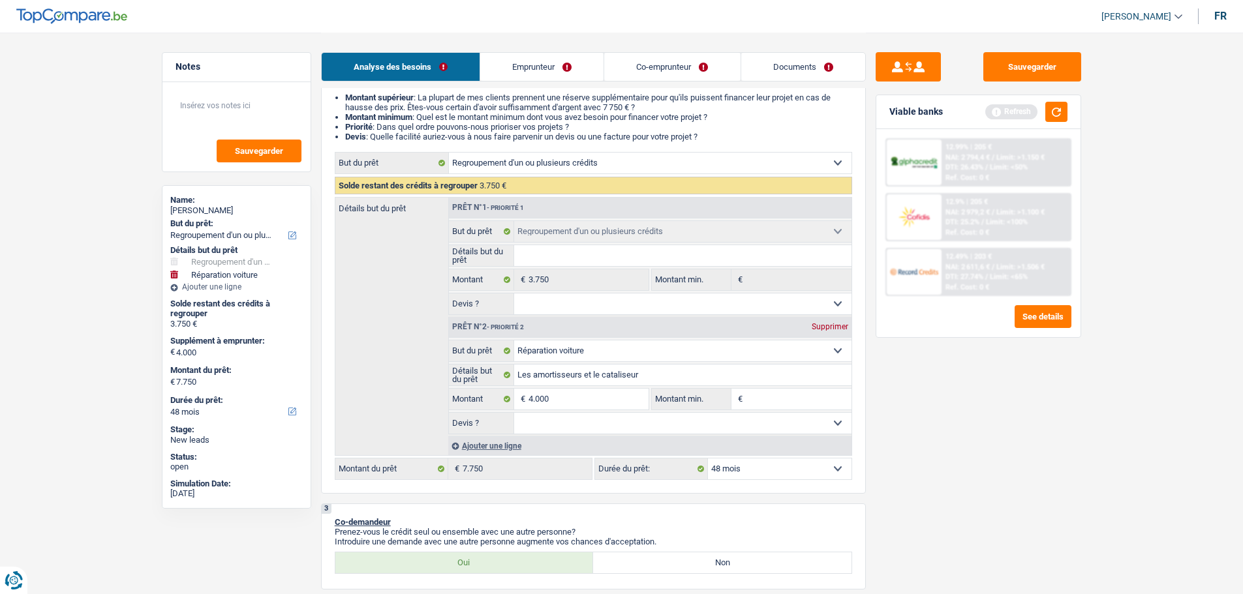
select select "false"
click at [752, 405] on input "Montant min." at bounding box center [799, 399] width 106 height 21
type input "3"
type input "32"
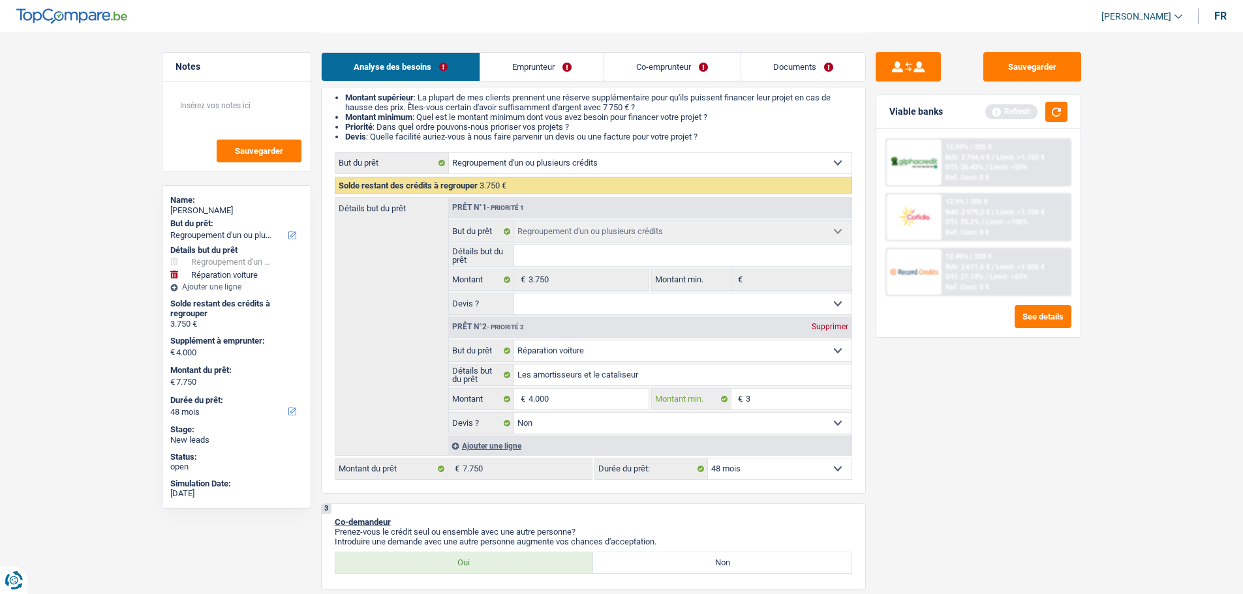
type input "32"
type input "325"
type input "32.502"
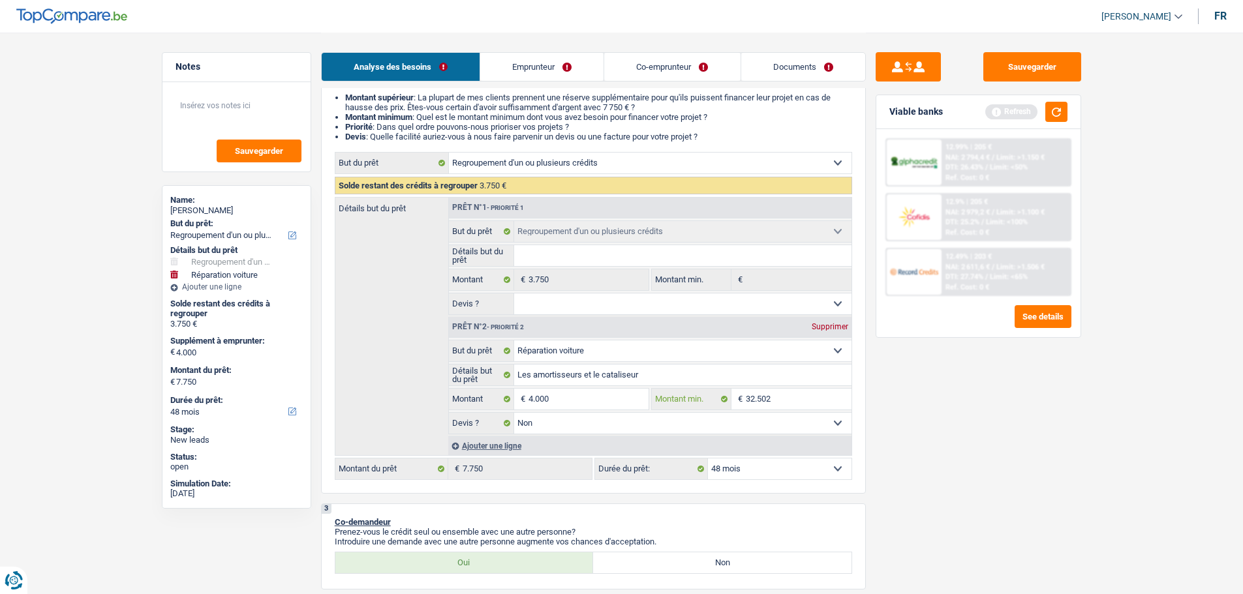
type input "3.250"
click at [959, 366] on div "Sauvegarder Viable banks Refresh 12.99% | 205 € NAI: 2 794,4 € / Limit: >1.150 …" at bounding box center [978, 312] width 225 height 521
click at [1048, 115] on button "button" at bounding box center [1056, 112] width 22 height 20
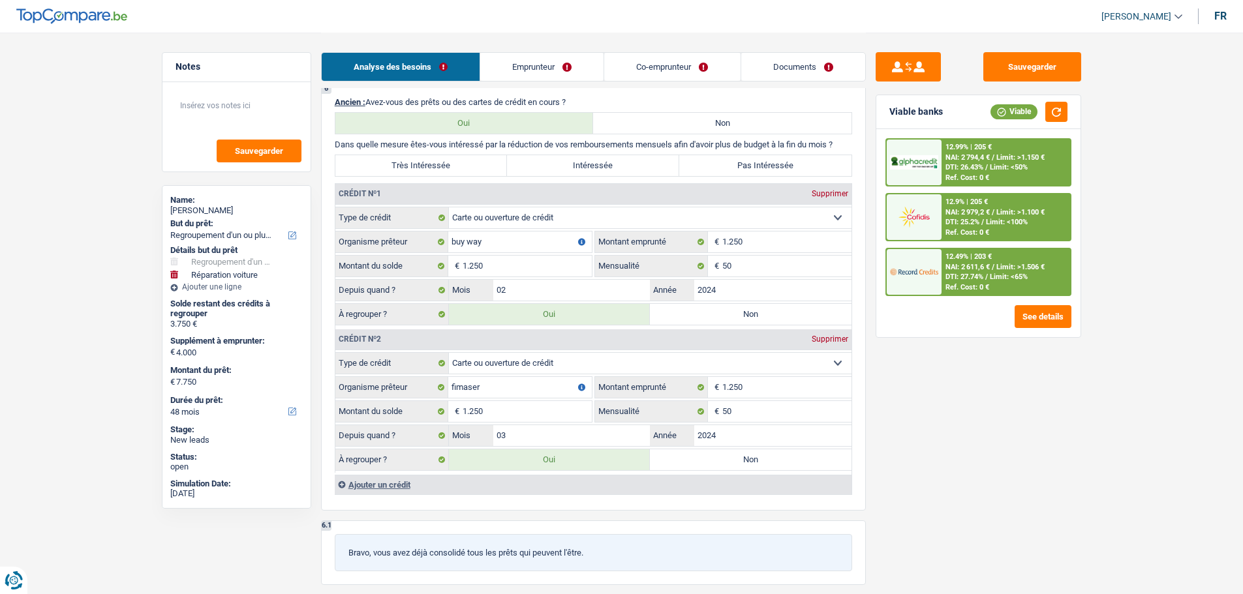
scroll to position [1044, 0]
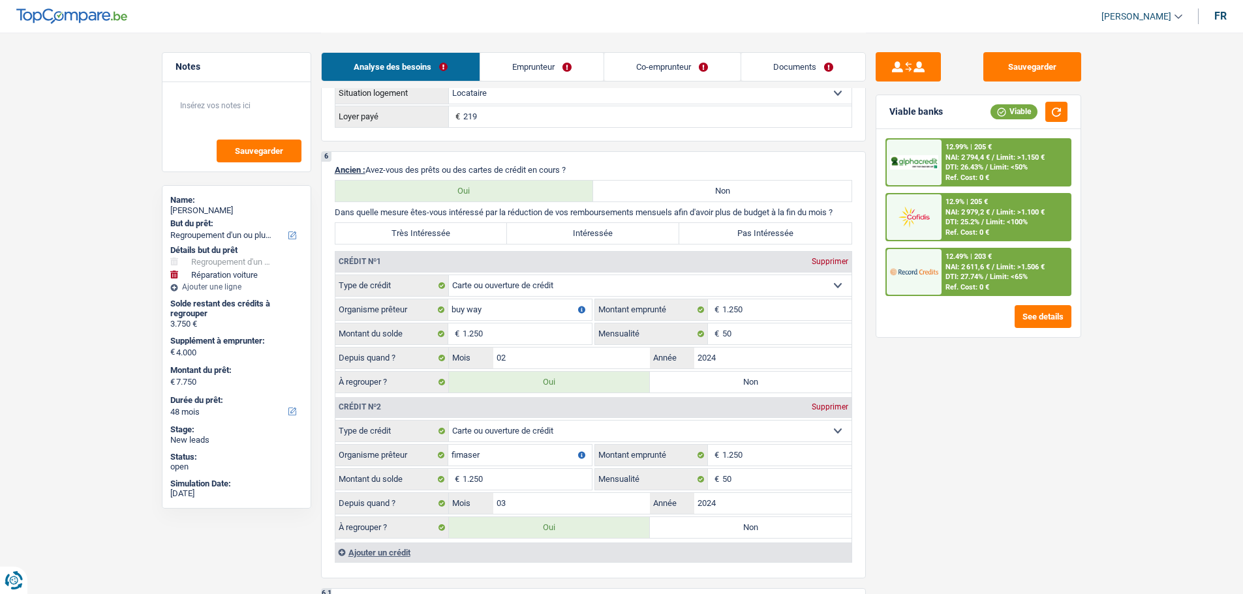
click at [675, 70] on link "Co-emprunteur" at bounding box center [672, 67] width 136 height 28
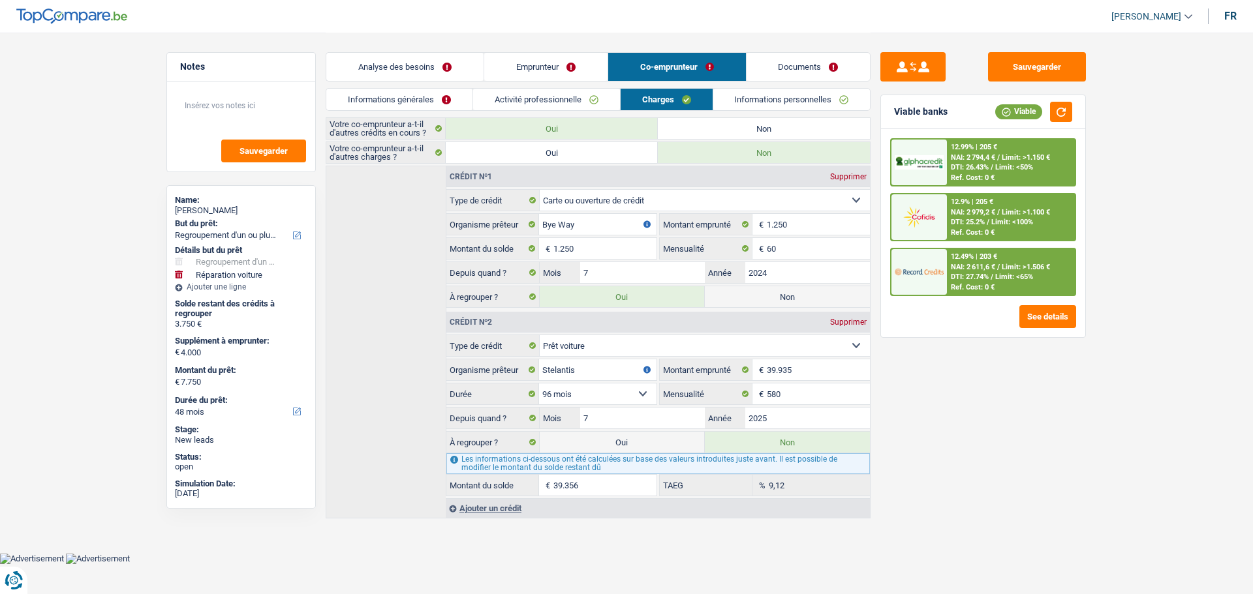
click at [386, 70] on link "Analyse des besoins" at bounding box center [404, 67] width 157 height 28
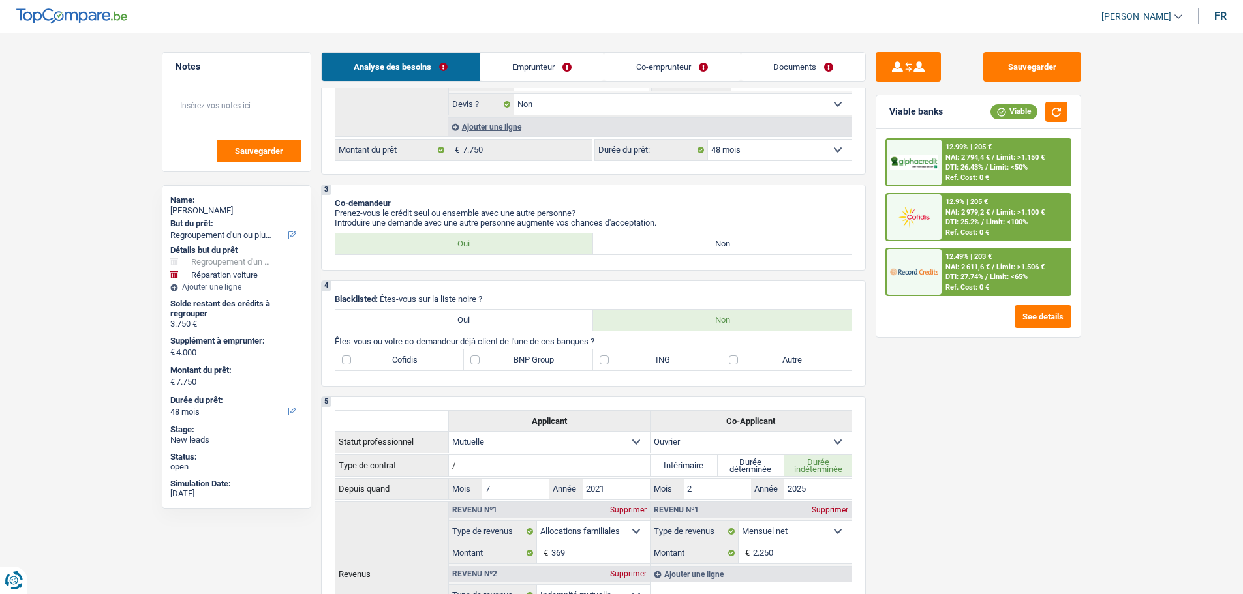
scroll to position [522, 0]
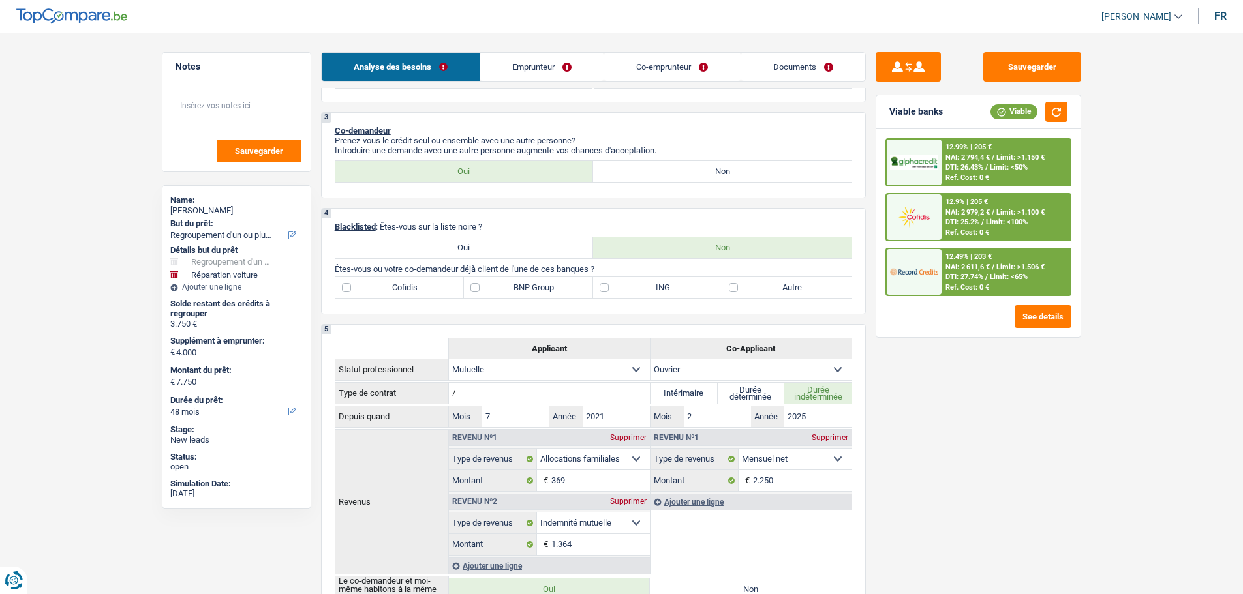
click at [761, 283] on label "Autre" at bounding box center [786, 287] width 129 height 21
click at [761, 283] on input "Autre" at bounding box center [786, 287] width 129 height 21
checkbox input "true"
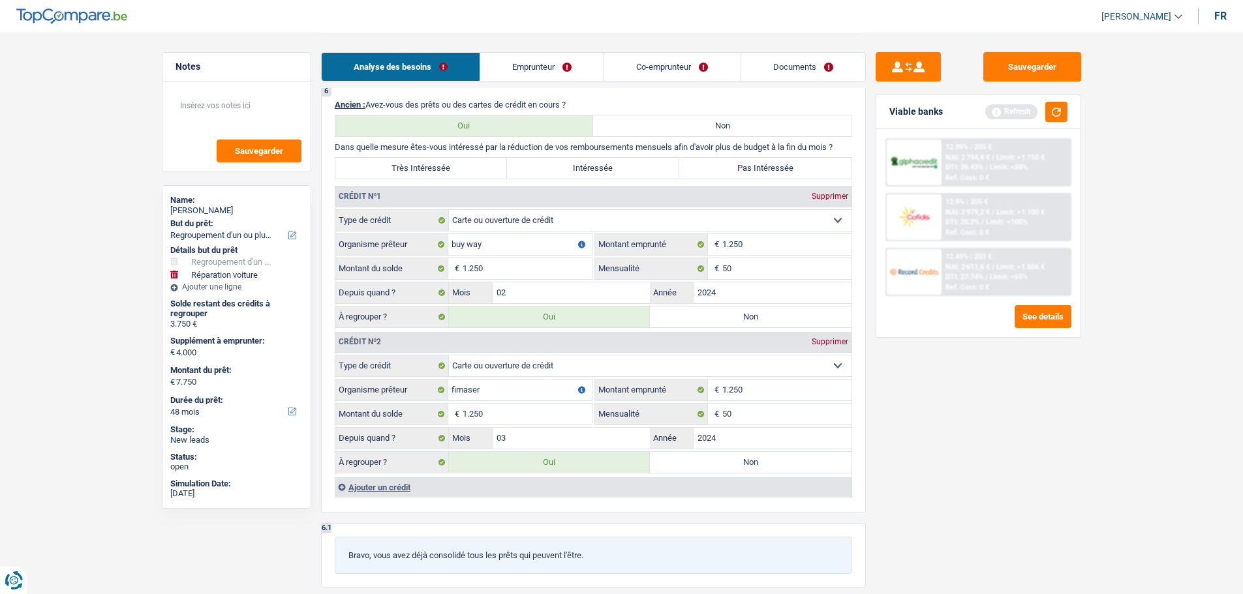
scroll to position [913, 0]
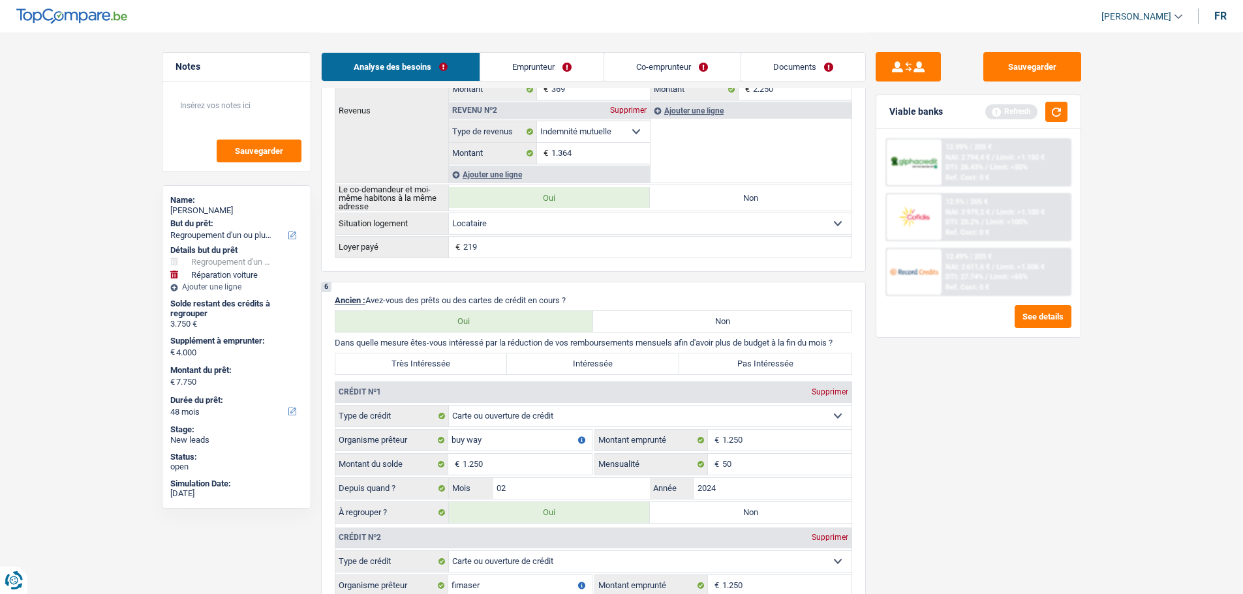
click at [714, 370] on label "Pas Intéressée" at bounding box center [765, 364] width 172 height 21
click at [714, 370] on input "Pas Intéressée" at bounding box center [765, 364] width 172 height 21
radio input "true"
click at [619, 373] on label "Intéressée" at bounding box center [593, 364] width 172 height 21
click at [619, 373] on input "Intéressée" at bounding box center [593, 364] width 172 height 21
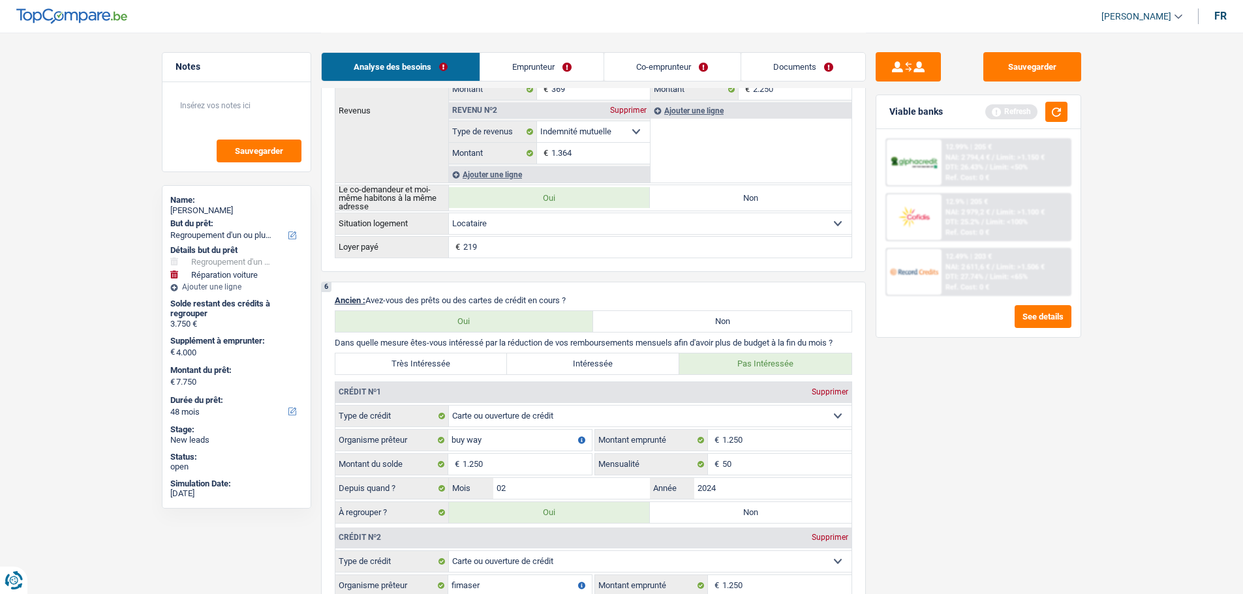
radio input "true"
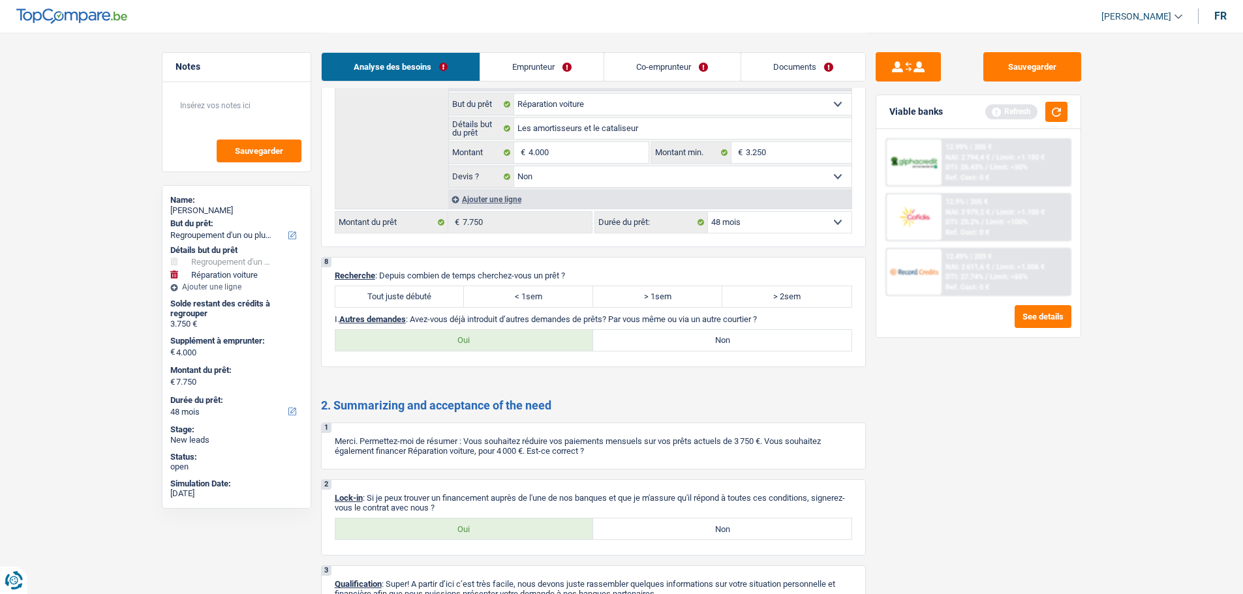
scroll to position [1950, 0]
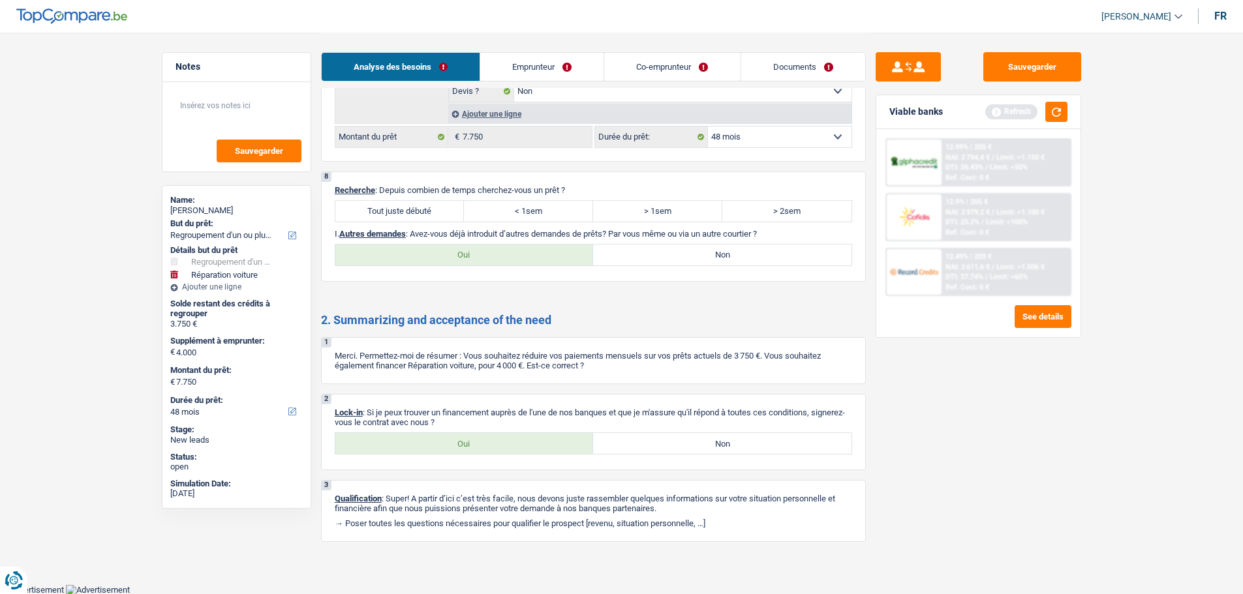
click at [414, 210] on label "Tout juste débuté" at bounding box center [399, 211] width 129 height 21
click at [414, 210] on input "Tout juste débuté" at bounding box center [399, 211] width 129 height 21
radio input "true"
click at [719, 260] on label "Non" at bounding box center [722, 255] width 258 height 21
click at [719, 260] on input "Non" at bounding box center [722, 255] width 258 height 21
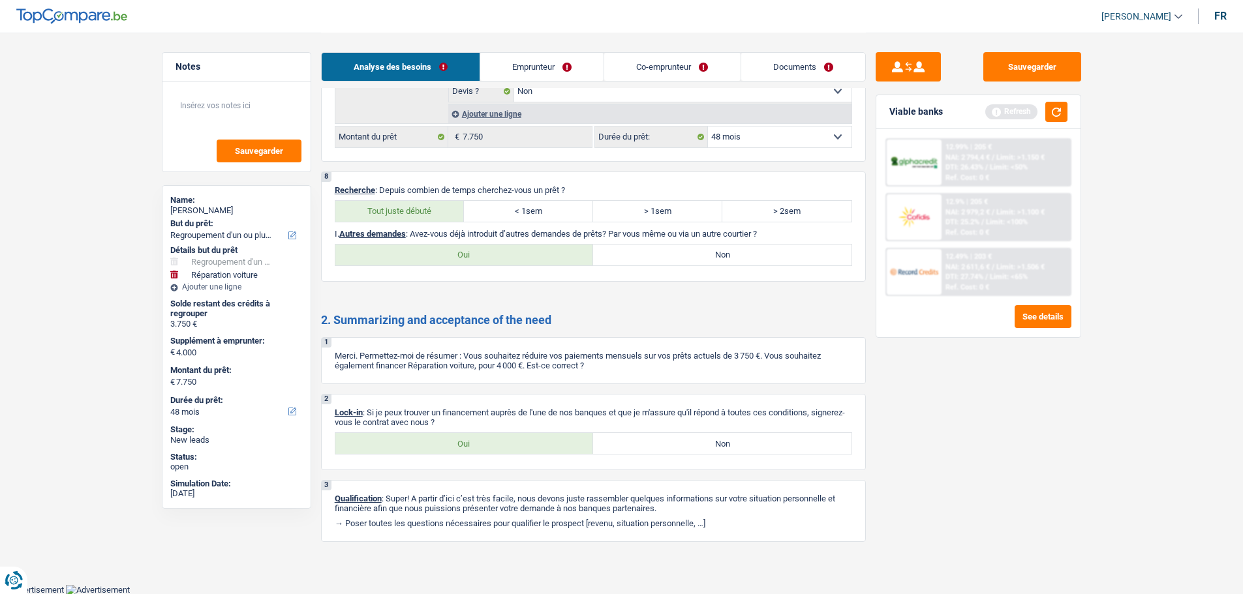
radio input "true"
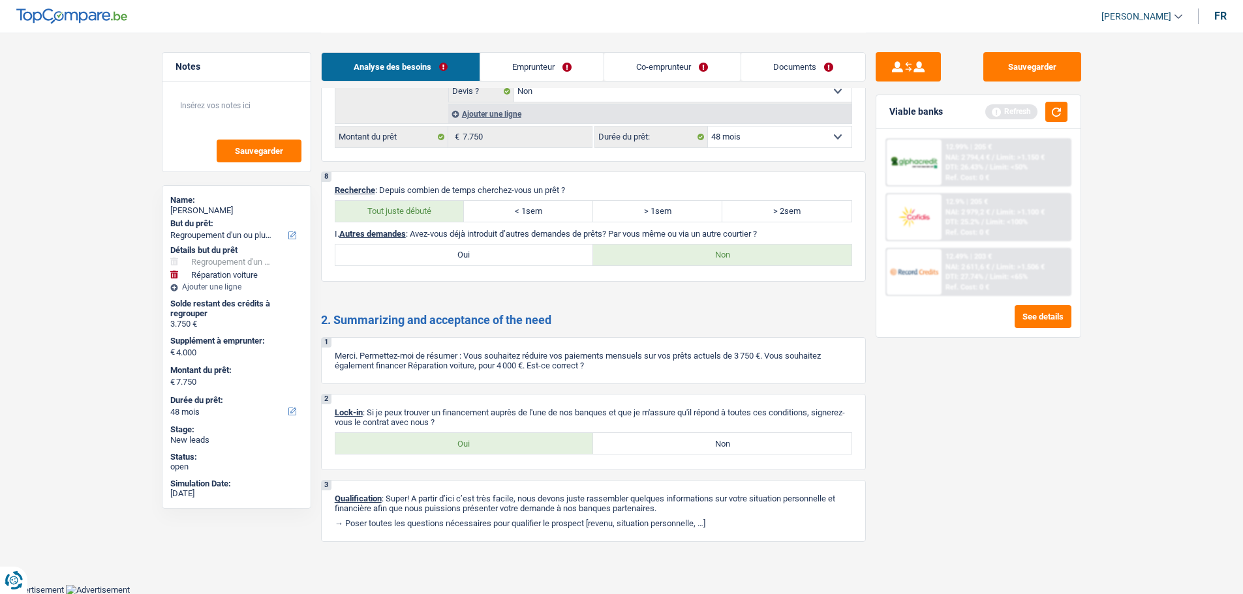
click at [576, 80] on link "Emprunteur" at bounding box center [541, 67] width 123 height 28
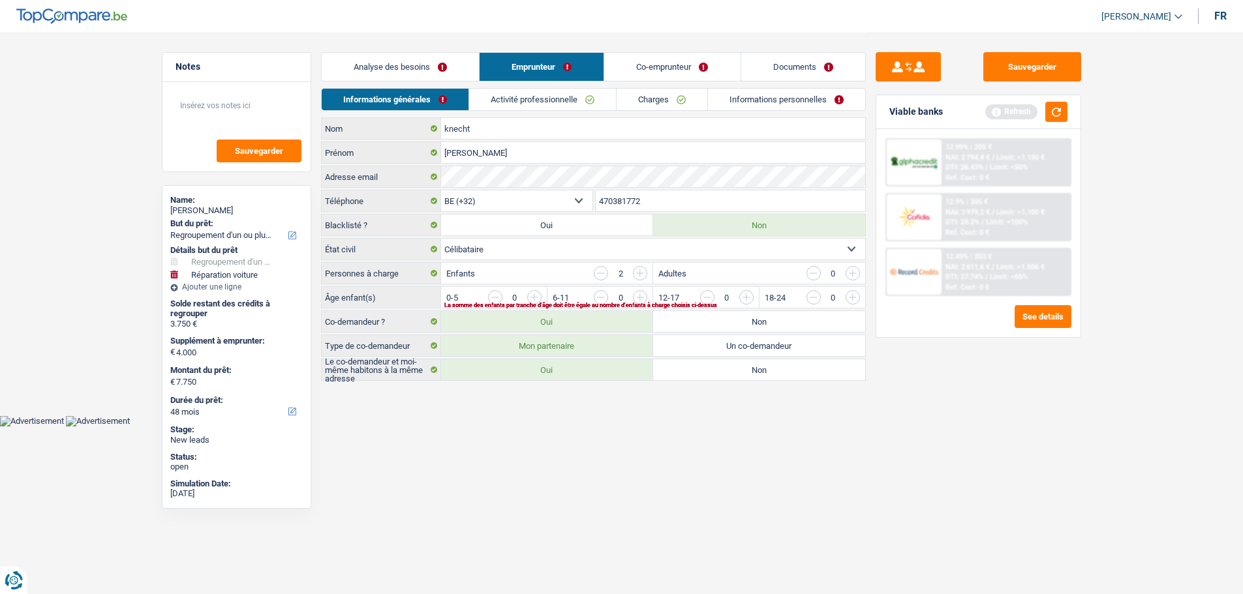
scroll to position [0, 0]
click at [709, 58] on link "Co-emprunteur" at bounding box center [677, 67] width 136 height 28
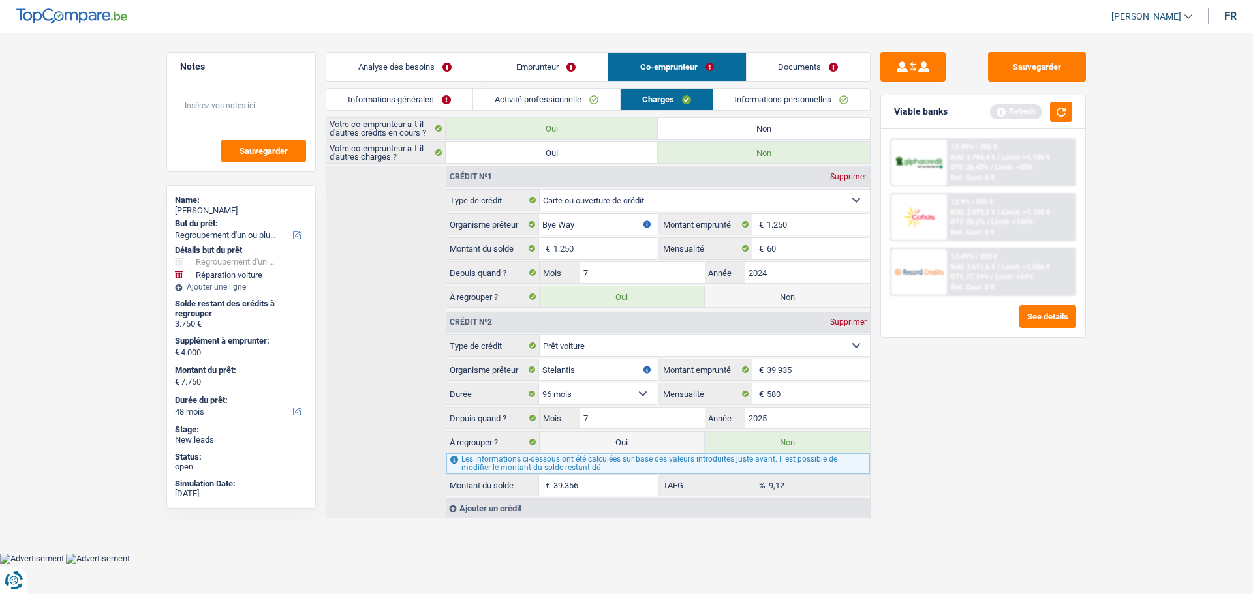
click at [412, 100] on link "Informations générales" at bounding box center [399, 100] width 146 height 22
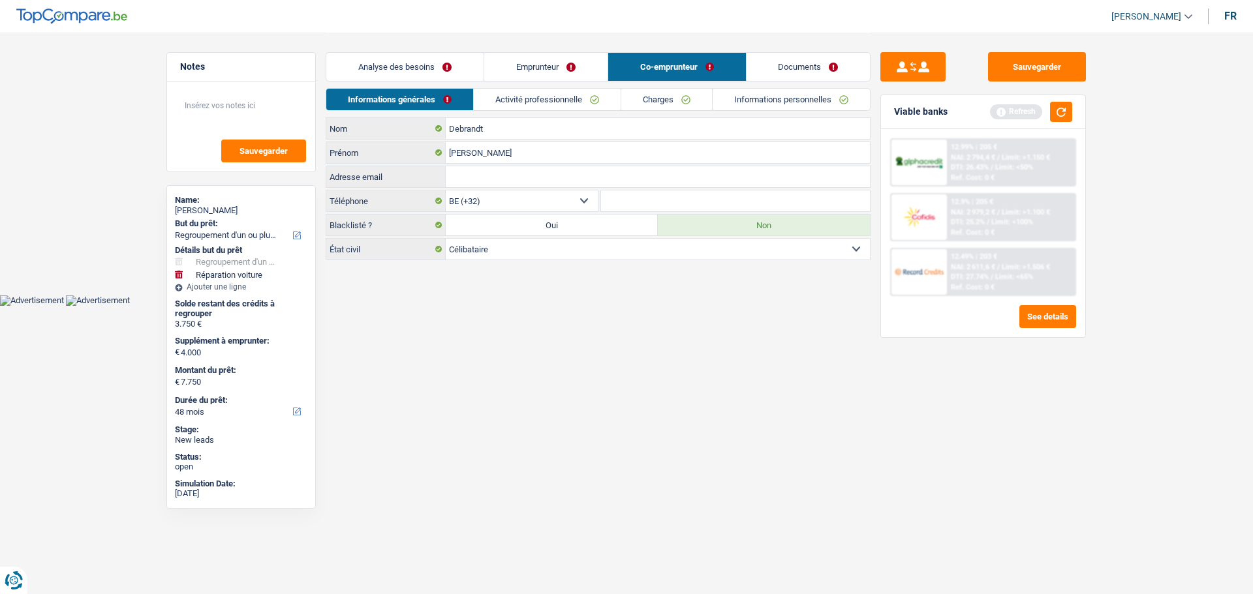
click at [522, 69] on link "Emprunteur" at bounding box center [545, 67] width 123 height 28
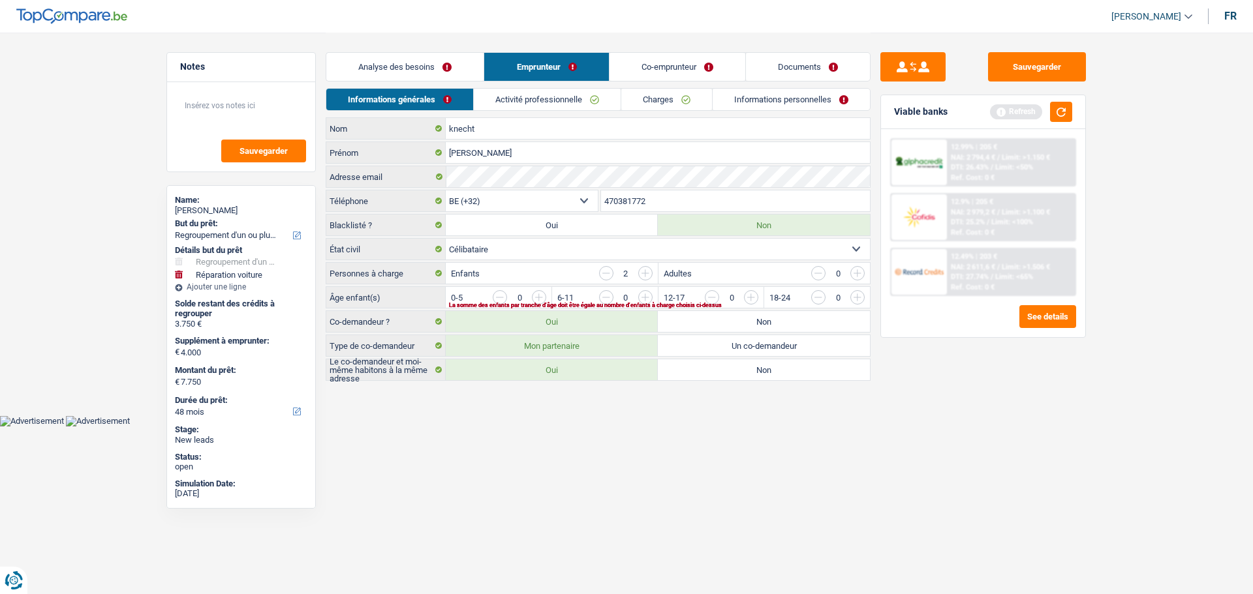
click at [534, 296] on input "button" at bounding box center [803, 300] width 543 height 21
click at [645, 297] on input "button" at bounding box center [909, 300] width 543 height 21
click at [574, 104] on link "Activité professionnelle" at bounding box center [547, 100] width 147 height 22
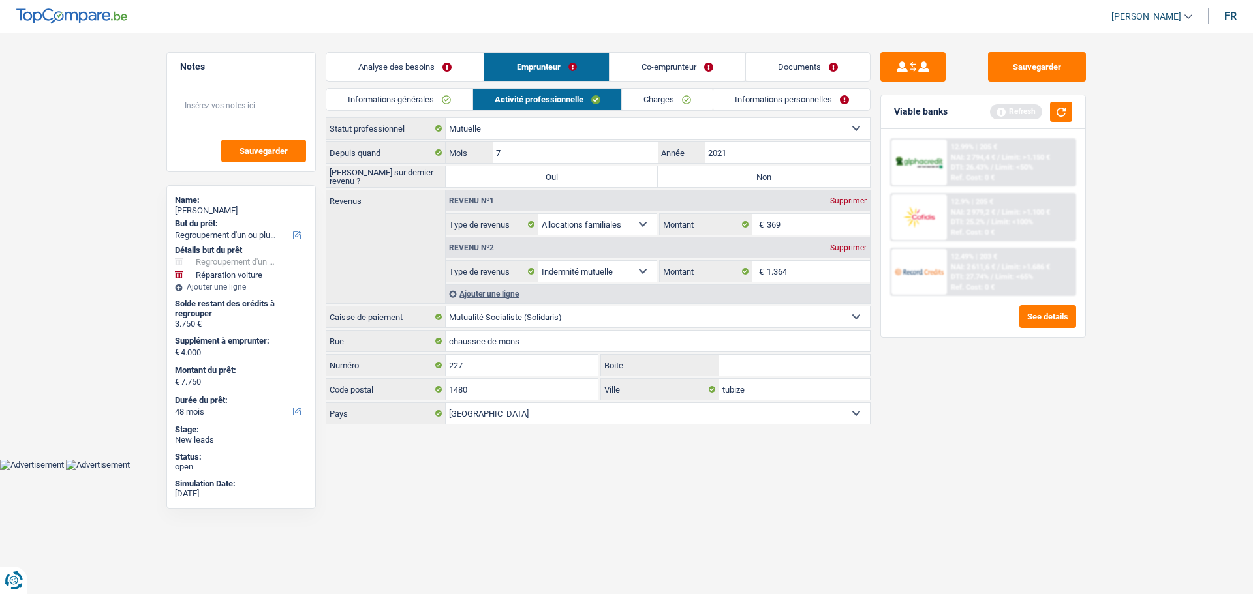
click at [741, 168] on label "Non" at bounding box center [764, 176] width 212 height 21
click at [741, 168] on input "Non" at bounding box center [764, 176] width 212 height 21
radio input "true"
click at [647, 97] on link "Charges" at bounding box center [667, 100] width 91 height 22
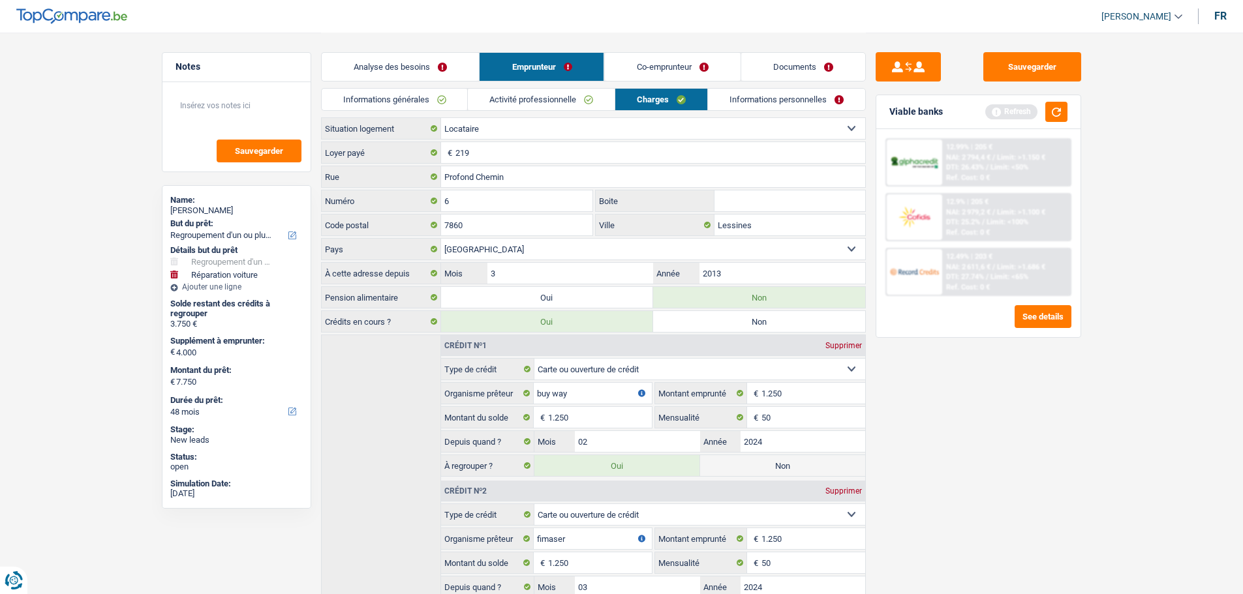
click at [559, 100] on link "Activité professionnelle" at bounding box center [541, 100] width 147 height 22
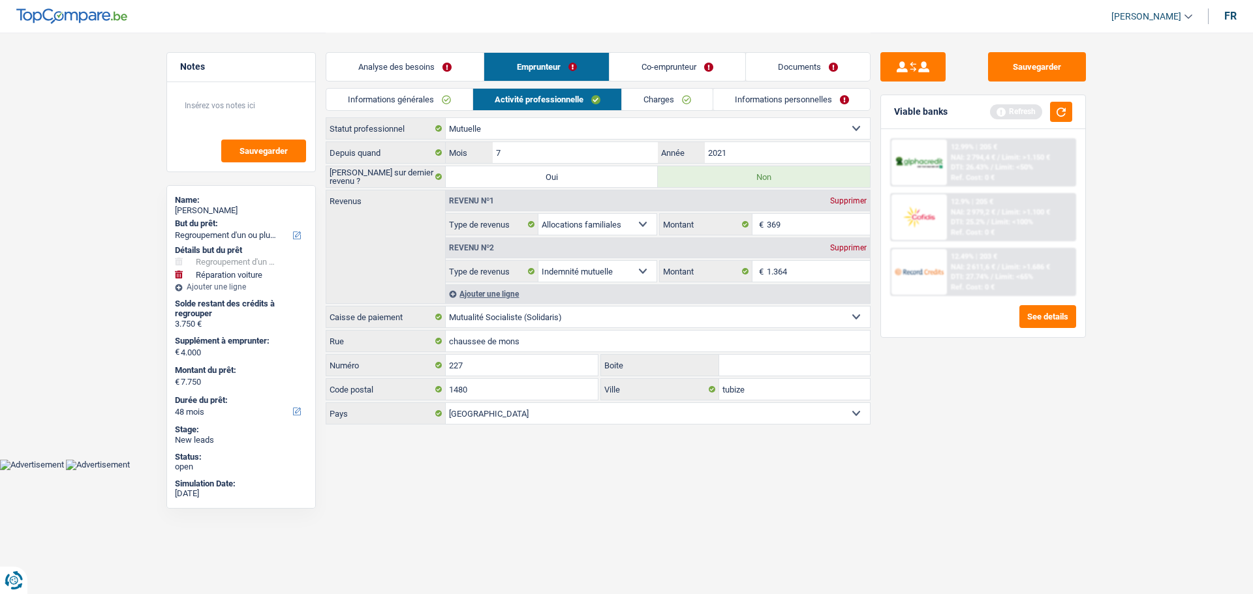
click at [689, 99] on link "Charges" at bounding box center [667, 100] width 91 height 22
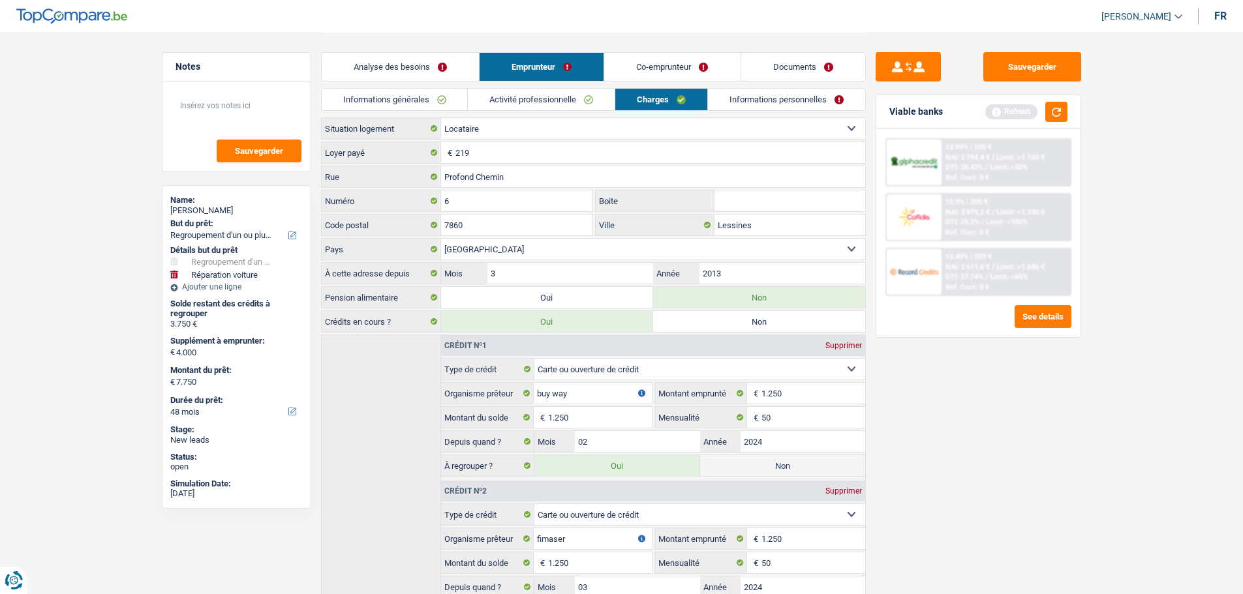
click at [542, 102] on link "Activité professionnelle" at bounding box center [541, 100] width 147 height 22
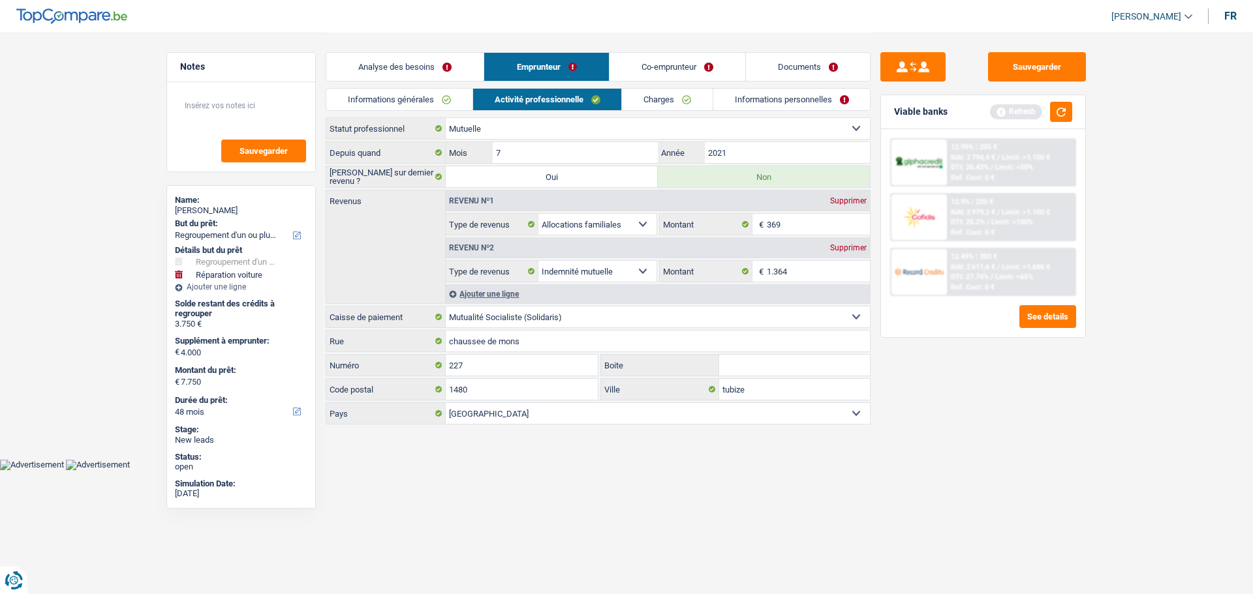
click at [688, 92] on link "Charges" at bounding box center [667, 100] width 91 height 22
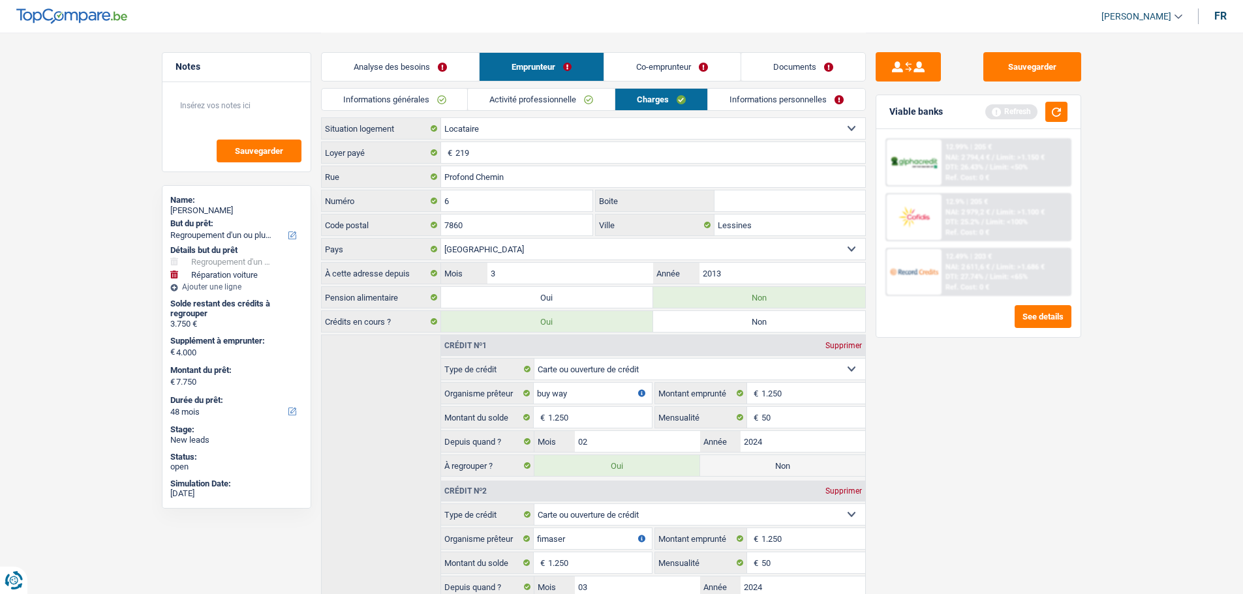
click at [746, 95] on link "Informations personnelles" at bounding box center [786, 100] width 157 height 22
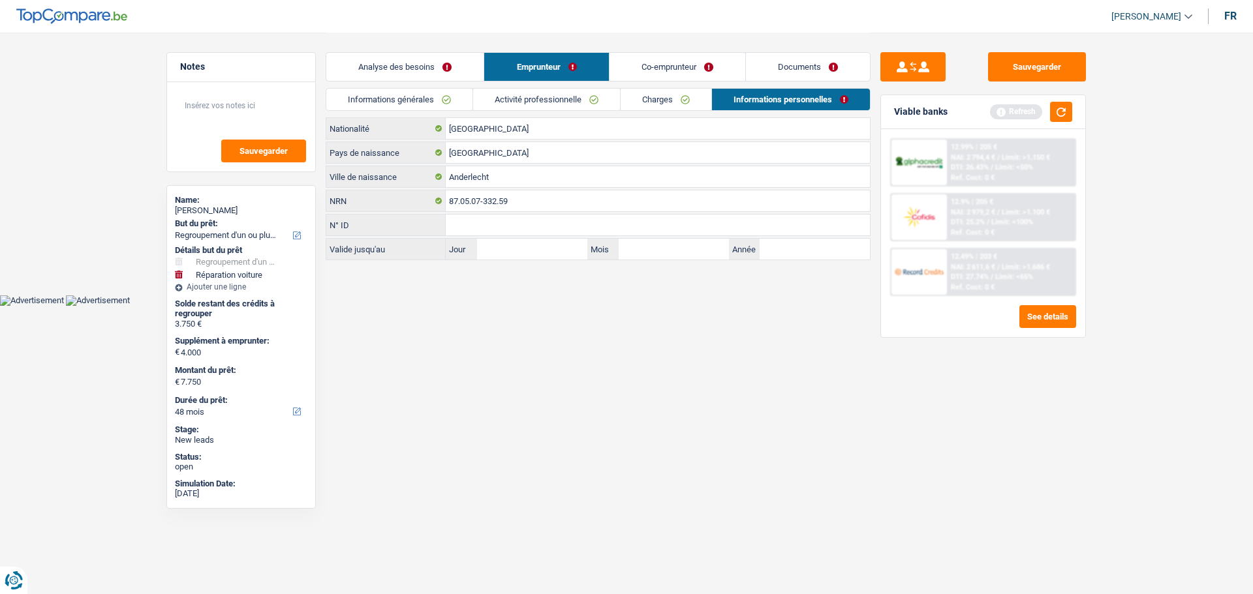
click at [706, 63] on link "Co-emprunteur" at bounding box center [677, 67] width 136 height 28
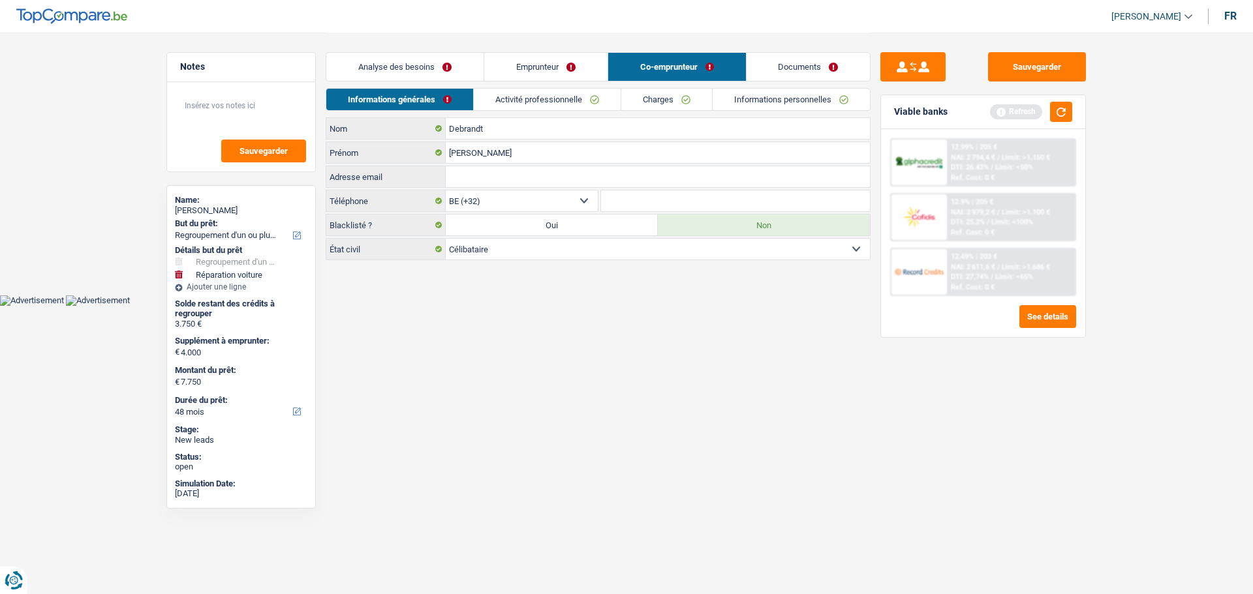
click at [532, 101] on link "Activité professionnelle" at bounding box center [547, 100] width 147 height 22
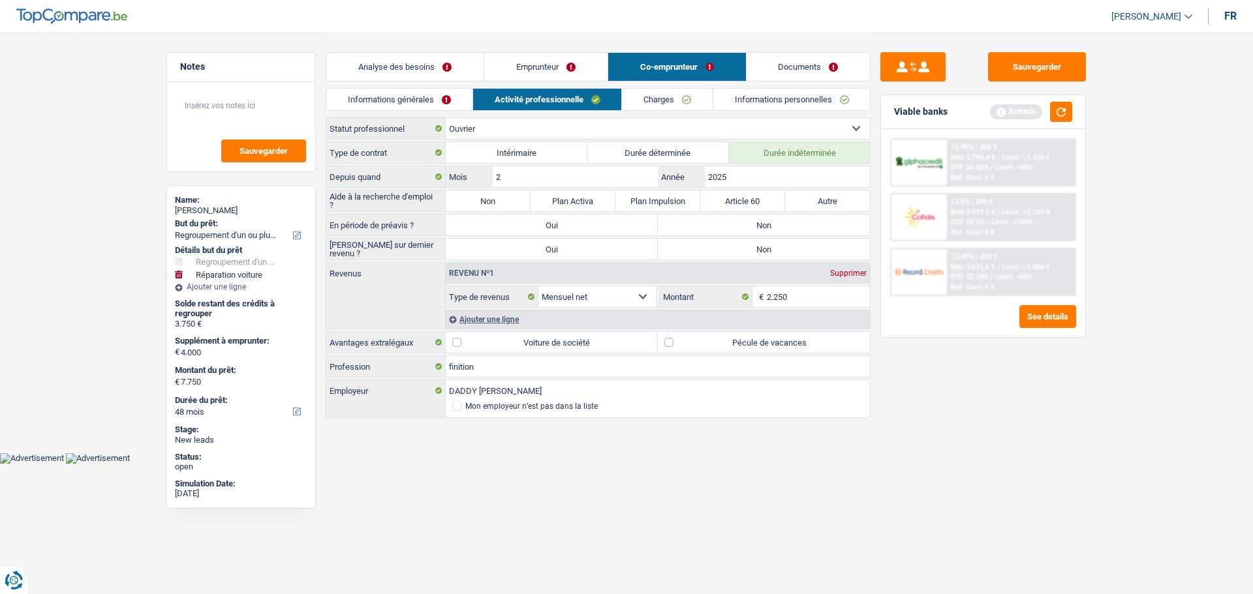
click at [767, 228] on label "Non" at bounding box center [764, 225] width 212 height 21
click at [767, 228] on input "Non" at bounding box center [764, 225] width 212 height 21
radio input "true"
click at [759, 246] on label "Non" at bounding box center [764, 249] width 212 height 21
click at [759, 246] on input "Non" at bounding box center [764, 249] width 212 height 21
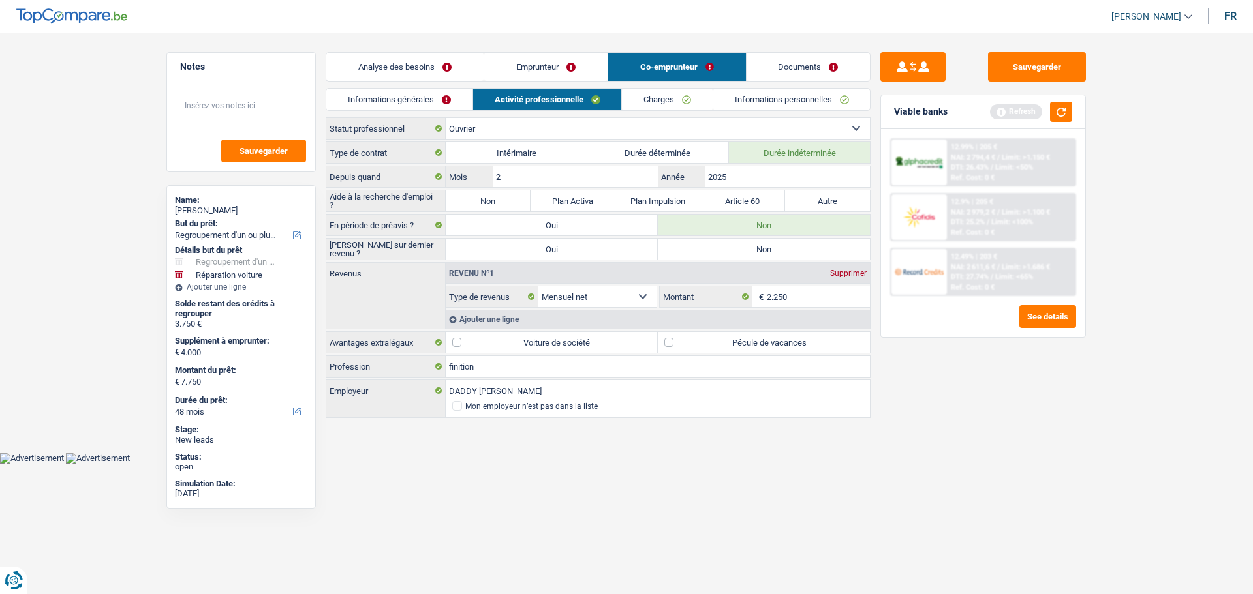
radio input "true"
click at [515, 326] on div "Ajouter une ligne" at bounding box center [658, 319] width 424 height 19
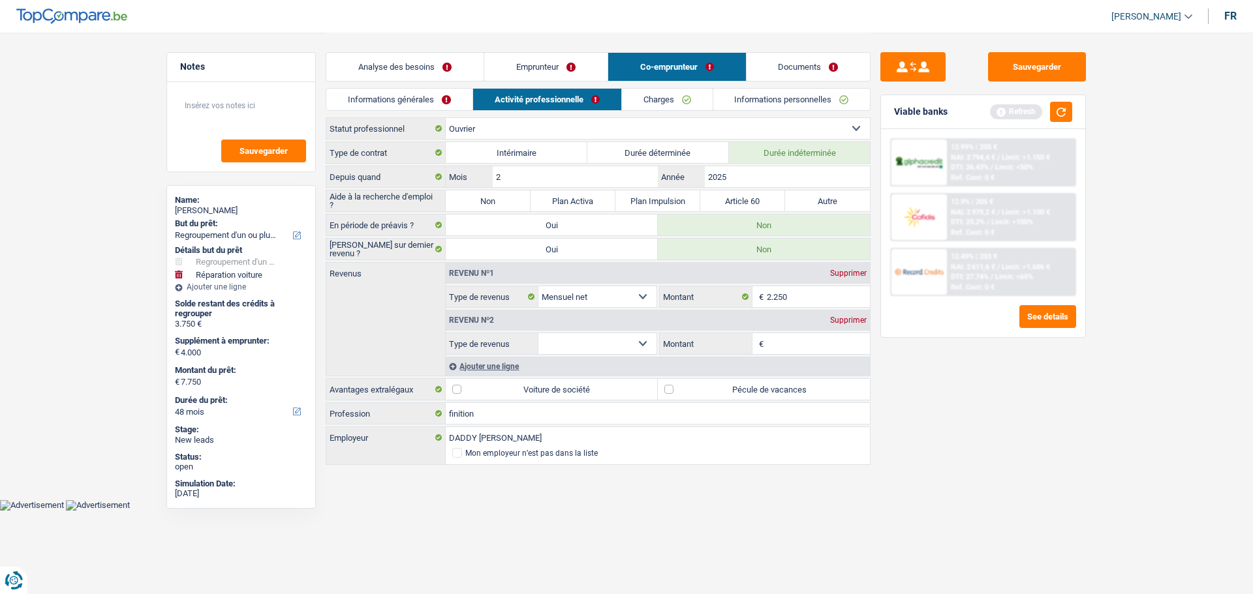
click at [647, 331] on div "Revenu nº2 Supprimer Allocation d'handicap Allocations chômage Allocations fami…" at bounding box center [658, 331] width 424 height 47
click at [630, 345] on select "Allocation d'handicap Allocations chômage Allocations familiales Chèques repas …" at bounding box center [597, 343] width 118 height 21
select select "mealVouchers"
click at [538, 333] on select "Allocation d'handicap Allocations chômage Allocations familiales Chèques repas …" at bounding box center [597, 343] width 118 height 21
click at [788, 343] on input "Montant par jour" at bounding box center [819, 343] width 104 height 21
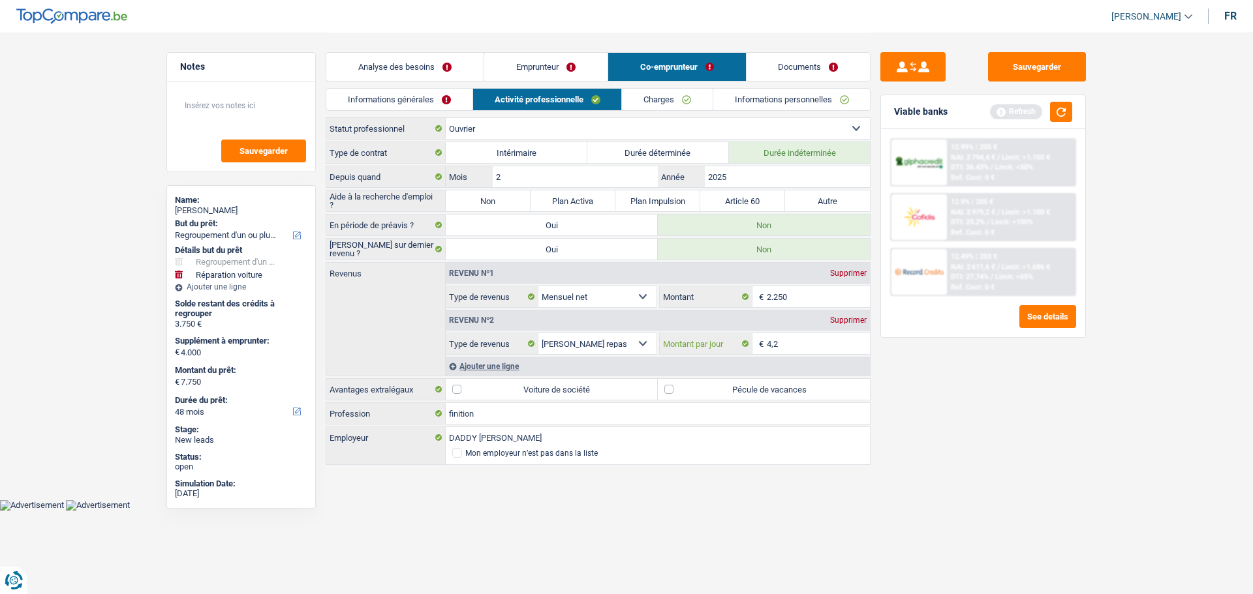
type input "4,2"
click at [1001, 358] on div "Sauvegarder Viable banks Refresh 12.99% | 205 € NAI: 2 794,4 € / Limit: >1.150 …" at bounding box center [982, 312] width 225 height 521
click at [748, 393] on label "Pécule de vacances" at bounding box center [764, 389] width 212 height 21
click at [748, 393] on input "Pécule de vacances" at bounding box center [764, 389] width 212 height 21
checkbox input "true"
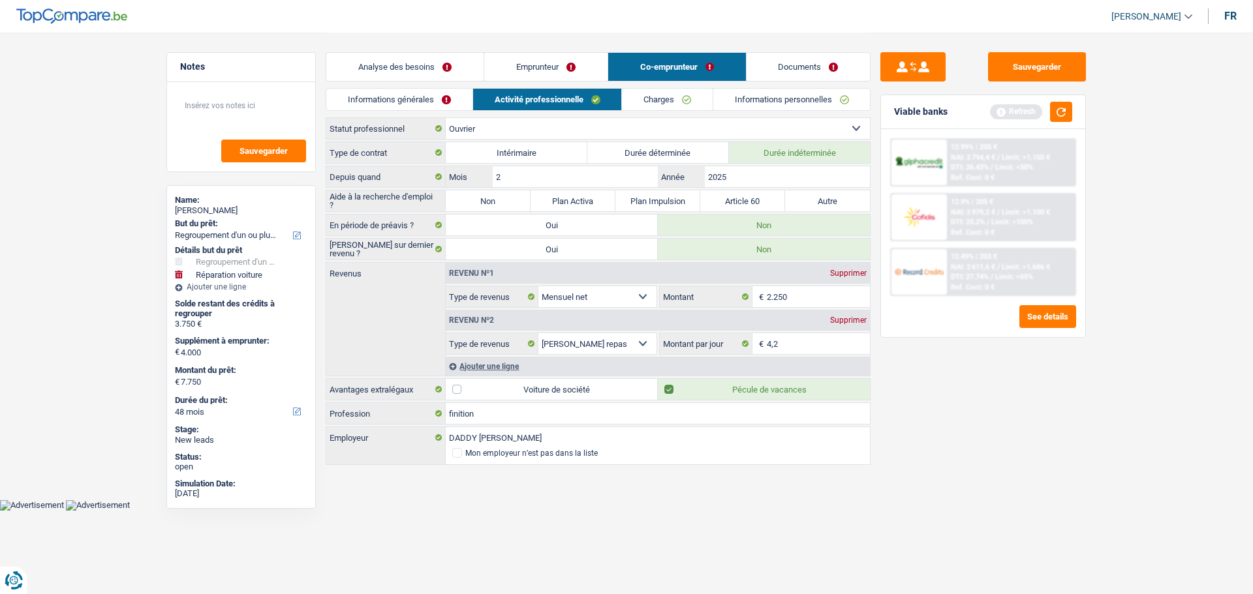
click at [668, 97] on link "Charges" at bounding box center [667, 100] width 91 height 22
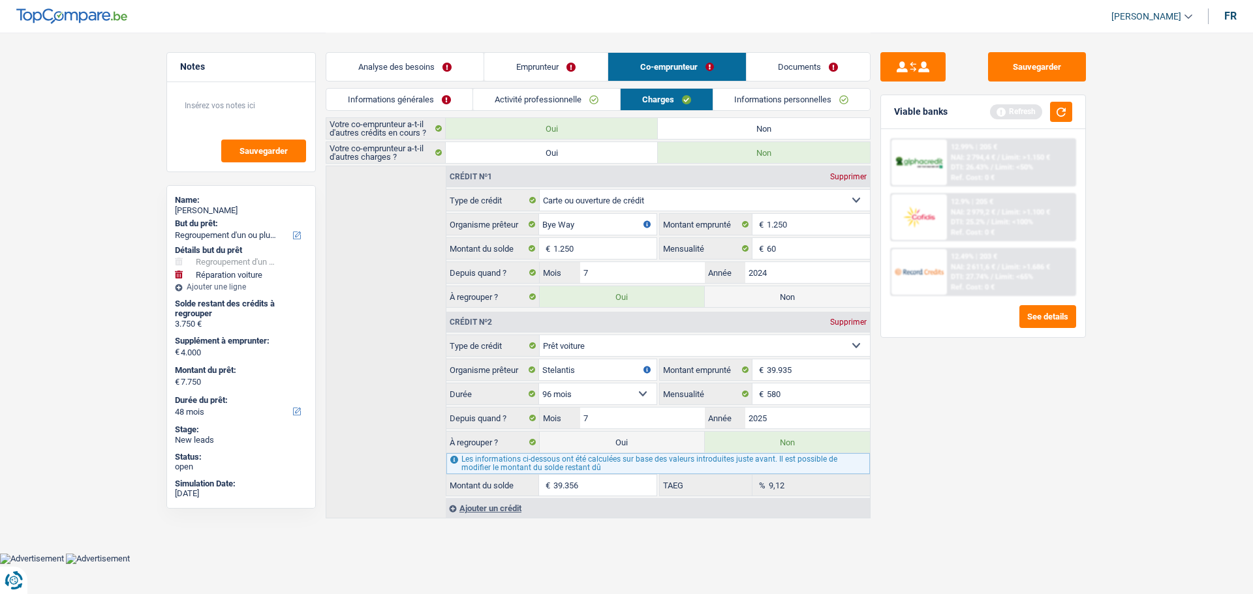
click at [570, 101] on link "Activité professionnelle" at bounding box center [546, 100] width 147 height 22
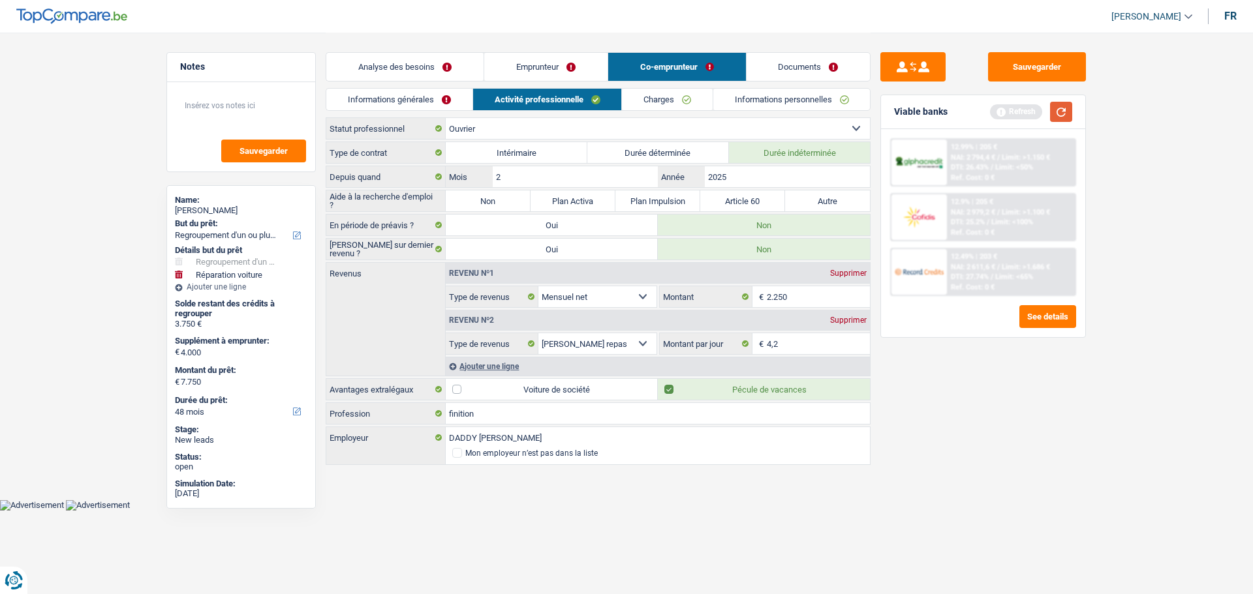
click at [1056, 112] on button "button" at bounding box center [1061, 112] width 22 height 20
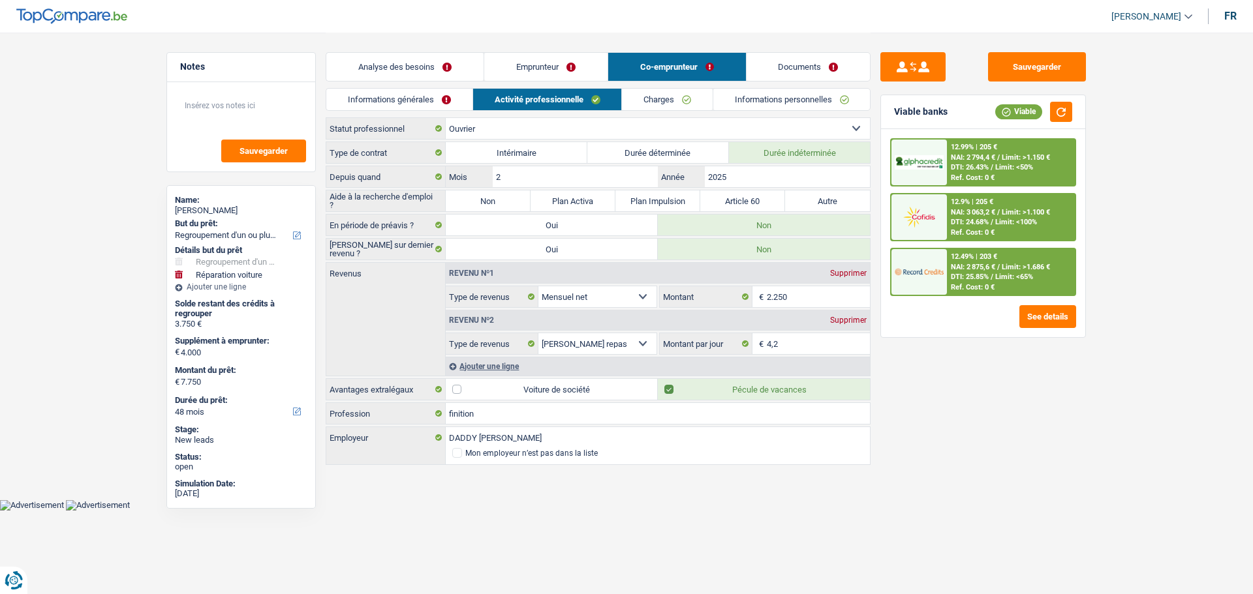
click at [667, 102] on link "Charges" at bounding box center [667, 100] width 91 height 22
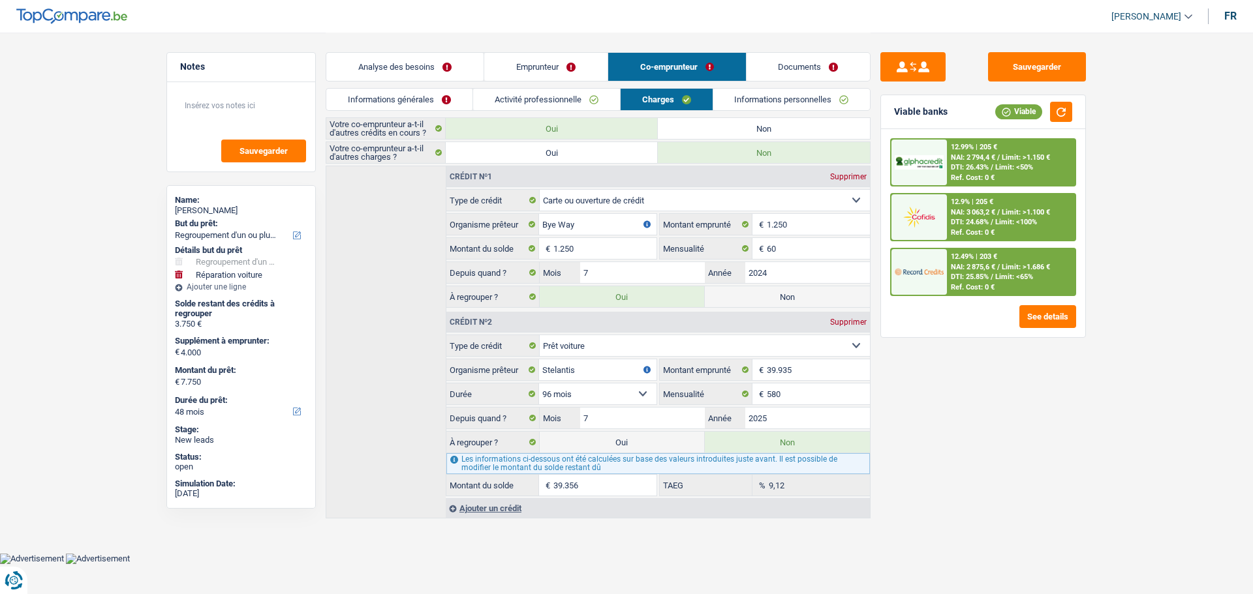
click at [771, 93] on link "Informations personnelles" at bounding box center [791, 100] width 157 height 22
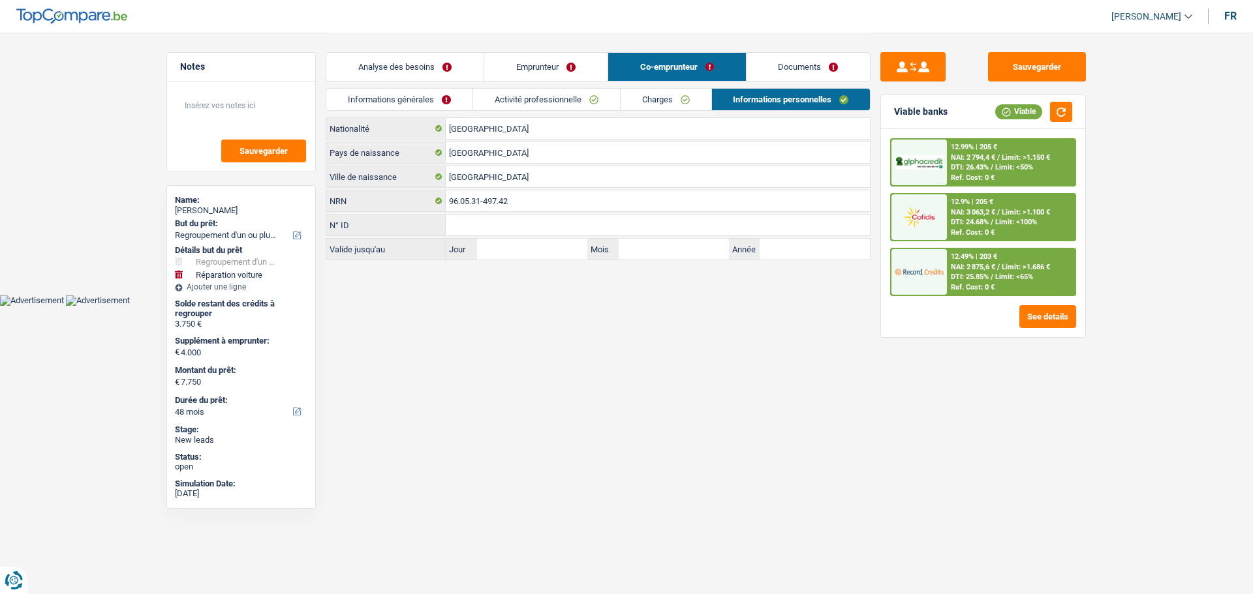
click at [453, 76] on link "Analyse des besoins" at bounding box center [404, 67] width 157 height 28
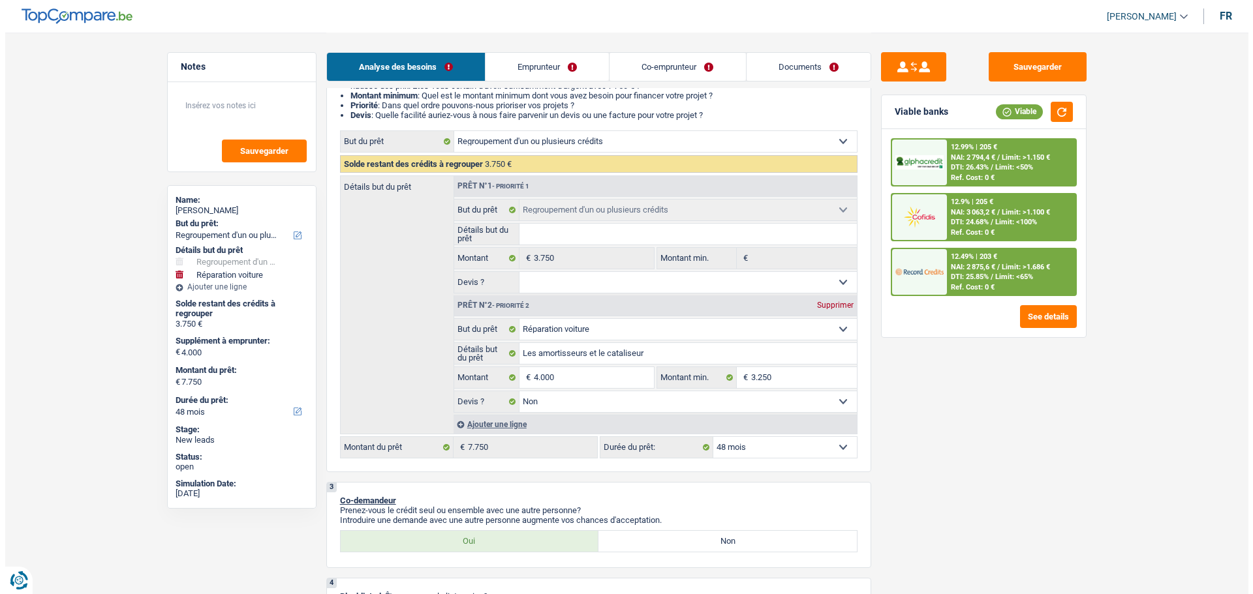
scroll to position [65, 0]
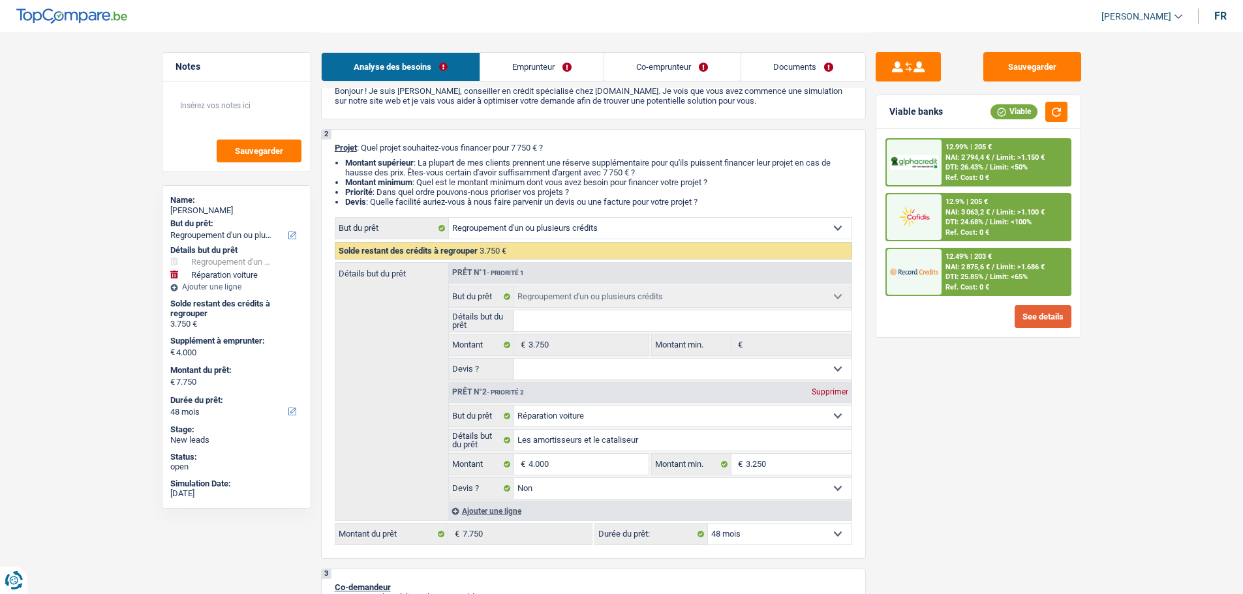
click at [1033, 320] on button "See details" at bounding box center [1043, 316] width 57 height 23
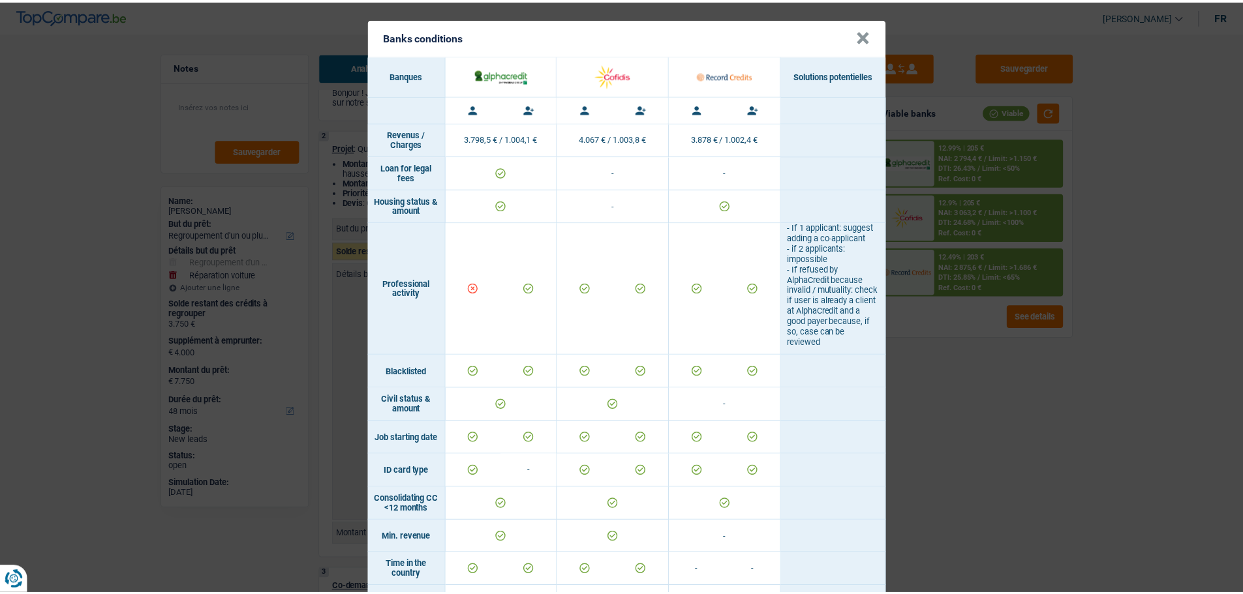
scroll to position [0, 0]
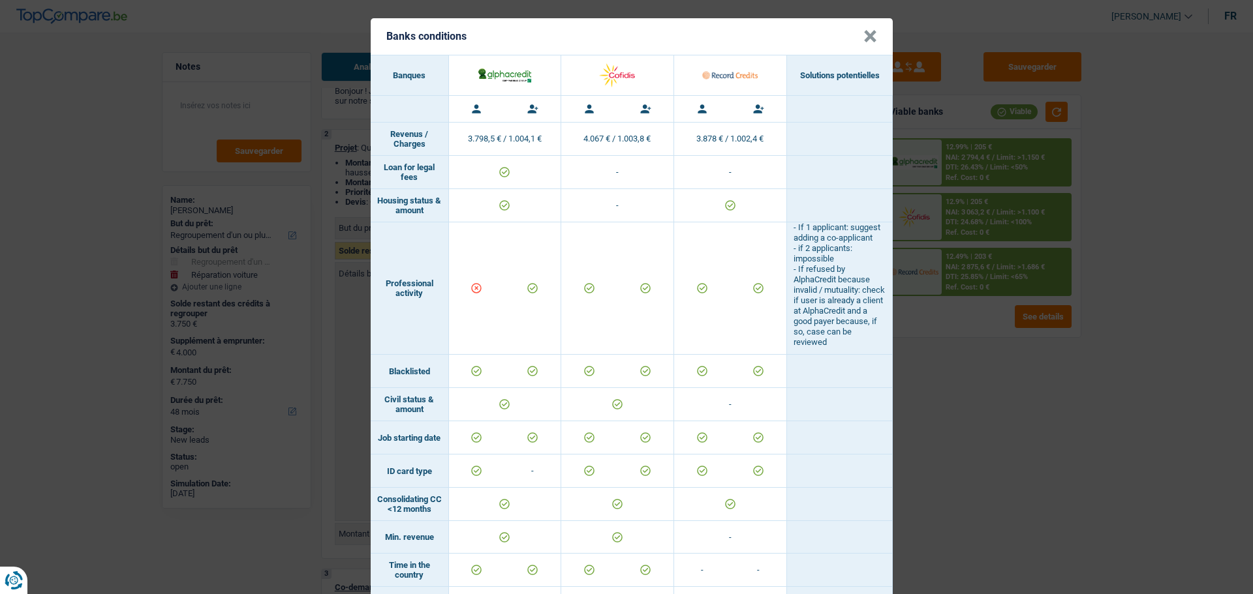
click at [870, 35] on button "×" at bounding box center [870, 36] width 14 height 13
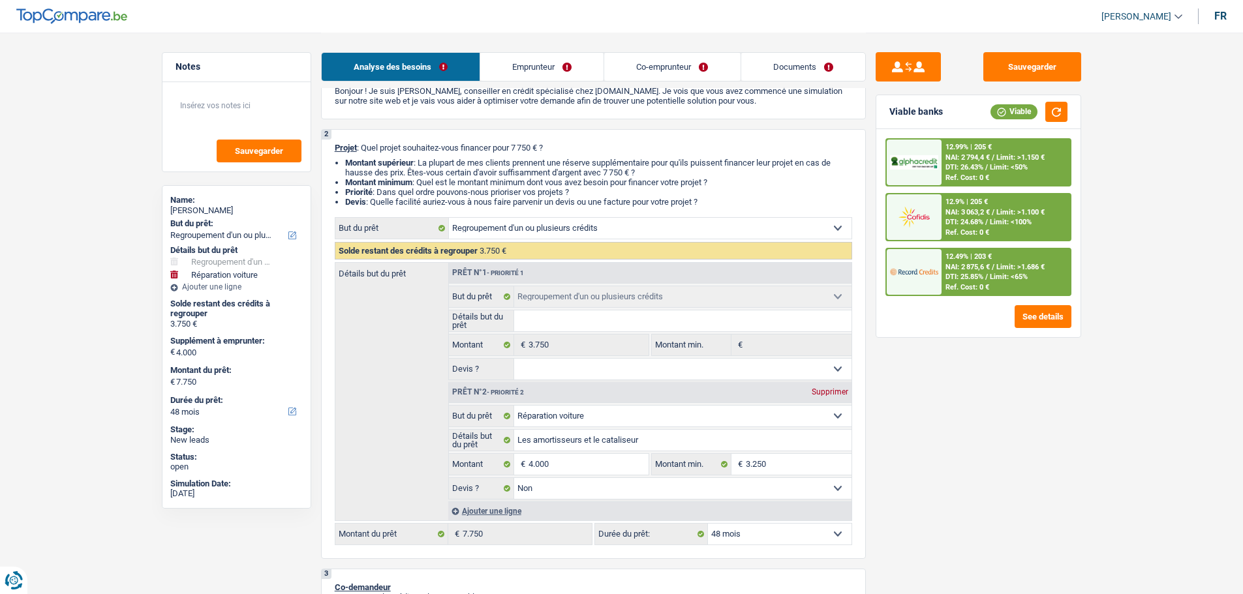
click at [994, 269] on span "/" at bounding box center [993, 267] width 3 height 8
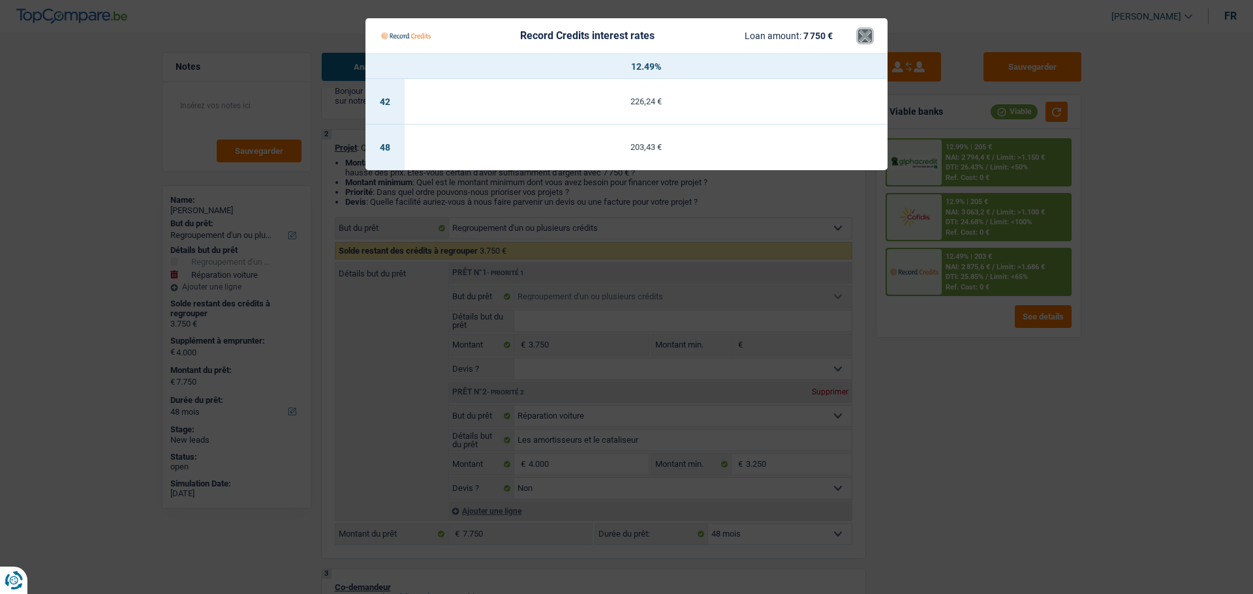
drag, startPoint x: 863, startPoint y: 38, endPoint x: 1042, endPoint y: 157, distance: 215.2
click at [865, 40] on button "×" at bounding box center [865, 35] width 14 height 13
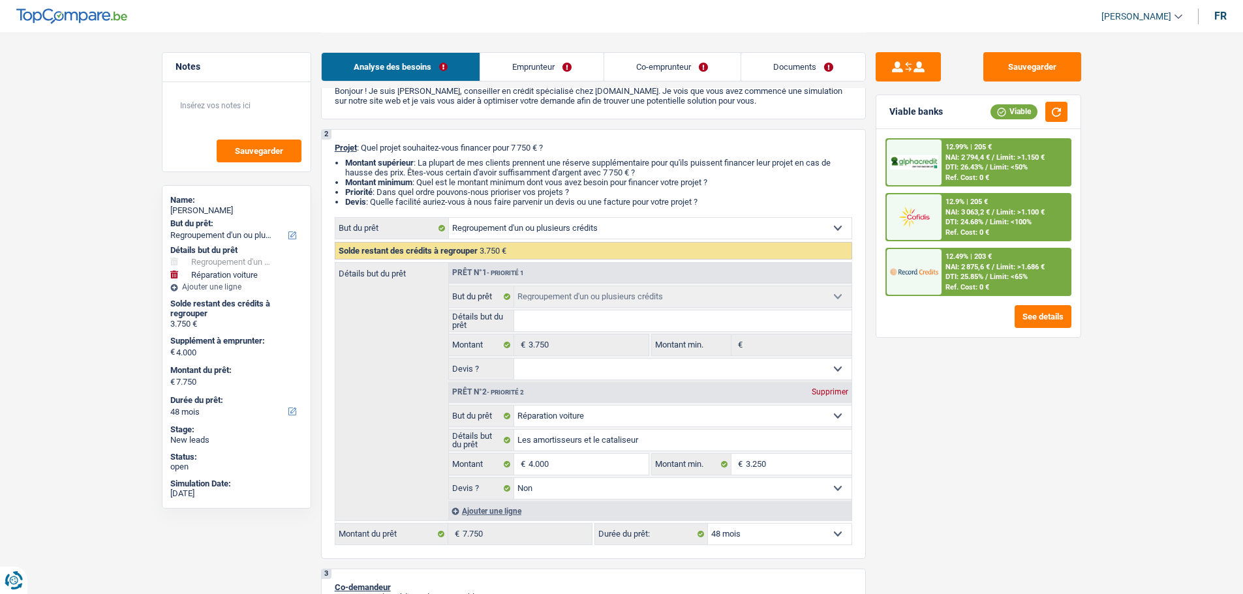
click at [1009, 169] on span "Limit: <50%" at bounding box center [1009, 167] width 38 height 8
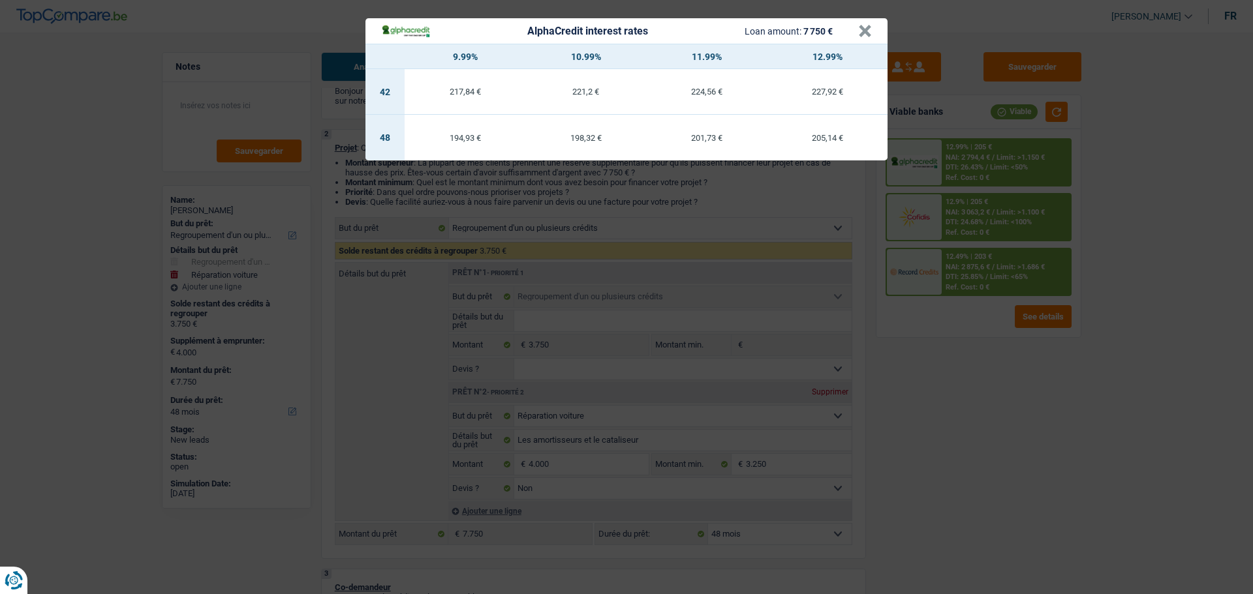
click at [958, 196] on div "AlphaCredit interest rates Loan amount: 7 750 € × 9.99% 10.99% 11.99% 12.99% 42…" at bounding box center [626, 297] width 1253 height 594
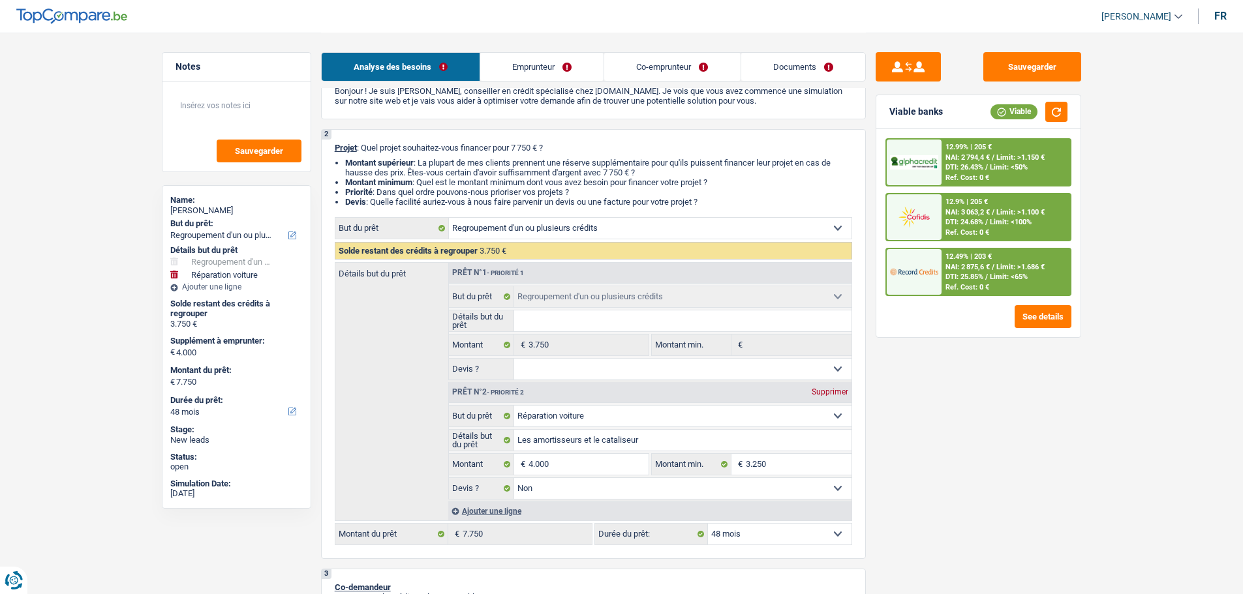
click at [965, 207] on div "12.9% | 205 € NAI: 3 063,2 € / Limit: >1.100 € DTI: 24.68% / Limit: <100% Ref. …" at bounding box center [1005, 217] width 129 height 46
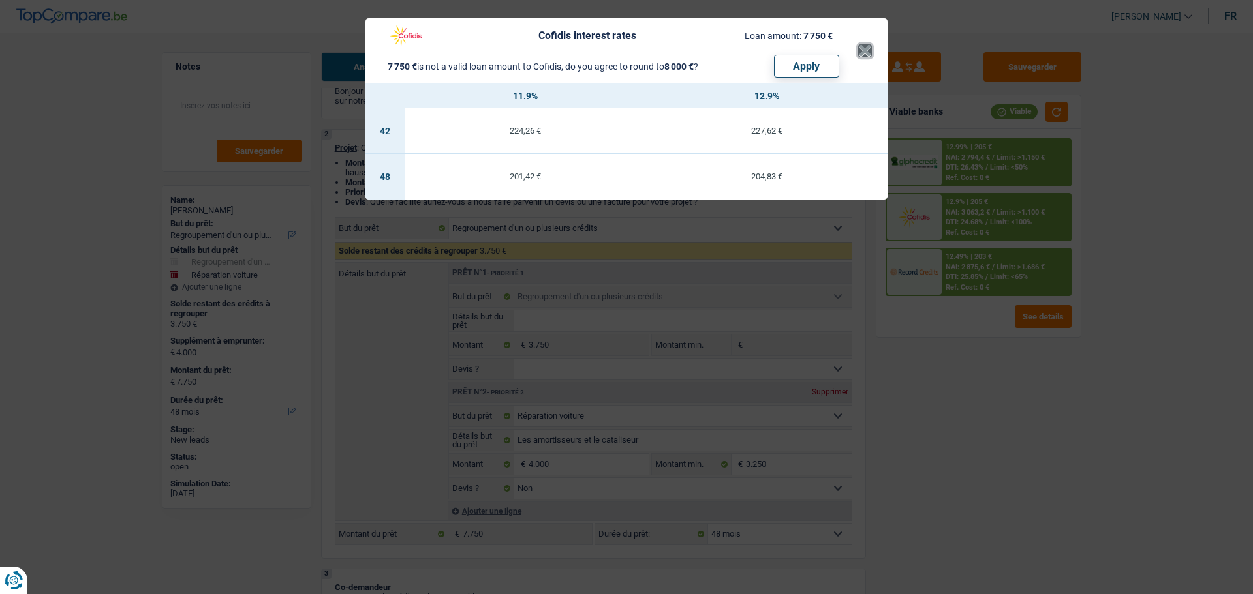
click at [861, 52] on button "×" at bounding box center [865, 50] width 14 height 13
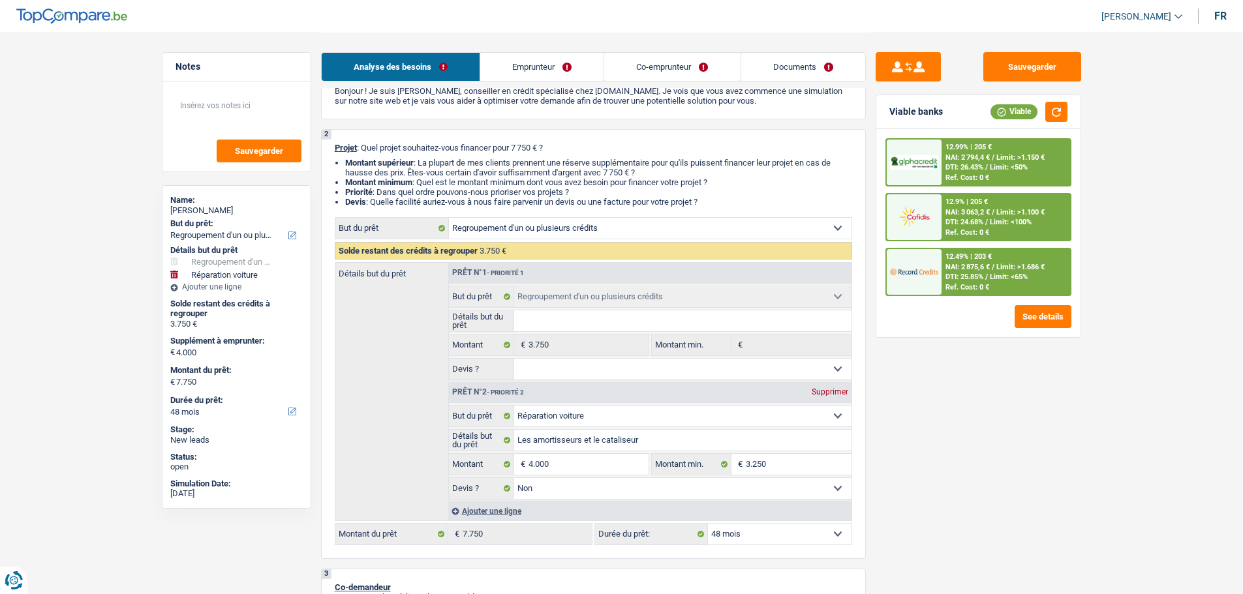
click at [995, 262] on div "12.49% | 203 € NAI: 2 875,6 € / Limit: >1.686 € DTI: 25.85% / Limit: <65% Ref. …" at bounding box center [1005, 272] width 129 height 46
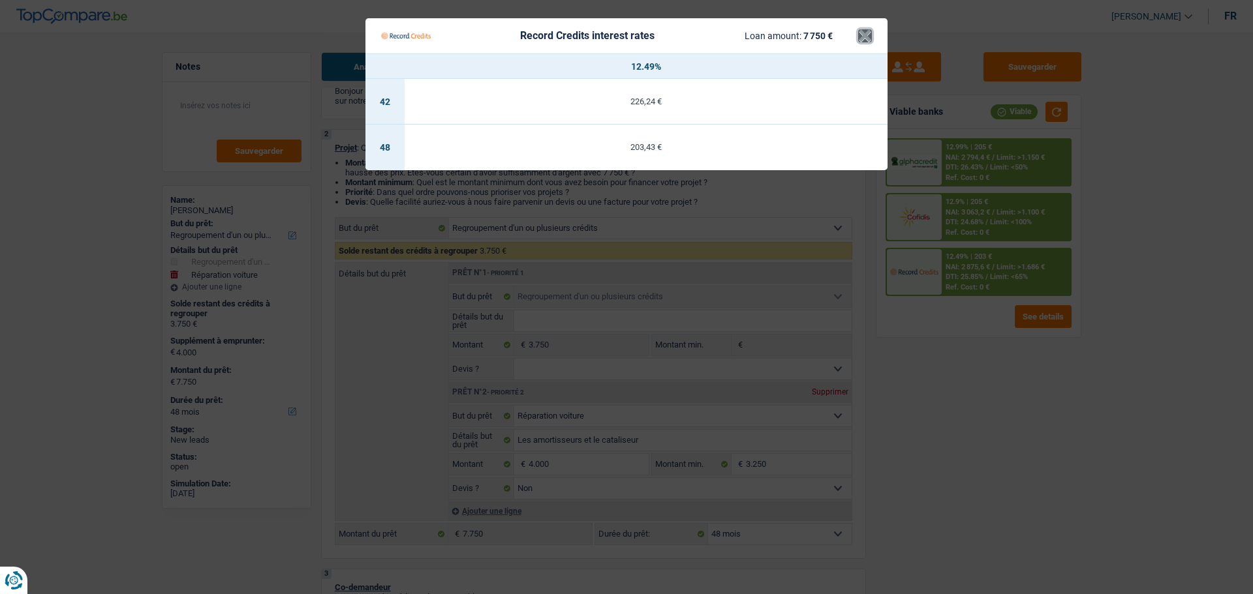
click at [868, 42] on button "×" at bounding box center [865, 35] width 14 height 13
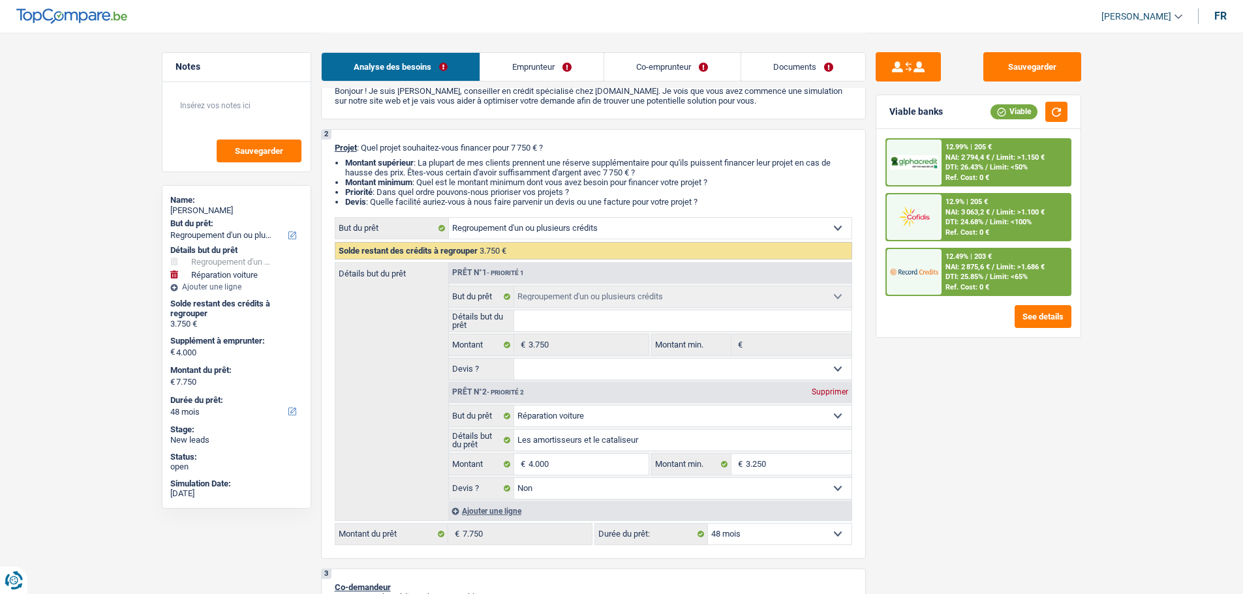
click at [949, 140] on div "12.99% | 205 € NAI: 2 794,4 € / Limit: >1.150 € DTI: 26.43% / Limit: <50% Ref. …" at bounding box center [1005, 163] width 129 height 46
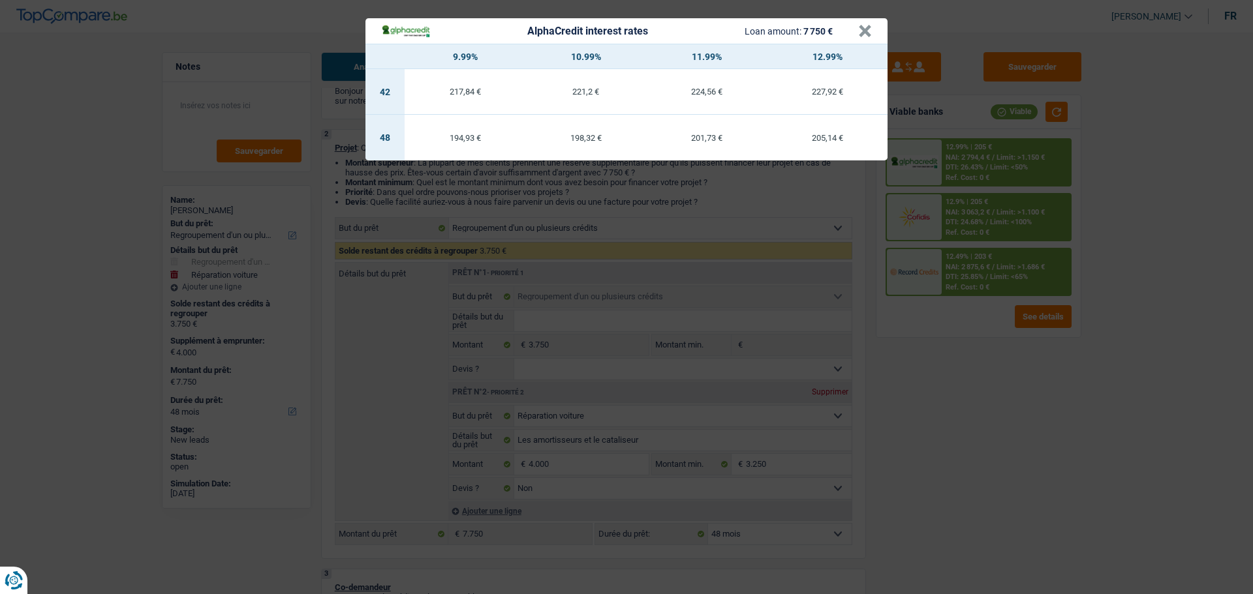
click at [863, 44] on th "12.99%" at bounding box center [827, 56] width 121 height 25
click at [866, 38] on button "×" at bounding box center [865, 31] width 14 height 13
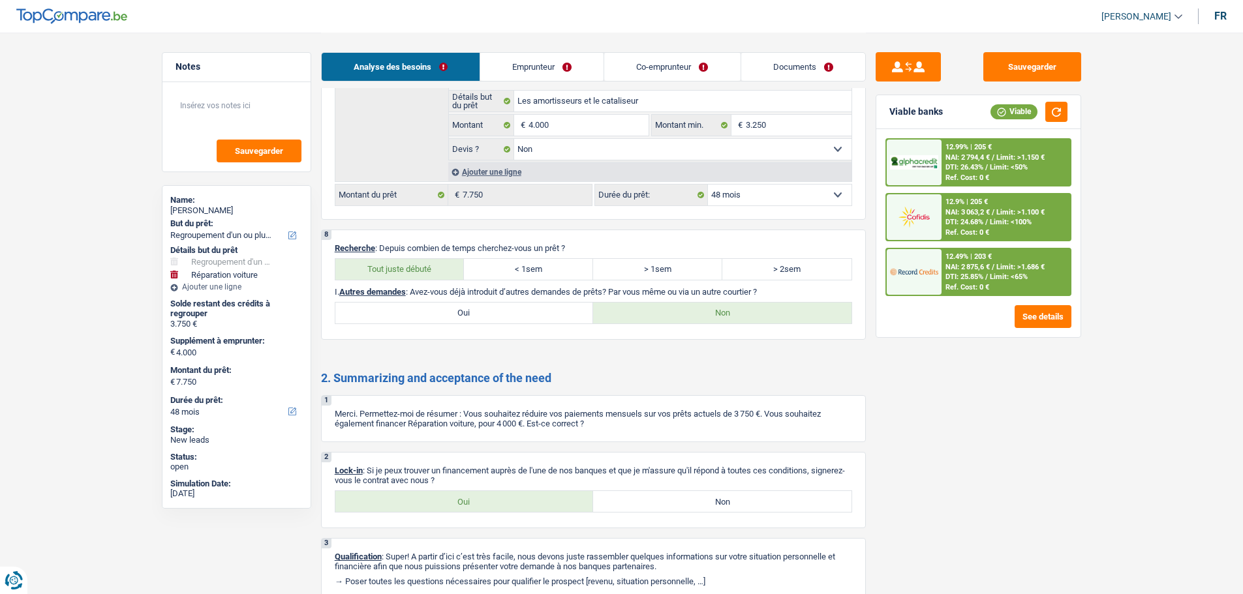
scroll to position [1950, 0]
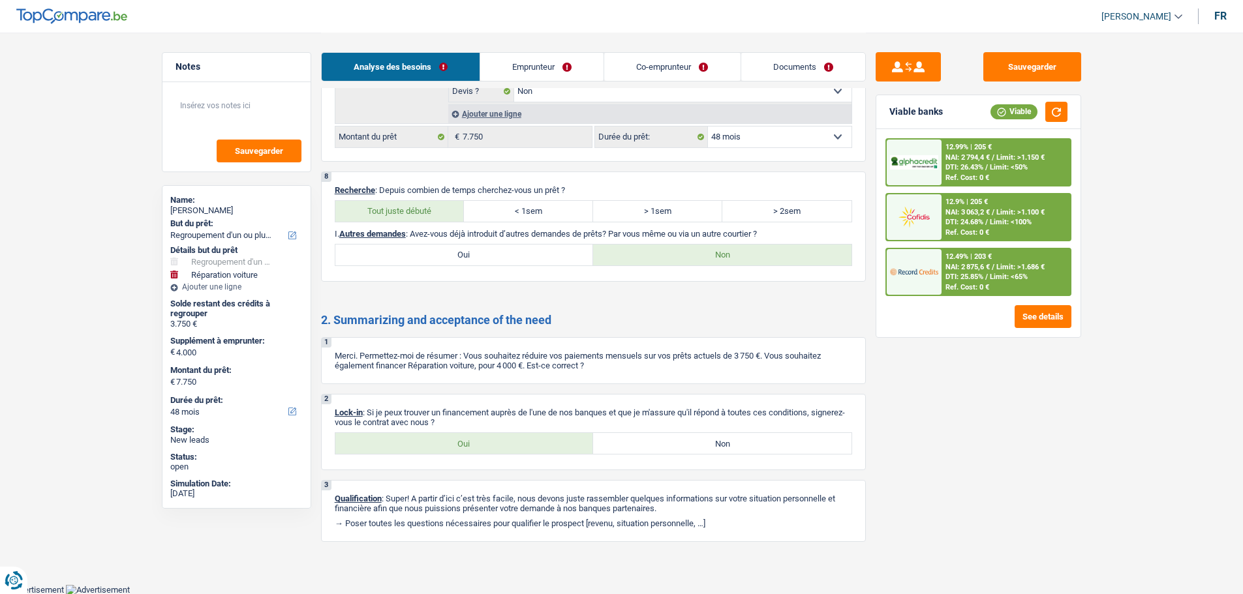
click at [562, 450] on label "Oui" at bounding box center [464, 443] width 258 height 21
click at [562, 450] on input "Oui" at bounding box center [464, 443] width 258 height 21
radio input "true"
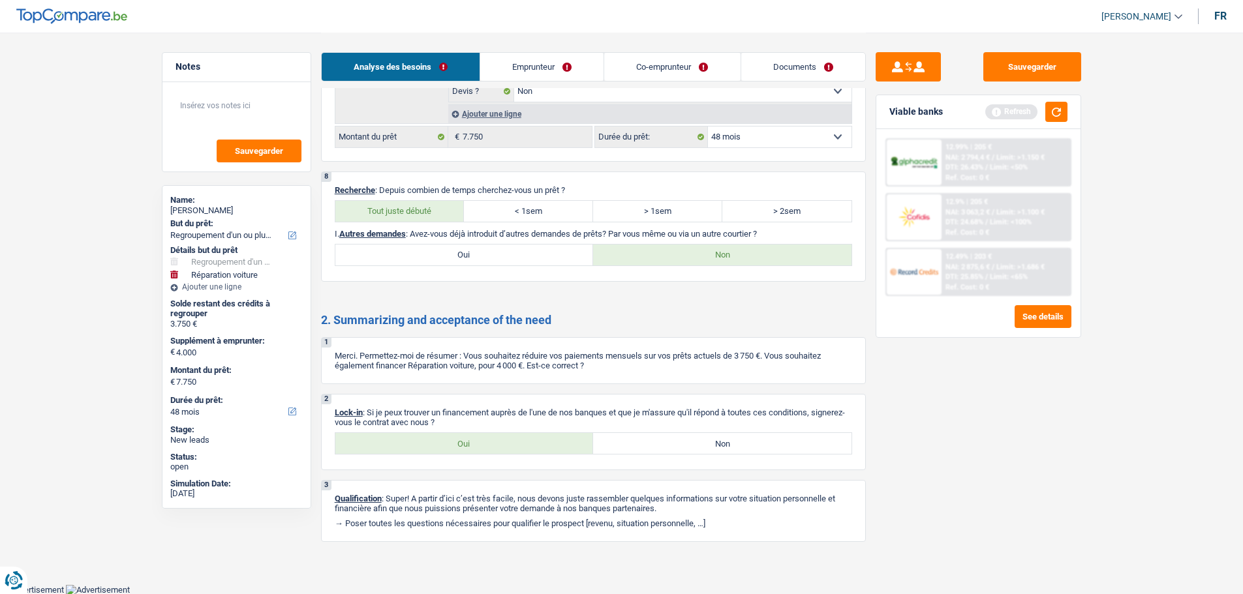
click at [757, 66] on link "Documents" at bounding box center [803, 67] width 124 height 28
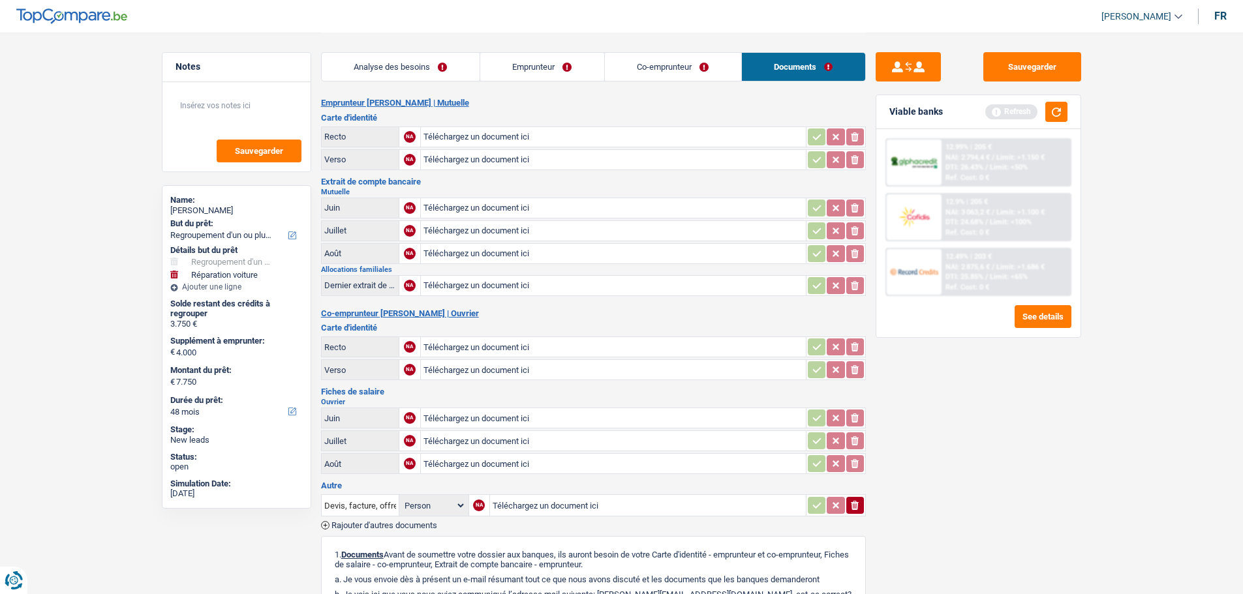
scroll to position [0, 0]
click at [1018, 69] on button "Sauvegarder" at bounding box center [1032, 66] width 98 height 29
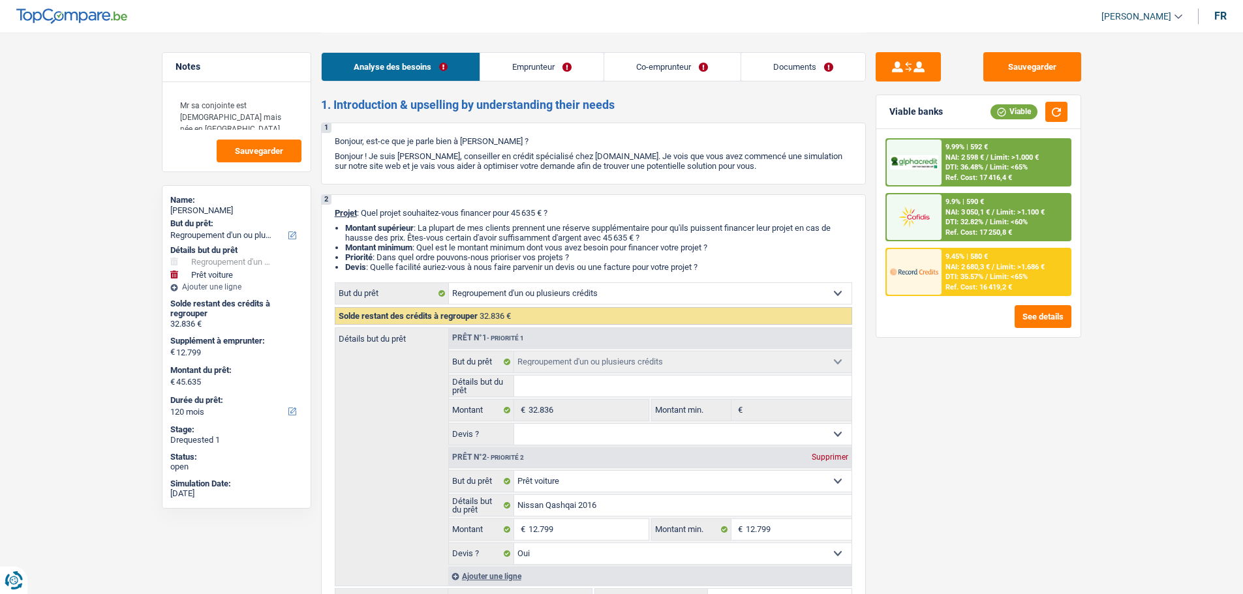
select select "refinancing"
select select "car"
select select "120"
select select "refinancing"
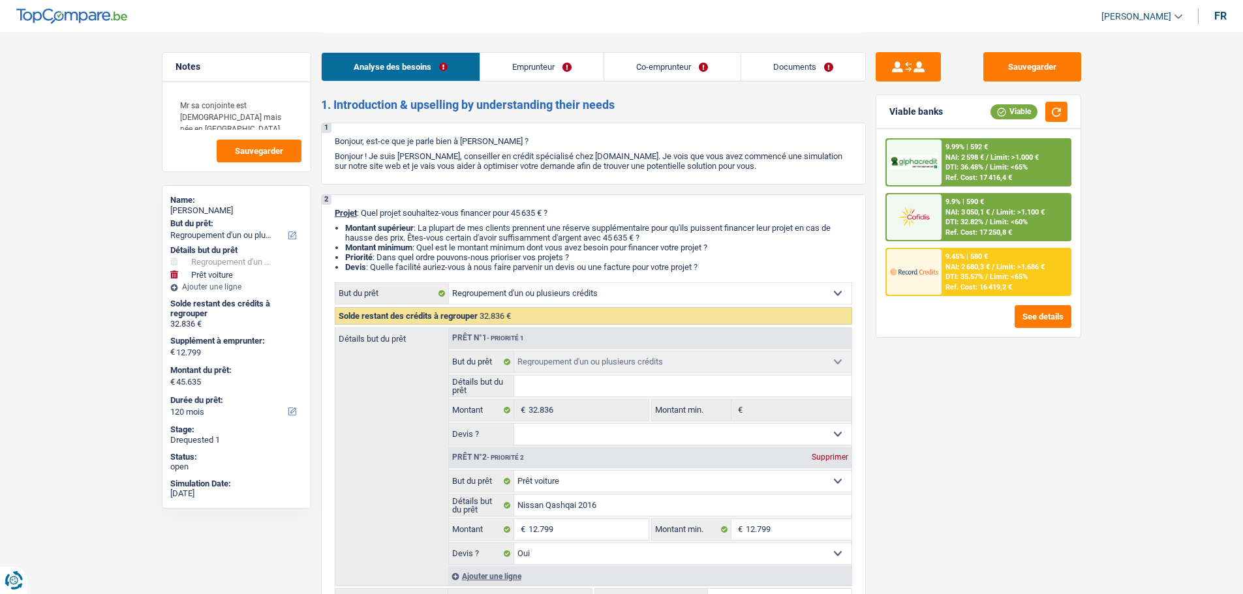
select select "refinancing"
select select "car"
select select "yes"
select select "120"
select select "worker"
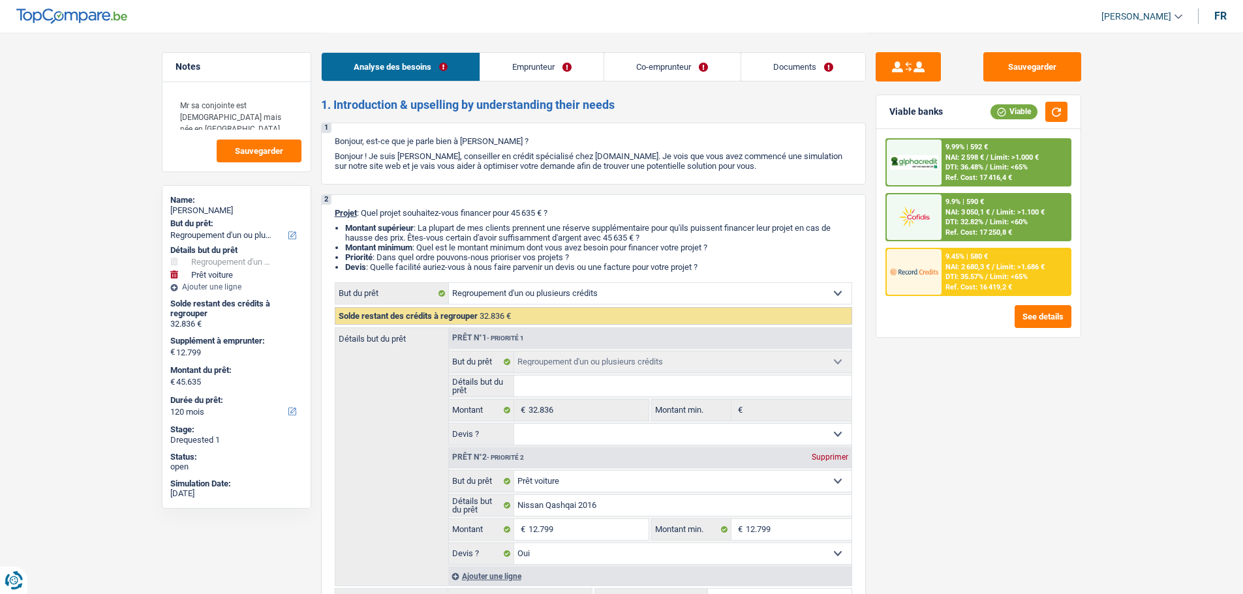
select select "mutuality"
select select "familyAllowances"
select select "netSalary"
select select "mealVouchers"
select select "mutualityIndemnity"
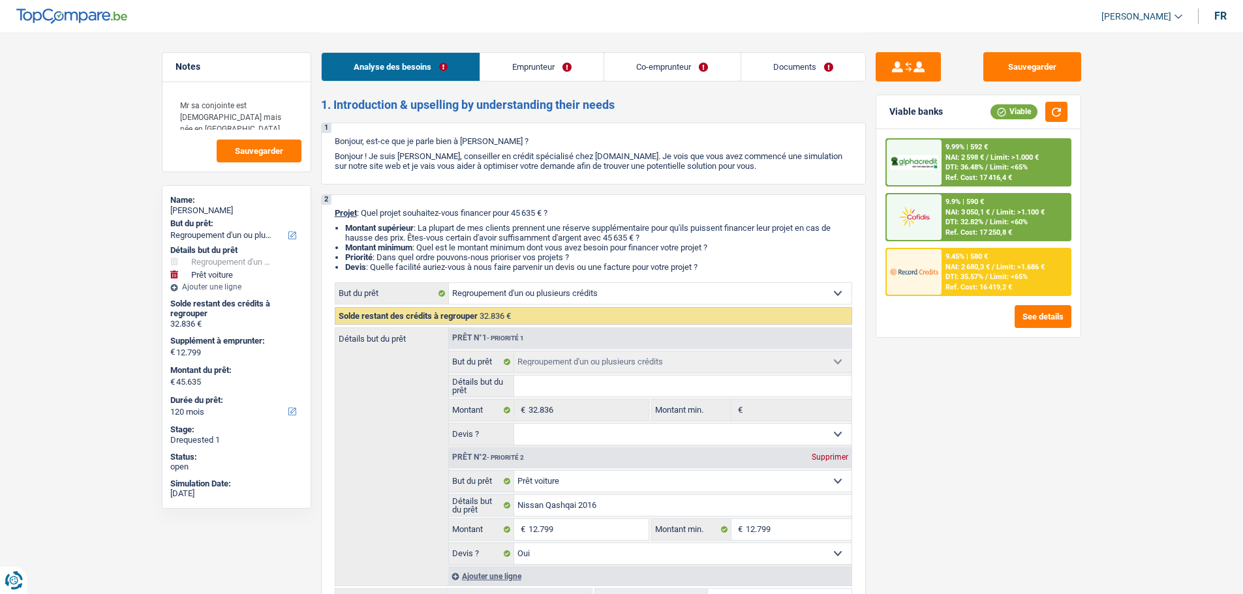
select select "ownerWithMortgage"
select select "mortgage"
select select "360"
select select "personalLoan"
select select "homeFurnishingOrRelocation"
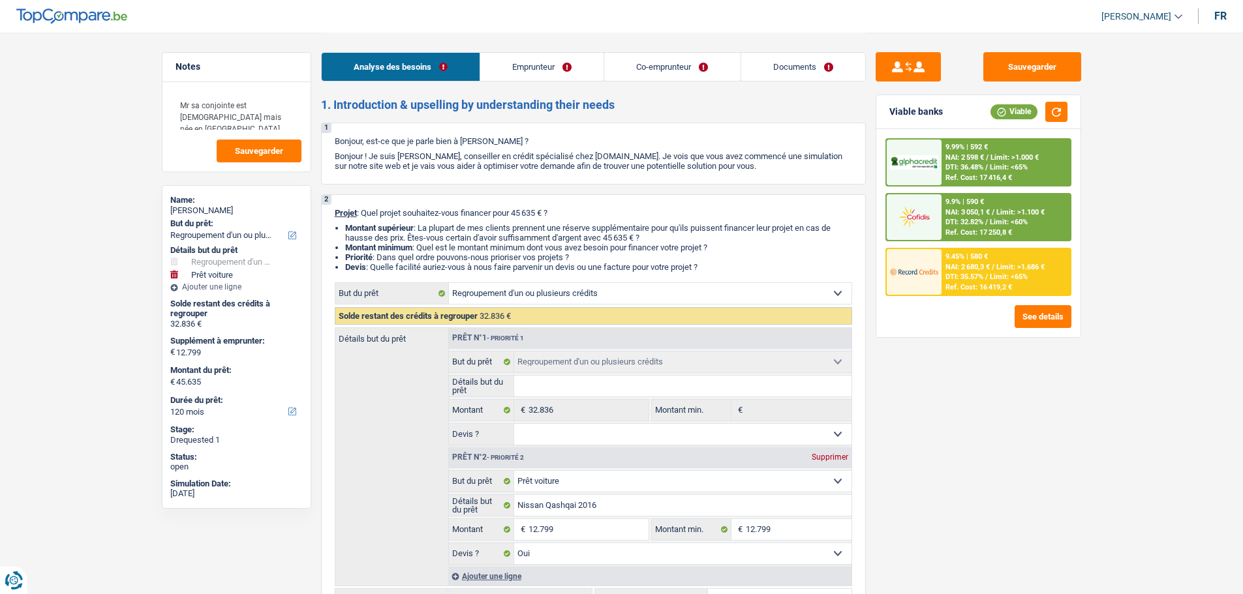
select select "120"
select select "cardOrCredit"
select select "refinancing"
select select "car"
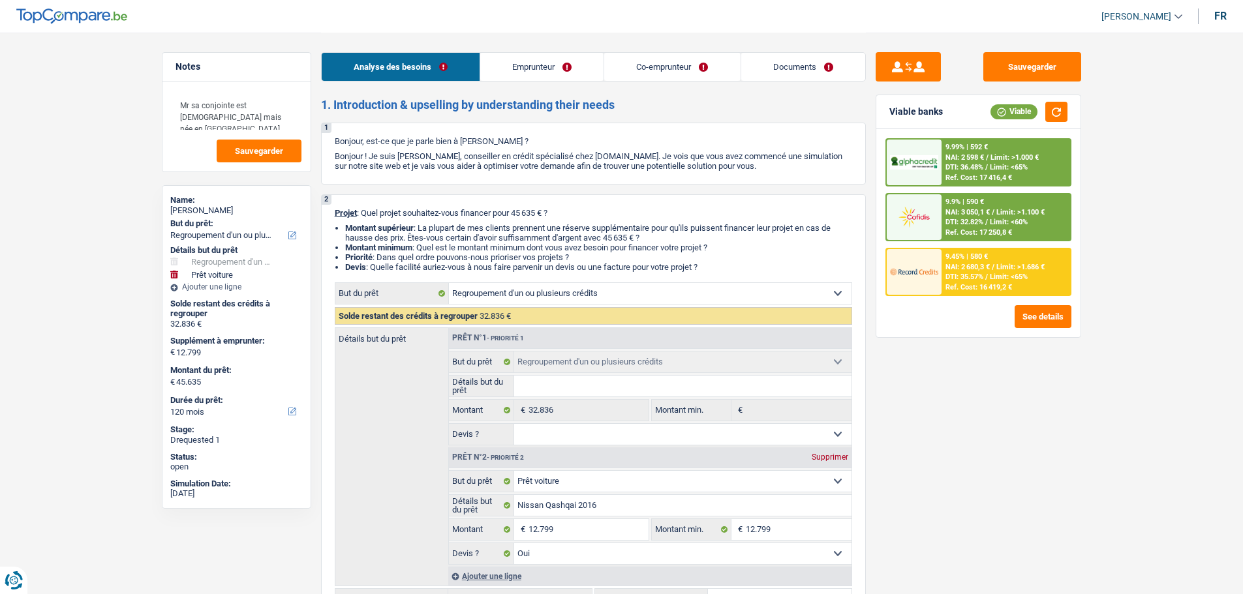
select select "yes"
select select "120"
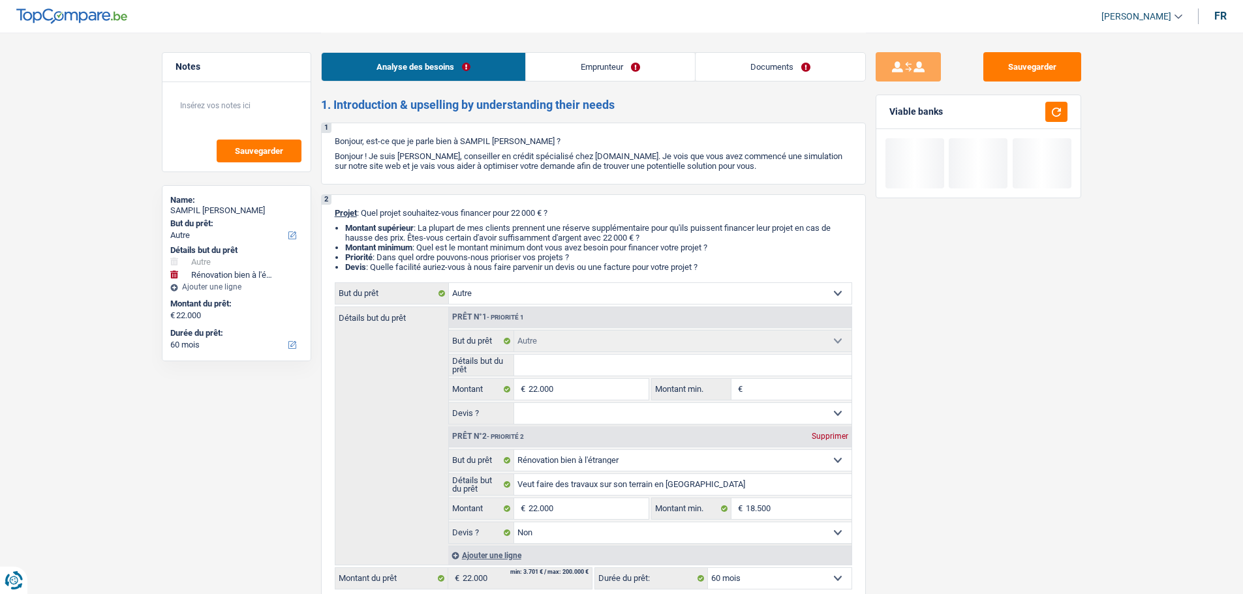
select select "other"
select select "renovatingAbroad"
select select "60"
select select "other"
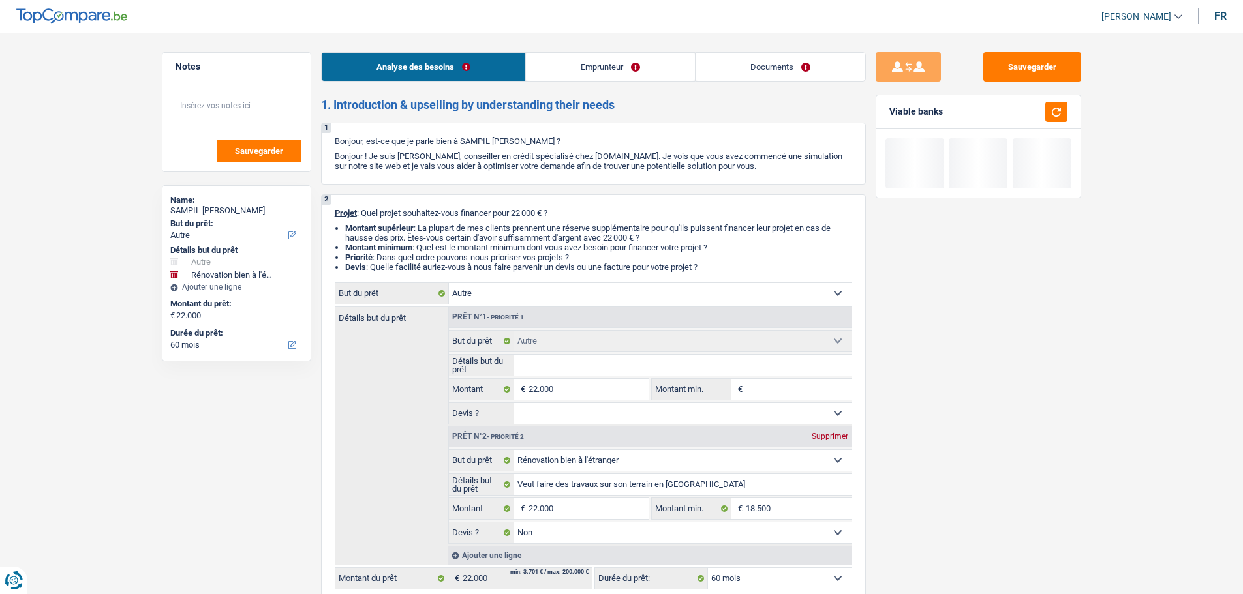
select select "other"
select select "renovatingAbroad"
select select "false"
select select "60"
select select "worker"
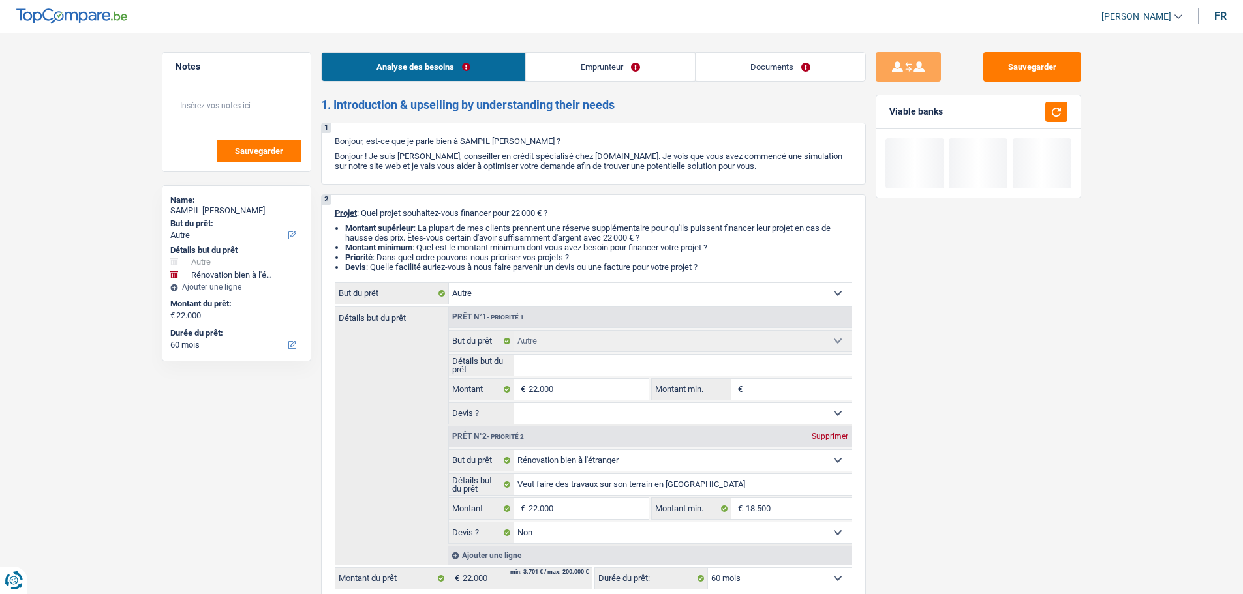
select select "netSalary"
select select "familyAllowances"
select select "rents"
select select "personalLoan"
select select "other"
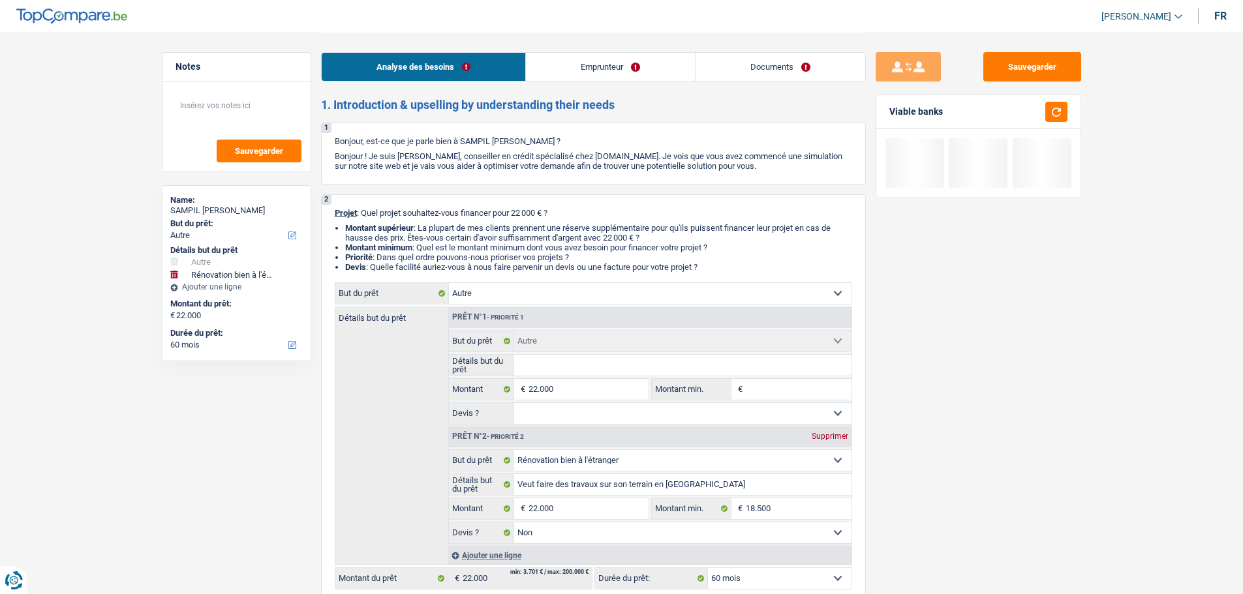
select select "36"
select select "other"
select select "renovatingAbroad"
select select "false"
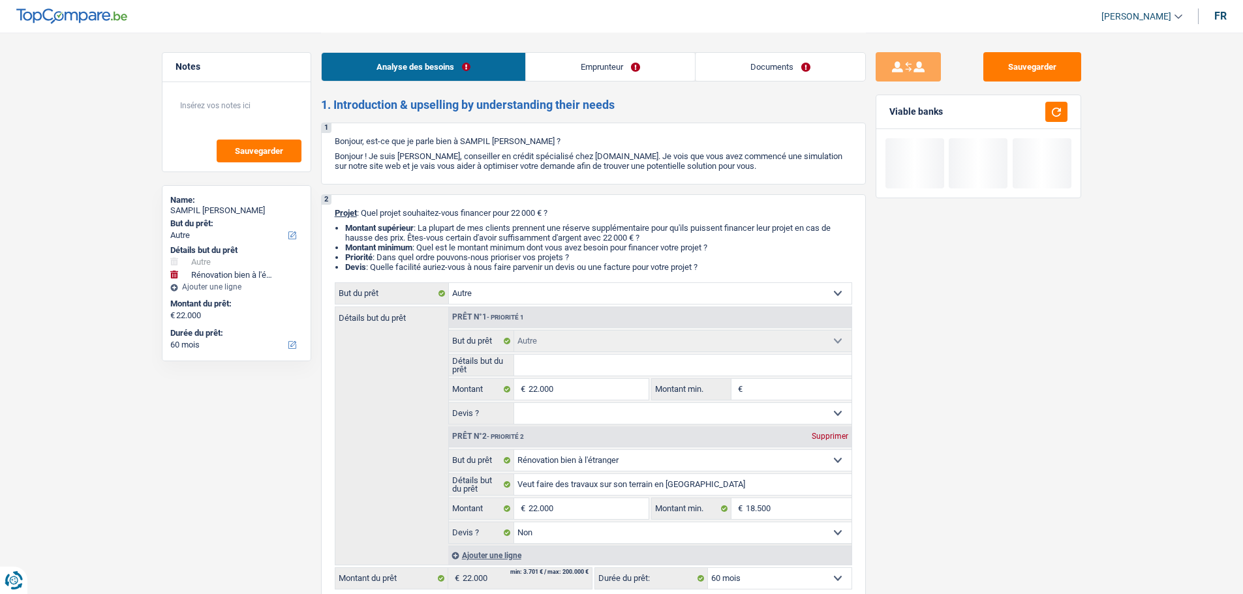
select select "60"
click at [594, 84] on div "Analyse des besoins Emprunteur Documents" at bounding box center [593, 60] width 545 height 55
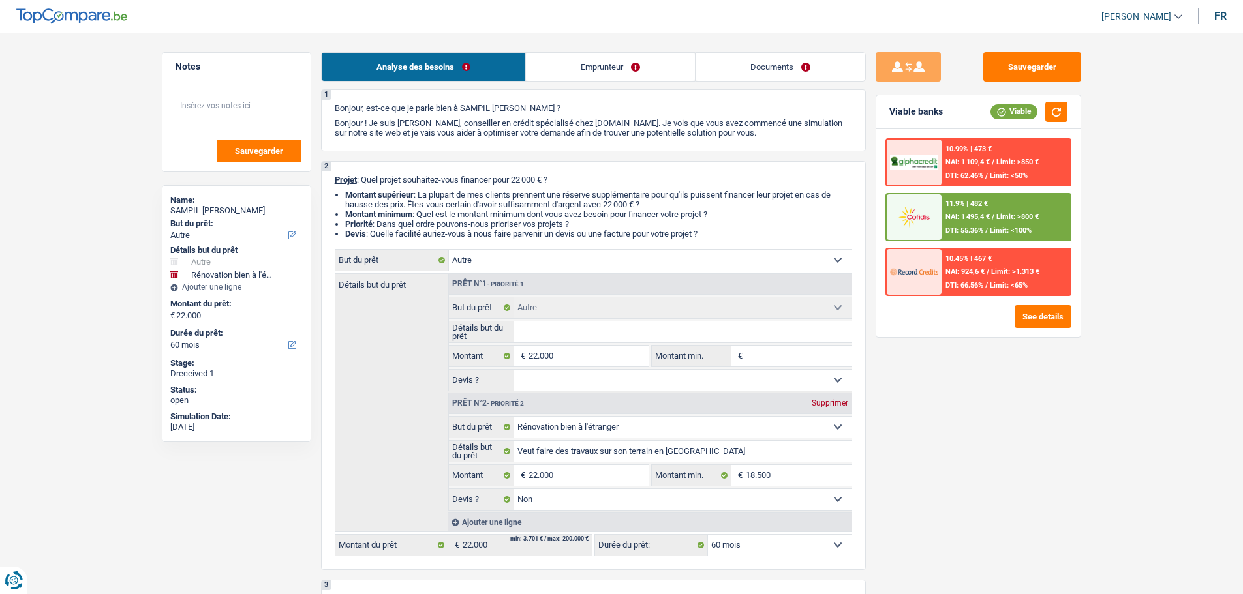
scroll to position [65, 0]
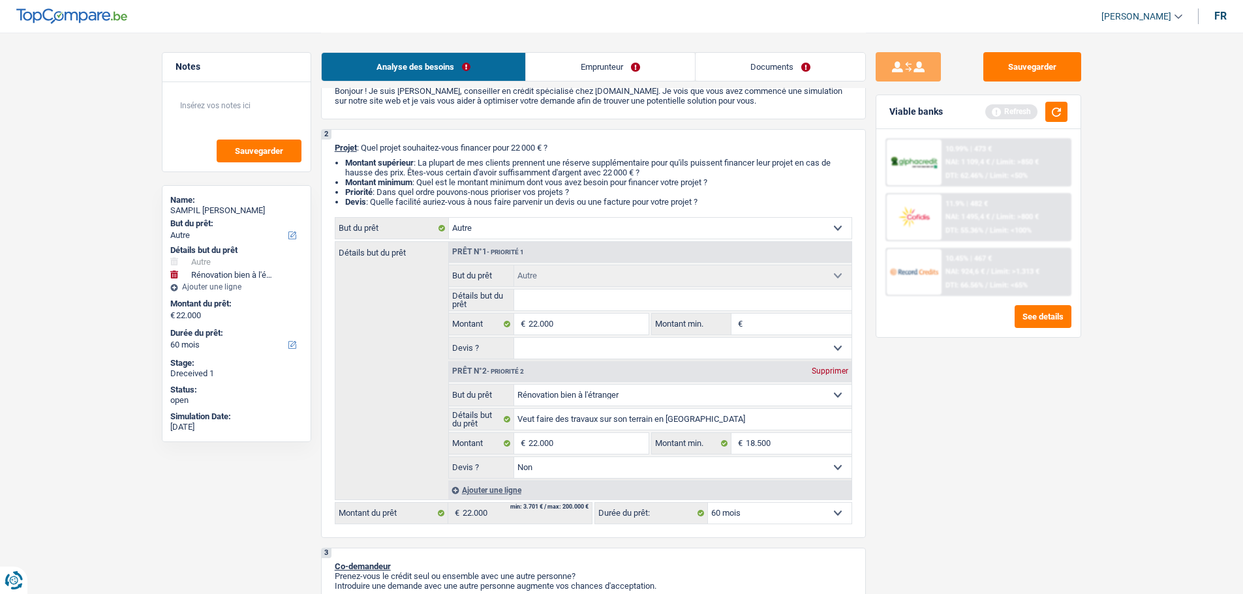
click at [823, 371] on div "Supprimer" at bounding box center [829, 371] width 43 height 8
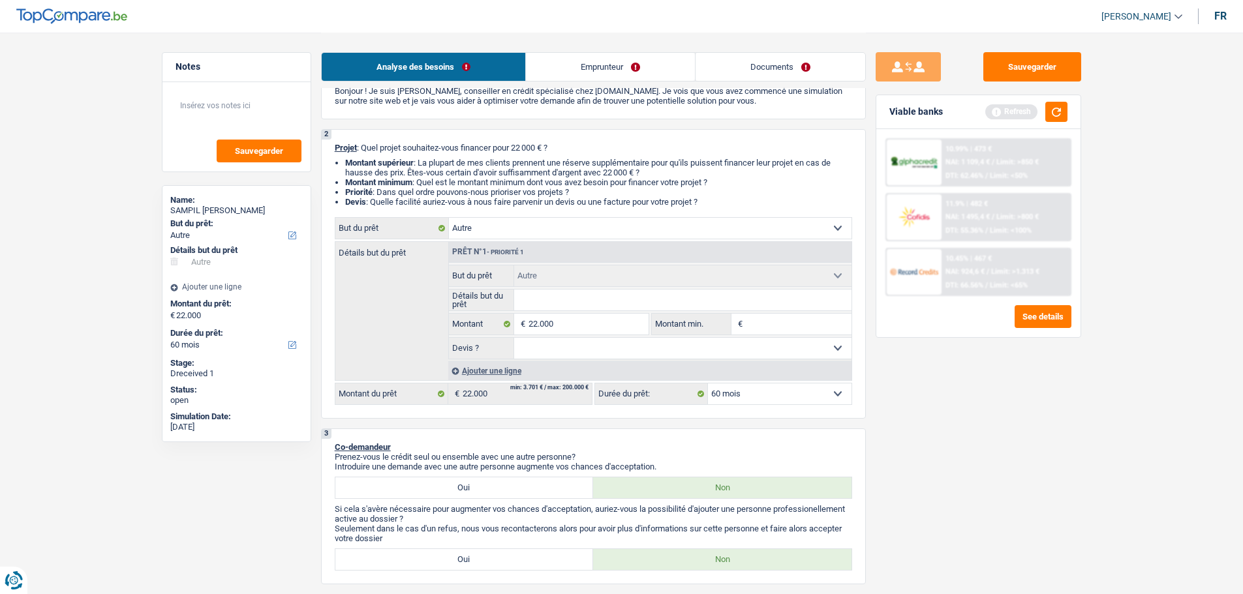
click at [612, 298] on input "Détails but du prêt" at bounding box center [682, 300] width 337 height 21
paste input "Veut faire des travaux sur son terrain en [GEOGRAPHIC_DATA]"
type input "Veut faire des travaux sur son terrain en [GEOGRAPHIC_DATA]"
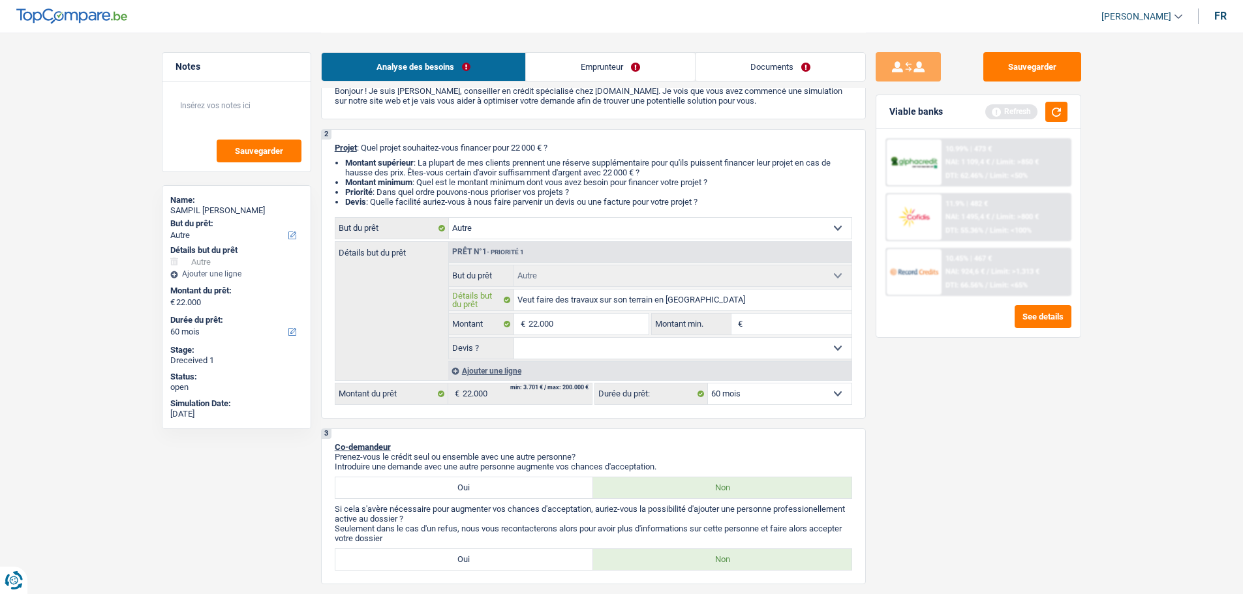
type input "Veut faire des travaux sur son terrain en [GEOGRAPHIC_DATA]"
click at [936, 445] on div "Sauvegarder Viable banks Refresh 10.99% | 473 € NAI: 1 109,4 € / Limit: >850 € …" at bounding box center [978, 312] width 225 height 521
click at [575, 355] on select "Oui Non Non répondu Sélectionner une option" at bounding box center [682, 348] width 337 height 21
select select "false"
click at [514, 338] on select "Oui Non Non répondu Sélectionner une option" at bounding box center [682, 348] width 337 height 21
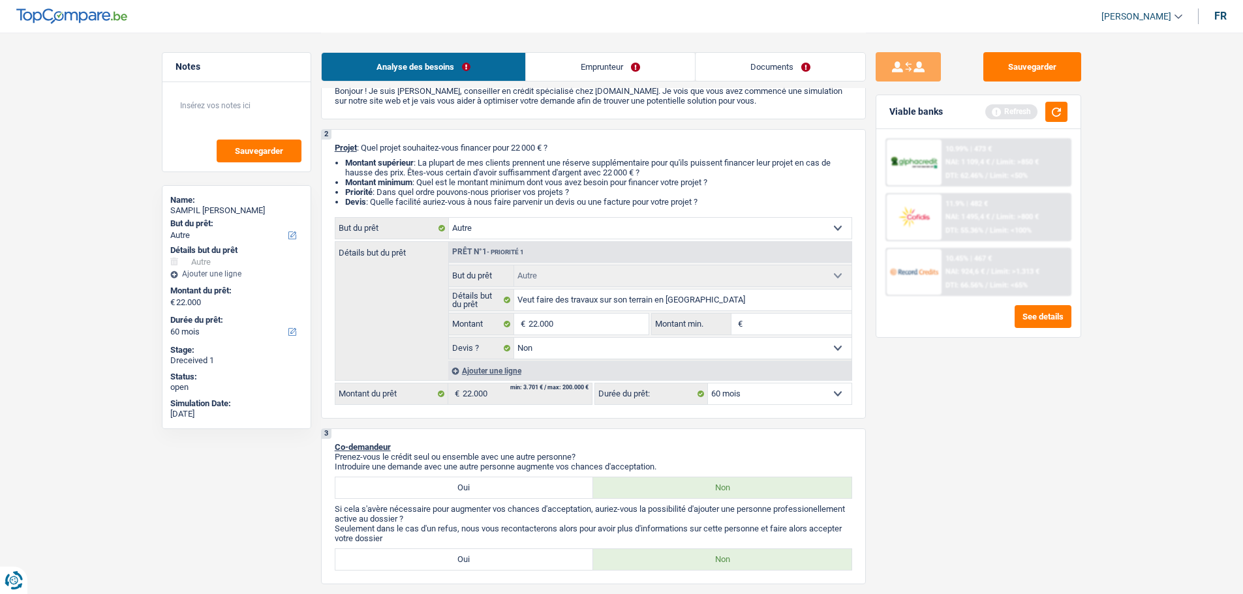
select select "false"
click at [1022, 505] on div "Sauvegarder Viable banks Refresh 10.99% | 473 € NAI: 1 109,4 € / Limit: >850 € …" at bounding box center [978, 312] width 225 height 521
click at [587, 67] on link "Emprunteur" at bounding box center [610, 67] width 169 height 28
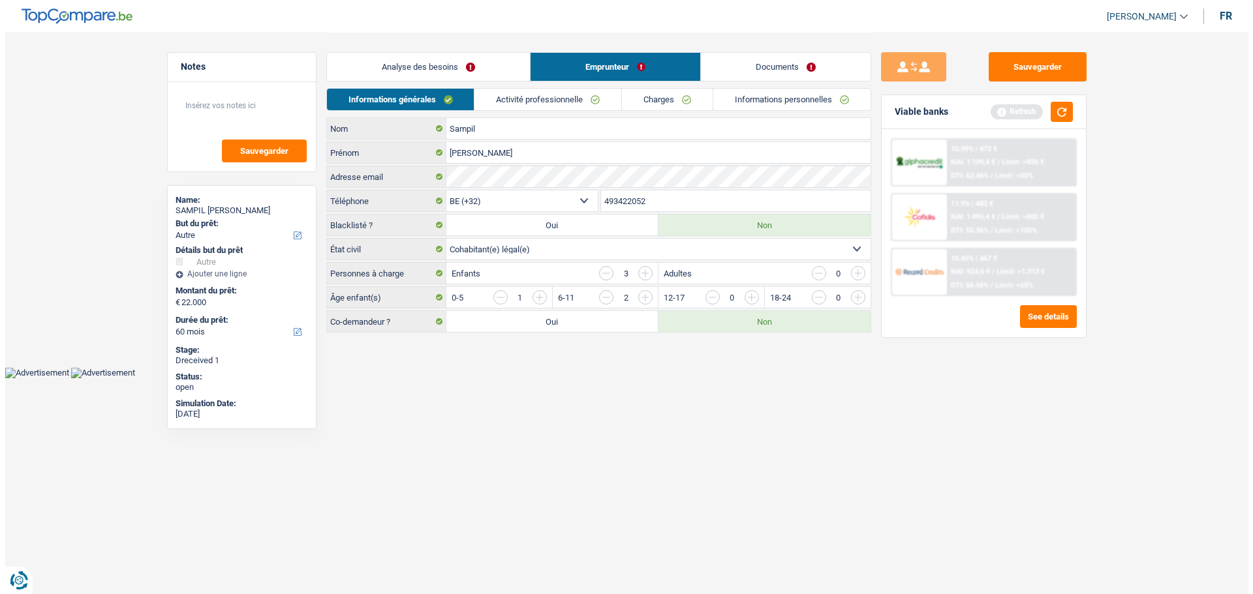
scroll to position [0, 0]
click at [691, 93] on link "Charges" at bounding box center [667, 100] width 91 height 22
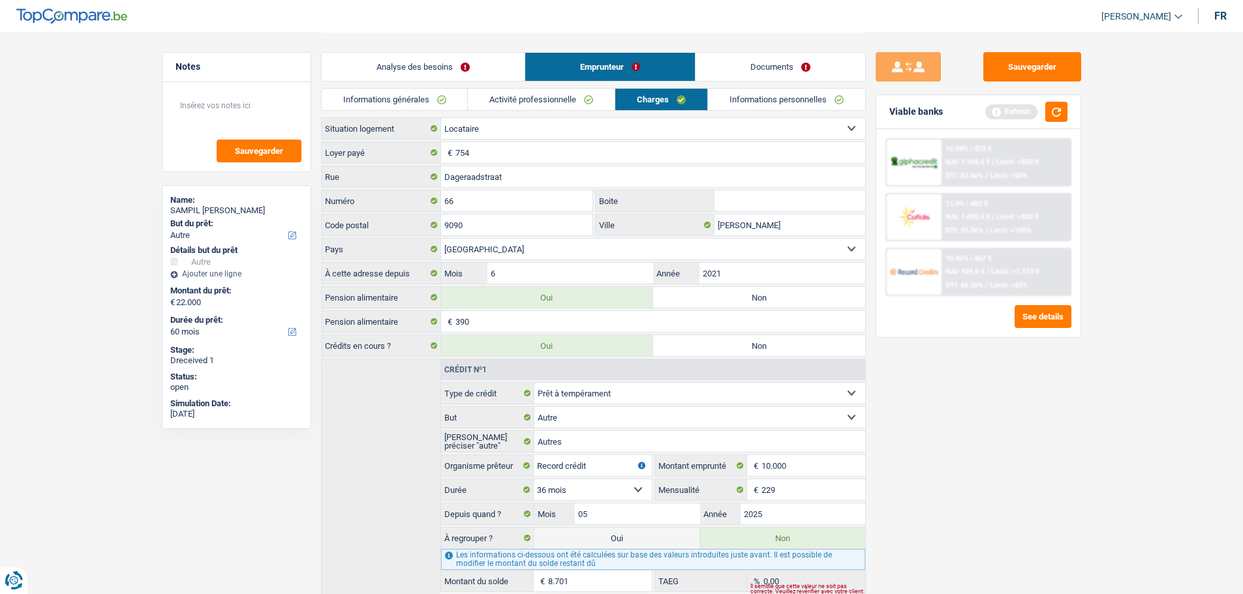
click at [421, 105] on link "Informations générales" at bounding box center [395, 100] width 146 height 22
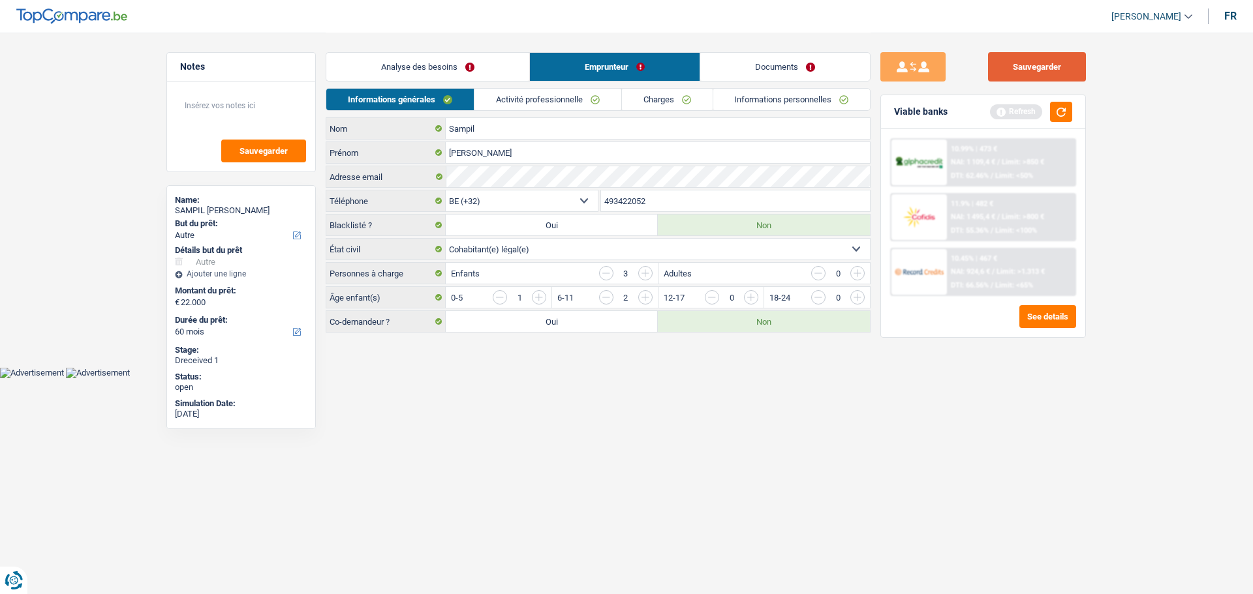
click at [1033, 70] on button "Sauvegarder" at bounding box center [1037, 66] width 98 height 29
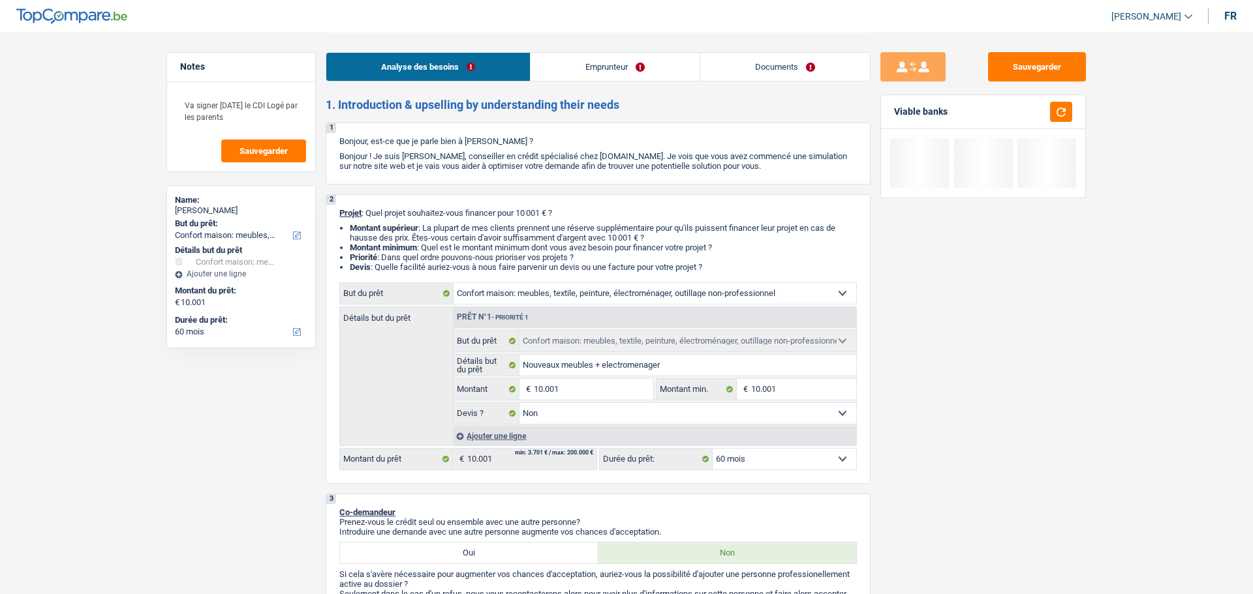
select select "household"
select select "60"
select select "household"
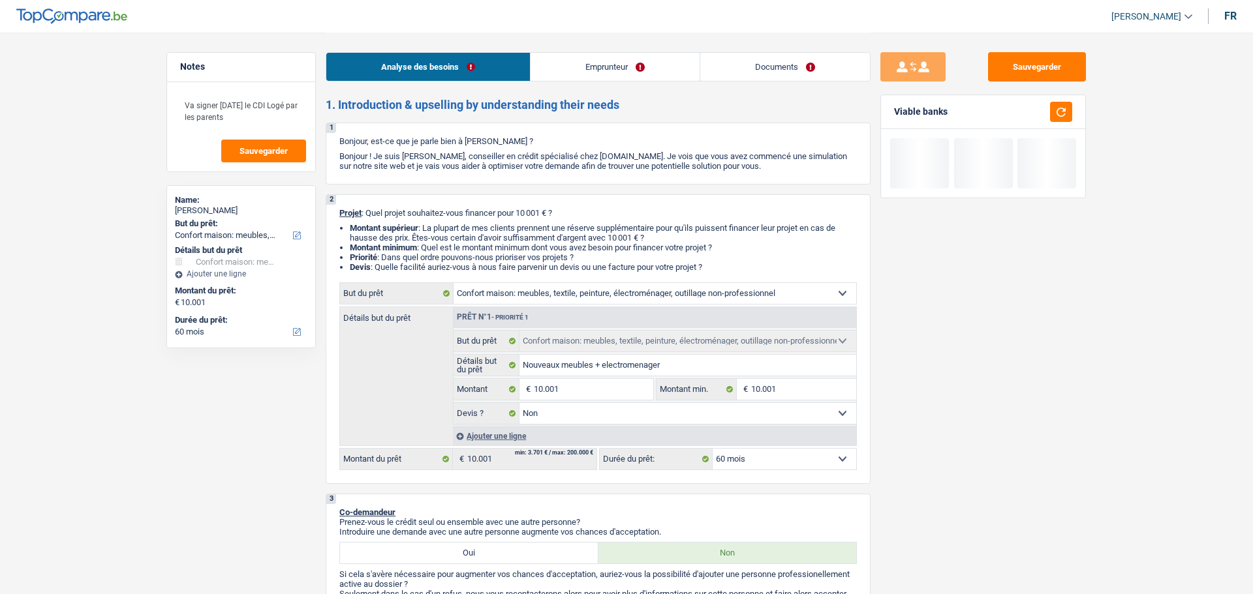
select select "false"
select select "60"
select select "publicEmployee"
select select "netSalary"
select select "mealVouchers"
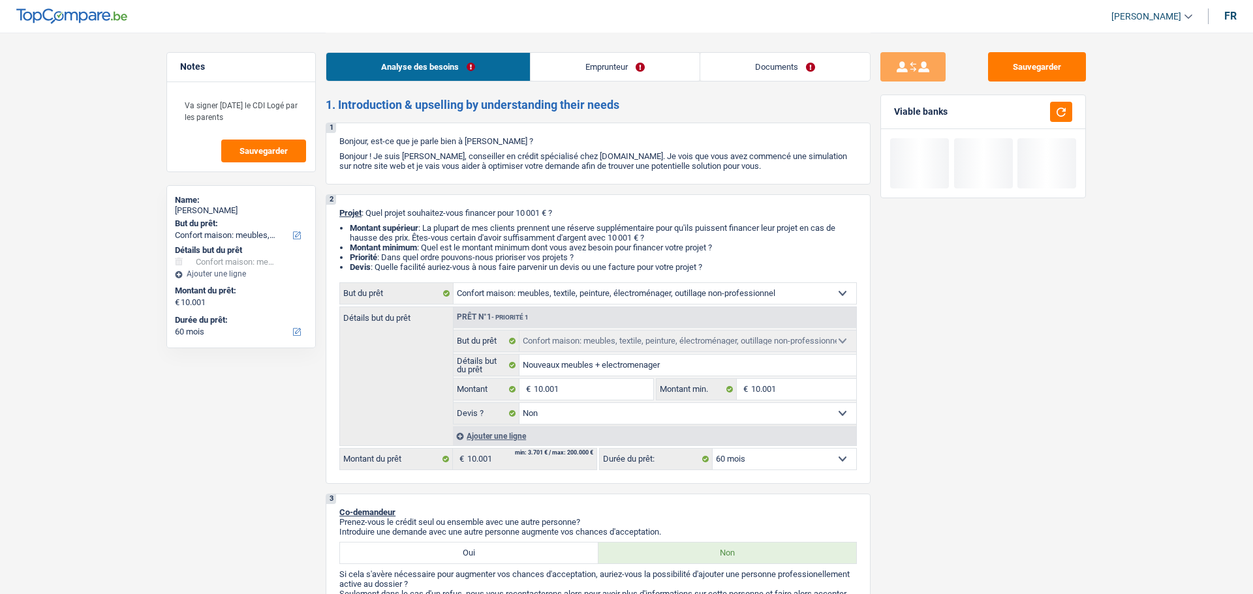
select select "liveWithParents"
select select "cardOrCredit"
select select "household"
select select "false"
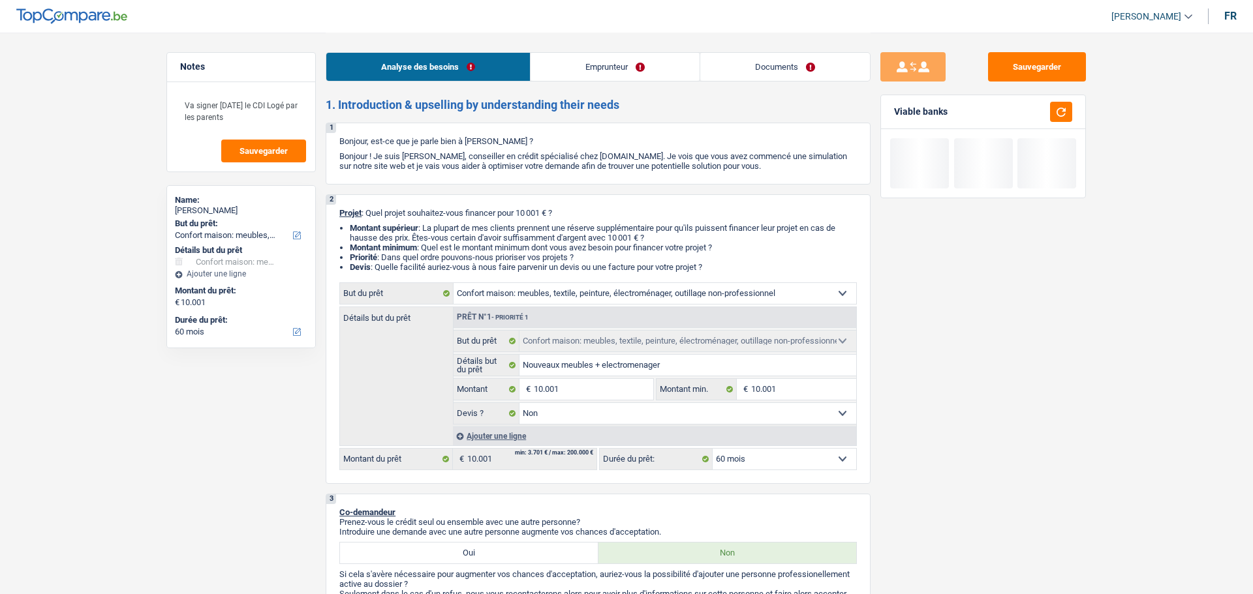
select select "60"
select select "32"
select select "single"
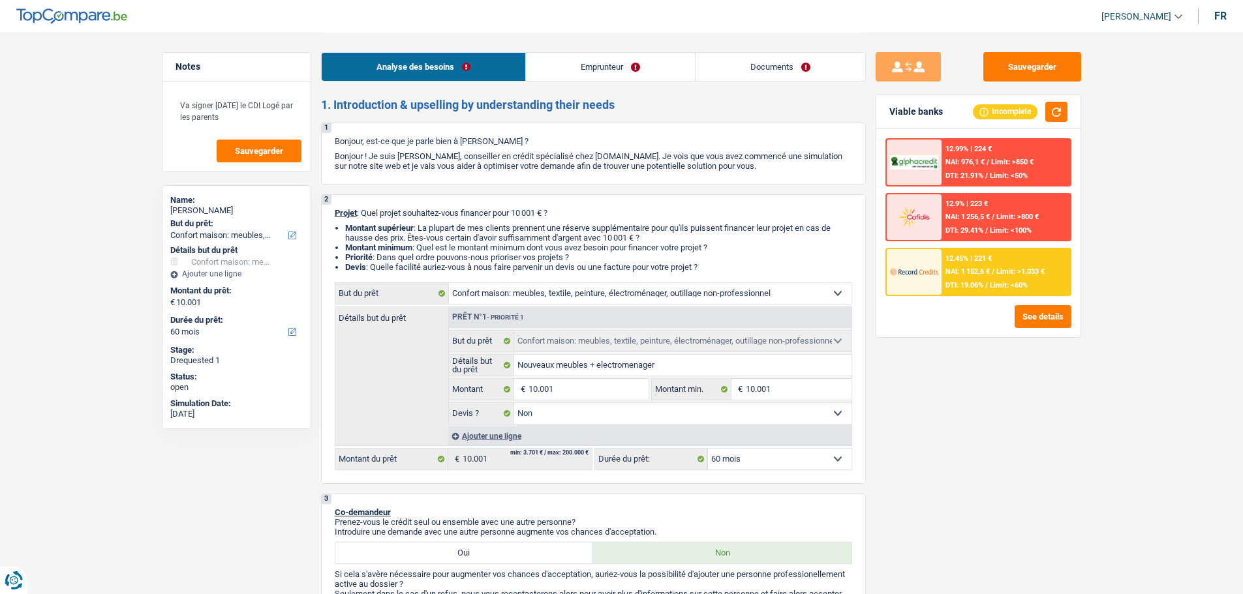
click at [562, 62] on link "Emprunteur" at bounding box center [610, 67] width 169 height 28
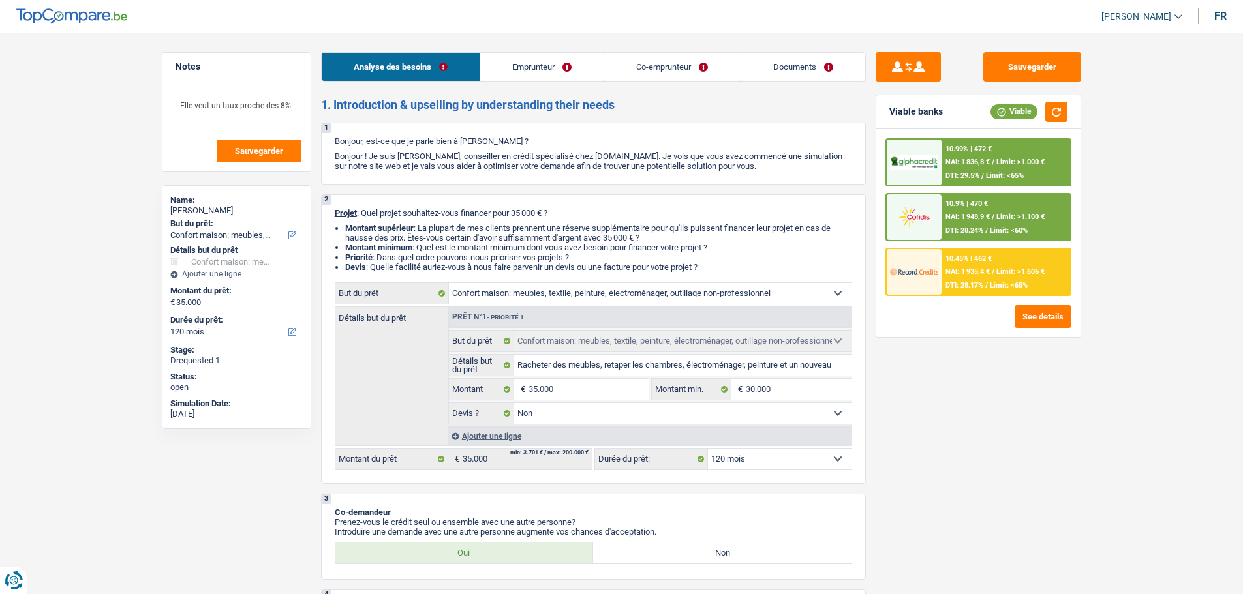
select select "household"
select select "120"
select select "household"
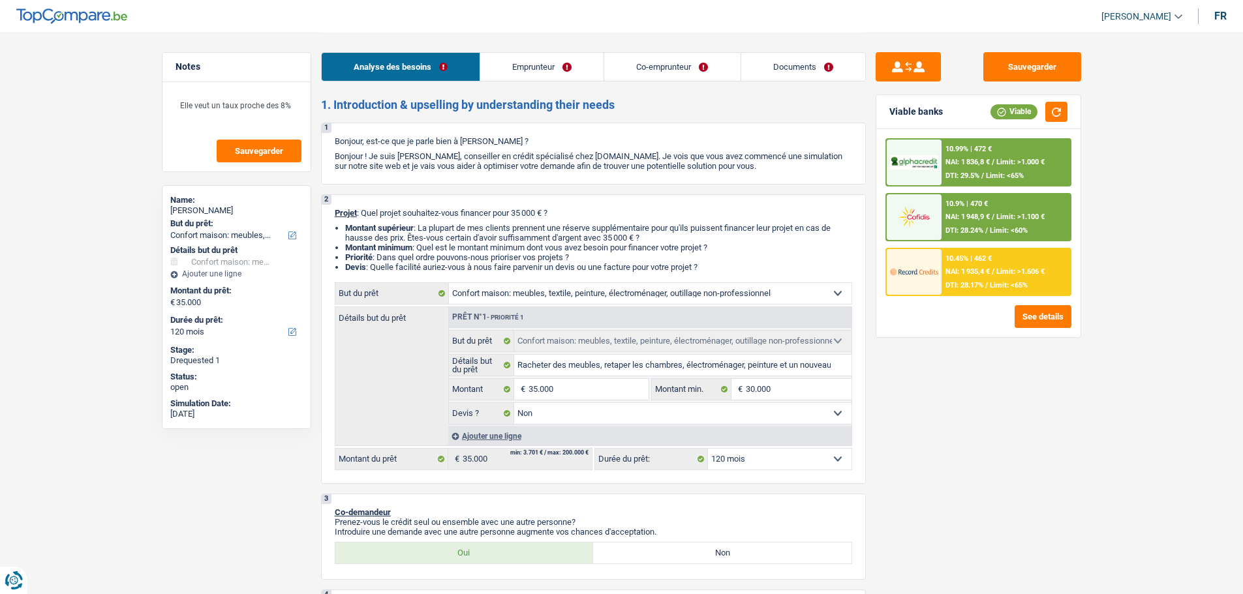
select select "false"
select select "120"
select select "privateEmployee"
select select "noProfession"
select select "familyAllowances"
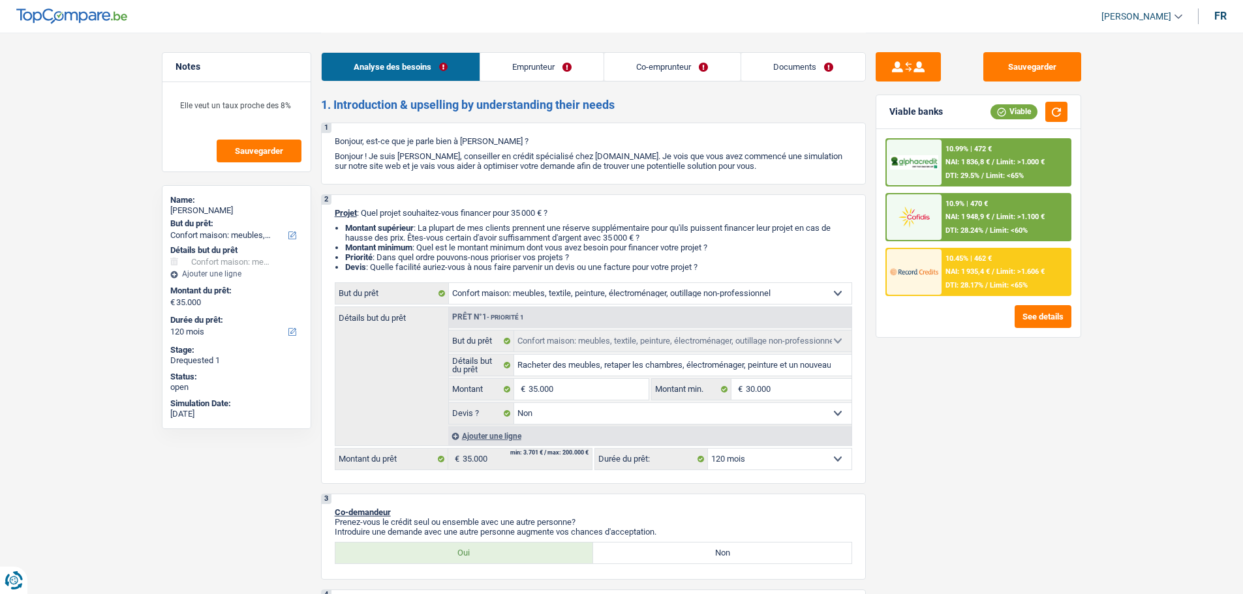
select select "netSalary"
select select "mealVouchers"
select select "ownerWithoutMortgage"
select select "carLoan"
select select "84"
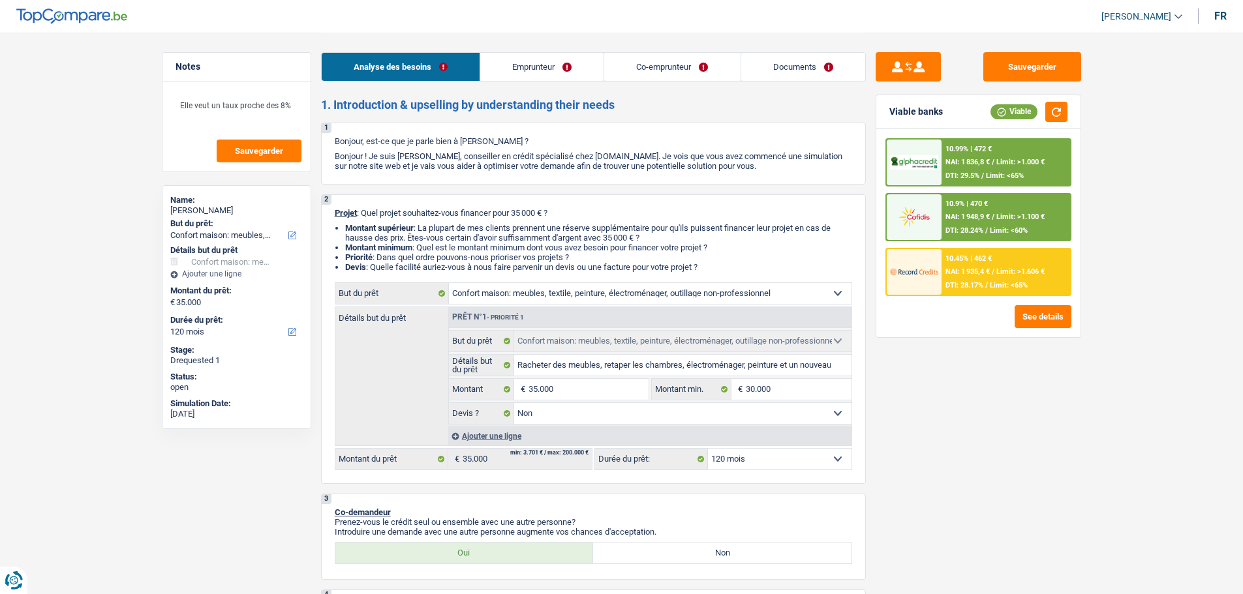
select select "household"
select select "false"
select select "120"
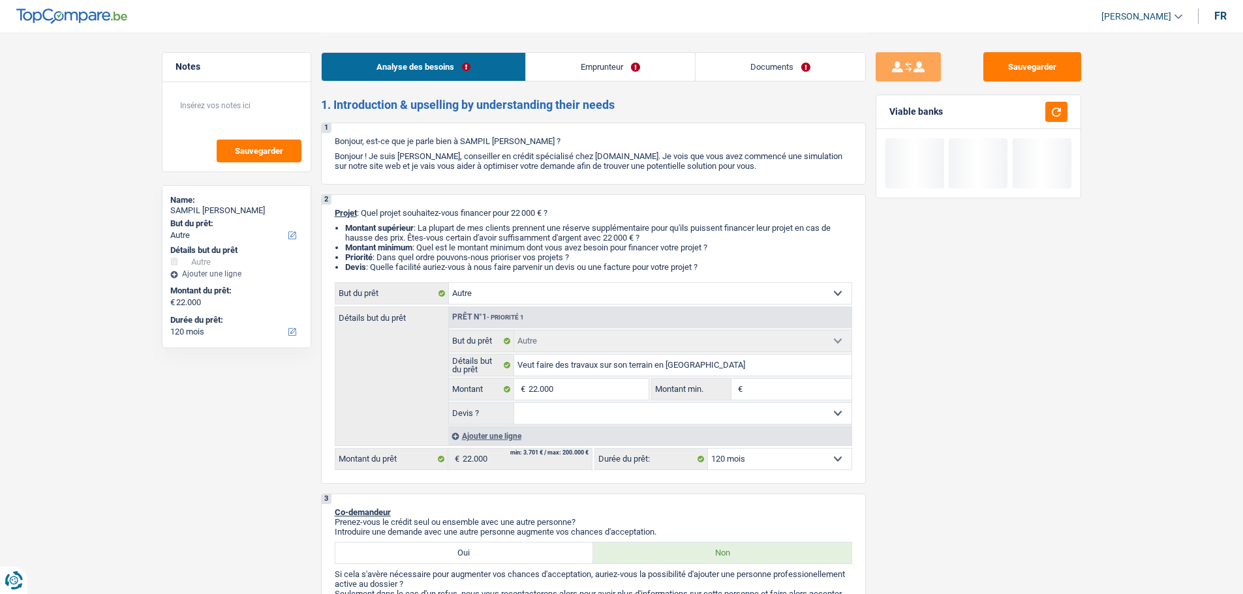
select select "other"
select select "120"
select select "other"
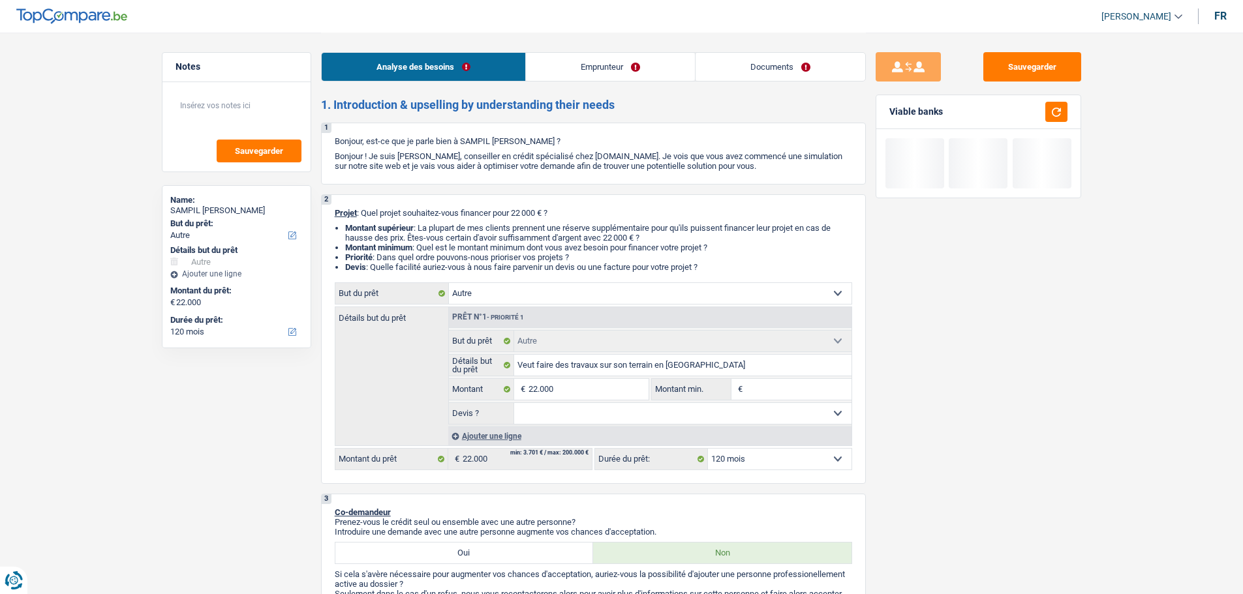
select select "120"
select select "worker"
select select "netSalary"
select select "familyAllowances"
select select "rents"
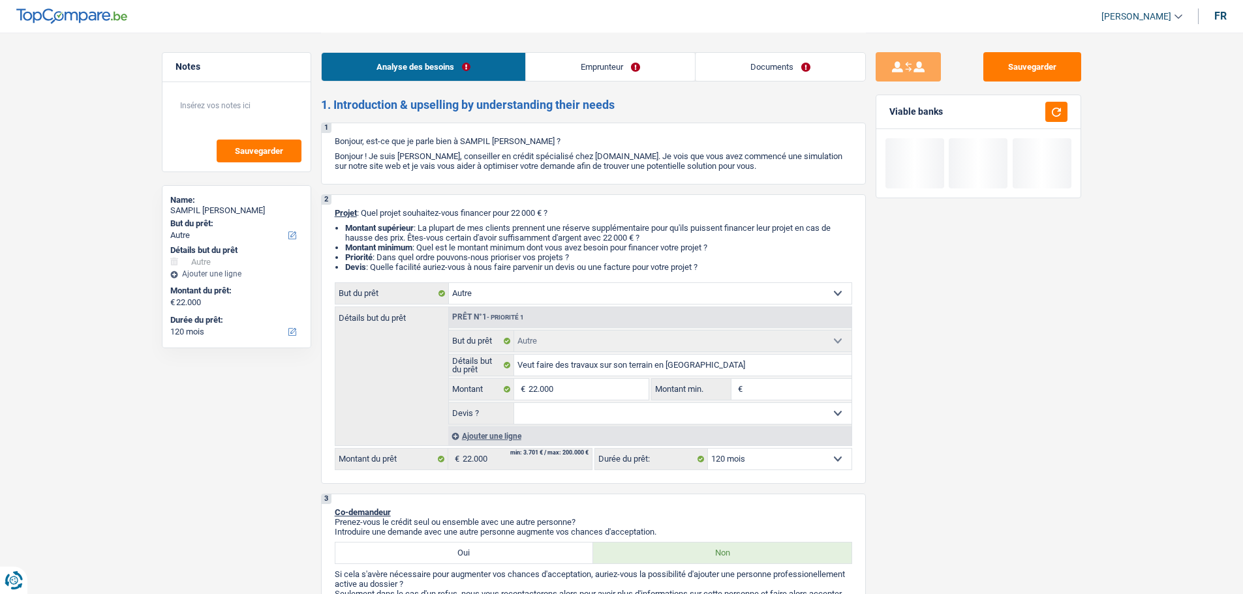
select select "personalLoan"
select select "other"
select select "36"
select select "other"
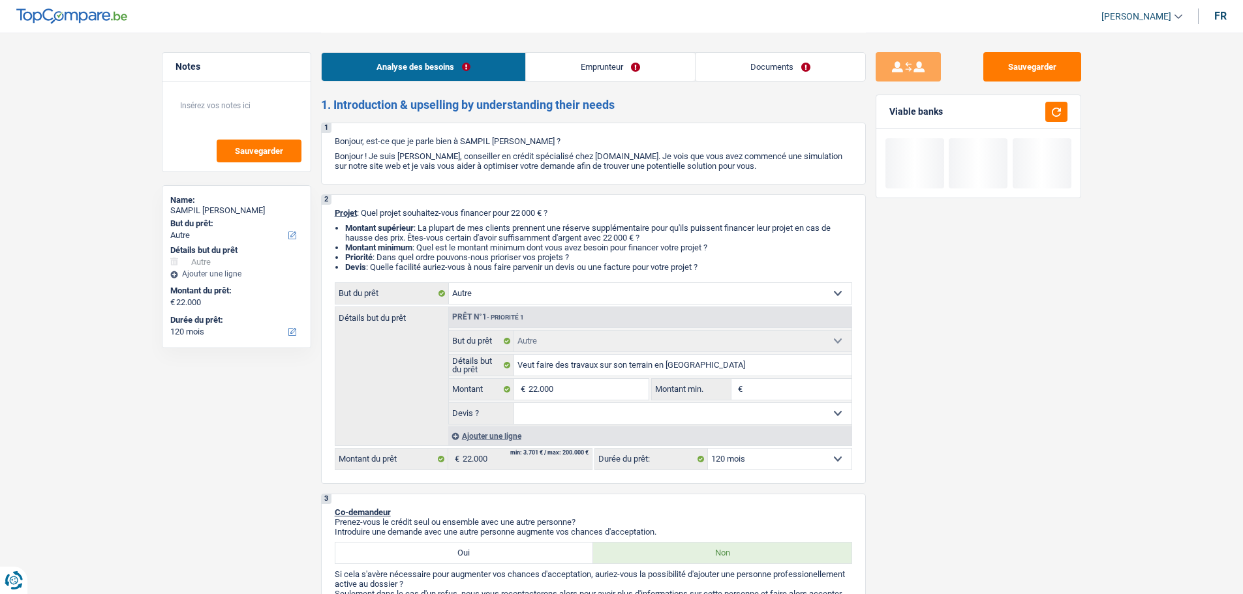
select select "120"
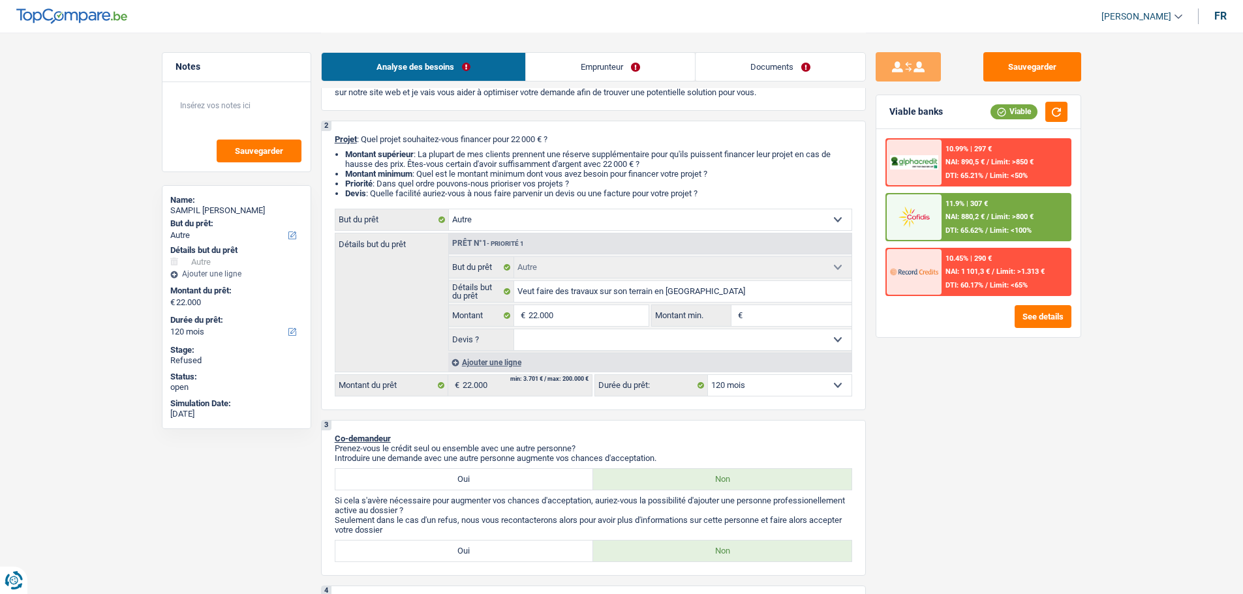
scroll to position [130, 0]
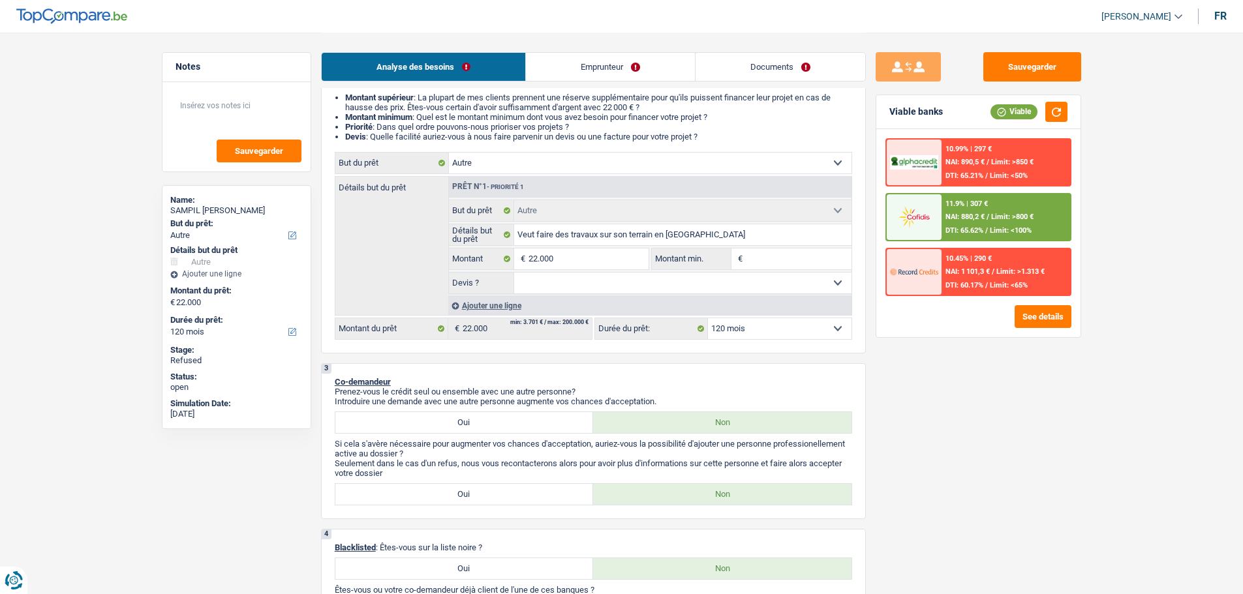
drag, startPoint x: 427, startPoint y: 428, endPoint x: 559, endPoint y: 45, distance: 405.0
click at [427, 429] on label "Oui" at bounding box center [464, 422] width 258 height 21
click at [427, 429] on input "Oui" at bounding box center [464, 422] width 258 height 21
radio input "true"
select select "32"
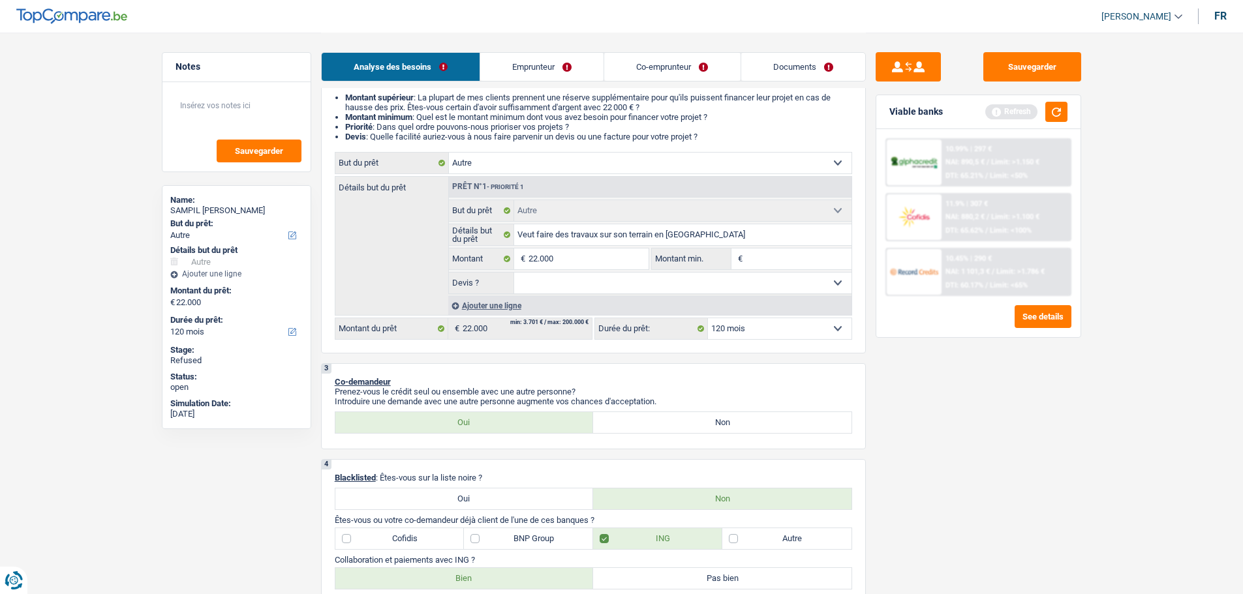
click at [640, 66] on link "Co-emprunteur" at bounding box center [672, 67] width 136 height 28
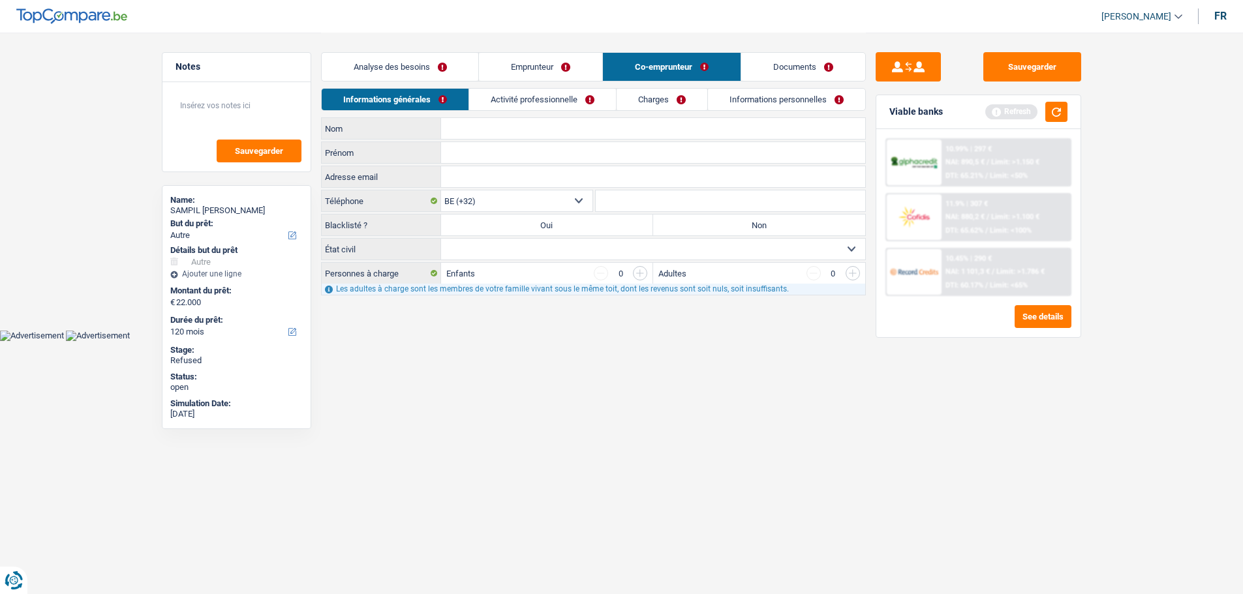
scroll to position [0, 0]
click at [501, 136] on input "Nom" at bounding box center [658, 128] width 424 height 21
type input "Tjénabou"
click at [462, 151] on input "Prénom" at bounding box center [658, 152] width 424 height 21
type input "T"
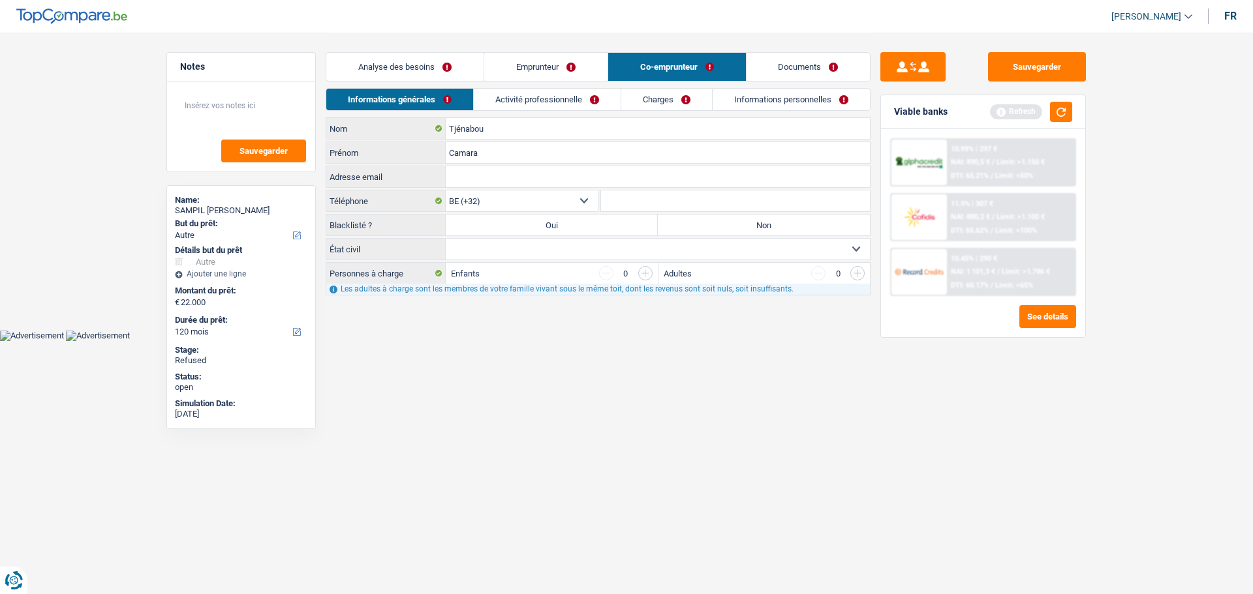
type input "Camara"
click at [678, 232] on label "Non" at bounding box center [764, 225] width 212 height 21
click at [678, 232] on input "Non" at bounding box center [764, 225] width 212 height 21
radio input "true"
drag, startPoint x: 639, startPoint y: 256, endPoint x: 624, endPoint y: 258, distance: 15.2
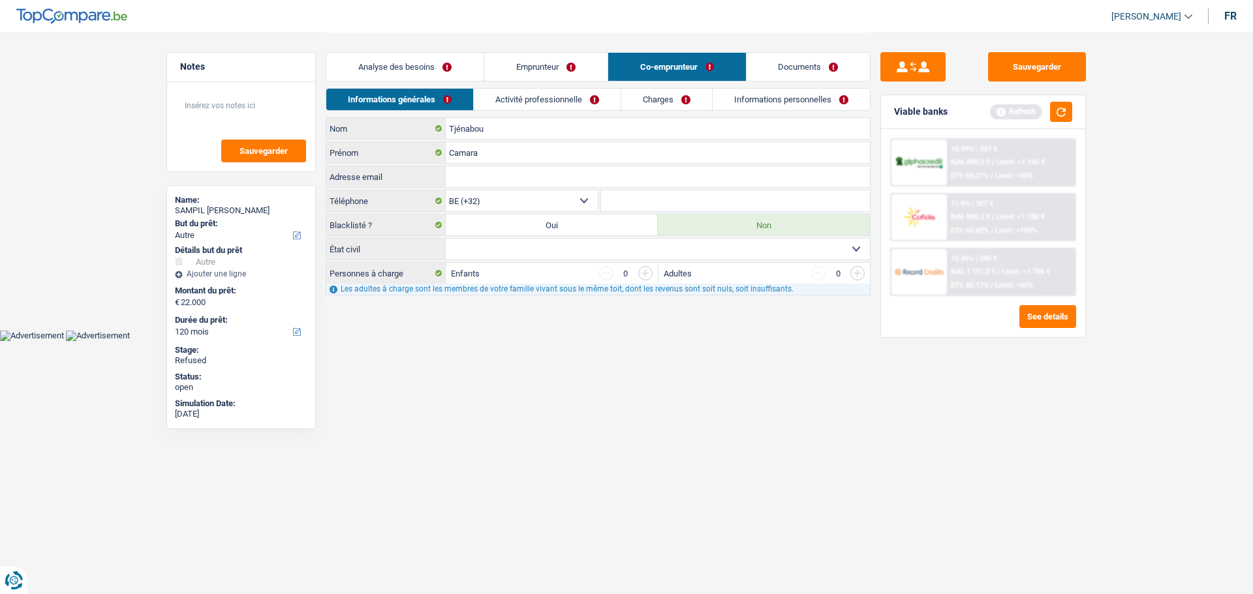
click at [639, 256] on select "Célibataire Marié(e) Cohabitant(e) légal(e) Divorcé(e) Veuf(ve) Séparé (de fait…" at bounding box center [658, 249] width 424 height 21
select select "cohabitation"
click at [446, 239] on select "Célibataire Marié(e) Cohabitant(e) légal(e) Divorcé(e) Veuf(ve) Séparé (de fait…" at bounding box center [658, 249] width 424 height 21
click at [543, 65] on link "Emprunteur" at bounding box center [545, 67] width 123 height 28
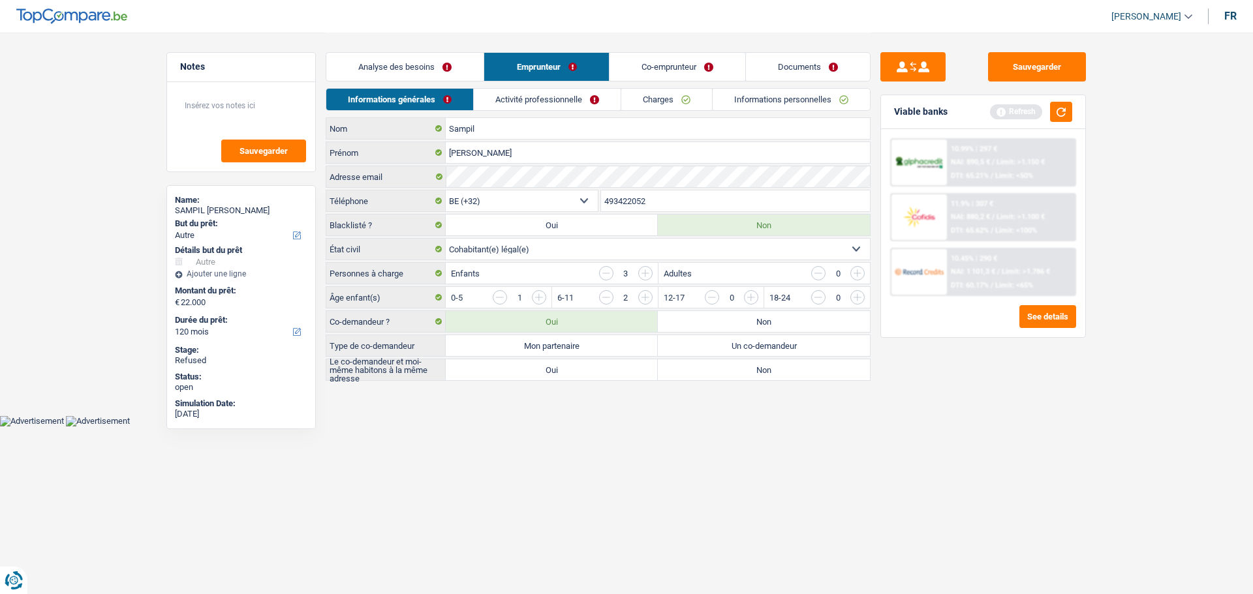
click at [690, 59] on link "Co-emprunteur" at bounding box center [677, 67] width 136 height 28
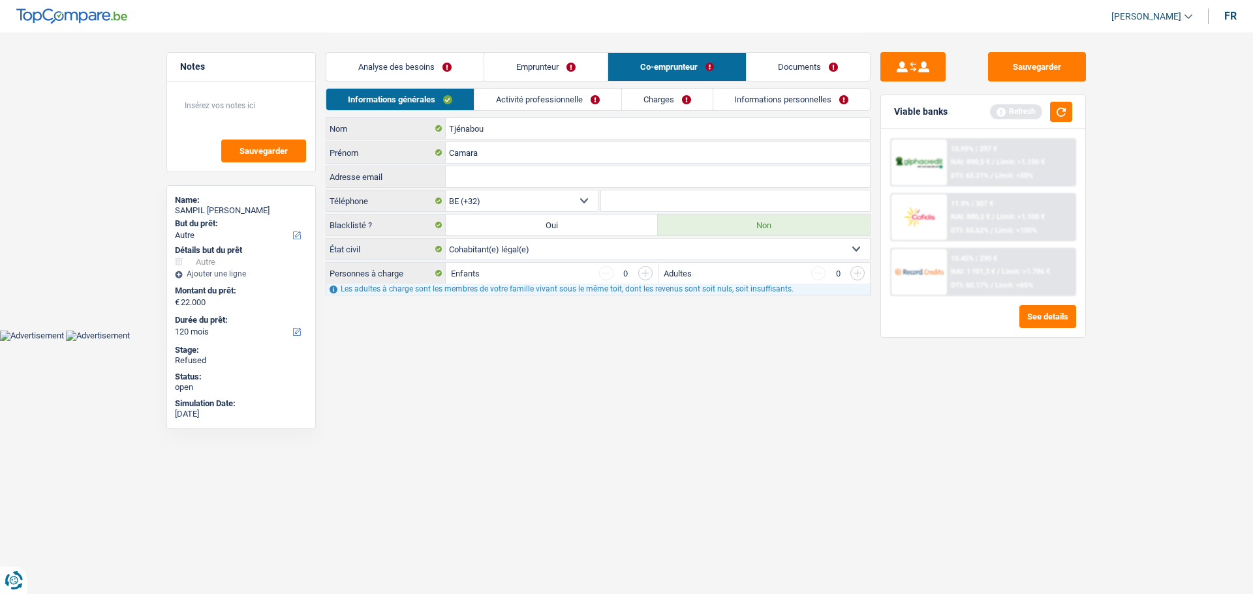
click at [647, 275] on input "button" at bounding box center [645, 273] width 14 height 14
click at [641, 274] on input "button" at bounding box center [645, 273] width 14 height 14
click at [572, 67] on link "Emprunteur" at bounding box center [545, 67] width 123 height 28
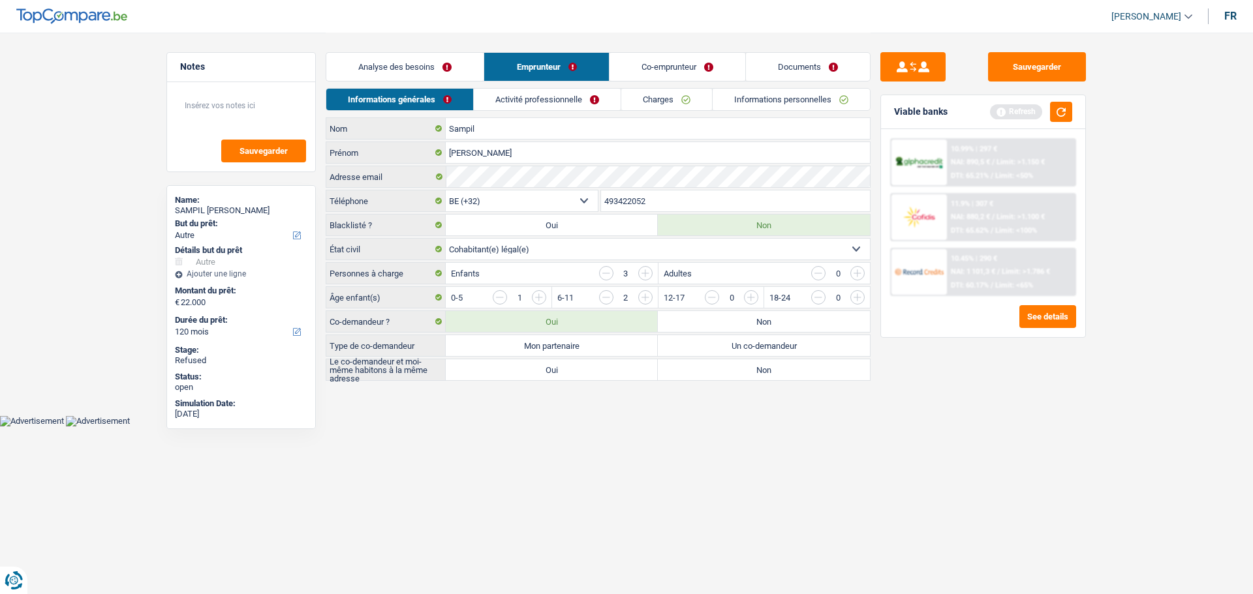
click at [653, 68] on link "Co-emprunteur" at bounding box center [677, 67] width 136 height 28
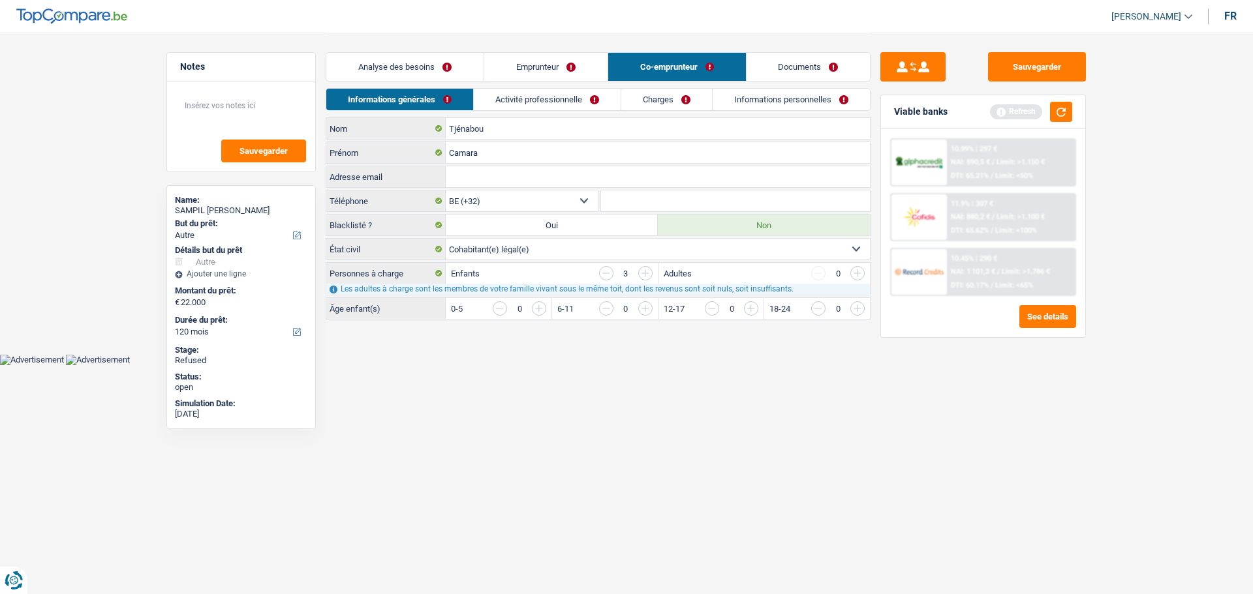
drag, startPoint x: 534, startPoint y: 306, endPoint x: 561, endPoint y: 307, distance: 27.4
click at [535, 306] on input "button" at bounding box center [803, 311] width 543 height 21
click at [641, 312] on input "button" at bounding box center [909, 311] width 543 height 21
click at [579, 104] on link "Activité professionnelle" at bounding box center [547, 100] width 147 height 22
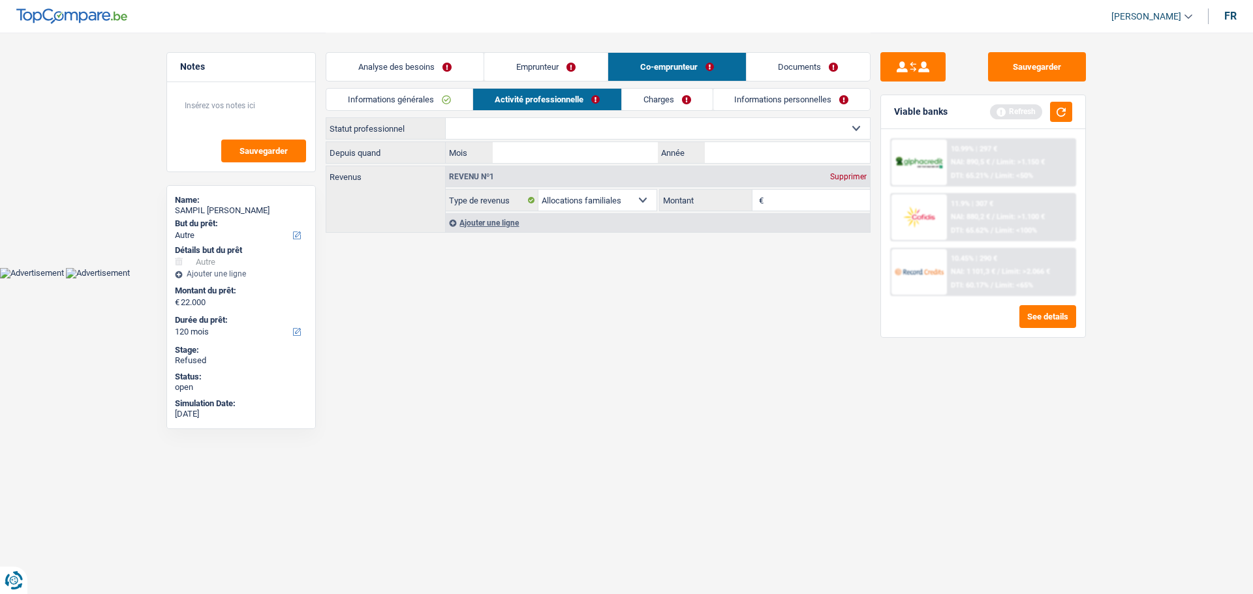
click at [542, 136] on select "Ouvrier Employé privé Employé public Invalide Indépendant Pensionné Chômeur Mut…" at bounding box center [658, 128] width 424 height 21
select select "privateEmployee"
click at [446, 118] on select "Ouvrier Employé privé Employé public Invalide Indépendant Pensionné Chômeur Mut…" at bounding box center [658, 128] width 424 height 21
select select "familyAllowances"
select select "netSalary"
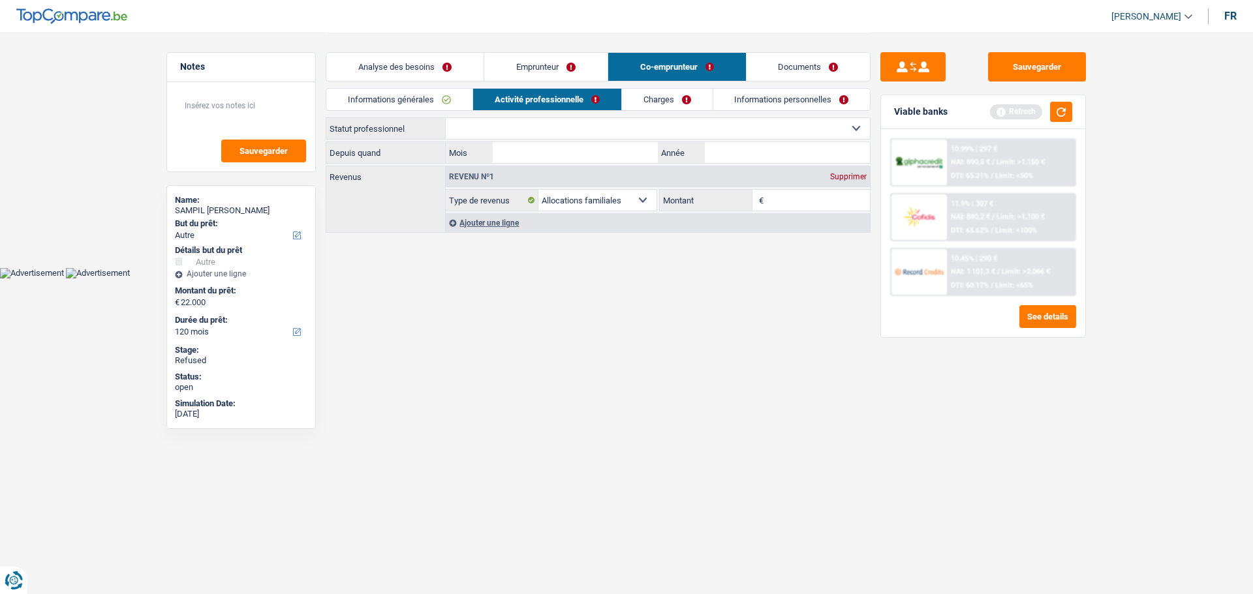
select select "mealVouchers"
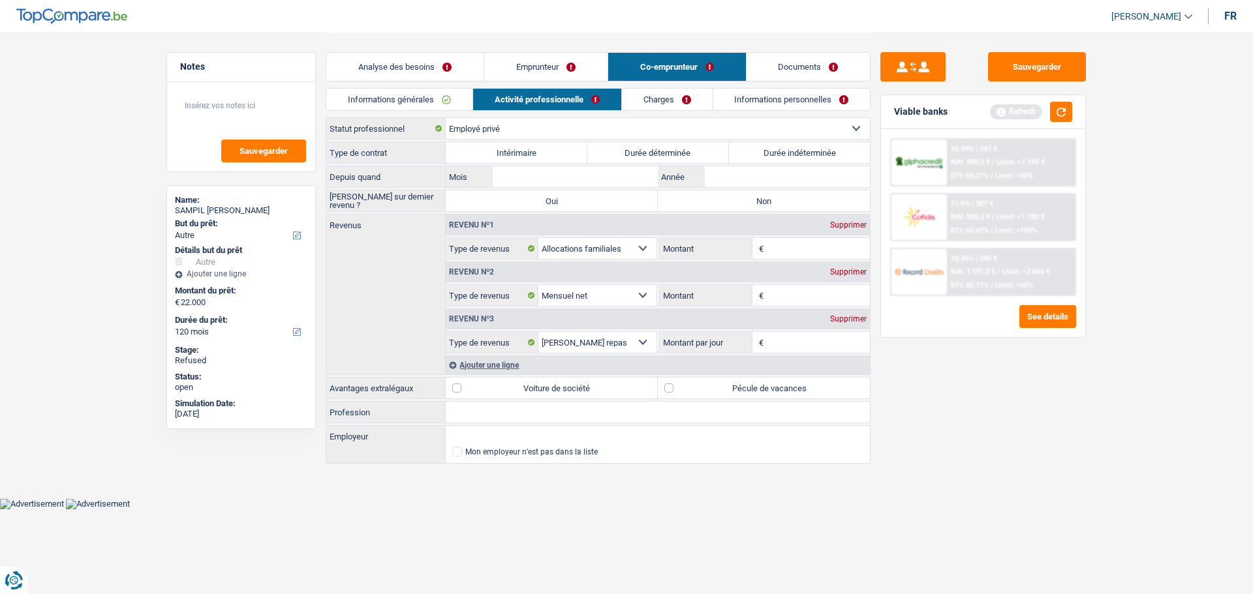
drag, startPoint x: 568, startPoint y: 130, endPoint x: 547, endPoint y: 138, distance: 21.7
click at [564, 130] on select "Ouvrier Employé privé Employé public Invalide Indépendant Pensionné Chômeur Mut…" at bounding box center [658, 128] width 424 height 21
select select "publicEmployee"
click at [446, 118] on select "Ouvrier Employé privé Employé public Invalide Indépendant Pensionné Chômeur Mut…" at bounding box center [658, 128] width 424 height 21
click at [816, 151] on label "Durée indéterminée" at bounding box center [800, 152] width 142 height 21
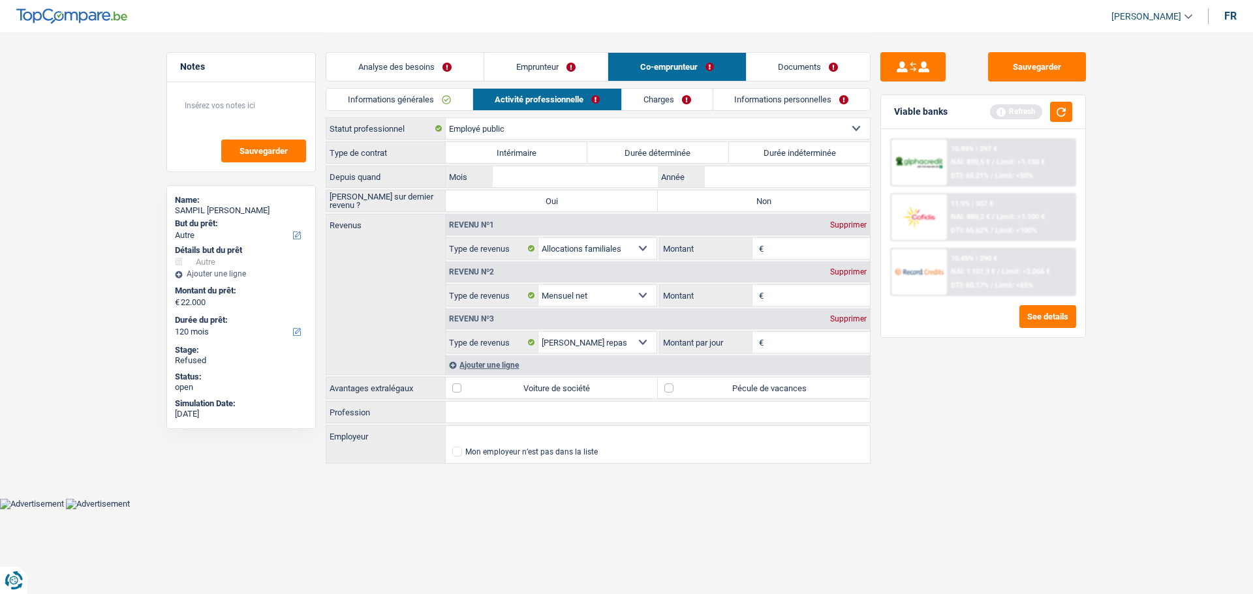
click at [762, 159] on label "Durée indéterminée" at bounding box center [800, 152] width 142 height 21
click at [762, 159] on input "Durée indéterminée" at bounding box center [800, 152] width 142 height 21
radio input "true"
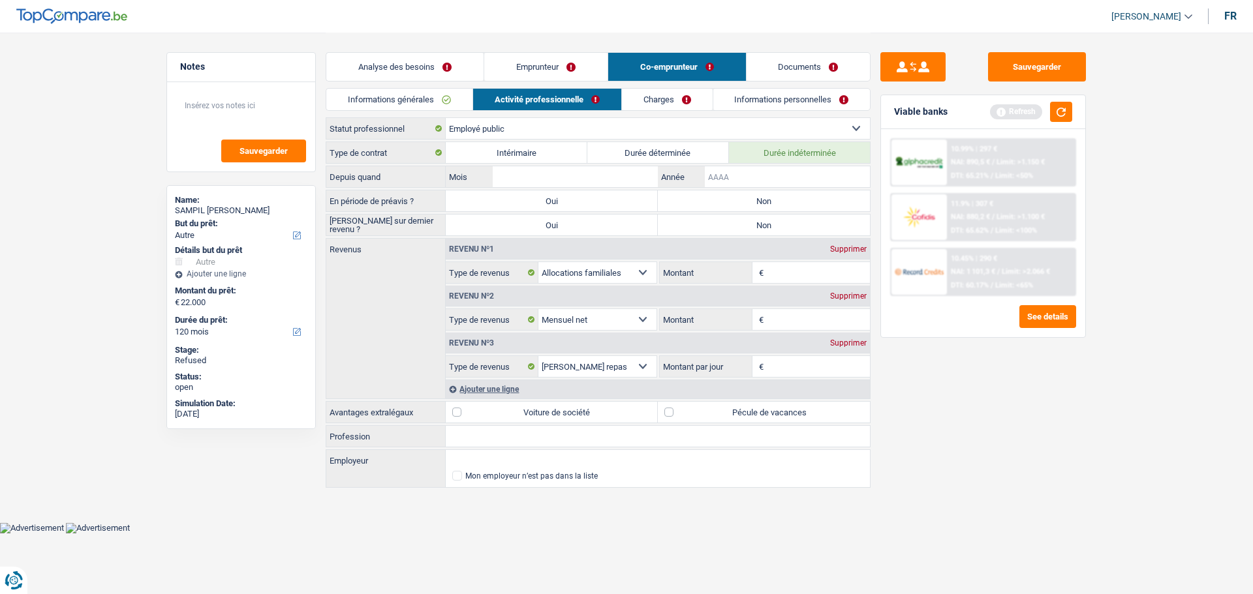
click at [808, 169] on input "Année" at bounding box center [787, 176] width 165 height 21
type input "2023"
click at [635, 179] on input "Mois" at bounding box center [575, 176] width 165 height 21
type input "12"
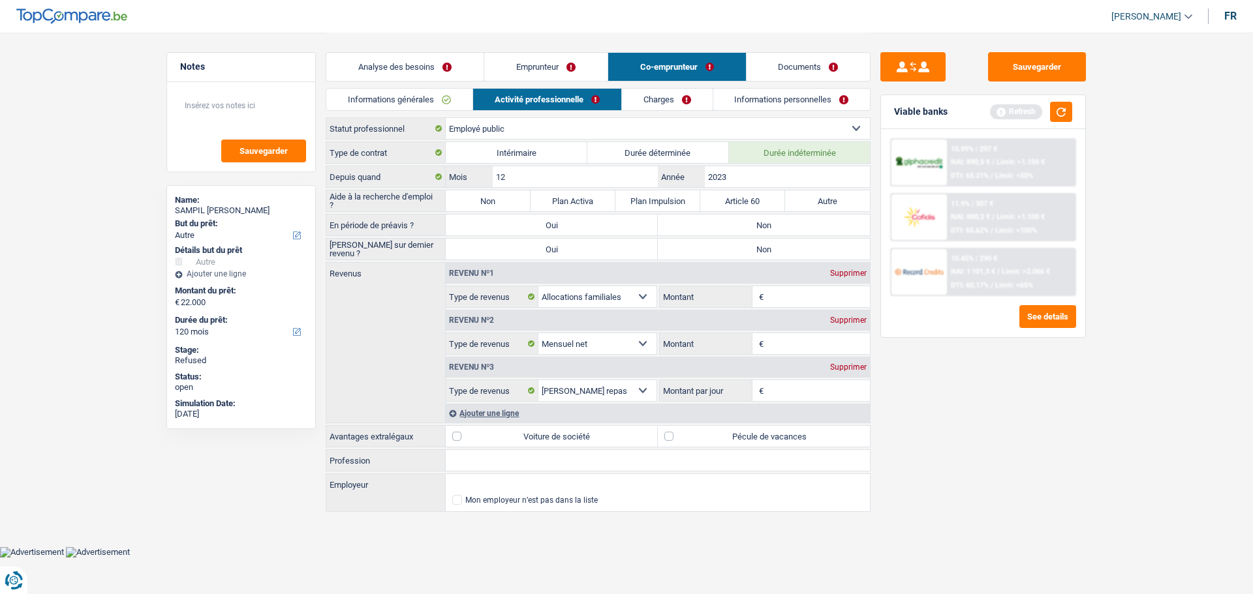
click at [696, 230] on label "Non" at bounding box center [764, 225] width 212 height 21
click at [696, 230] on input "Non" at bounding box center [764, 225] width 212 height 21
radio input "true"
click at [706, 250] on label "Non" at bounding box center [764, 249] width 212 height 21
click at [706, 250] on input "Non" at bounding box center [764, 249] width 212 height 21
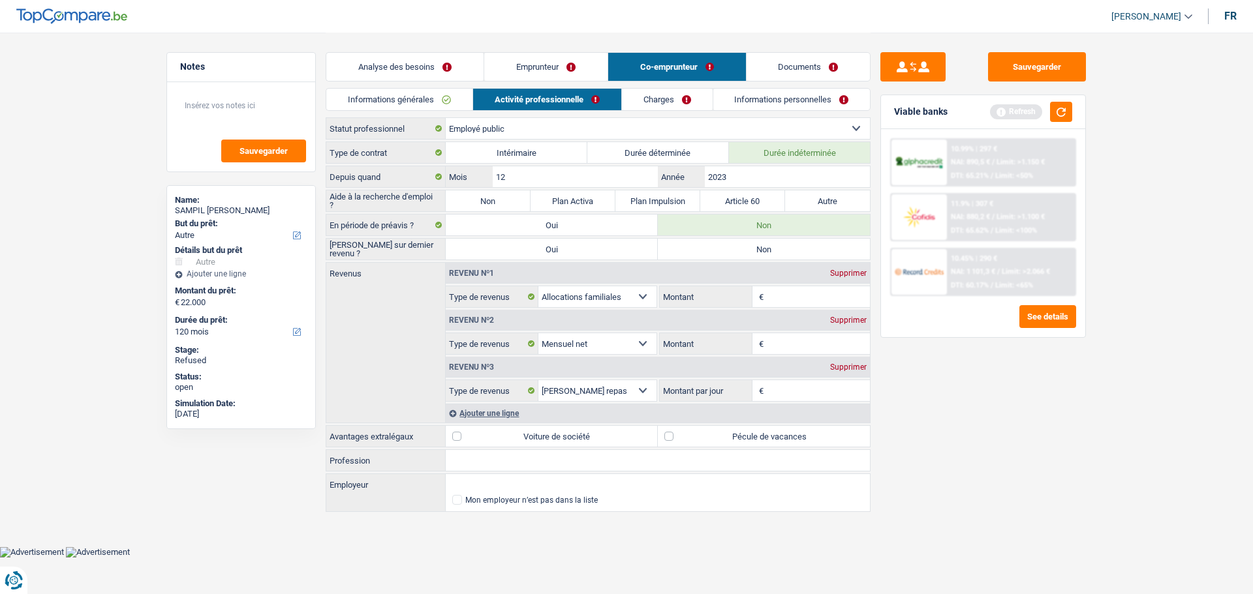
radio input "true"
click at [804, 298] on input "Montant" at bounding box center [819, 296] width 104 height 21
click at [562, 66] on link "Emprunteur" at bounding box center [545, 67] width 123 height 28
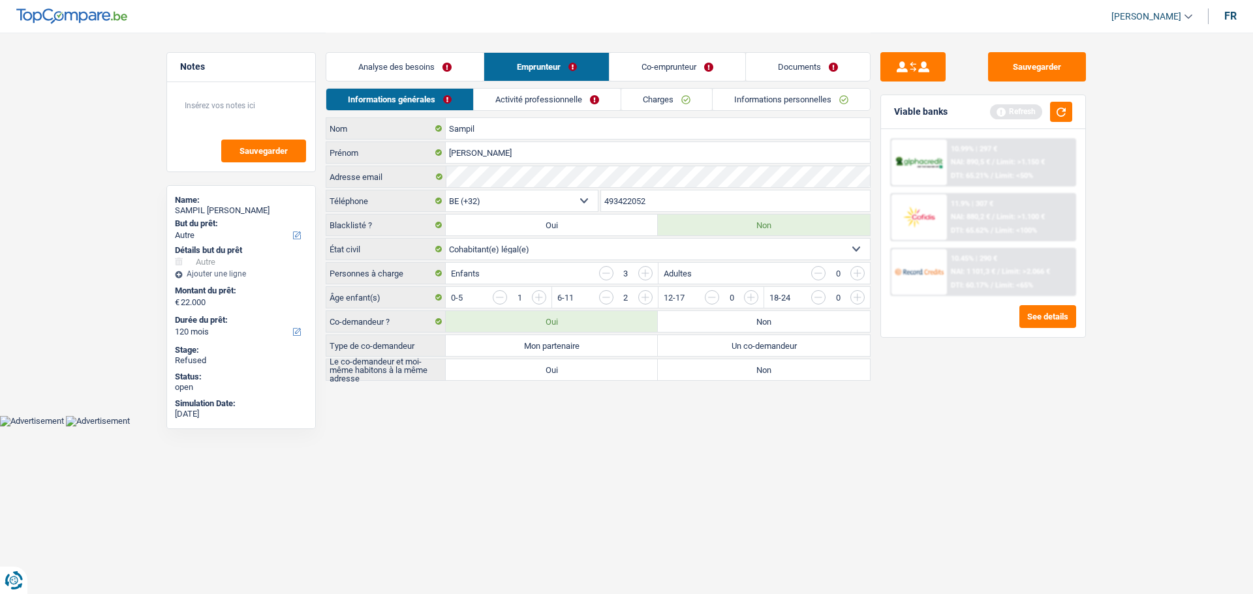
click at [593, 97] on link "Activité professionnelle" at bounding box center [547, 100] width 147 height 22
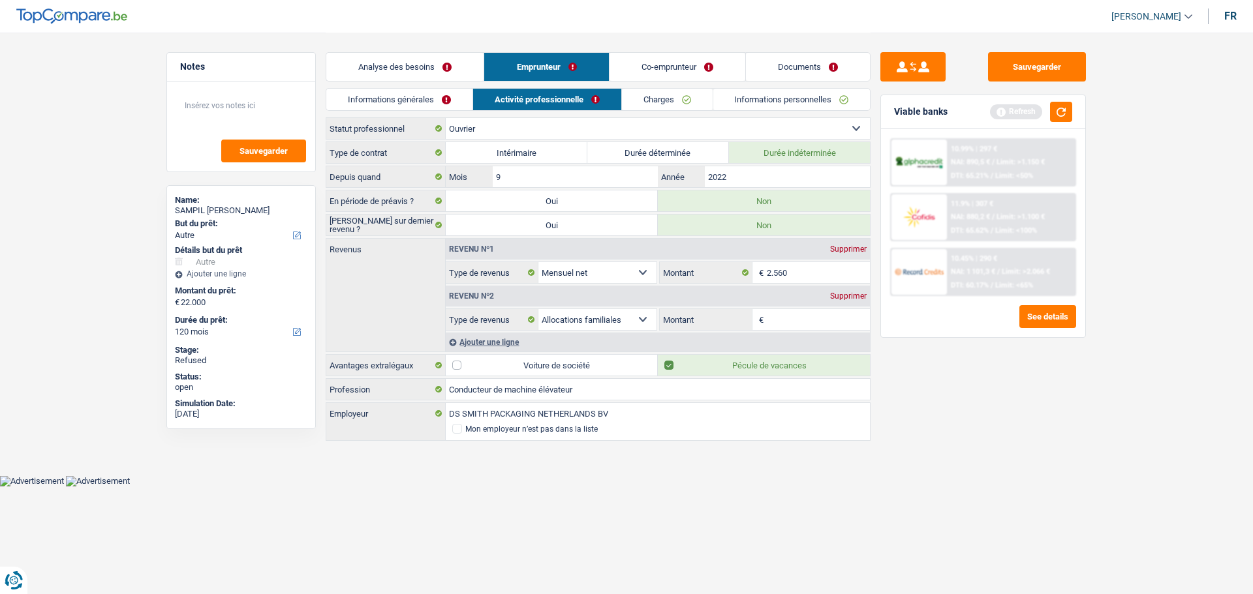
click at [841, 298] on div "Supprimer" at bounding box center [848, 296] width 43 height 8
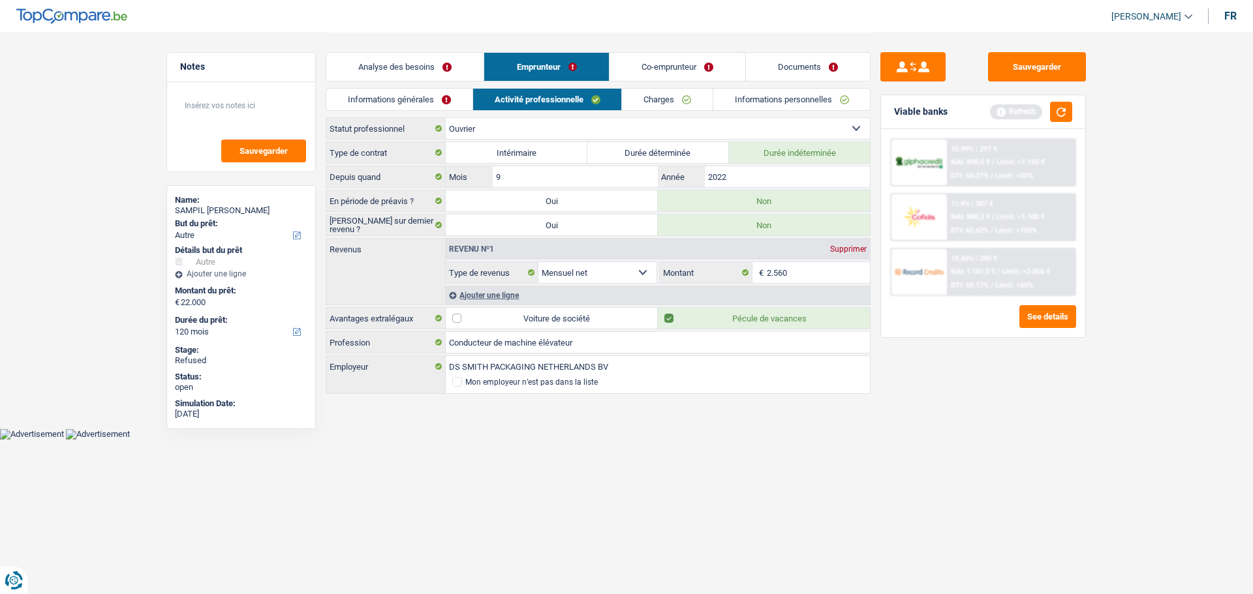
click at [672, 67] on link "Co-emprunteur" at bounding box center [677, 67] width 136 height 28
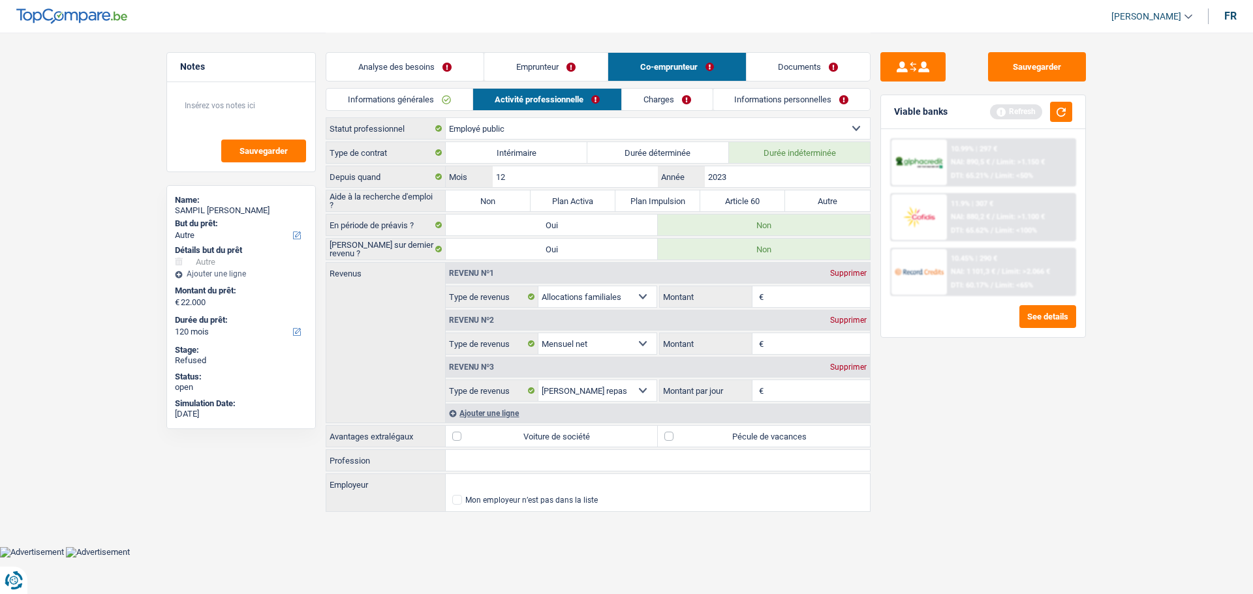
click at [788, 302] on input "Montant" at bounding box center [819, 296] width 104 height 21
type input "790"
click at [774, 354] on fieldset "€ Montant Selon le statut professionnel choisi à l’étape précédente, veuillez i…" at bounding box center [764, 344] width 211 height 22
click at [780, 348] on input "Montant" at bounding box center [819, 343] width 104 height 21
type input "1.100"
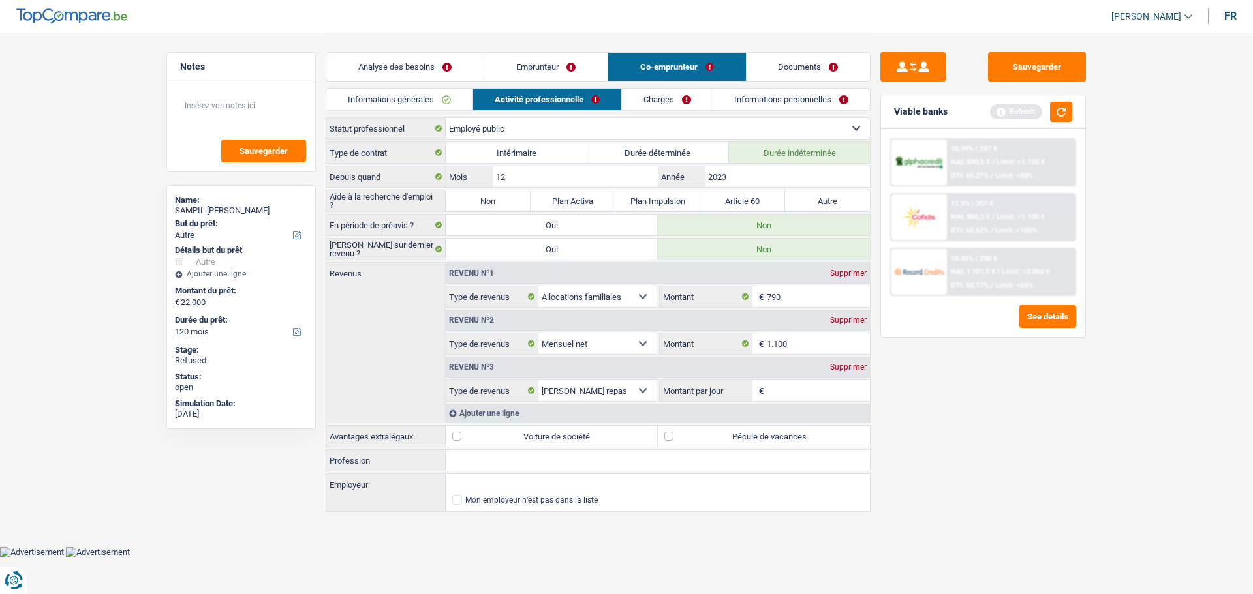
click at [779, 375] on div "Revenu nº3 Supprimer" at bounding box center [658, 367] width 424 height 21
click at [781, 400] on input "Montant par jour" at bounding box center [819, 390] width 104 height 21
click at [263, 102] on textarea at bounding box center [241, 110] width 130 height 39
click at [809, 390] on input "Montant par jour" at bounding box center [819, 390] width 104 height 21
click at [785, 431] on label "Pécule de vacances" at bounding box center [764, 436] width 212 height 21
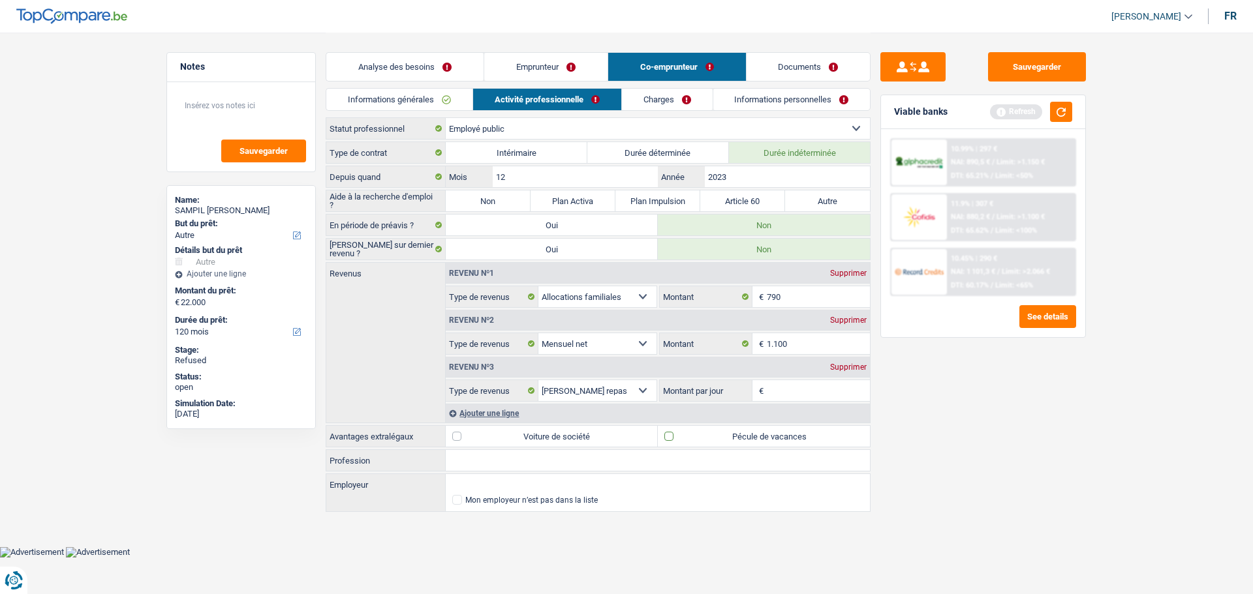
click at [785, 431] on input "Pécule de vacances" at bounding box center [764, 436] width 212 height 21
checkbox input "true"
click at [799, 389] on input "Montant par jour" at bounding box center [819, 390] width 104 height 21
type input "2,0"
drag, startPoint x: 929, startPoint y: 449, endPoint x: 901, endPoint y: 445, distance: 28.3
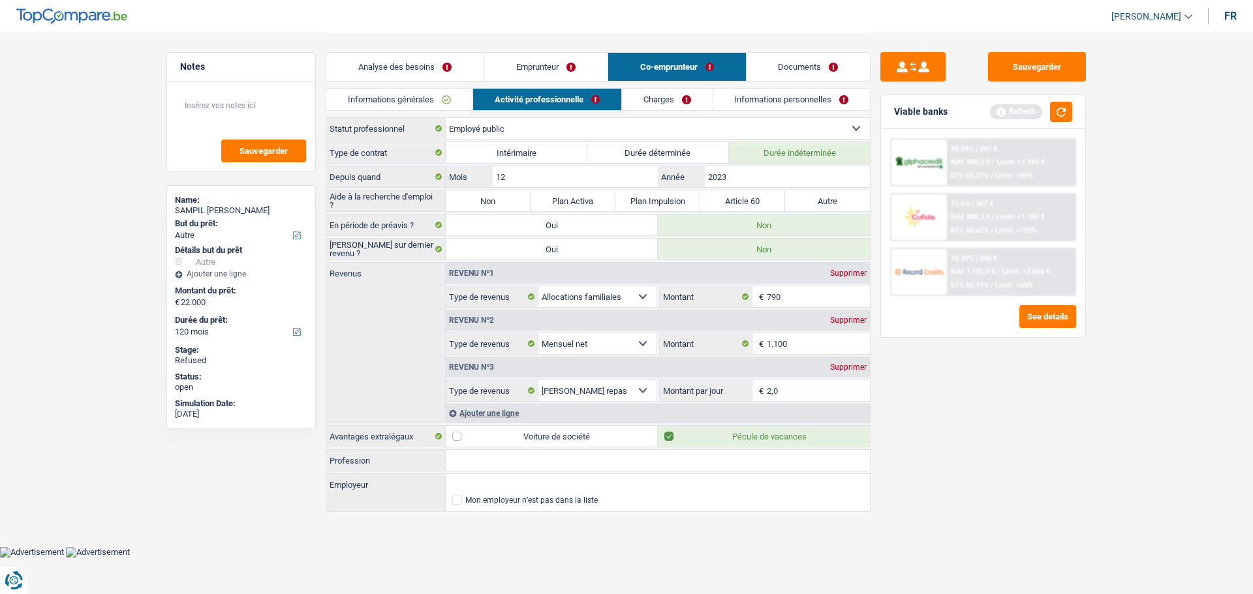
click at [925, 449] on div "Sauvegarder Viable banks Refresh 10.99% | 297 € NAI: 890,5 € / Limit: >1.150 € …" at bounding box center [982, 312] width 225 height 521
click at [532, 51] on div "Analyse des besoins Emprunteur Co-emprunteur Documents" at bounding box center [598, 60] width 545 height 55
click at [542, 67] on link "Emprunteur" at bounding box center [545, 67] width 123 height 28
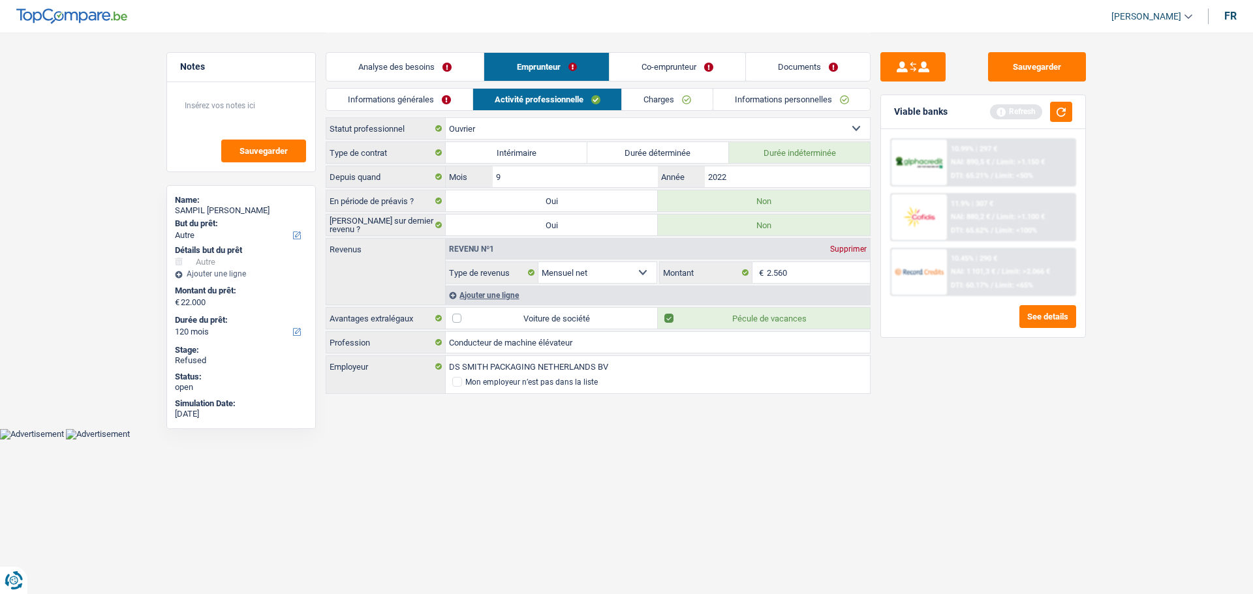
click at [508, 294] on div "Ajouter une ligne" at bounding box center [658, 295] width 424 height 19
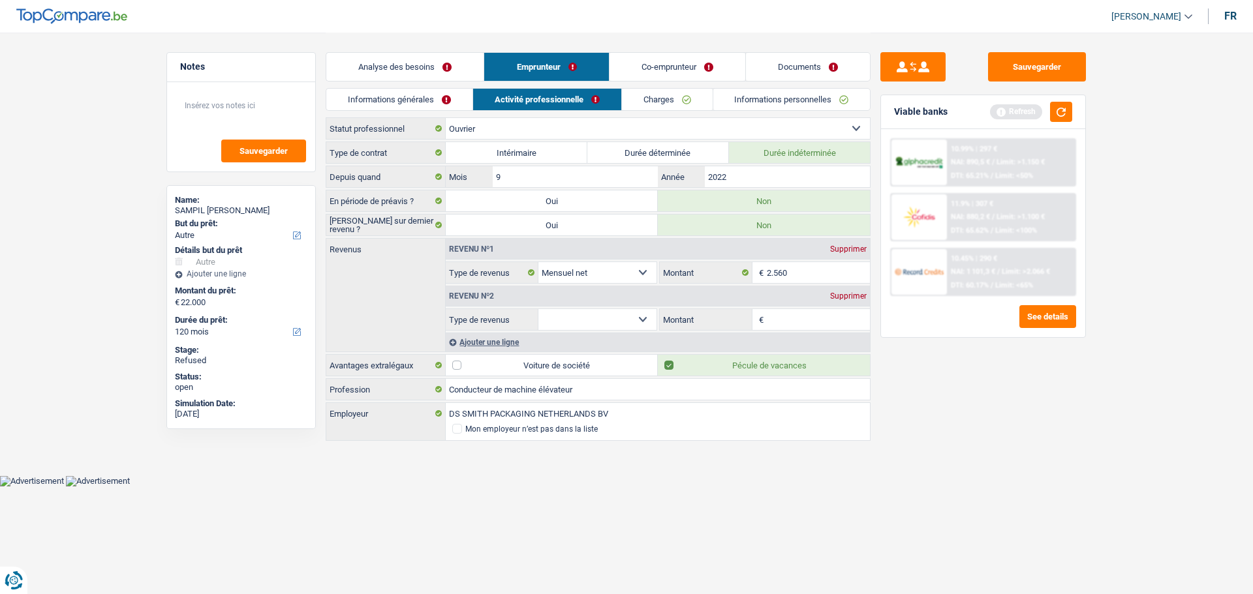
click at [600, 314] on select "Allocation d'handicap Allocations chômage Allocations familiales Chèques repas …" at bounding box center [597, 319] width 118 height 21
select select "mealVouchers"
click at [538, 309] on select "Allocation d'handicap Allocations chômage Allocations familiales Chèques repas …" at bounding box center [597, 319] width 118 height 21
click at [791, 317] on input "Montant par jour" at bounding box center [819, 319] width 104 height 21
type input "7,0"
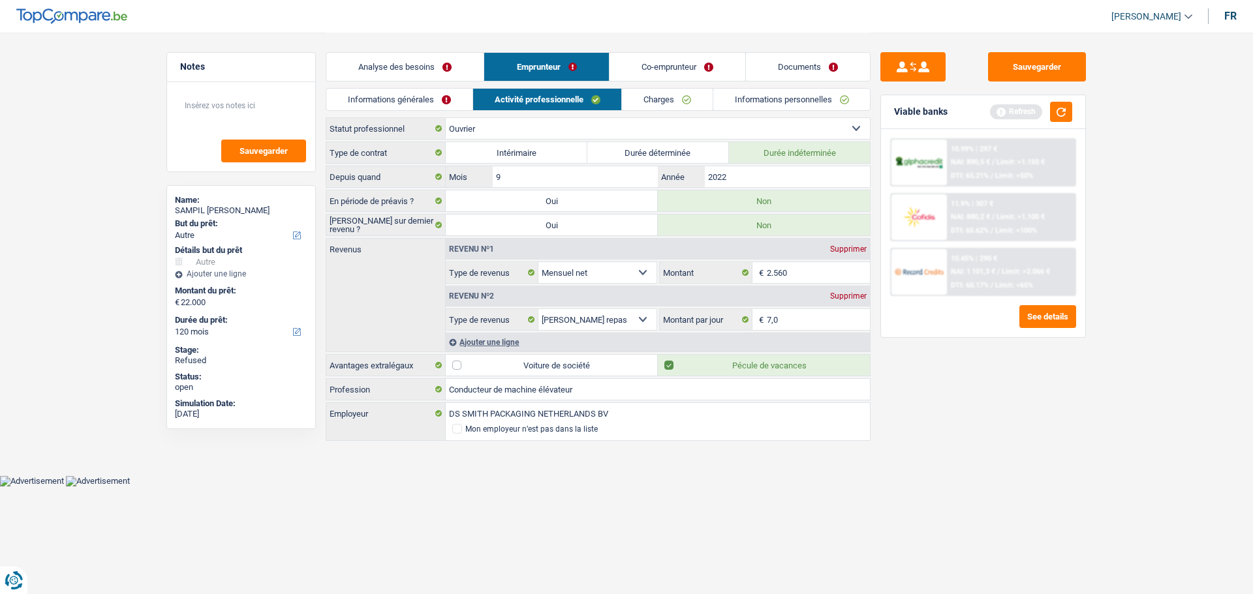
drag, startPoint x: 952, startPoint y: 440, endPoint x: 919, endPoint y: 420, distance: 38.7
click at [952, 440] on div "Sauvegarder Viable banks Refresh 10.99% | 297 € NAI: 890,5 € / Limit: >1.150 € …" at bounding box center [982, 312] width 225 height 521
click at [684, 102] on link "Charges" at bounding box center [667, 100] width 91 height 22
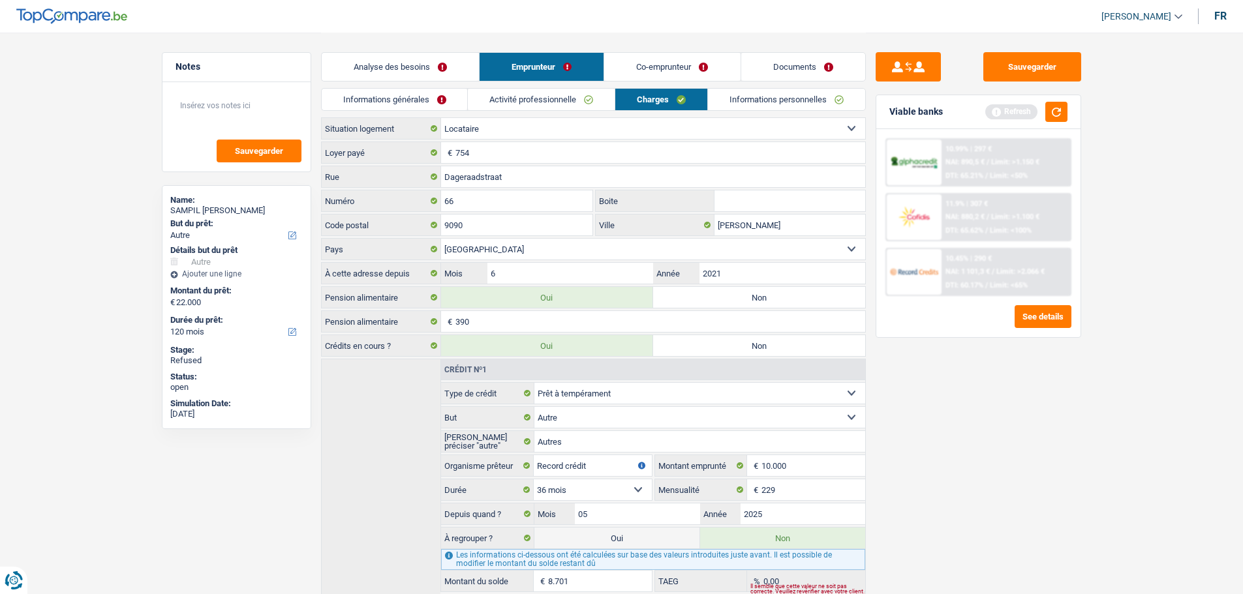
click at [647, 67] on link "Co-emprunteur" at bounding box center [672, 67] width 136 height 28
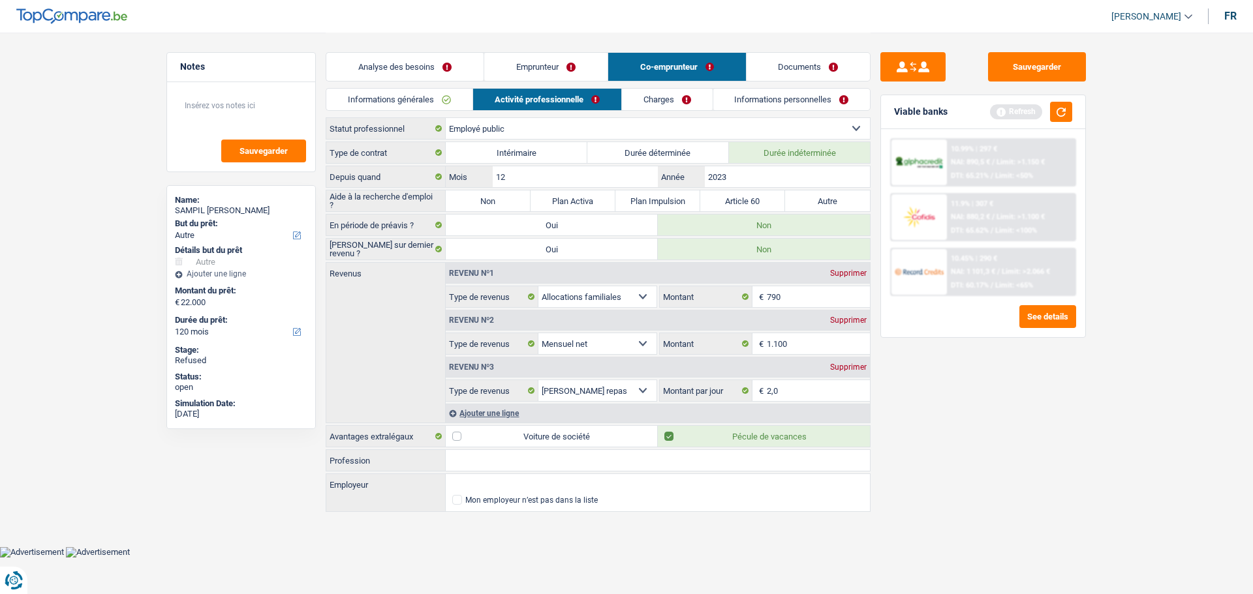
click at [639, 97] on link "Charges" at bounding box center [667, 100] width 91 height 22
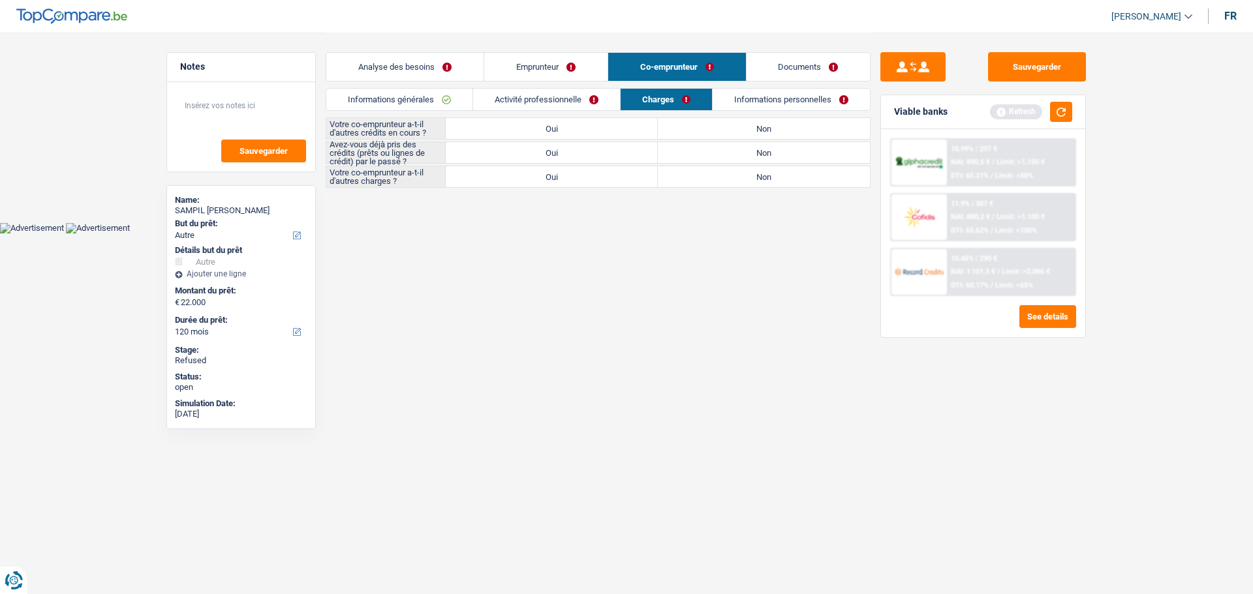
click at [703, 128] on label "Non" at bounding box center [764, 128] width 212 height 21
click at [703, 128] on input "Non" at bounding box center [764, 128] width 212 height 21
radio input "true"
click at [687, 155] on label "Non" at bounding box center [764, 152] width 212 height 21
click at [687, 155] on input "Non" at bounding box center [764, 152] width 212 height 21
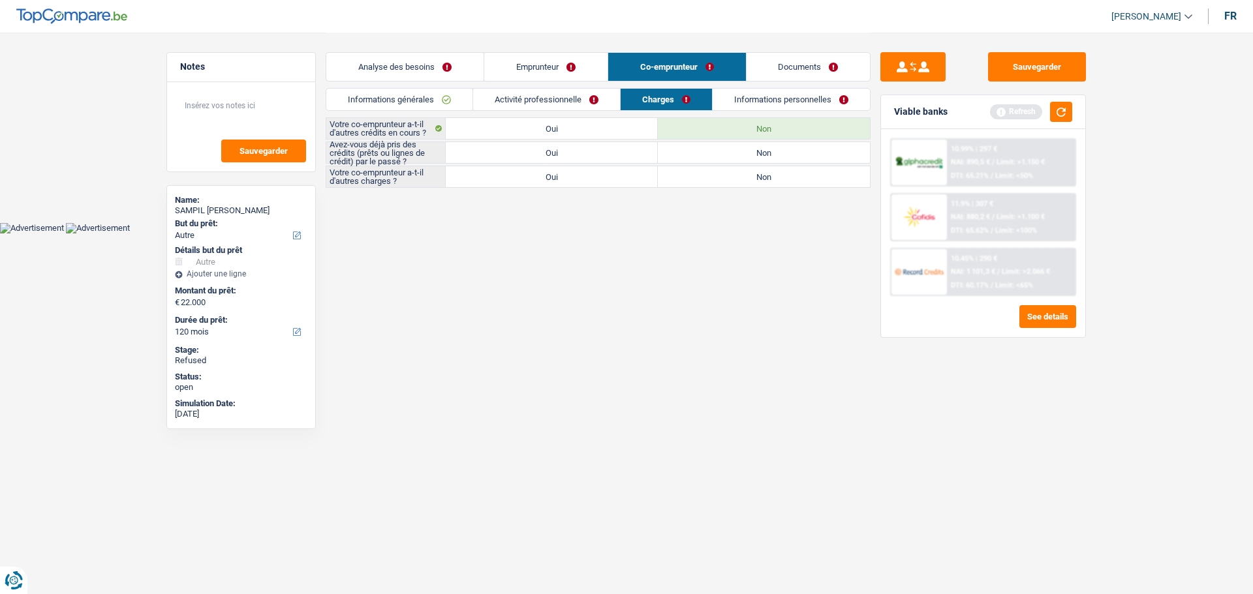
radio input "true"
click at [688, 168] on label "Non" at bounding box center [764, 176] width 212 height 21
click at [688, 168] on input "Non" at bounding box center [764, 176] width 212 height 21
radio input "true"
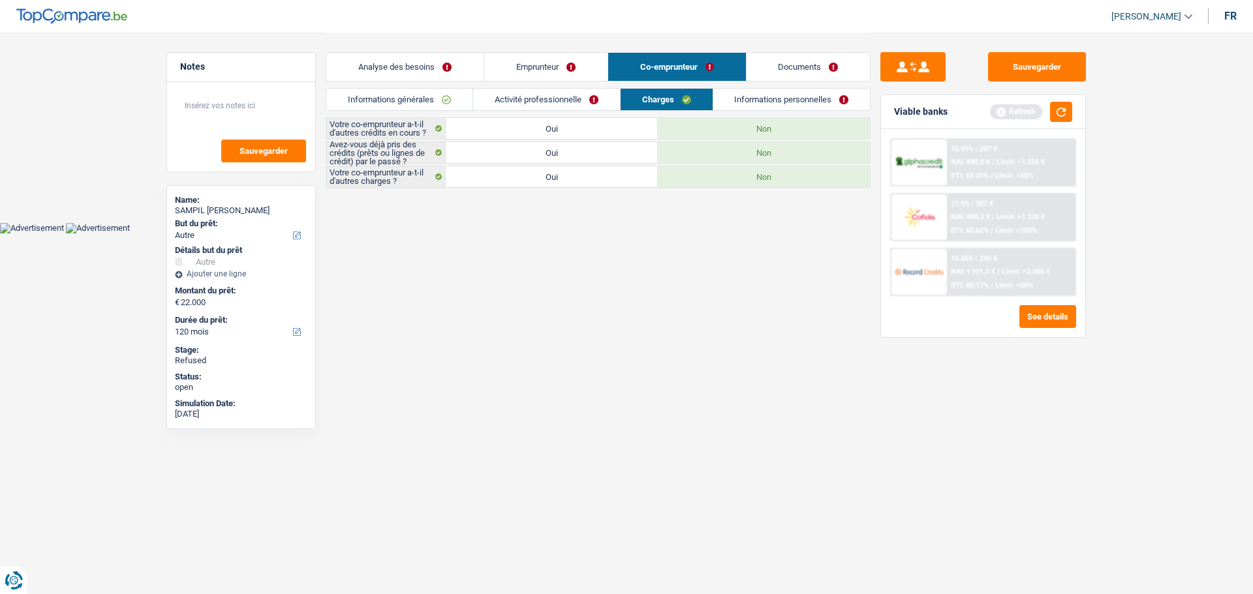
click at [778, 97] on link "Informations personnelles" at bounding box center [791, 100] width 157 height 22
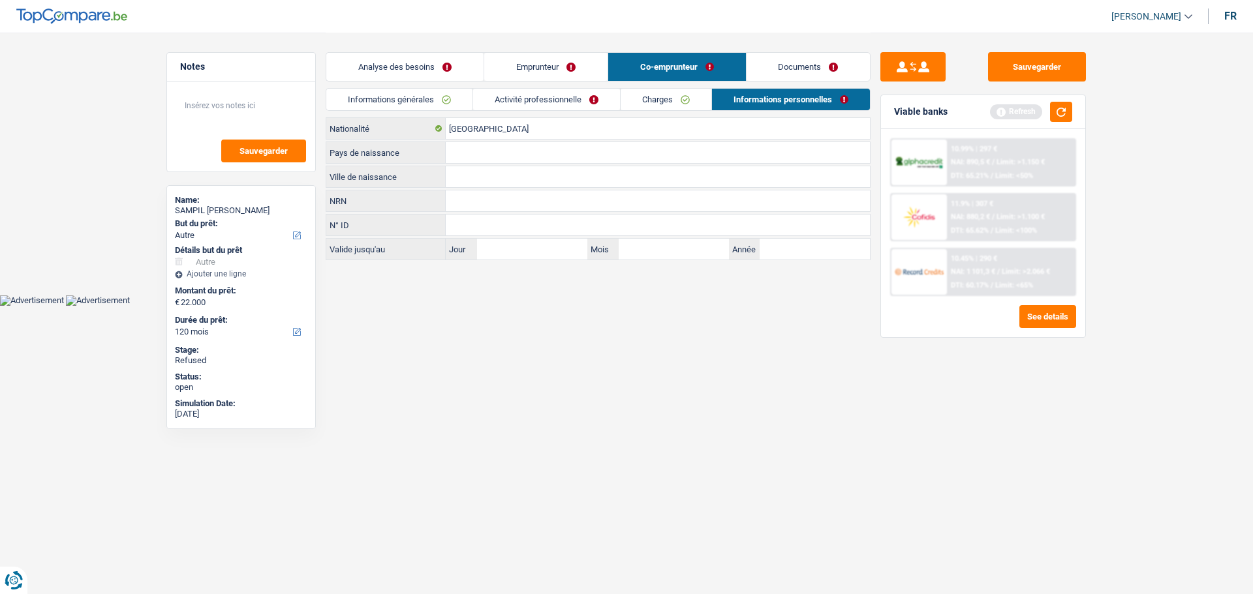
click at [574, 73] on link "Emprunteur" at bounding box center [545, 67] width 123 height 28
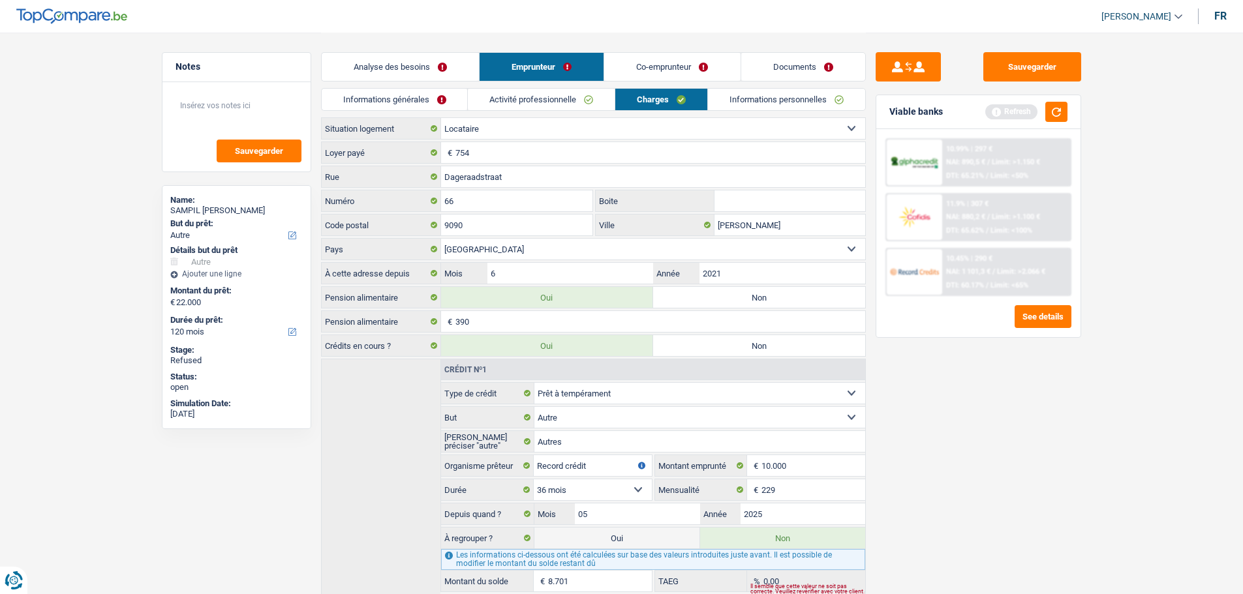
click at [679, 56] on link "Co-emprunteur" at bounding box center [672, 67] width 136 height 28
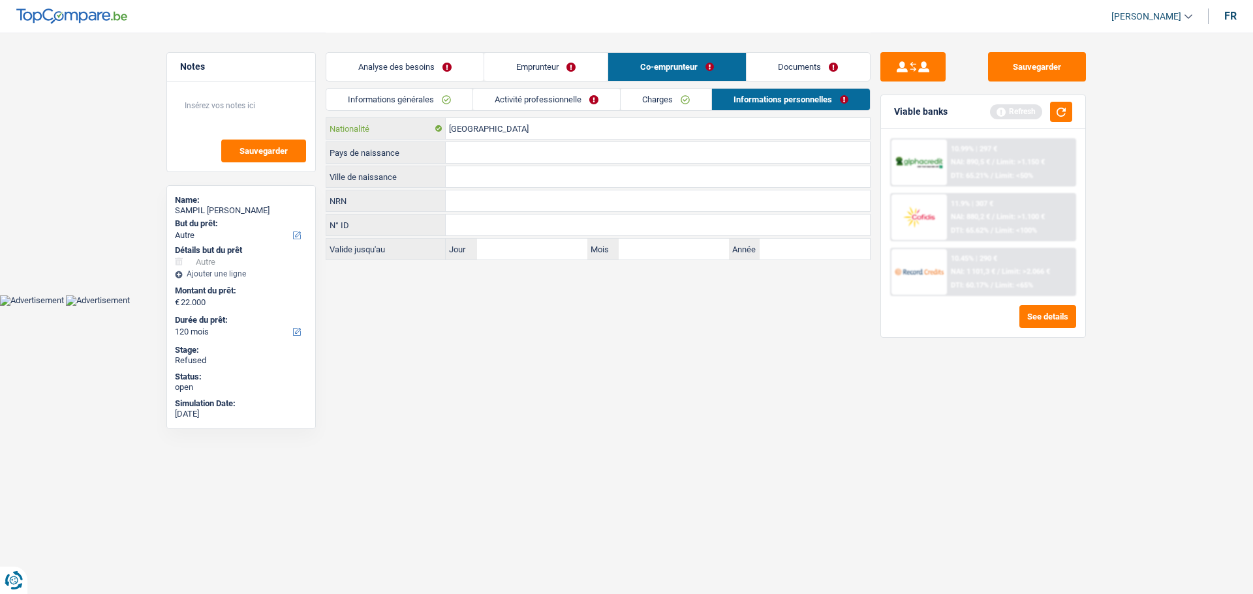
click at [530, 133] on input "[GEOGRAPHIC_DATA]" at bounding box center [658, 128] width 424 height 21
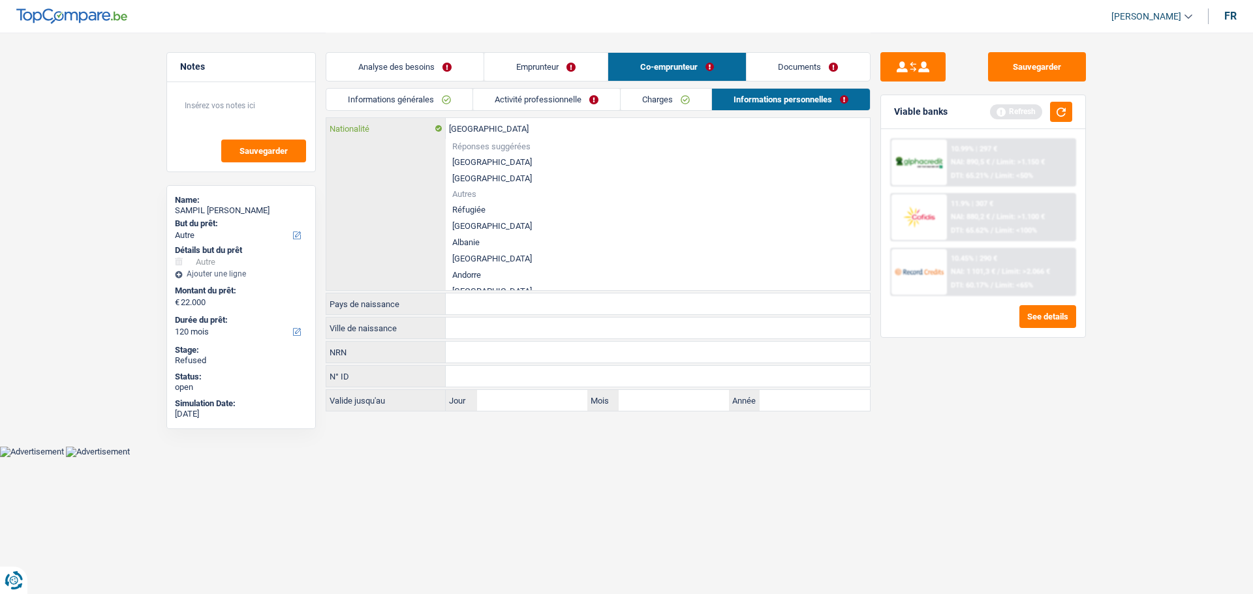
type input "Belgiqu"
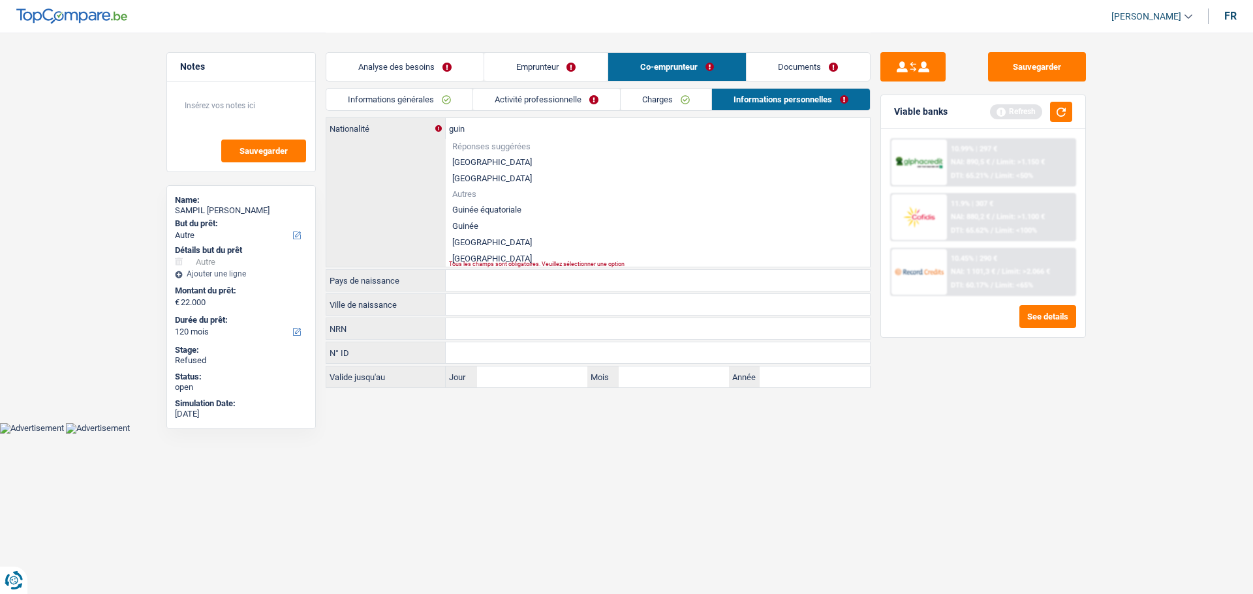
click at [470, 230] on li "Guinée" at bounding box center [658, 226] width 424 height 16
type input "Guinée"
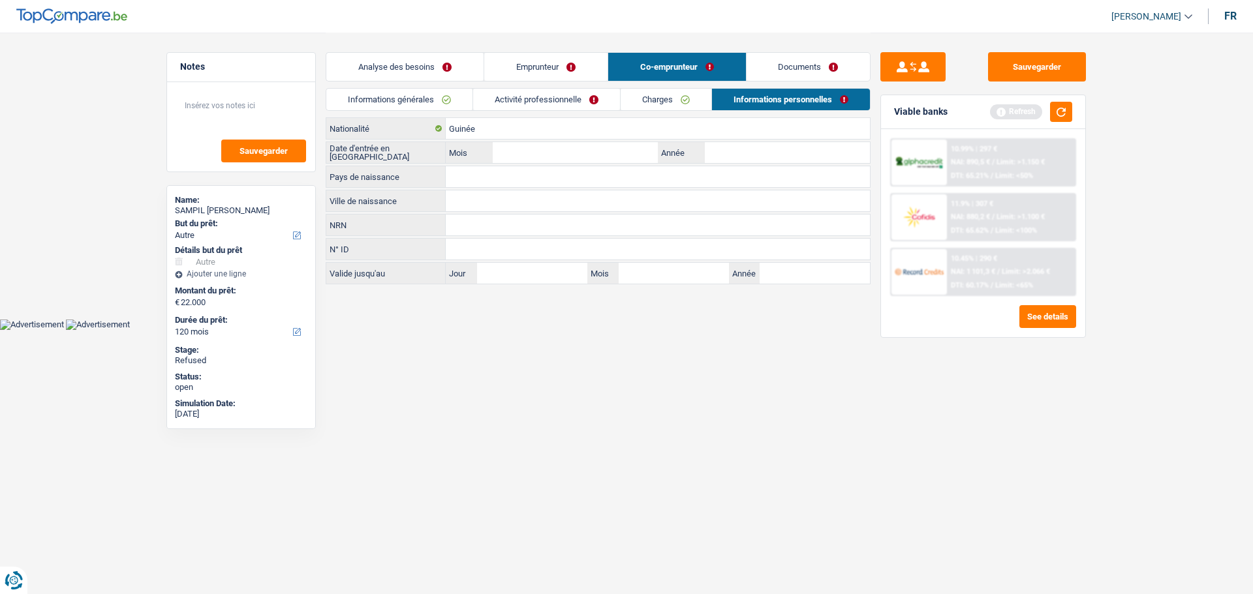
click at [525, 165] on div "Guinée Nationalité Date d'entrée en Belgique Mois / Année Pays de naissance Tou…" at bounding box center [598, 200] width 545 height 167
click at [527, 161] on input "Mois" at bounding box center [575, 152] width 165 height 21
click at [761, 143] on input "Année" at bounding box center [787, 152] width 165 height 21
type input "2020"
click at [608, 157] on input "Mois" at bounding box center [575, 152] width 165 height 21
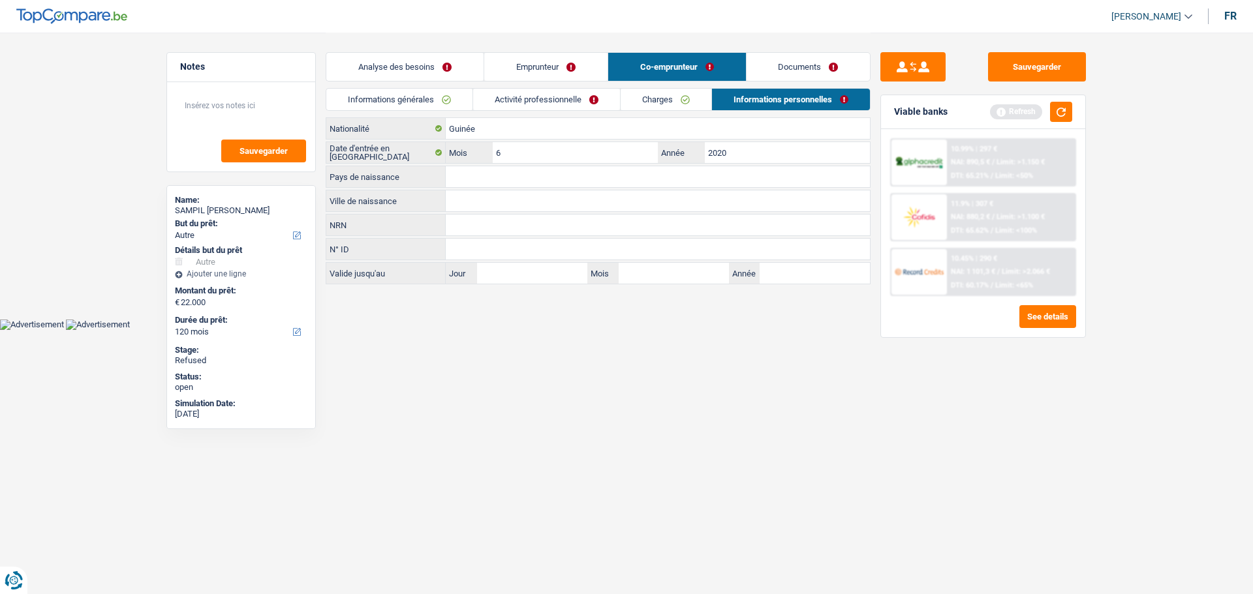
type input "6"
click at [559, 208] on input "Ville de naissance" at bounding box center [658, 201] width 424 height 21
click at [455, 200] on input "Konacri" at bounding box center [658, 201] width 424 height 21
type input "Conacri"
click at [498, 166] on div "Pays de naissance Tous les champs sont obligatoires. Veuillez sélectionner une …" at bounding box center [598, 177] width 545 height 22
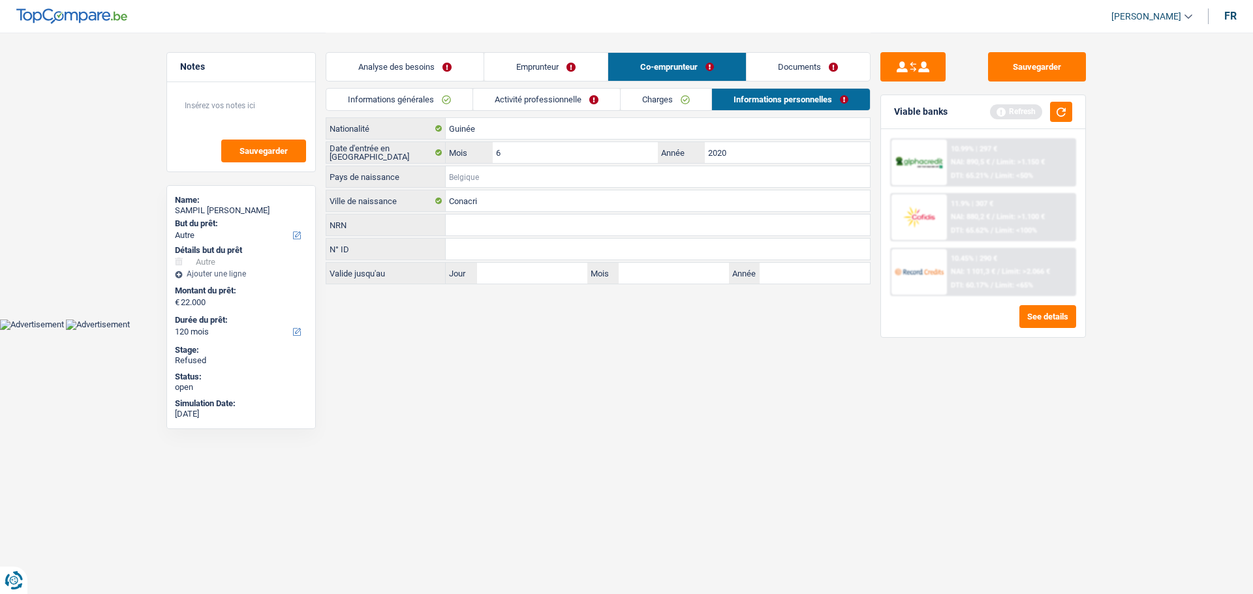
click at [495, 172] on input "Pays de naissance" at bounding box center [658, 176] width 424 height 21
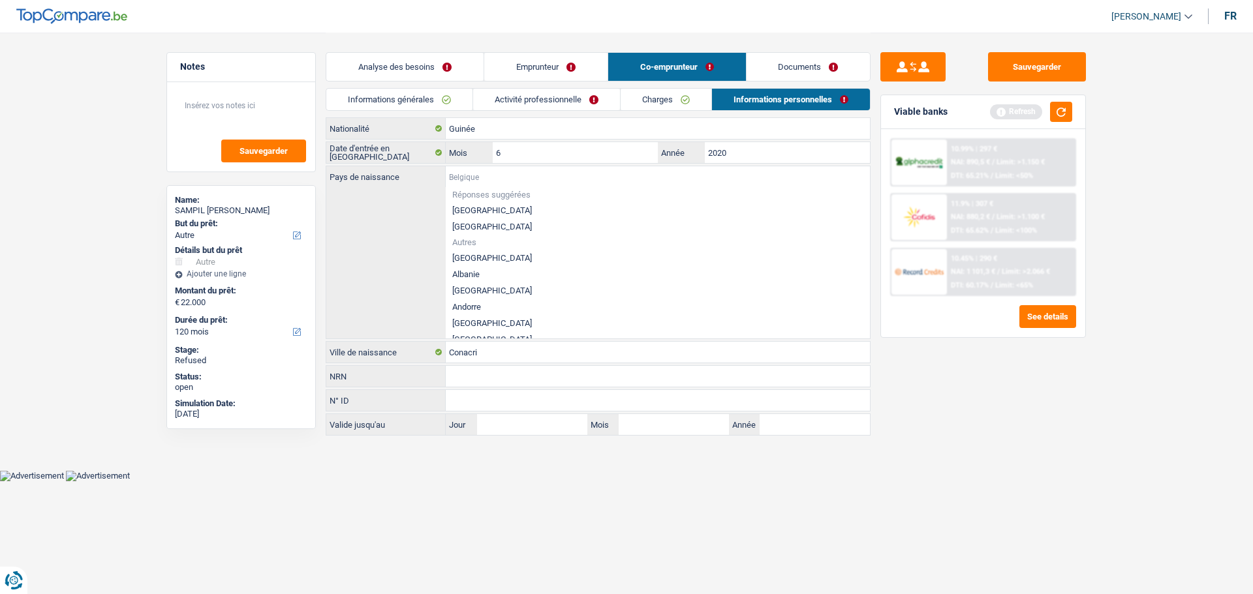
type input "g"
click at [463, 274] on li "Guinée" at bounding box center [658, 274] width 424 height 16
type input "Guinée"
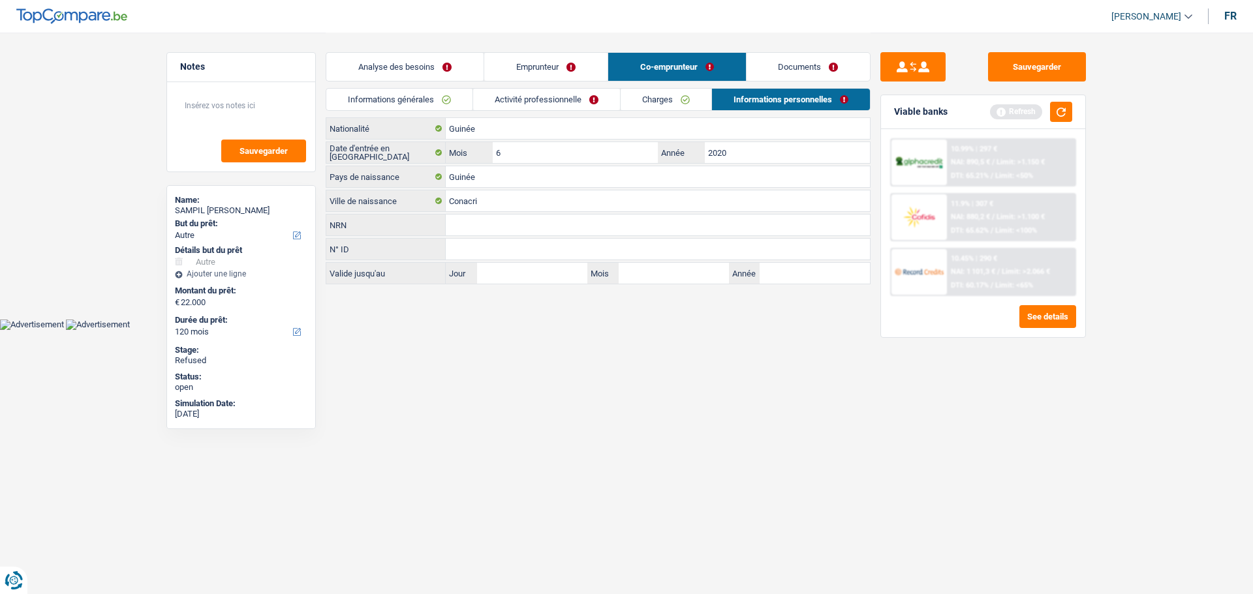
click at [821, 54] on link "Documents" at bounding box center [808, 67] width 124 height 28
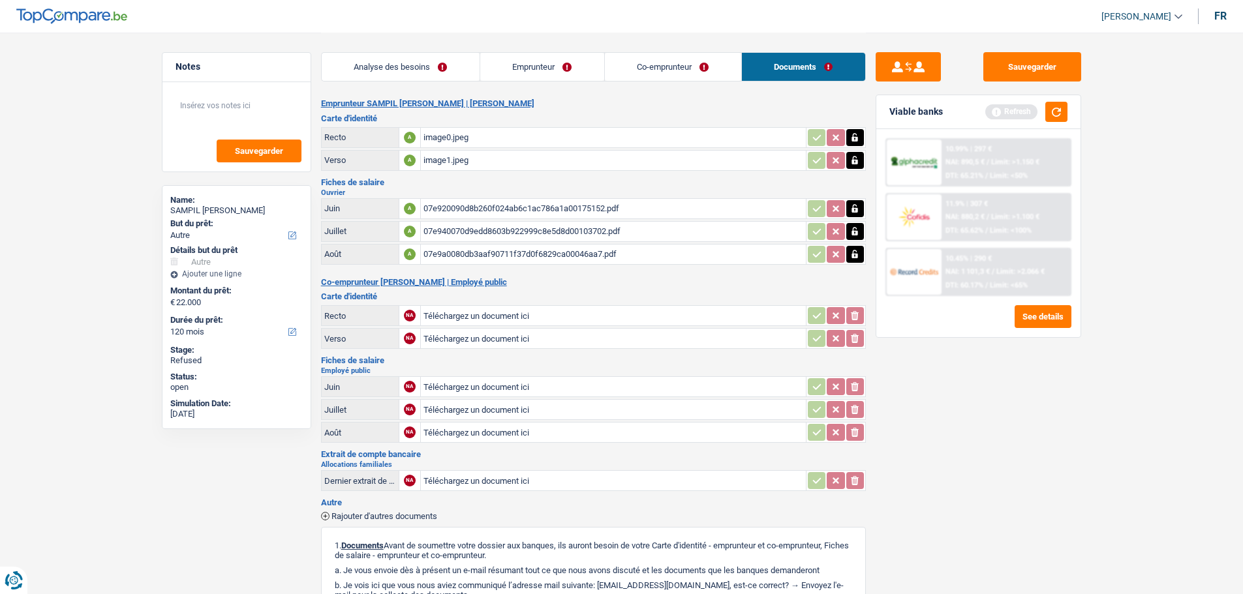
click at [549, 70] on link "Emprunteur" at bounding box center [542, 67] width 124 height 28
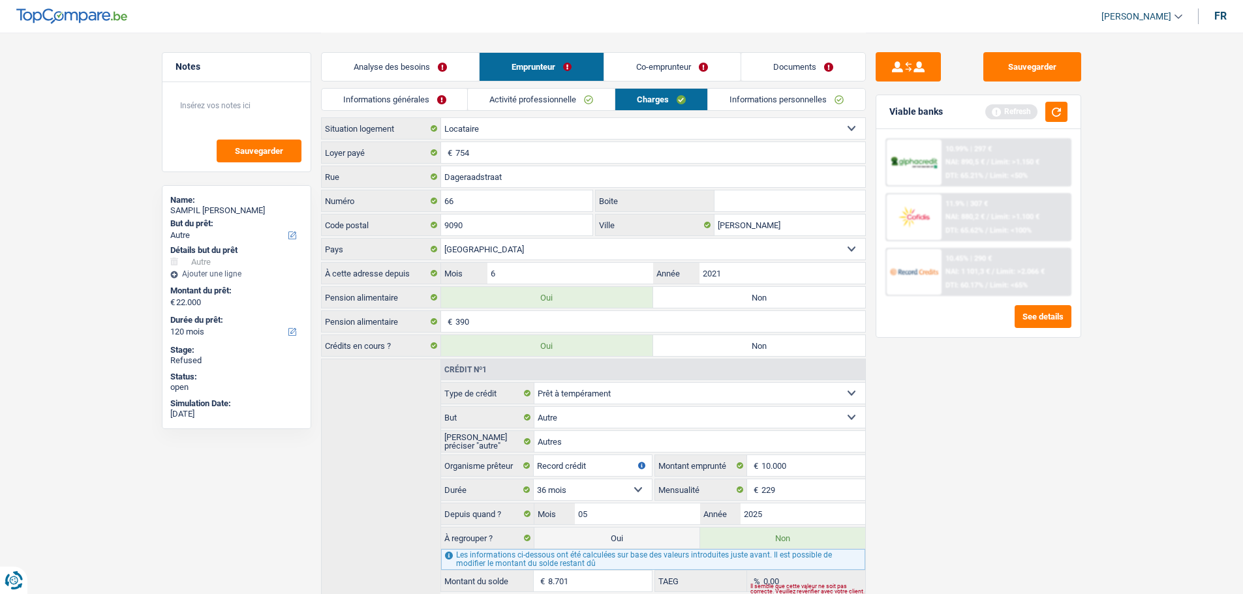
click at [418, 72] on link "Analyse des besoins" at bounding box center [400, 67] width 157 height 28
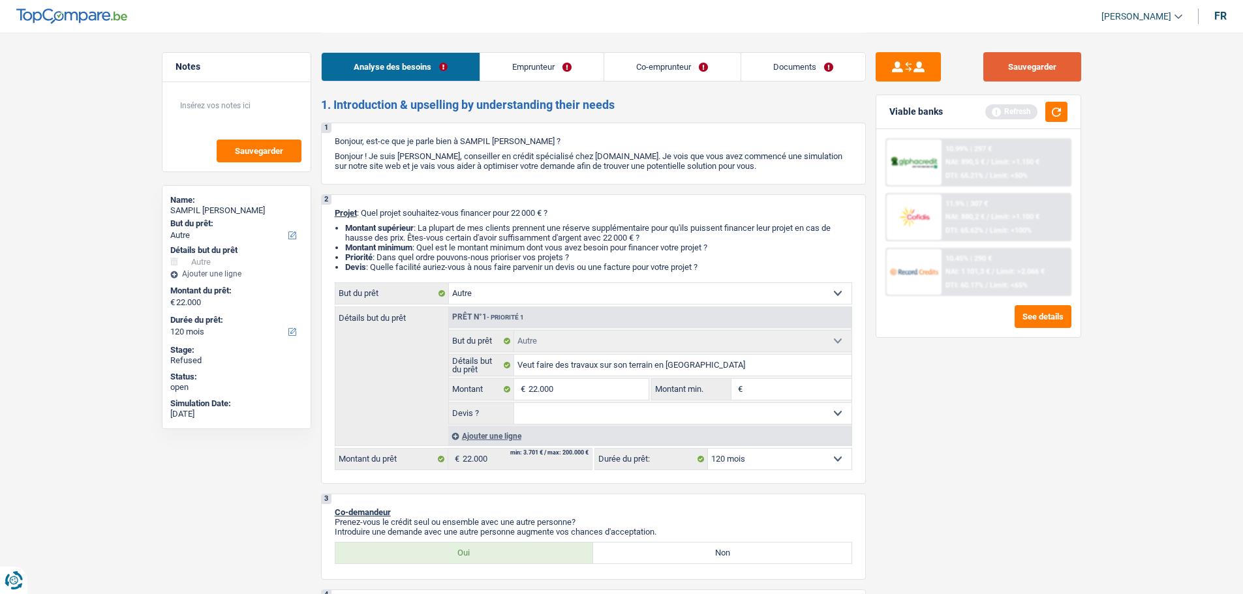
click at [1042, 65] on button "Sauvegarder" at bounding box center [1032, 66] width 98 height 29
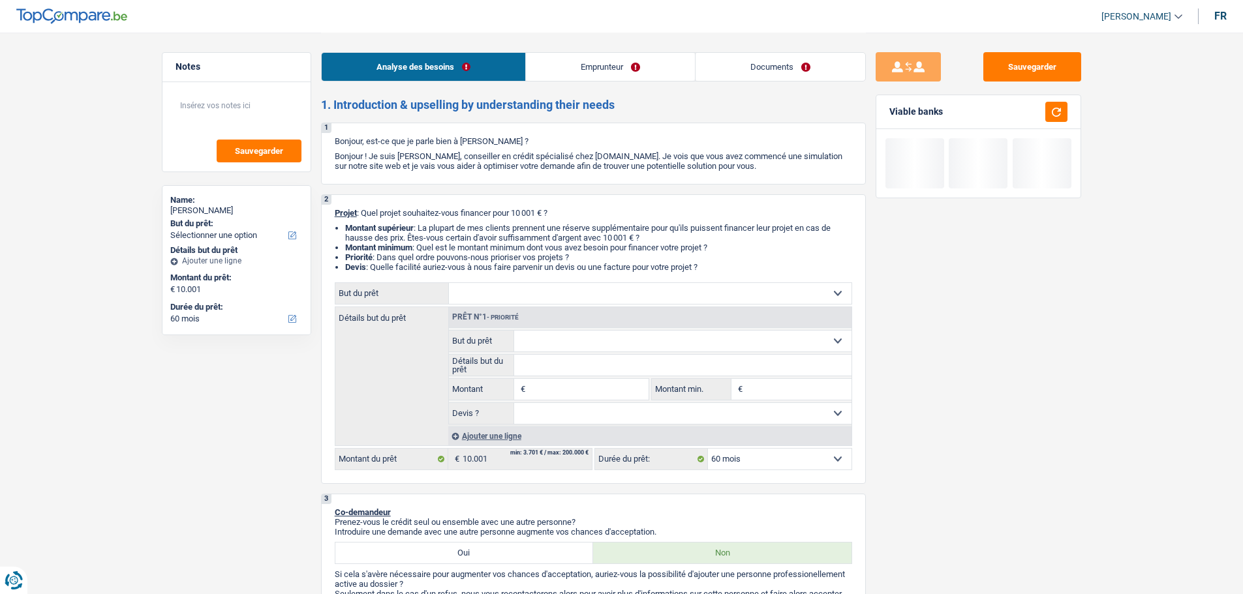
select select "60"
select select "preRetired"
select select "pension"
select select "unemployment"
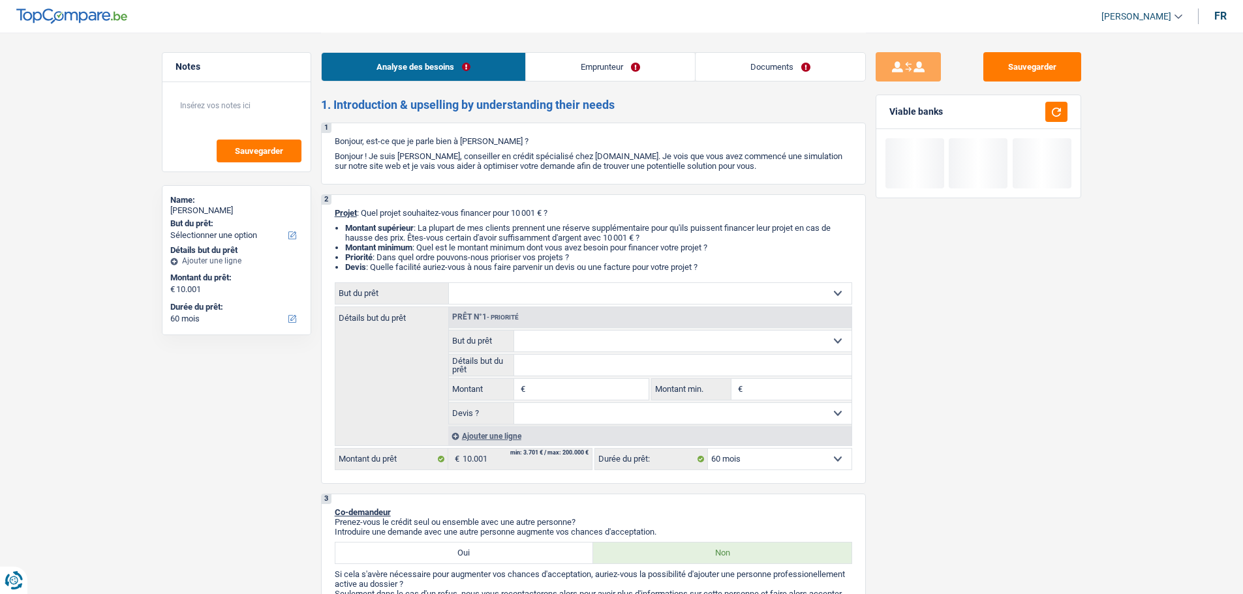
select select "previousEmployerCompensation"
select select "ownerWithoutMortgage"
select select "60"
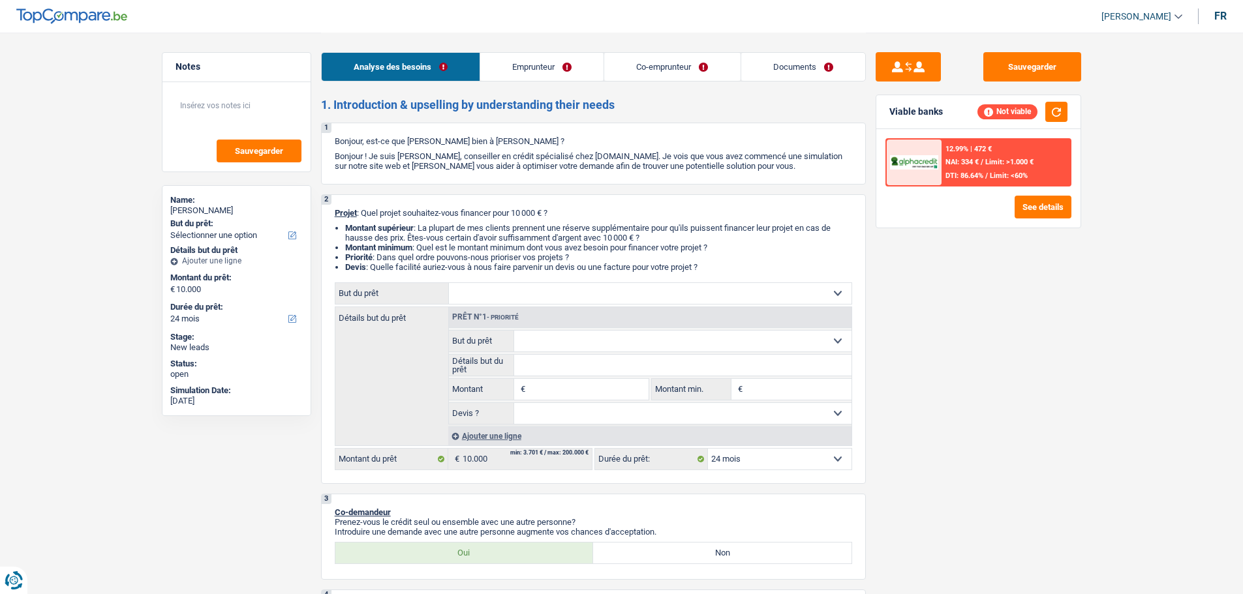
select select "24"
select select "independent"
select select "netSalary"
select select "ownerWithMortgage"
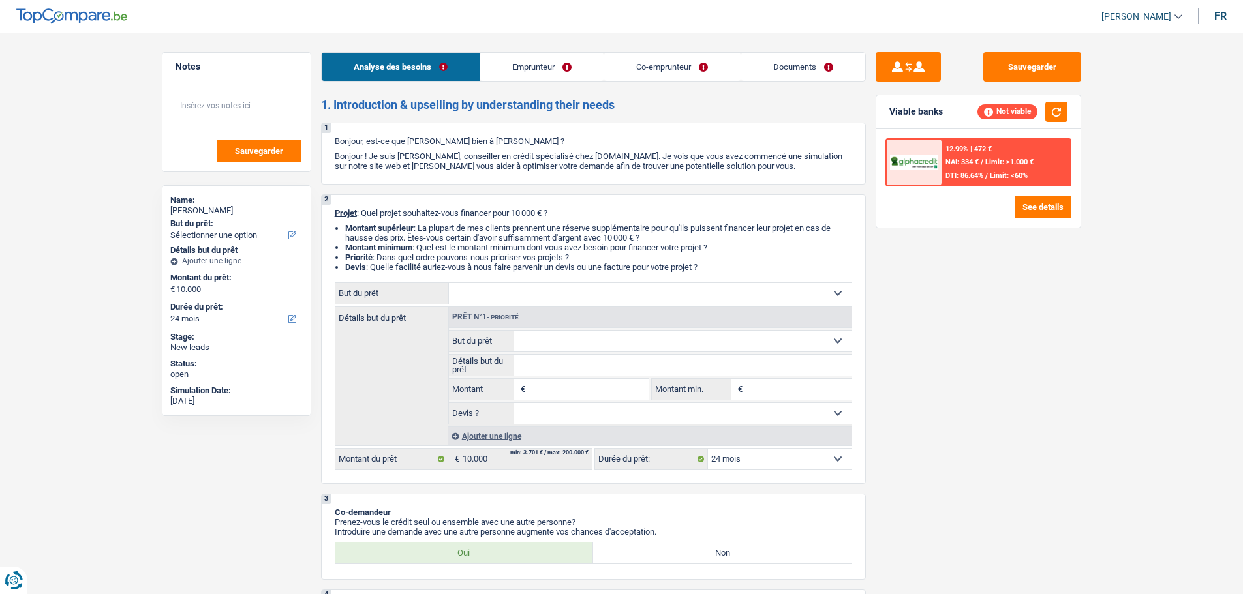
select select "mortgage"
select select "300"
select select "24"
click at [639, 299] on select "Confort maison: meubles, textile, peinture, électroménager, outillage non-profe…" at bounding box center [650, 293] width 403 height 21
select select "other"
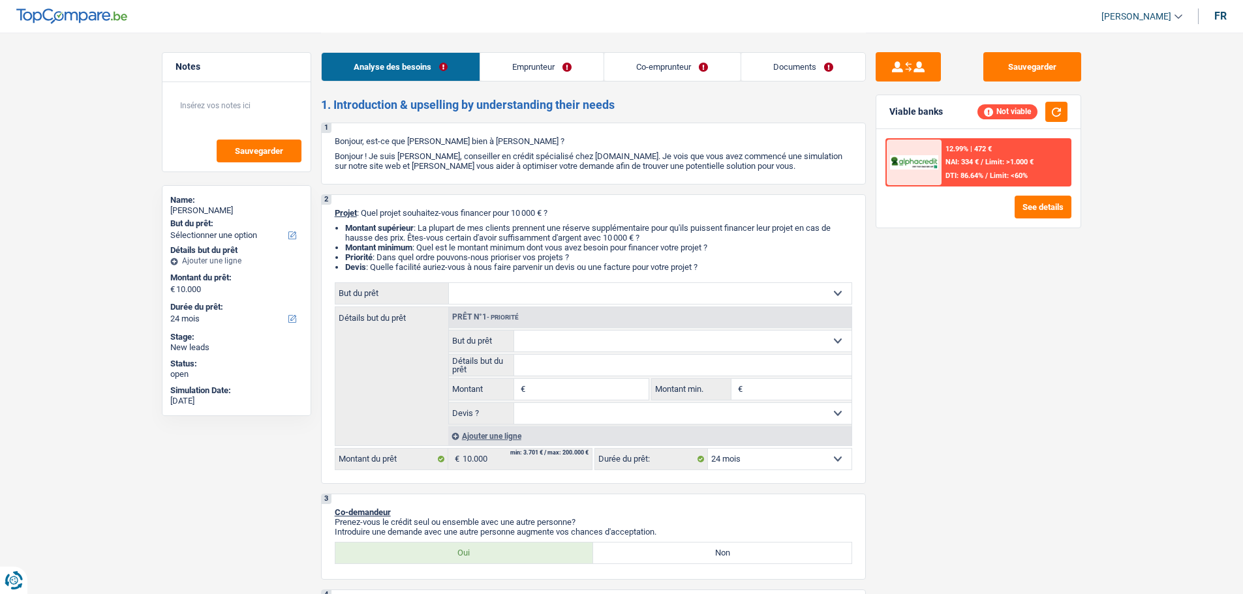
click at [449, 283] on select "Confort maison: meubles, textile, peinture, électroménager, outillage non-profe…" at bounding box center [650, 293] width 403 height 21
select select "other"
type input "10.000"
select select "other"
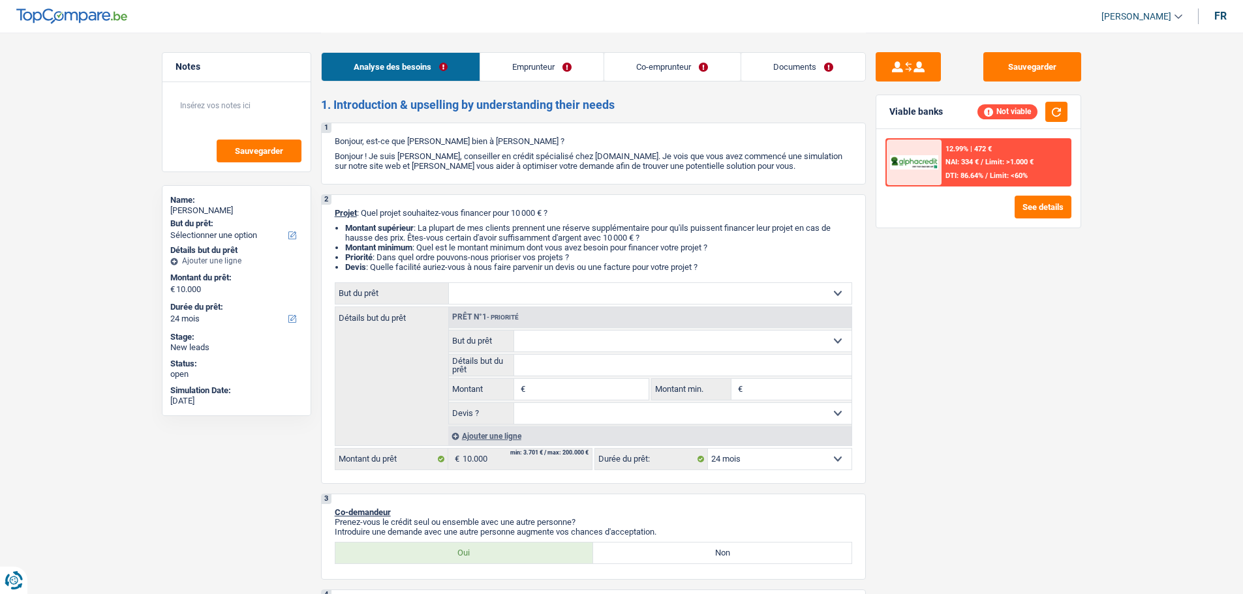
select select "other"
type input "10.000"
select select "other"
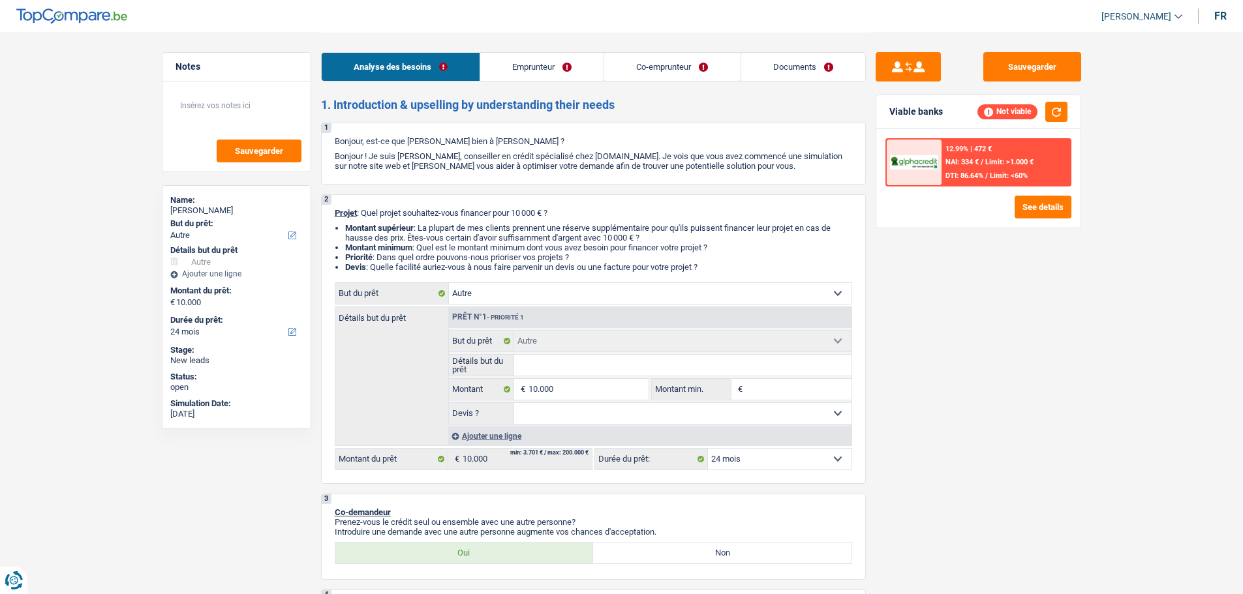
click at [627, 287] on select "Confort maison: meubles, textile, peinture, électroménager, outillage non-profe…" at bounding box center [650, 293] width 403 height 21
select select "hobbies"
click at [449, 283] on select "Confort maison: meubles, textile, peinture, électroménager, outillage non-profe…" at bounding box center [650, 293] width 403 height 21
select select "hobbies"
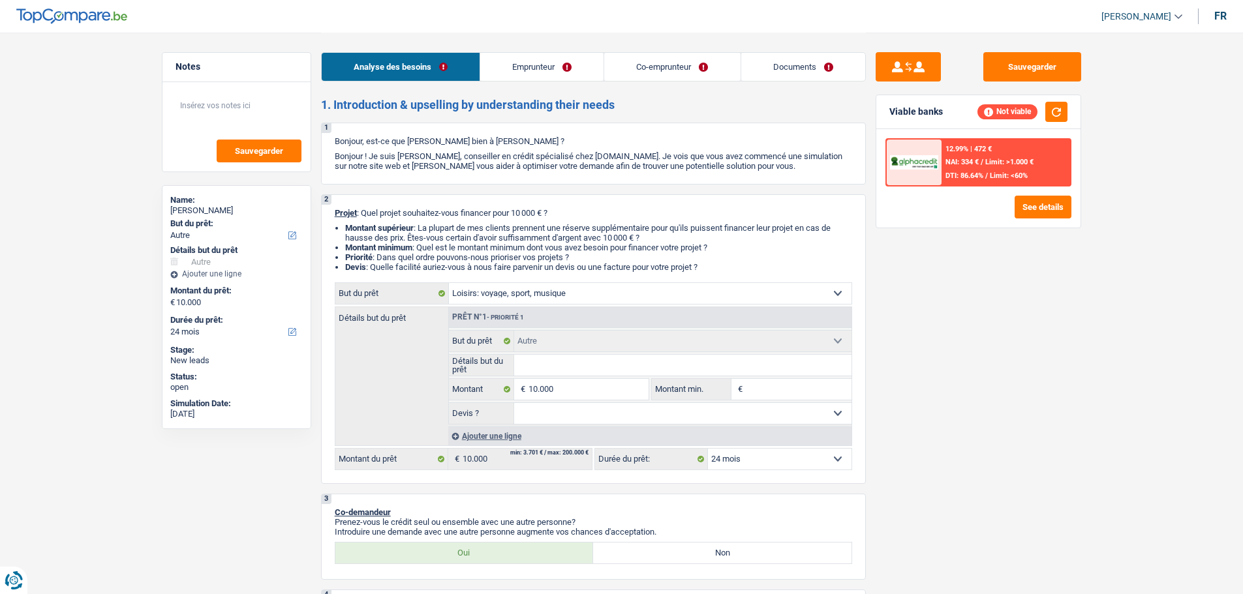
select select "hobbies"
select select "other"
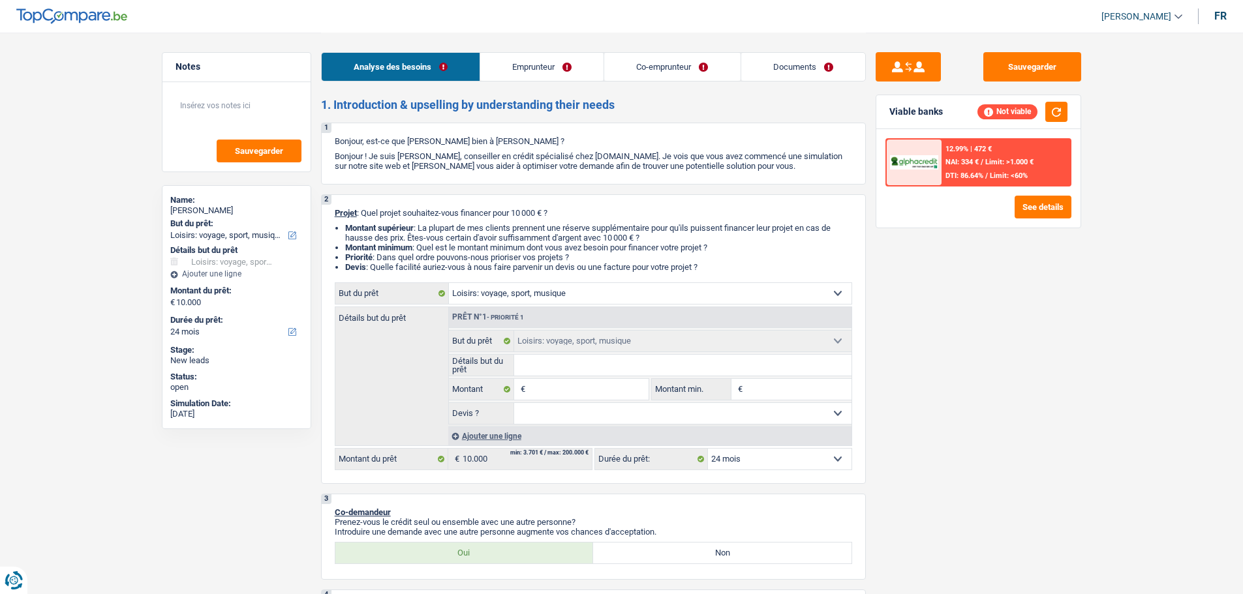
select select "other"
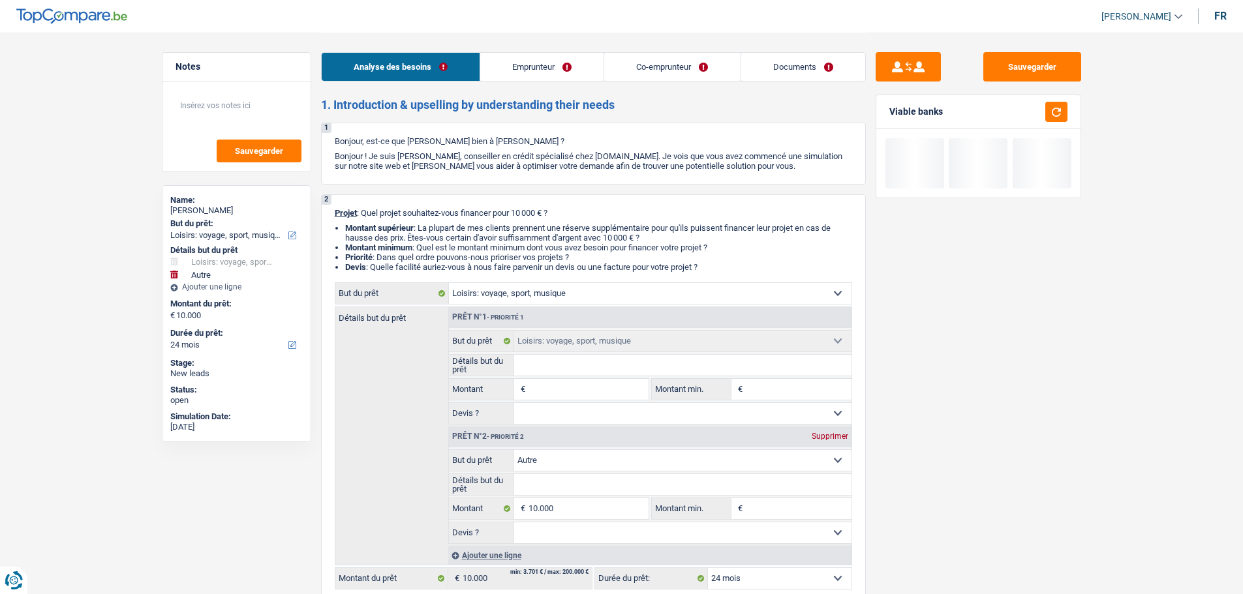
click at [835, 435] on div "Supprimer" at bounding box center [829, 437] width 43 height 8
type input "0"
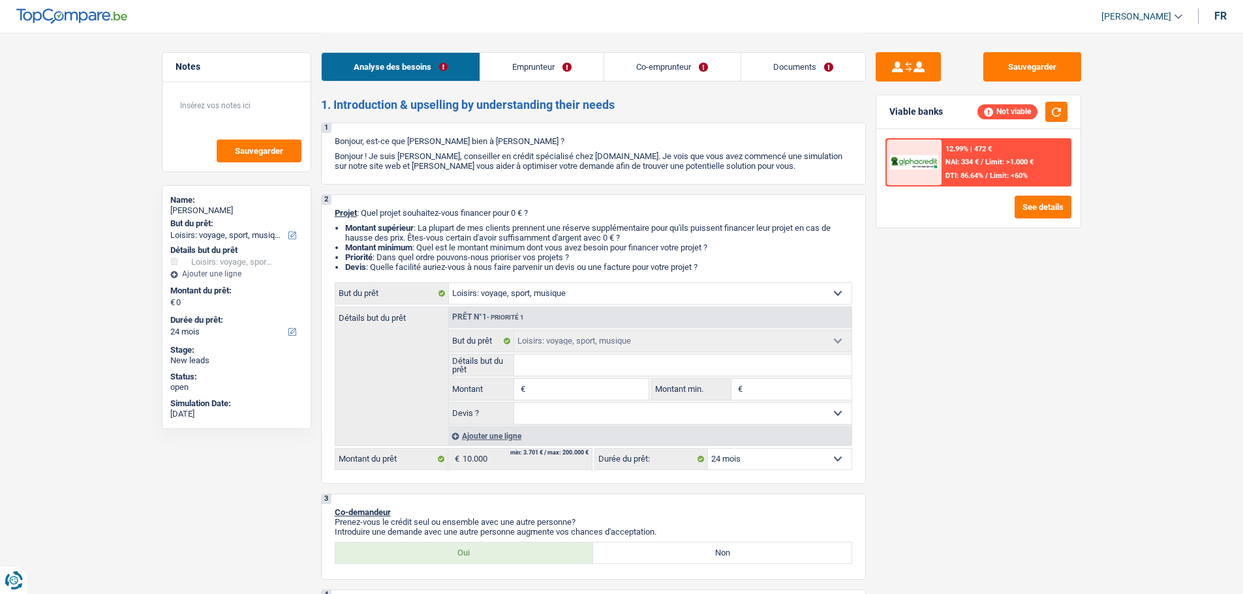
click at [548, 394] on input "Montant" at bounding box center [587, 389] width 119 height 21
type input "1"
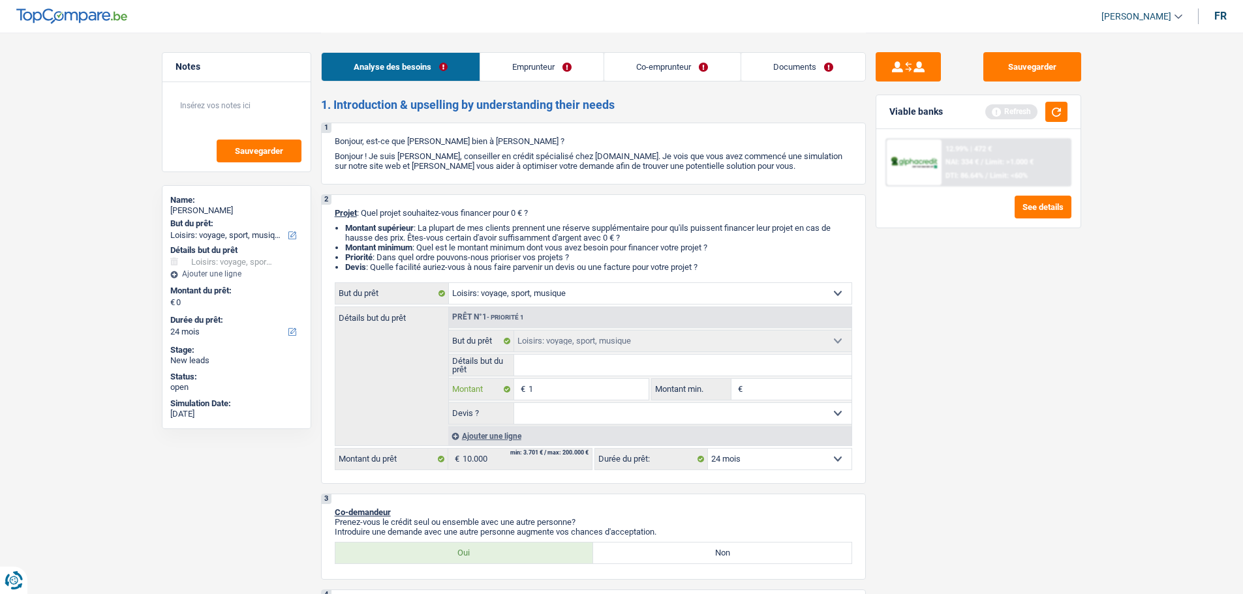
type input "10"
type input "100"
type input "1.000"
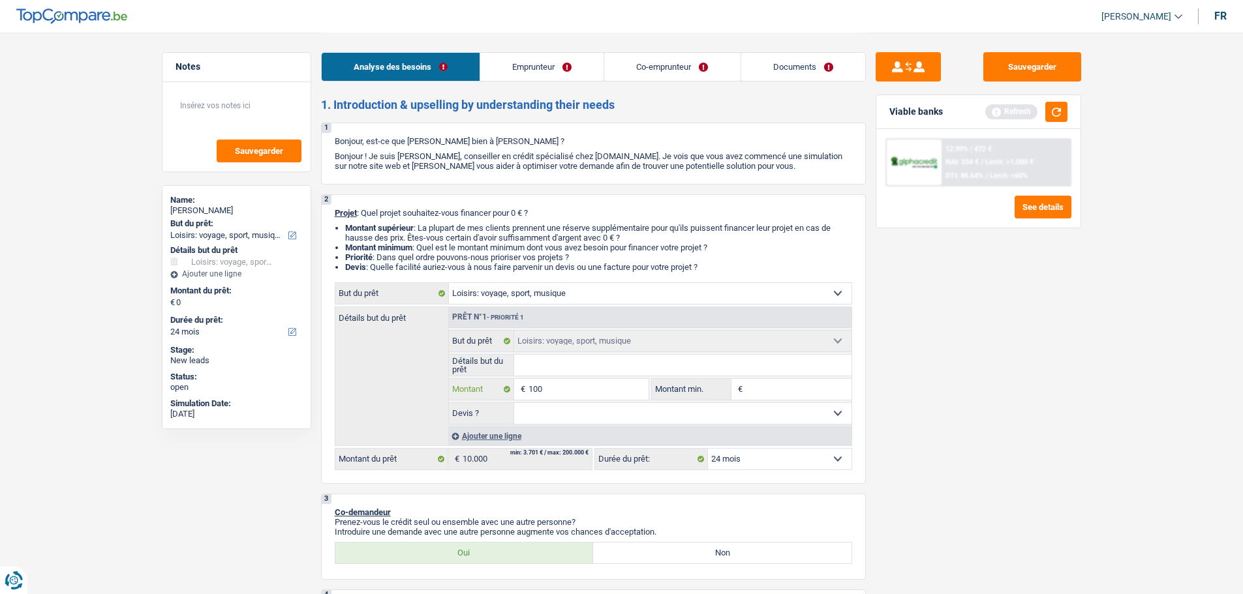
type input "1.000"
type input "10.000"
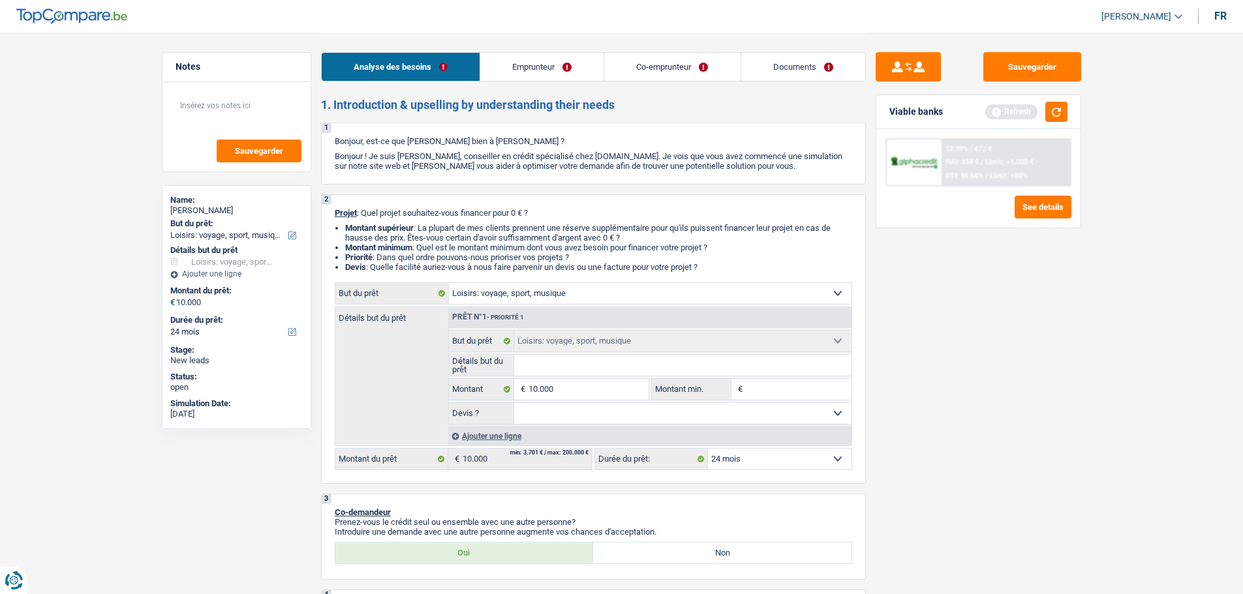
click at [557, 358] on input "Détails but du prêt" at bounding box center [682, 365] width 337 height 21
select select "48"
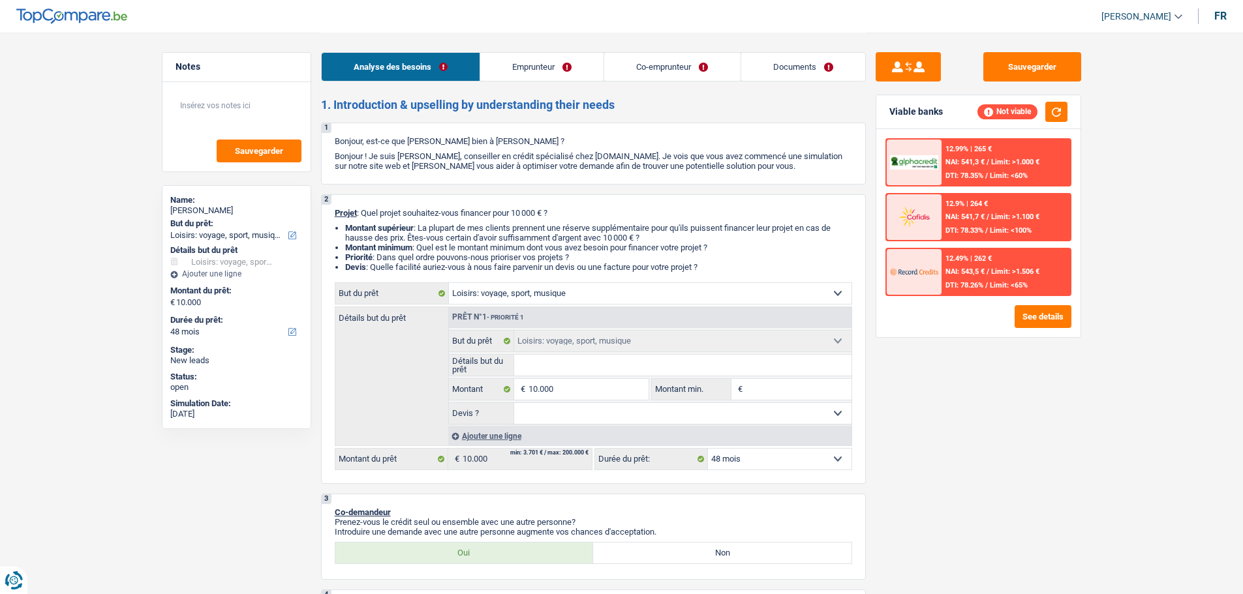
click at [540, 405] on select "Oui Non Non répondu Sélectionner une option" at bounding box center [682, 413] width 337 height 21
select select "false"
click at [514, 403] on select "Oui Non Non répondu Sélectionner une option" at bounding box center [682, 413] width 337 height 21
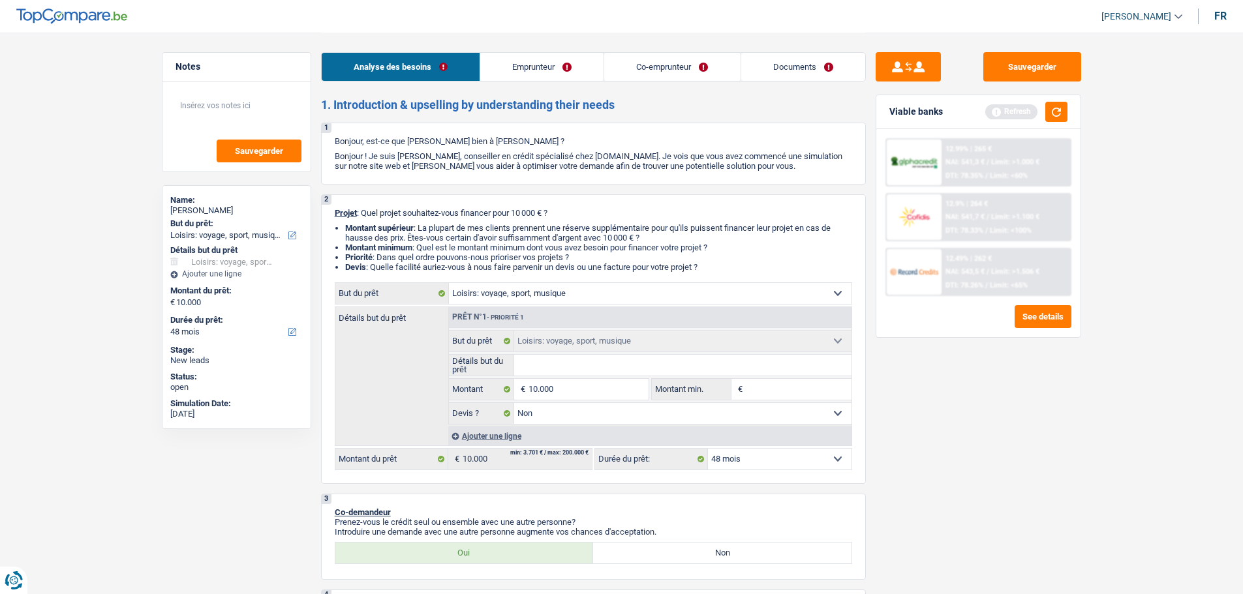
select select "false"
click at [759, 385] on input "Montant min." at bounding box center [799, 389] width 106 height 21
type input "1"
type input "10"
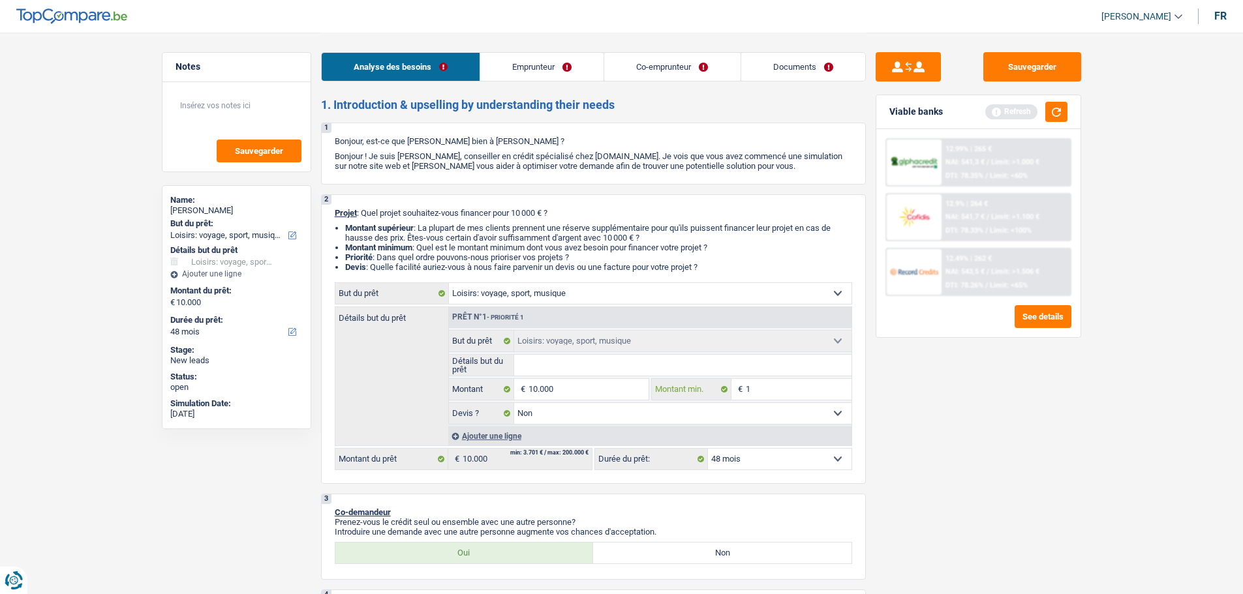
type input "10"
type input "100"
type input "1.000"
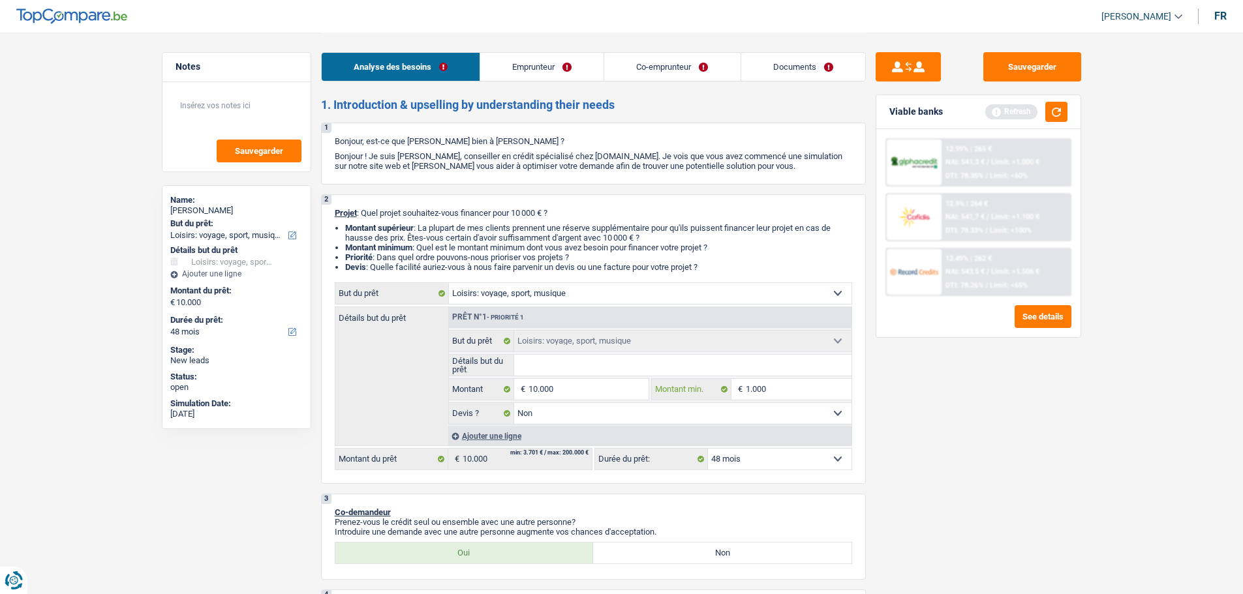
type input "10.000"
click at [577, 391] on input "10.000" at bounding box center [587, 389] width 119 height 21
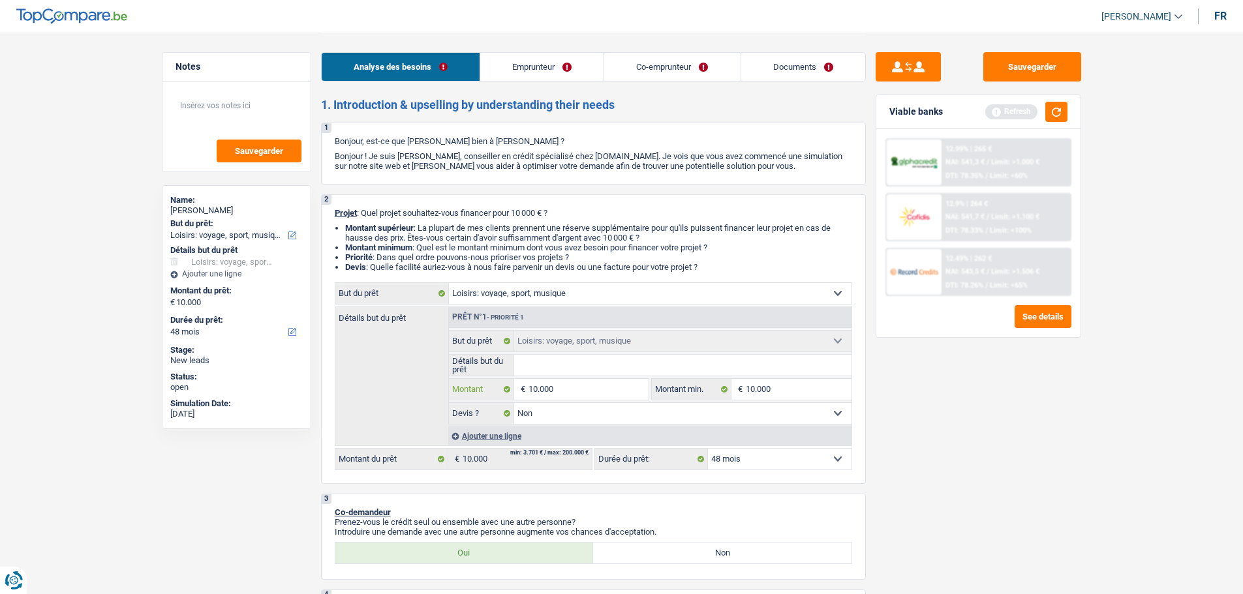
type input "1.000"
type input "100"
type input "10"
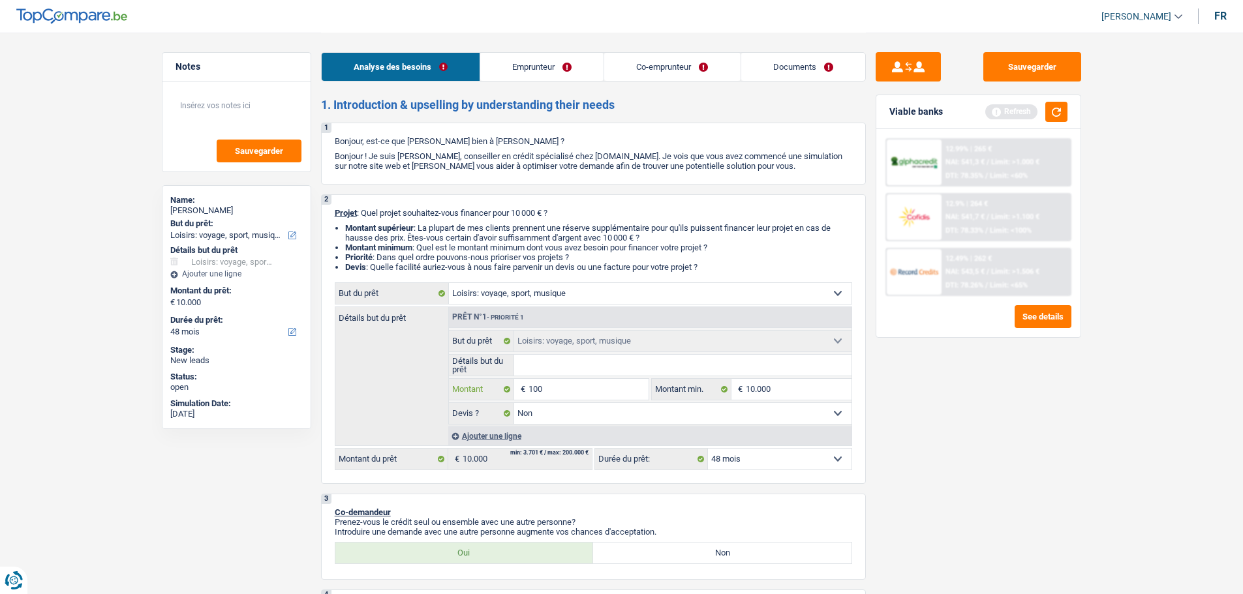
type input "10"
type input "1"
type input "10"
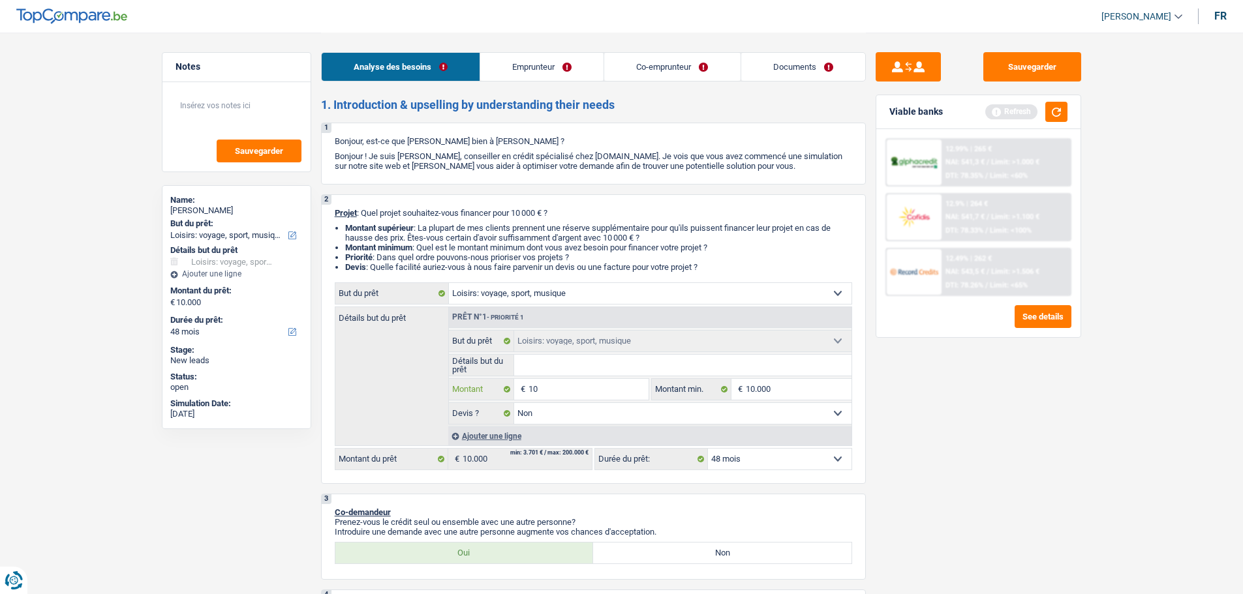
type input "100"
type input "1.000"
type input "10.001"
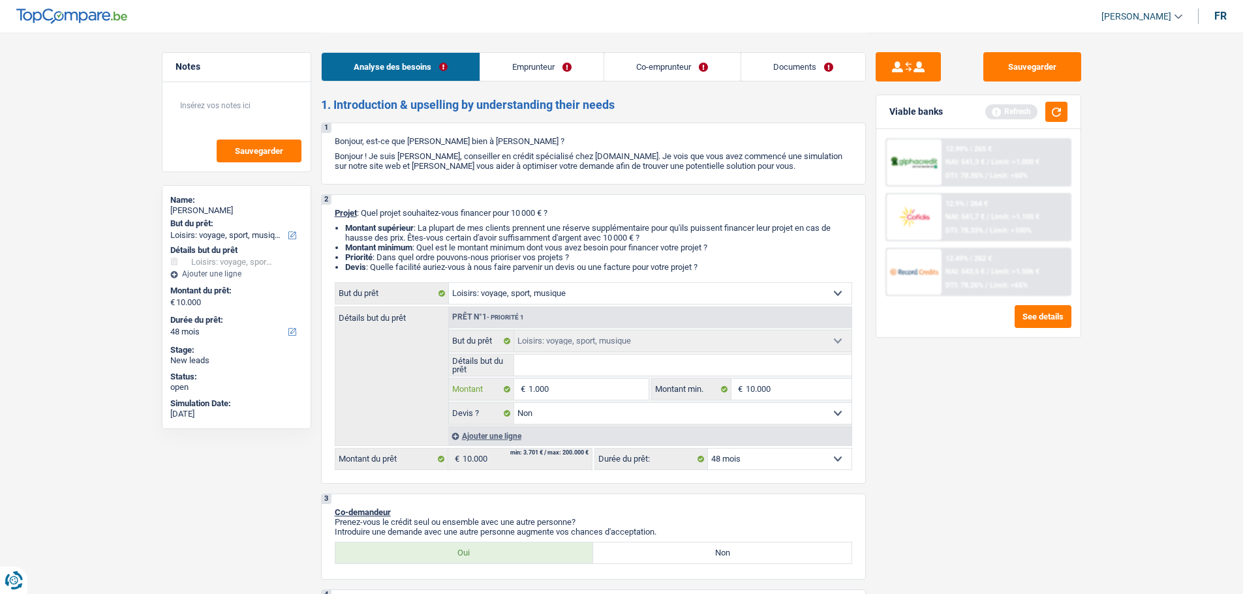
type input "10.001"
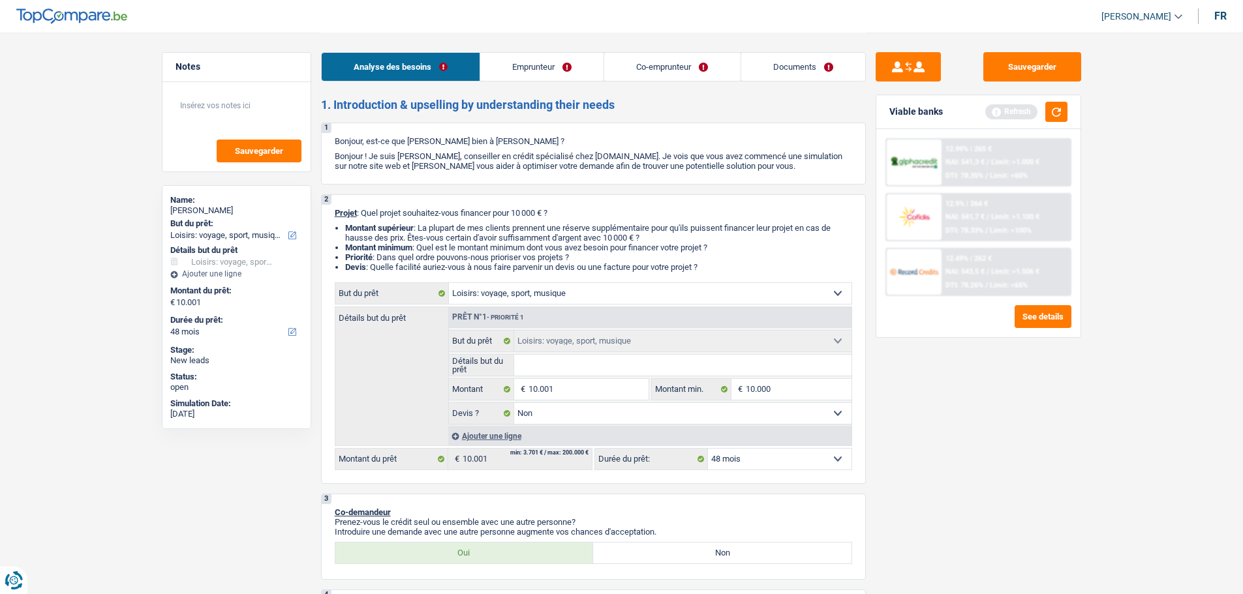
select select "60"
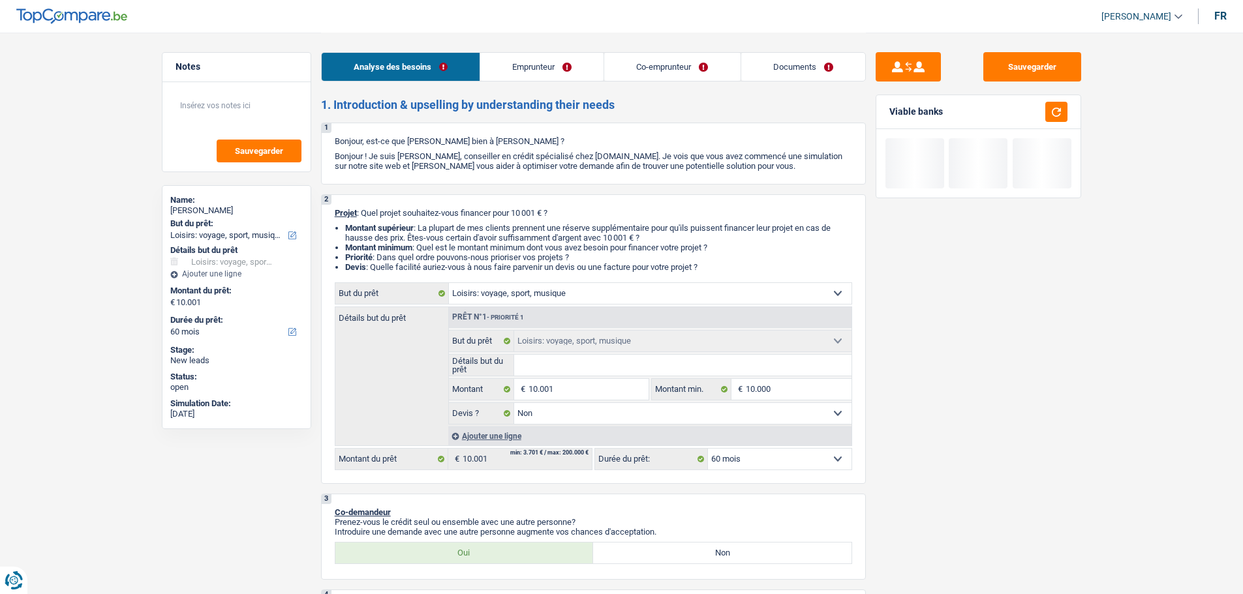
click at [911, 435] on div "Sauvegarder Viable banks" at bounding box center [978, 312] width 225 height 521
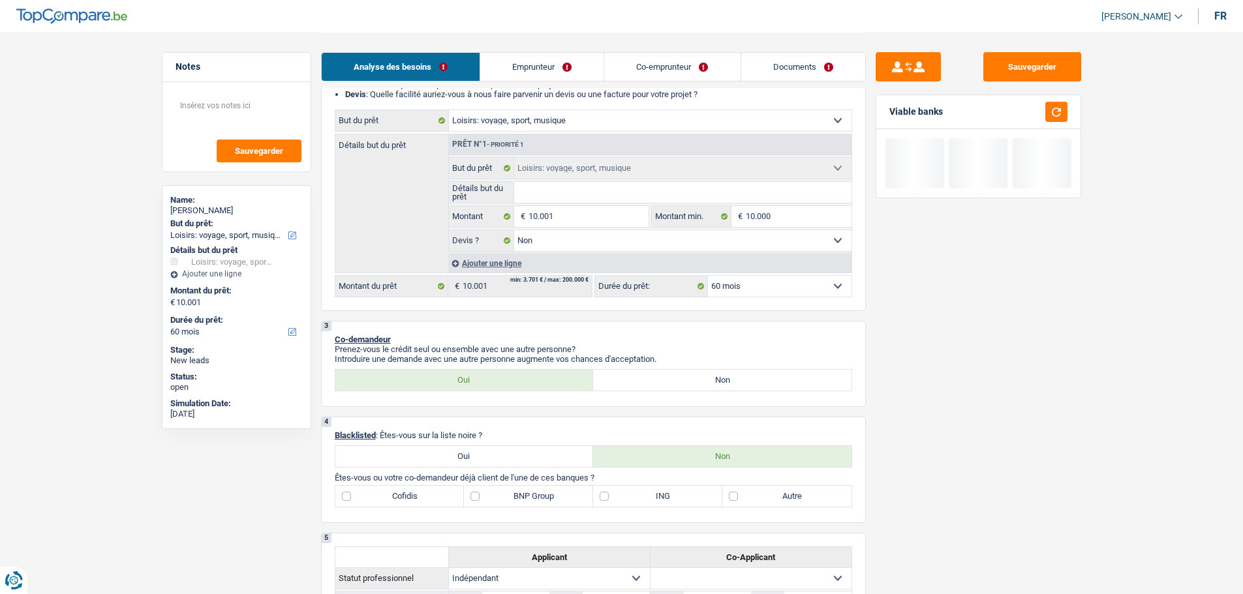
scroll to position [196, 0]
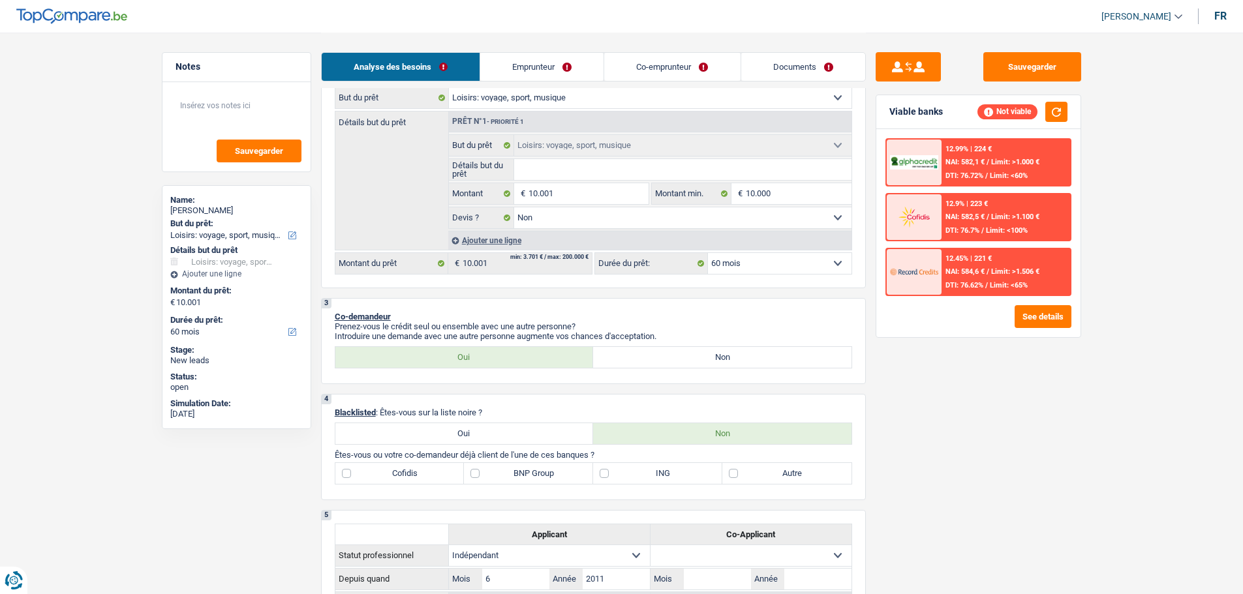
click at [558, 64] on link "Emprunteur" at bounding box center [541, 67] width 123 height 28
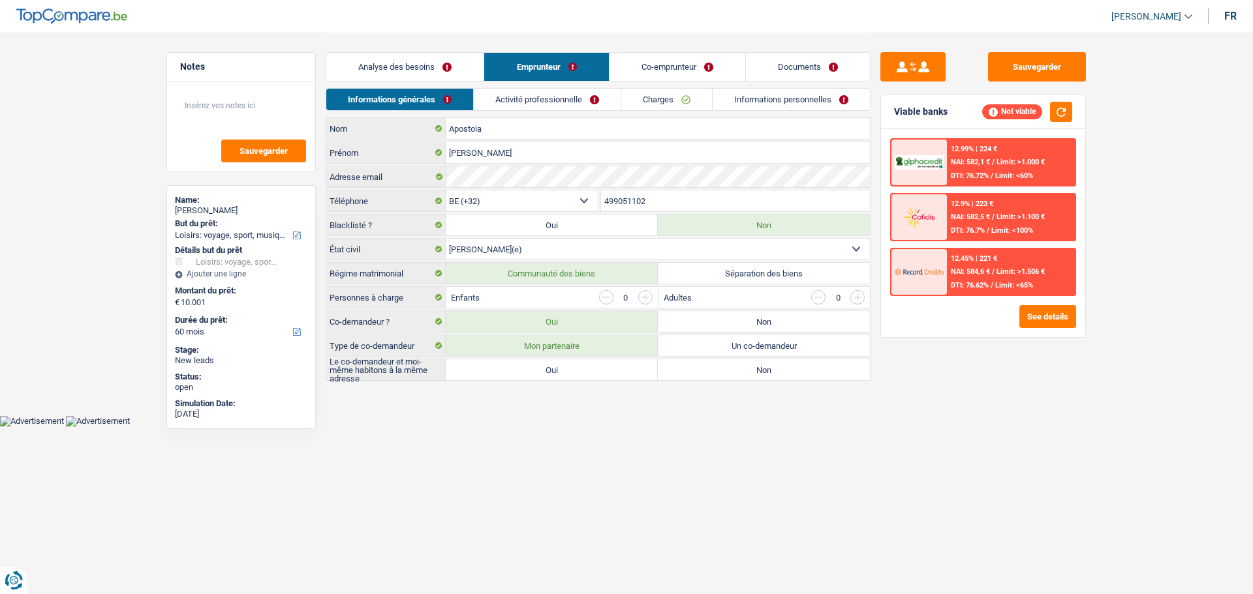
click at [401, 65] on link "Analyse des besoins" at bounding box center [404, 67] width 157 height 28
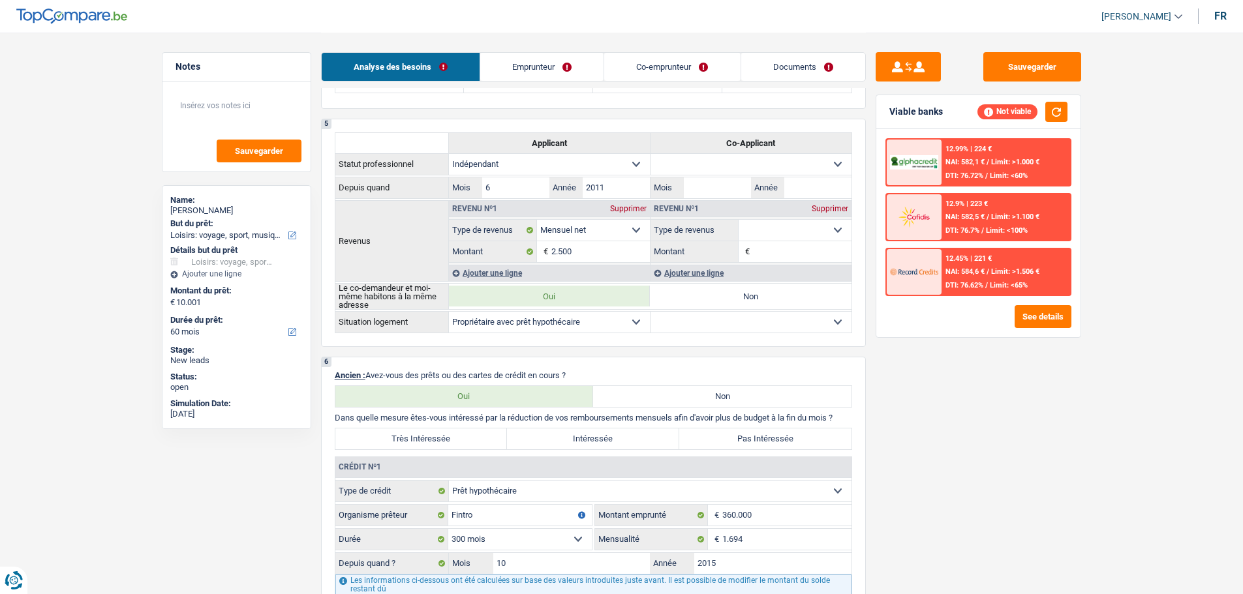
scroll to position [783, 0]
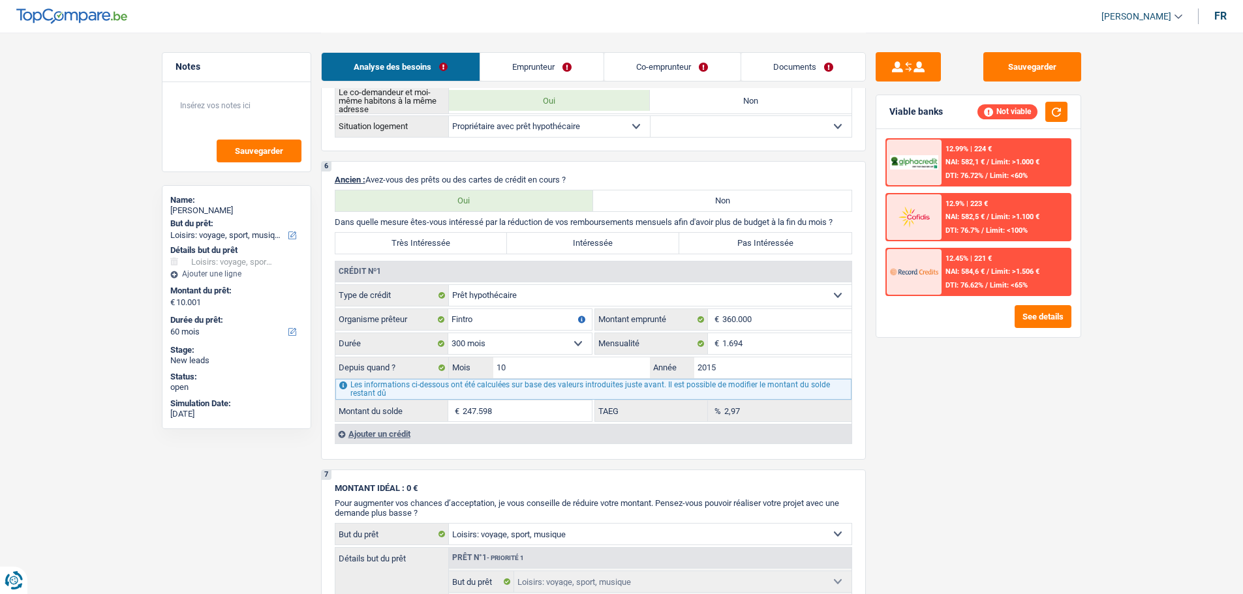
click at [739, 234] on label "Pas Intéressée" at bounding box center [765, 243] width 172 height 21
click at [739, 234] on input "Pas Intéressée" at bounding box center [765, 243] width 172 height 21
radio input "true"
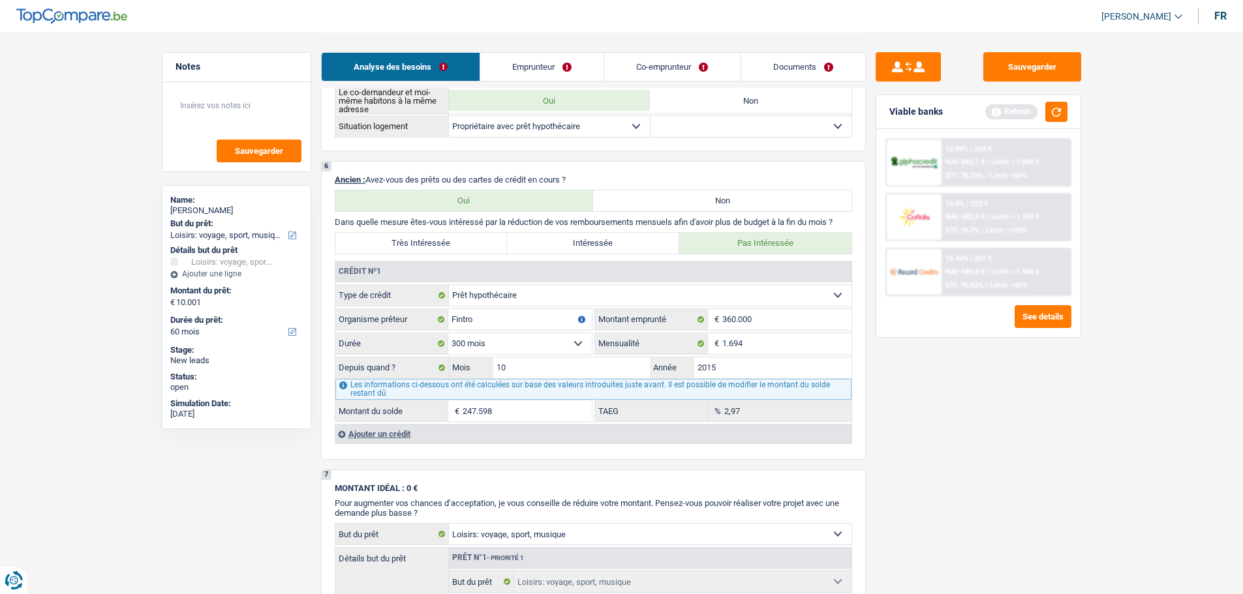
click at [384, 436] on div "Ajouter un crédit" at bounding box center [593, 434] width 517 height 20
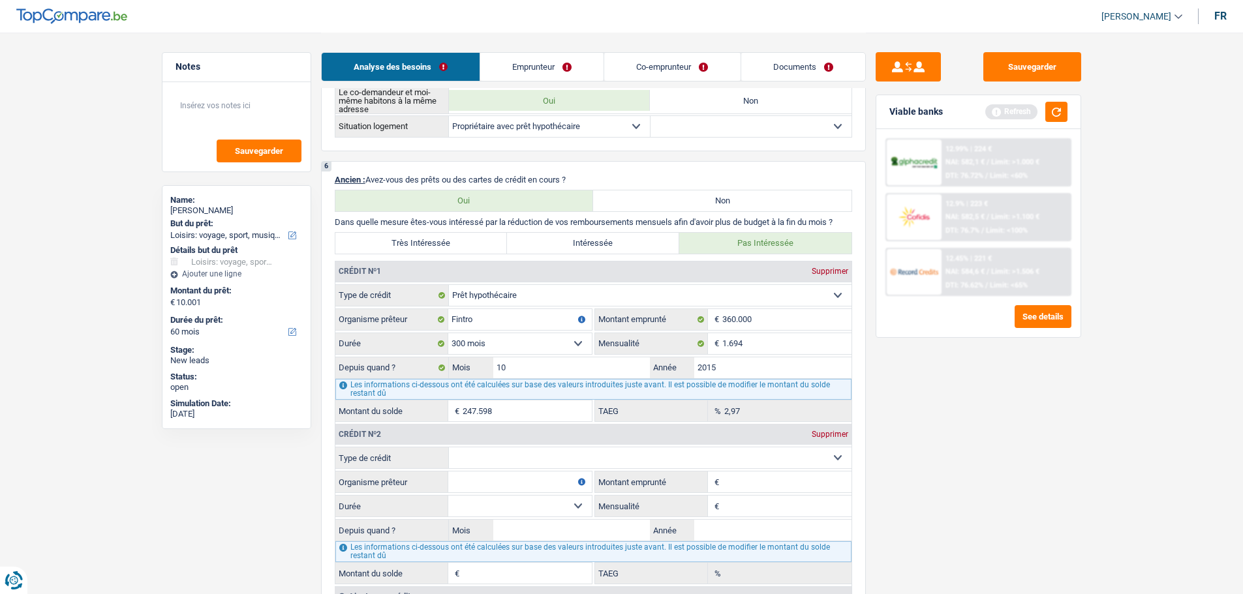
click at [494, 451] on select "Carte ou ouverture de crédit Prêt hypothécaire Vente à tempérament Prêt à tempé…" at bounding box center [650, 458] width 403 height 21
select select "renovationLoan"
type input "0"
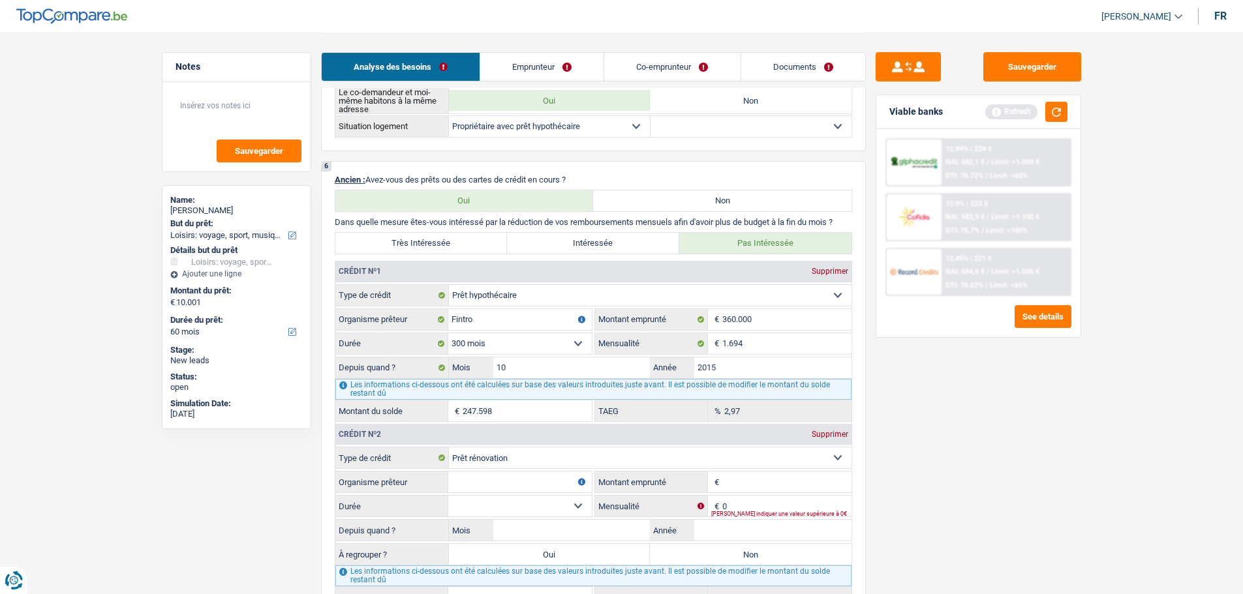
click at [516, 473] on input "Organisme prêteur" at bounding box center [520, 482] width 144 height 21
type input "Fintro"
click at [755, 487] on input "Montant emprunté" at bounding box center [786, 482] width 129 height 21
click at [570, 504] on select "12 mois 18 mois 24 mois 30 mois 36 mois 42 mois 48 mois 60 mois 72 mois 84 mois…" at bounding box center [520, 506] width 144 height 21
click at [541, 517] on fieldset "Carte ou ouverture de crédit Prêt hypothécaire Vente à tempérament Prêt à tempé…" at bounding box center [593, 528] width 516 height 162
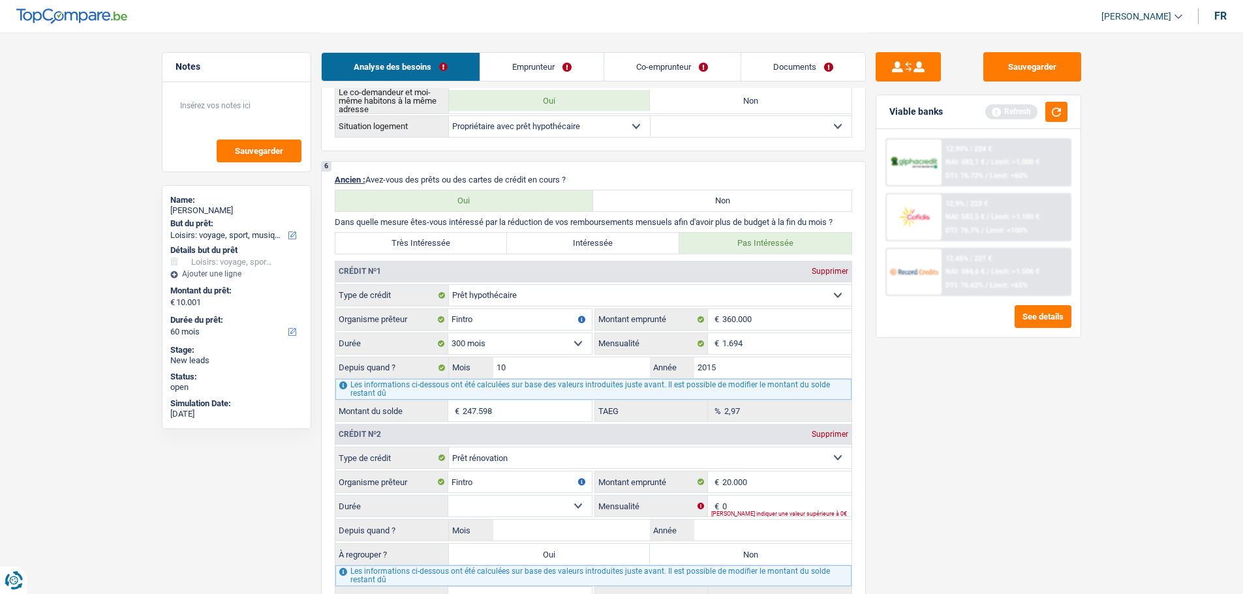
click at [556, 507] on select "12 mois 18 mois 24 mois 30 mois 36 mois 42 mois 48 mois 60 mois 72 mois 84 mois…" at bounding box center [520, 506] width 144 height 21
click at [799, 482] on input "20.000" at bounding box center [786, 482] width 129 height 21
type input "20.001"
click at [934, 454] on div "Sauvegarder Viable banks Refresh 12.99% | 224 € NAI: 582,1 € / Limit: >1.000 € …" at bounding box center [978, 312] width 225 height 521
click at [556, 513] on select "12 mois 18 mois 24 mois 30 mois 36 mois 42 mois 48 mois 60 mois 72 mois 84 mois…" at bounding box center [520, 506] width 144 height 21
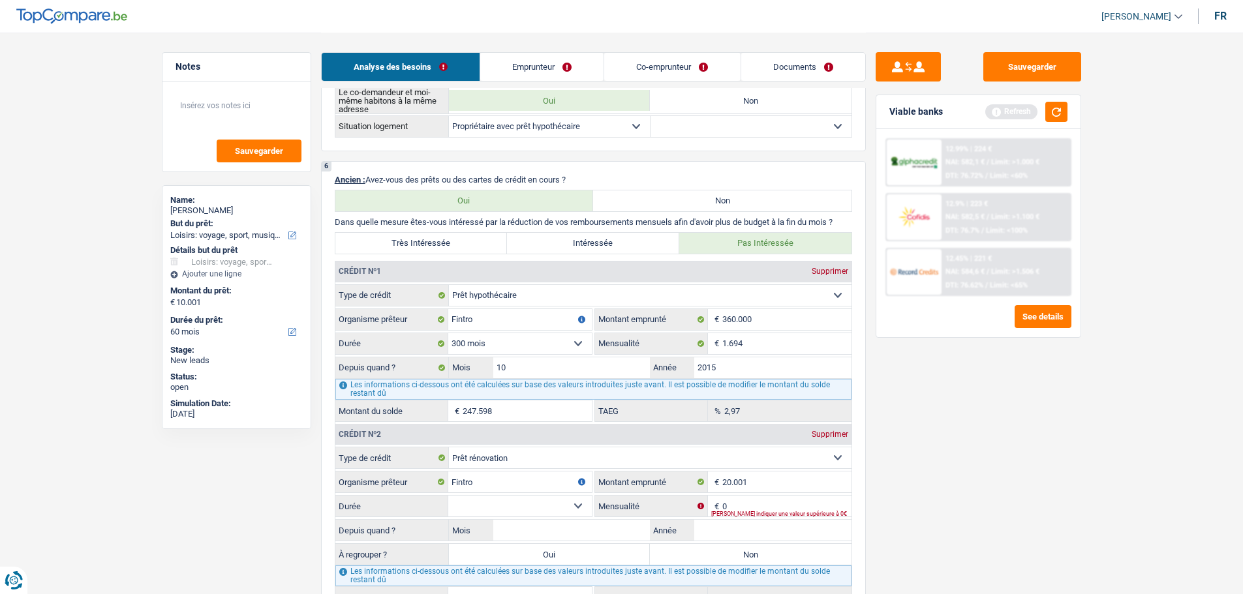
select select "120"
click at [448, 496] on select "12 mois 18 mois 24 mois 30 mois 36 mois 42 mois 48 mois 60 mois 72 mois 84 mois…" at bounding box center [520, 506] width 144 height 21
click at [752, 508] on input "0" at bounding box center [786, 506] width 129 height 21
type input "211"
click at [631, 529] on input "Mois" at bounding box center [571, 530] width 157 height 21
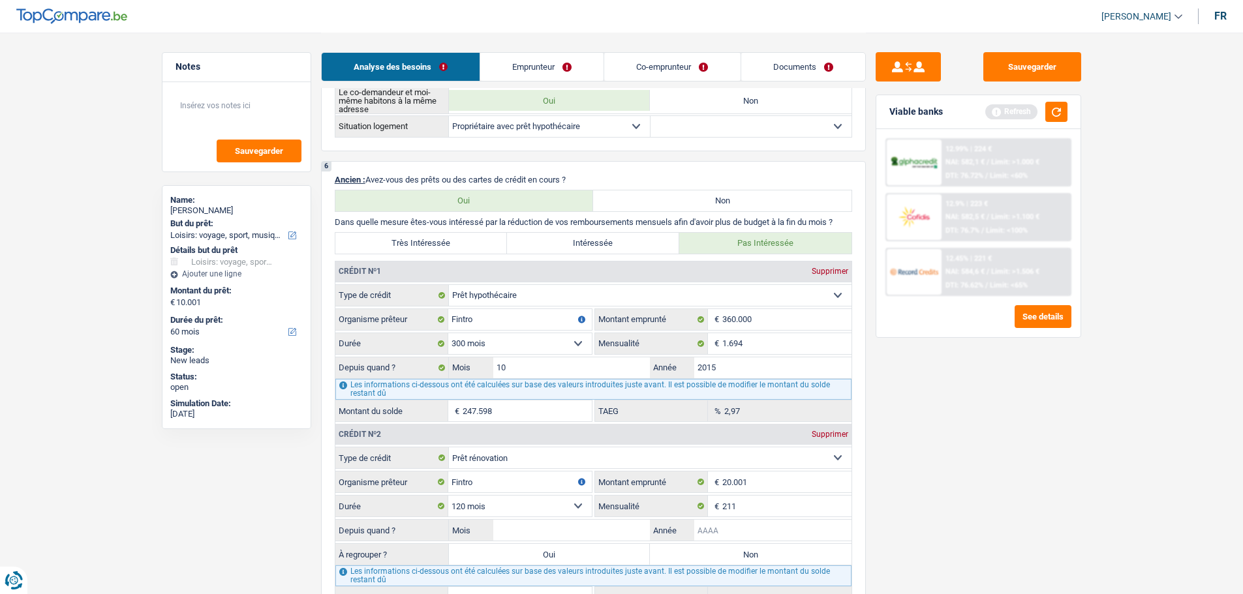
click at [716, 532] on input "Année" at bounding box center [772, 530] width 157 height 21
type input "2017"
click at [551, 528] on input "Mois" at bounding box center [571, 530] width 157 height 21
type input "9"
type input "4.816"
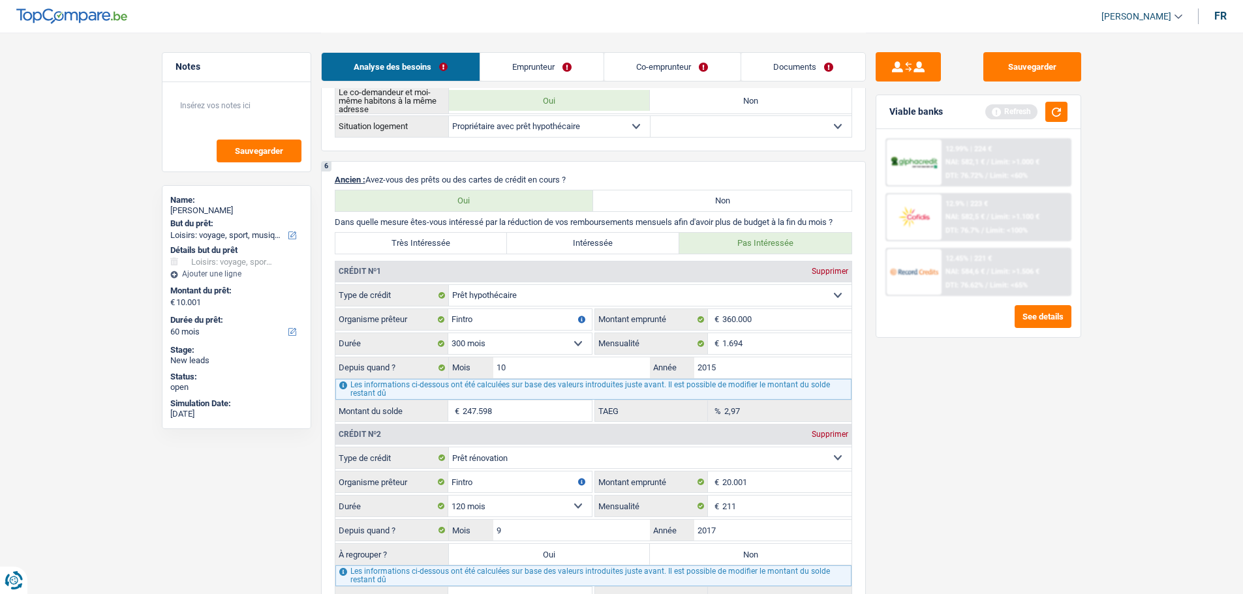
type input "4,99"
click at [913, 428] on div "Sauvegarder Viable banks Refresh 12.99% | 224 € NAI: 582,1 € / Limit: >1.000 € …" at bounding box center [978, 312] width 225 height 521
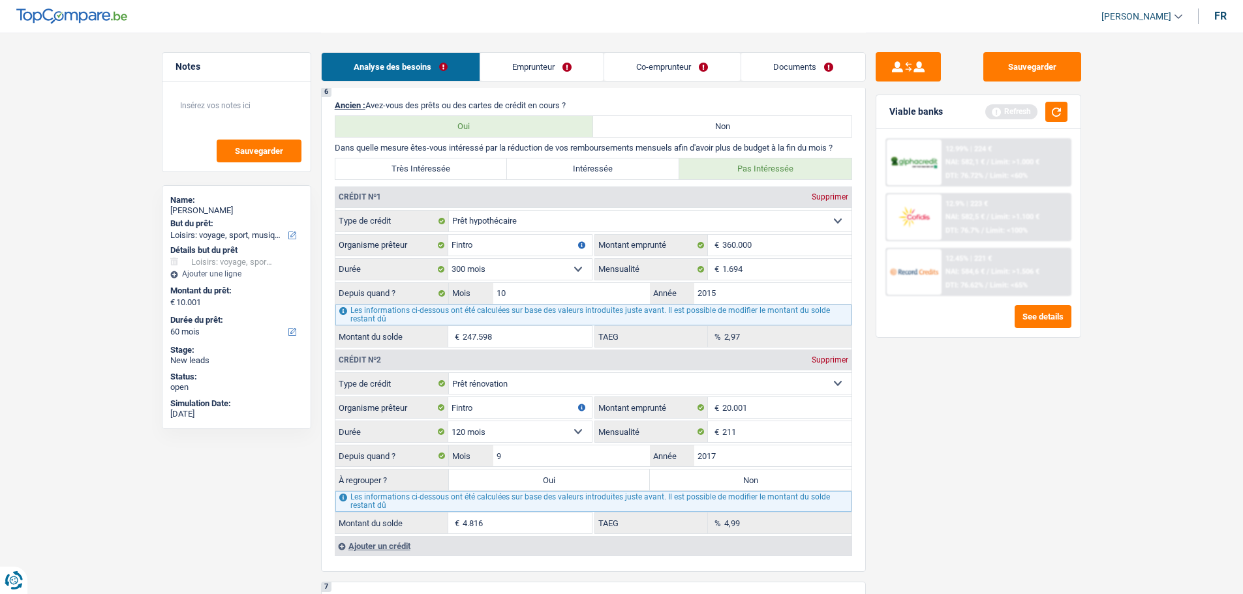
scroll to position [913, 0]
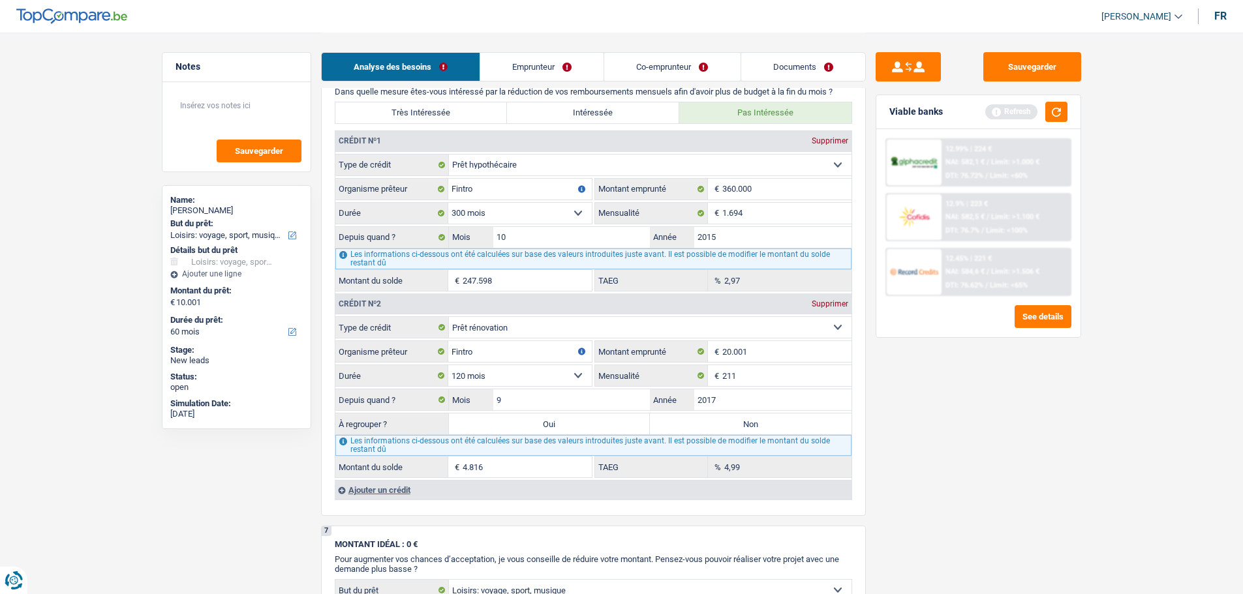
click at [675, 420] on label "Non" at bounding box center [751, 424] width 202 height 21
click at [675, 420] on input "Non" at bounding box center [751, 424] width 202 height 21
radio input "true"
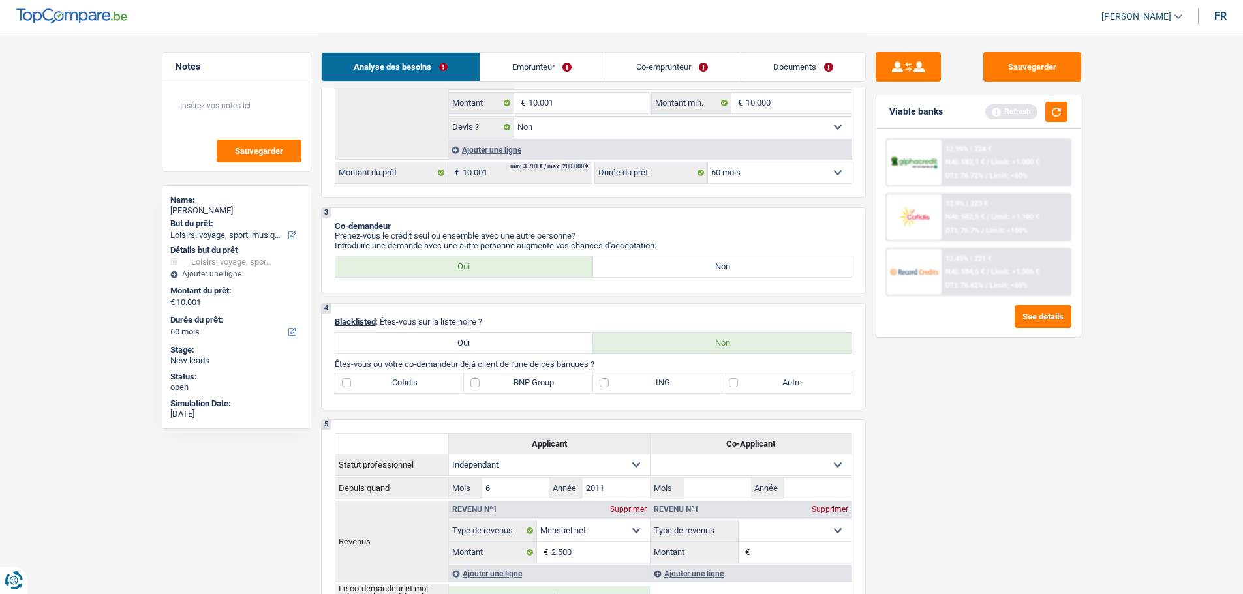
scroll to position [391, 0]
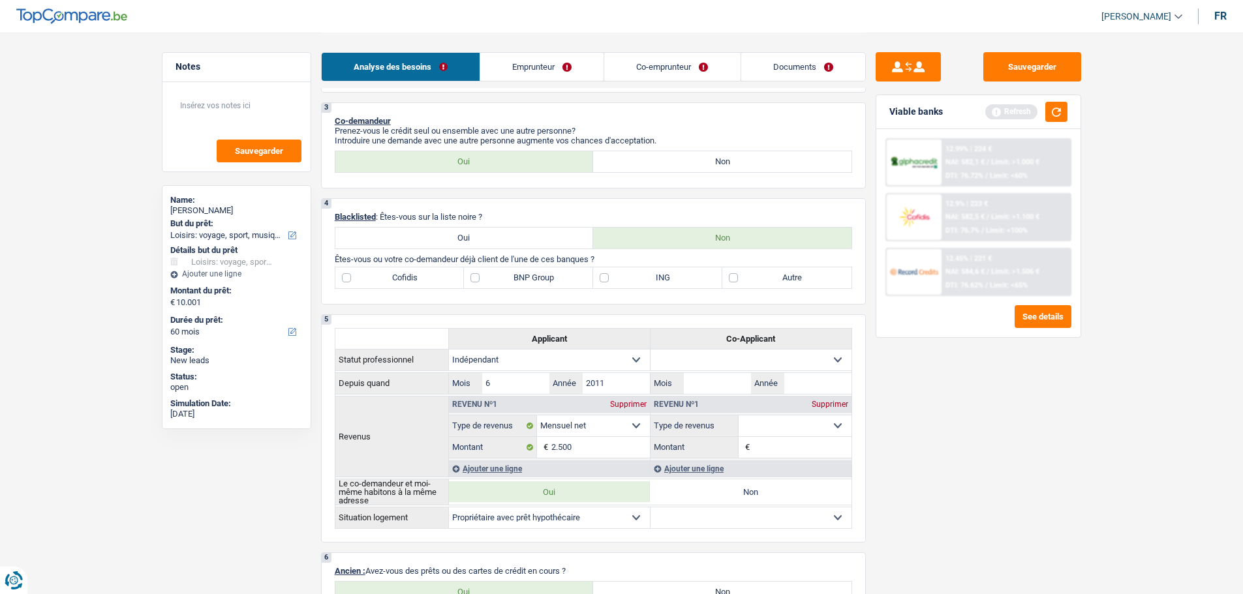
click at [546, 290] on div "4 Blacklisted : Êtes-vous sur la liste noire ? Oui Non Êtes-vous ou votre co-de…" at bounding box center [593, 251] width 545 height 106
click at [541, 285] on label "BNP Group" at bounding box center [528, 278] width 129 height 21
click at [541, 285] on input "BNP Group" at bounding box center [528, 278] width 129 height 21
checkbox input "true"
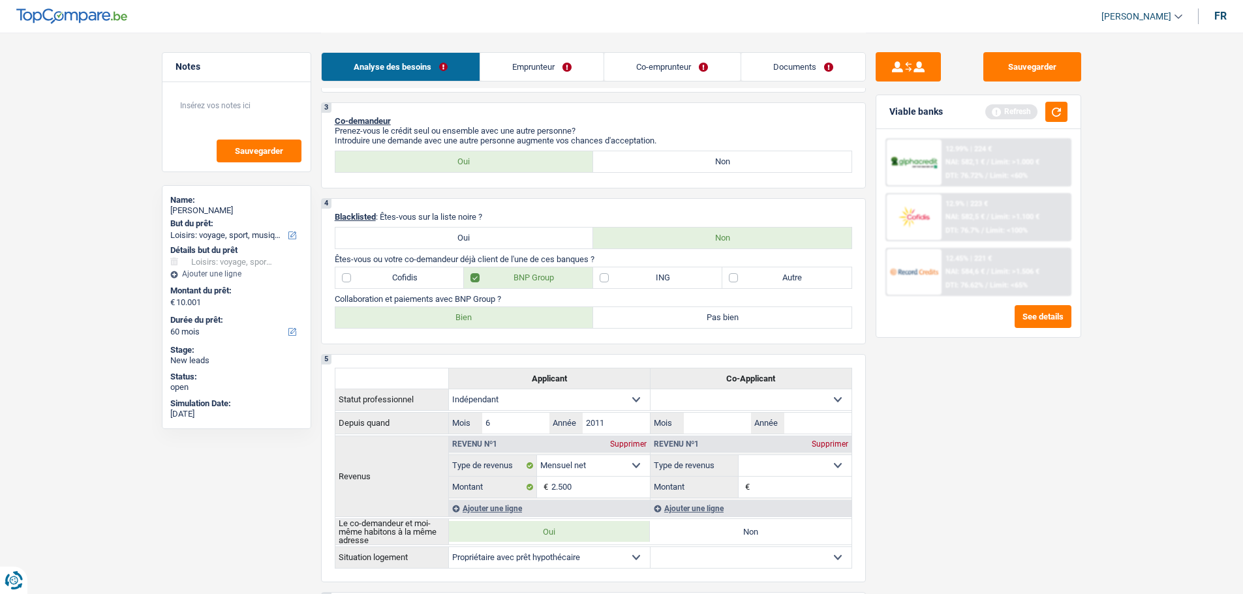
click at [425, 328] on div "Bien Pas bien Tous les champs sont obligatoires. Veuillez sélectionner une opti…" at bounding box center [593, 318] width 517 height 22
click at [435, 328] on label "Bien" at bounding box center [464, 317] width 258 height 21
click at [435, 328] on input "Bien" at bounding box center [464, 317] width 258 height 21
radio input "true"
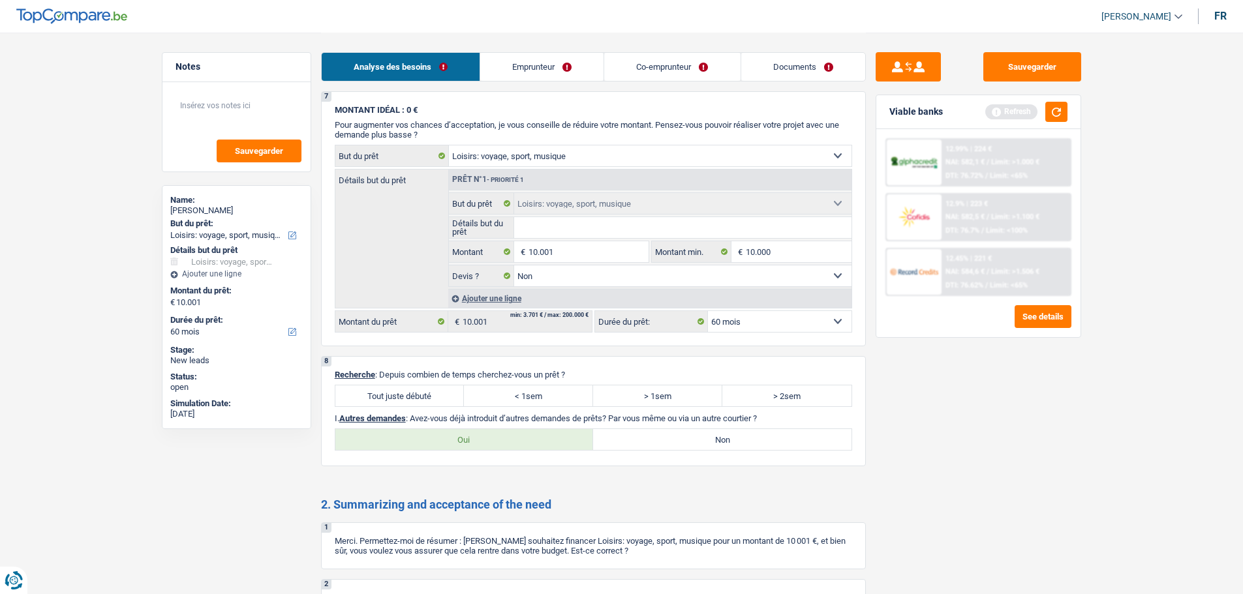
scroll to position [1631, 0]
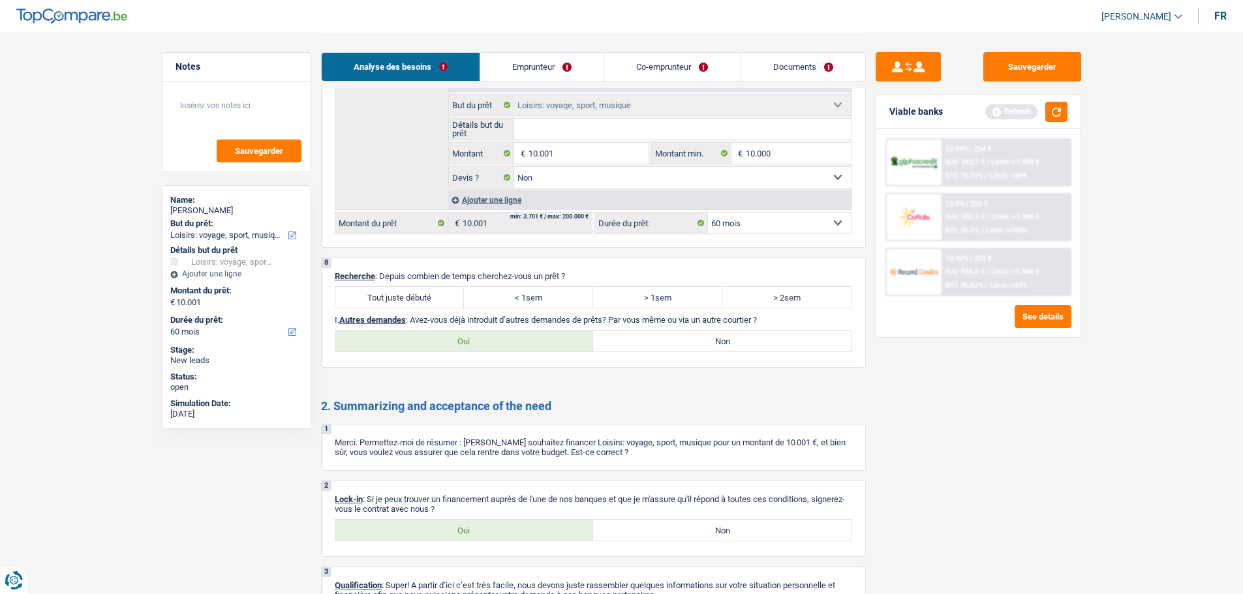
click at [397, 290] on label "Tout juste débuté" at bounding box center [399, 297] width 129 height 21
click at [397, 290] on input "Tout juste débuté" at bounding box center [399, 297] width 129 height 21
radio input "true"
click at [643, 340] on label "Non" at bounding box center [722, 341] width 258 height 21
click at [643, 340] on input "Non" at bounding box center [722, 341] width 258 height 21
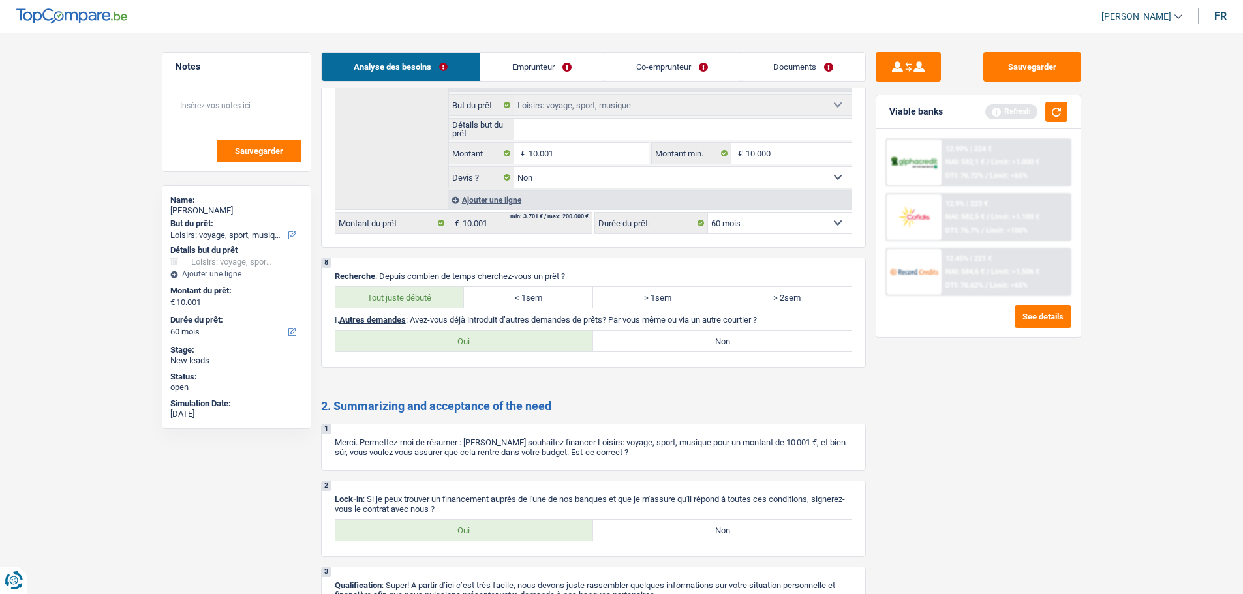
radio input "true"
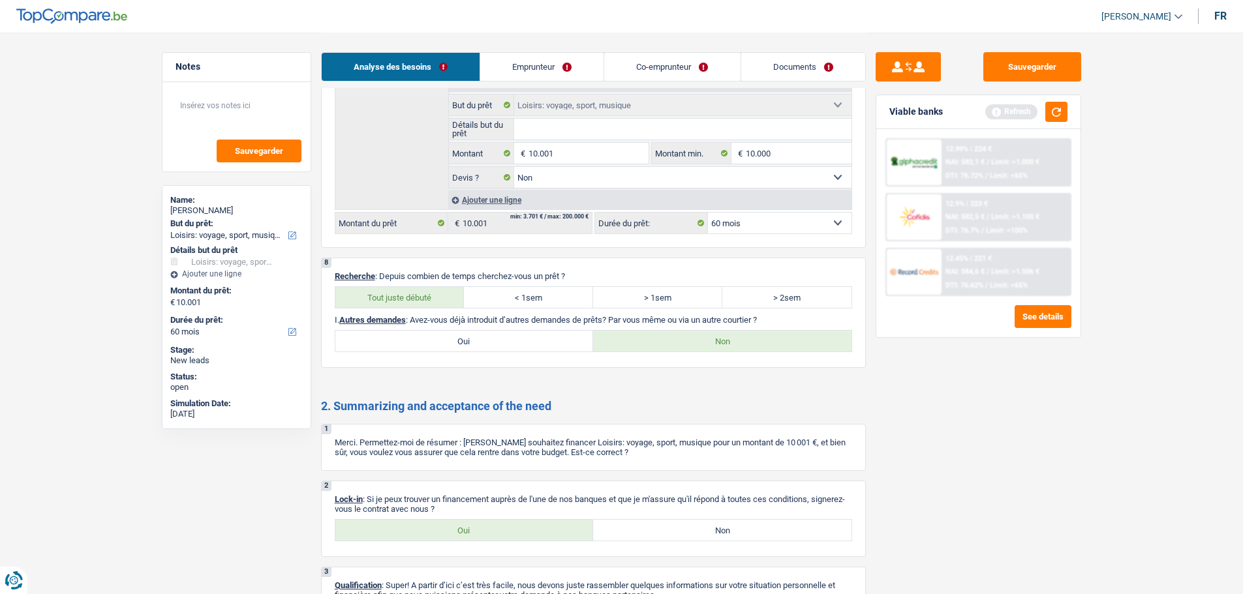
click at [556, 64] on link "Emprunteur" at bounding box center [541, 67] width 123 height 28
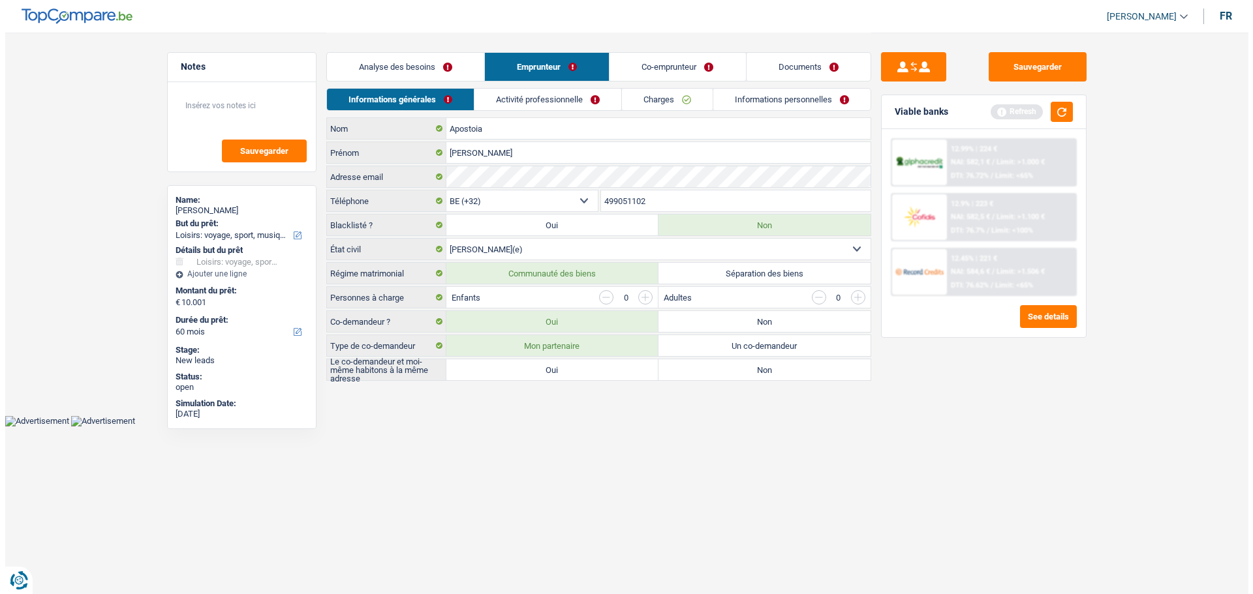
scroll to position [0, 0]
drag, startPoint x: 598, startPoint y: 369, endPoint x: 605, endPoint y: 376, distance: 10.1
click at [598, 370] on label "Oui" at bounding box center [552, 370] width 212 height 21
click at [598, 370] on input "Oui" at bounding box center [552, 370] width 212 height 21
radio input "true"
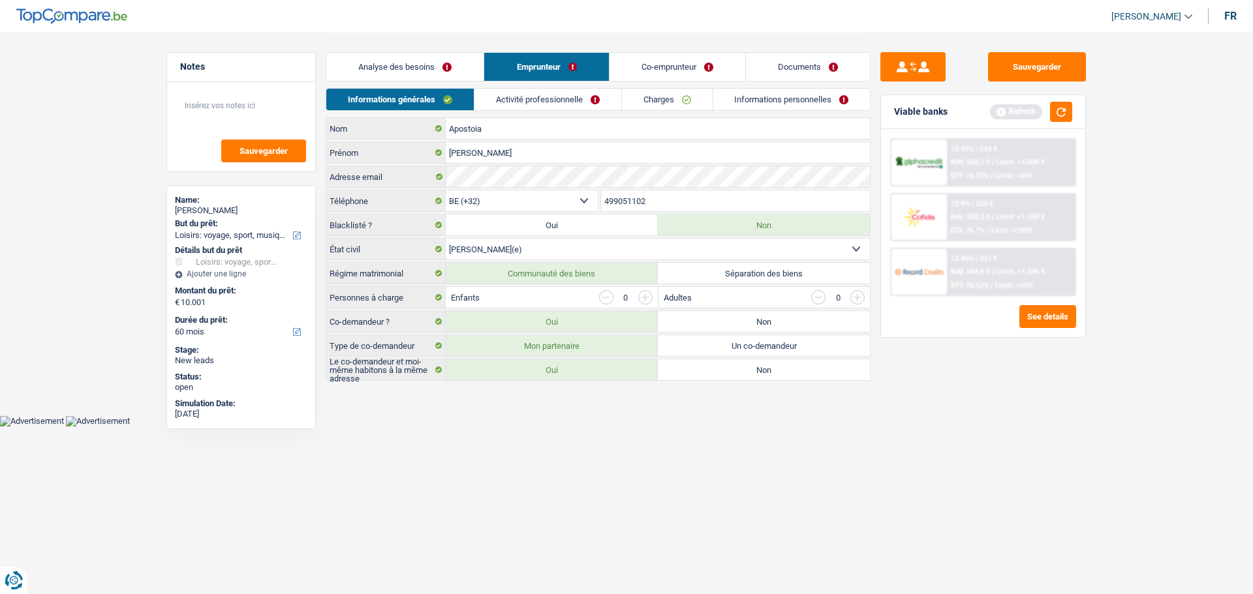
click at [524, 108] on link "Activité professionnelle" at bounding box center [547, 100] width 147 height 22
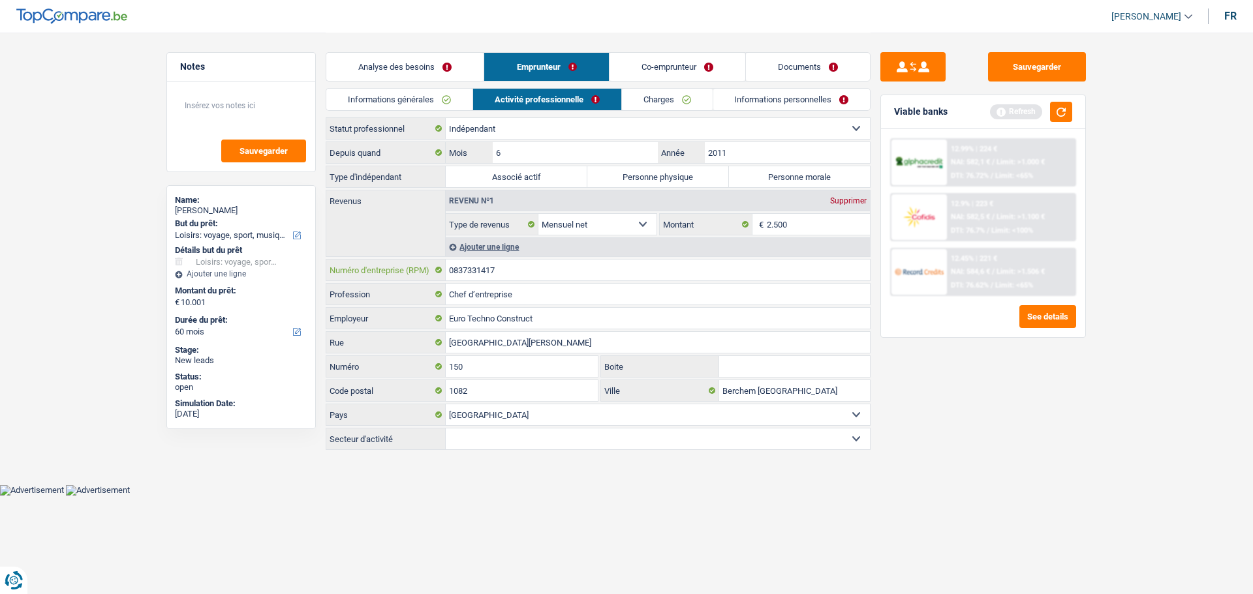
click at [547, 266] on input "0837331417" at bounding box center [658, 270] width 424 height 21
click at [761, 170] on label "Personne morale" at bounding box center [800, 176] width 142 height 21
click at [761, 170] on input "Personne morale" at bounding box center [800, 176] width 142 height 21
radio input "true"
click at [664, 92] on link "Charges" at bounding box center [667, 100] width 91 height 22
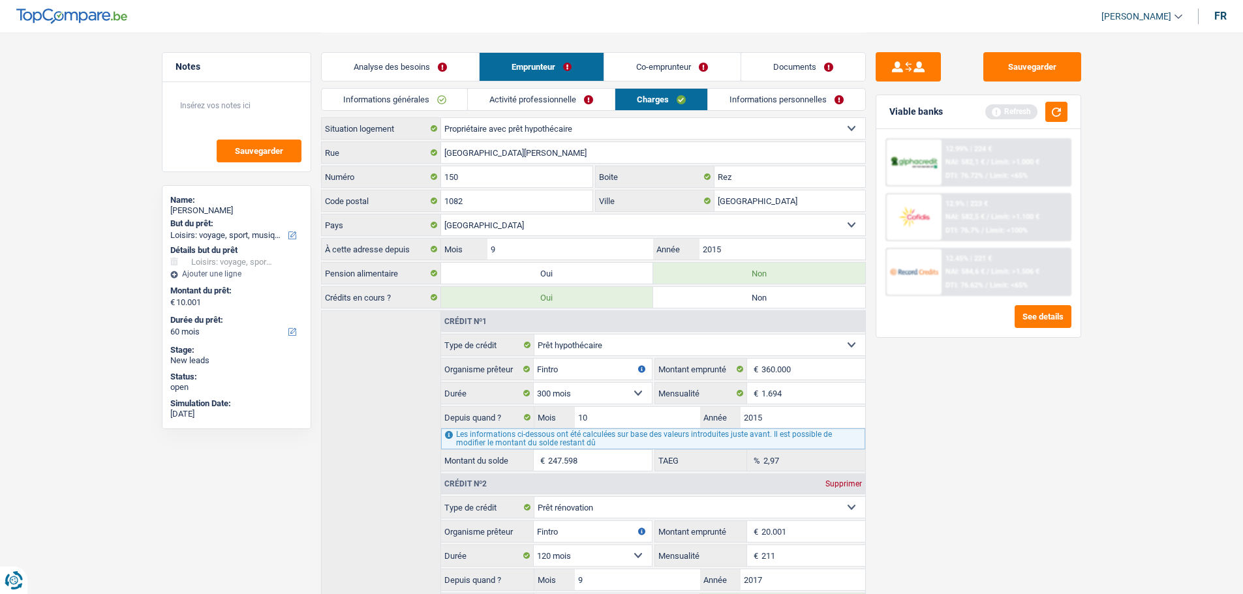
click at [735, 99] on link "Informations personnelles" at bounding box center [786, 100] width 157 height 22
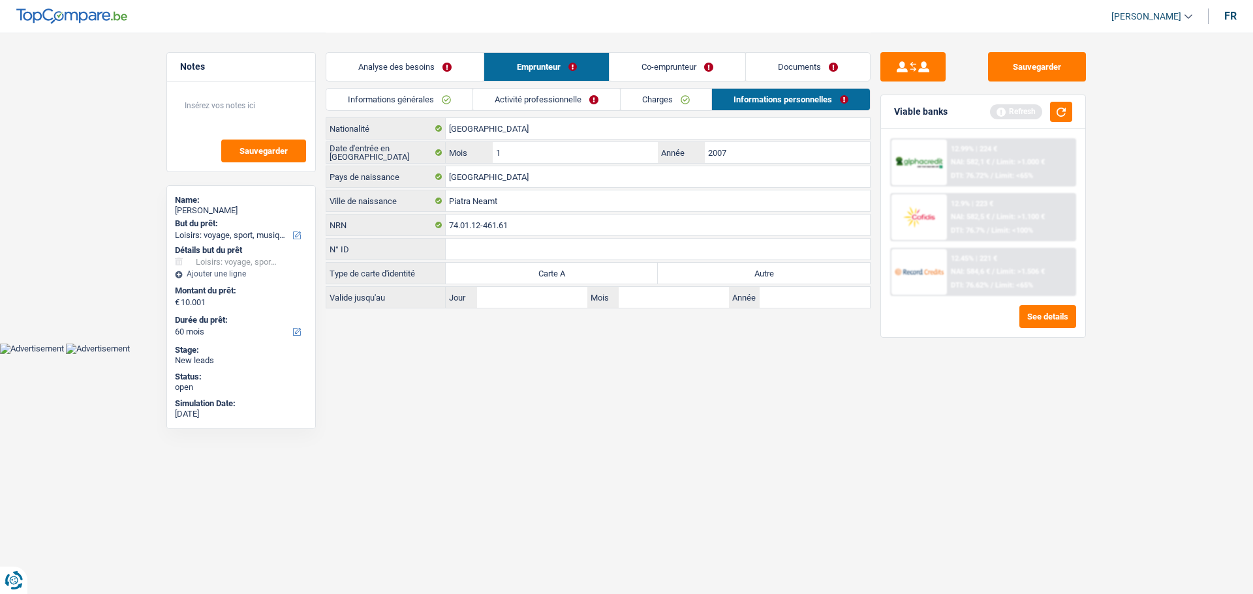
click at [666, 72] on link "Co-emprunteur" at bounding box center [677, 67] width 136 height 28
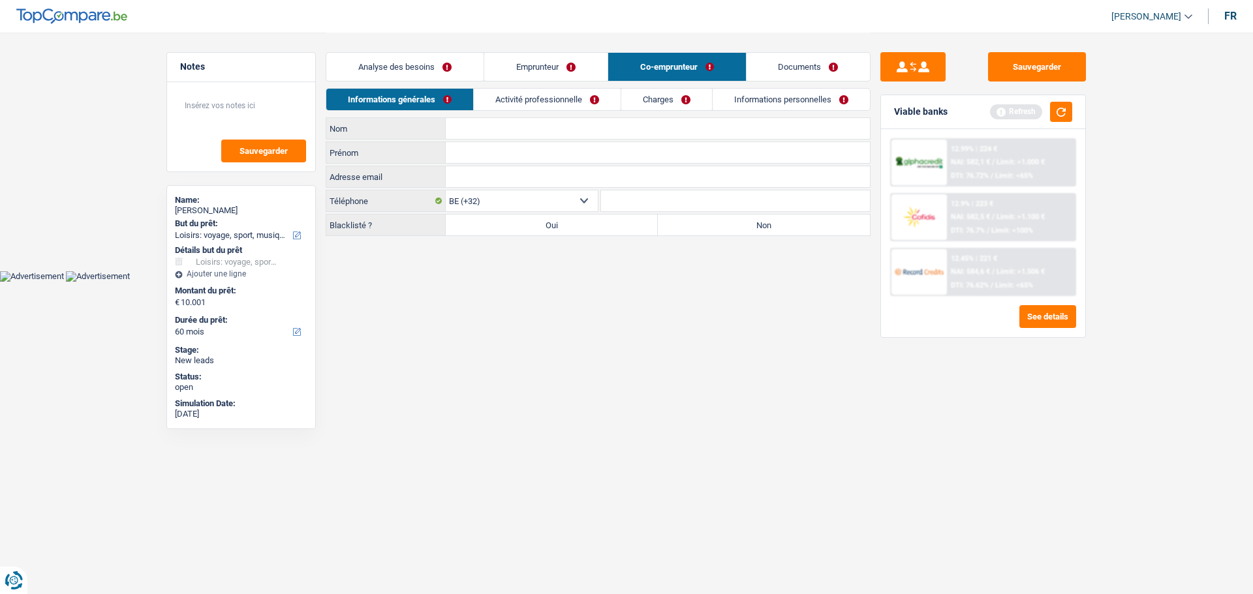
click at [448, 132] on input "Nom" at bounding box center [658, 128] width 424 height 21
click at [474, 154] on input "Prénom" at bounding box center [658, 152] width 424 height 21
click at [714, 224] on label "Non" at bounding box center [764, 225] width 212 height 21
click at [714, 224] on input "Non" at bounding box center [764, 225] width 212 height 21
radio input "true"
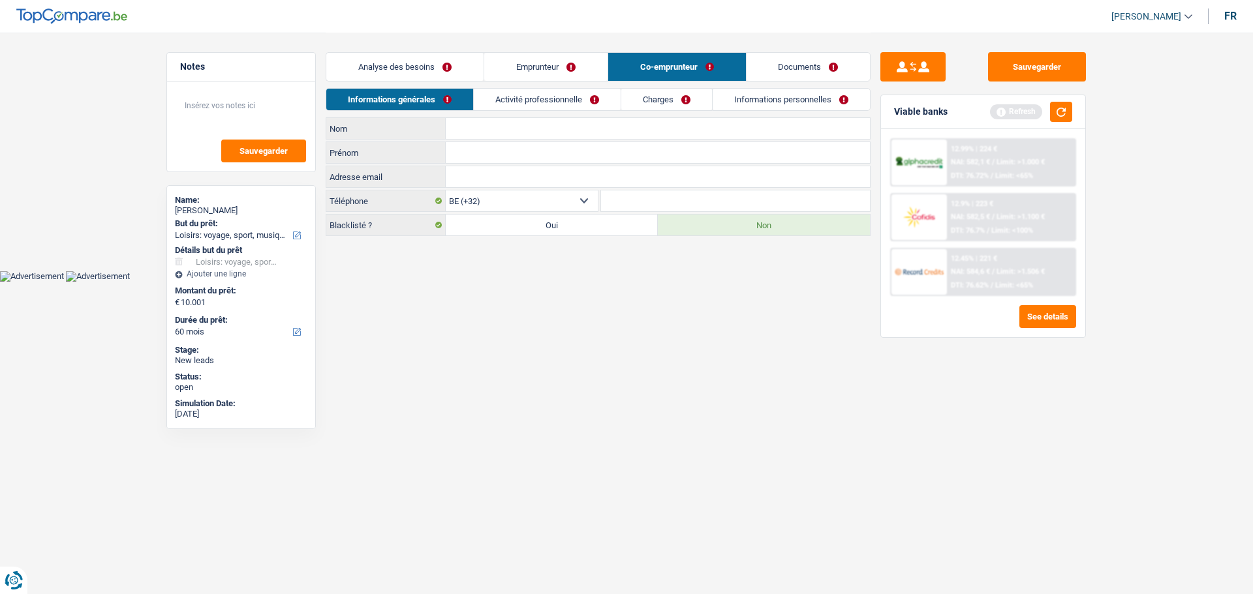
click at [508, 151] on input "Prénom" at bounding box center [658, 152] width 424 height 21
type input "S"
click at [456, 153] on input "[PERSON_NAME]" at bounding box center [658, 152] width 424 height 21
type input "[PERSON_NAME]"
click at [591, 130] on input "Nom" at bounding box center [658, 128] width 424 height 21
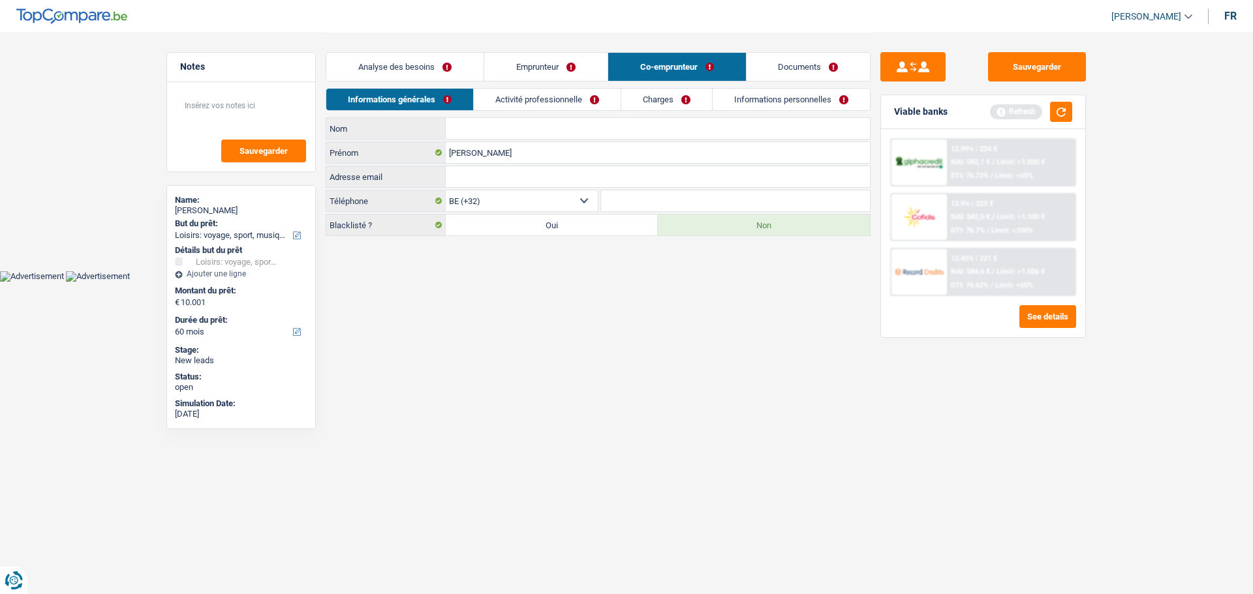
click at [568, 63] on link "Emprunteur" at bounding box center [545, 67] width 123 height 28
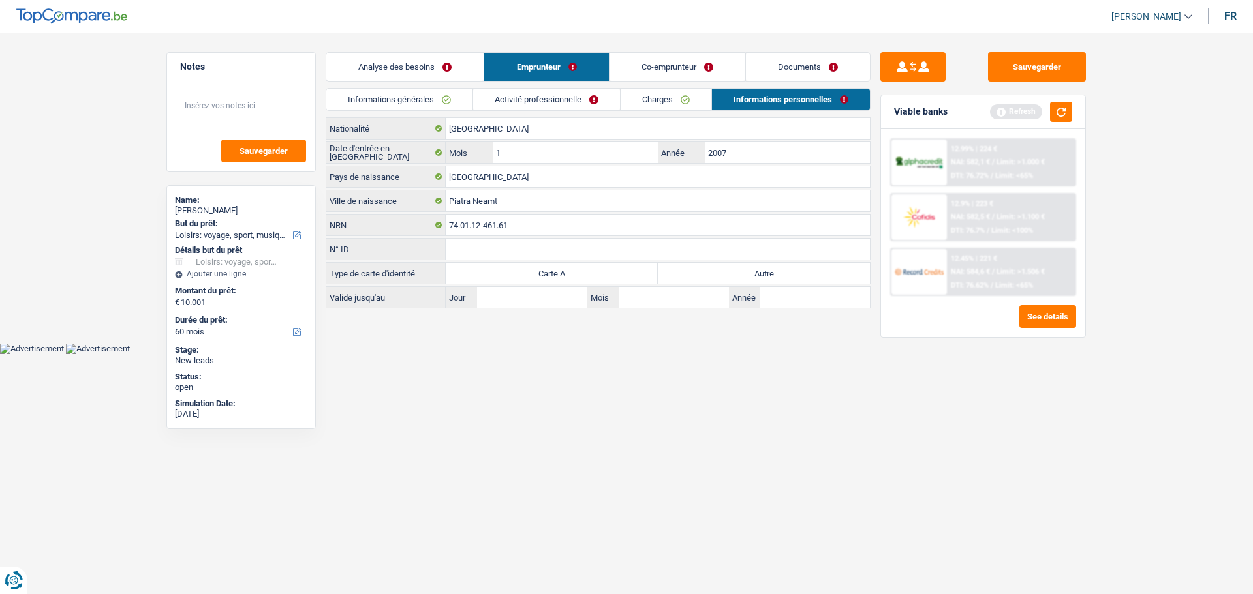
click at [570, 100] on link "Activité professionnelle" at bounding box center [546, 100] width 147 height 22
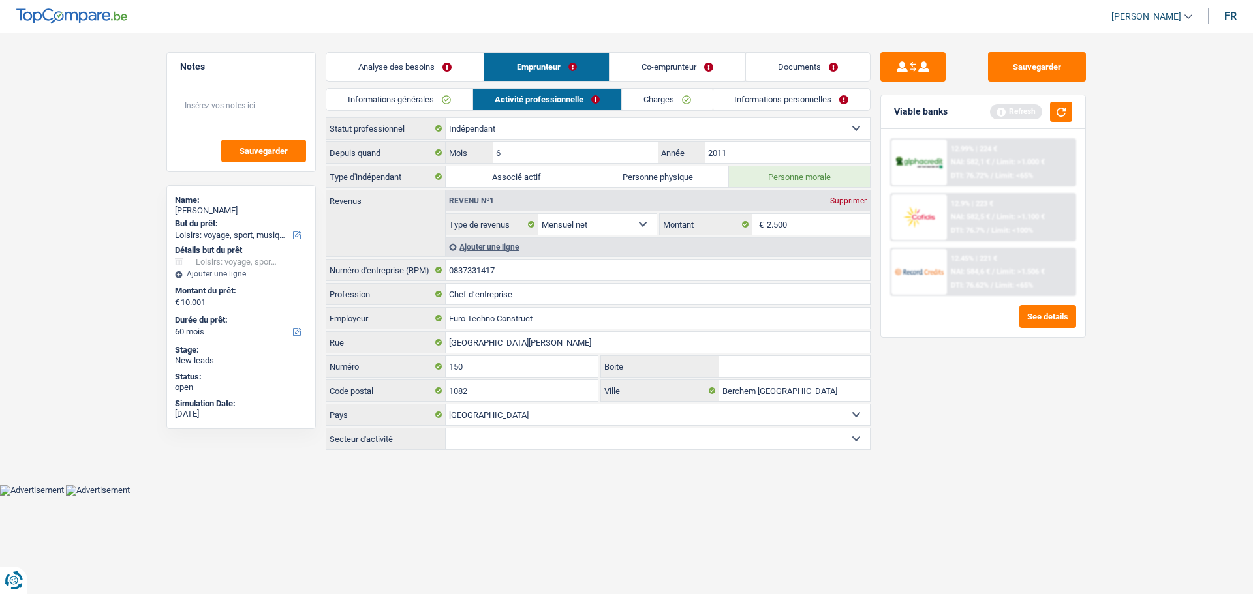
click at [431, 105] on link "Informations générales" at bounding box center [399, 100] width 146 height 22
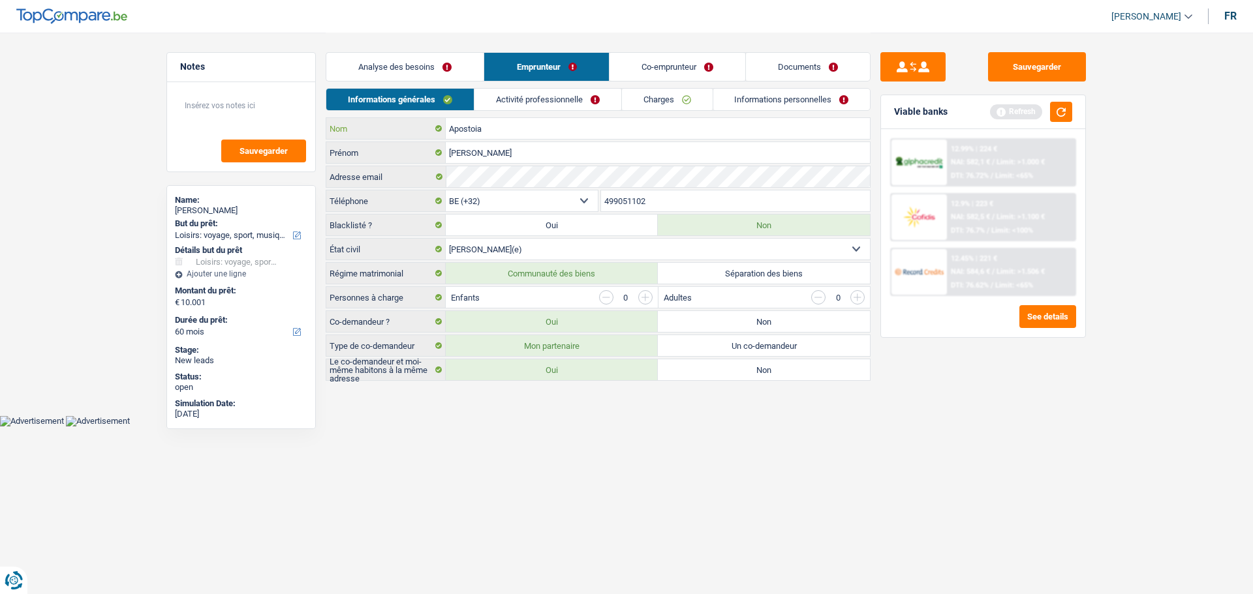
click at [552, 134] on input "Apostoia" at bounding box center [658, 128] width 424 height 21
click at [637, 61] on link "Co-emprunteur" at bounding box center [677, 67] width 136 height 28
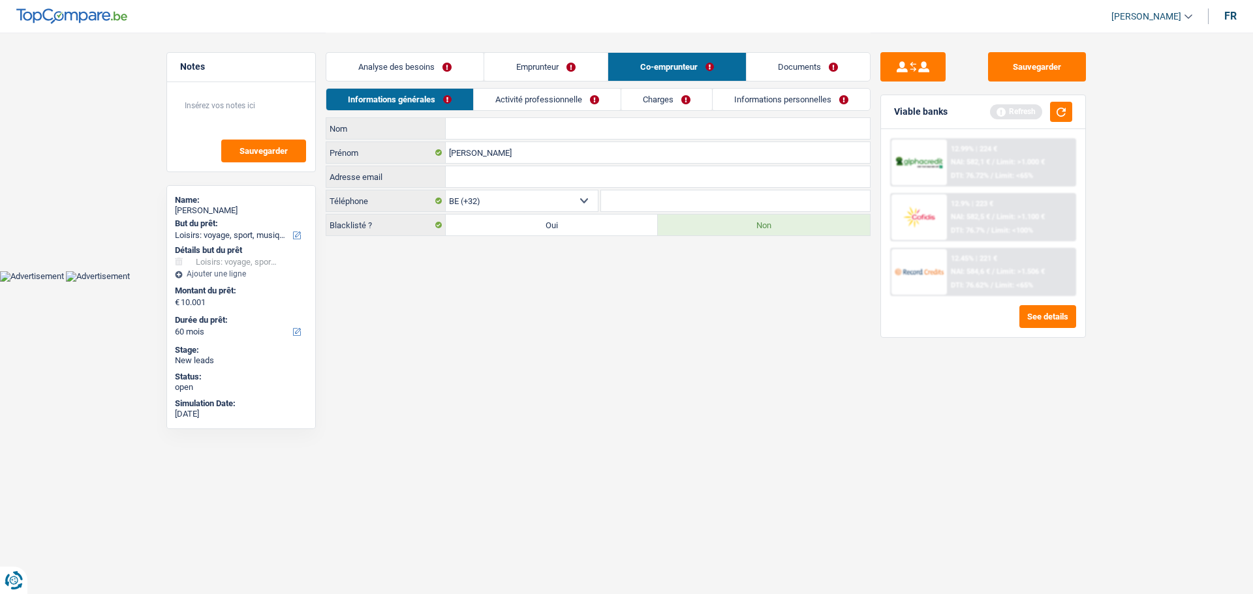
click at [502, 130] on input "Nom" at bounding box center [658, 128] width 424 height 21
paste input "Apostoia"
type input "Apostoia"
click at [538, 101] on link "Activité professionnelle" at bounding box center [547, 100] width 147 height 22
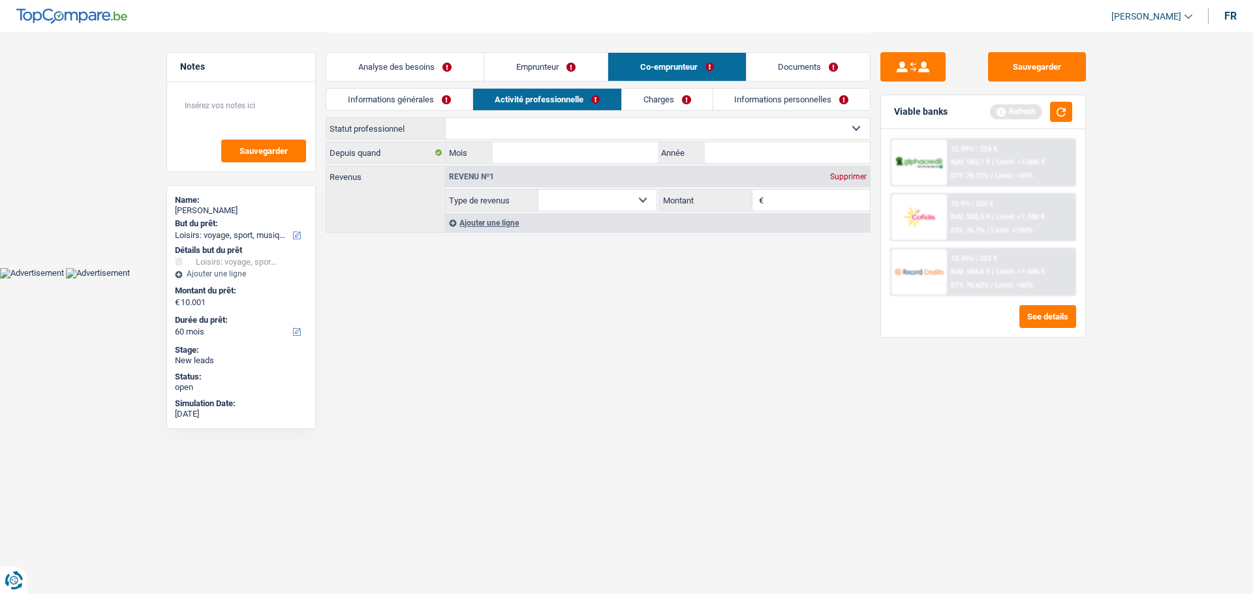
click at [581, 104] on link "Activité professionnelle" at bounding box center [547, 100] width 148 height 22
click at [580, 125] on select "Ouvrier Employé privé Employé public Invalide Indépendant Pensionné Chômeur Mut…" at bounding box center [658, 128] width 424 height 21
select select "privateEmployee"
click at [446, 118] on select "Ouvrier Employé privé Employé public Invalide Indépendant Pensionné Chômeur Mut…" at bounding box center [658, 128] width 424 height 21
select select "netSalary"
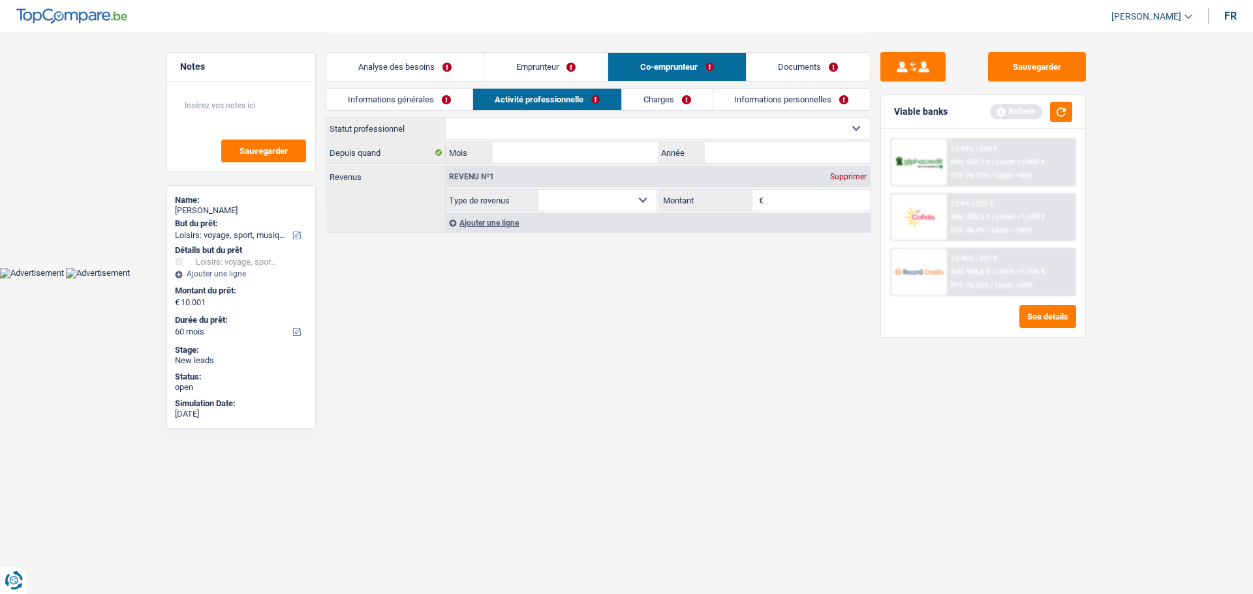
select select "netSalary"
select select "mealVouchers"
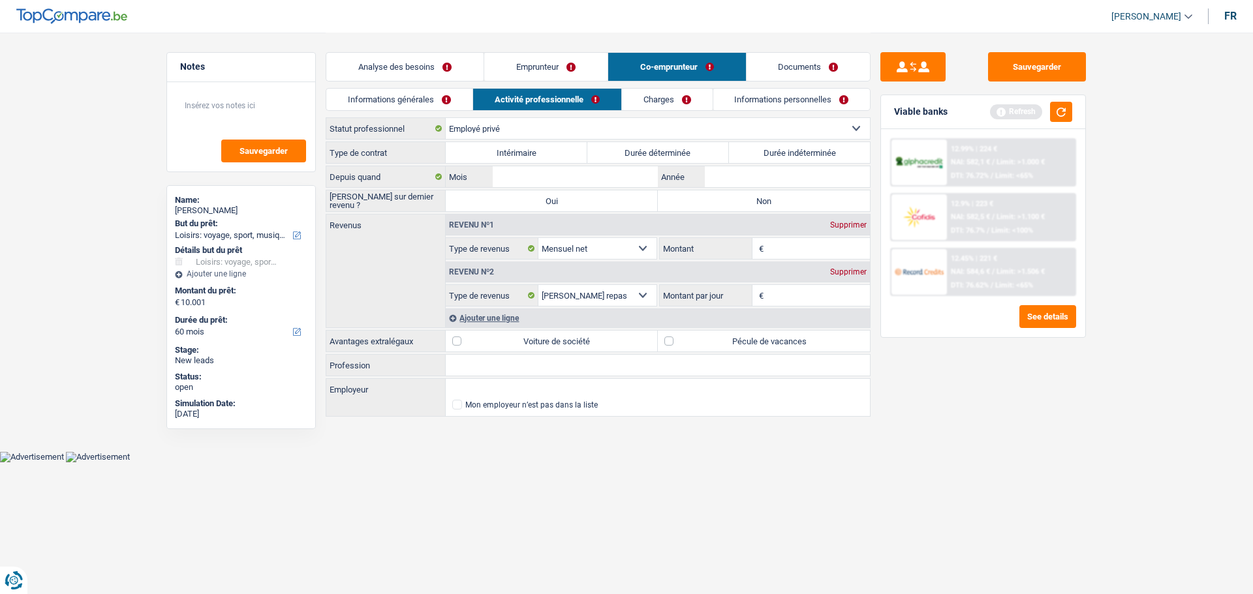
click at [789, 153] on label "Durée indéterminée" at bounding box center [800, 152] width 142 height 21
click at [789, 153] on input "Durée indéterminée" at bounding box center [800, 152] width 142 height 21
radio input "true"
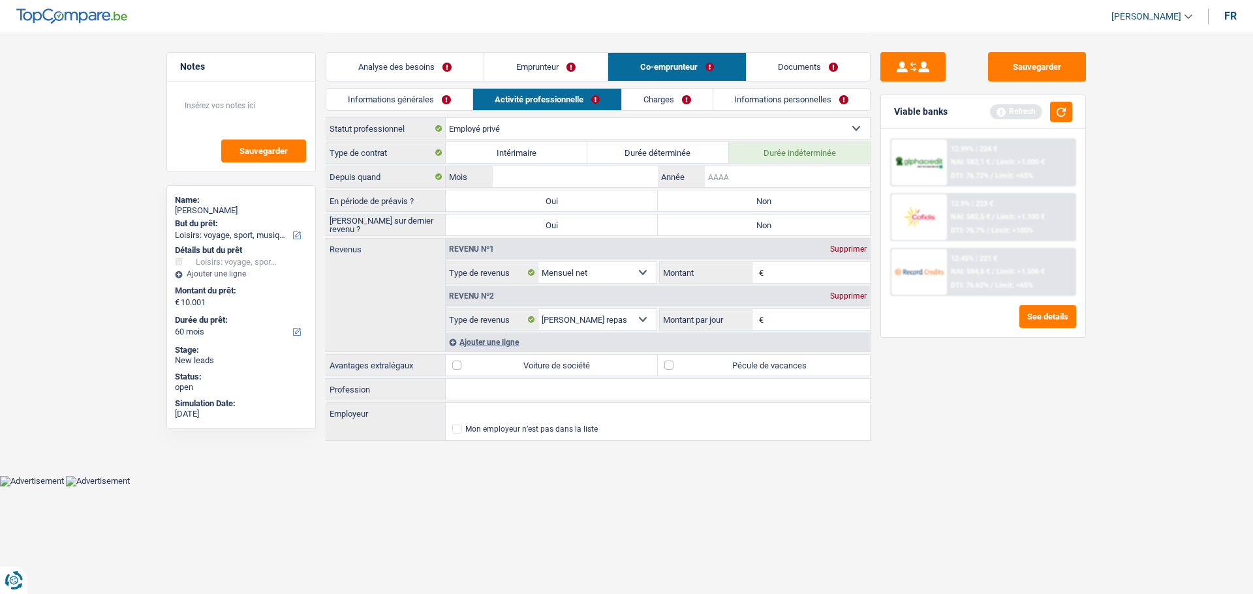
click at [754, 177] on input "Année" at bounding box center [787, 176] width 165 height 21
type input "2011"
click at [506, 181] on input "Mois" at bounding box center [575, 176] width 165 height 21
type input "6"
click at [720, 199] on label "Non" at bounding box center [764, 201] width 212 height 21
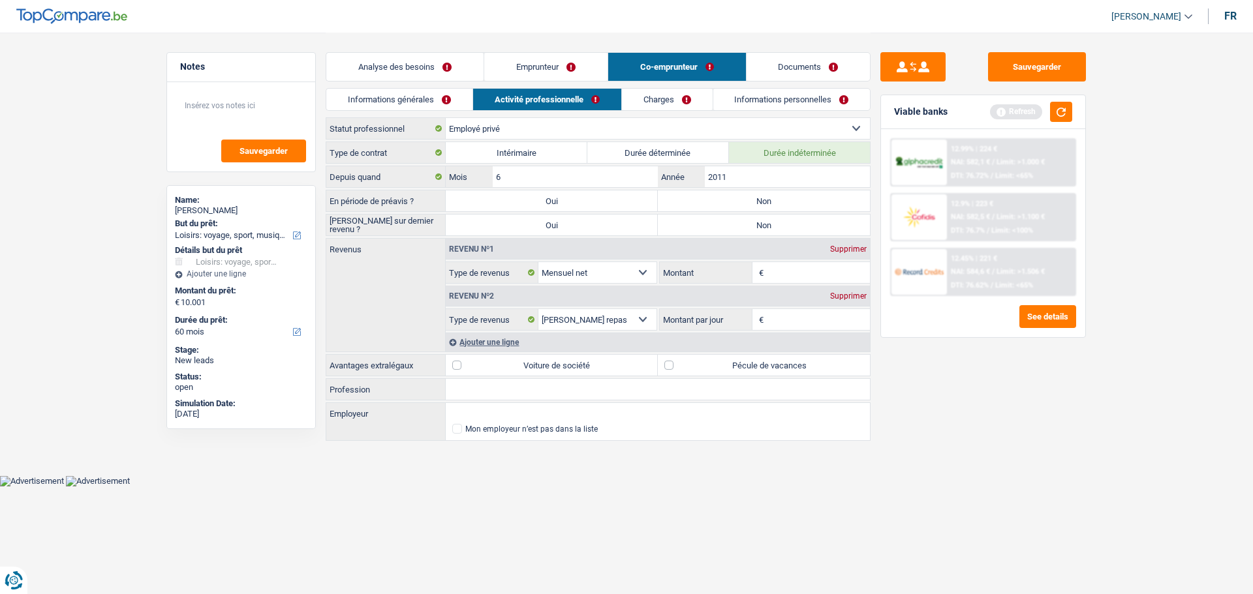
click at [720, 199] on input "Non" at bounding box center [764, 201] width 212 height 21
radio input "true"
click at [714, 224] on label "Non" at bounding box center [764, 225] width 212 height 21
click at [714, 224] on input "Non" at bounding box center [764, 225] width 212 height 21
radio input "true"
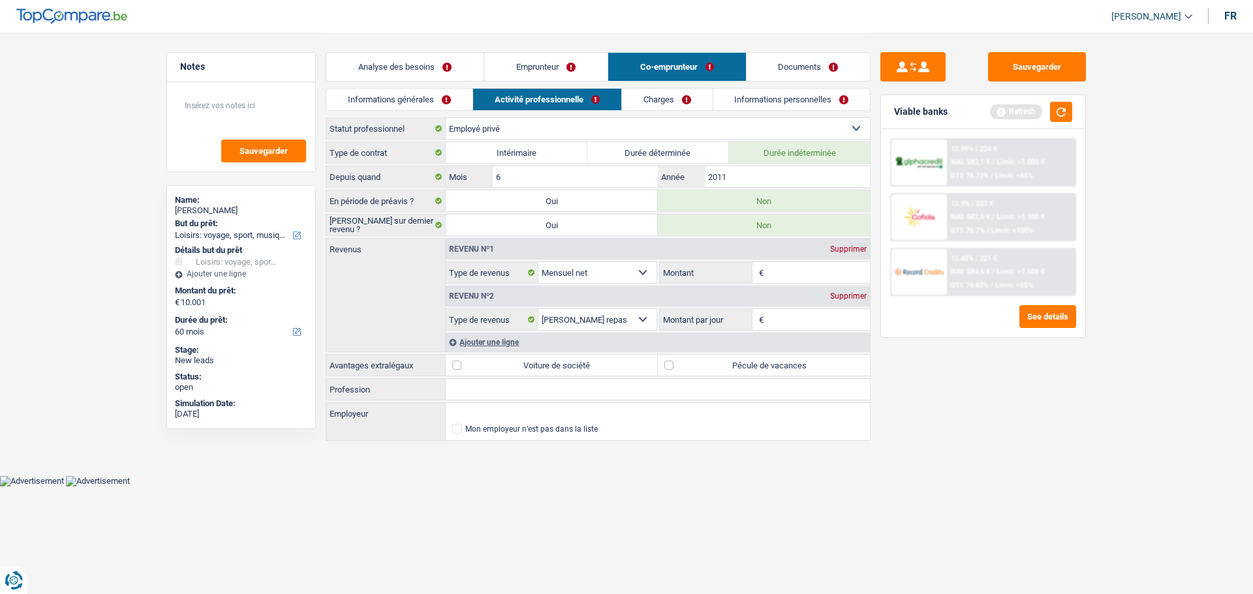
click at [806, 262] on fieldset "€ Montant Selon le statut professionnel choisi à l’étape précédente, veuillez i…" at bounding box center [764, 273] width 211 height 22
click at [805, 266] on input "Montant" at bounding box center [819, 272] width 104 height 21
type input "1.400"
click at [806, 320] on input "Montant par jour" at bounding box center [819, 319] width 104 height 21
click at [806, 271] on input "1.400" at bounding box center [819, 272] width 104 height 21
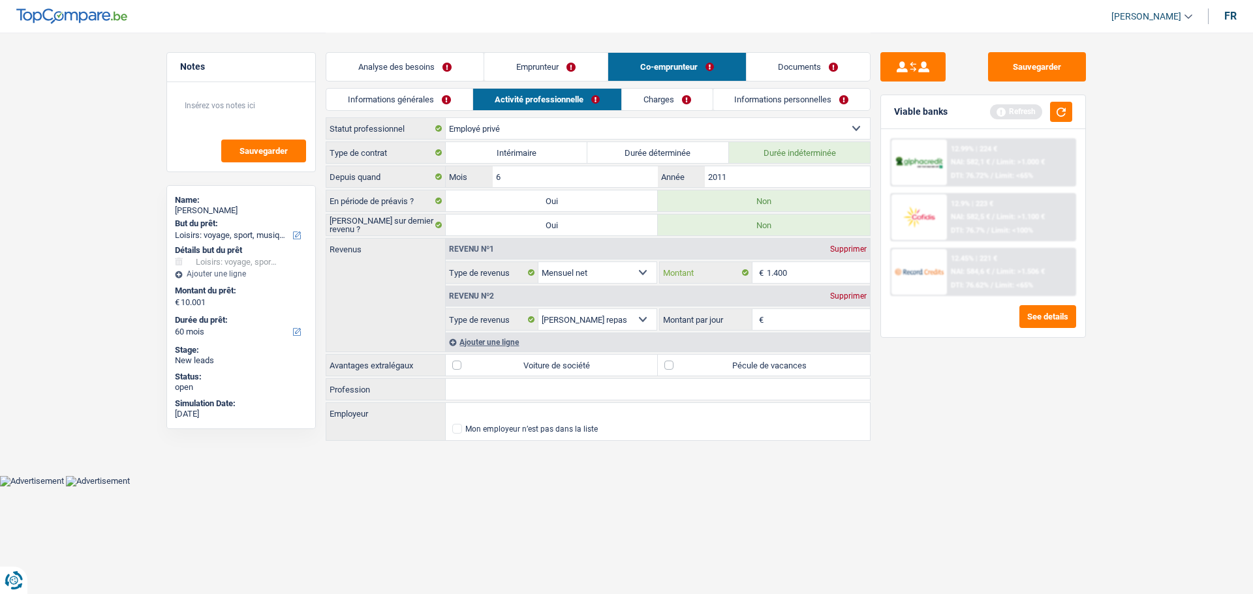
click at [805, 280] on input "1.400" at bounding box center [819, 272] width 104 height 21
click at [792, 313] on input "Montant par jour" at bounding box center [819, 319] width 104 height 21
click at [816, 326] on input "Montant par jour" at bounding box center [819, 319] width 104 height 21
click at [814, 324] on input "Montant par jour" at bounding box center [819, 319] width 104 height 21
click at [842, 296] on div "Supprimer" at bounding box center [848, 296] width 43 height 8
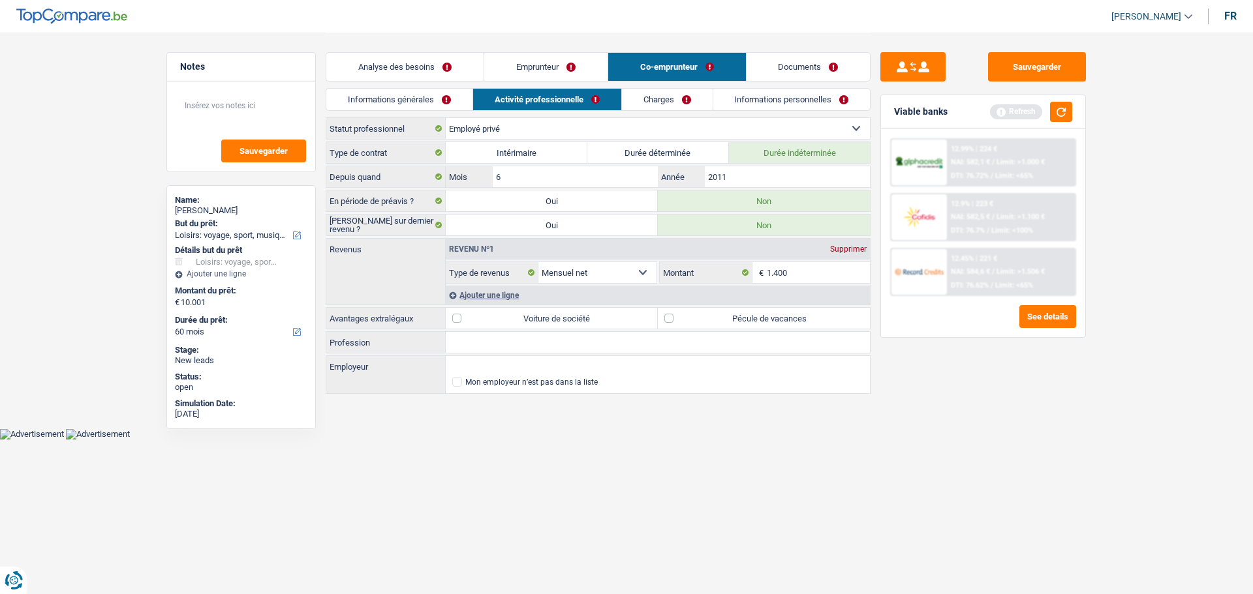
click at [754, 318] on label "Pécule de vacances" at bounding box center [764, 318] width 212 height 21
click at [754, 318] on input "Pécule de vacances" at bounding box center [764, 318] width 212 height 21
checkbox input "true"
click at [1066, 114] on button "button" at bounding box center [1061, 112] width 22 height 20
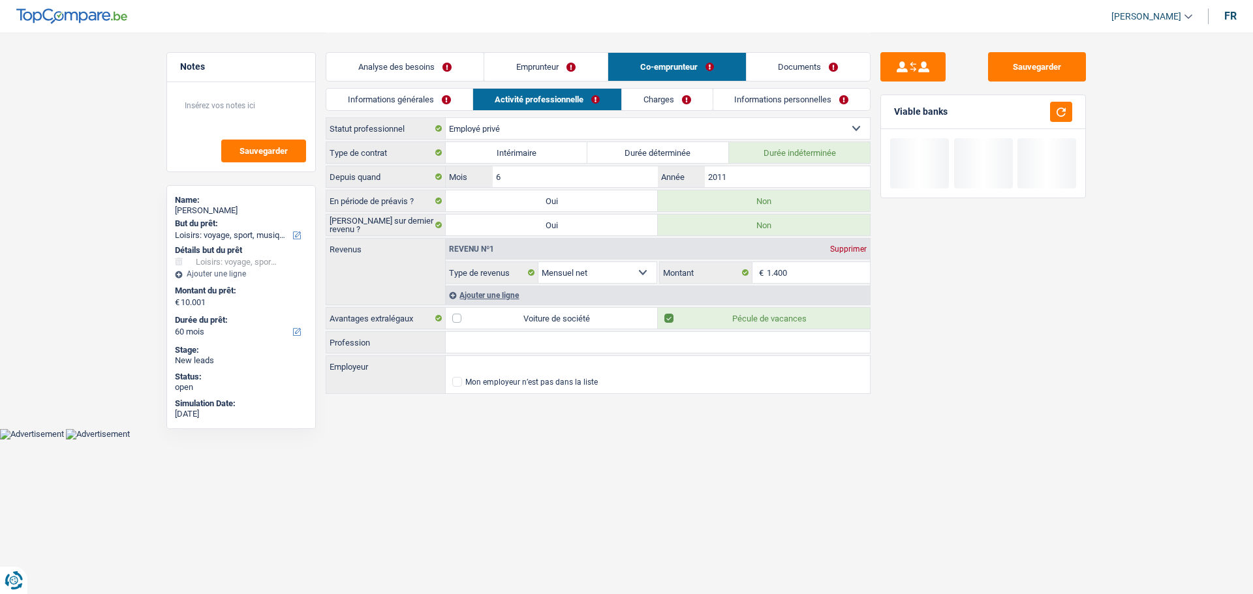
click at [628, 95] on link "Charges" at bounding box center [667, 100] width 91 height 22
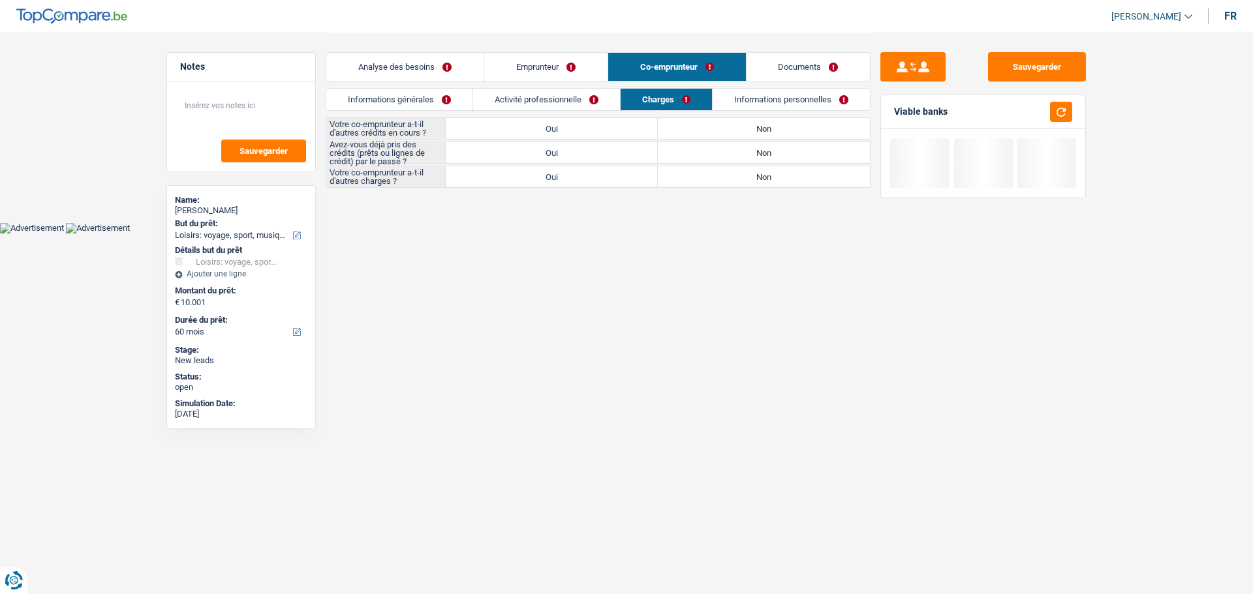
click at [716, 127] on label "Non" at bounding box center [764, 128] width 212 height 21
click at [716, 127] on input "Non" at bounding box center [764, 128] width 212 height 21
radio input "true"
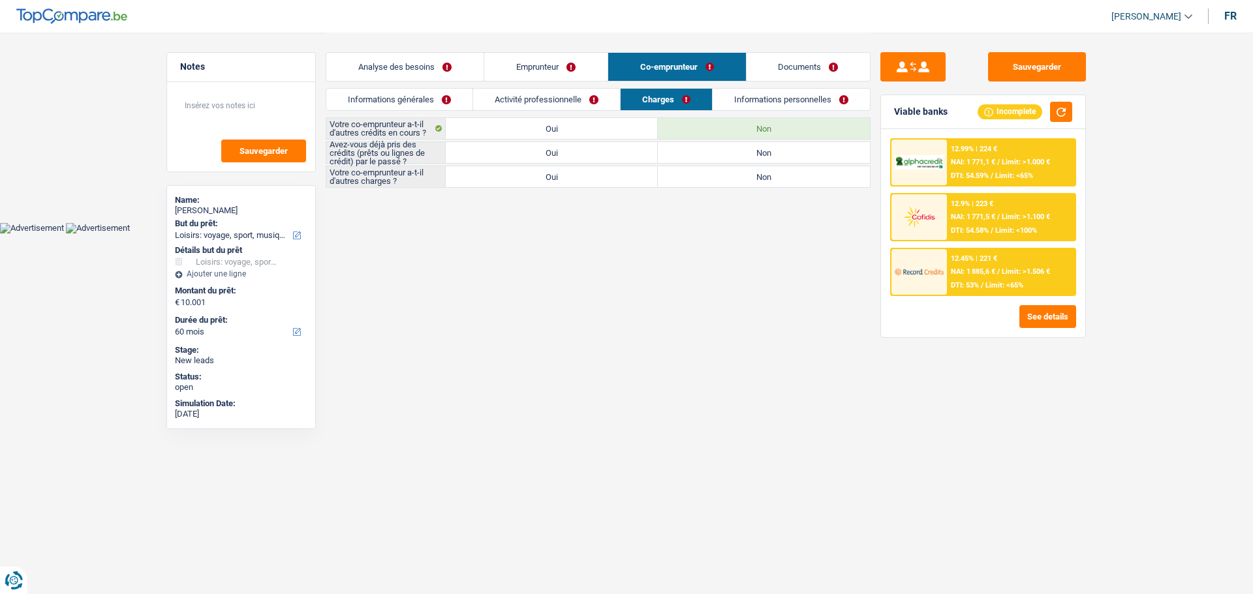
click at [713, 154] on label "Non" at bounding box center [764, 152] width 212 height 21
click at [713, 154] on input "Non" at bounding box center [764, 152] width 212 height 21
radio input "true"
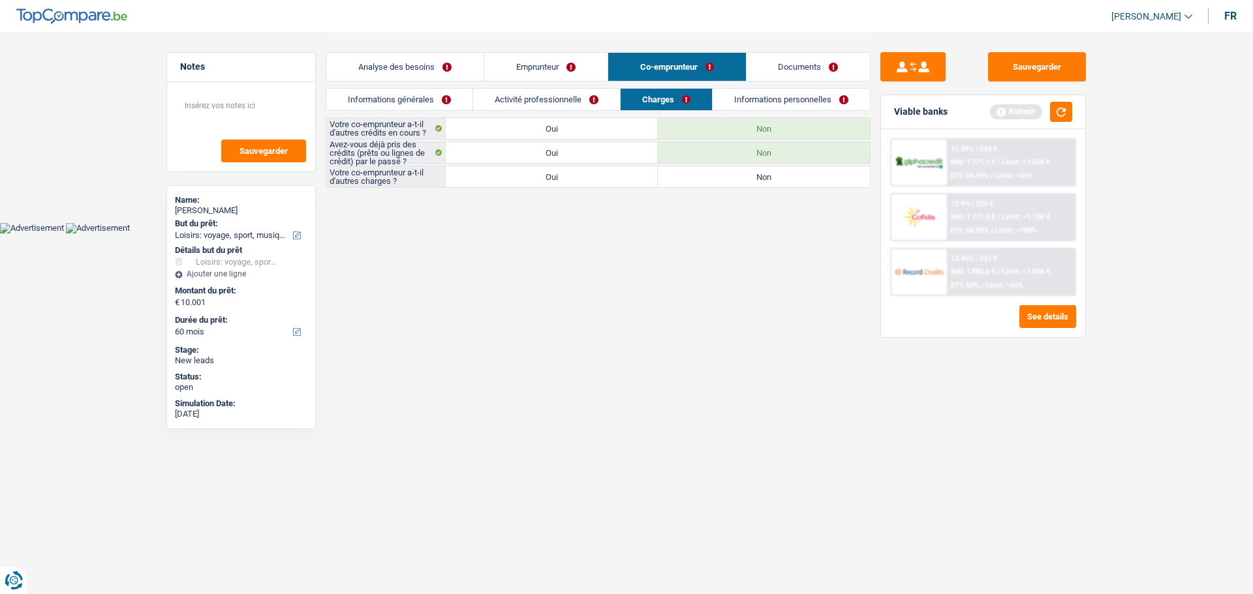
click at [714, 178] on label "Non" at bounding box center [764, 176] width 212 height 21
click at [714, 178] on input "Non" at bounding box center [764, 176] width 212 height 21
radio input "true"
click at [589, 158] on label "Oui" at bounding box center [552, 152] width 212 height 21
click at [589, 158] on input "Oui" at bounding box center [552, 152] width 212 height 21
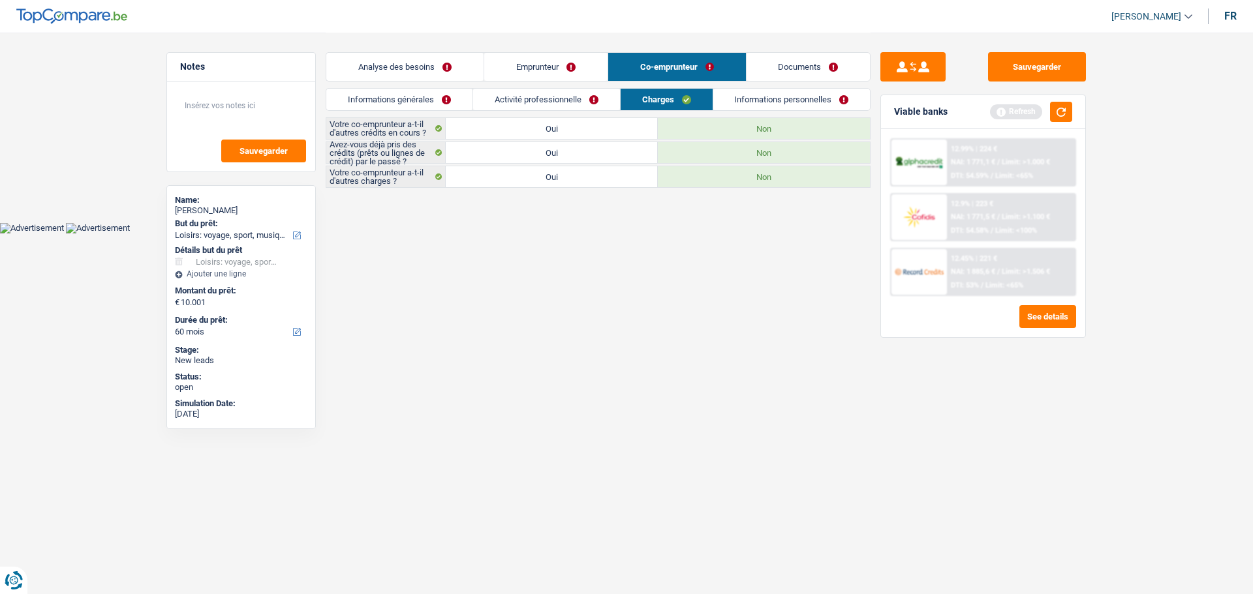
radio input "true"
drag, startPoint x: 771, startPoint y: 153, endPoint x: 776, endPoint y: 119, distance: 34.2
click at [772, 151] on label "Non" at bounding box center [764, 152] width 212 height 21
click at [772, 151] on input "Non" at bounding box center [764, 152] width 212 height 21
radio input "true"
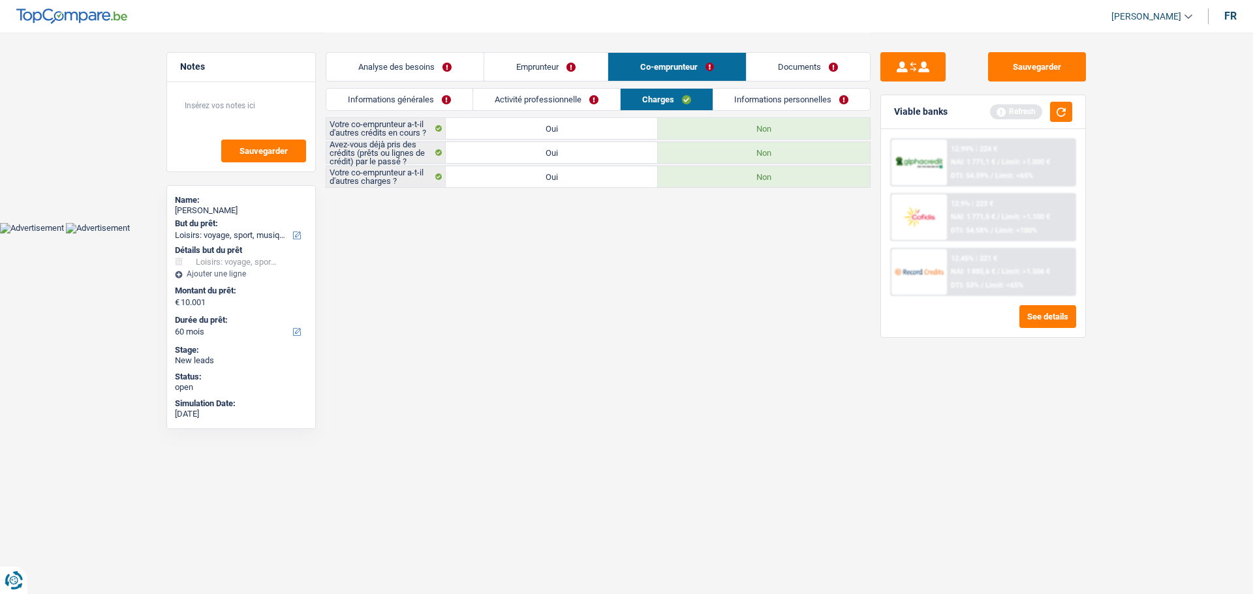
click at [780, 102] on link "Informations personnelles" at bounding box center [791, 100] width 157 height 22
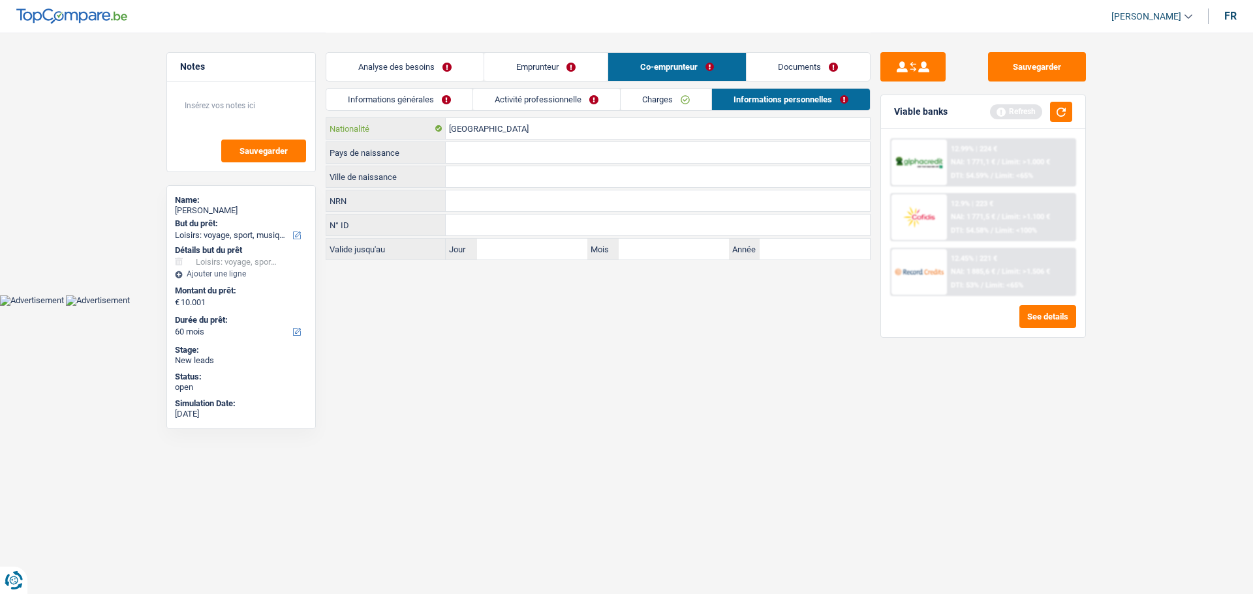
click at [519, 133] on input "[GEOGRAPHIC_DATA]" at bounding box center [658, 128] width 424 height 21
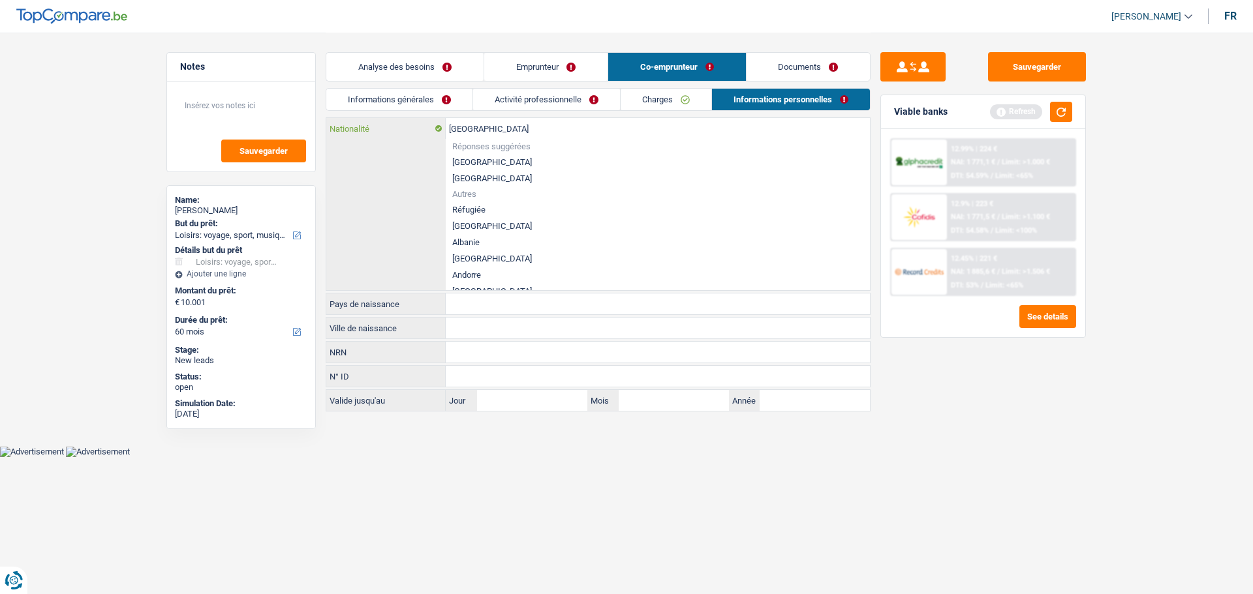
type input "Belgiqu"
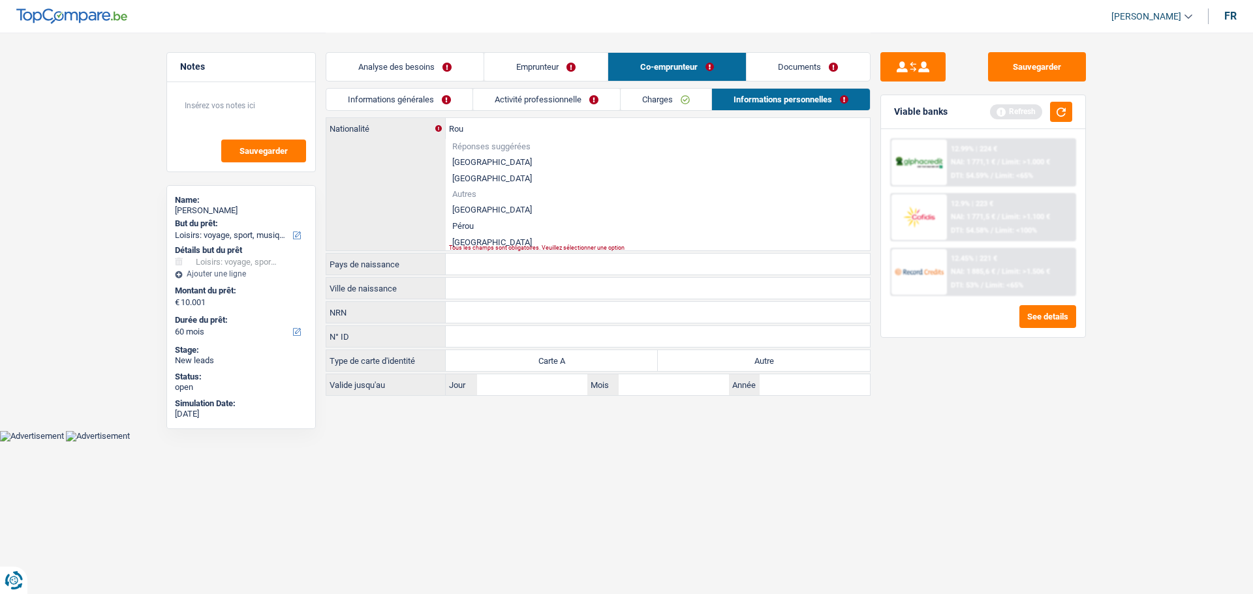
click at [486, 236] on li "[GEOGRAPHIC_DATA]" at bounding box center [658, 242] width 424 height 16
type input "[GEOGRAPHIC_DATA]"
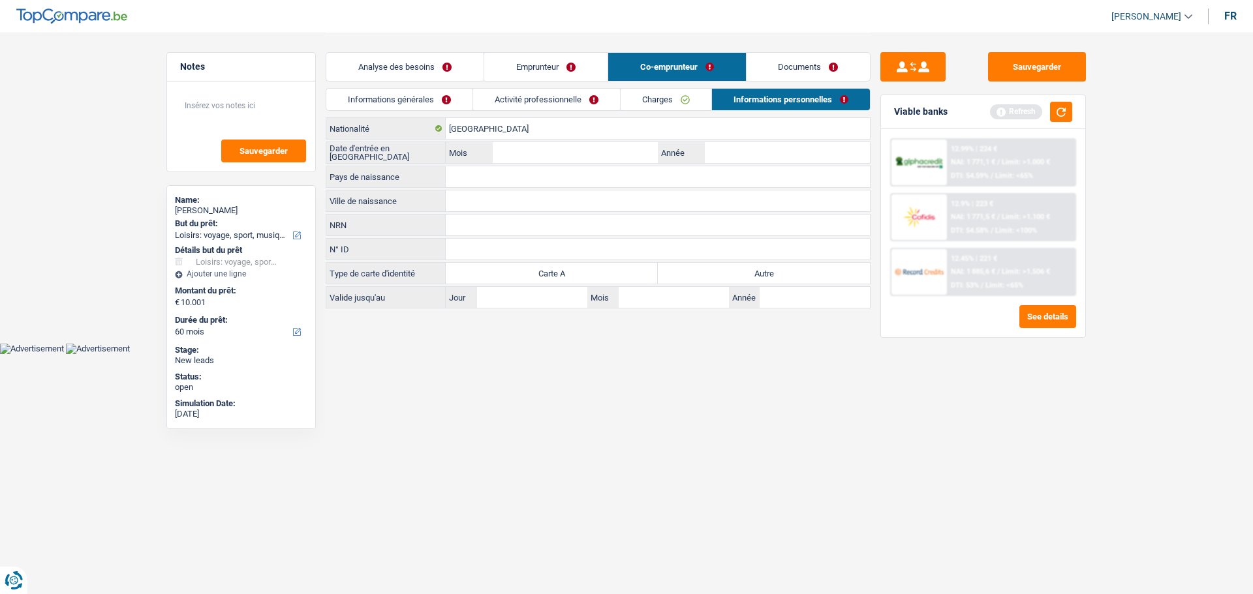
click at [585, 73] on link "Emprunteur" at bounding box center [545, 67] width 123 height 28
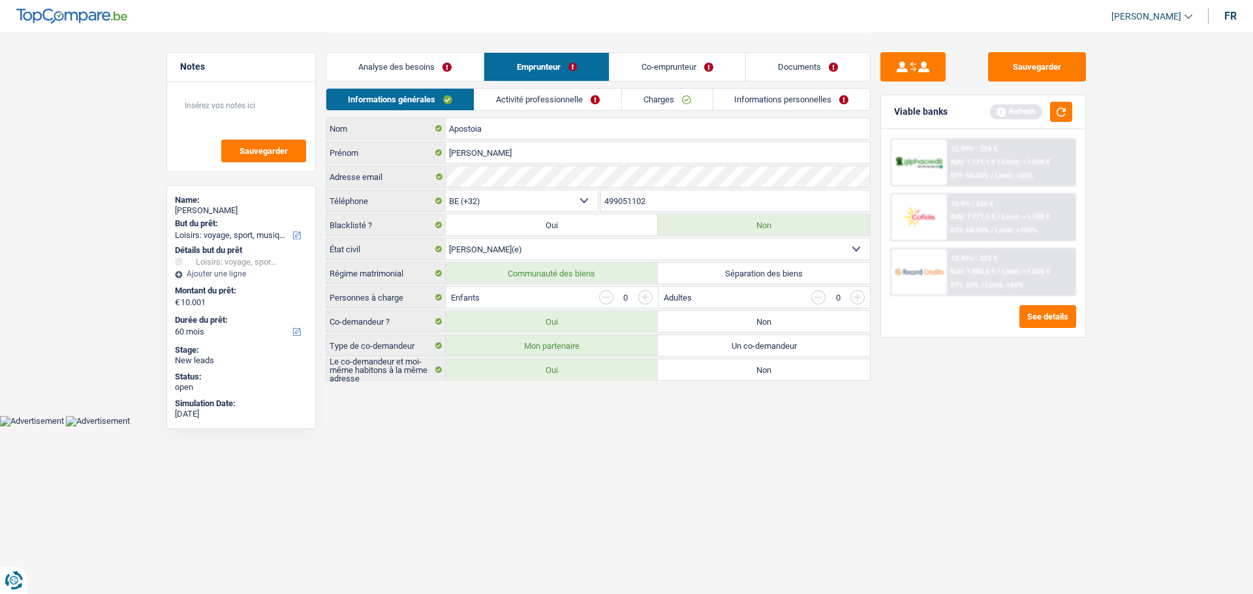
click at [753, 99] on link "Informations personnelles" at bounding box center [791, 100] width 157 height 22
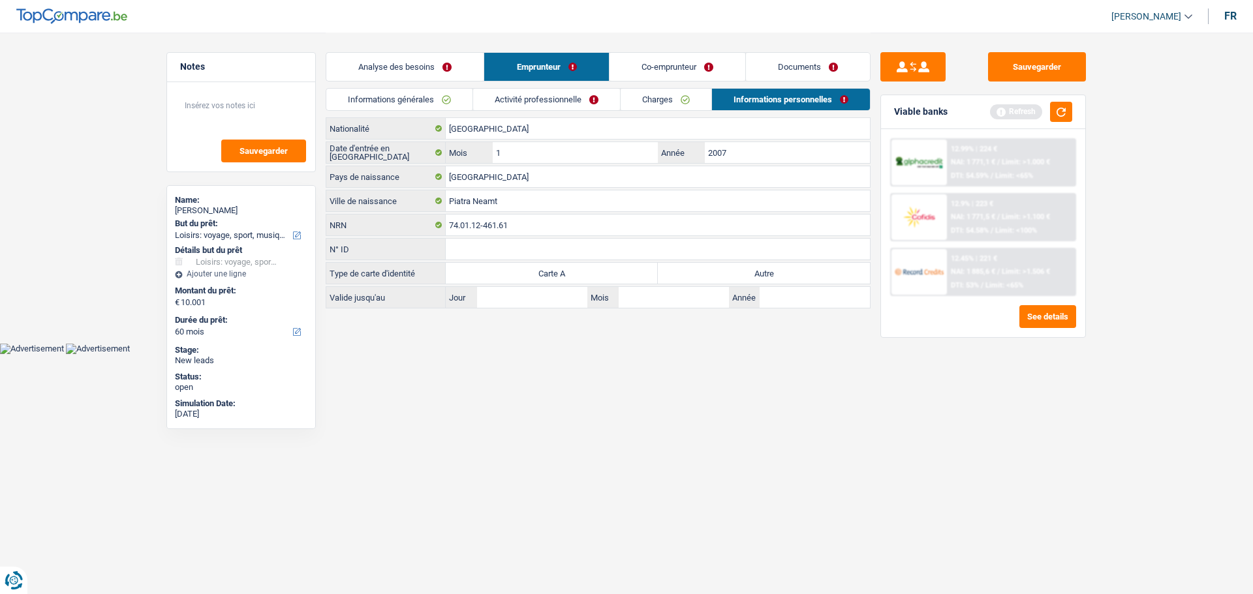
drag, startPoint x: 707, startPoint y: 74, endPoint x: 705, endPoint y: 85, distance: 11.3
click at [706, 74] on link "Co-emprunteur" at bounding box center [677, 67] width 136 height 28
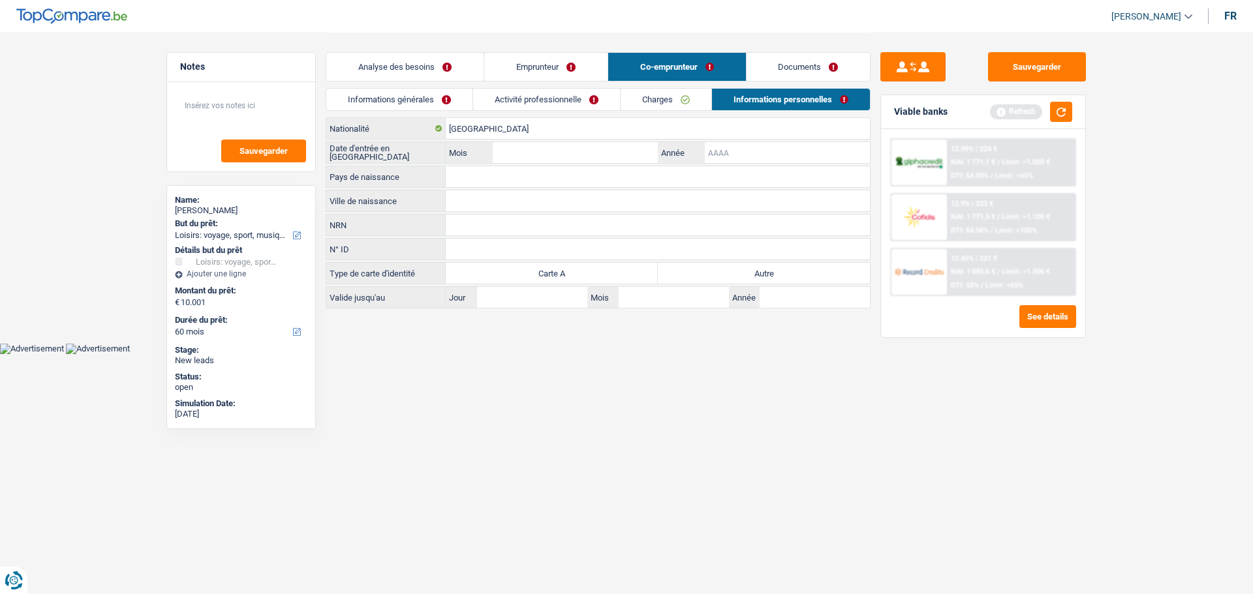
click at [735, 146] on input "Année" at bounding box center [787, 152] width 165 height 21
type input "2008"
click at [660, 156] on label "Année" at bounding box center [681, 152] width 46 height 21
click at [705, 156] on input "2008" at bounding box center [787, 152] width 165 height 21
click at [604, 150] on input "Mois" at bounding box center [575, 152] width 165 height 21
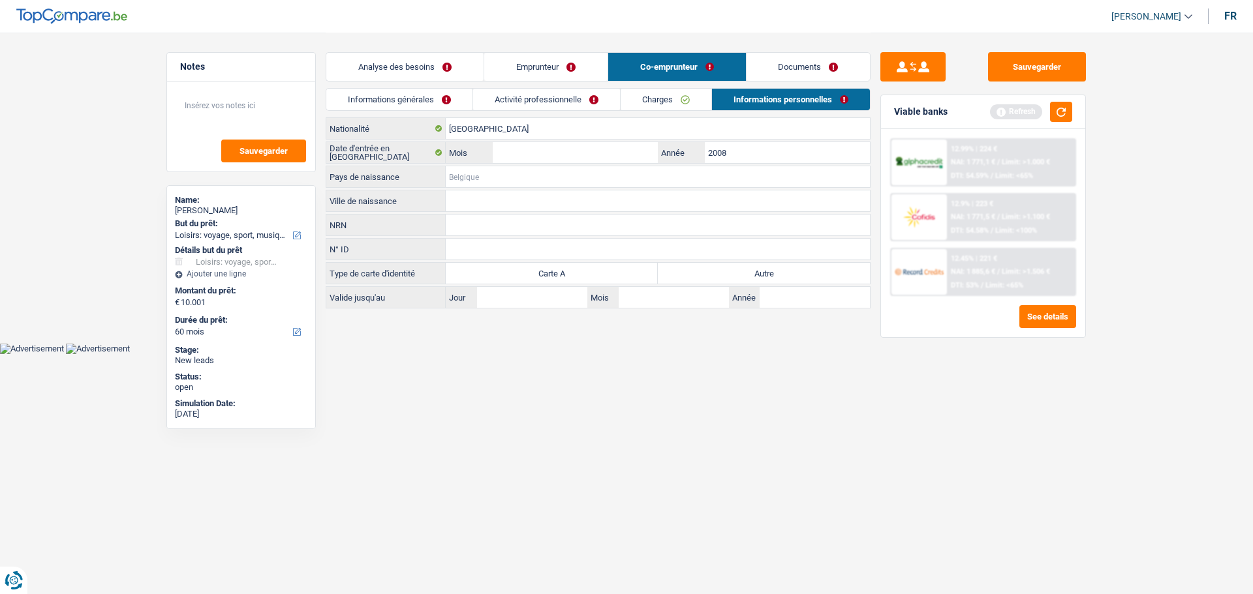
click at [493, 181] on input "Pays de naissance" at bounding box center [658, 176] width 424 height 21
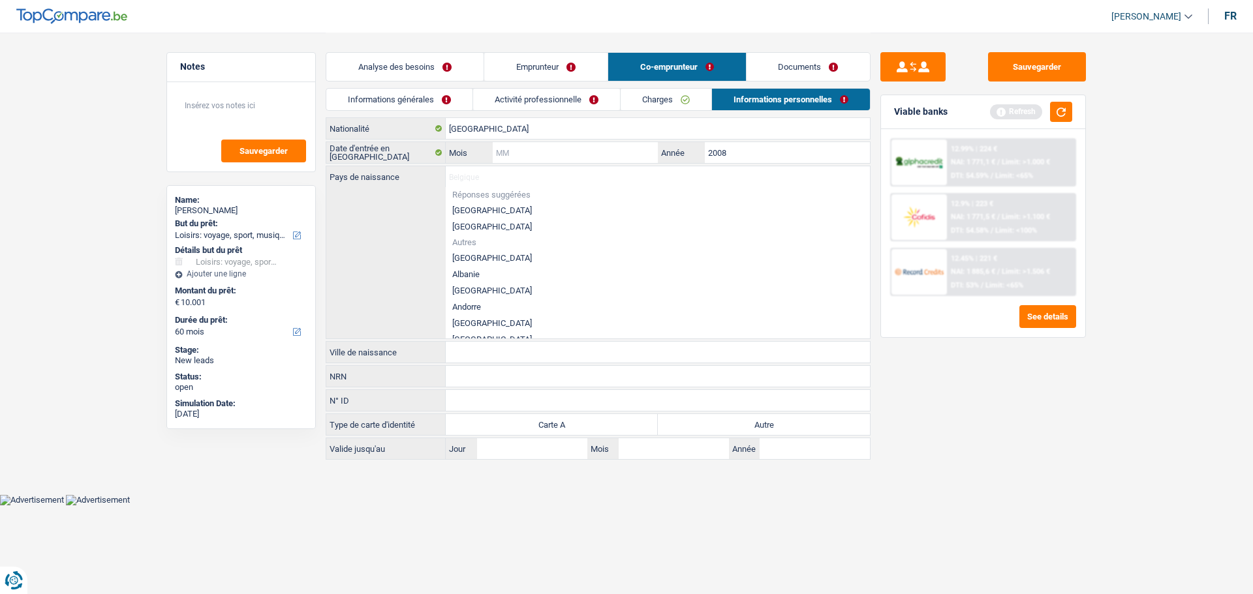
click at [513, 151] on input "Mois" at bounding box center [575, 152] width 165 height 21
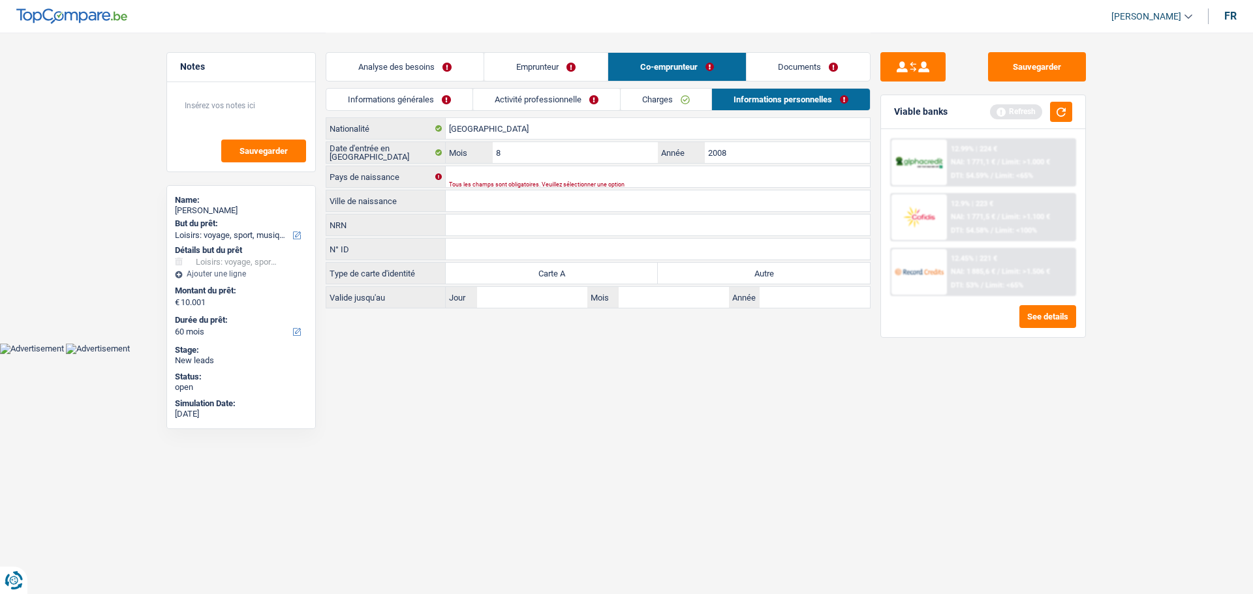
type input "8"
click at [485, 179] on input "Pays de naissance" at bounding box center [658, 176] width 424 height 21
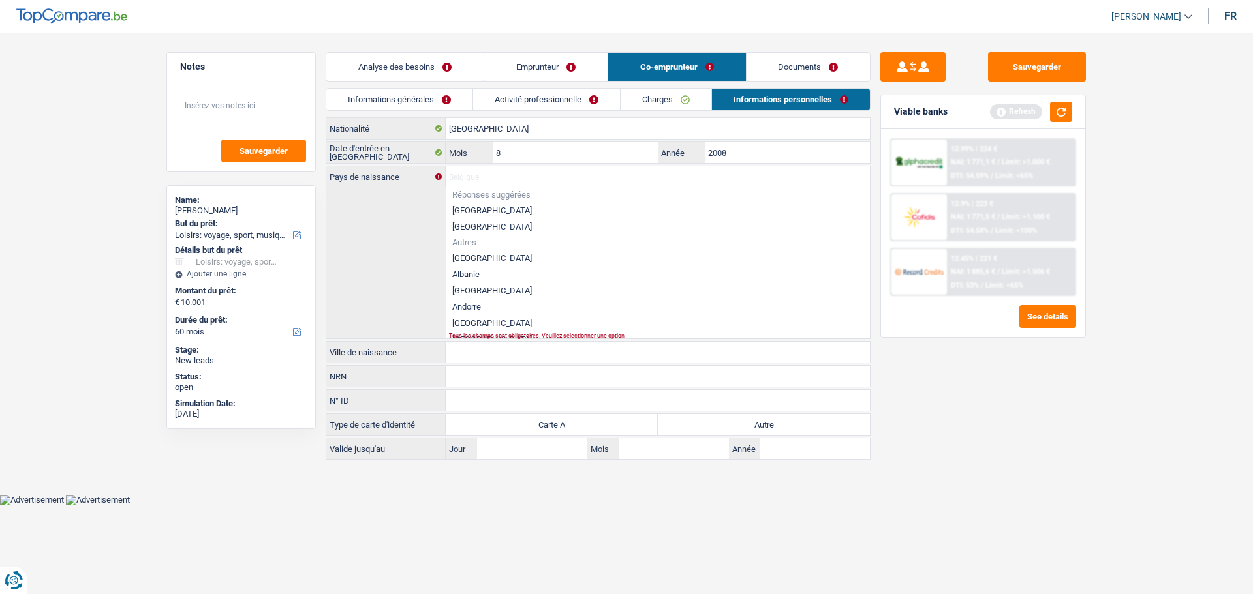
click at [975, 403] on div "Sauvegarder Viable banks Refresh 12.99% | 224 € NAI: 1 771,1 € / Limit: >1.000 …" at bounding box center [982, 312] width 225 height 521
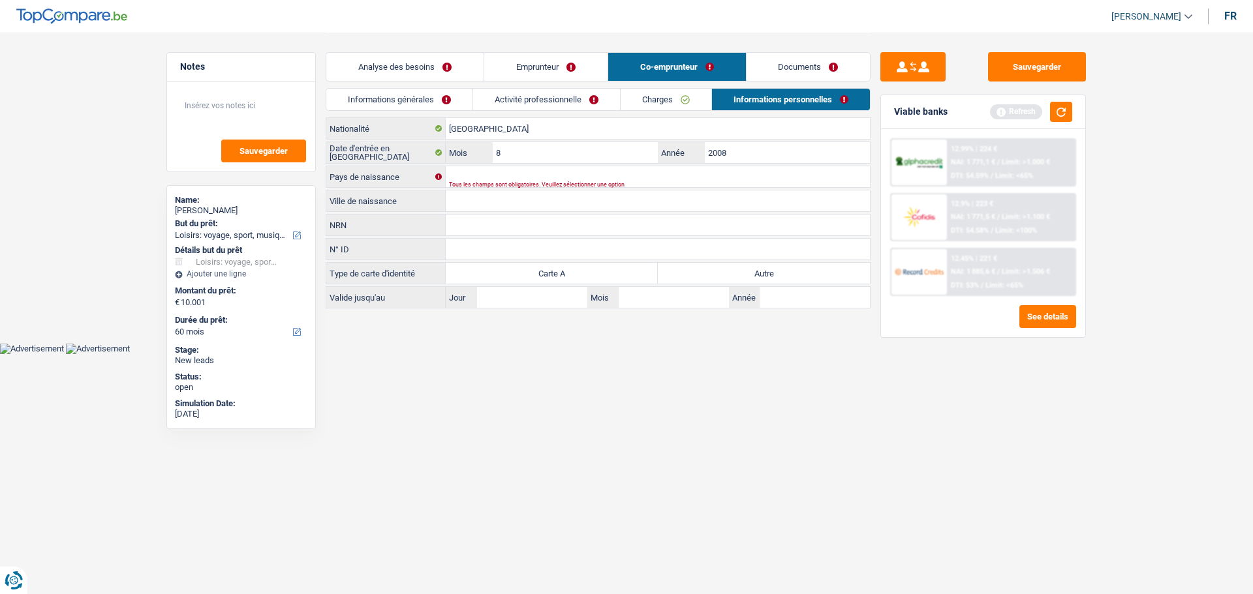
click at [477, 212] on div "Roumanie Nationalité Date d'entrée en [GEOGRAPHIC_DATA] 8 Mois / 2008 Année Pay…" at bounding box center [598, 212] width 545 height 191
click at [479, 195] on input "Ville de naissance" at bounding box center [658, 201] width 424 height 21
click at [562, 65] on link "Emprunteur" at bounding box center [545, 67] width 123 height 28
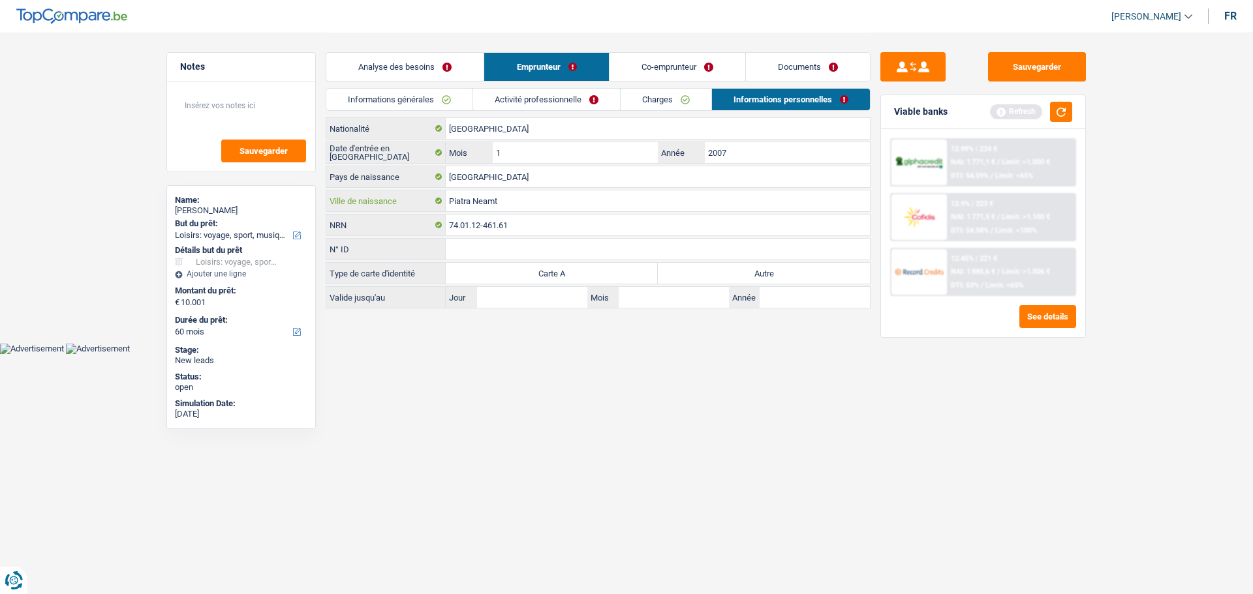
click at [581, 198] on input "Piatra Neamt" at bounding box center [658, 201] width 424 height 21
click at [681, 65] on link "Co-emprunteur" at bounding box center [677, 67] width 136 height 28
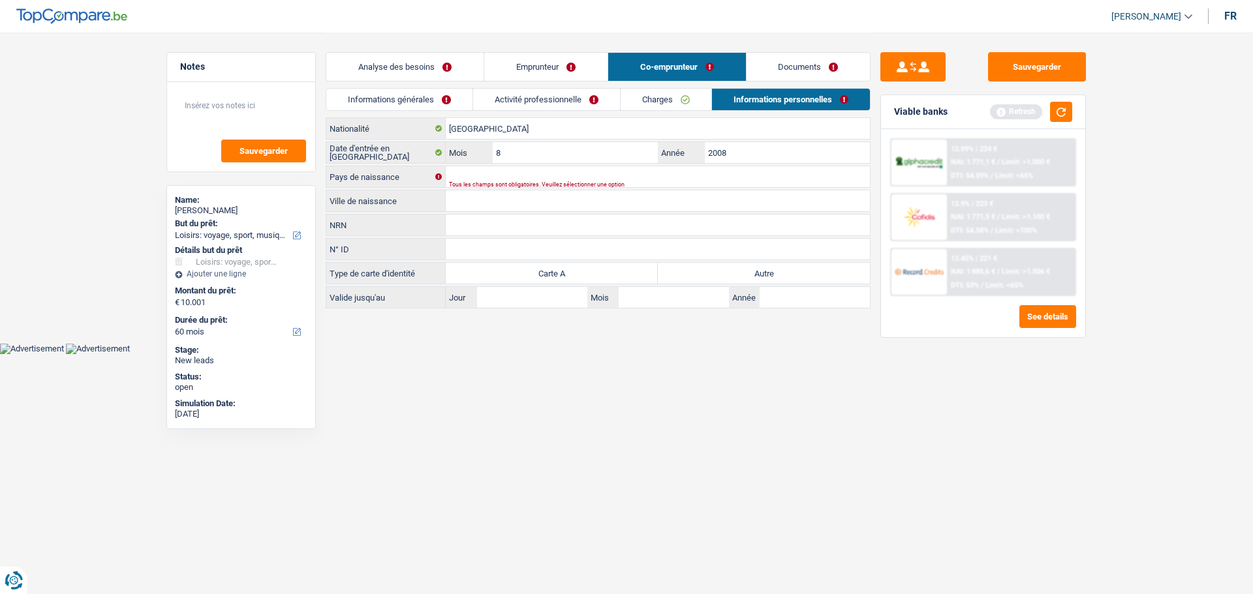
click at [598, 209] on input "Ville de naissance" at bounding box center [658, 201] width 424 height 21
paste input "Piatra Neamt"
type input "Piatra Neamt"
click at [583, 173] on input "Pays de naissance" at bounding box center [658, 176] width 424 height 21
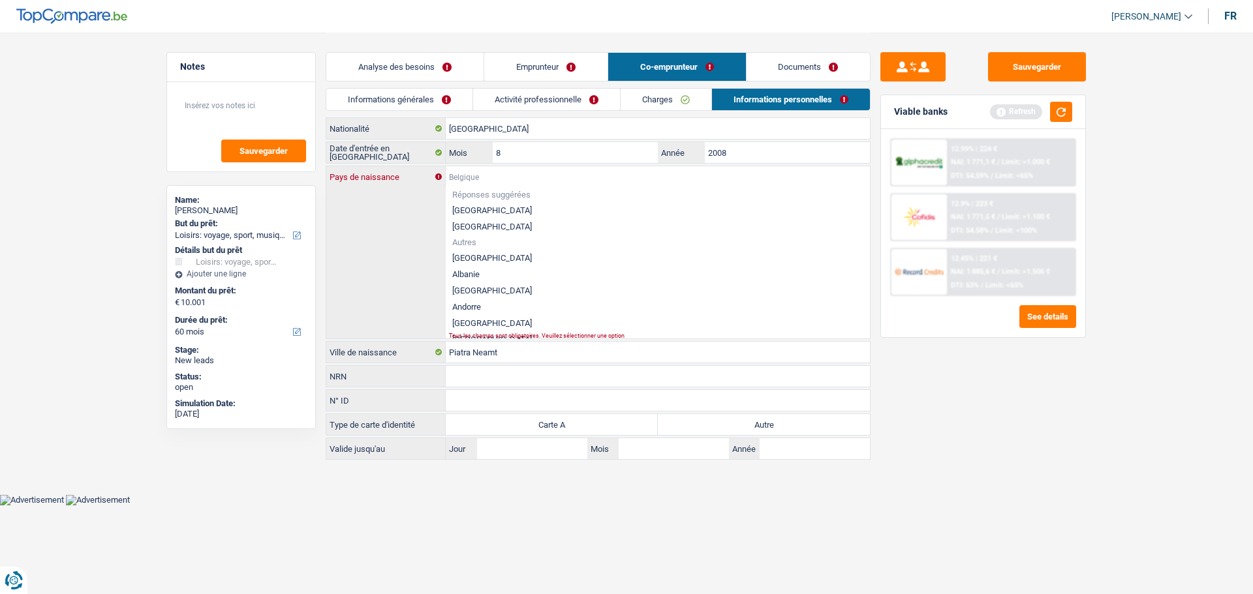
type input "r"
type input "o"
type input "r"
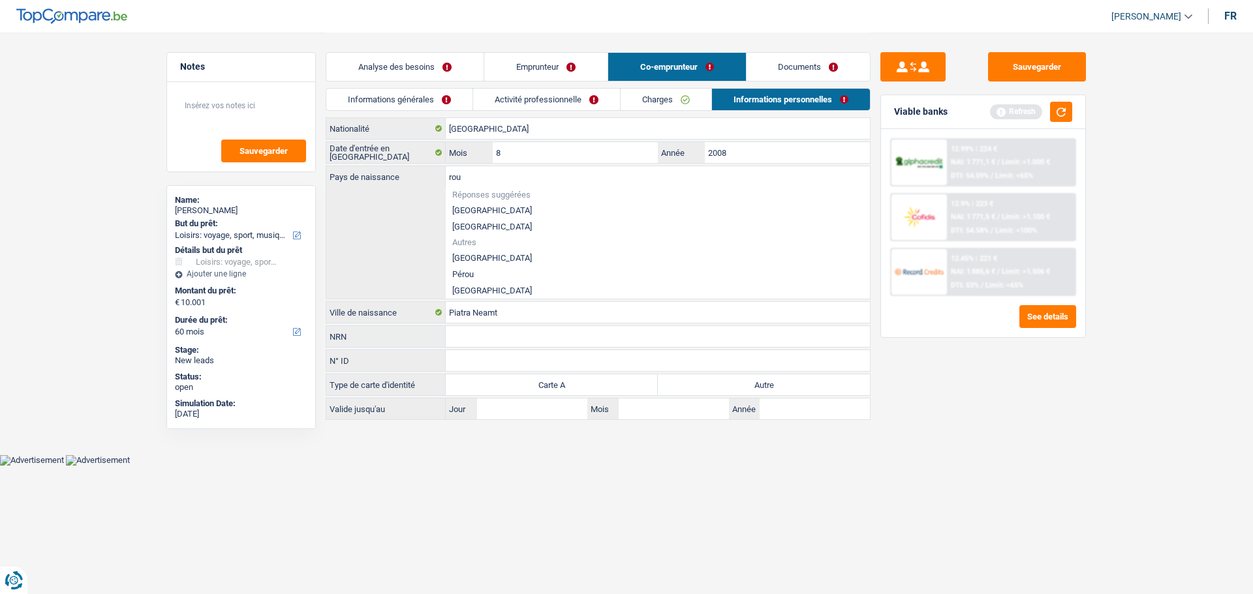
click at [527, 286] on li "[GEOGRAPHIC_DATA]" at bounding box center [658, 291] width 424 height 16
type input "[GEOGRAPHIC_DATA]"
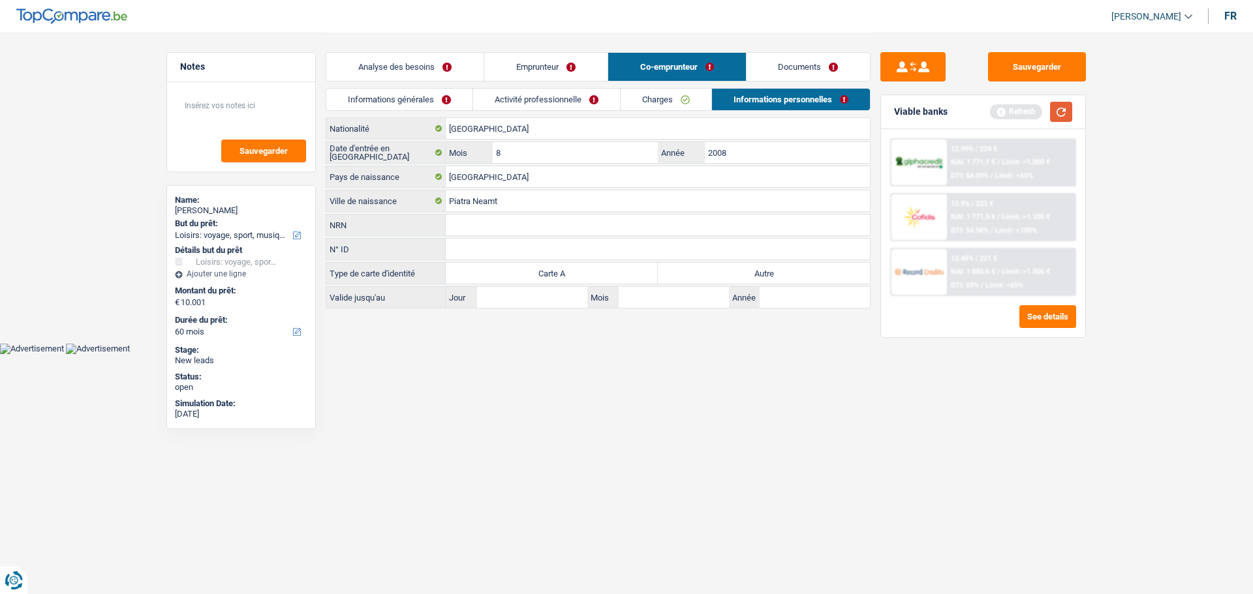
click at [1060, 116] on button "button" at bounding box center [1061, 112] width 22 height 20
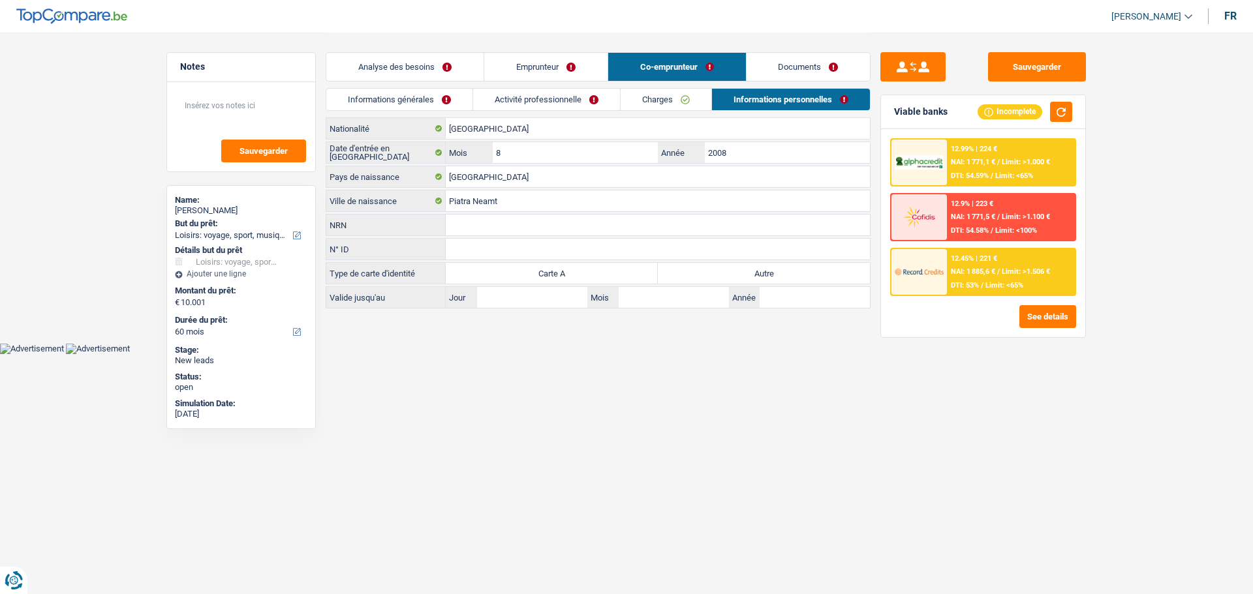
click at [427, 72] on link "Analyse des besoins" at bounding box center [404, 67] width 157 height 28
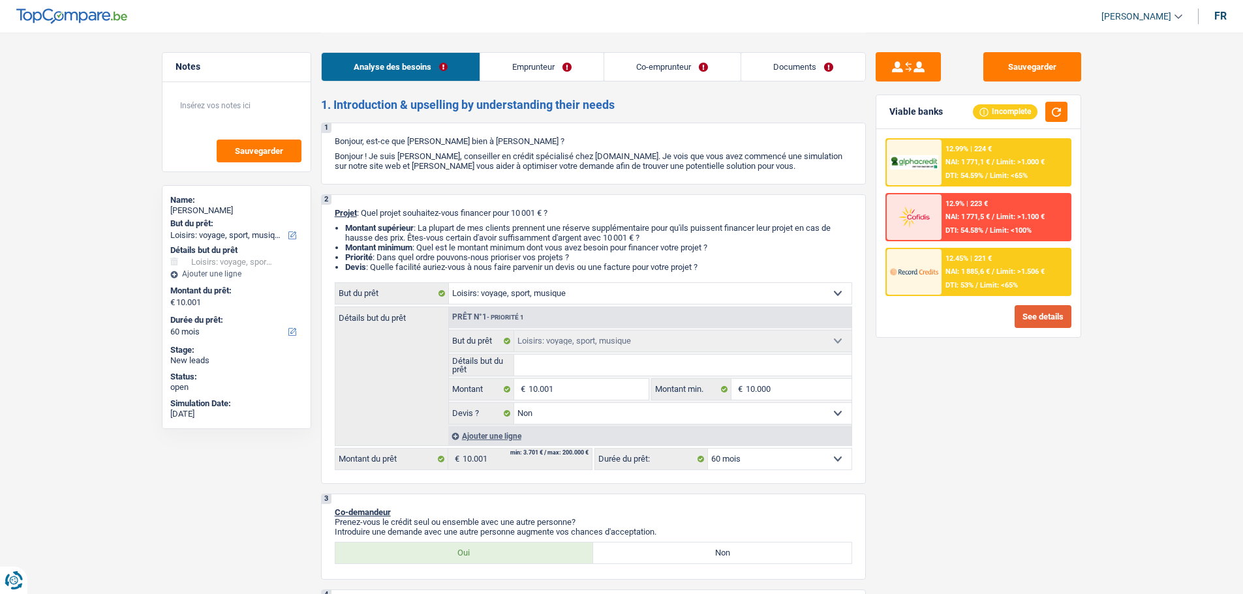
click at [1041, 316] on button "See details" at bounding box center [1043, 316] width 57 height 23
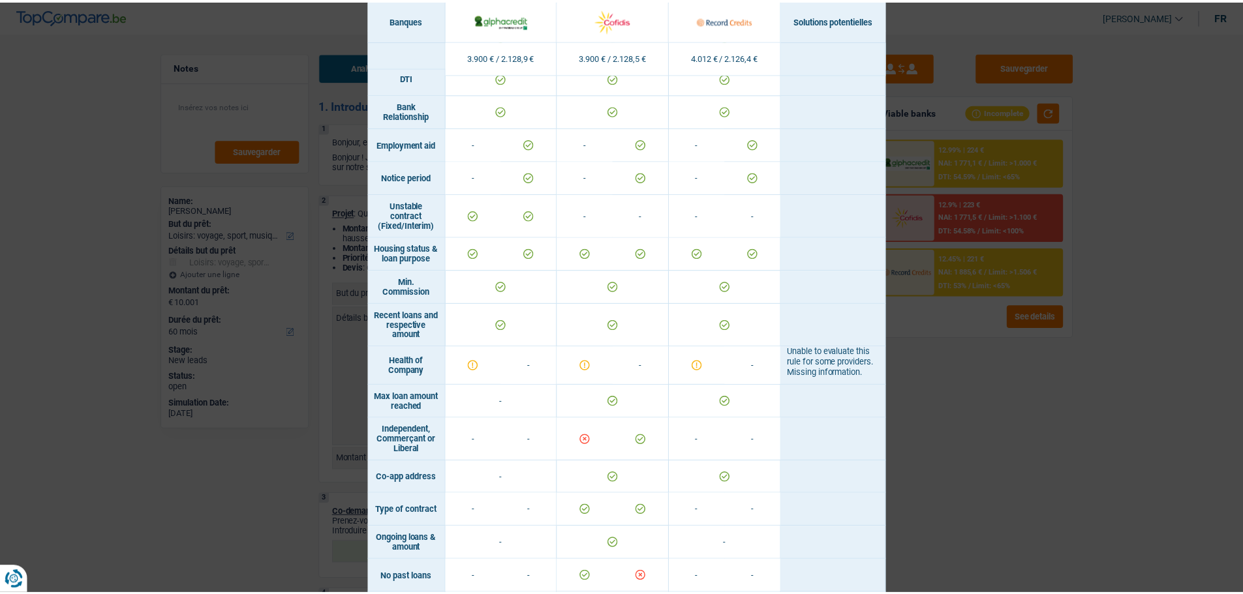
scroll to position [621, 0]
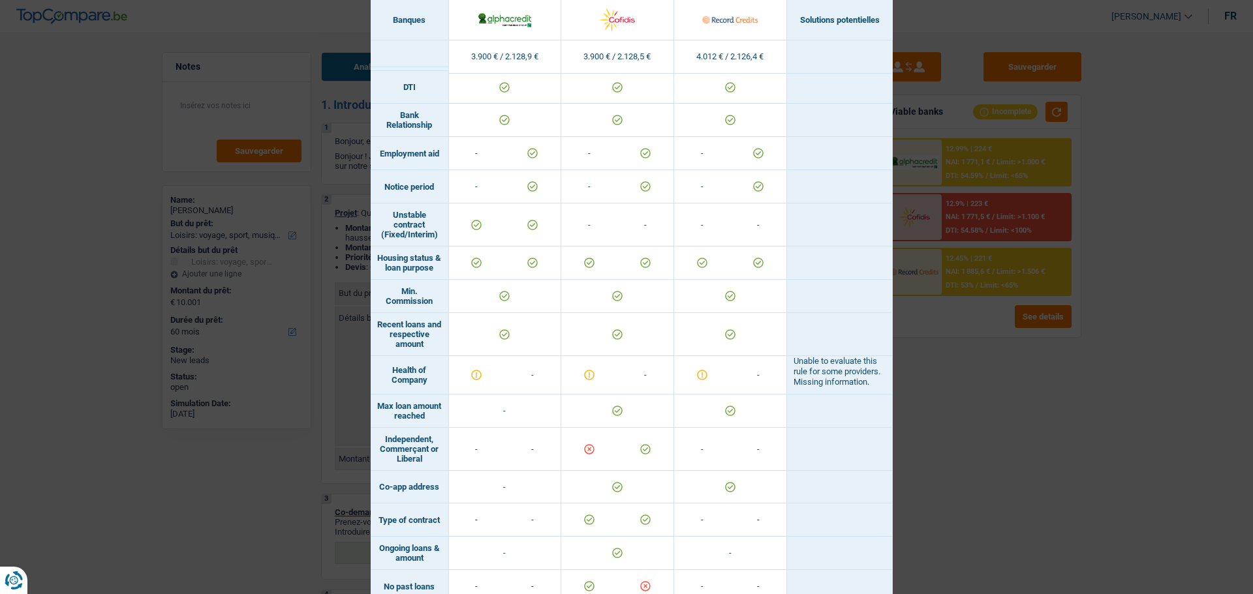
click at [996, 453] on div "Banks conditions × Banques Solutions potentielles Revenus / Charges 3.900 € / 2…" at bounding box center [626, 297] width 1253 height 594
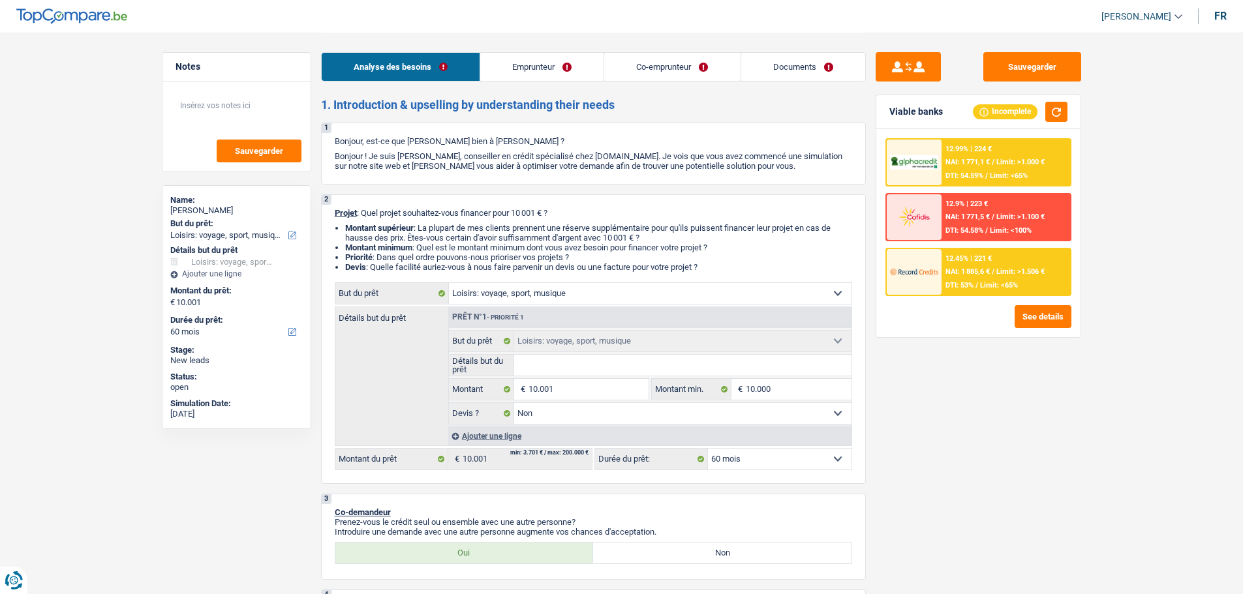
click at [710, 80] on link "Co-emprunteur" at bounding box center [672, 67] width 136 height 28
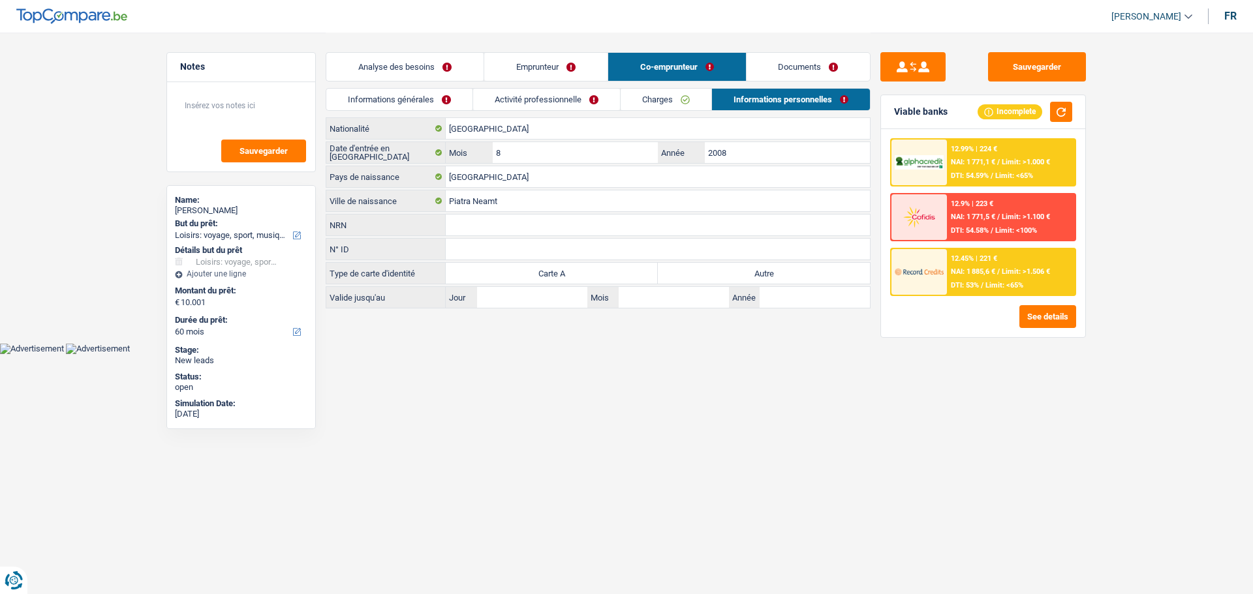
click at [635, 100] on link "Charges" at bounding box center [665, 100] width 91 height 22
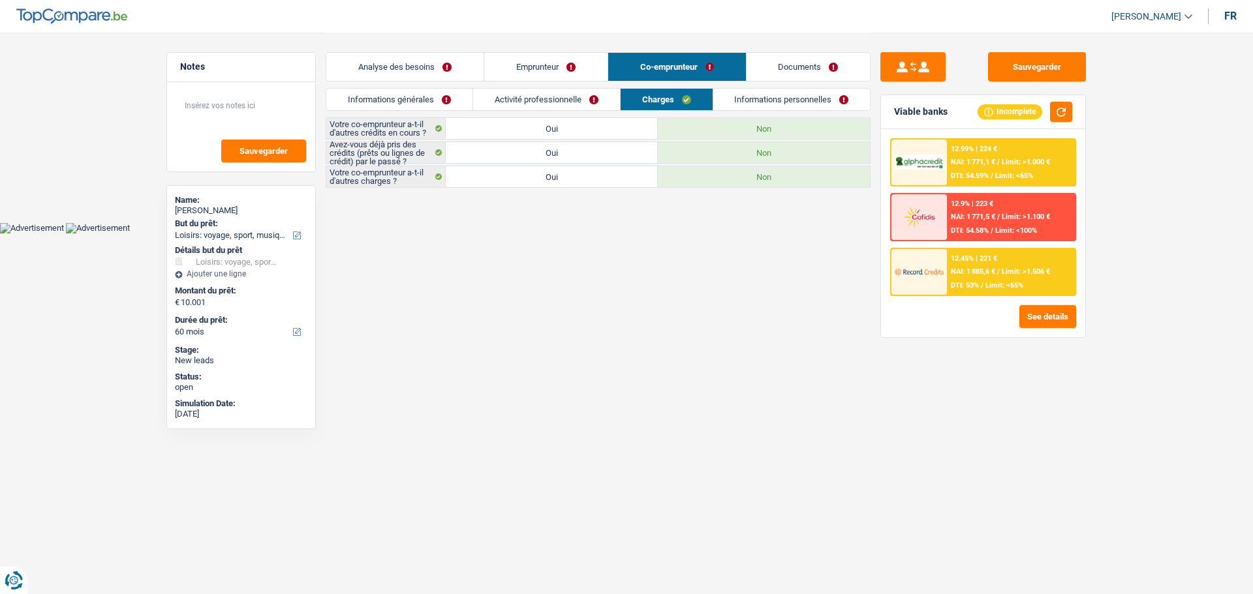
click at [585, 149] on label "Oui" at bounding box center [552, 152] width 212 height 21
click at [585, 149] on input "Oui" at bounding box center [552, 152] width 212 height 21
radio input "true"
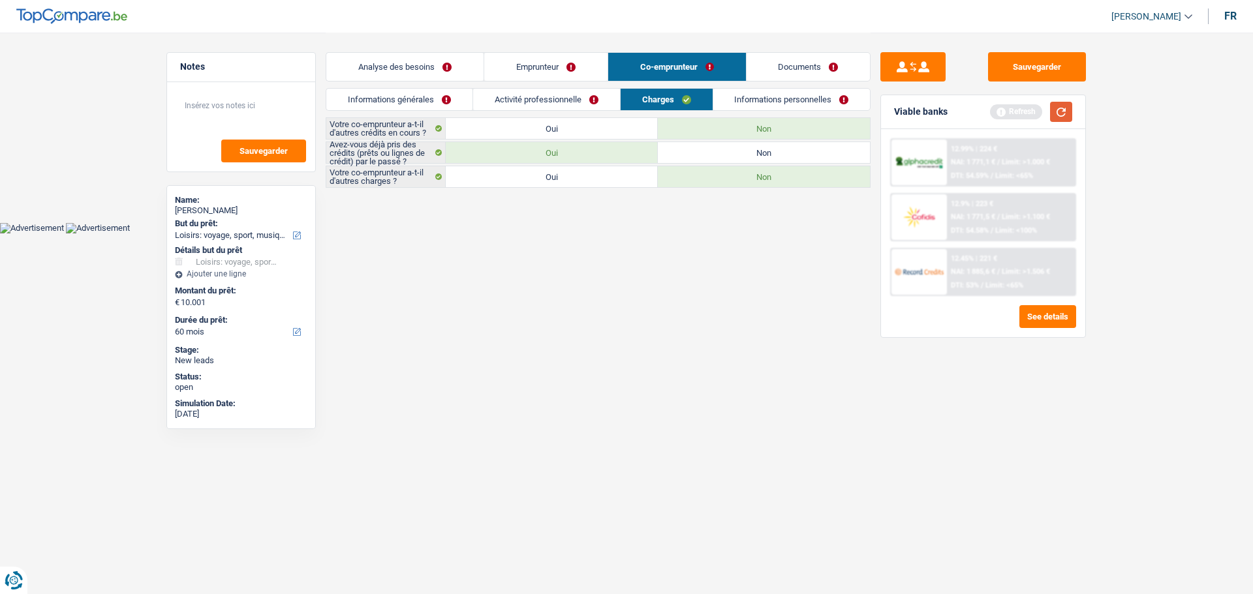
click at [1057, 111] on button "button" at bounding box center [1061, 112] width 22 height 20
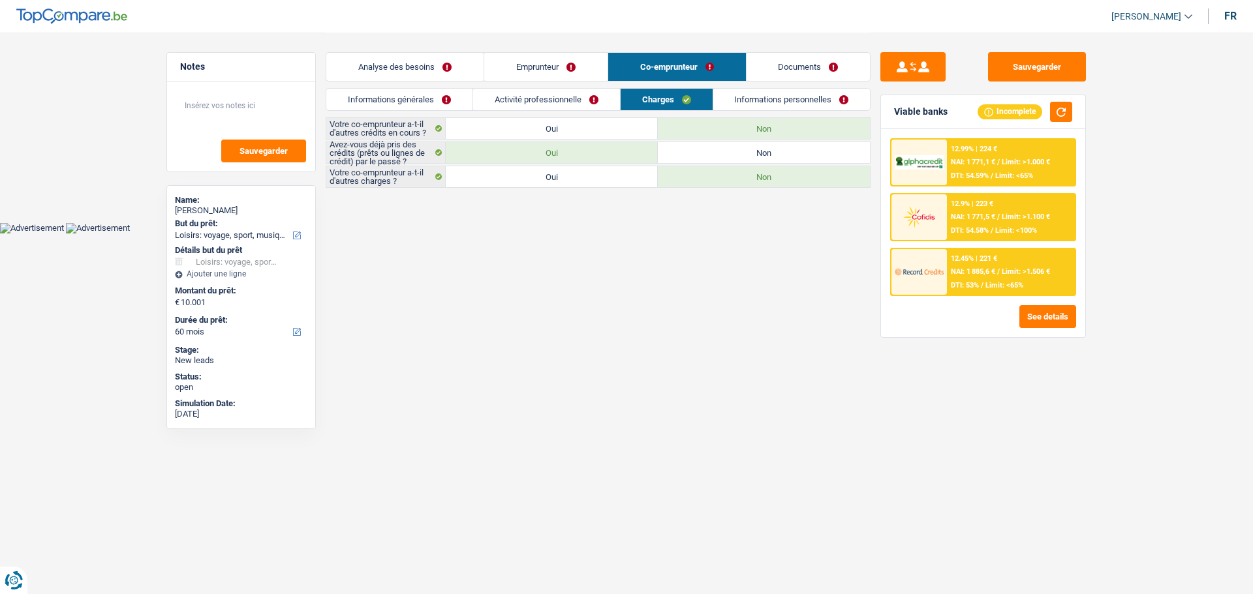
click at [451, 76] on link "Analyse des besoins" at bounding box center [404, 67] width 157 height 28
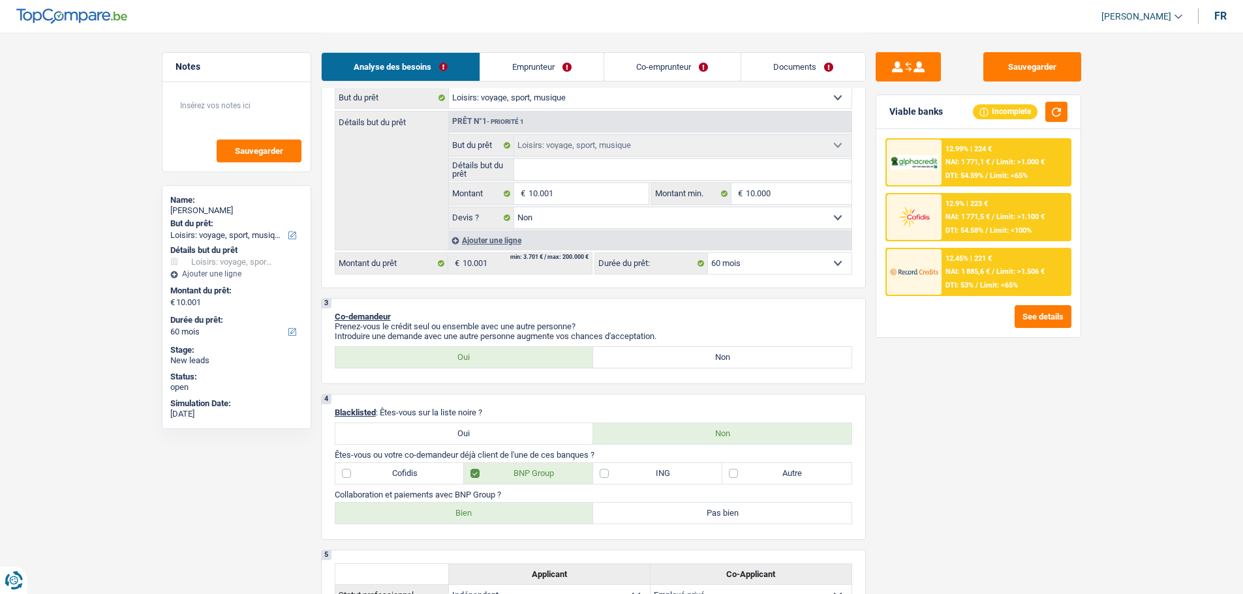
scroll to position [0, 0]
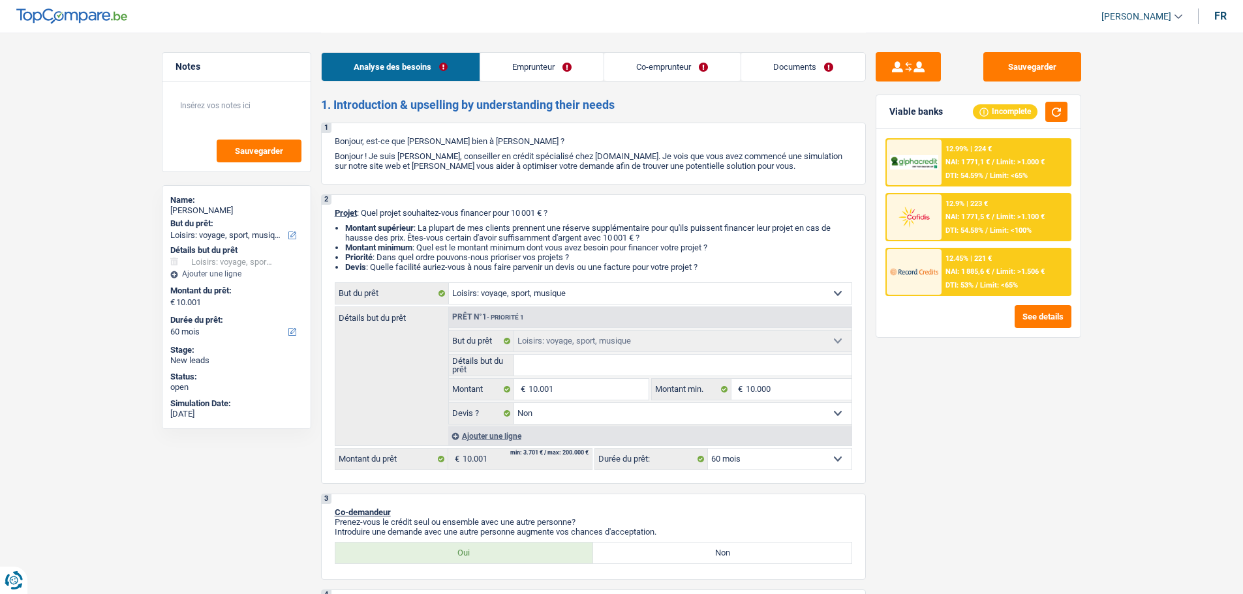
drag, startPoint x: 802, startPoint y: 458, endPoint x: 801, endPoint y: 449, distance: 9.2
click at [802, 458] on select "12 mois 18 mois 24 mois 30 mois 36 mois 42 mois 48 mois 60 mois Sélectionner un…" at bounding box center [780, 459] width 144 height 21
select select "24"
click at [708, 449] on select "12 mois 18 mois 24 mois 30 mois 36 mois 42 mois 48 mois 60 mois Sélectionner un…" at bounding box center [780, 459] width 144 height 21
select select "24"
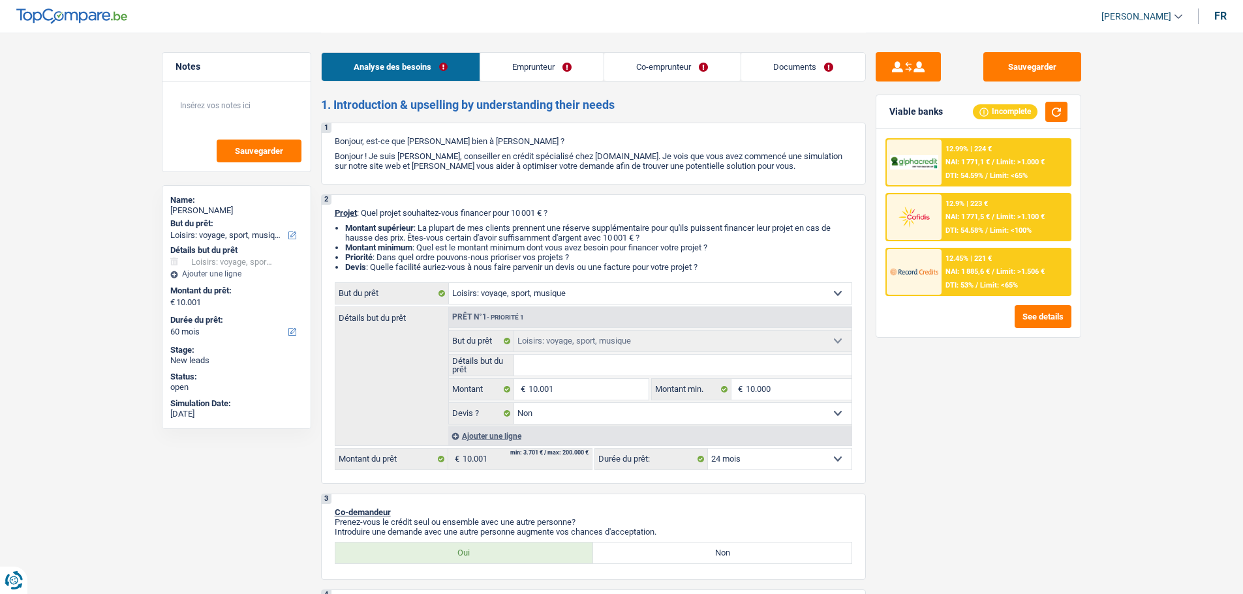
select select "24"
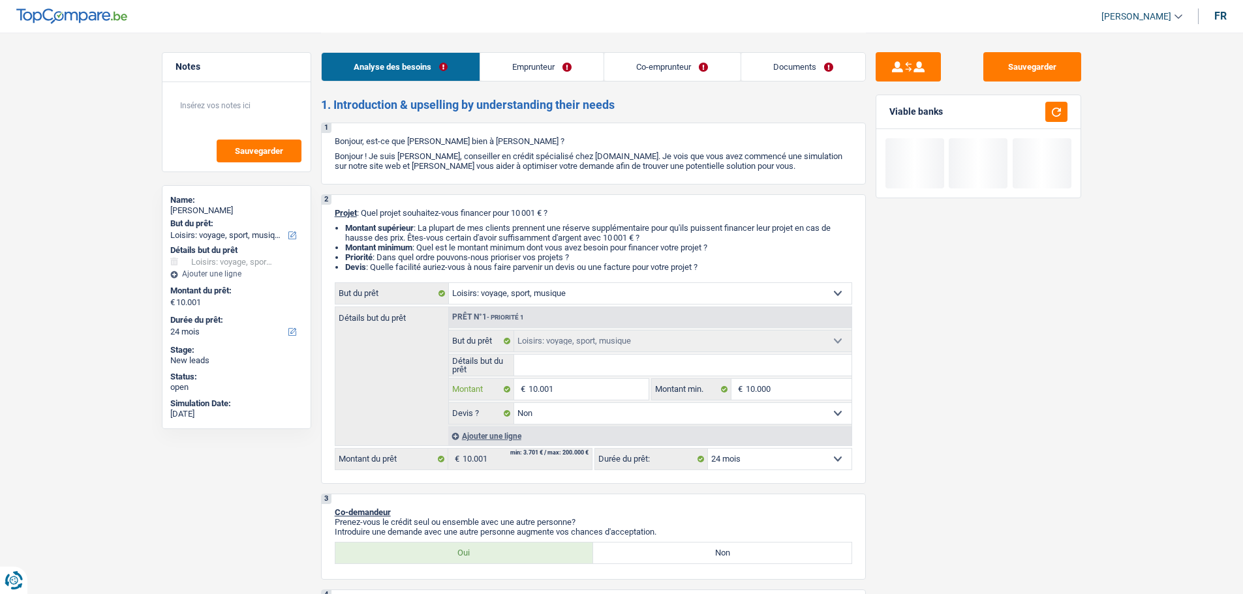
click at [561, 394] on input "10.001" at bounding box center [587, 389] width 119 height 21
type input "1.000"
type input "10.000"
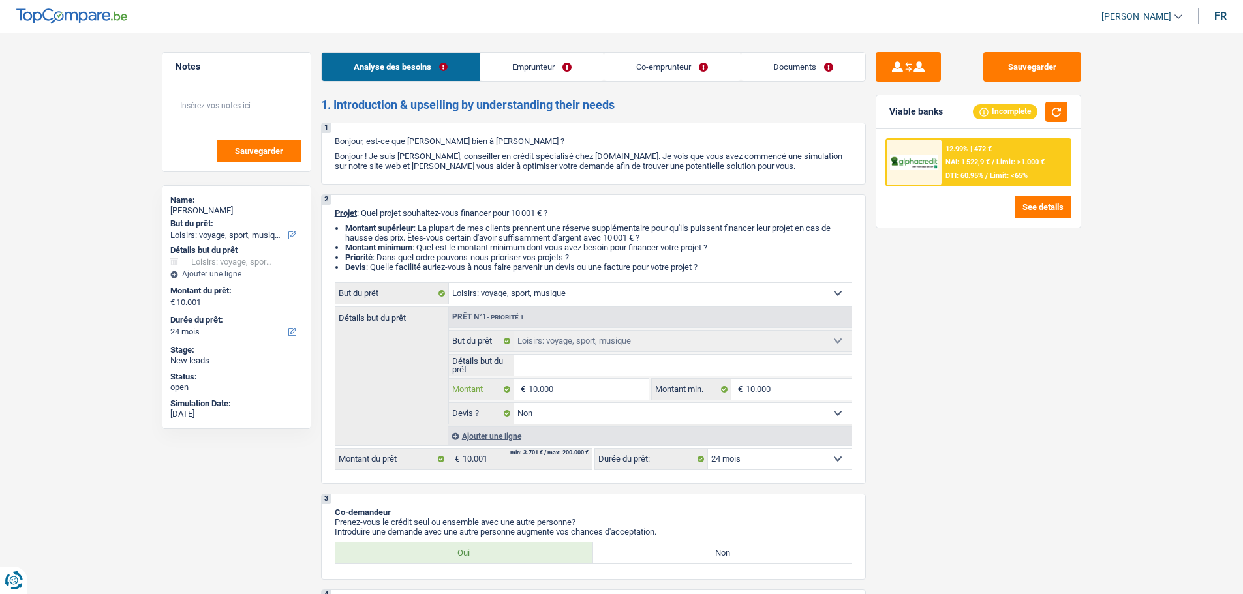
type input "10.000"
select select "48"
type input "10.000"
select select "48"
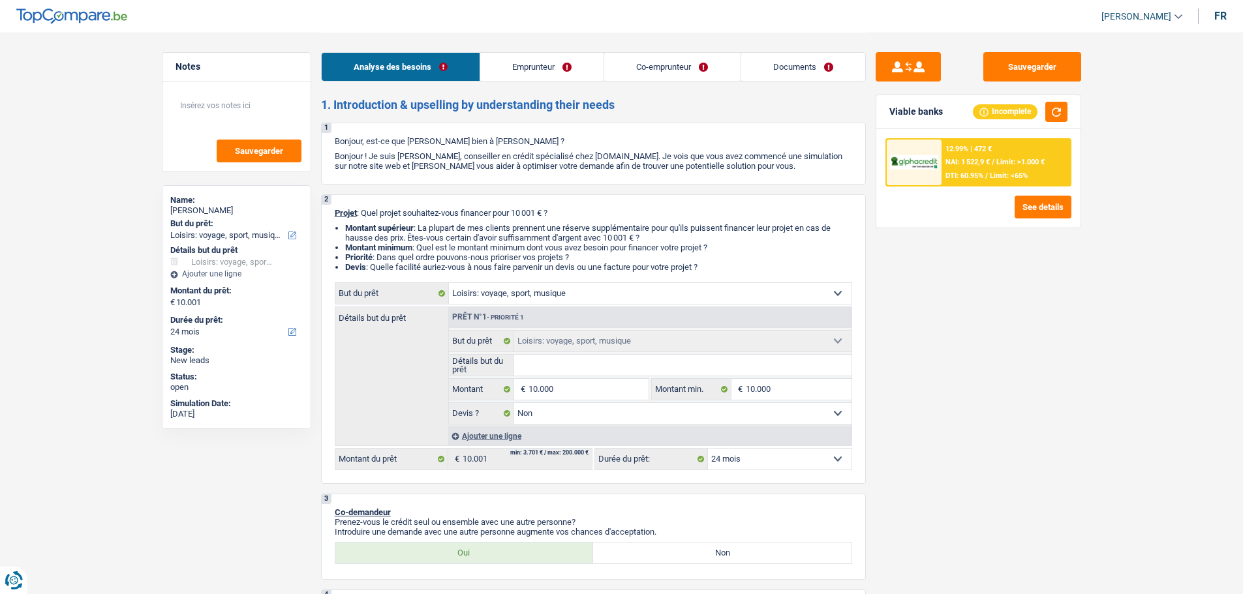
type input "10.000"
select select "48"
drag, startPoint x: 971, startPoint y: 486, endPoint x: 975, endPoint y: 478, distance: 9.3
click at [971, 485] on div "Sauvegarder Viable banks Incomplete 12.99% | 472 € NAI: 1 522,9 € / Limit: >1.0…" at bounding box center [978, 312] width 225 height 521
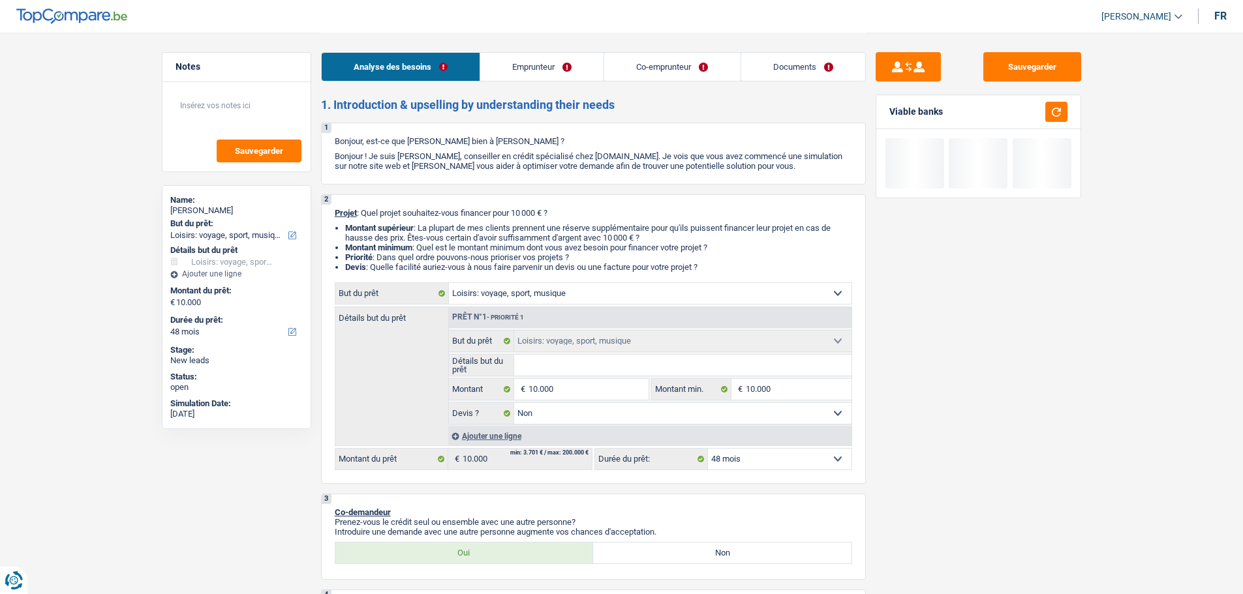
click at [802, 460] on select "12 mois 18 mois 24 mois 30 mois 36 mois 42 mois 48 mois Sélectionner une option" at bounding box center [780, 459] width 144 height 21
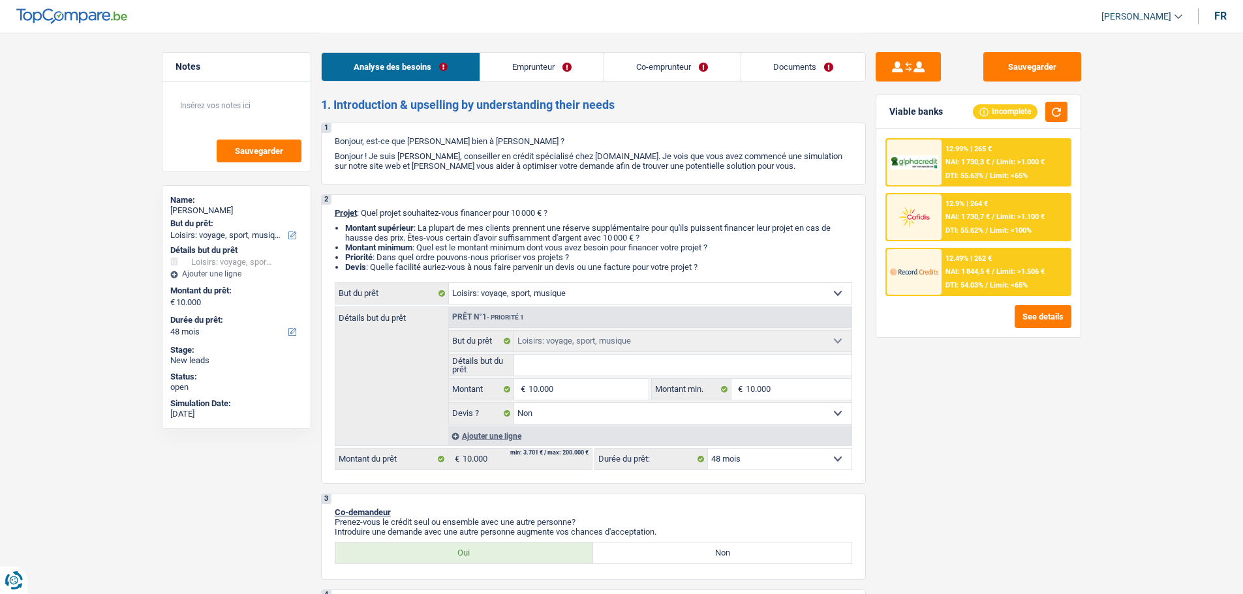
select select "24"
click at [708, 449] on select "12 mois 18 mois 24 mois 30 mois 36 mois 42 mois 48 mois Sélectionner une option" at bounding box center [780, 459] width 144 height 21
select select "24"
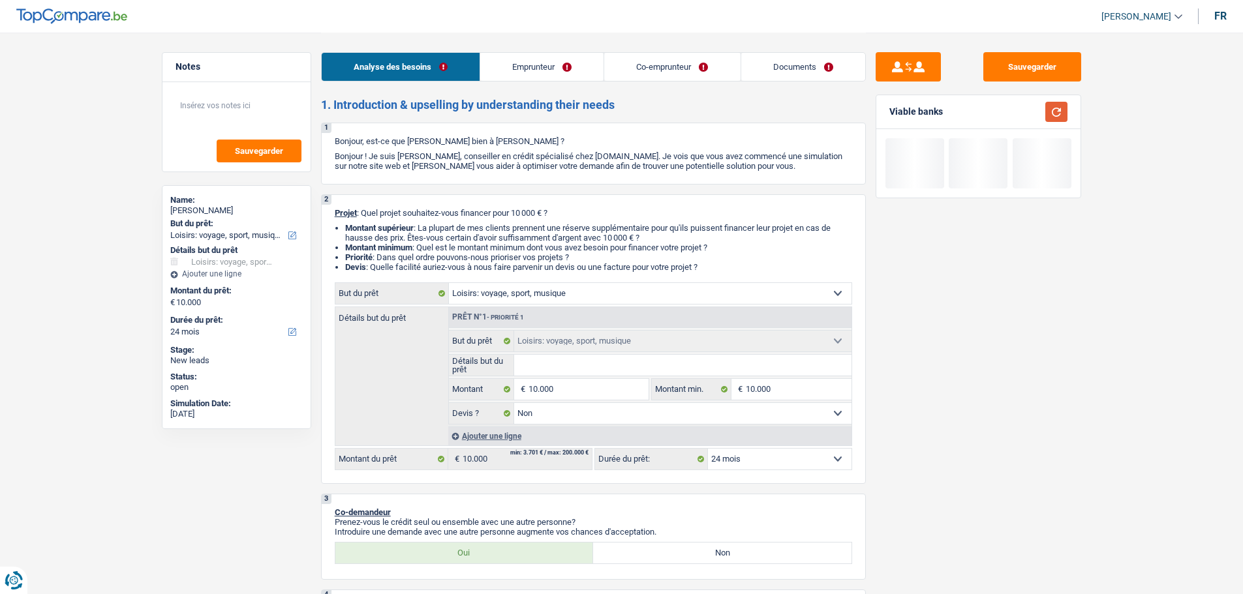
click at [1059, 115] on button "button" at bounding box center [1056, 112] width 22 height 20
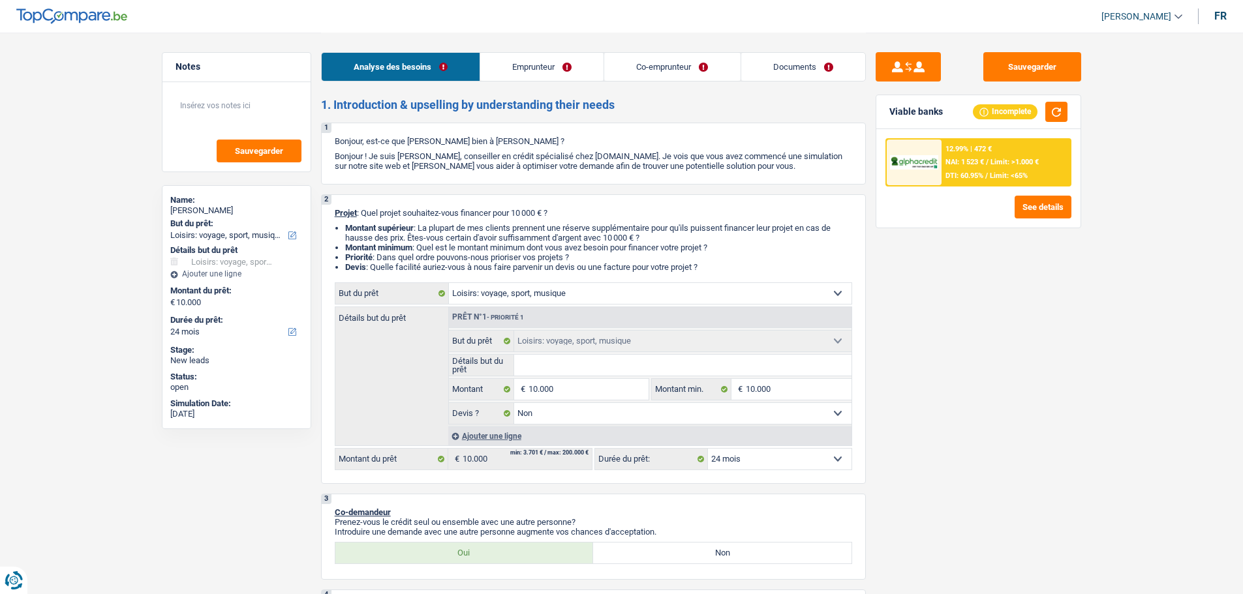
click at [814, 460] on select "12 mois 18 mois 24 mois 30 mois 36 mois 42 mois 48 mois Sélectionner une option" at bounding box center [780, 459] width 144 height 21
select select "30"
click at [708, 449] on select "12 mois 18 mois 24 mois 30 mois 36 mois 42 mois 48 mois Sélectionner une option" at bounding box center [780, 459] width 144 height 21
select select "30"
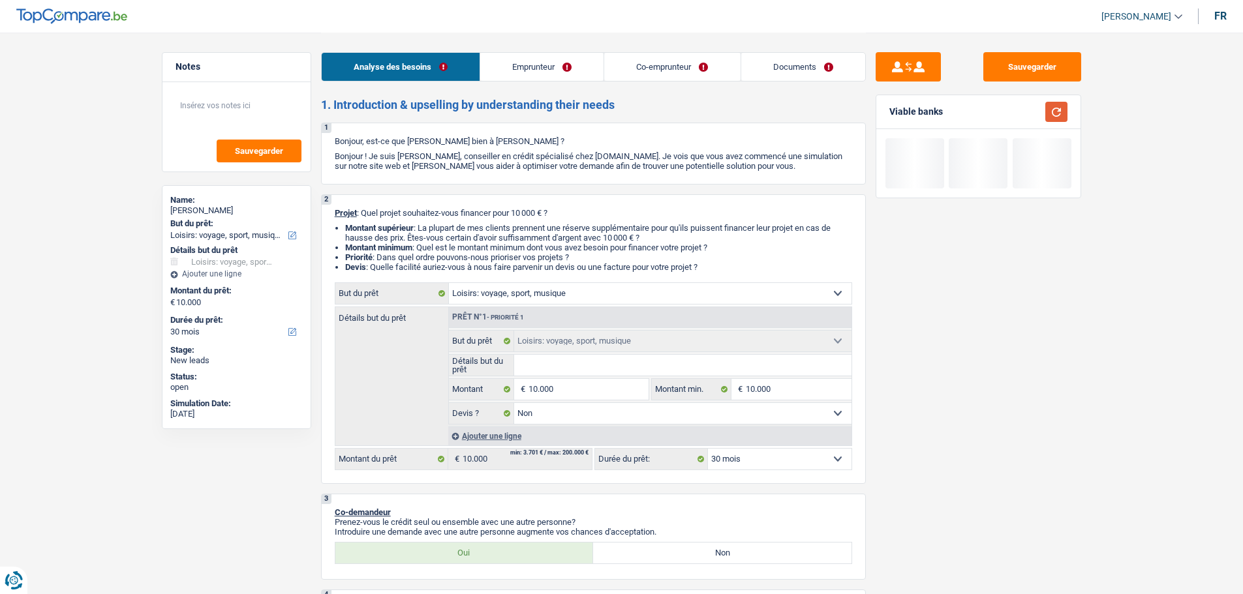
click at [1058, 107] on button "button" at bounding box center [1056, 112] width 22 height 20
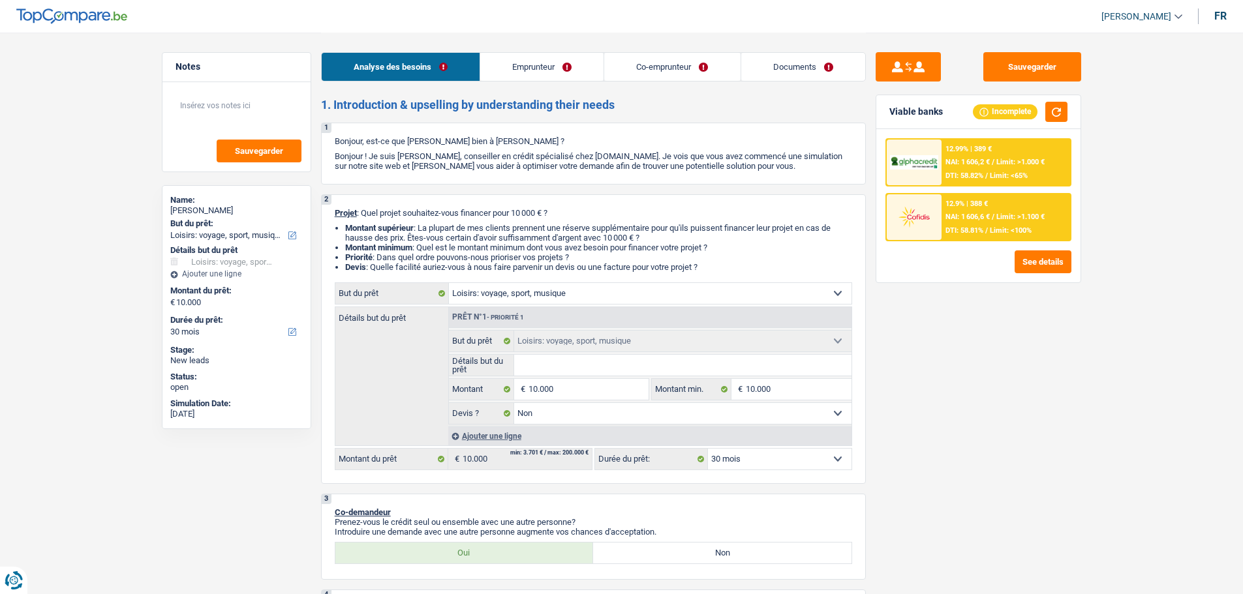
click at [808, 466] on select "12 mois 18 mois 24 mois 30 mois 36 mois 42 mois 48 mois Sélectionner une option" at bounding box center [780, 459] width 144 height 21
select select "36"
click at [708, 449] on select "12 mois 18 mois 24 mois 30 mois 36 mois 42 mois 48 mois Sélectionner une option" at bounding box center [780, 459] width 144 height 21
select select "36"
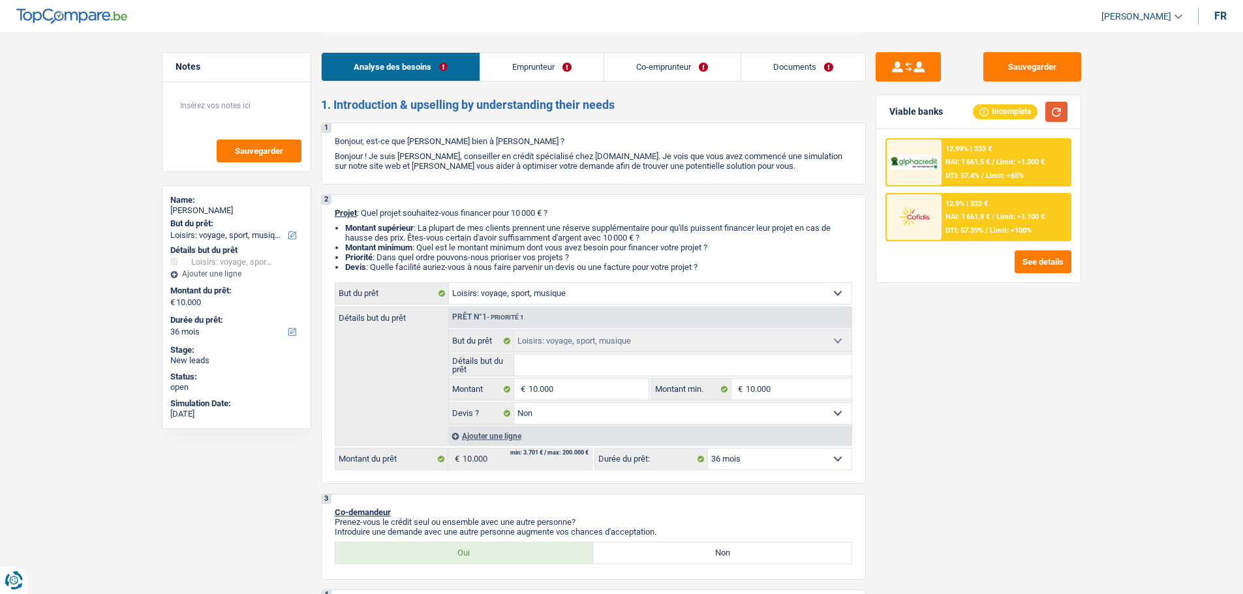
click at [1054, 112] on button "button" at bounding box center [1056, 112] width 22 height 20
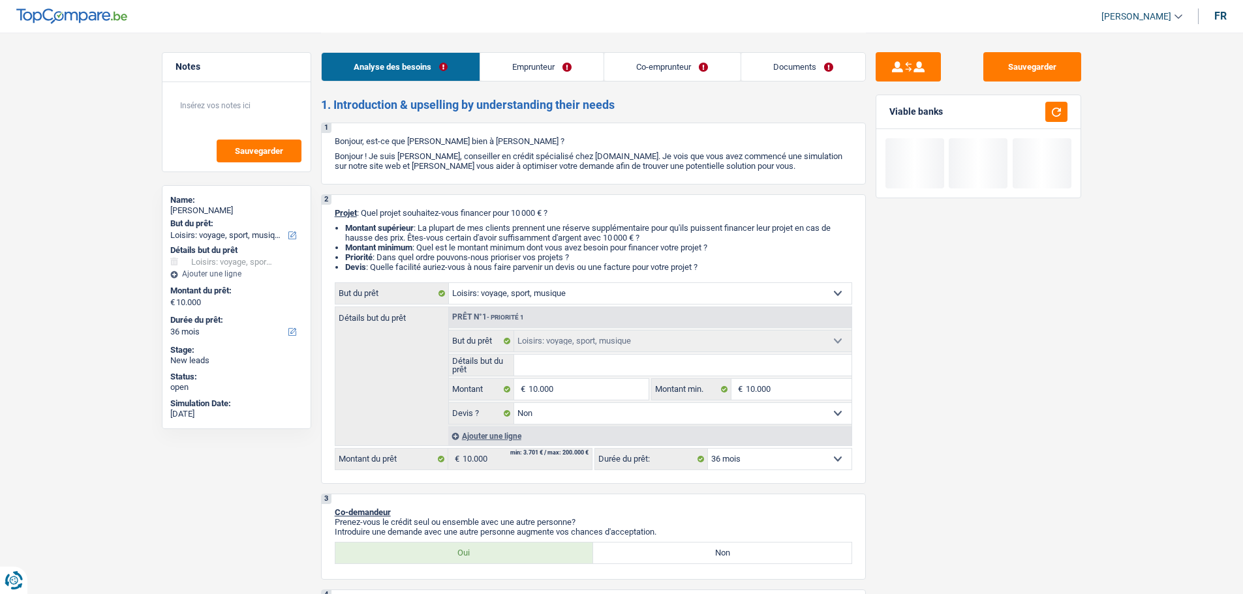
click at [821, 453] on select "12 mois 18 mois 24 mois 30 mois 36 mois 42 mois 48 mois Sélectionner une option" at bounding box center [780, 459] width 144 height 21
select select "30"
click at [708, 449] on select "12 mois 18 mois 24 mois 30 mois 36 mois 42 mois 48 mois Sélectionner une option" at bounding box center [780, 459] width 144 height 21
select select "30"
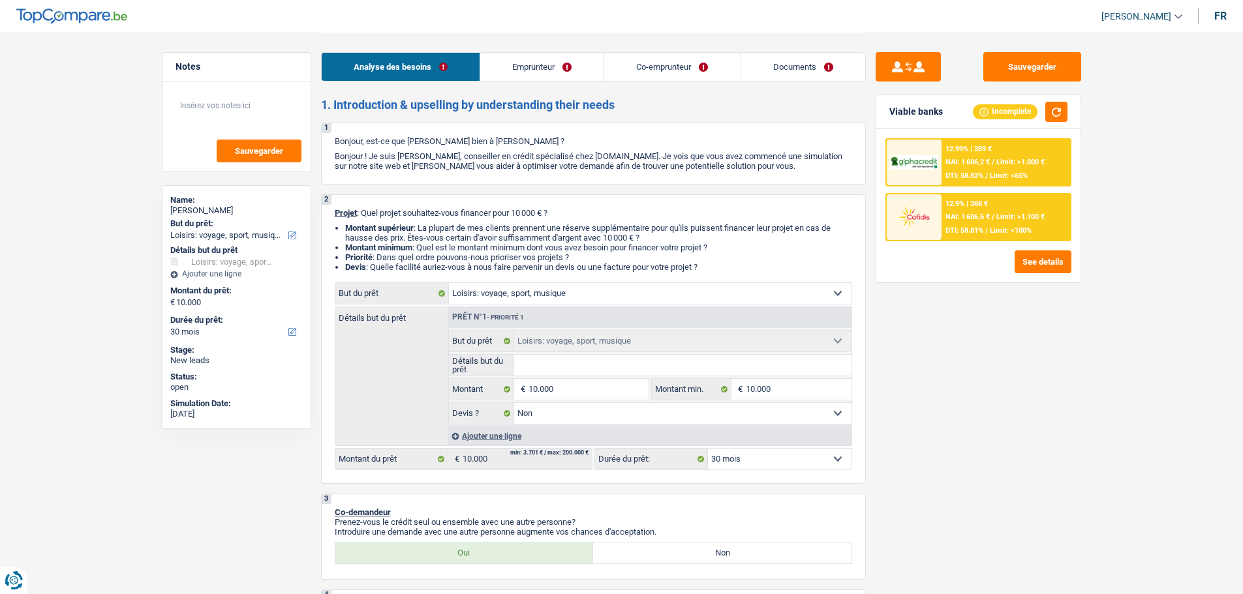
click at [1023, 200] on div "12.9% | 388 € NAI: 1 606,6 € / Limit: >1.100 € DTI: 58.81% / Limit: <100%" at bounding box center [1005, 217] width 129 height 46
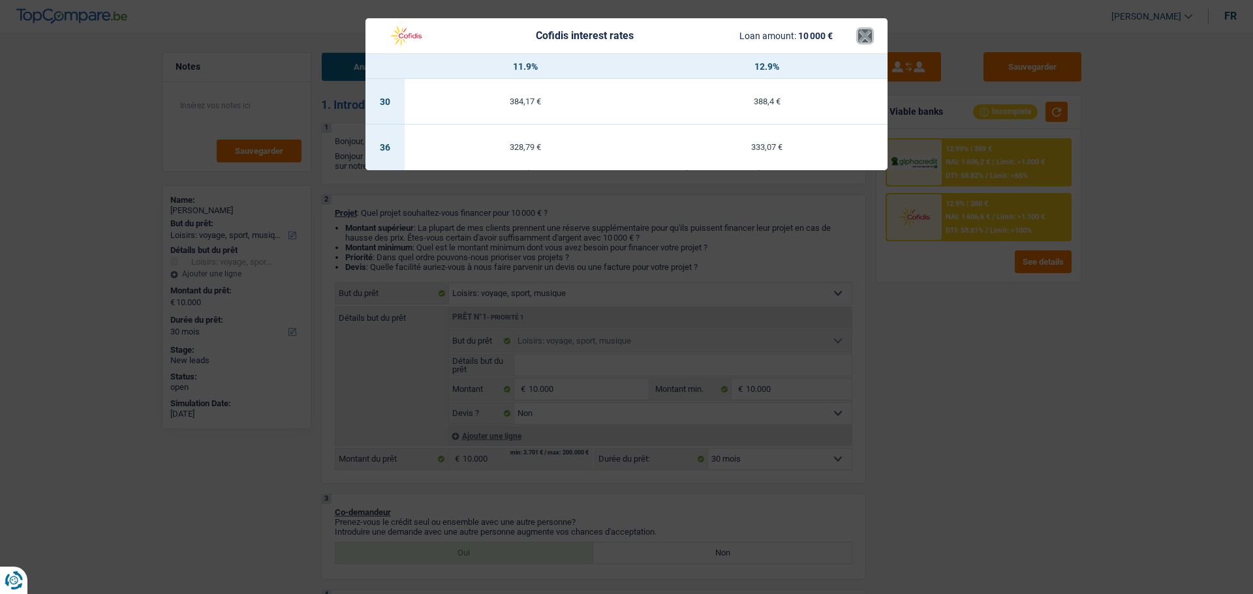
click at [863, 30] on button "×" at bounding box center [865, 35] width 14 height 13
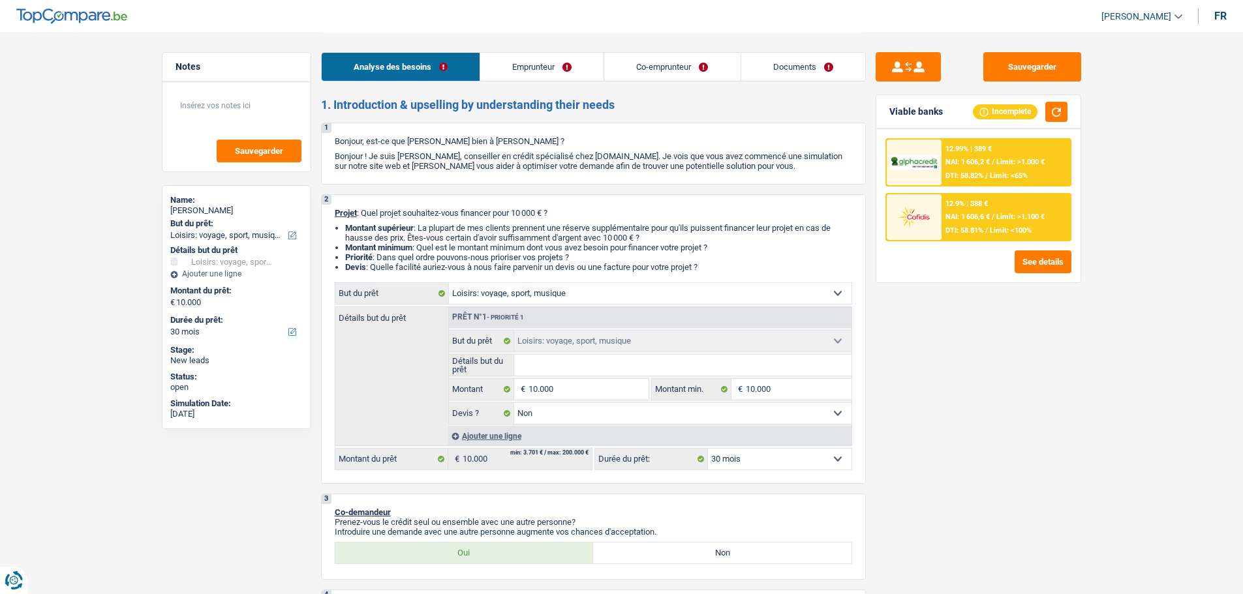
click at [1005, 169] on div "12.99% | 389 € NAI: 1 606,2 € / Limit: >1.000 € DTI: 58.82% / Limit: <65%" at bounding box center [1005, 163] width 129 height 46
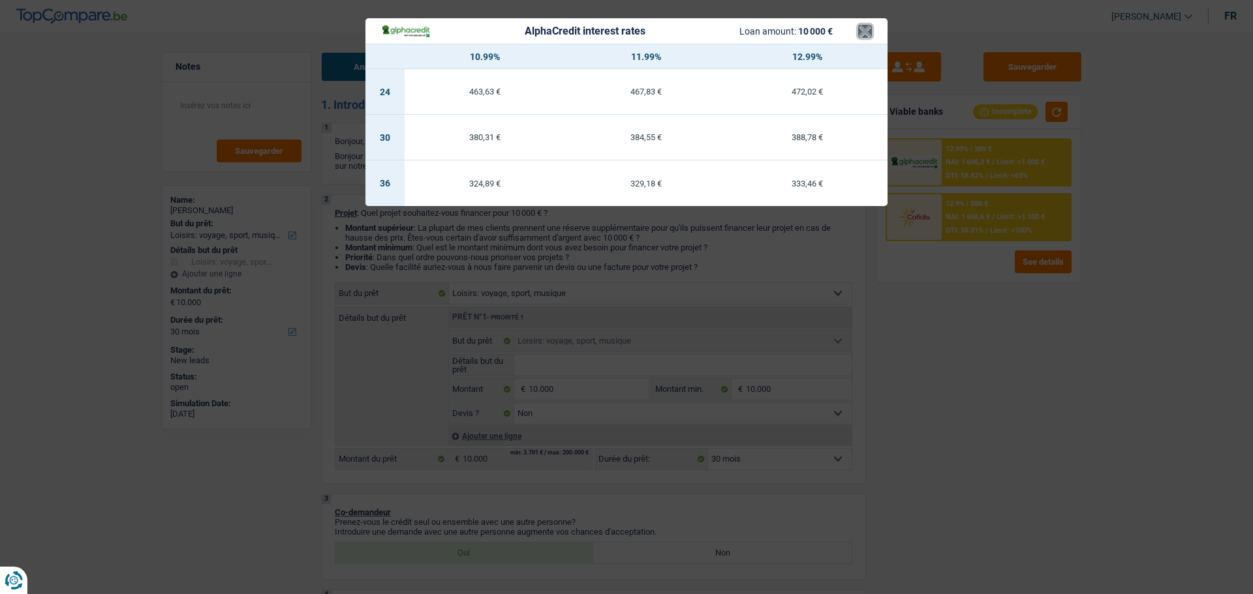
click at [867, 25] on button "×" at bounding box center [865, 31] width 14 height 13
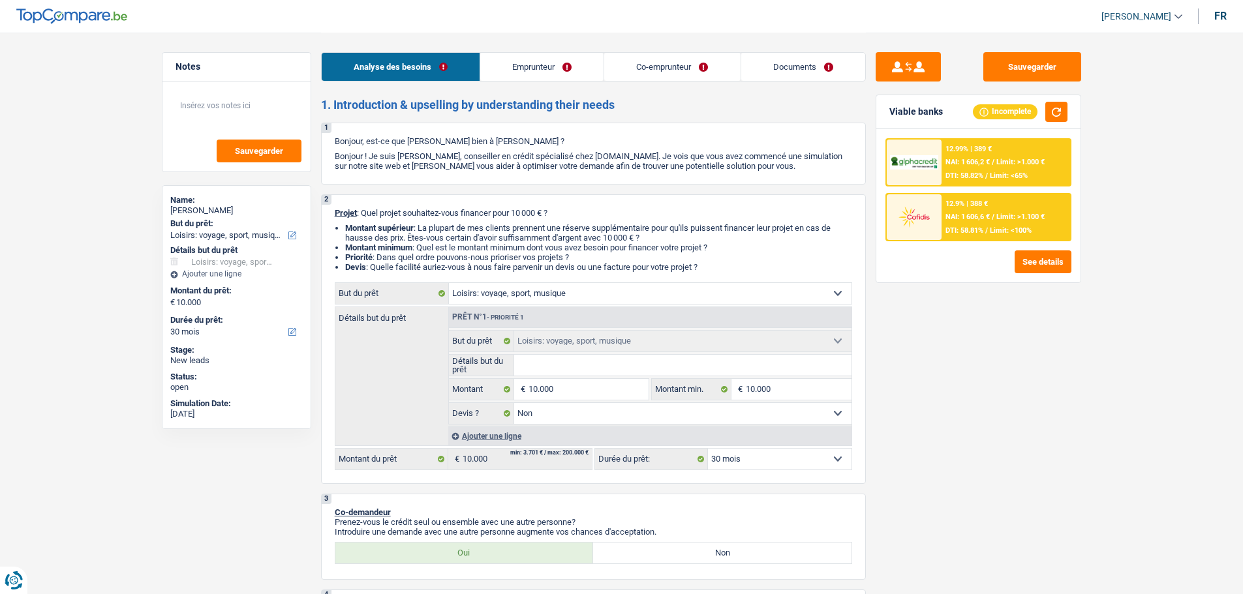
click at [951, 189] on div "12.99% | 389 € NAI: 1 606,2 € / Limit: >1.000 € DTI: 58.82% / Limit: <65% 12.9%…" at bounding box center [978, 189] width 186 height 103
click at [964, 217] on span "NAI: 1 606,6 €" at bounding box center [967, 217] width 44 height 8
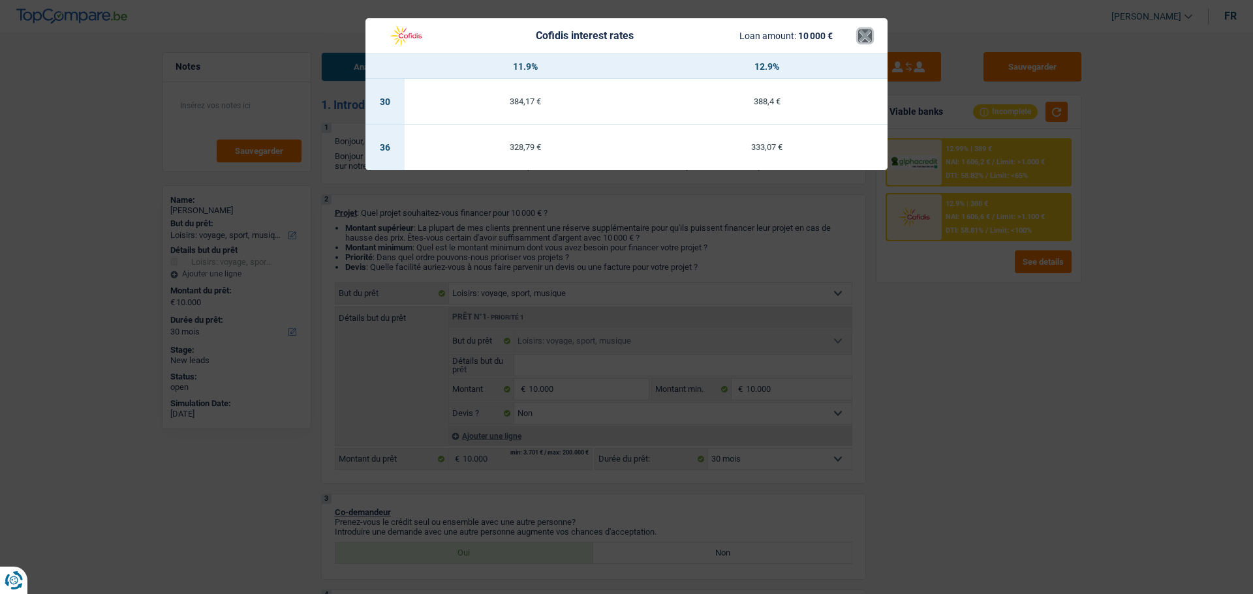
click at [862, 38] on button "×" at bounding box center [865, 35] width 14 height 13
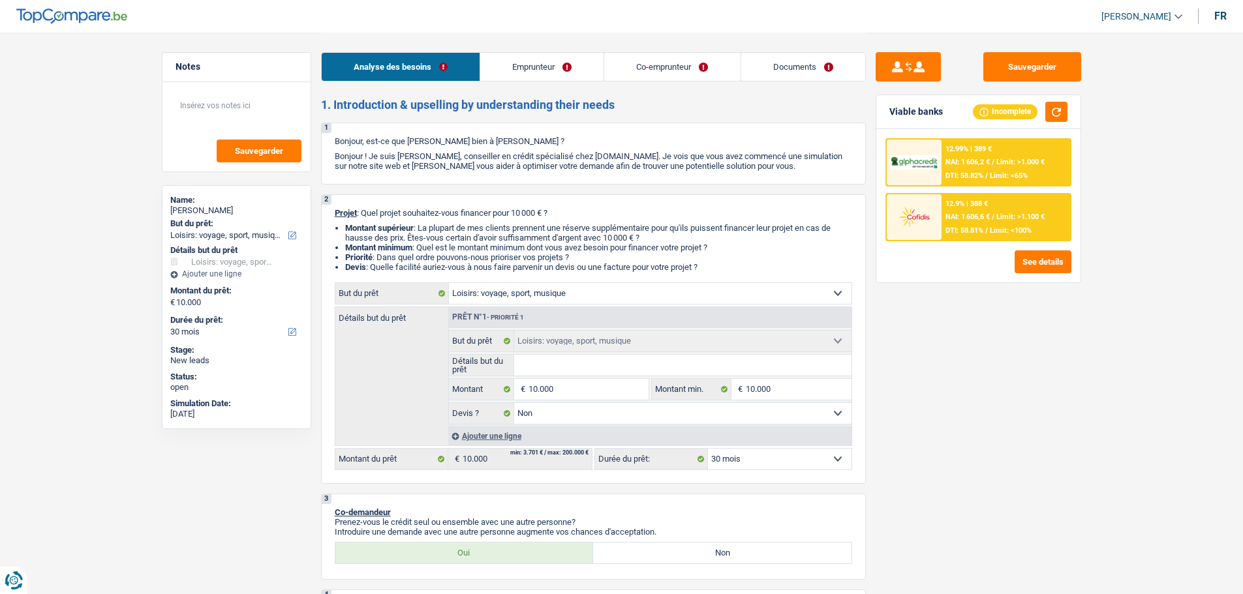
click at [951, 155] on div "12.99% | 389 € NAI: 1 606,2 € / Limit: >1.000 € DTI: 58.82% / Limit: <65%" at bounding box center [1005, 163] width 129 height 46
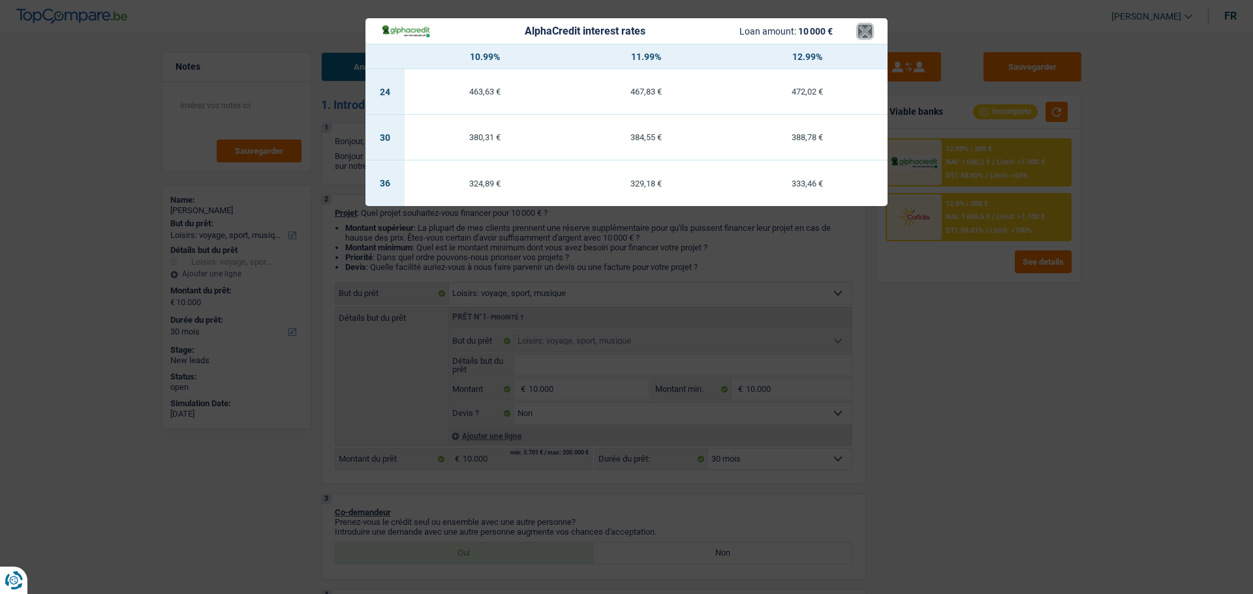
click at [869, 37] on button "×" at bounding box center [865, 31] width 14 height 13
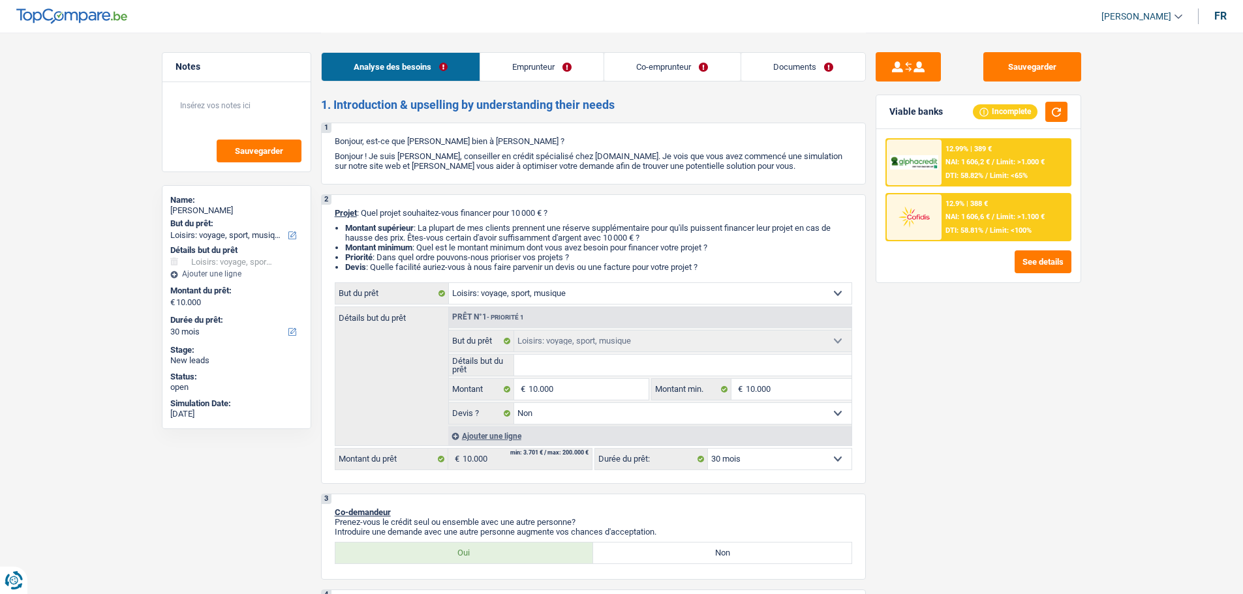
click at [986, 213] on span "NAI: 1 606,6 €" at bounding box center [967, 217] width 44 height 8
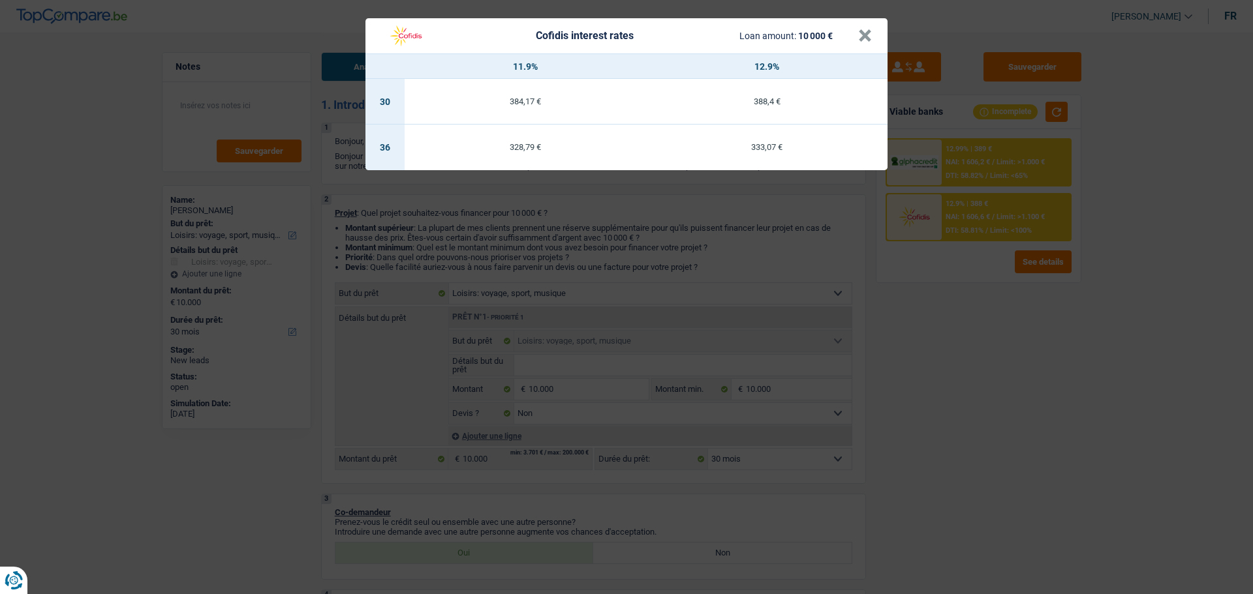
click at [878, 42] on header "Cofidis interest rates Loan amount: 10 000 € ×" at bounding box center [626, 35] width 522 height 35
click at [867, 33] on button "×" at bounding box center [865, 35] width 14 height 13
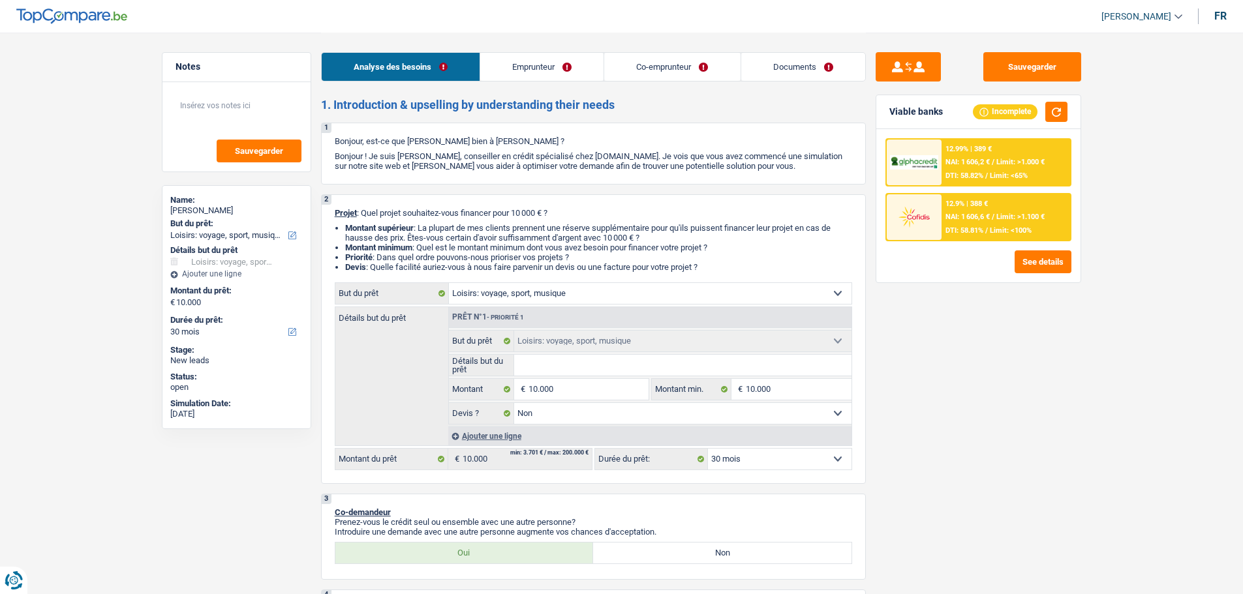
click at [995, 170] on div "12.99% | 389 € NAI: 1 606,2 € / Limit: >1.000 € DTI: 58.82% / Limit: <65%" at bounding box center [1005, 163] width 129 height 46
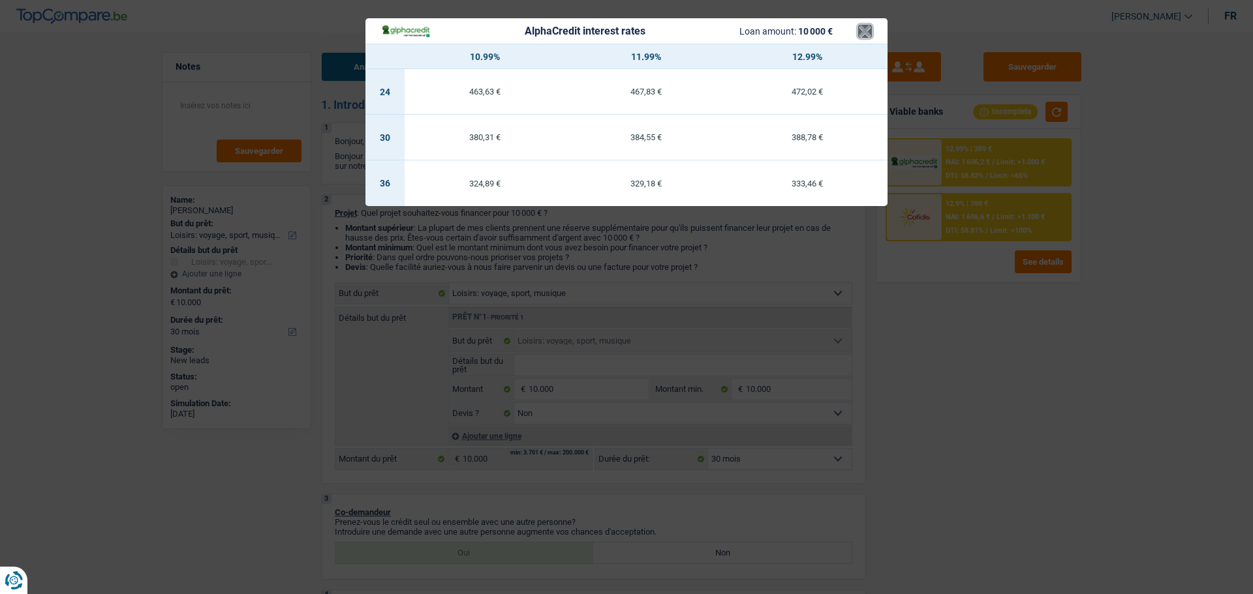
click at [864, 25] on button "×" at bounding box center [865, 31] width 14 height 13
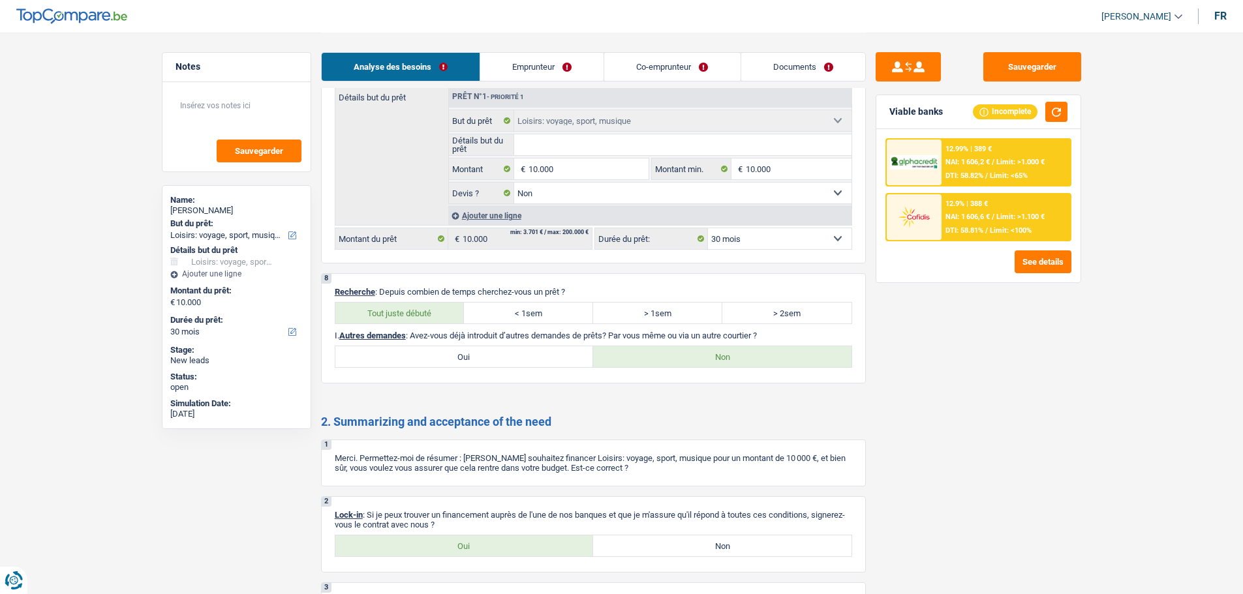
scroll to position [1741, 0]
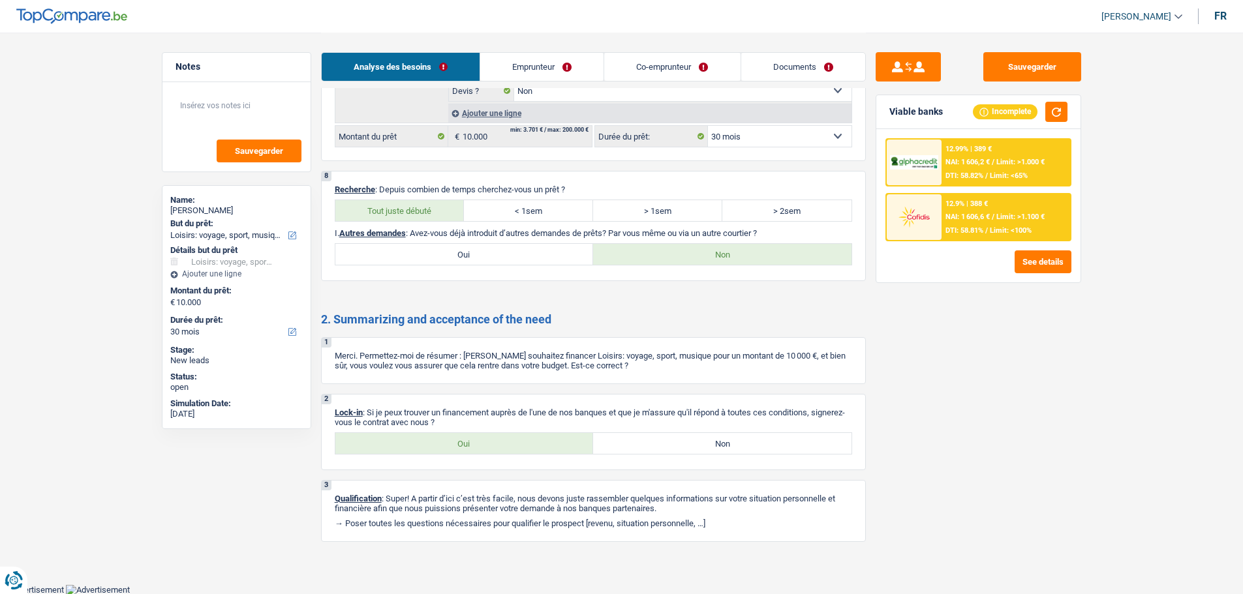
click at [540, 436] on label "Oui" at bounding box center [464, 443] width 258 height 21
click at [540, 436] on input "Oui" at bounding box center [464, 443] width 258 height 21
radio input "true"
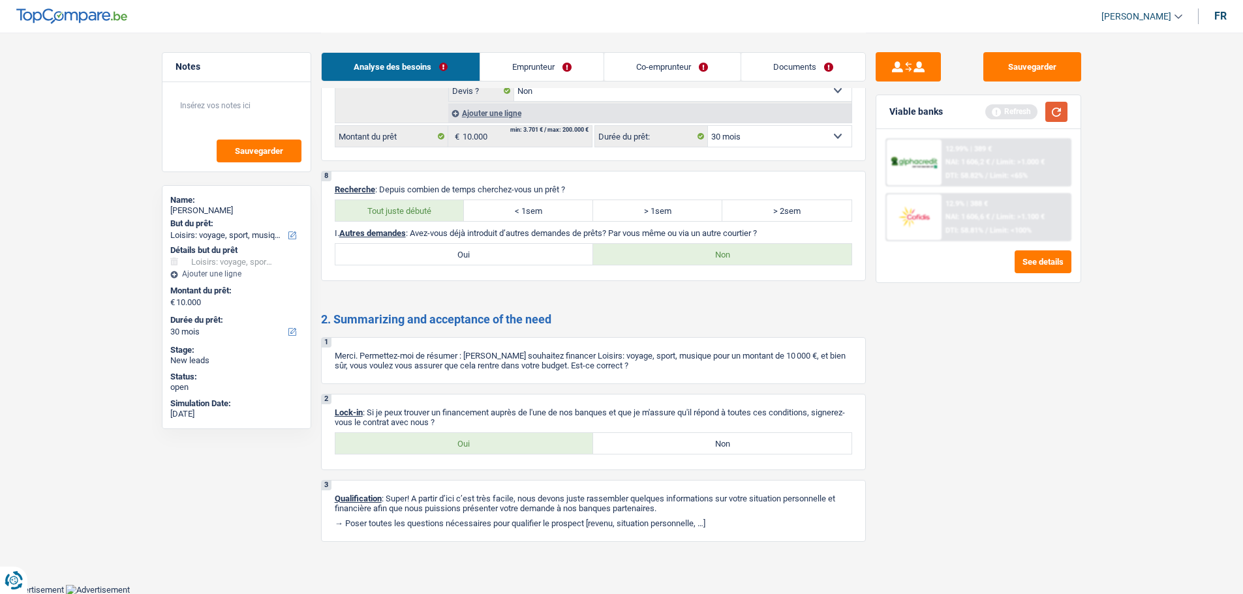
click at [1055, 110] on button "button" at bounding box center [1056, 112] width 22 height 20
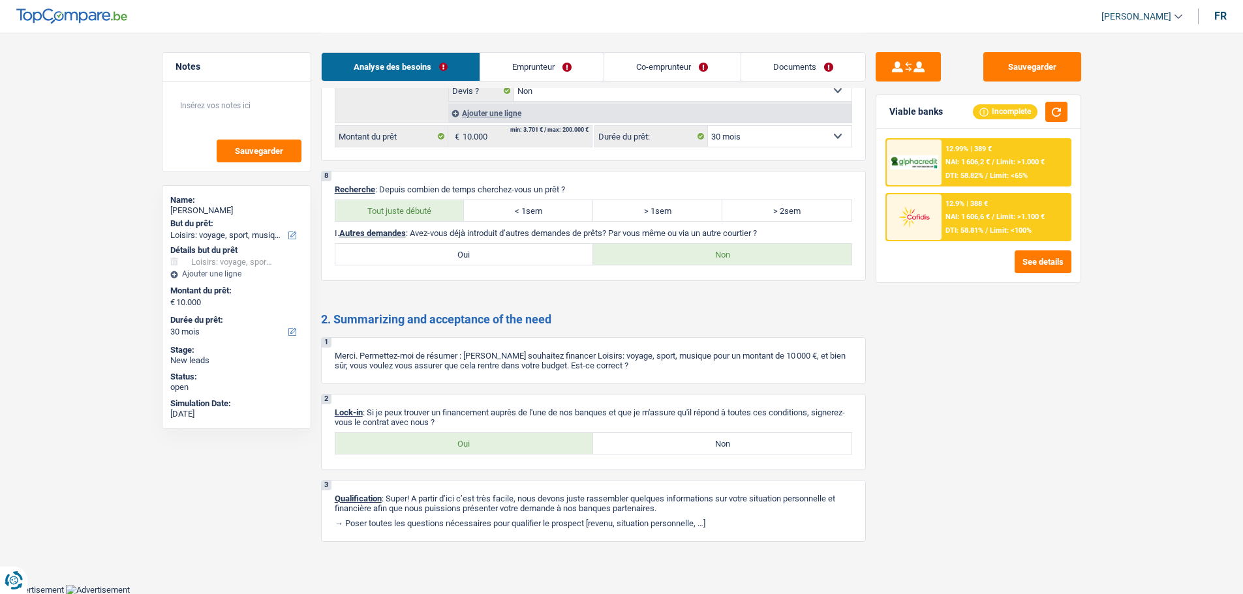
click at [803, 72] on link "Documents" at bounding box center [803, 67] width 124 height 28
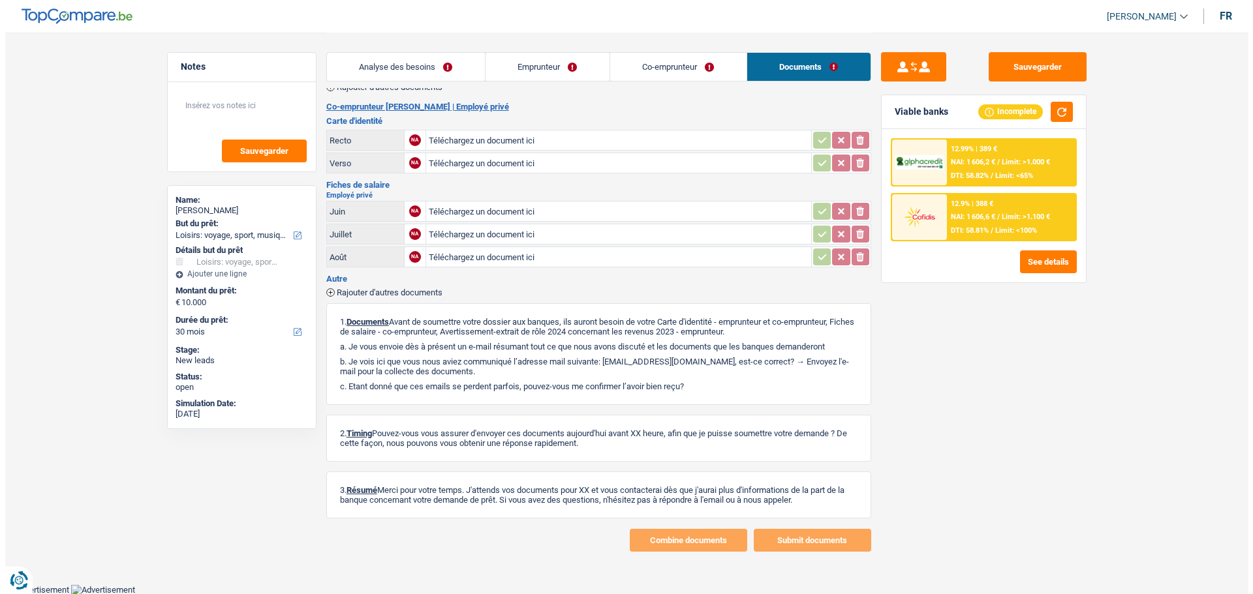
scroll to position [0, 0]
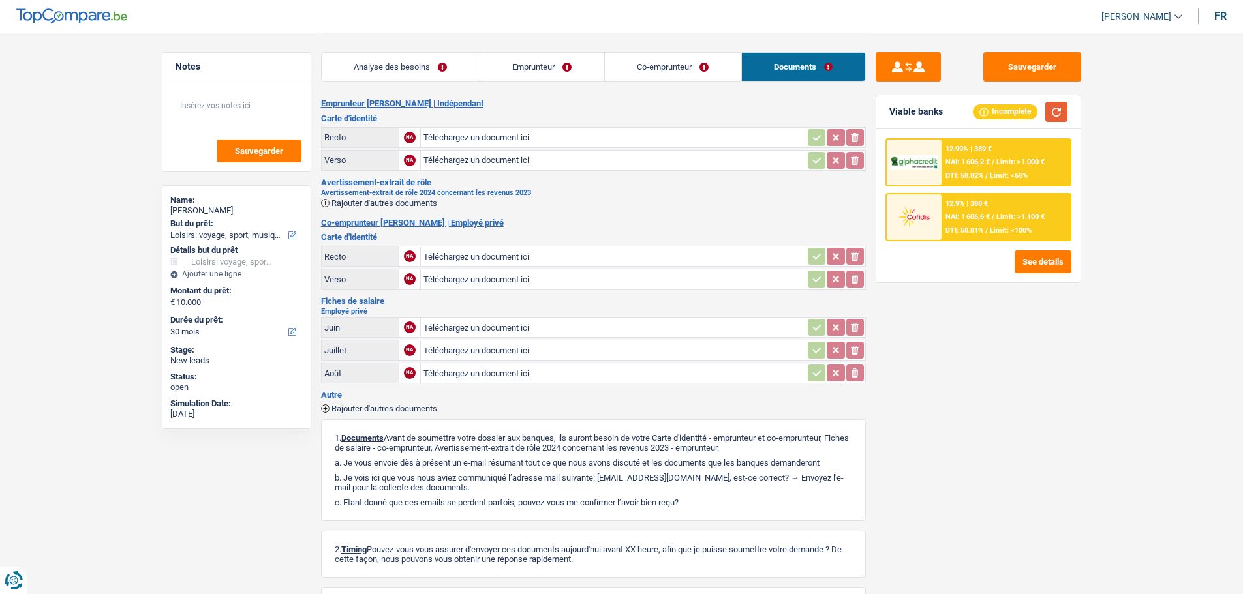
click at [1050, 106] on button "button" at bounding box center [1056, 112] width 22 height 20
click at [521, 71] on link "Emprunteur" at bounding box center [542, 67] width 124 height 28
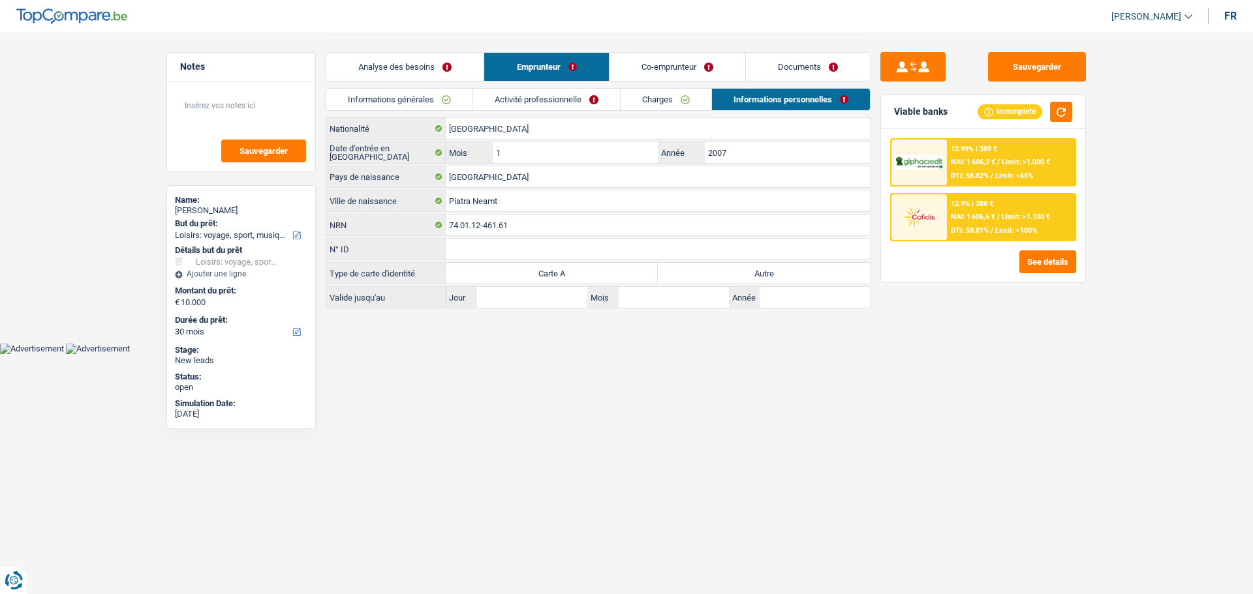
click at [419, 91] on link "Informations générales" at bounding box center [399, 100] width 146 height 22
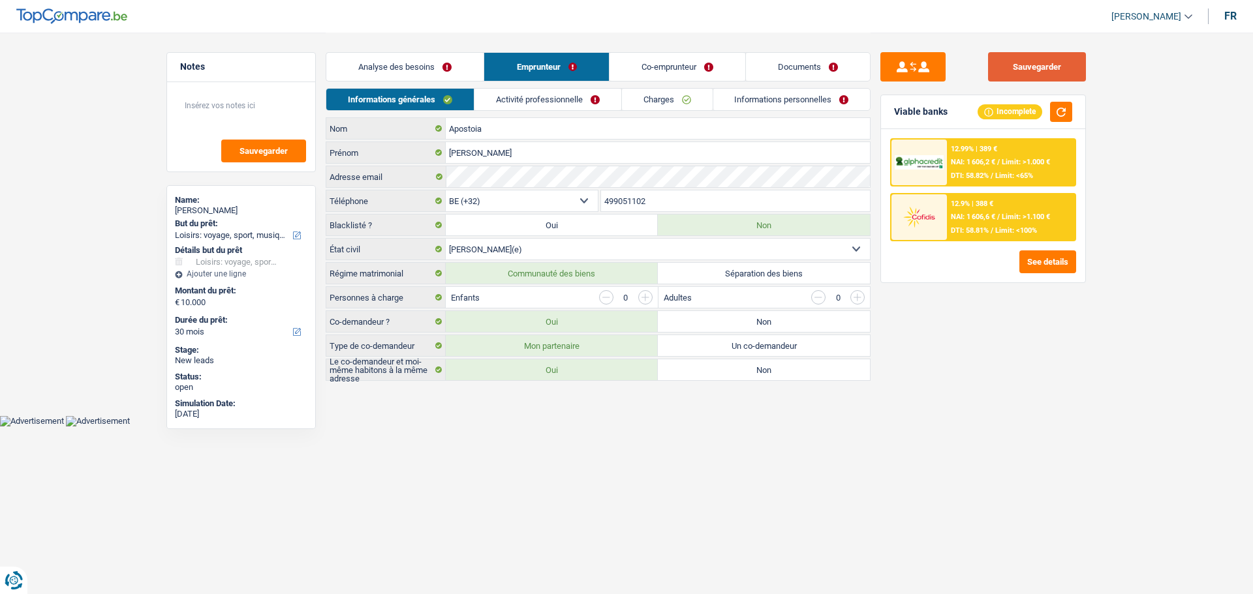
click at [1062, 72] on button "Sauvegarder" at bounding box center [1037, 66] width 98 height 29
click at [1034, 70] on button "Sauvegarder" at bounding box center [1037, 66] width 98 height 29
